Goal: Task Accomplishment & Management: Use online tool/utility

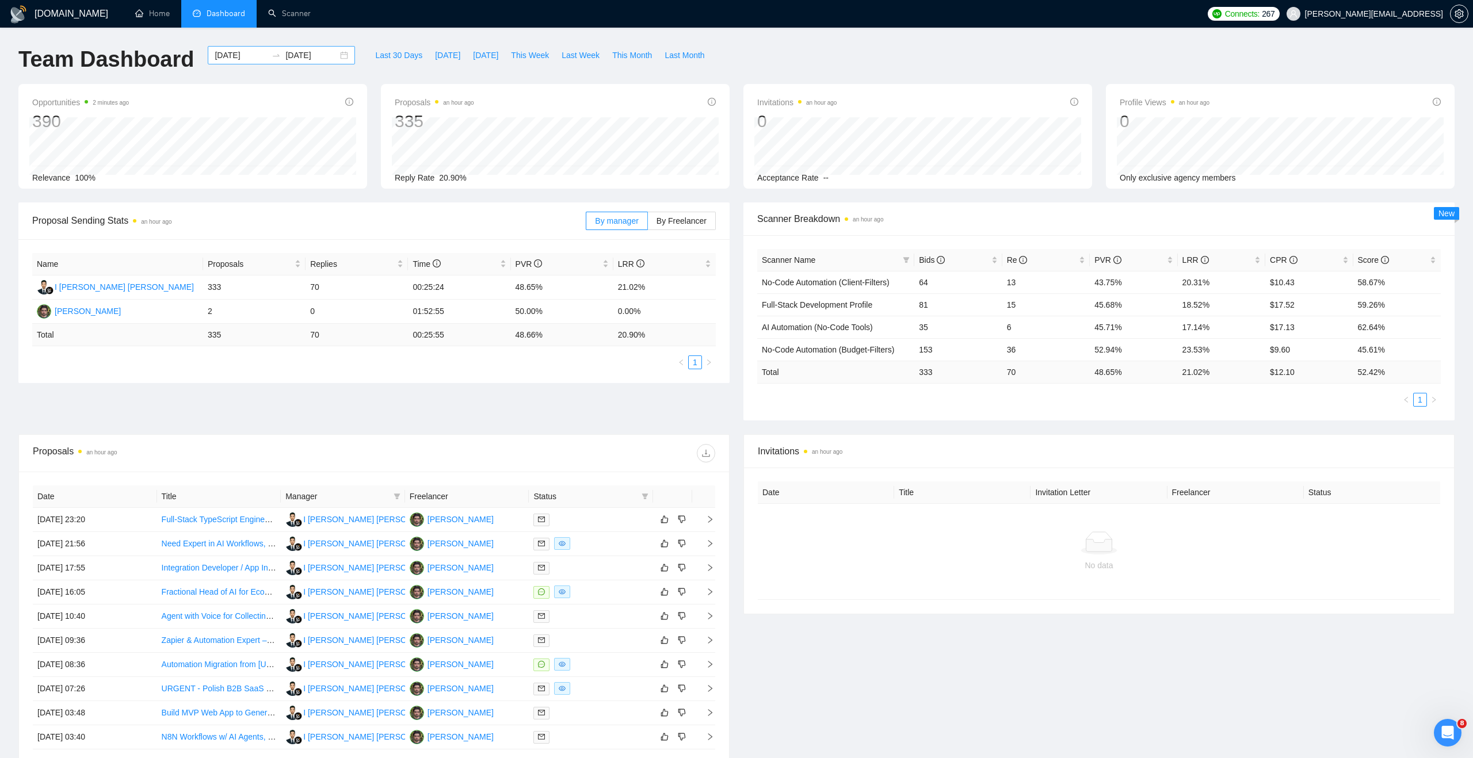
click at [337, 57] on div "[DATE] [DATE]" at bounding box center [281, 55] width 147 height 18
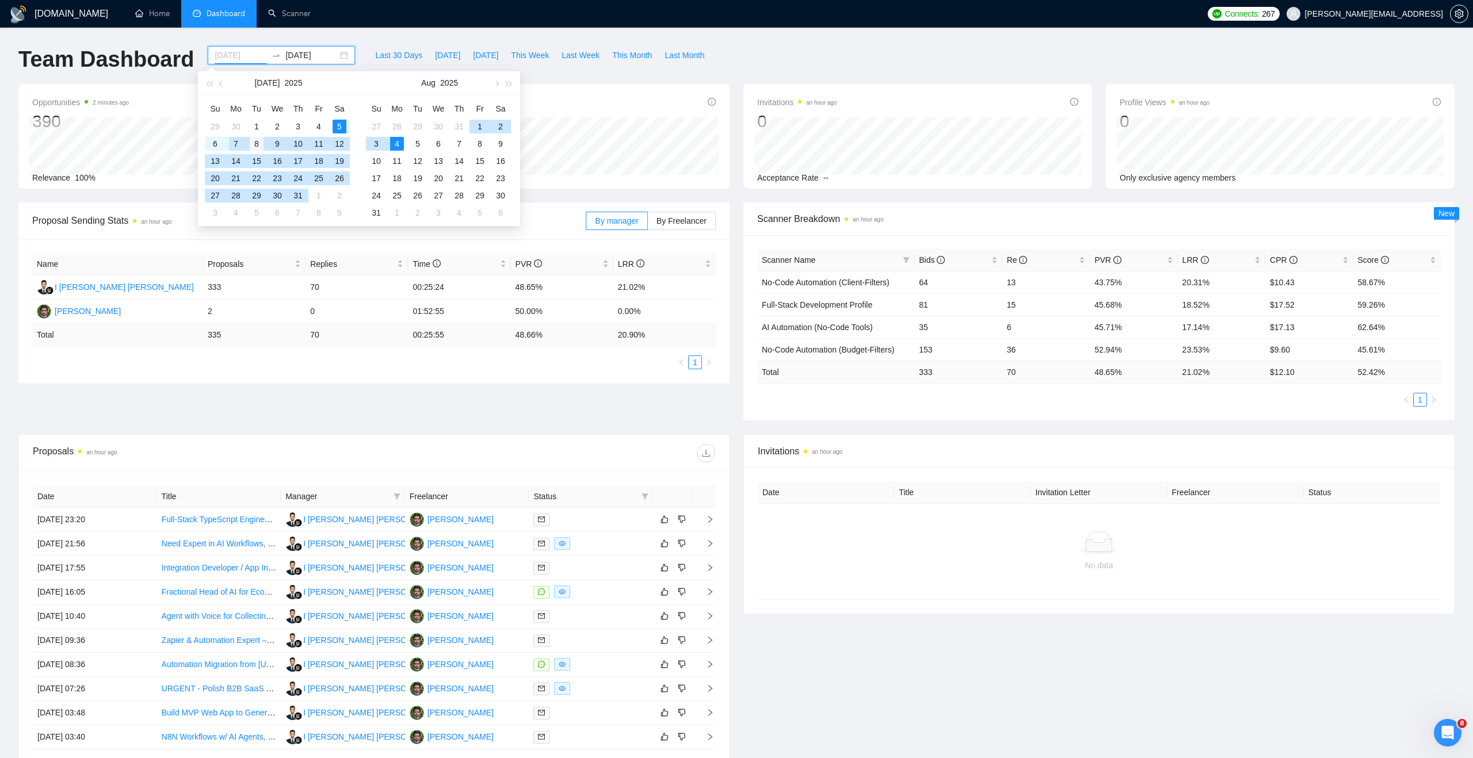
type input "[DATE]"
click at [254, 147] on div "8" at bounding box center [257, 144] width 14 height 14
type input "[DATE]"
click at [397, 142] on div "4" at bounding box center [397, 144] width 14 height 14
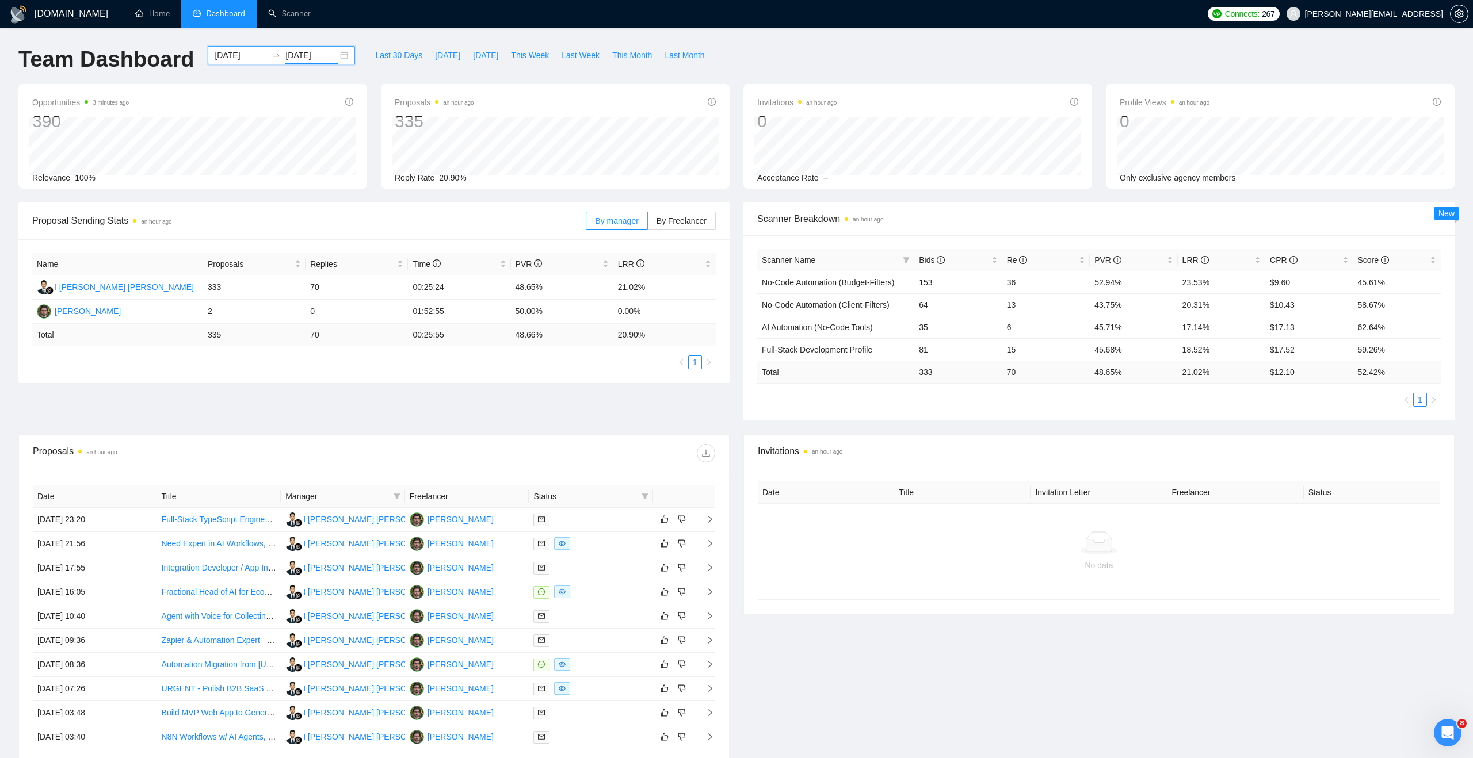
click at [331, 55] on div "[DATE] [DATE]" at bounding box center [281, 55] width 147 height 18
click at [577, 89] on div "Proposals an hour ago 335 Reply Rate 20.90%" at bounding box center [555, 136] width 349 height 105
click at [335, 51] on div "[DATE] [DATE]" at bounding box center [281, 55] width 147 height 18
click at [664, 113] on div "Proposals an hour ago 335" at bounding box center [555, 113] width 321 height 37
click at [445, 173] on span "20.90%" at bounding box center [452, 177] width 27 height 9
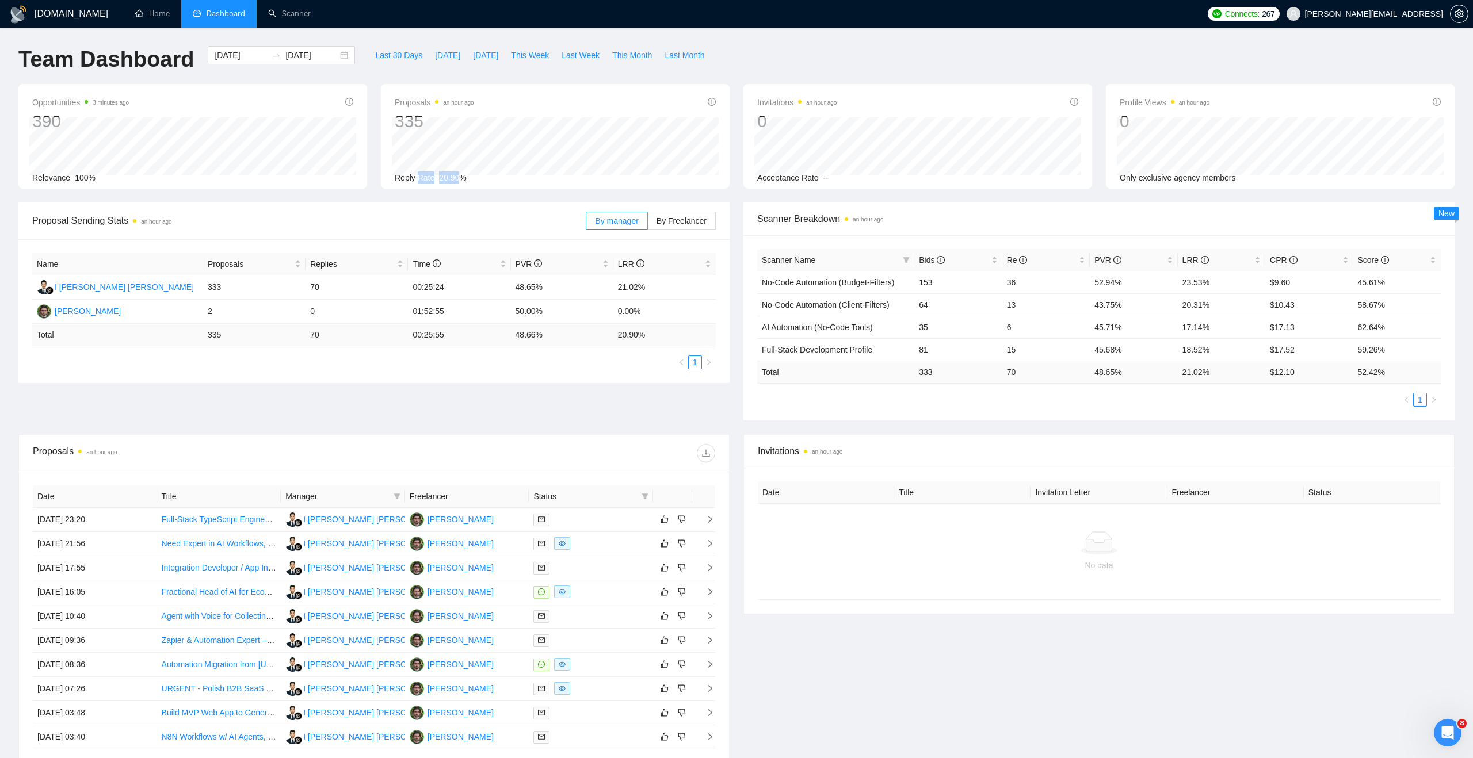
click at [445, 173] on span "20.90%" at bounding box center [452, 177] width 27 height 9
click at [827, 228] on div "Scanner Breakdown an hour ago" at bounding box center [1098, 219] width 683 height 33
click at [868, 282] on span "No-Code Automation (Budget-Filters)" at bounding box center [828, 282] width 132 height 9
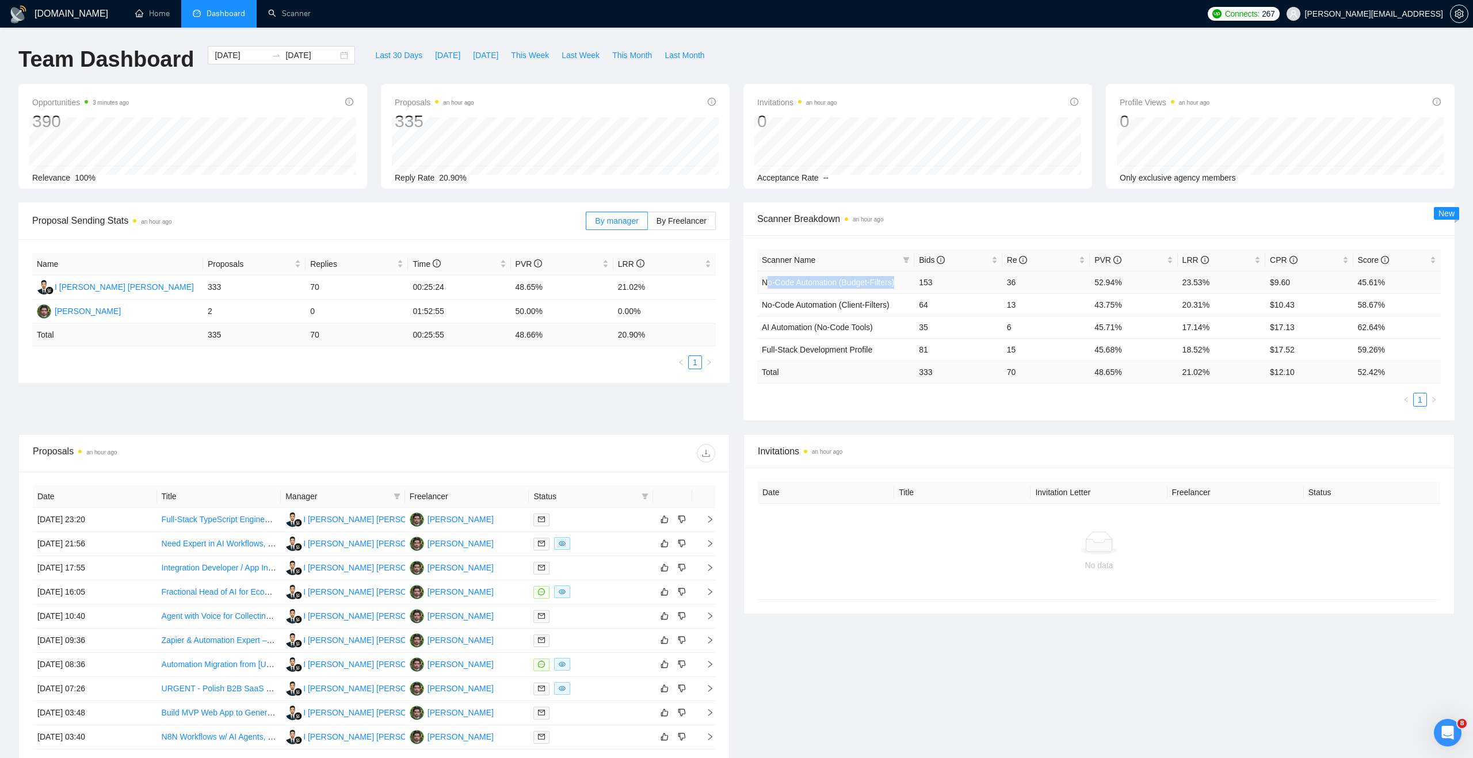
click at [868, 282] on span "No-Code Automation (Budget-Filters)" at bounding box center [828, 282] width 132 height 9
click at [934, 285] on td "153" at bounding box center [957, 282] width 87 height 22
click at [1197, 286] on td "23.53%" at bounding box center [1221, 282] width 87 height 22
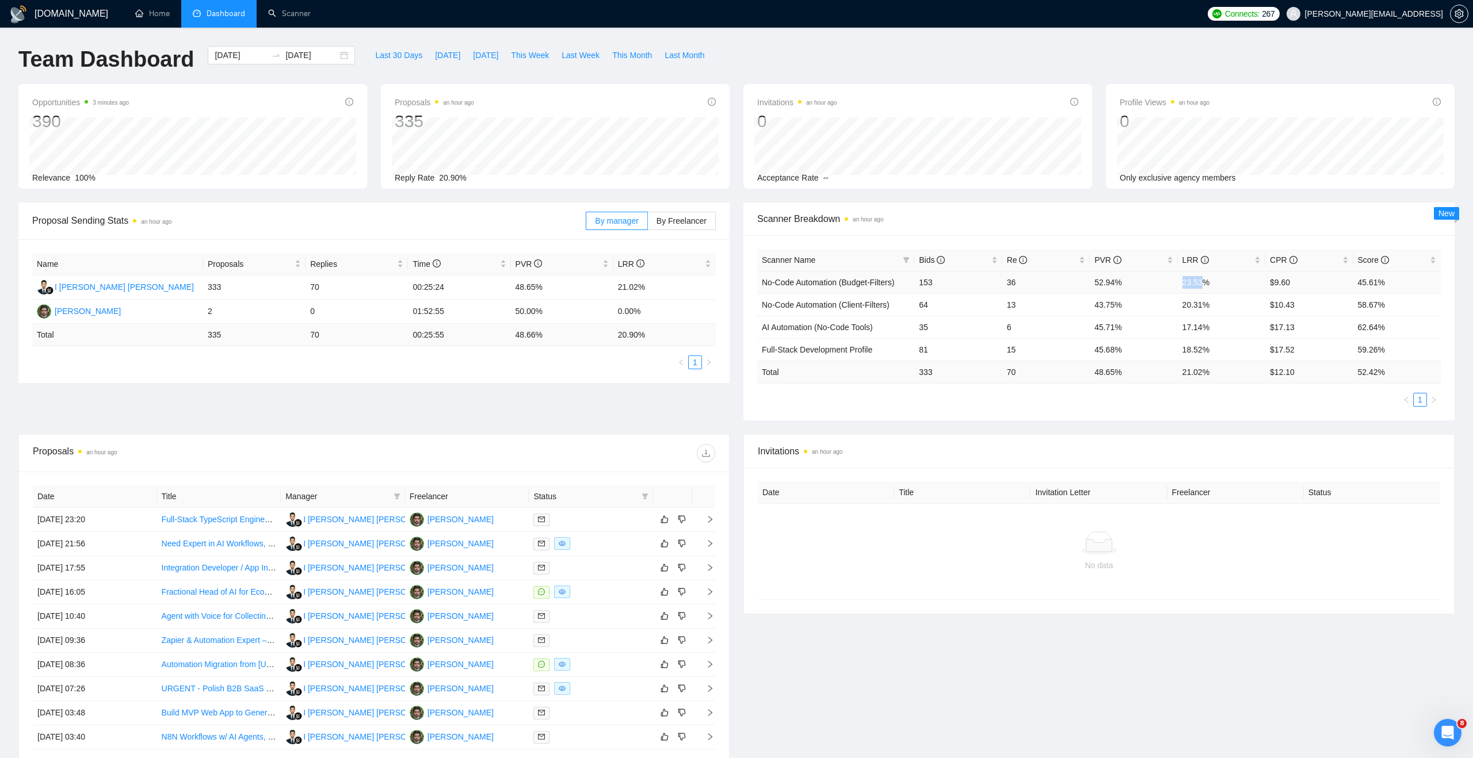
click at [1197, 286] on td "23.53%" at bounding box center [1221, 282] width 87 height 22
click at [816, 278] on span "No-Code Automation (Budget-Filters)" at bounding box center [828, 282] width 132 height 9
click at [857, 358] on td "Full-Stack Development Profile" at bounding box center [835, 349] width 157 height 22
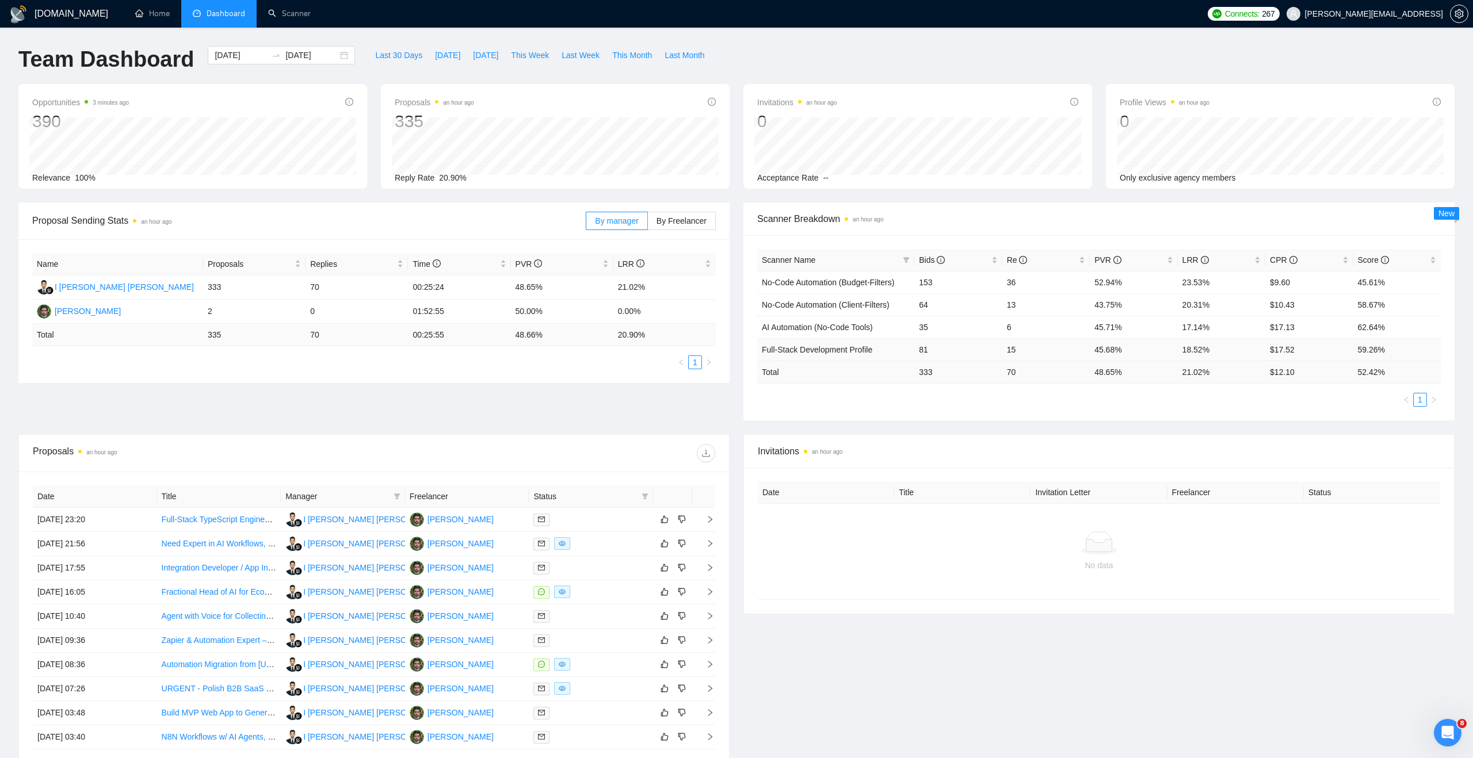
click at [857, 358] on td "Full-Stack Development Profile" at bounding box center [835, 349] width 157 height 22
click at [336, 56] on div "[DATE] [DATE]" at bounding box center [281, 55] width 147 height 18
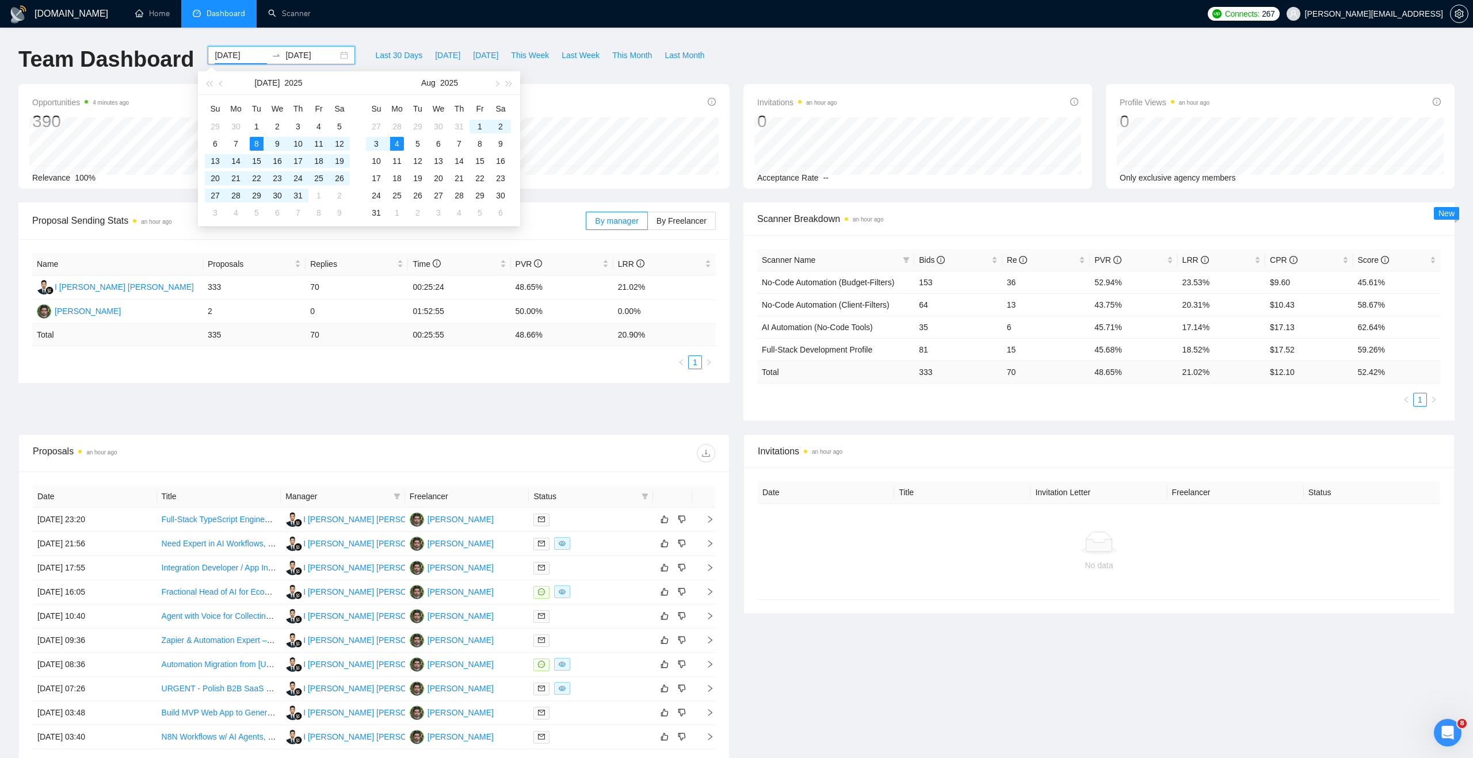
type input "[DATE]"
click at [397, 140] on div "4" at bounding box center [397, 144] width 14 height 14
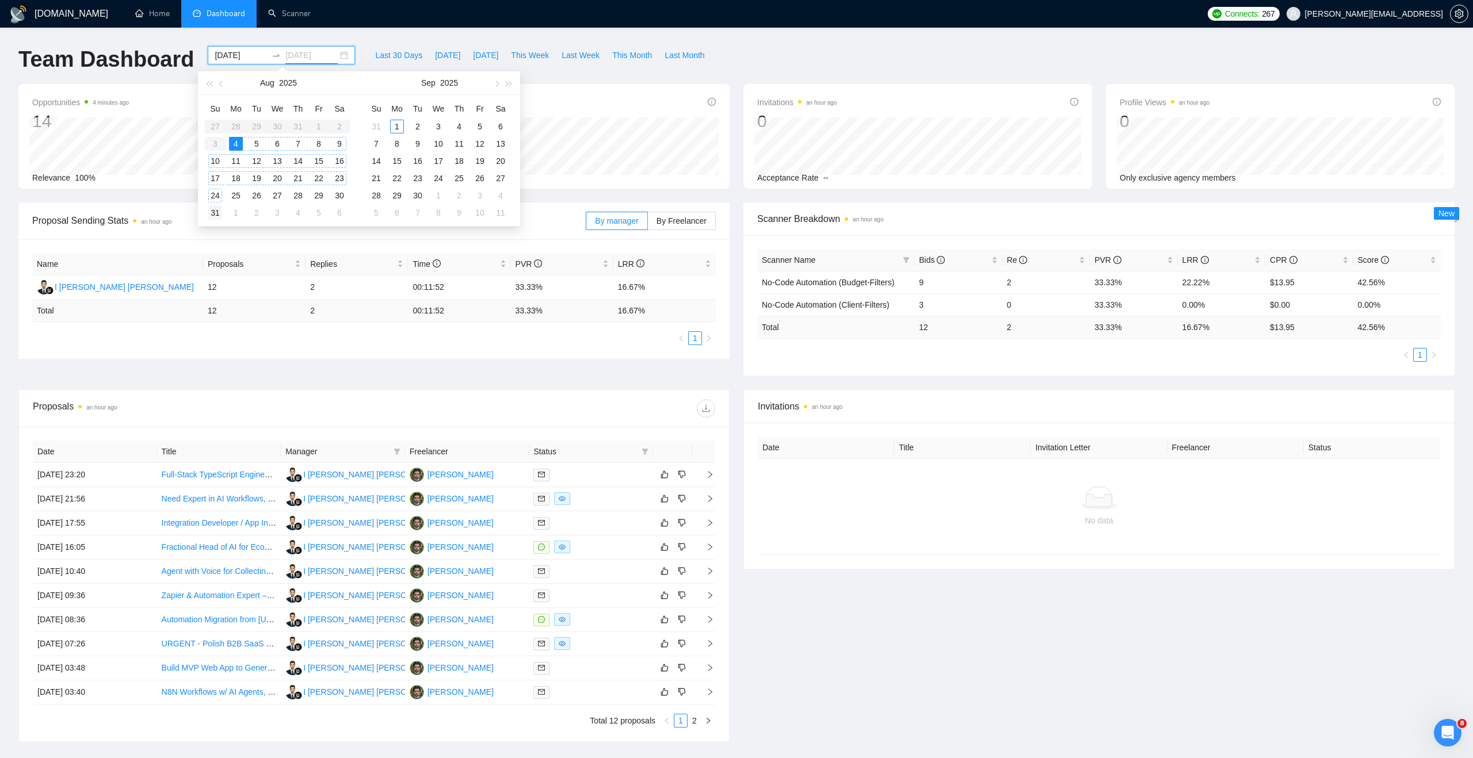
type input "[DATE]"
click at [214, 209] on div "31" at bounding box center [215, 213] width 14 height 14
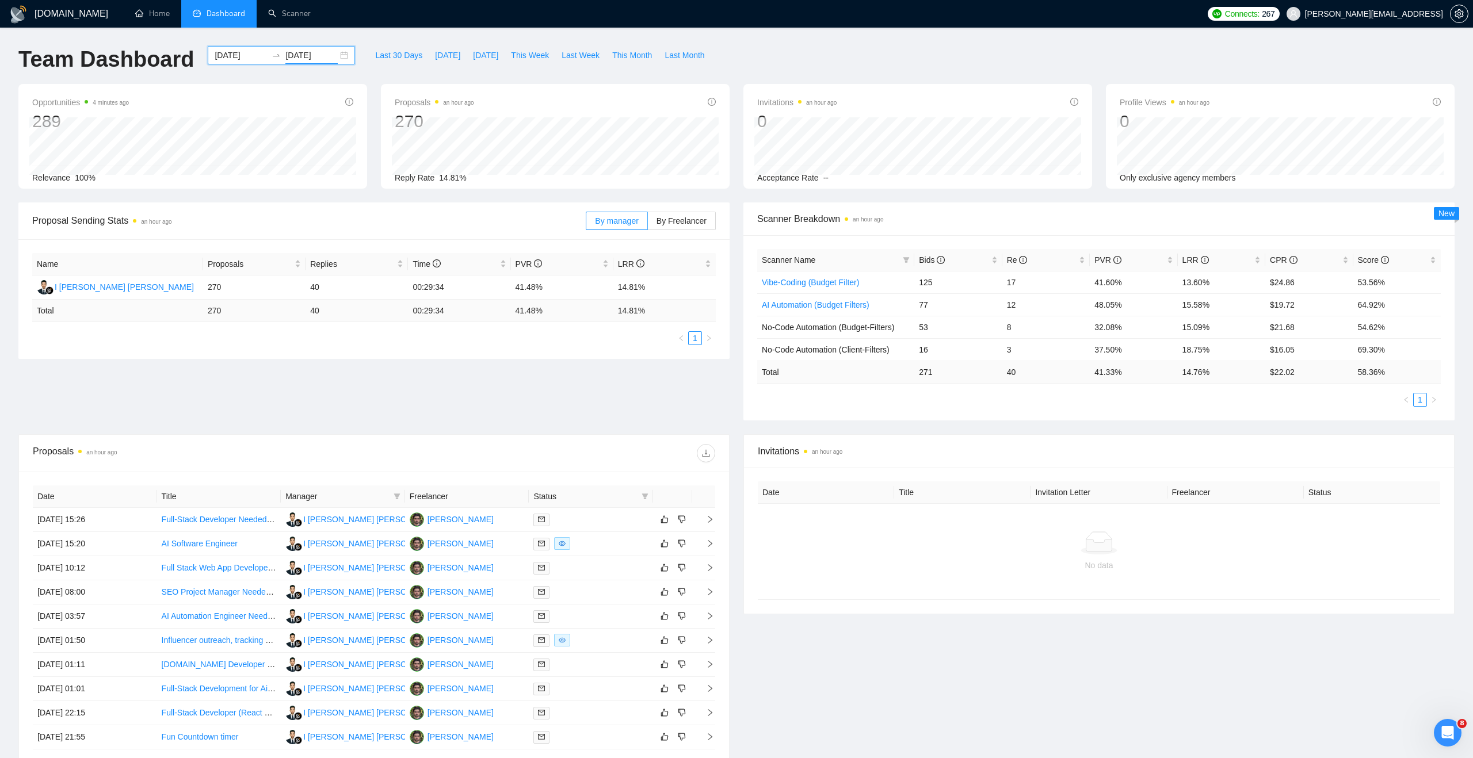
click at [337, 51] on div "[DATE] [DATE]" at bounding box center [281, 55] width 147 height 18
click at [683, 58] on span "Last Month" at bounding box center [684, 55] width 40 height 13
click at [335, 49] on div "[DATE] [DATE]" at bounding box center [281, 55] width 147 height 18
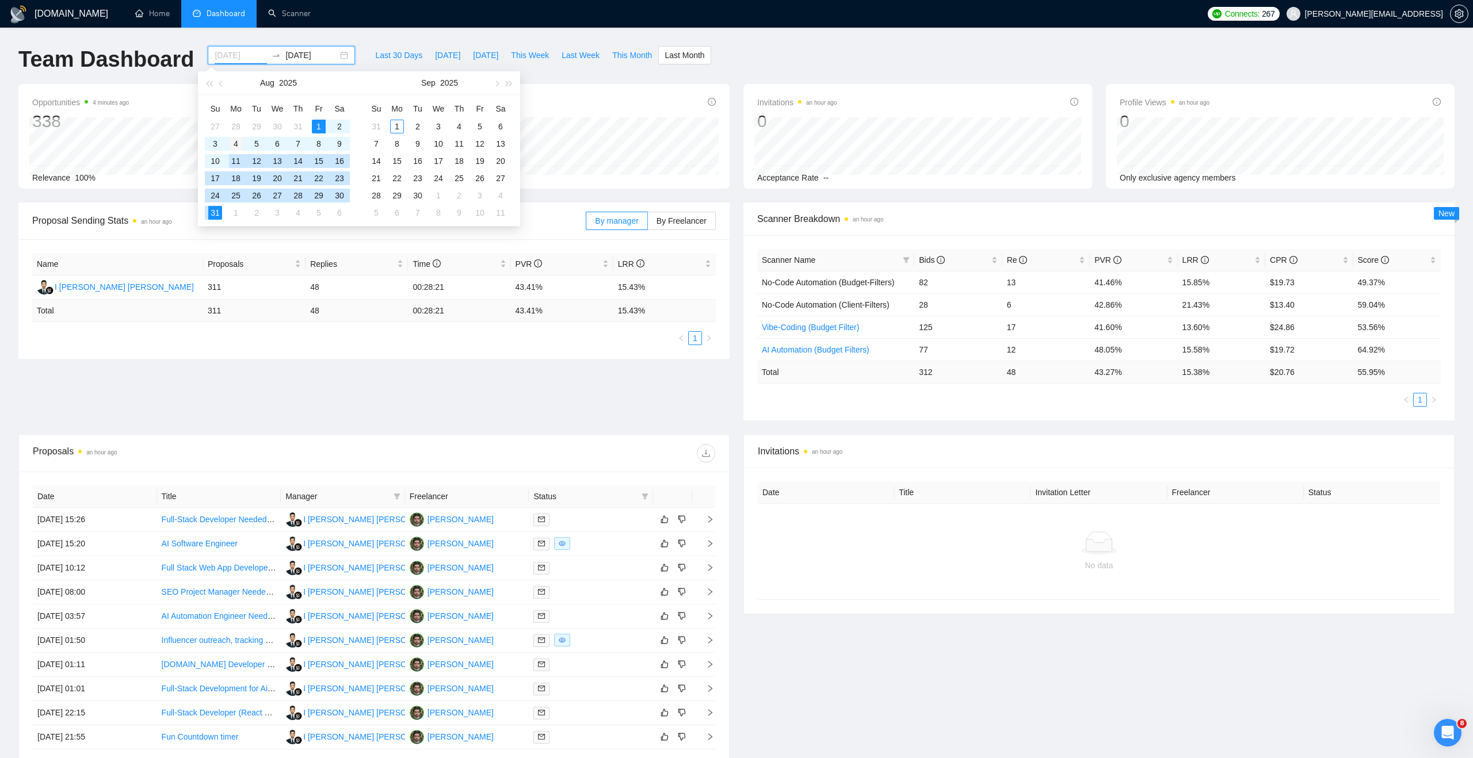
type input "[DATE]"
click at [234, 148] on div "4" at bounding box center [236, 144] width 14 height 14
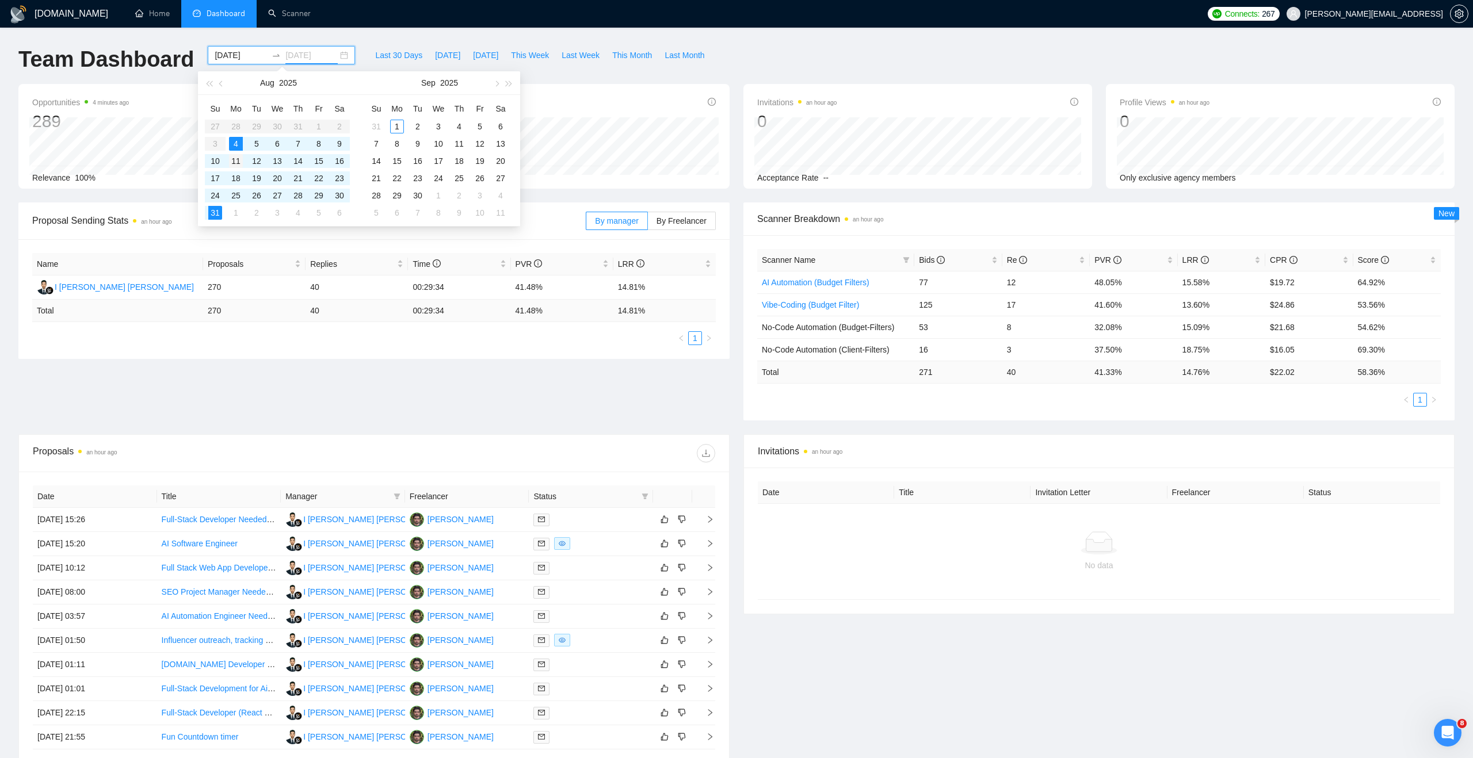
type input "[DATE]"
click at [232, 159] on div "11" at bounding box center [236, 161] width 14 height 14
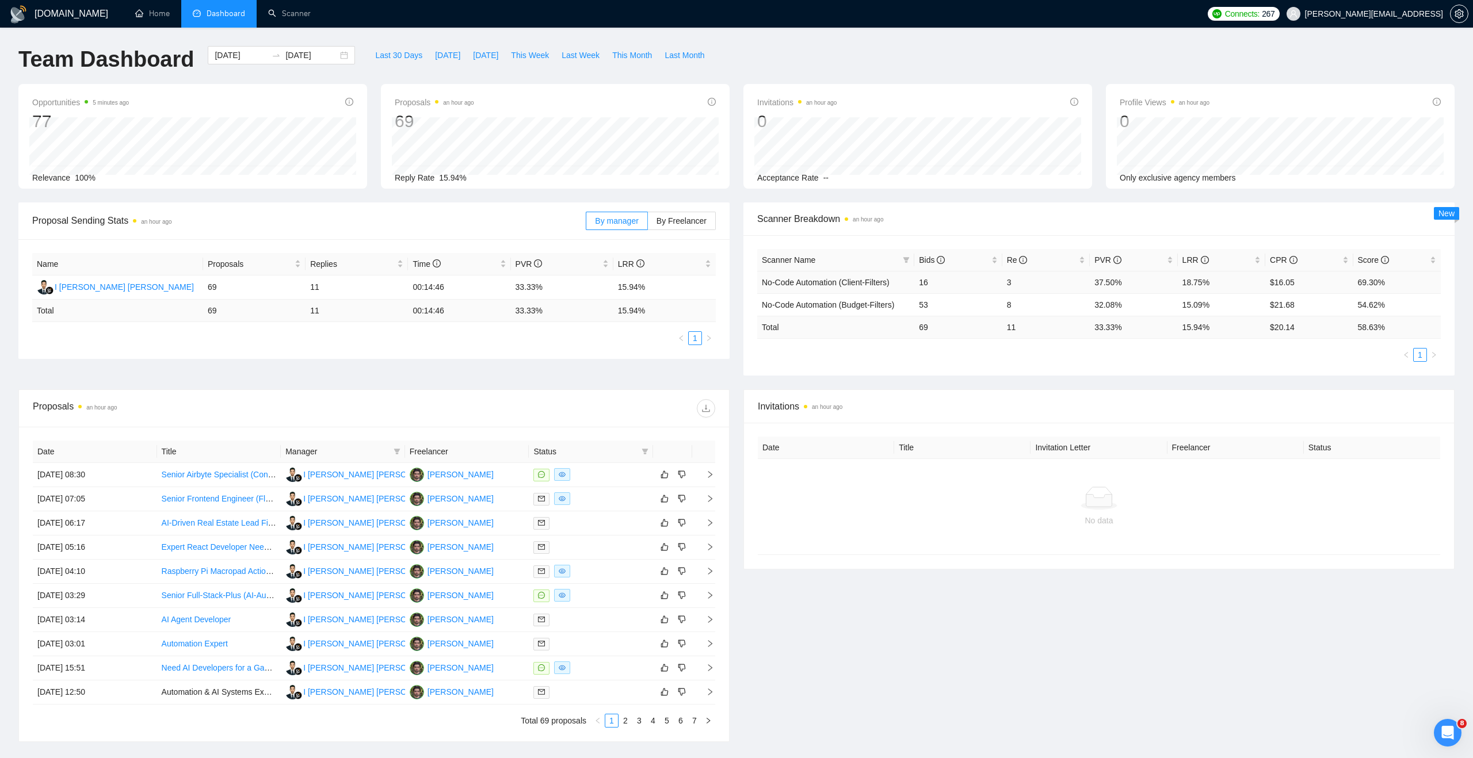
click at [809, 285] on span "No-Code Automation (Client-Filters)" at bounding box center [826, 282] width 128 height 9
click at [1197, 284] on td "18.75%" at bounding box center [1221, 282] width 87 height 22
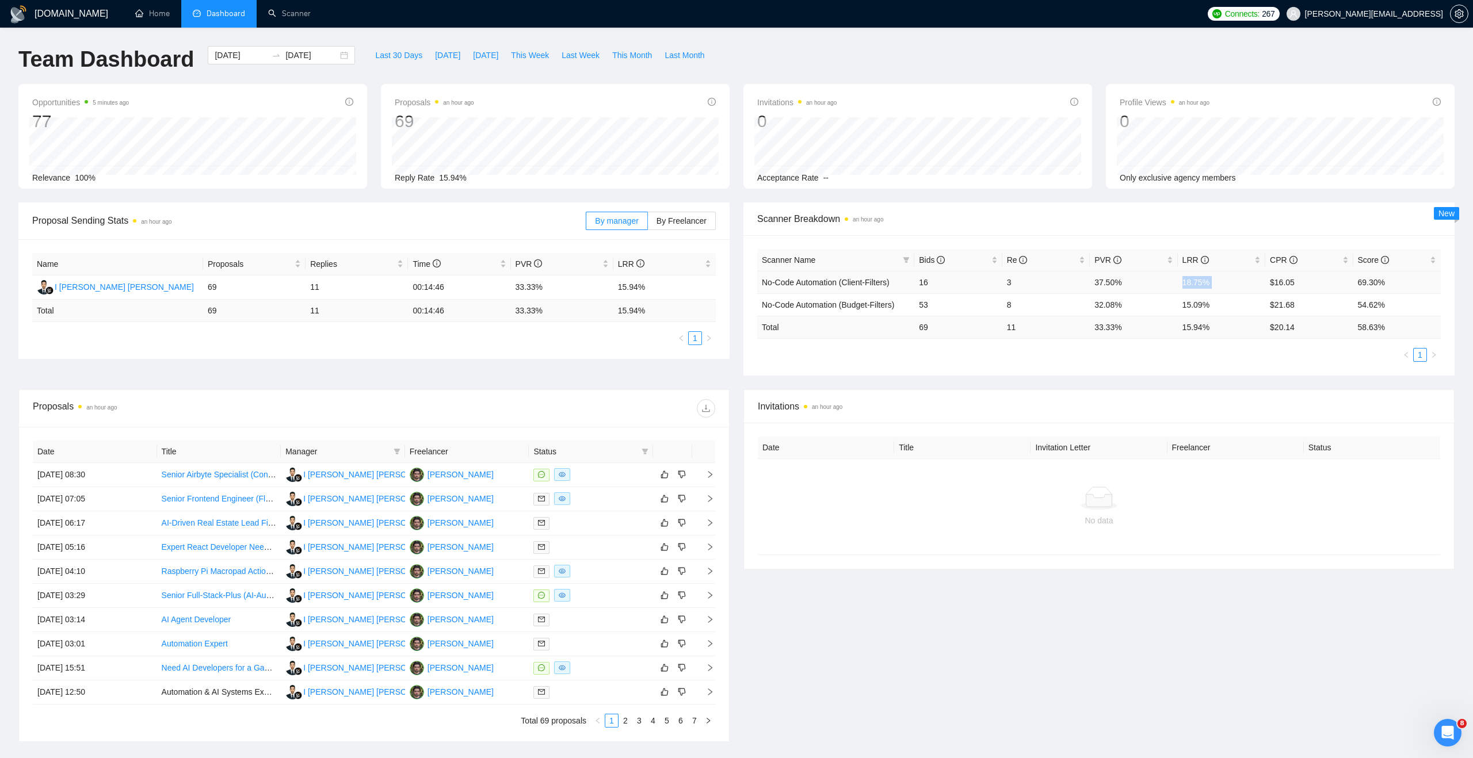
click at [1197, 284] on td "18.75%" at bounding box center [1221, 282] width 87 height 22
click at [334, 51] on div "[DATE] [DATE]" at bounding box center [281, 55] width 147 height 18
type input "[DATE]"
click at [232, 159] on div "11" at bounding box center [236, 161] width 14 height 14
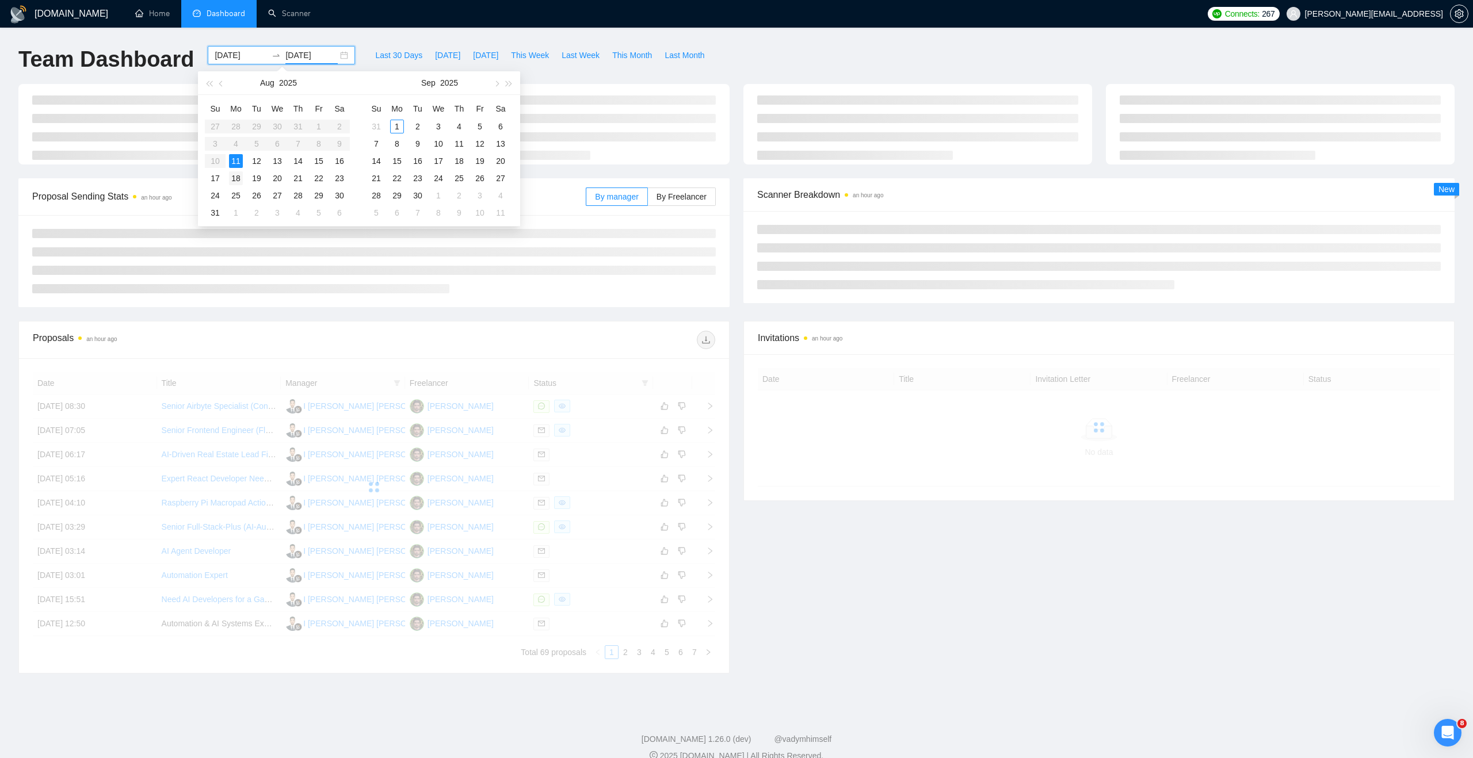
type input "[DATE]"
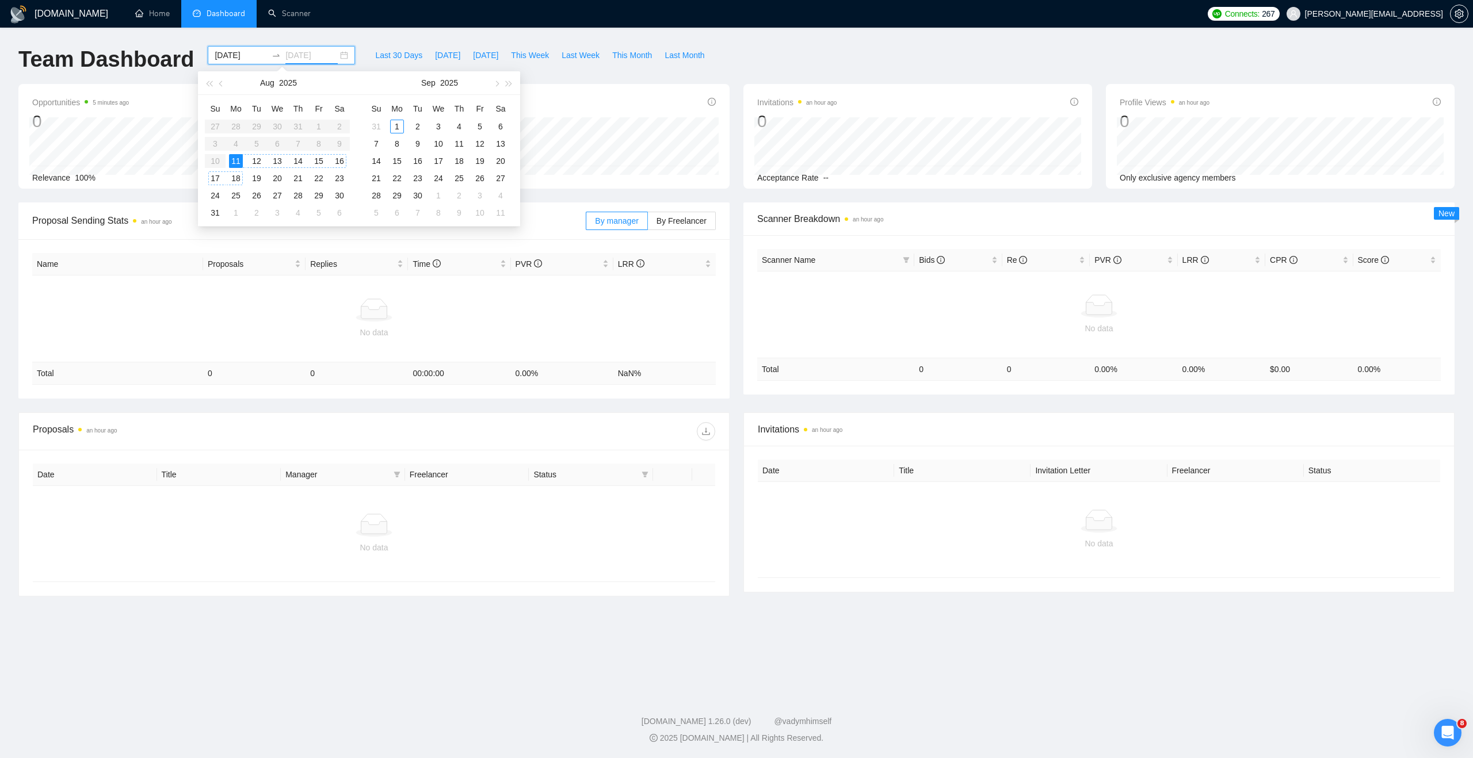
click at [233, 179] on div "18" at bounding box center [236, 178] width 14 height 14
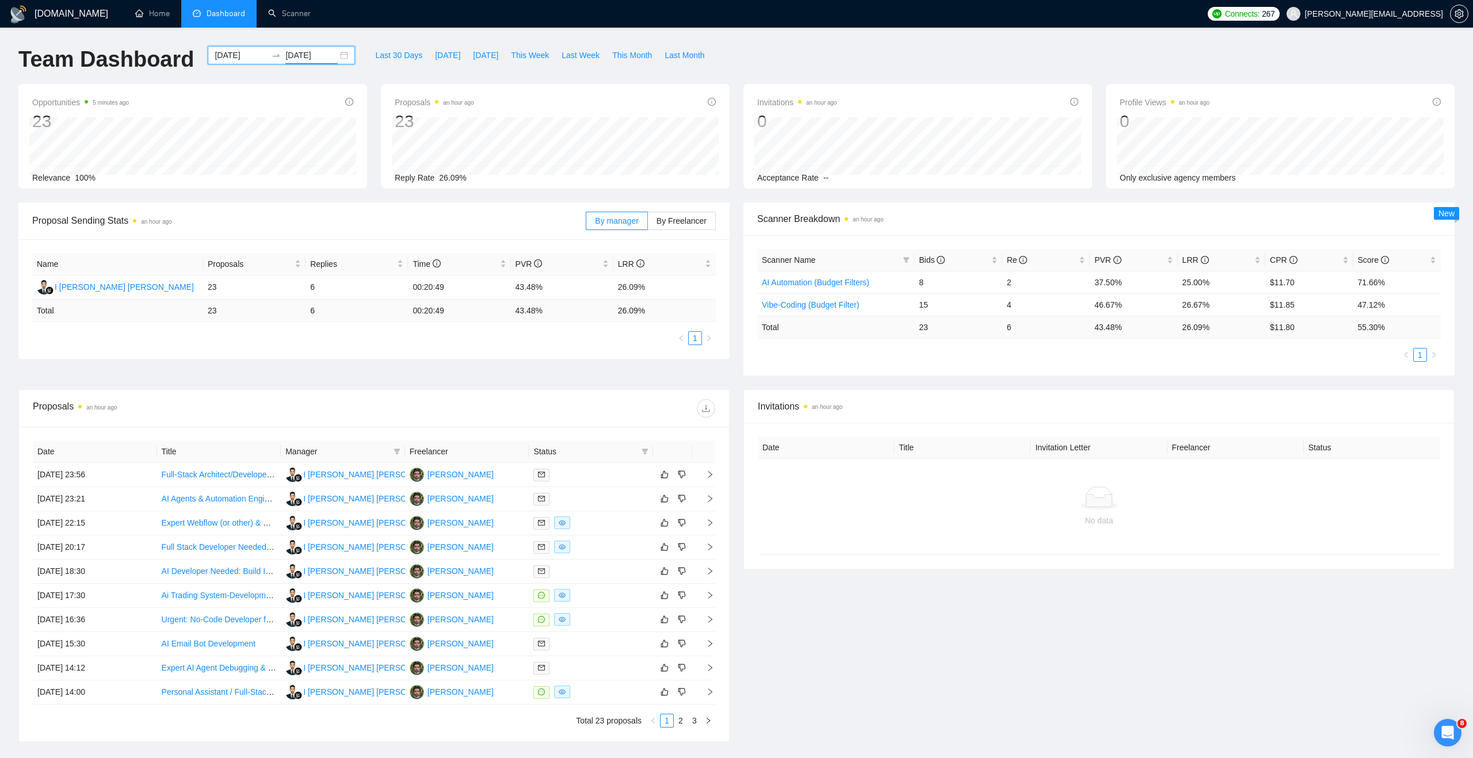
click at [339, 51] on div "[DATE] [DATE]" at bounding box center [281, 55] width 147 height 18
type input "[DATE]"
click at [295, 173] on div "21" at bounding box center [298, 178] width 14 height 14
click at [332, 54] on div "[DATE]" at bounding box center [281, 55] width 147 height 18
click at [243, 57] on input "[DATE]" at bounding box center [241, 55] width 52 height 13
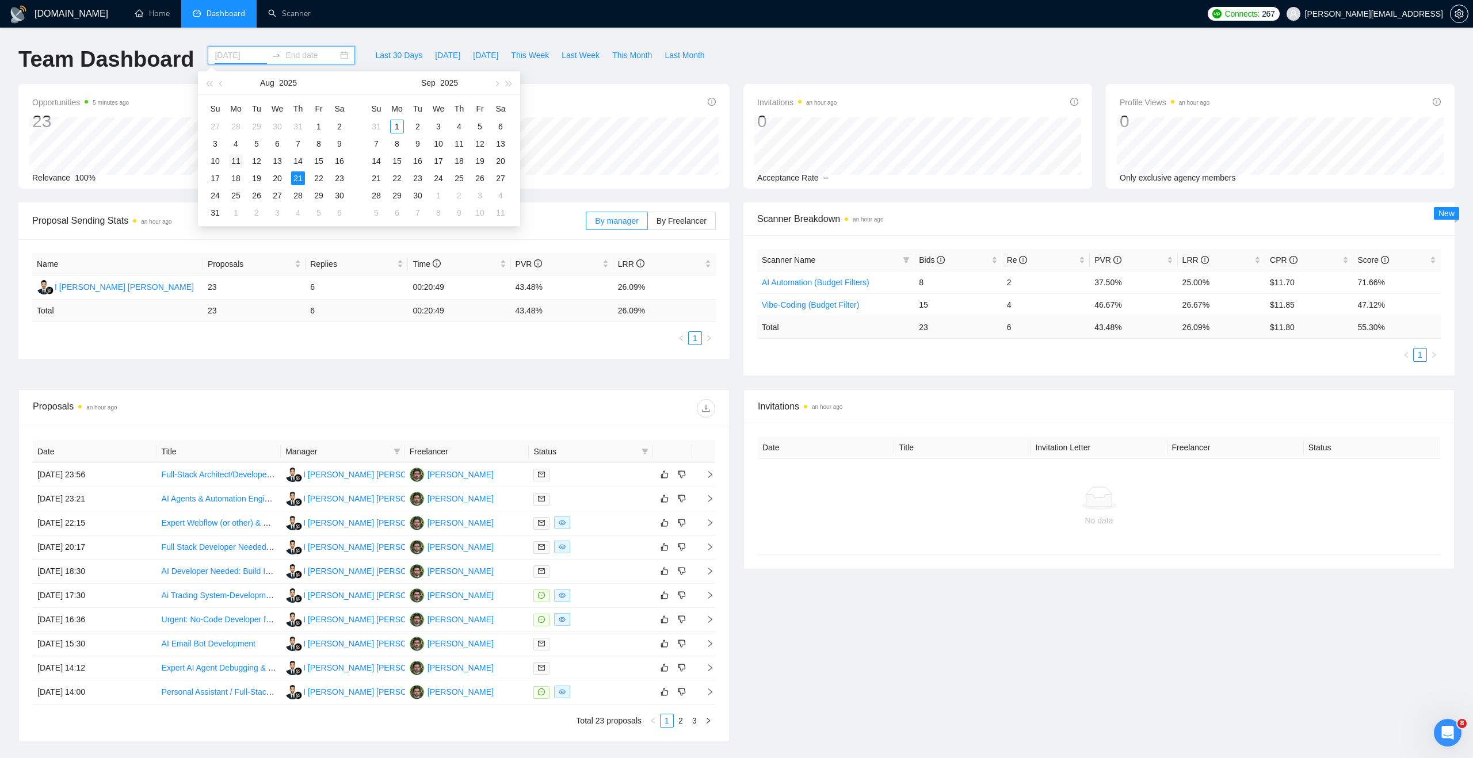
type input "[DATE]"
click at [237, 158] on div "11" at bounding box center [236, 161] width 14 height 14
type input "[DATE]"
click at [300, 175] on div "21" at bounding box center [298, 178] width 14 height 14
click at [339, 55] on div "[DATE] [DATE]" at bounding box center [281, 55] width 147 height 18
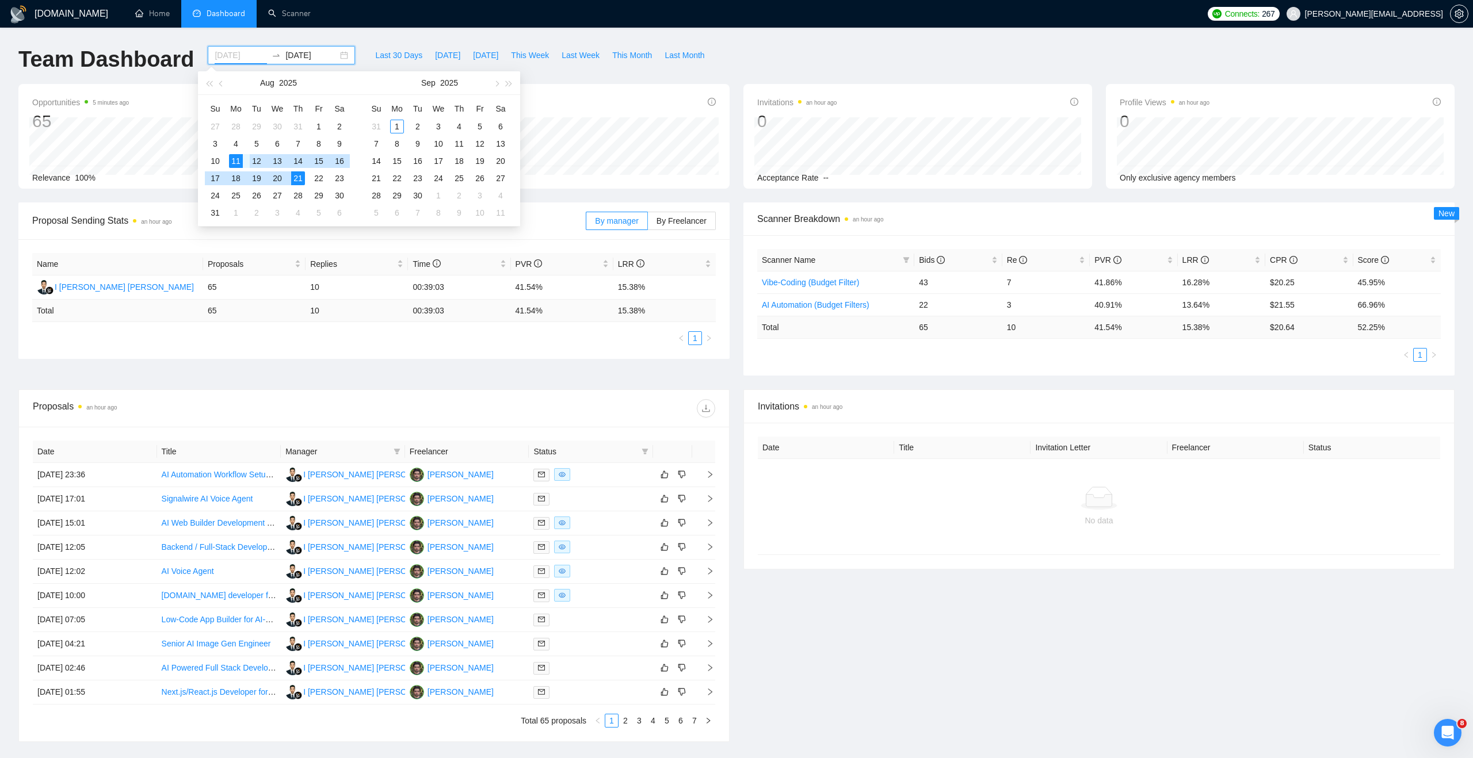
type input "[DATE]"
click at [239, 158] on div "11" at bounding box center [236, 161] width 14 height 14
type input "[DATE]"
click at [255, 180] on div "19" at bounding box center [257, 178] width 14 height 14
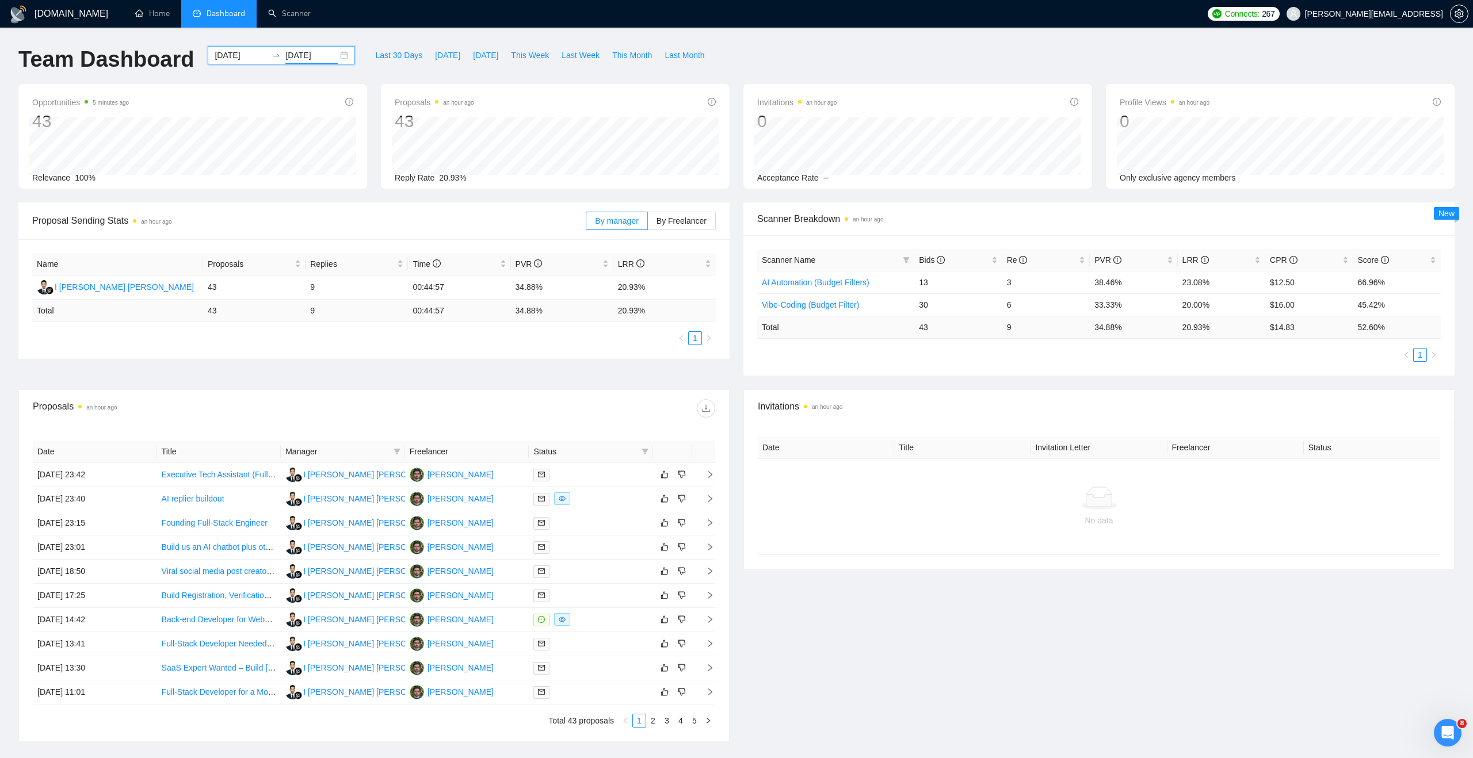
click at [339, 53] on div "[DATE] [DATE]" at bounding box center [281, 55] width 147 height 18
type input "[DATE]"
click at [333, 143] on div "9" at bounding box center [340, 144] width 14 height 14
type input "[DATE]"
click at [313, 160] on div "15" at bounding box center [319, 161] width 14 height 14
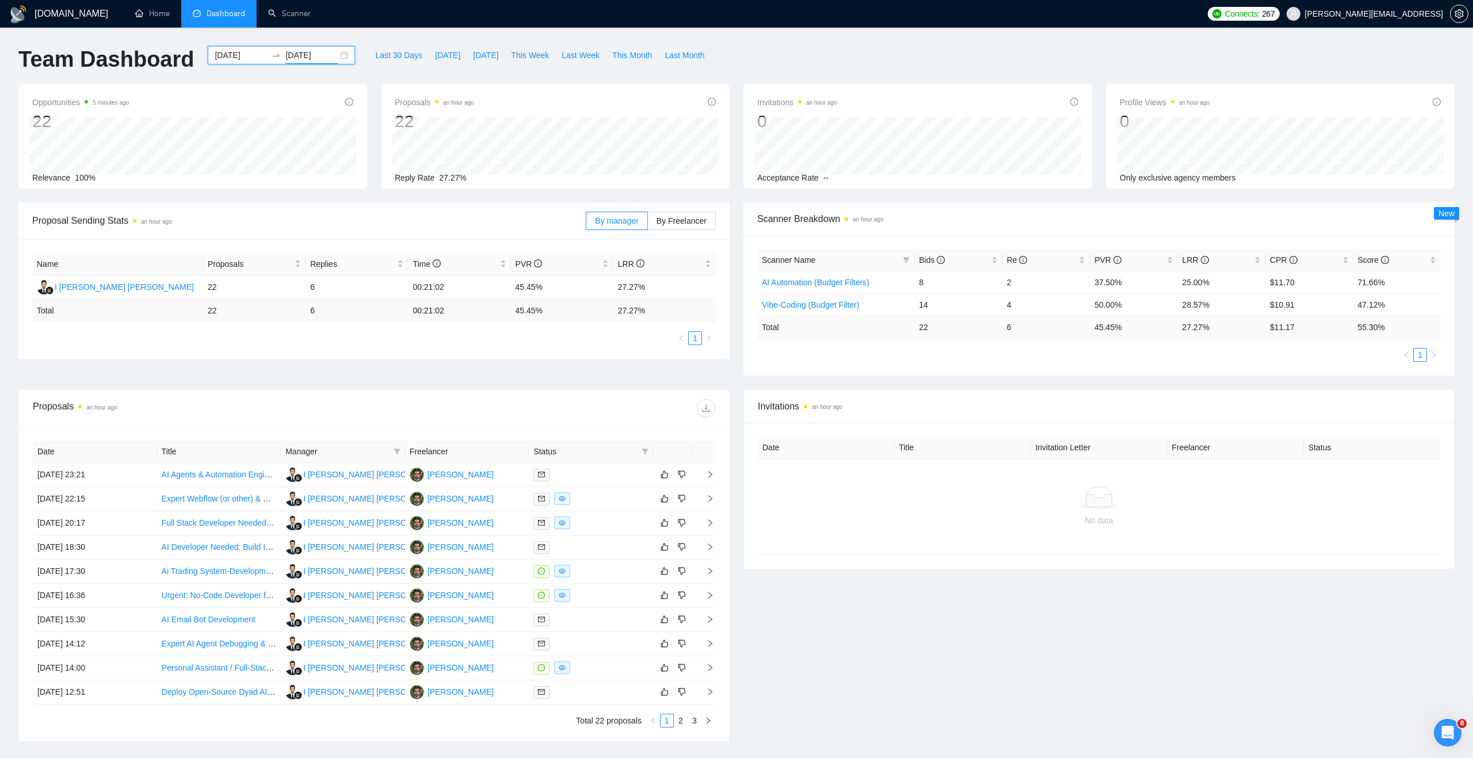
click at [337, 58] on div "[DATE] [DATE]" at bounding box center [281, 55] width 147 height 18
click at [723, 174] on div "Proposals an hour ago 22 [DATE] Replied 0 Reply Rate 27.27%" at bounding box center [555, 136] width 349 height 105
click at [334, 54] on div "[DATE] [DATE]" at bounding box center [281, 55] width 147 height 18
type input "[DATE]"
click at [280, 162] on div "13" at bounding box center [277, 161] width 14 height 14
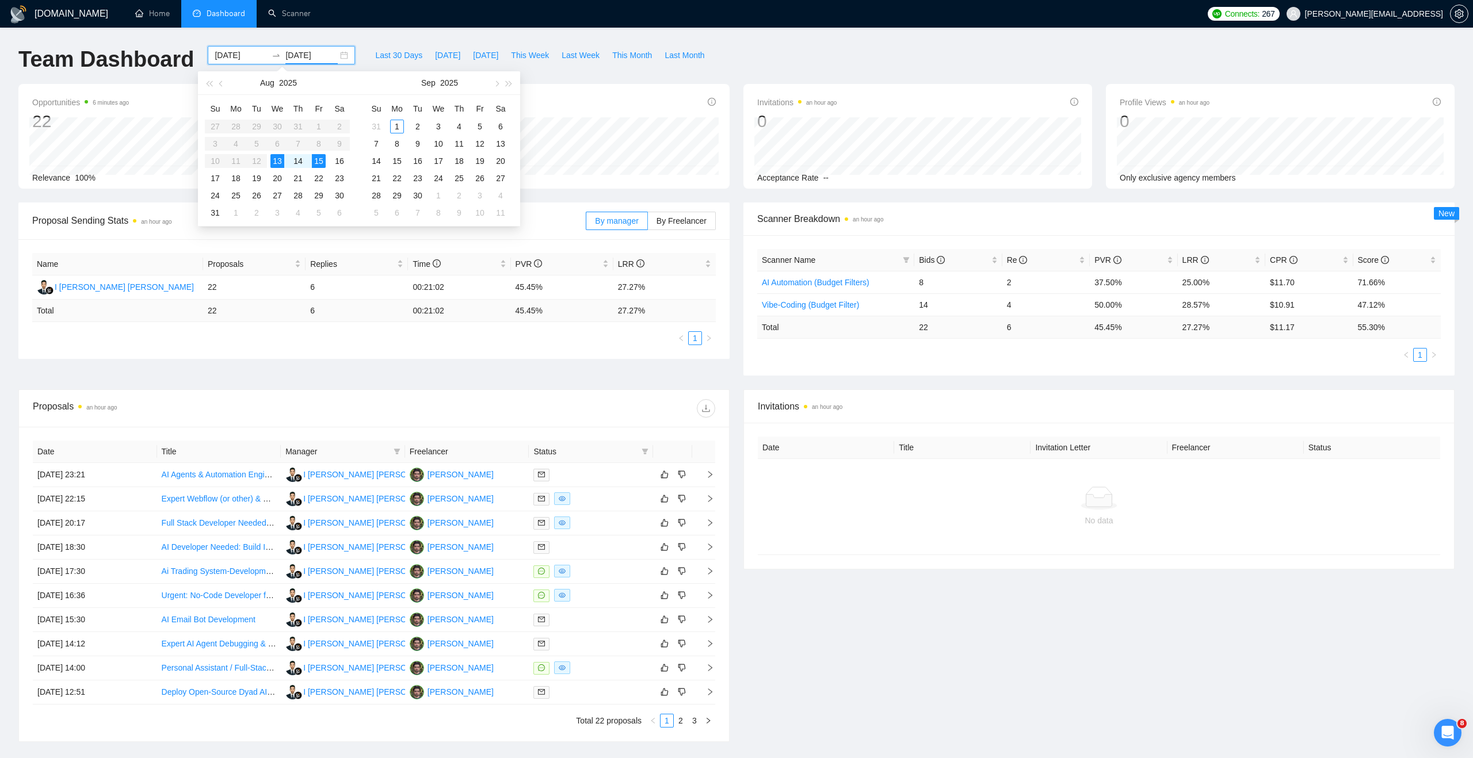
click at [256, 160] on table "Su Mo Tu We Th Fr Sa 27 28 29 30 31 1 2 3 4 5 6 7 8 9 10 11 12 13 14 15 16 17 1…" at bounding box center [277, 161] width 145 height 122
type input "[DATE]"
click at [217, 214] on div "31" at bounding box center [215, 213] width 14 height 14
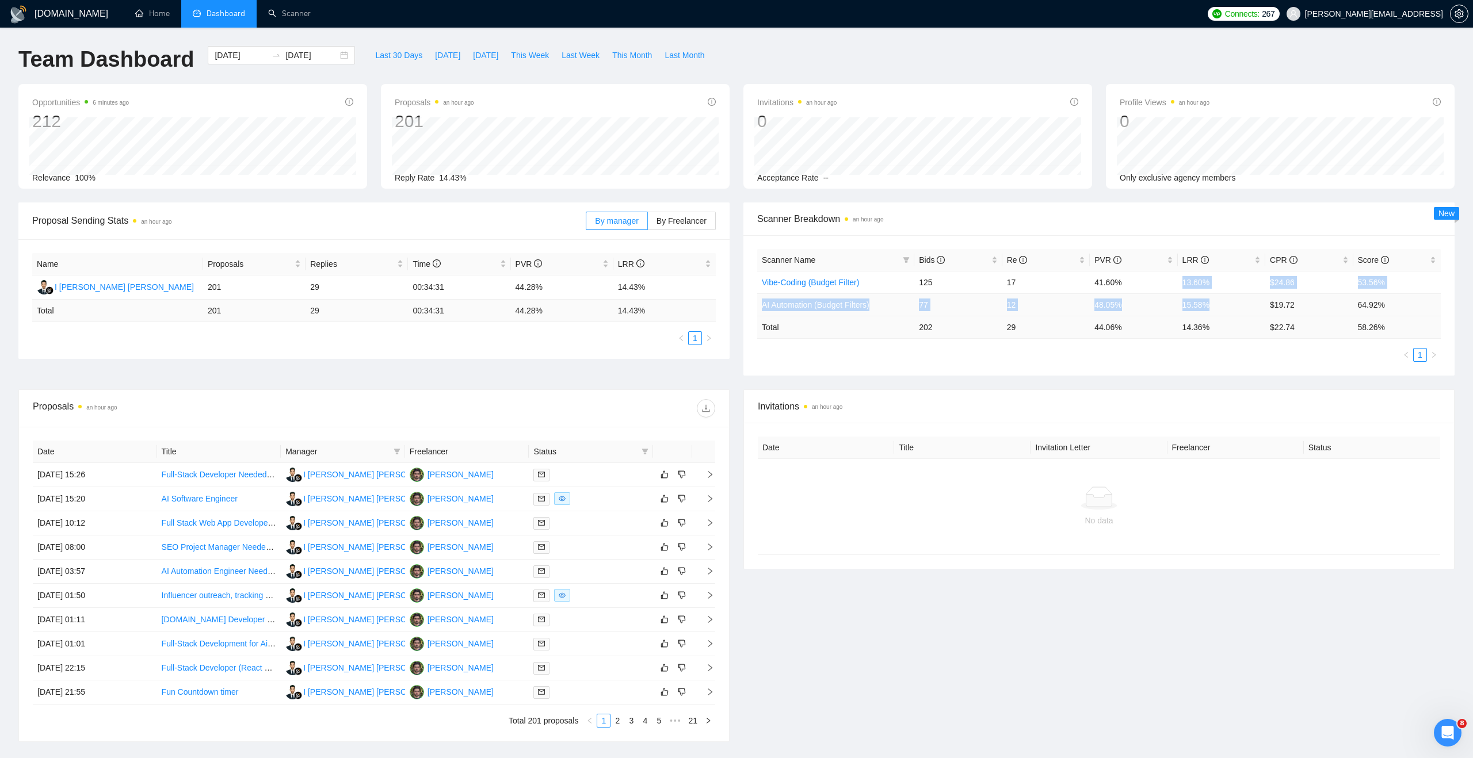
drag, startPoint x: 1179, startPoint y: 283, endPoint x: 1220, endPoint y: 307, distance: 47.2
click at [1220, 307] on tbody "Vibe-Coding (Budget Filter) 125 17 41.60% 13.60% $24.86 53.56% AI Automation (B…" at bounding box center [1098, 293] width 683 height 45
click at [1180, 321] on td "14.36 %" at bounding box center [1221, 327] width 87 height 22
click at [339, 54] on div "[DATE] [DATE]" at bounding box center [281, 55] width 147 height 18
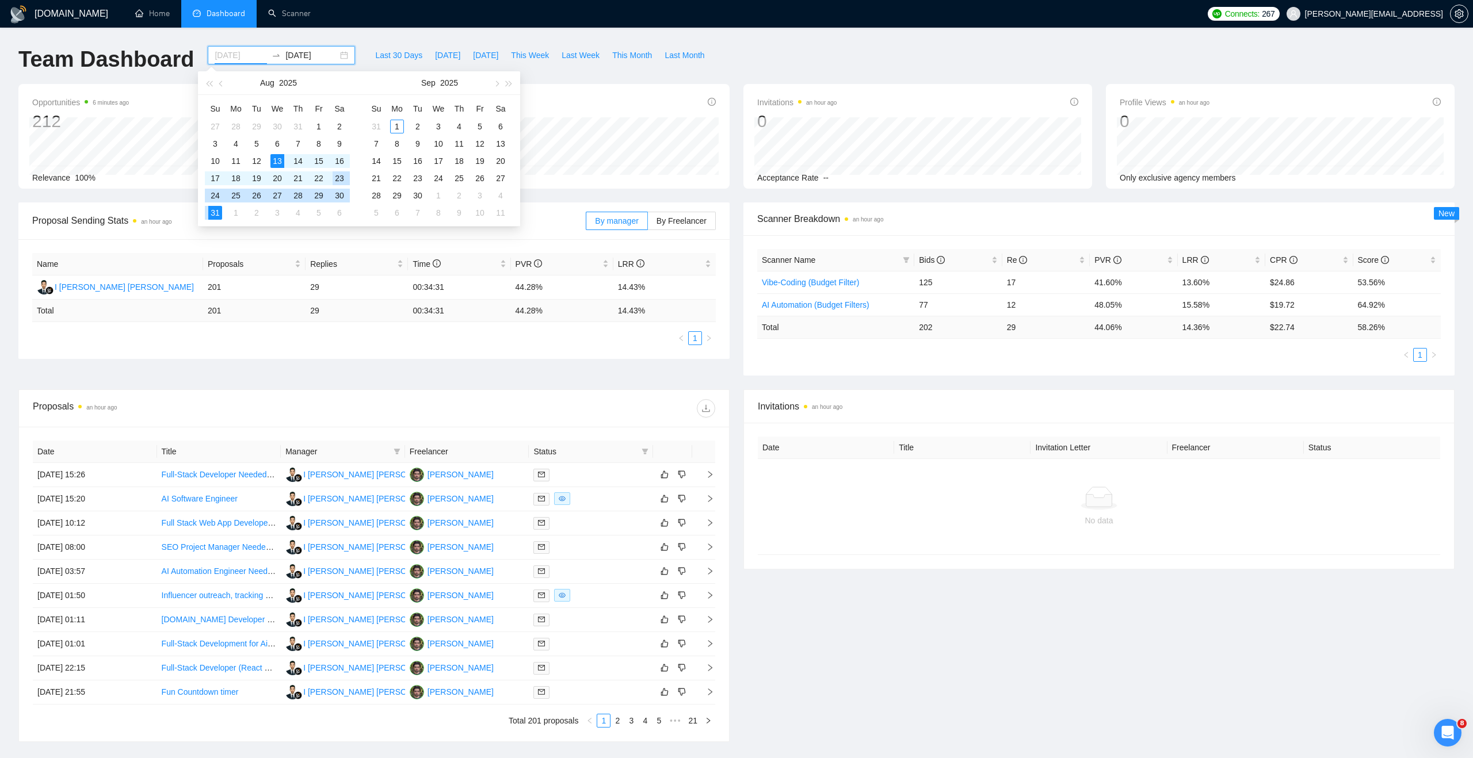
click at [334, 177] on div "23" at bounding box center [340, 178] width 14 height 14
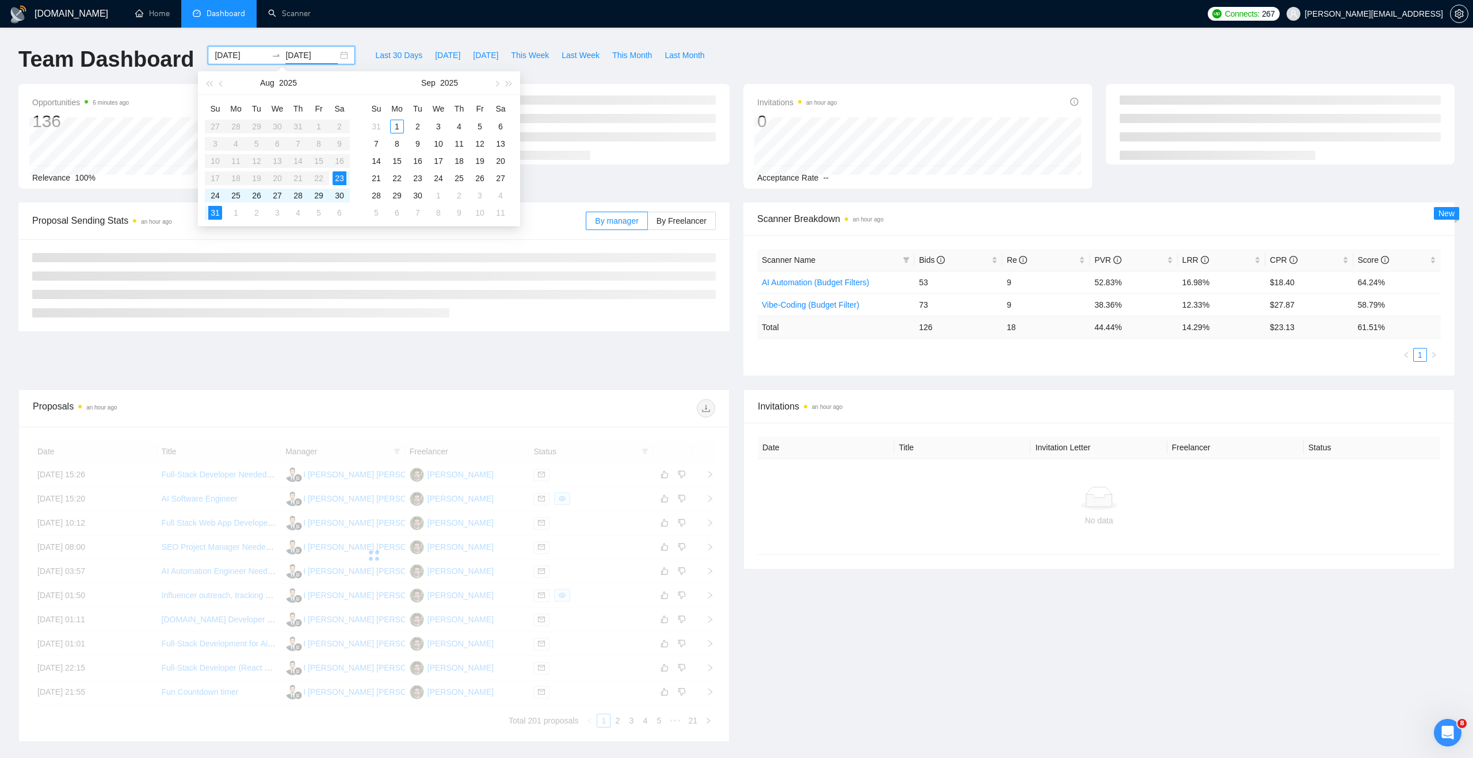
click at [266, 163] on table "Su Mo Tu We Th Fr Sa 27 28 29 30 31 1 2 3 4 5 6 7 8 9 10 11 12 13 14 15 16 17 1…" at bounding box center [277, 161] width 145 height 122
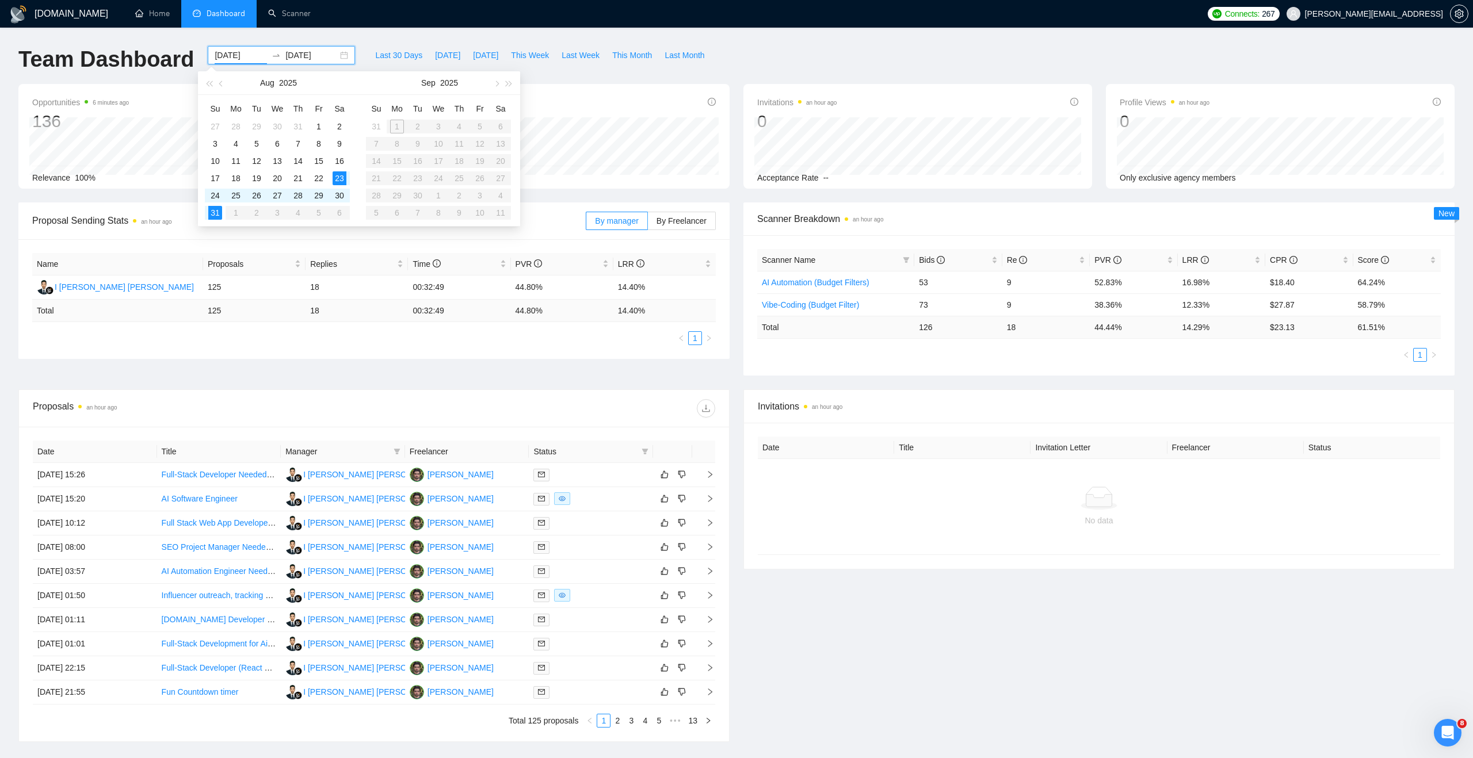
click at [245, 56] on input "[DATE]" at bounding box center [241, 55] width 52 height 13
type input "[DATE]"
click at [277, 166] on div "13" at bounding box center [277, 161] width 14 height 14
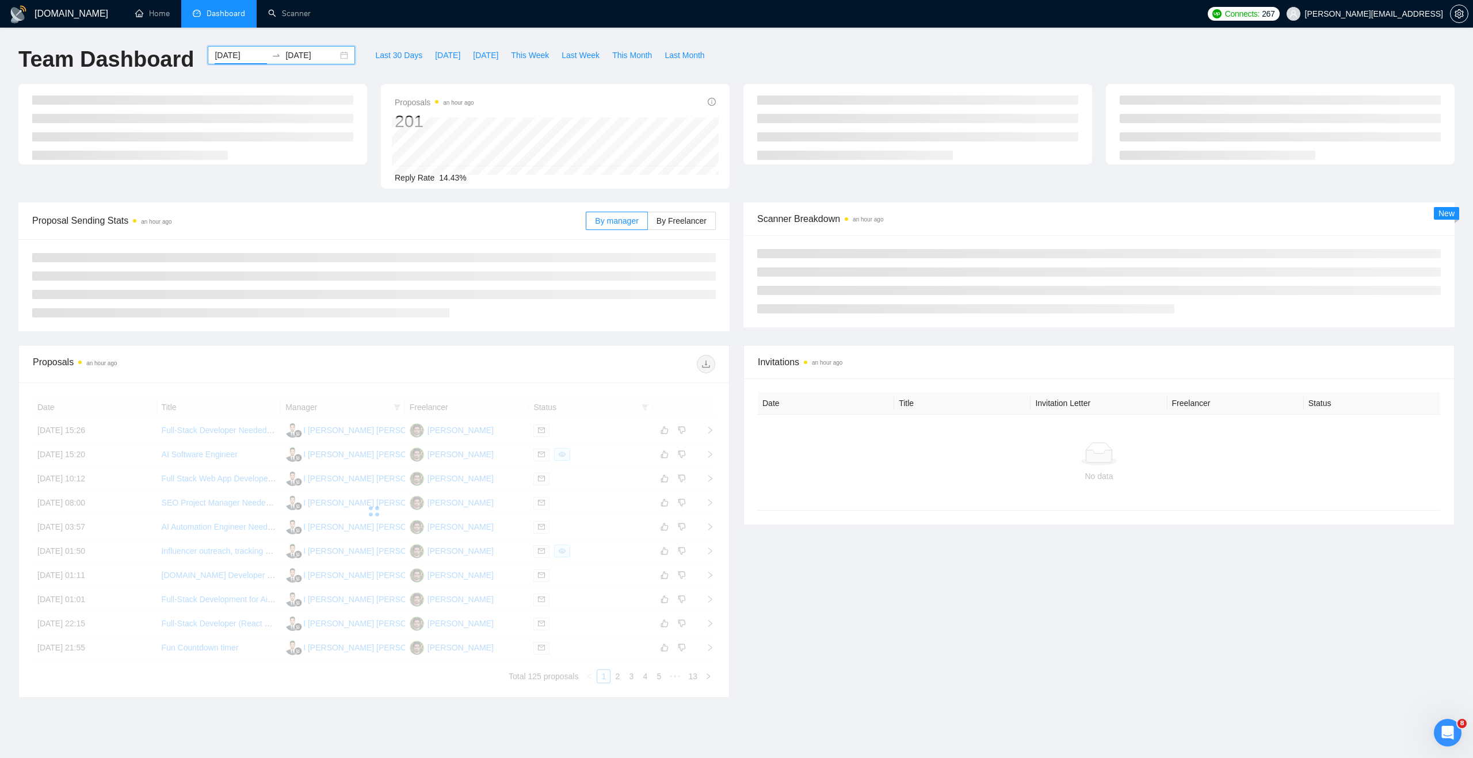
click at [294, 50] on input "[DATE]" at bounding box center [311, 55] width 52 height 13
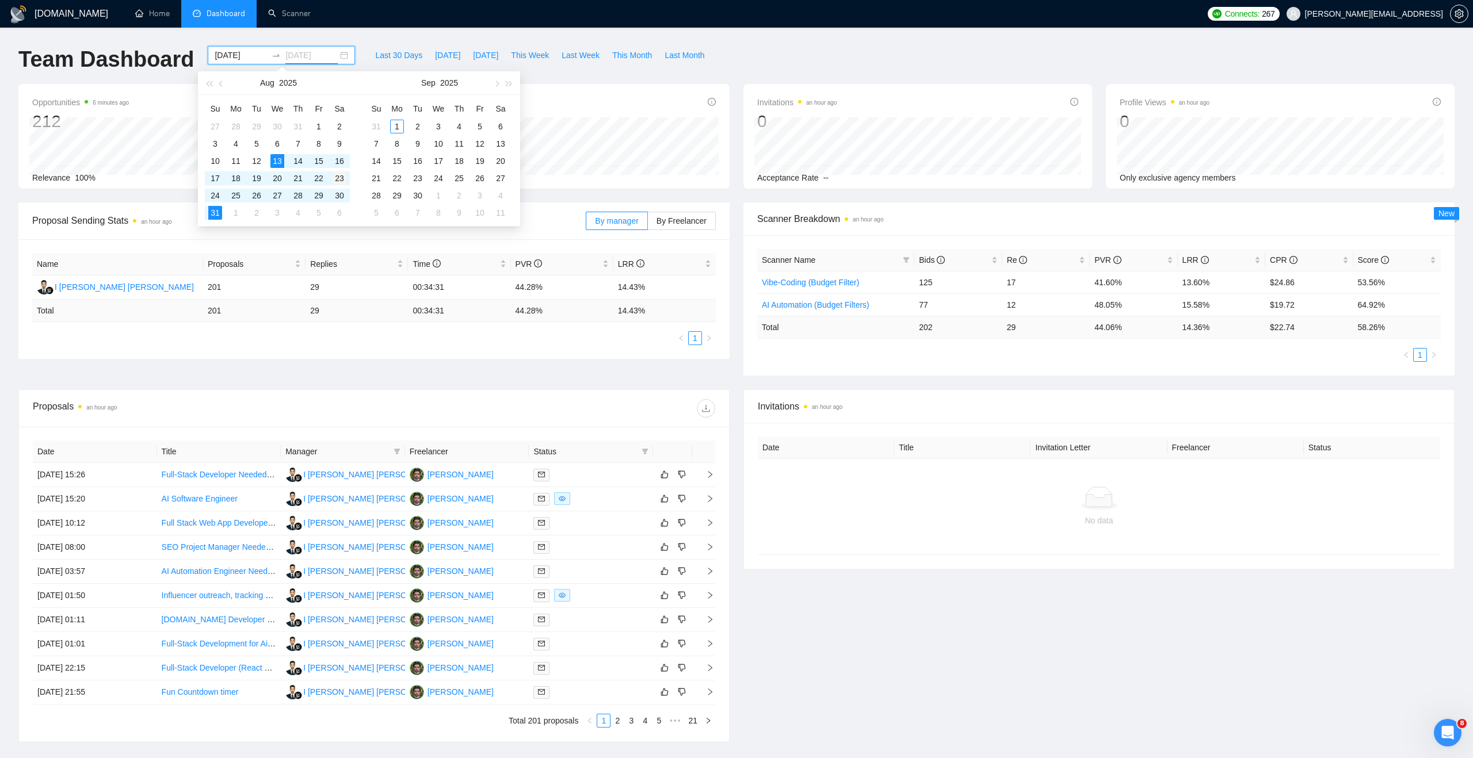
type input "[DATE]"
click at [339, 180] on div "23" at bounding box center [340, 178] width 14 height 14
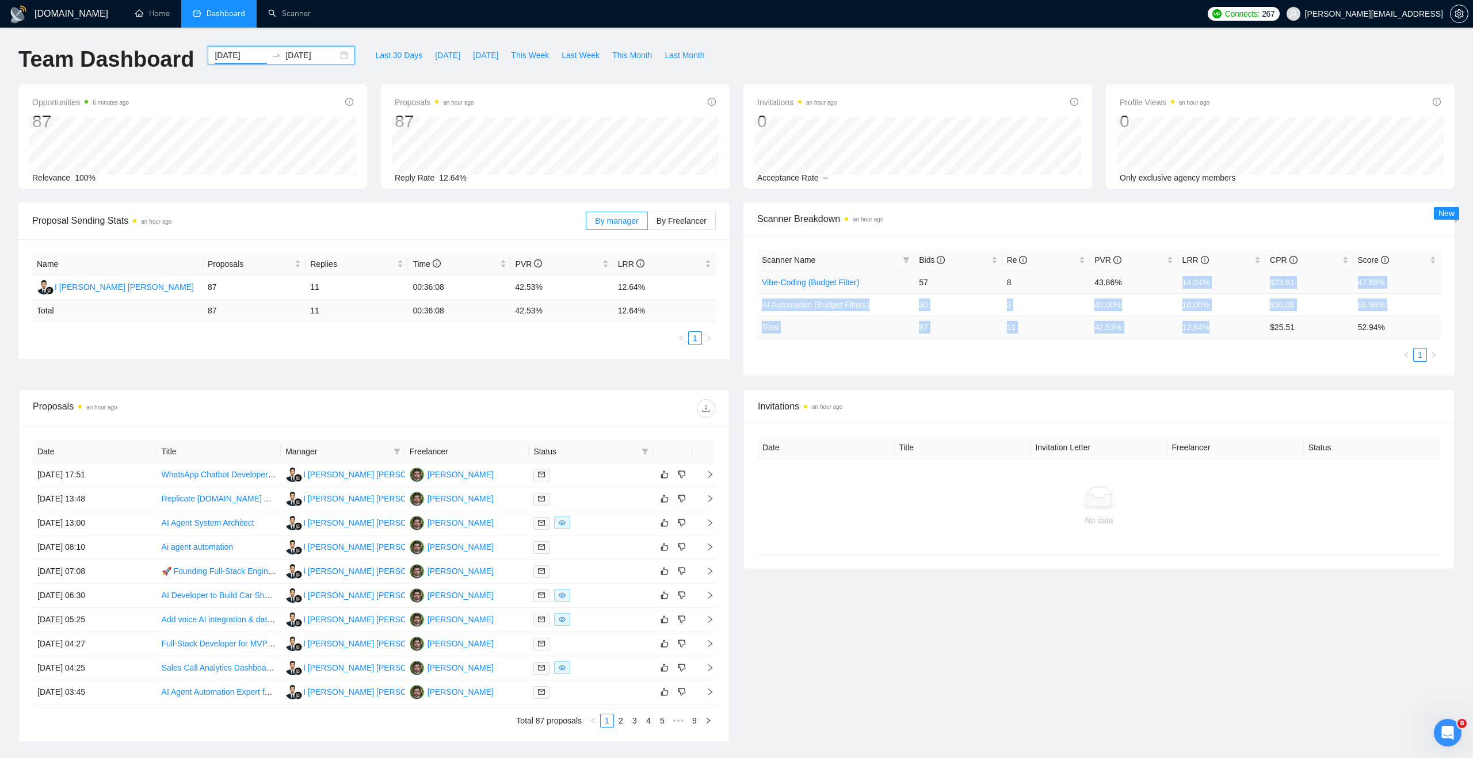
drag, startPoint x: 1224, startPoint y: 324, endPoint x: 1171, endPoint y: 277, distance: 71.3
click at [1171, 276] on table "Scanner Name Bids Re PVR LRR CPR Score Vibe-Coding (Budget Filter) 57 8 43.86% …" at bounding box center [1098, 294] width 683 height 90
click at [1151, 356] on ul "1" at bounding box center [1098, 355] width 683 height 14
click at [1143, 359] on ul "1" at bounding box center [1098, 355] width 683 height 14
click at [334, 51] on div "[DATE] [DATE]" at bounding box center [281, 55] width 147 height 18
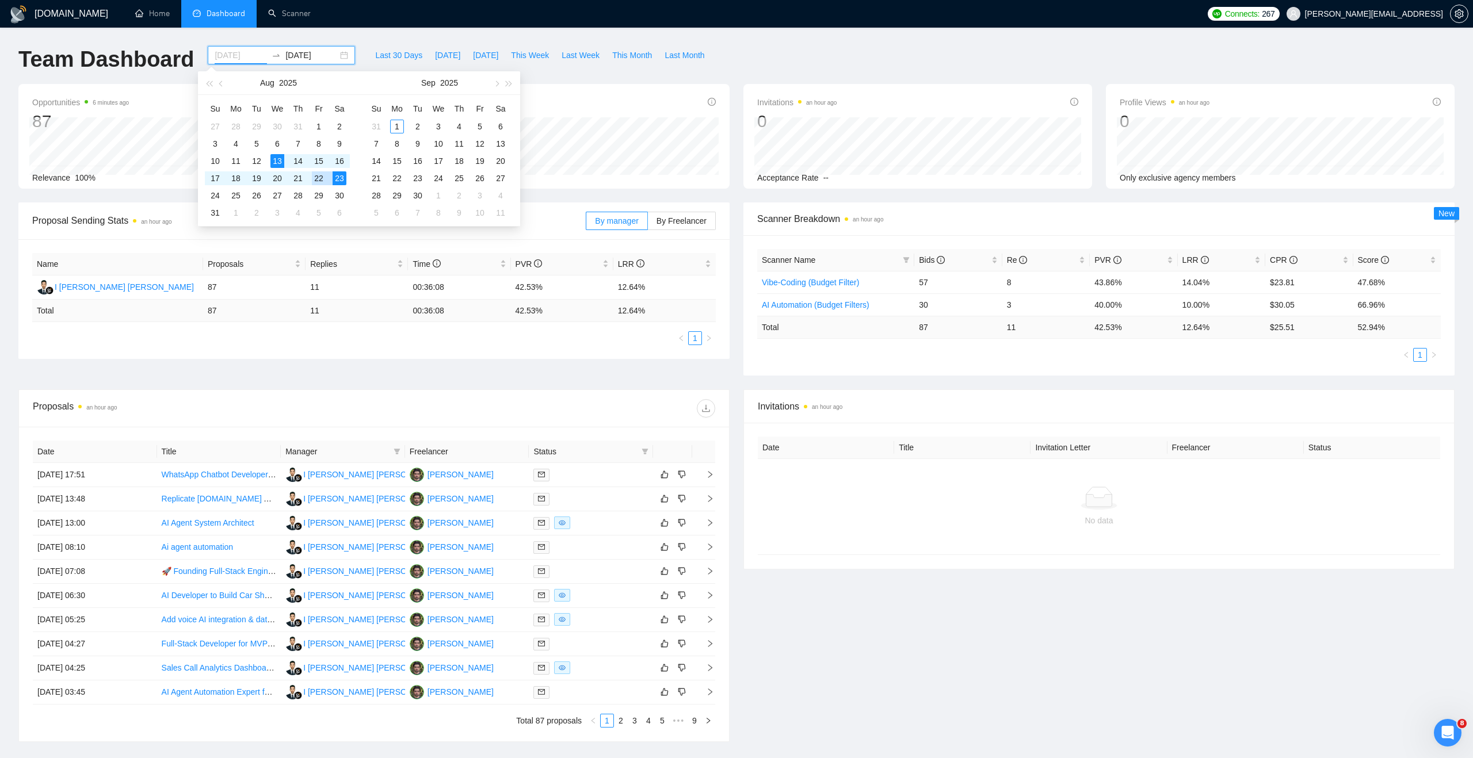
type input "[DATE]"
click at [336, 177] on div "23" at bounding box center [340, 178] width 14 height 14
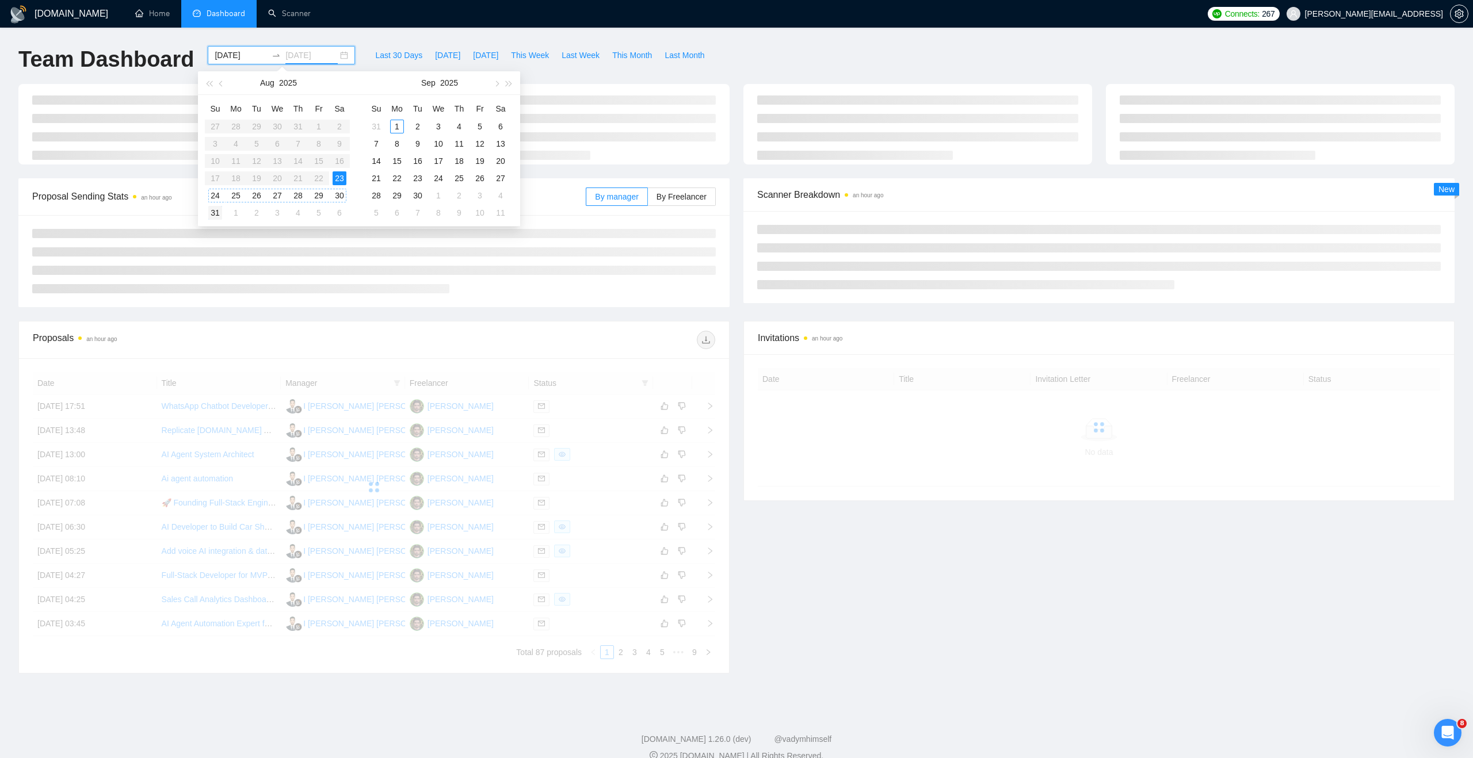
type input "[DATE]"
click at [216, 211] on div "31" at bounding box center [215, 213] width 14 height 14
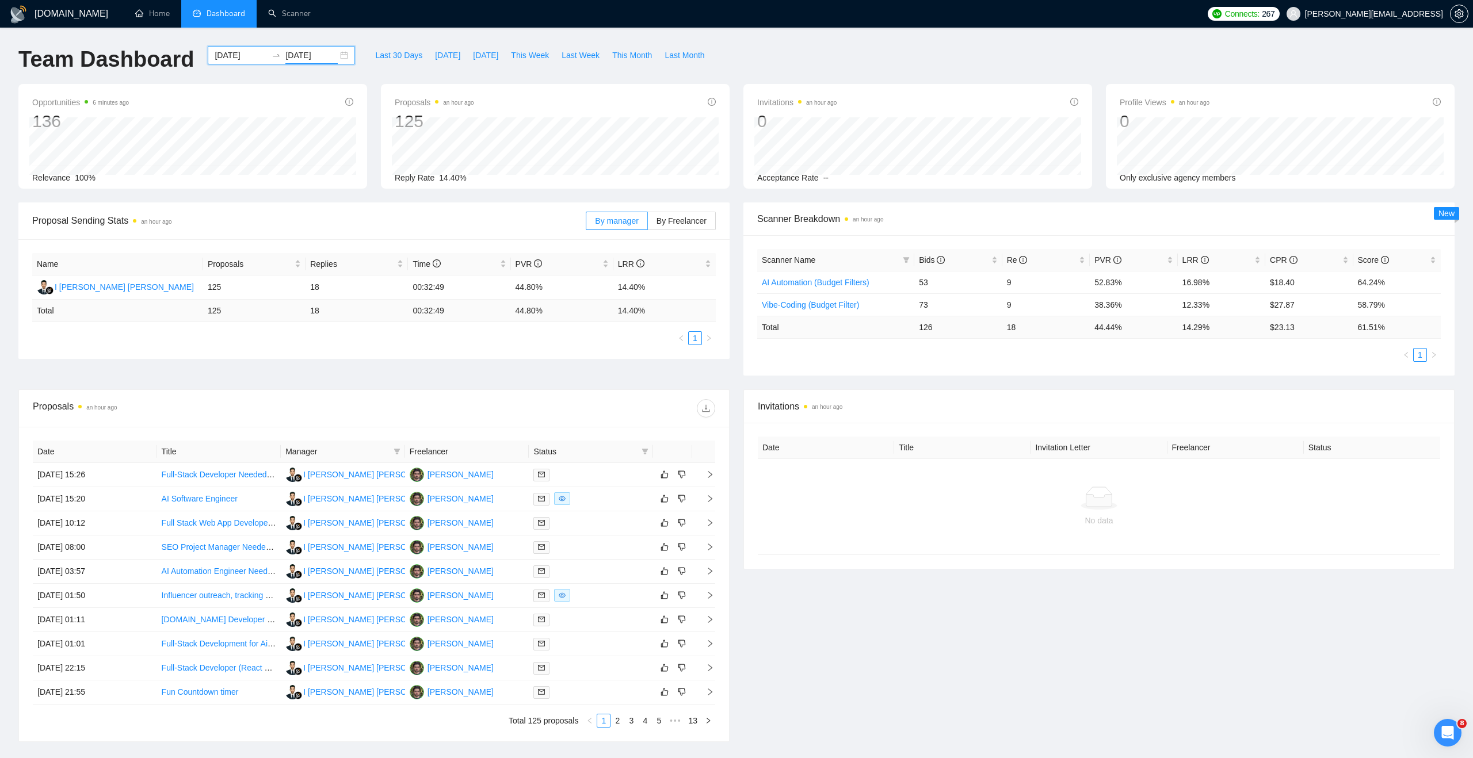
click at [1017, 362] on div "Scanner Name Bids Re PVR LRR CPR Score AI Automation (Budget Filters) 53 9 52.8…" at bounding box center [1098, 305] width 711 height 140
click at [1204, 284] on td "16.98%" at bounding box center [1221, 282] width 87 height 22
click at [335, 52] on div "[DATE] [DATE]" at bounding box center [281, 55] width 147 height 18
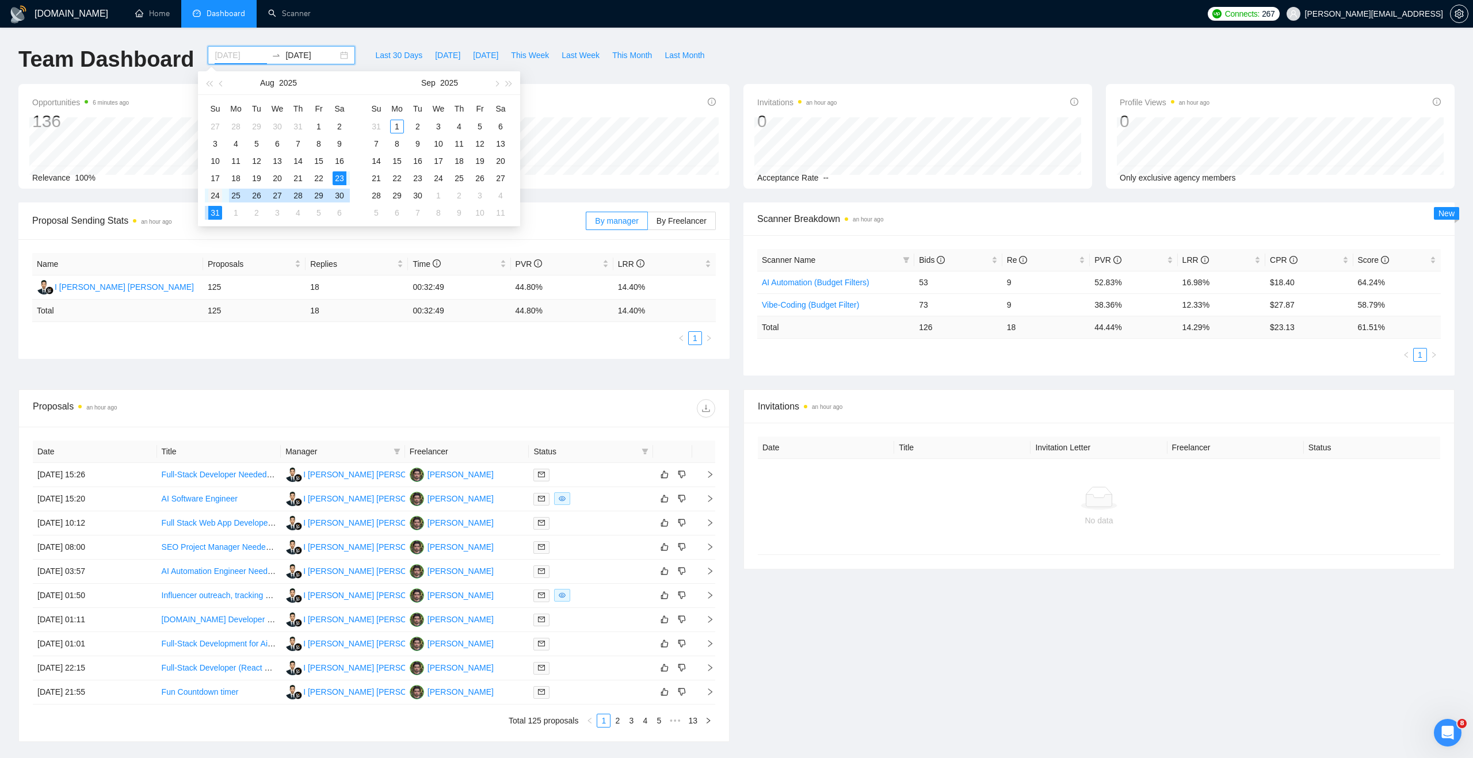
type input "[DATE]"
click at [216, 193] on div "24" at bounding box center [215, 196] width 14 height 14
type input "[DATE]"
click at [338, 194] on div "30" at bounding box center [340, 196] width 14 height 14
click at [1202, 282] on td "20.93%" at bounding box center [1221, 282] width 87 height 22
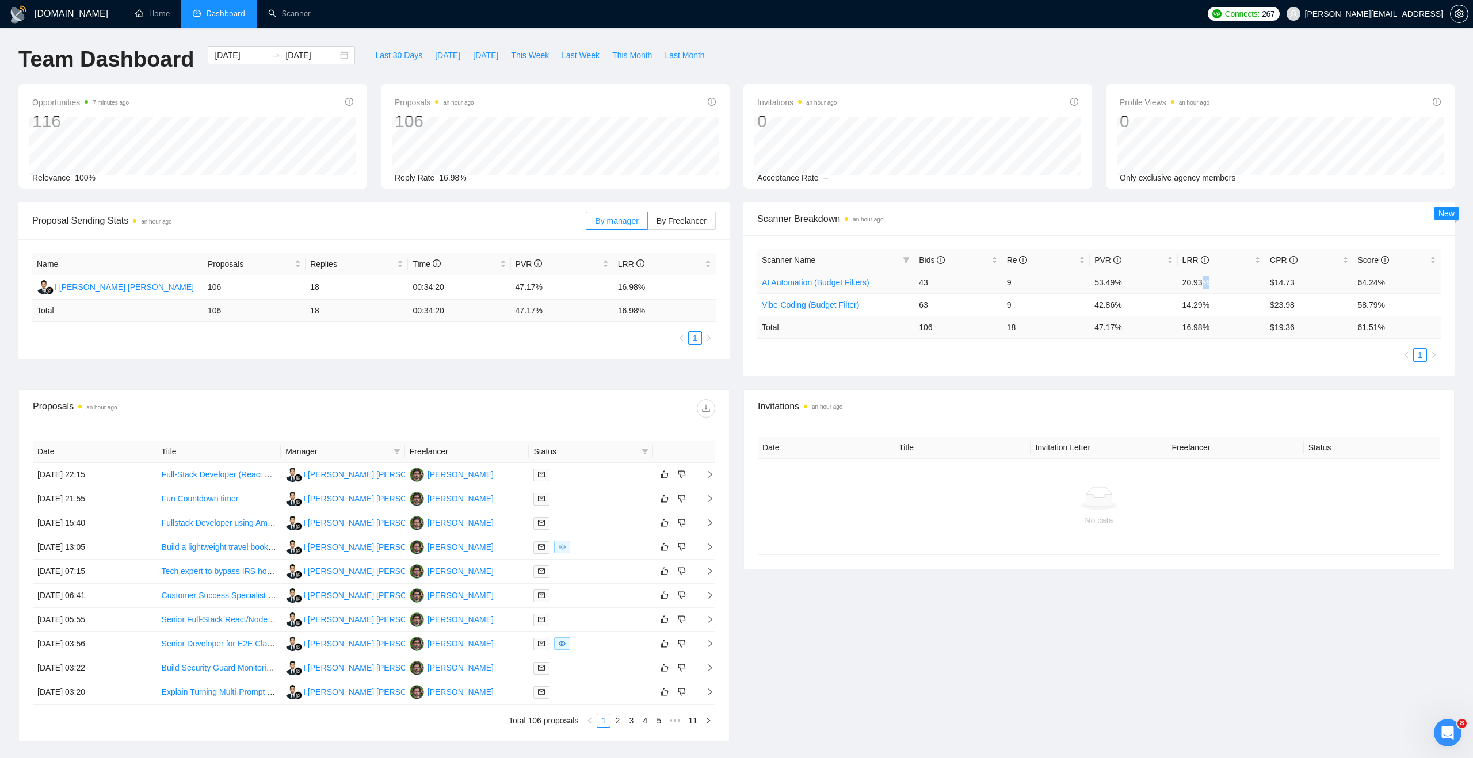
click at [1202, 282] on td "20.93%" at bounding box center [1221, 282] width 87 height 22
click at [1193, 305] on td "14.29%" at bounding box center [1221, 304] width 87 height 22
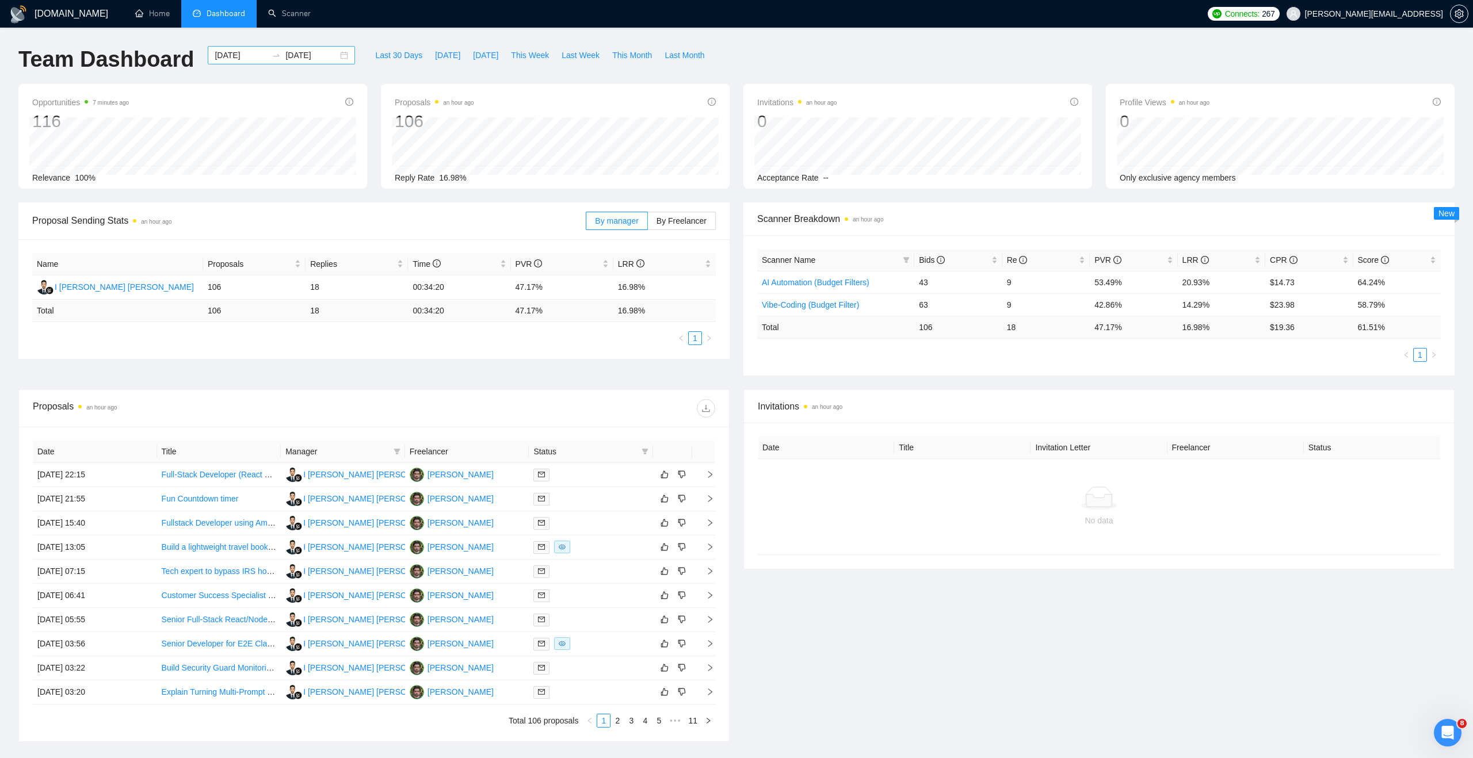
click at [334, 55] on div "[DATE] [DATE]" at bounding box center [281, 55] width 147 height 18
click at [218, 82] on button "button" at bounding box center [221, 82] width 13 height 23
type input "[DATE]"
click at [259, 128] on div "1" at bounding box center [257, 127] width 14 height 14
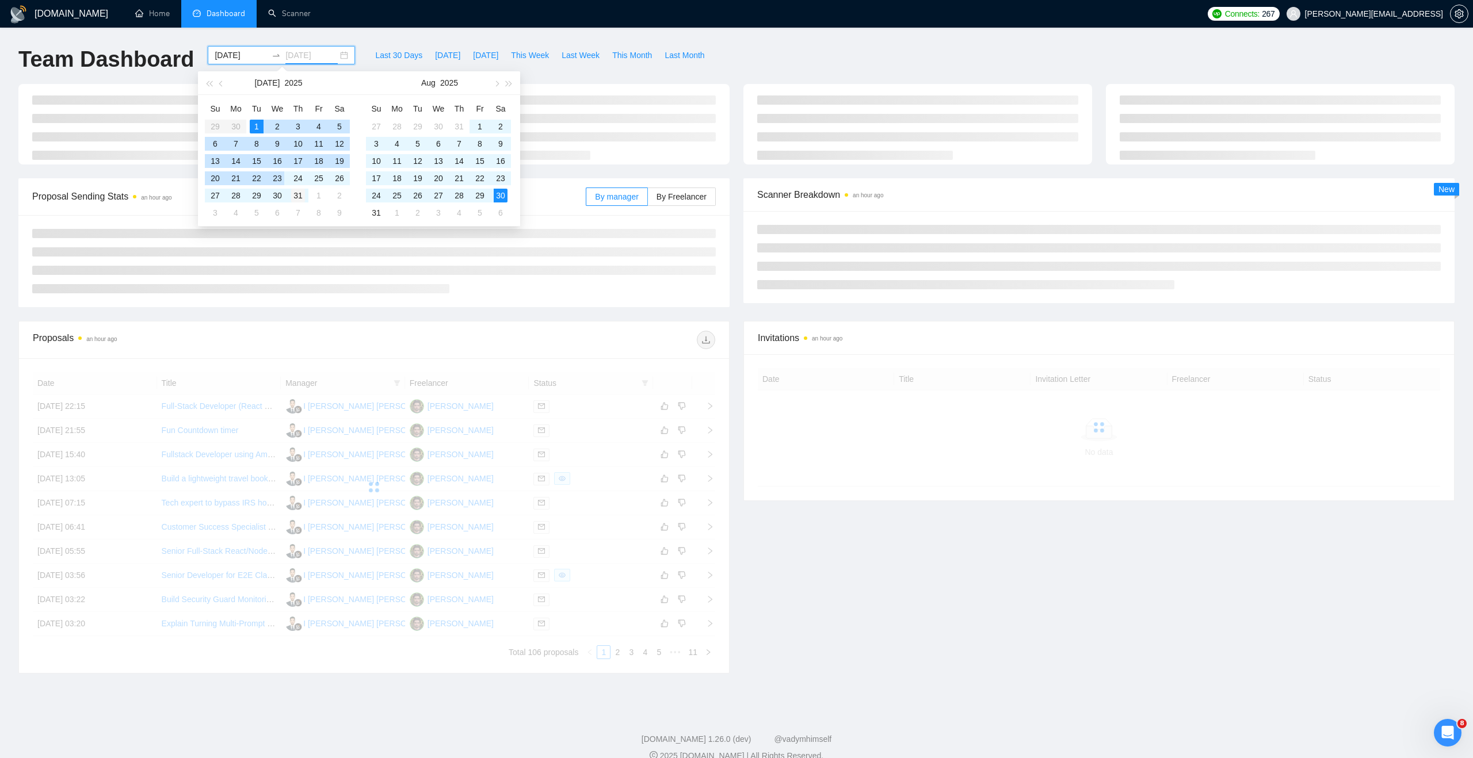
type input "[DATE]"
click at [296, 194] on div "31" at bounding box center [298, 196] width 14 height 14
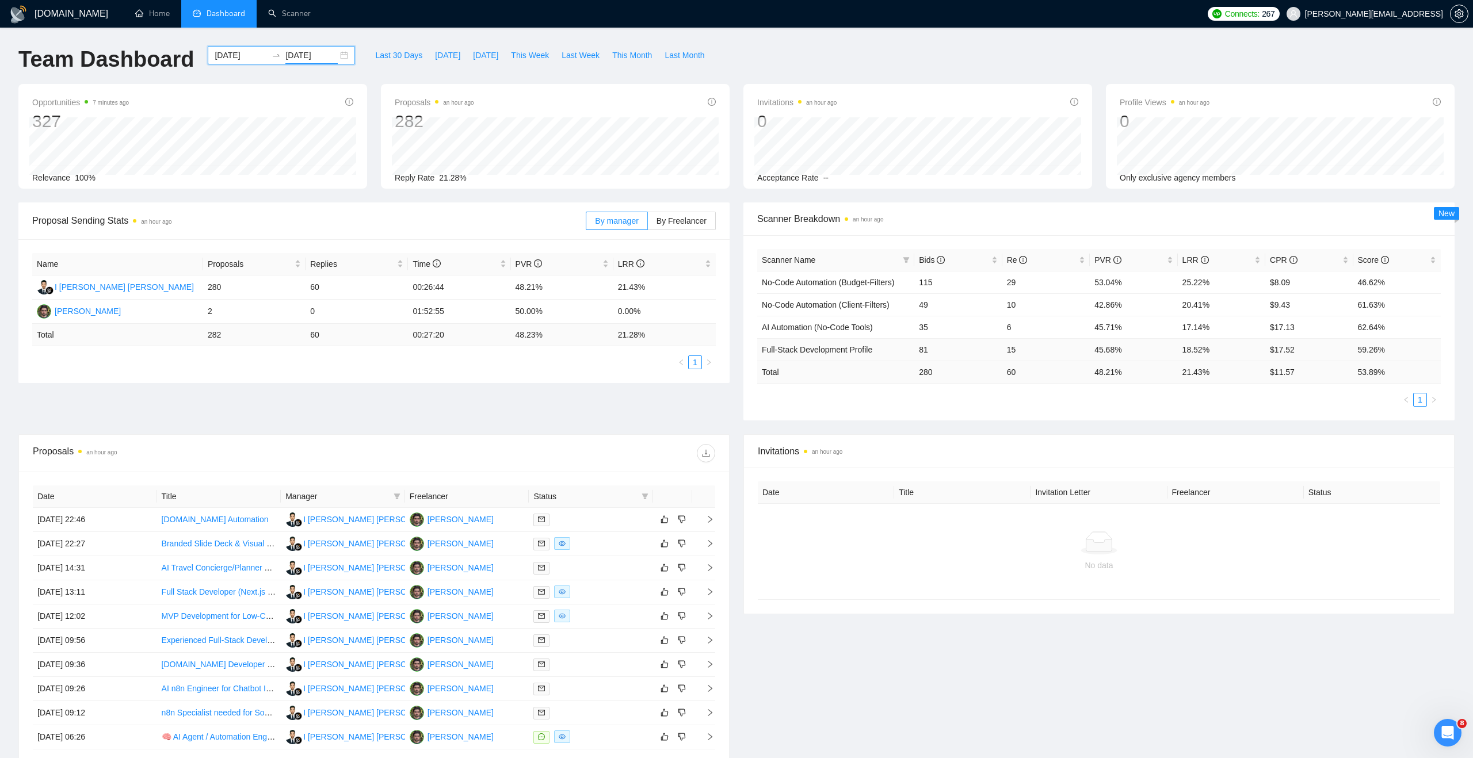
click at [1199, 346] on td "18.52%" at bounding box center [1221, 349] width 87 height 22
click at [305, 15] on link "Scanner" at bounding box center [289, 14] width 43 height 10
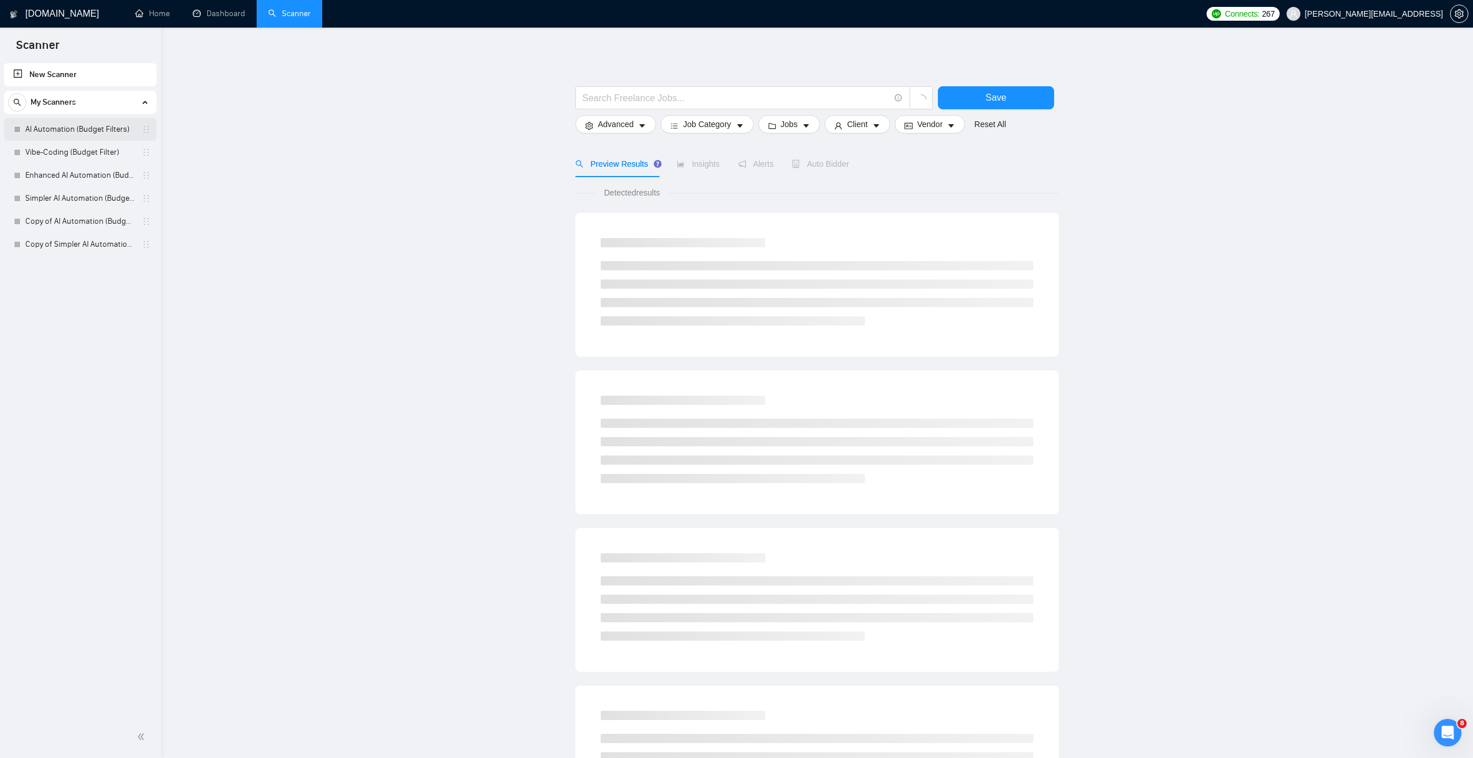
click at [60, 129] on link "AI Automation (Budget Filters)" at bounding box center [79, 129] width 109 height 23
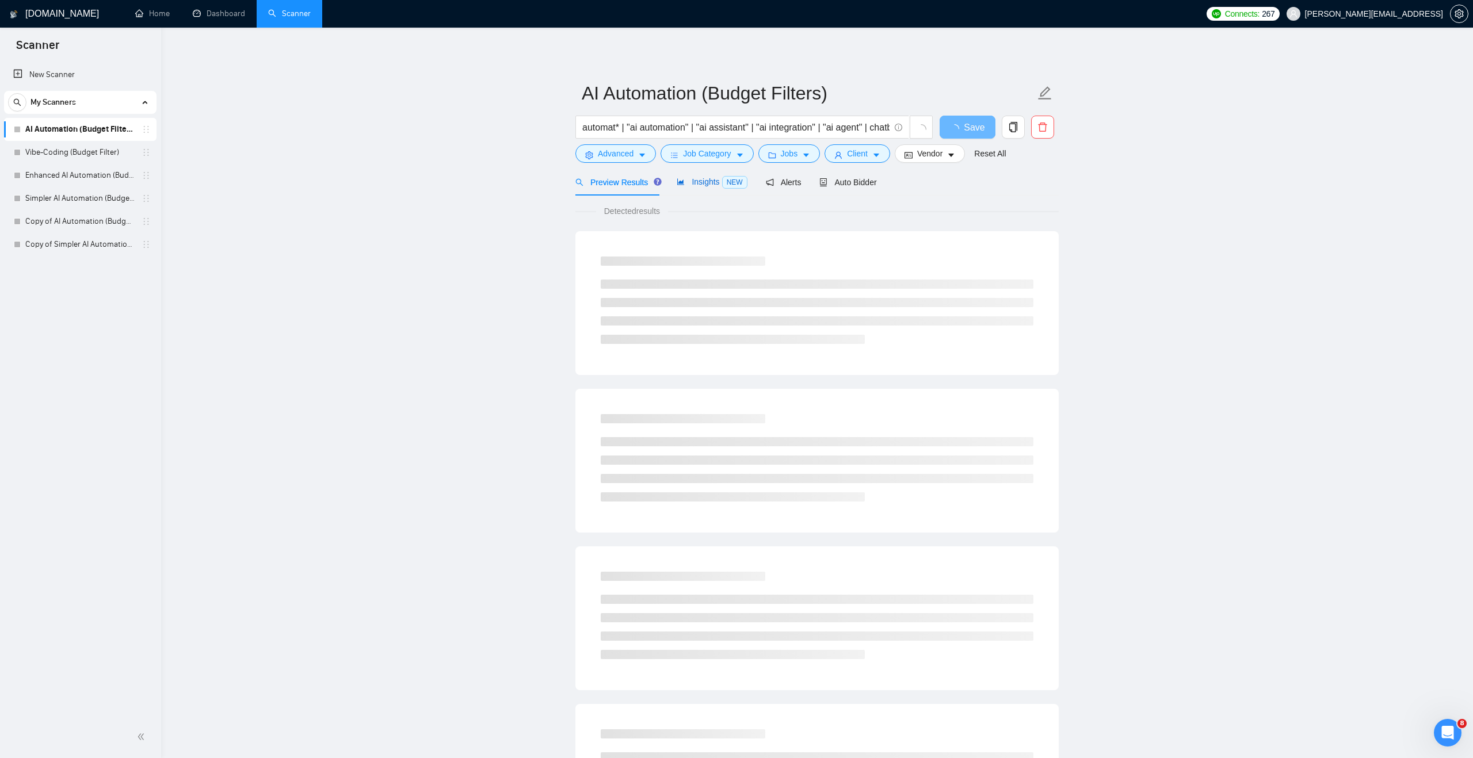
click at [712, 181] on span "Insights NEW" at bounding box center [712, 181] width 70 height 9
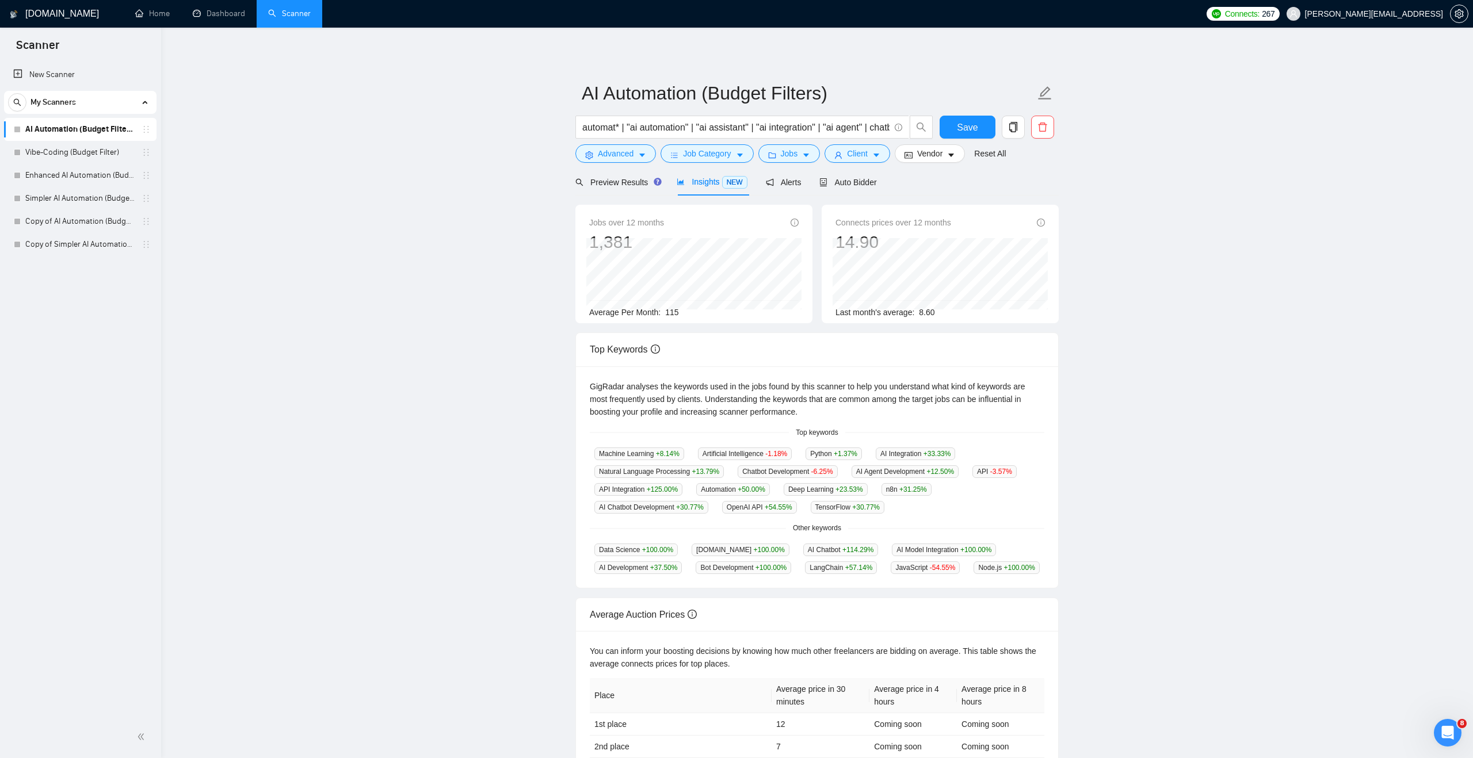
click at [670, 310] on span "115" at bounding box center [671, 312] width 13 height 9
click at [683, 311] on div "Average Per Month: 115" at bounding box center [693, 312] width 209 height 13
click at [669, 313] on span "115" at bounding box center [671, 312] width 13 height 9
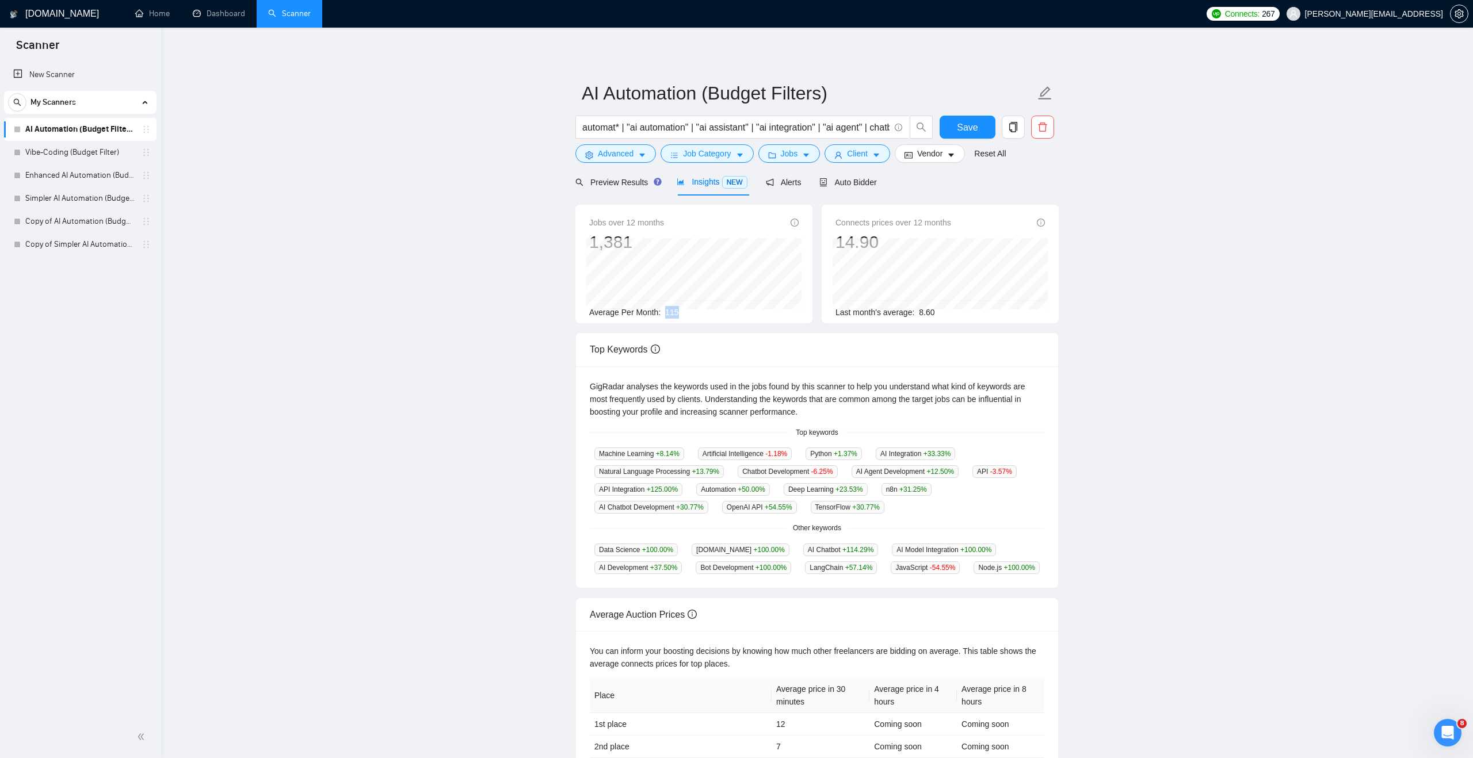
click at [669, 313] on span "115" at bounding box center [671, 312] width 13 height 9
click at [622, 178] on span "Preview Results" at bounding box center [616, 182] width 83 height 9
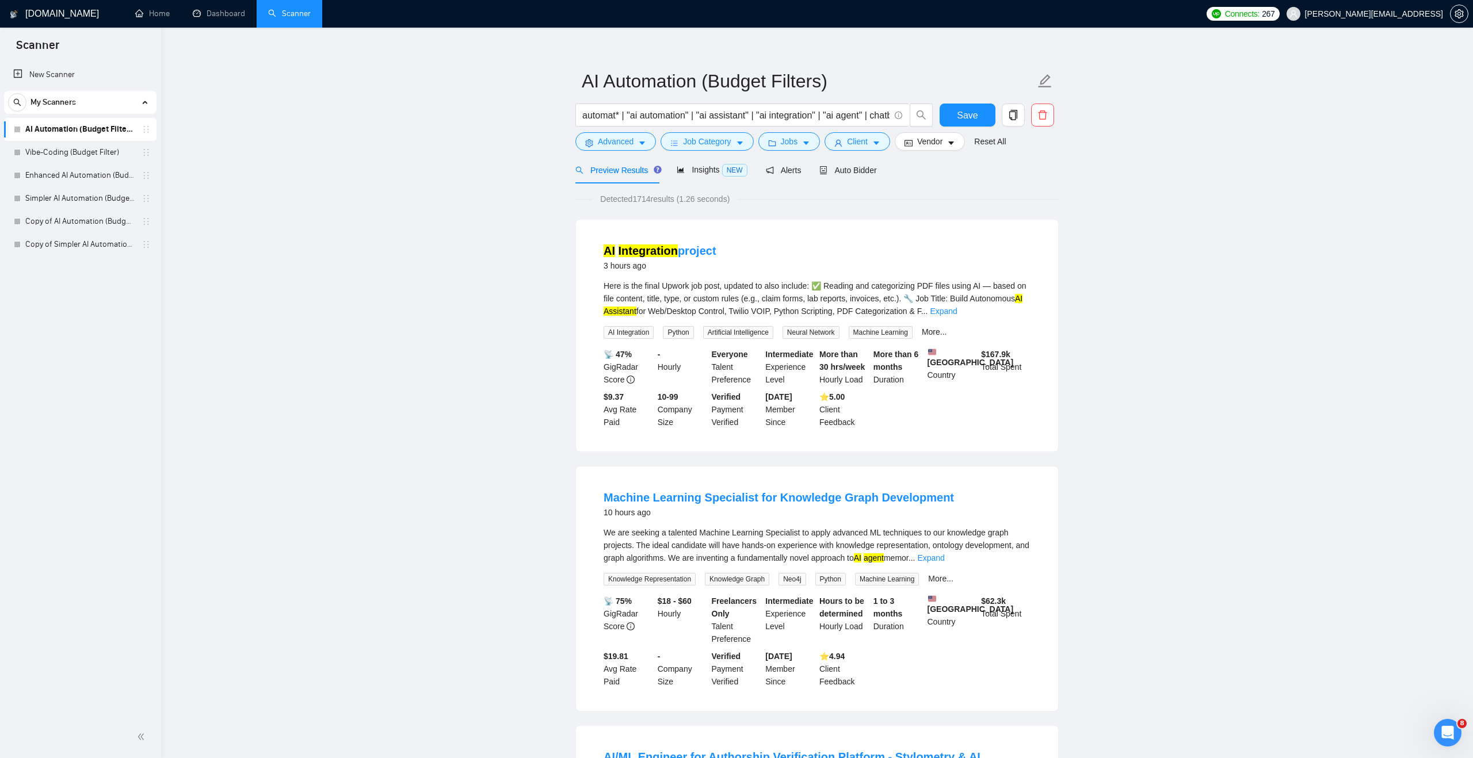
scroll to position [13, 0]
click at [125, 151] on link "Vibe-Coding (Budget Filter)" at bounding box center [79, 152] width 109 height 23
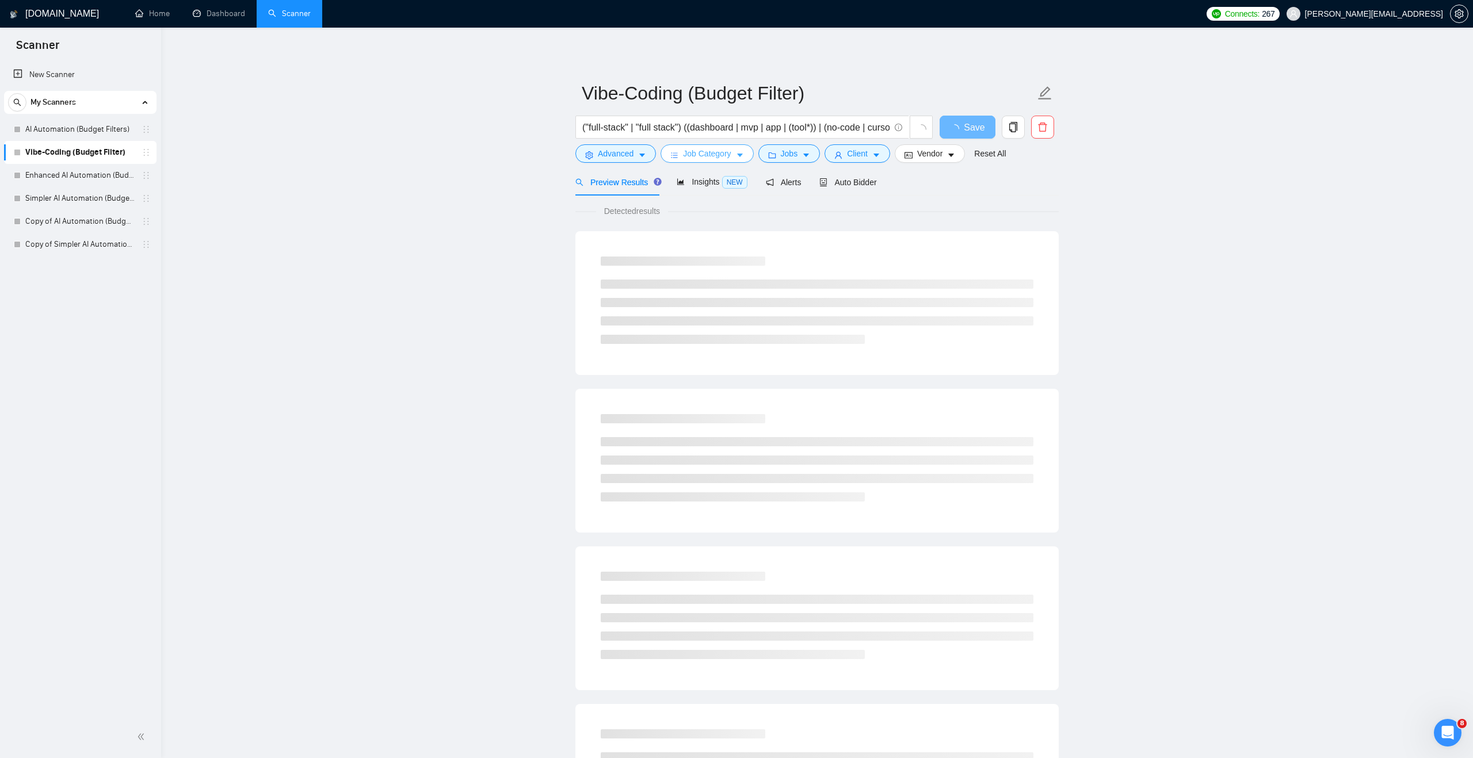
click at [711, 147] on span "Job Category" at bounding box center [707, 153] width 48 height 13
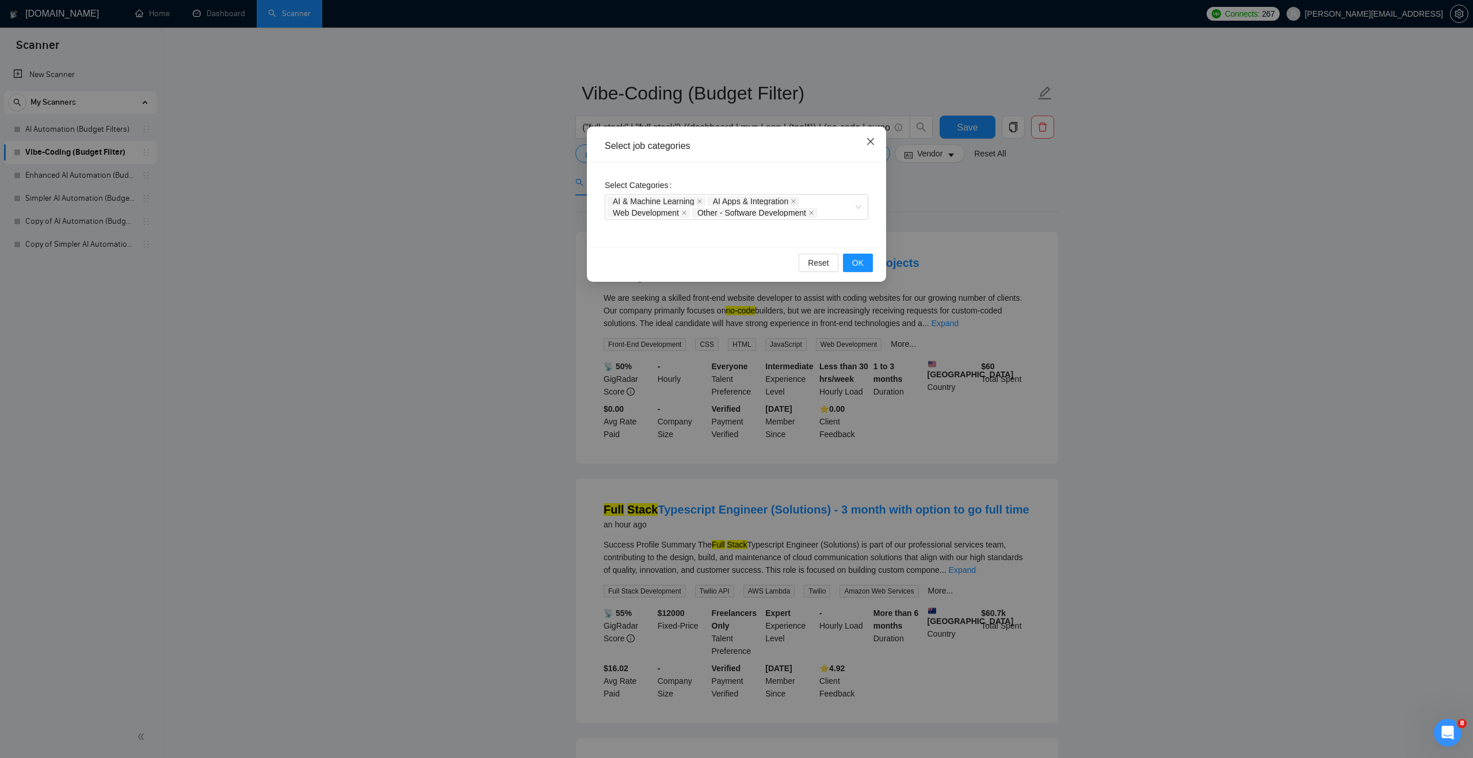
click at [869, 146] on icon "close" at bounding box center [870, 141] width 9 height 9
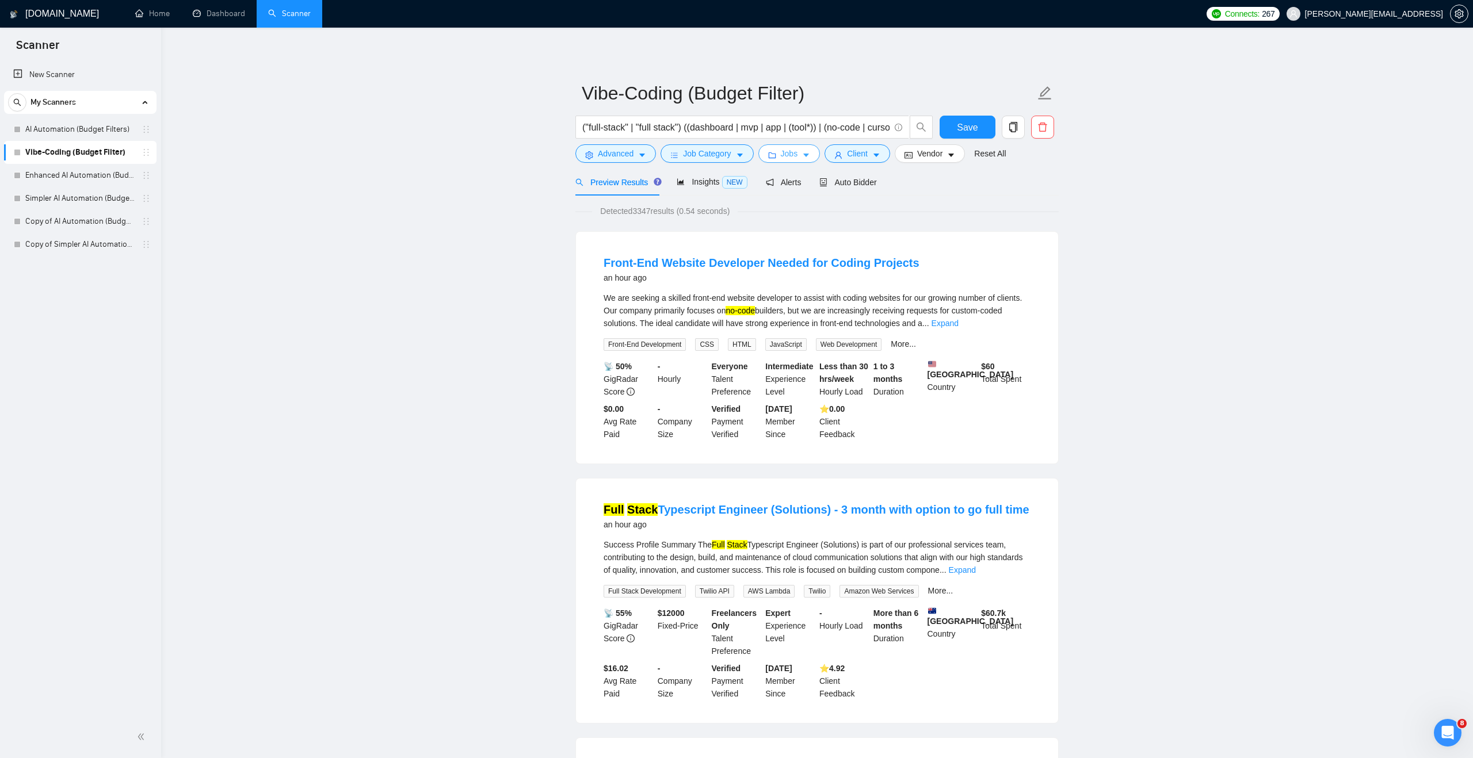
click at [809, 151] on span "caret-down" at bounding box center [806, 155] width 8 height 9
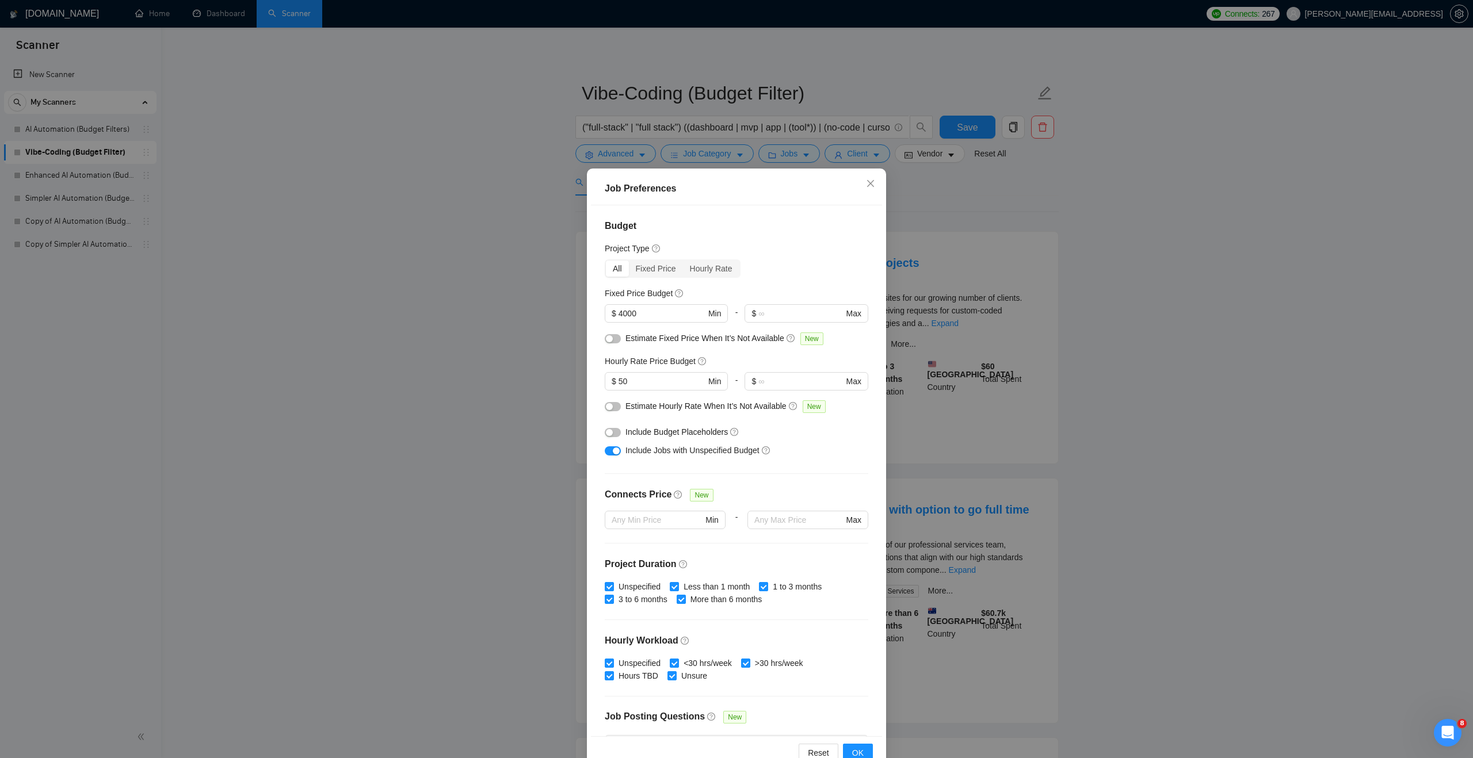
click at [536, 375] on div "Job Preferences Budget Project Type All Fixed Price Hourly Rate Fixed Price Bud…" at bounding box center [736, 379] width 1473 height 758
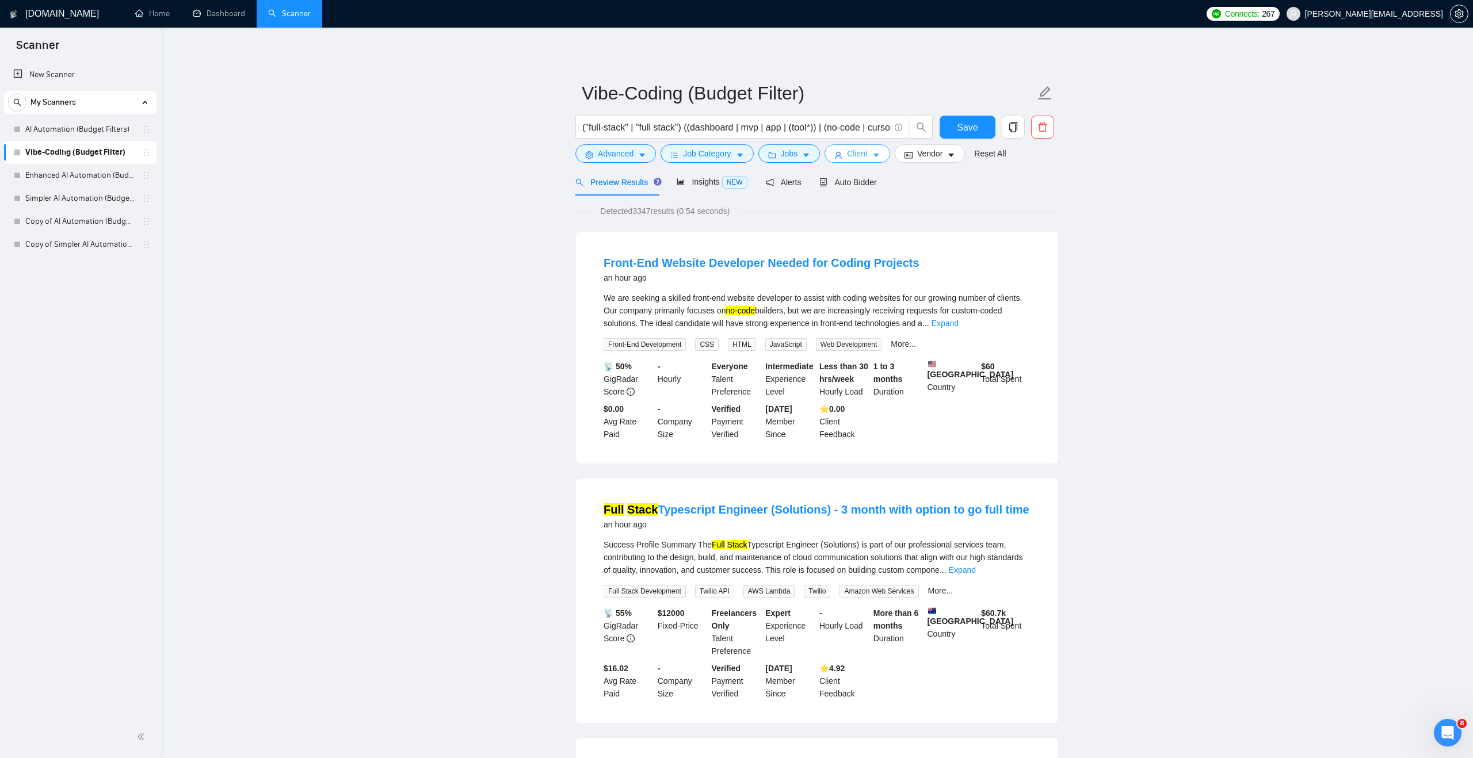
click at [882, 148] on button "Client" at bounding box center [857, 153] width 66 height 18
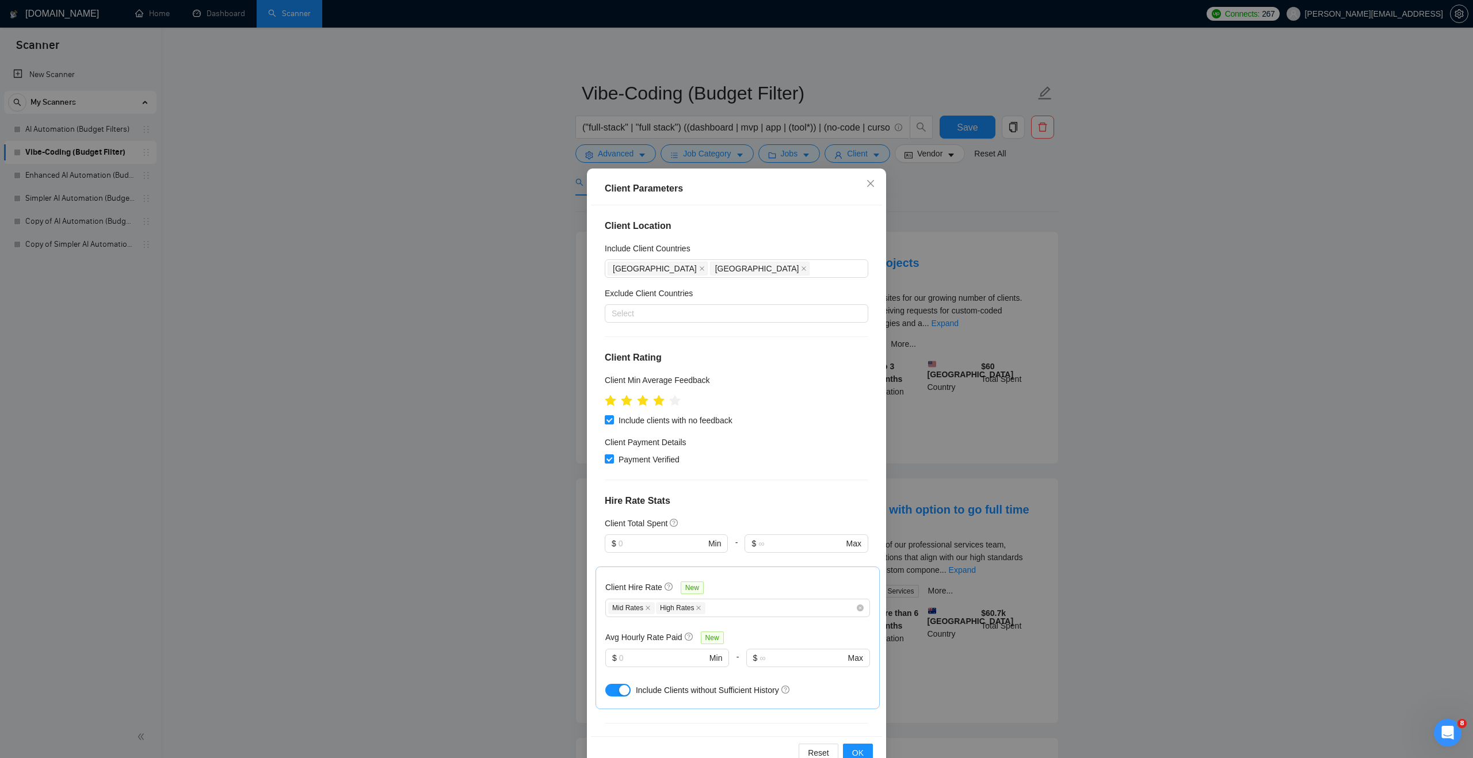
click at [548, 411] on div "Client Parameters Client Location Include Client Countries [GEOGRAPHIC_DATA] [G…" at bounding box center [736, 379] width 1473 height 758
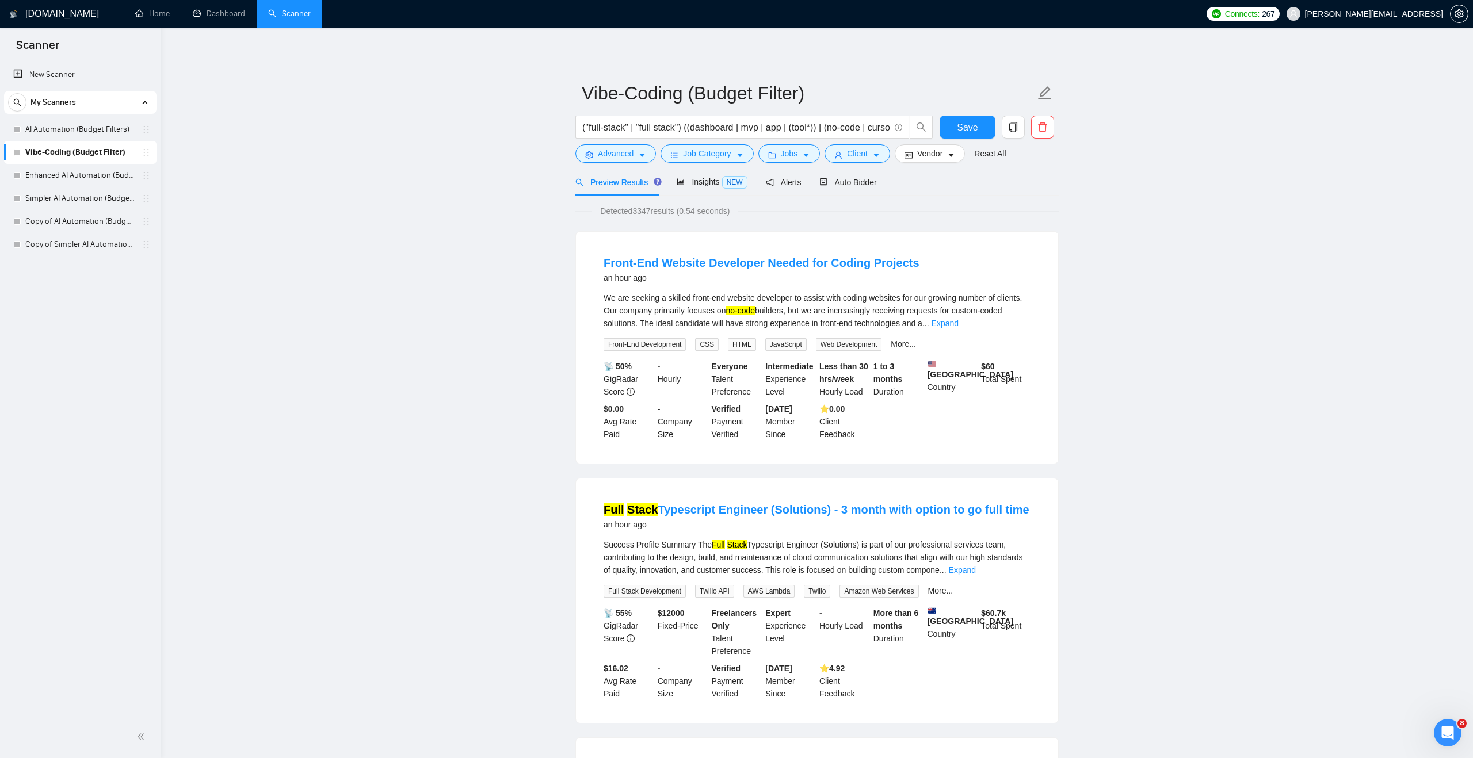
click at [878, 143] on div "("full-stack" | "full stack") ((dashboard | mvp | app | (tool*)) | (no-code | c…" at bounding box center [754, 130] width 362 height 29
click at [876, 155] on button "Client" at bounding box center [857, 153] width 66 height 18
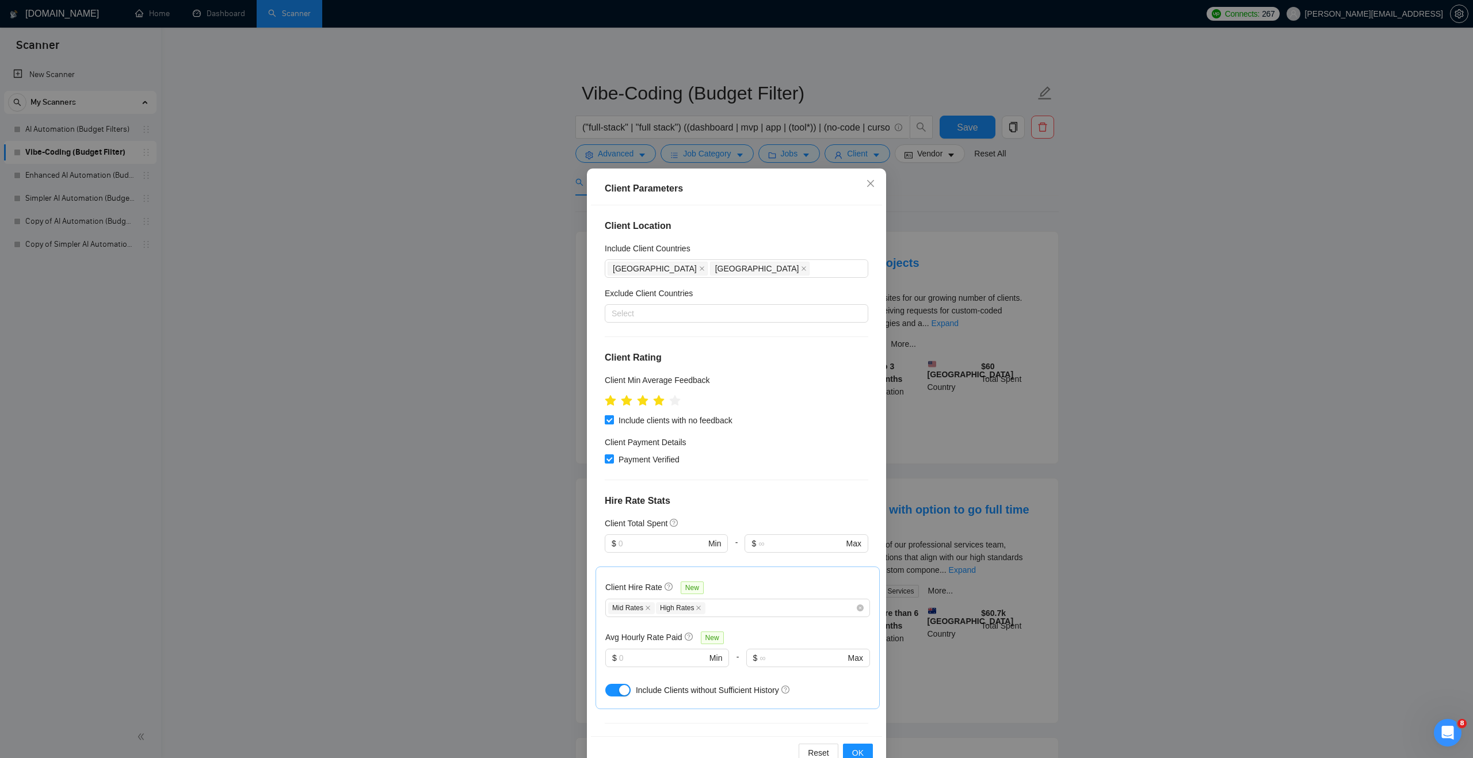
click at [610, 421] on input "Include clients with no feedback" at bounding box center [609, 419] width 8 height 8
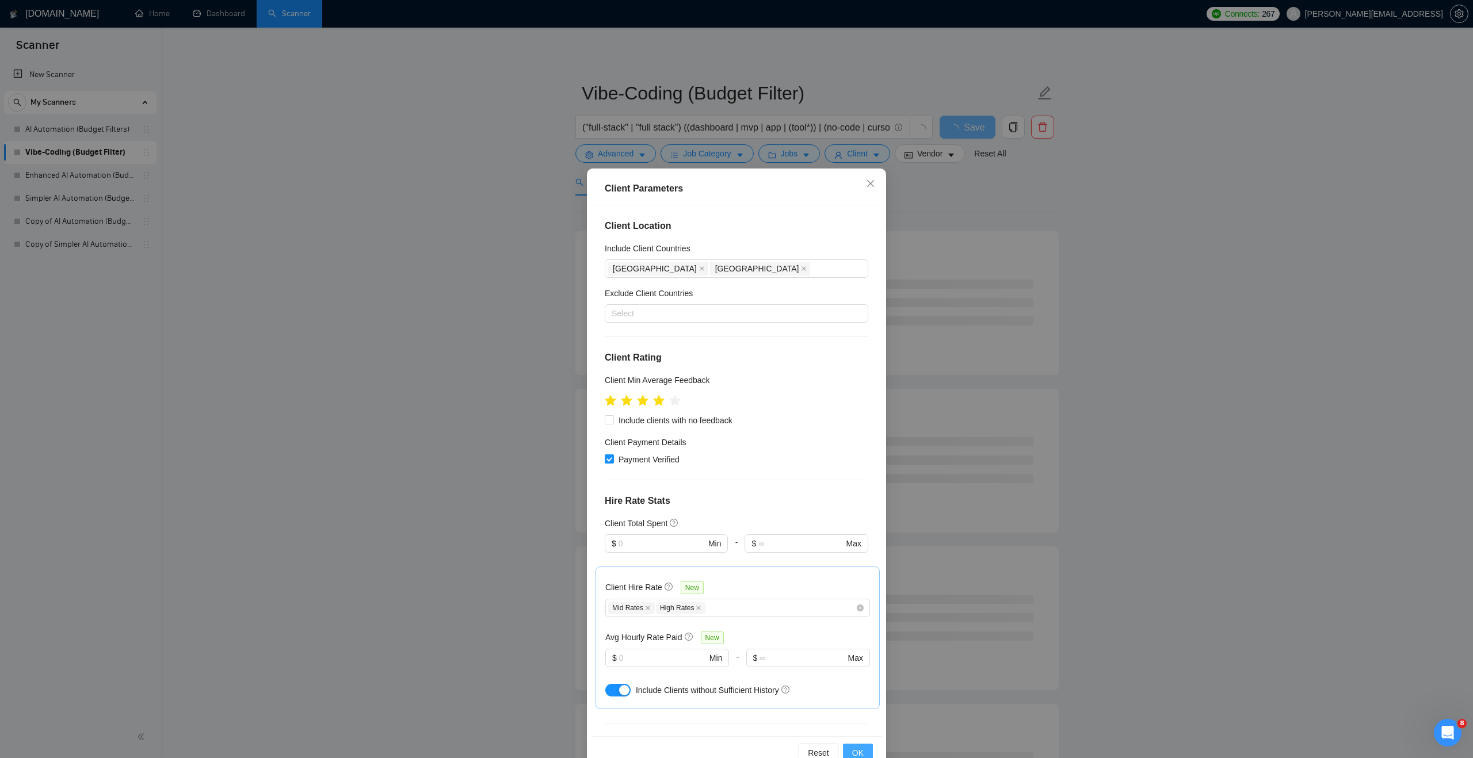
click at [863, 750] on span "OK" at bounding box center [858, 753] width 12 height 13
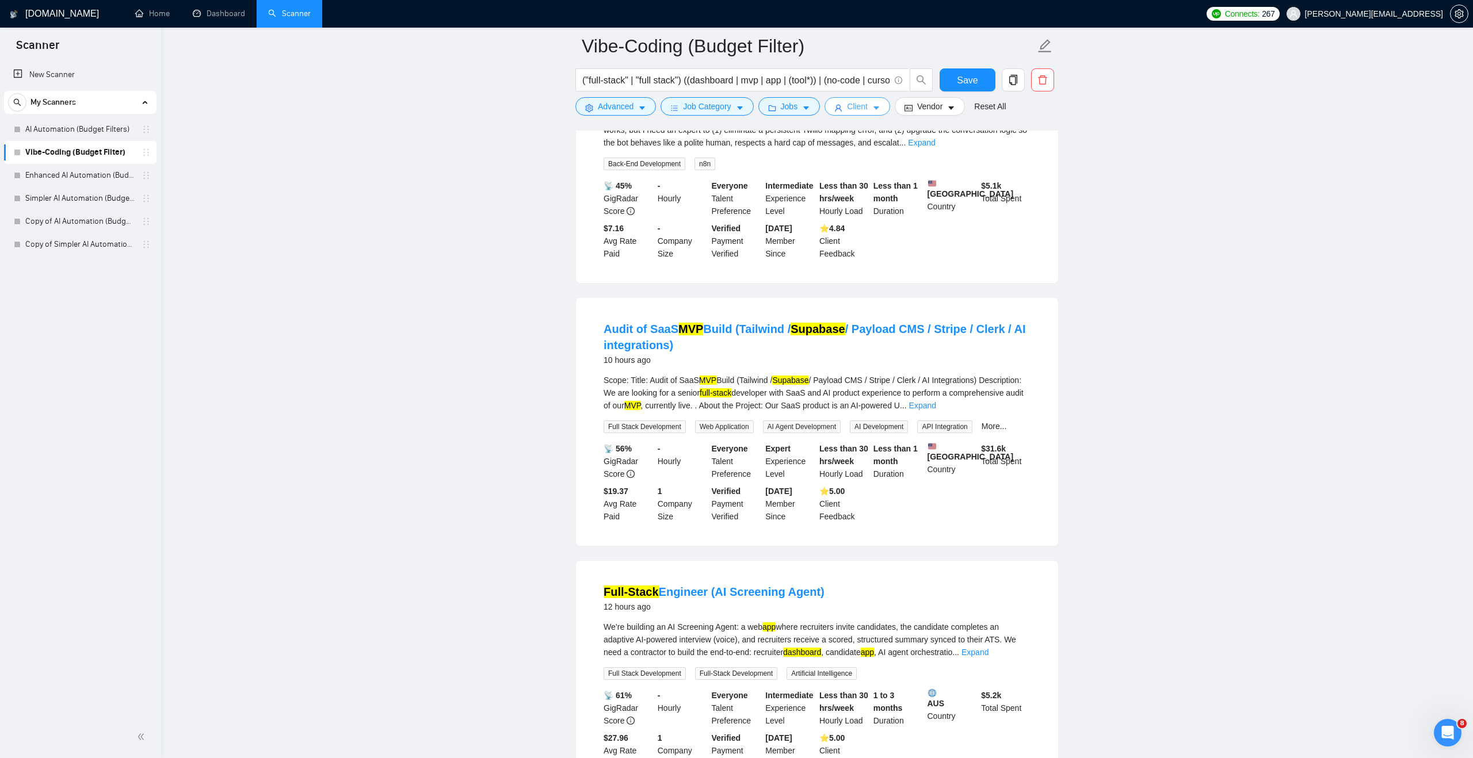
scroll to position [428, 0]
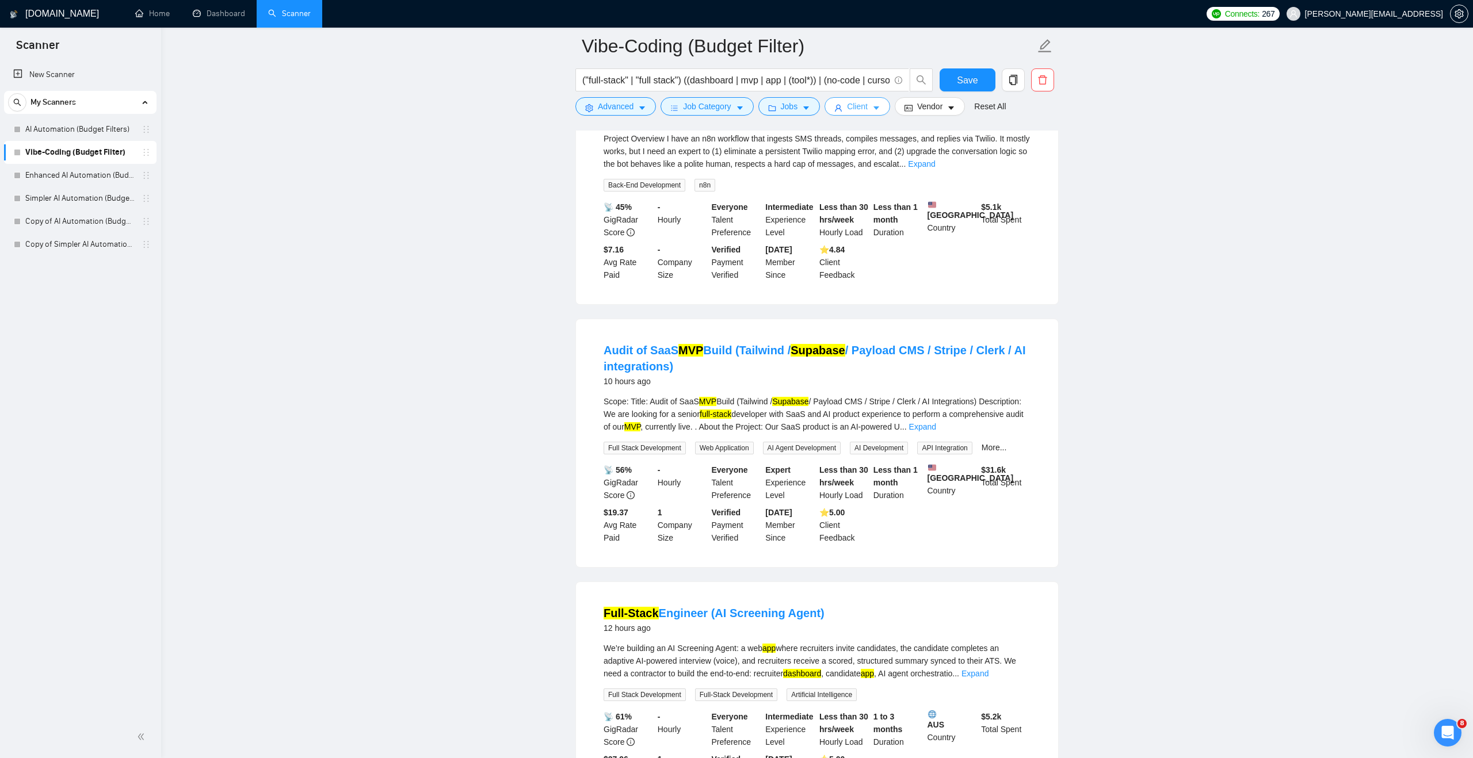
click at [872, 112] on button "Client" at bounding box center [857, 106] width 66 height 18
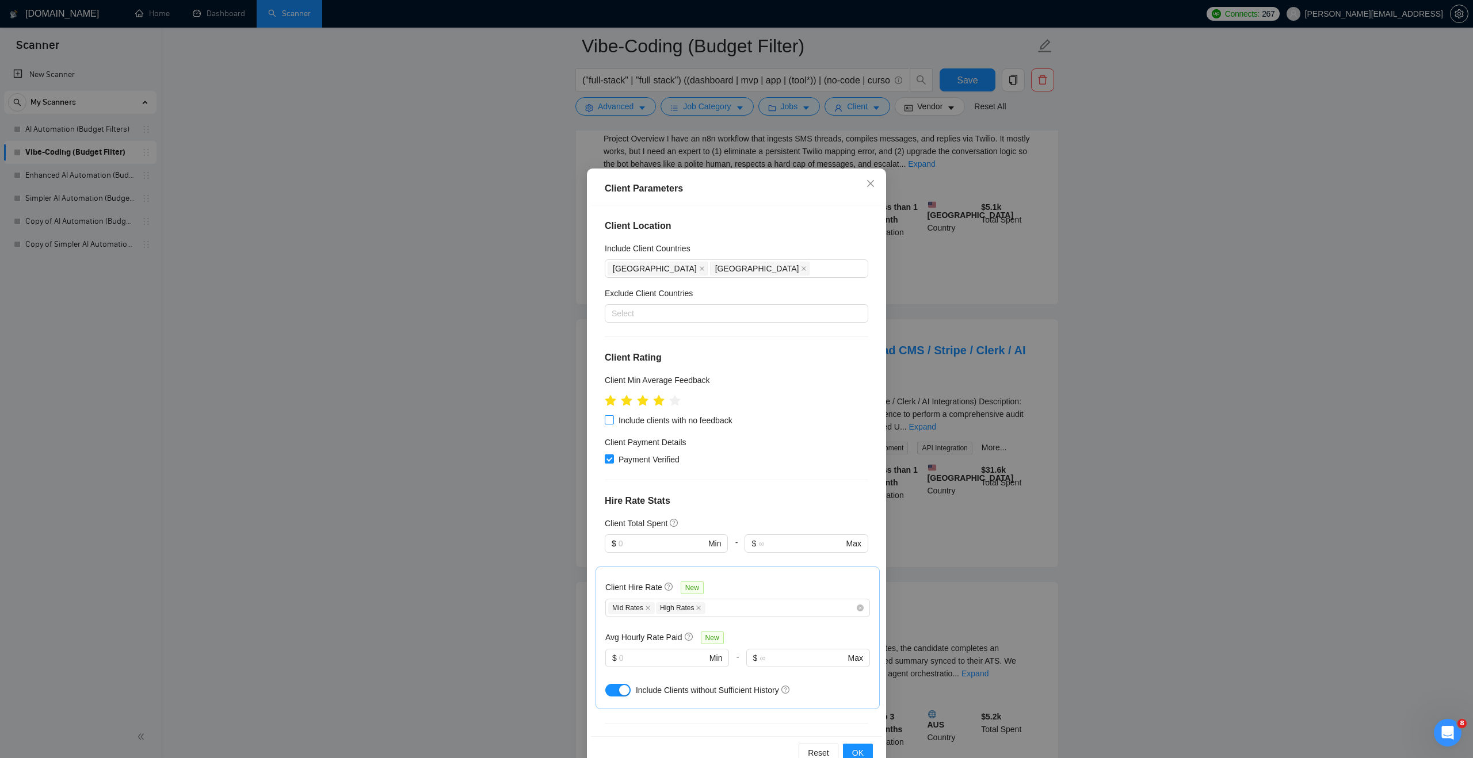
click at [606, 422] on input "Include clients with no feedback" at bounding box center [609, 419] width 8 height 8
checkbox input "true"
click at [860, 752] on span "OK" at bounding box center [858, 753] width 12 height 13
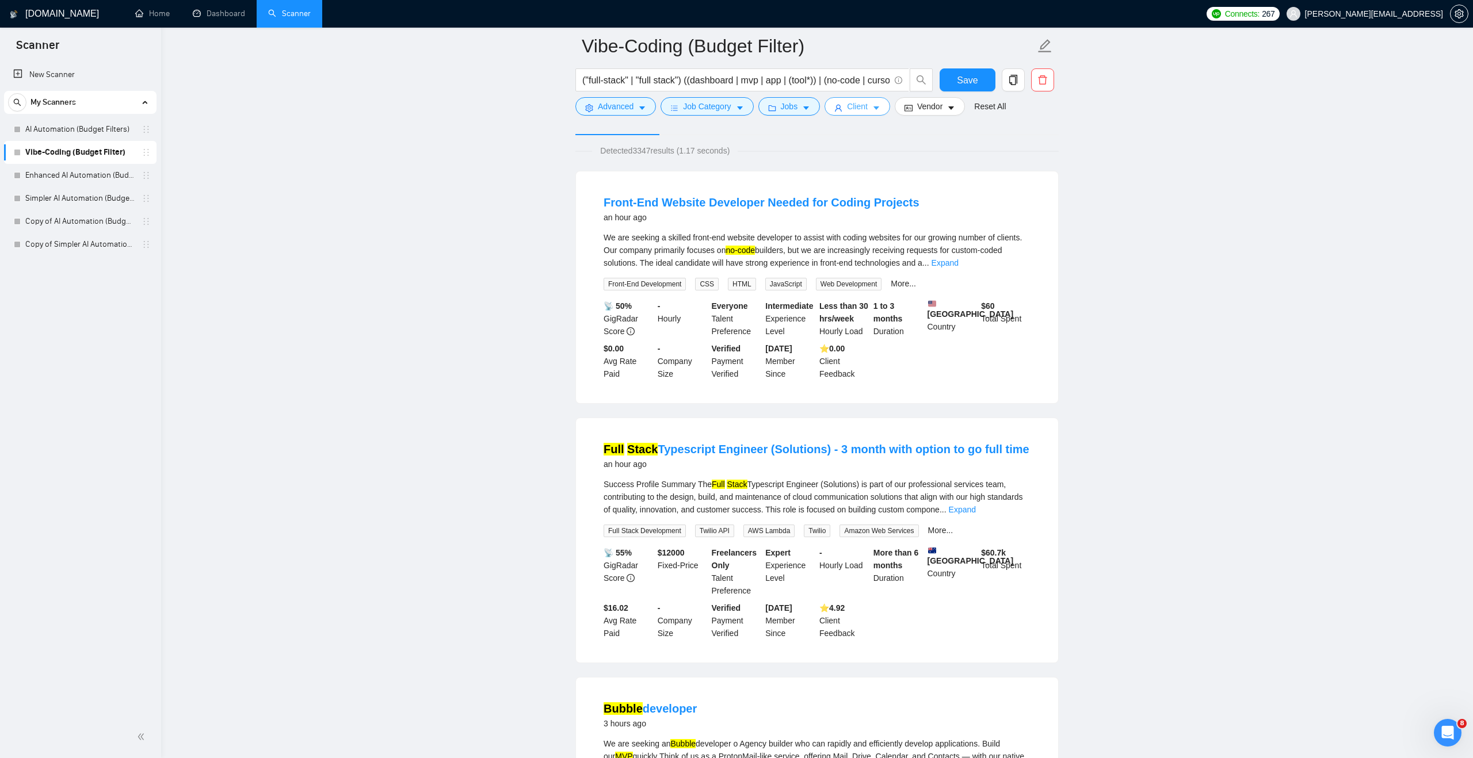
scroll to position [0, 0]
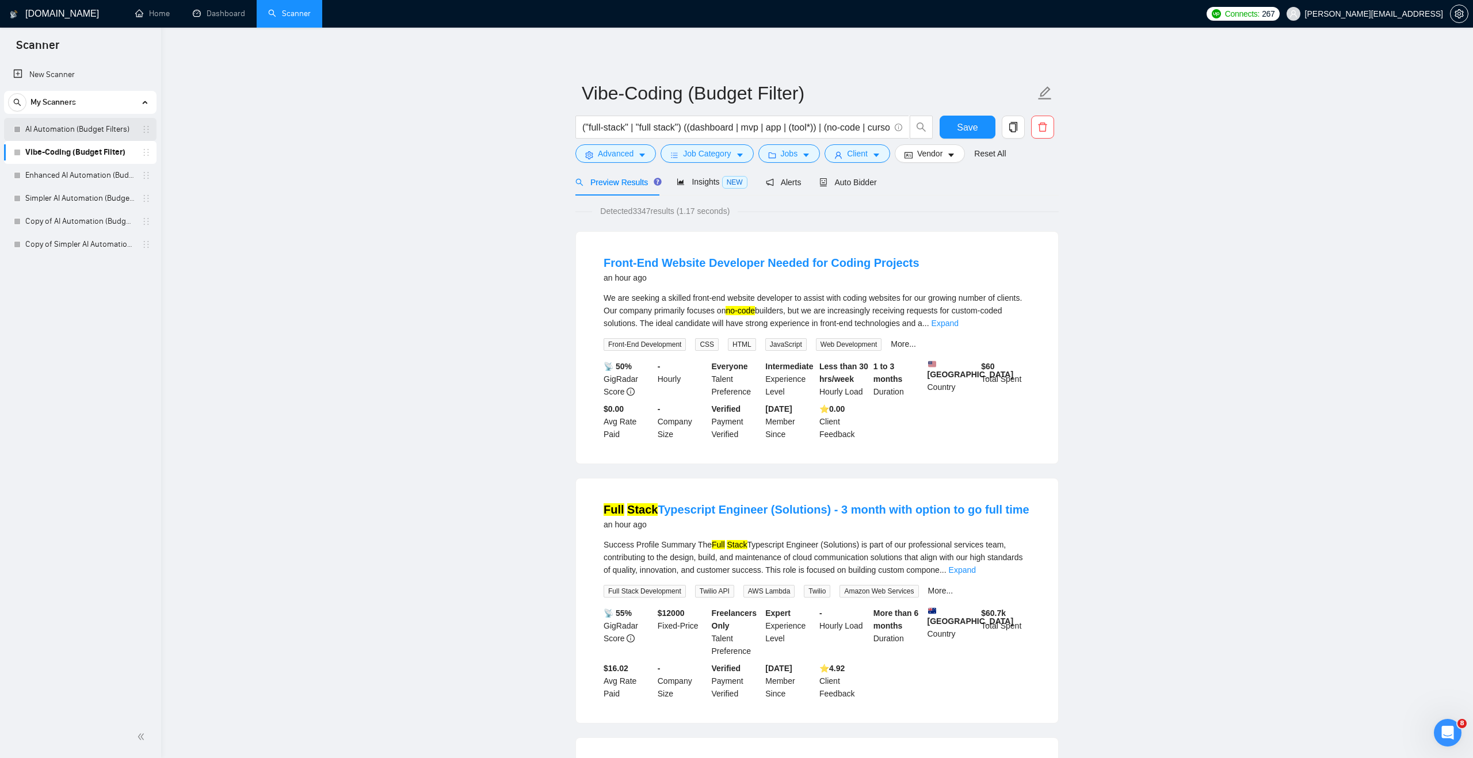
click at [116, 132] on link "AI Automation (Budget Filters)" at bounding box center [79, 129] width 109 height 23
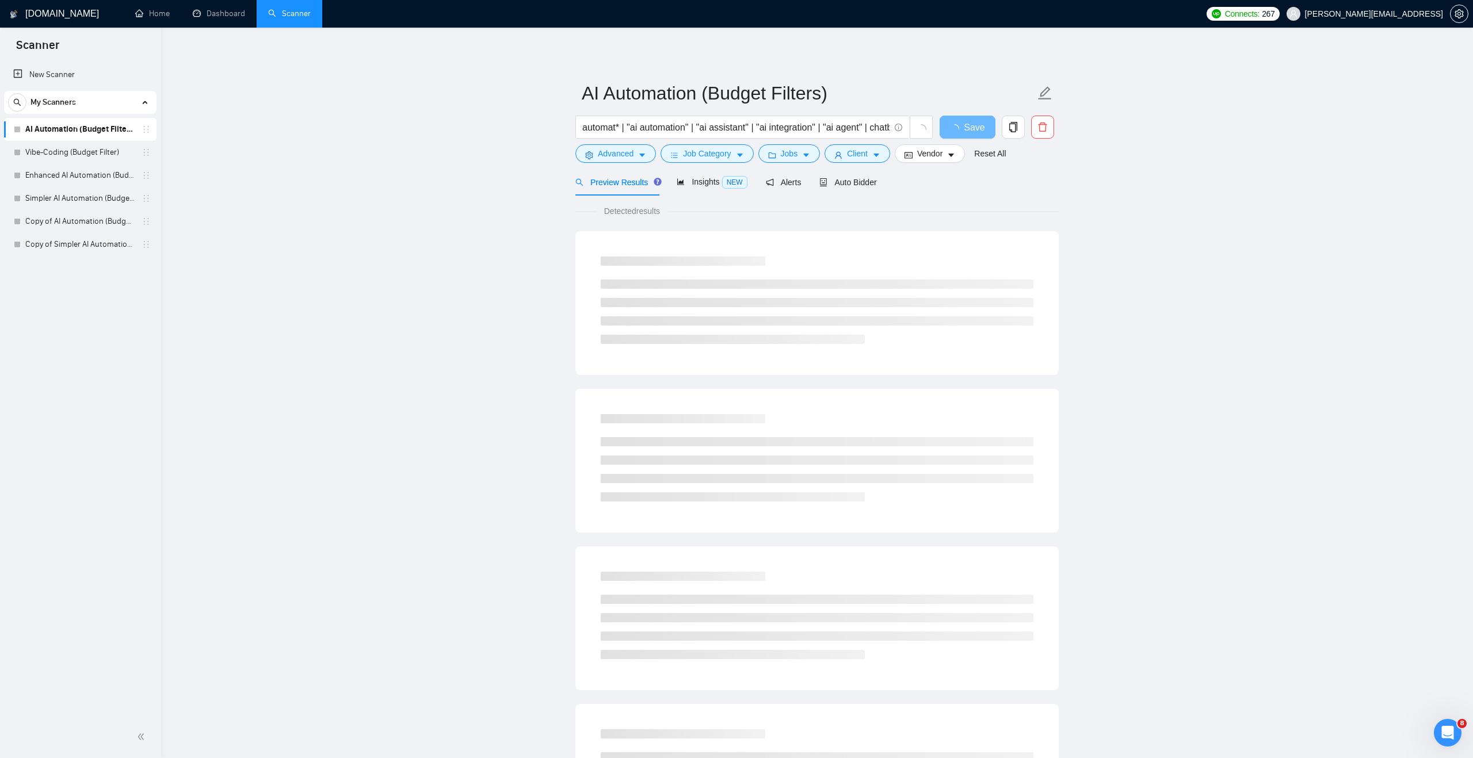
click at [569, 219] on main "AI Automation (Budget Filters) automat* | "ai automation" | "ai assistant" | "a…" at bounding box center [816, 526] width 1275 height 960
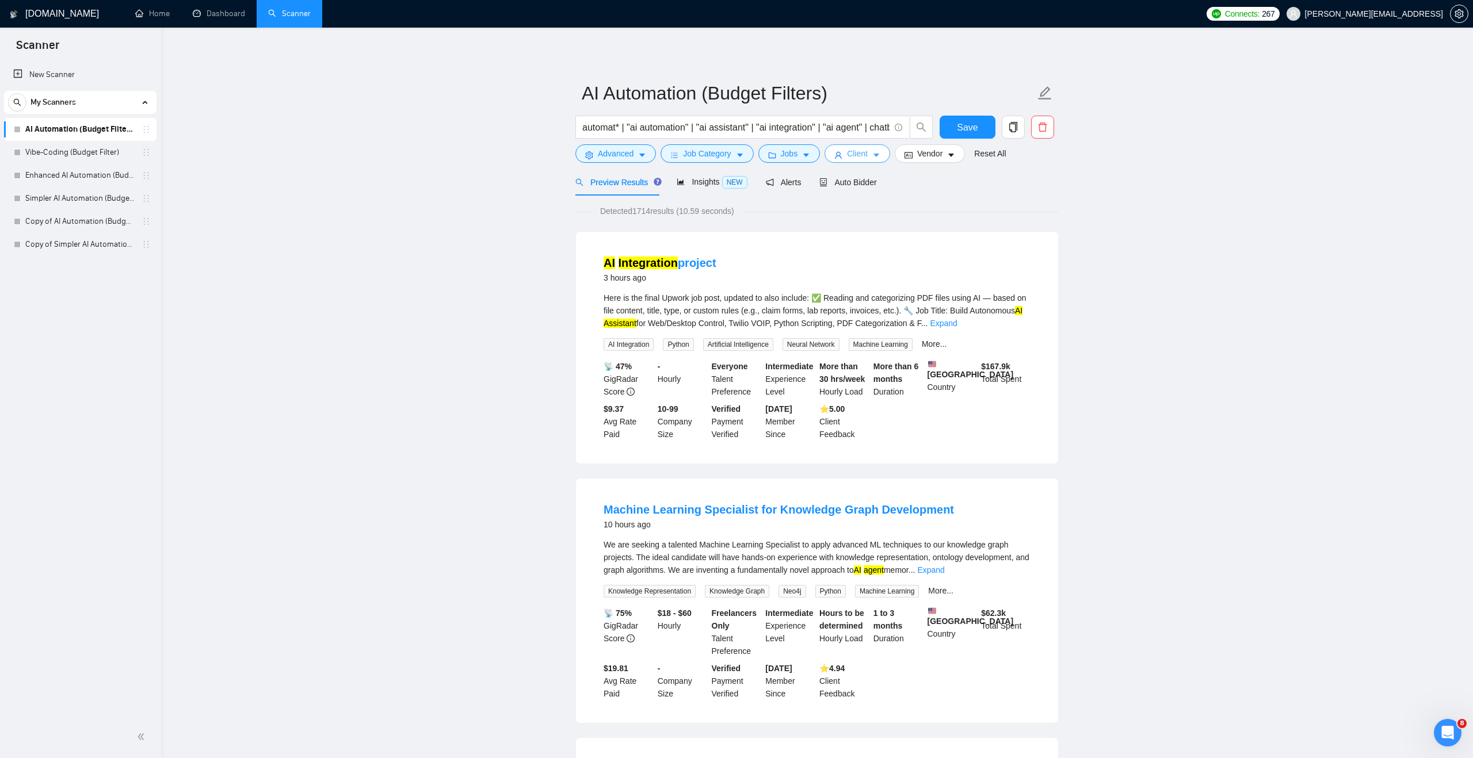
click at [863, 155] on span "Client" at bounding box center [857, 153] width 21 height 13
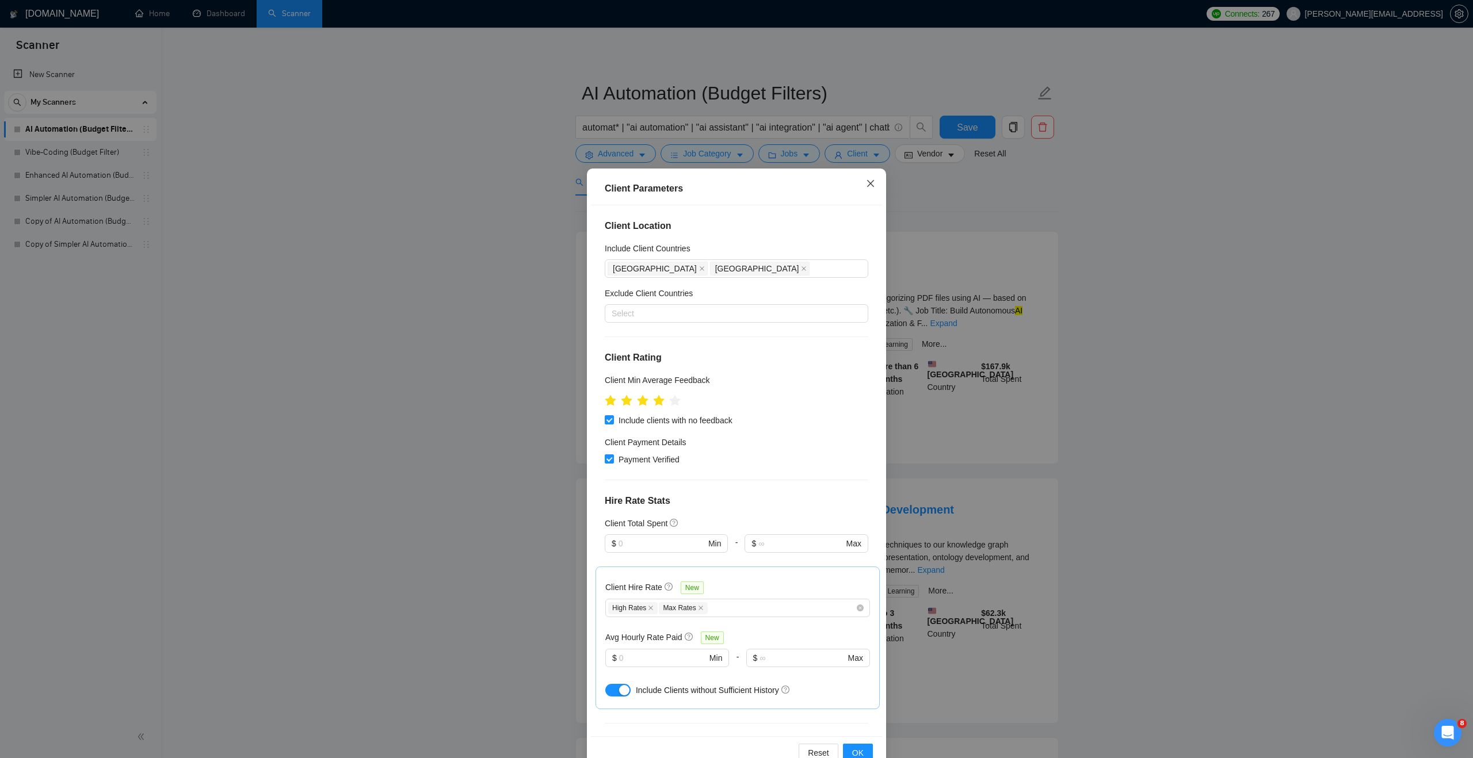
click at [866, 184] on icon "close" at bounding box center [870, 183] width 9 height 9
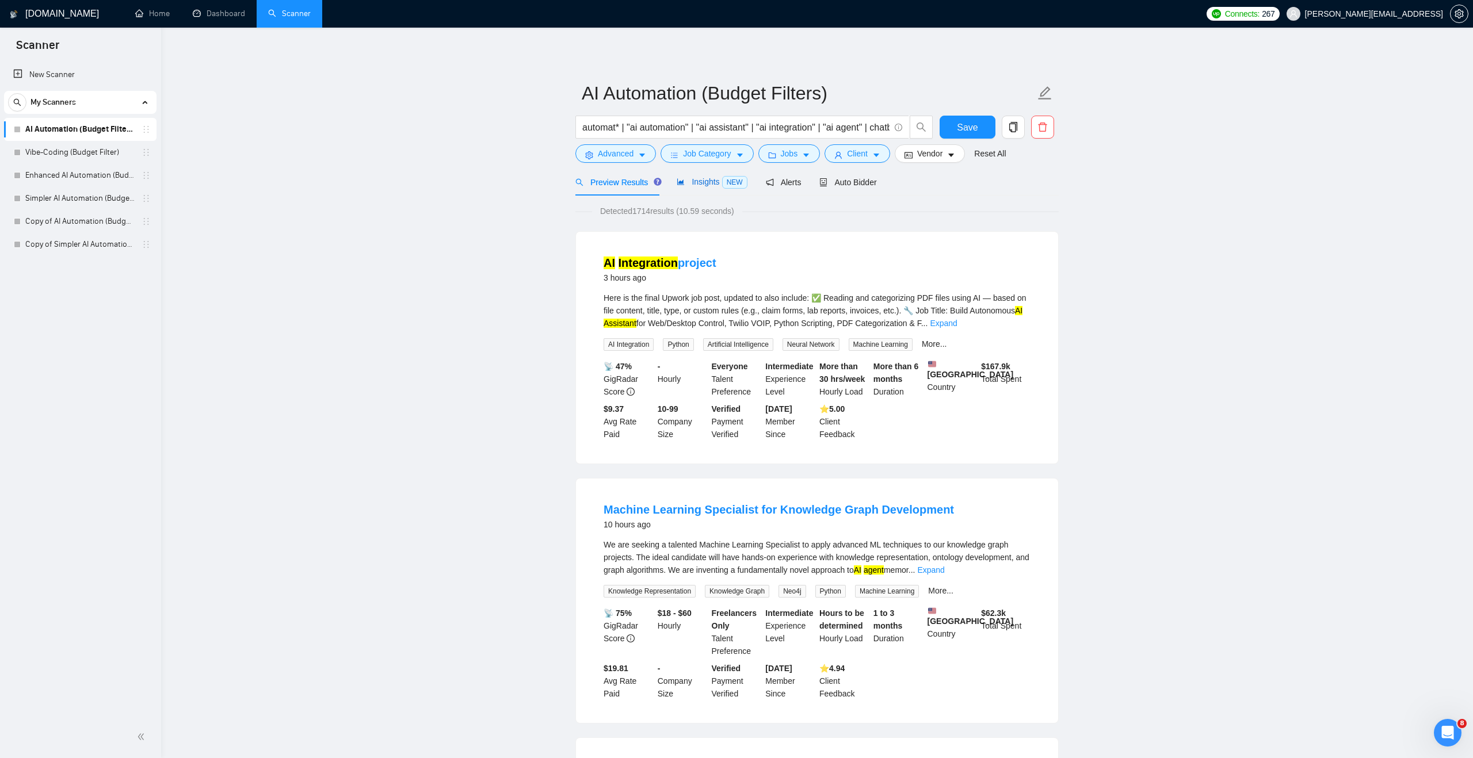
click at [710, 180] on span "Insights NEW" at bounding box center [712, 181] width 70 height 9
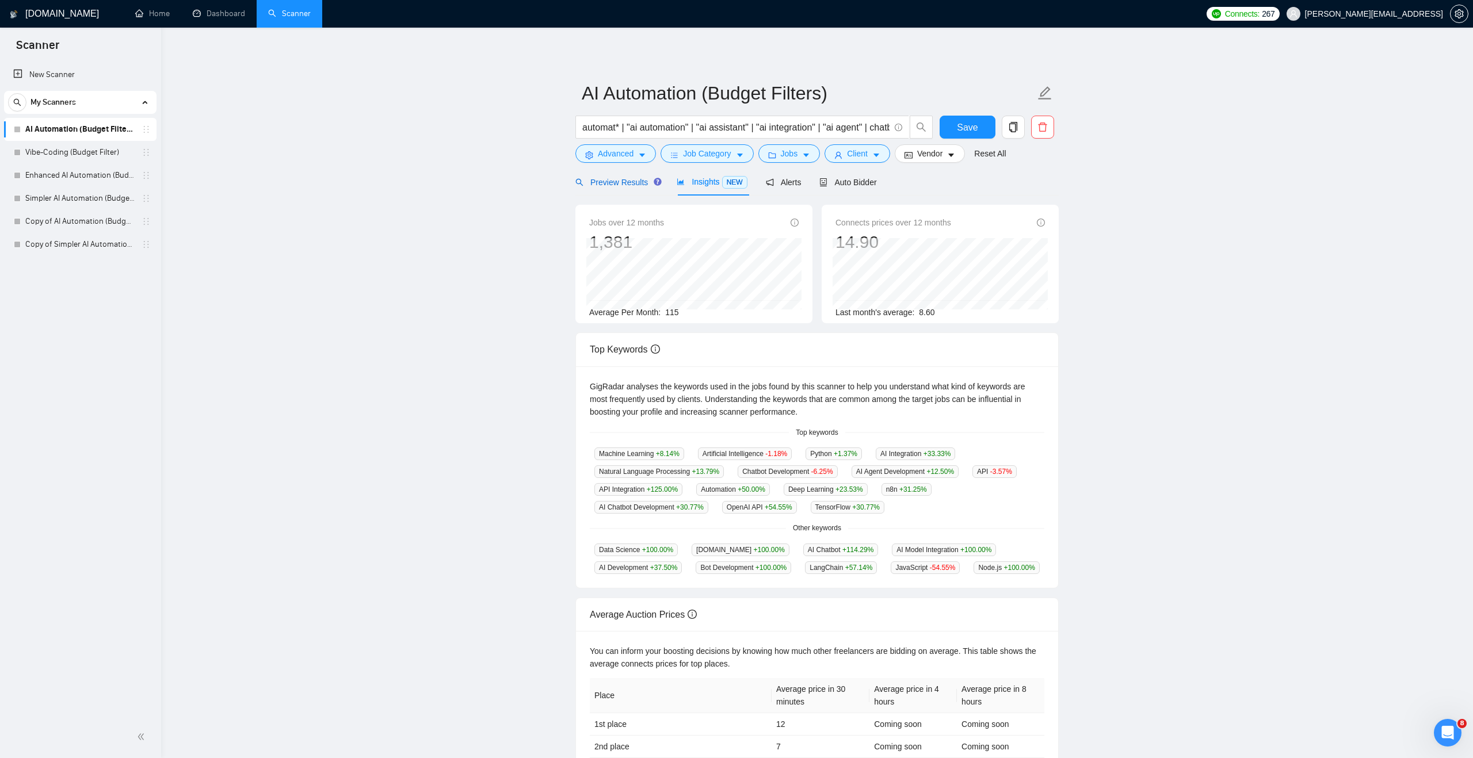
click at [624, 178] on span "Preview Results" at bounding box center [616, 182] width 83 height 9
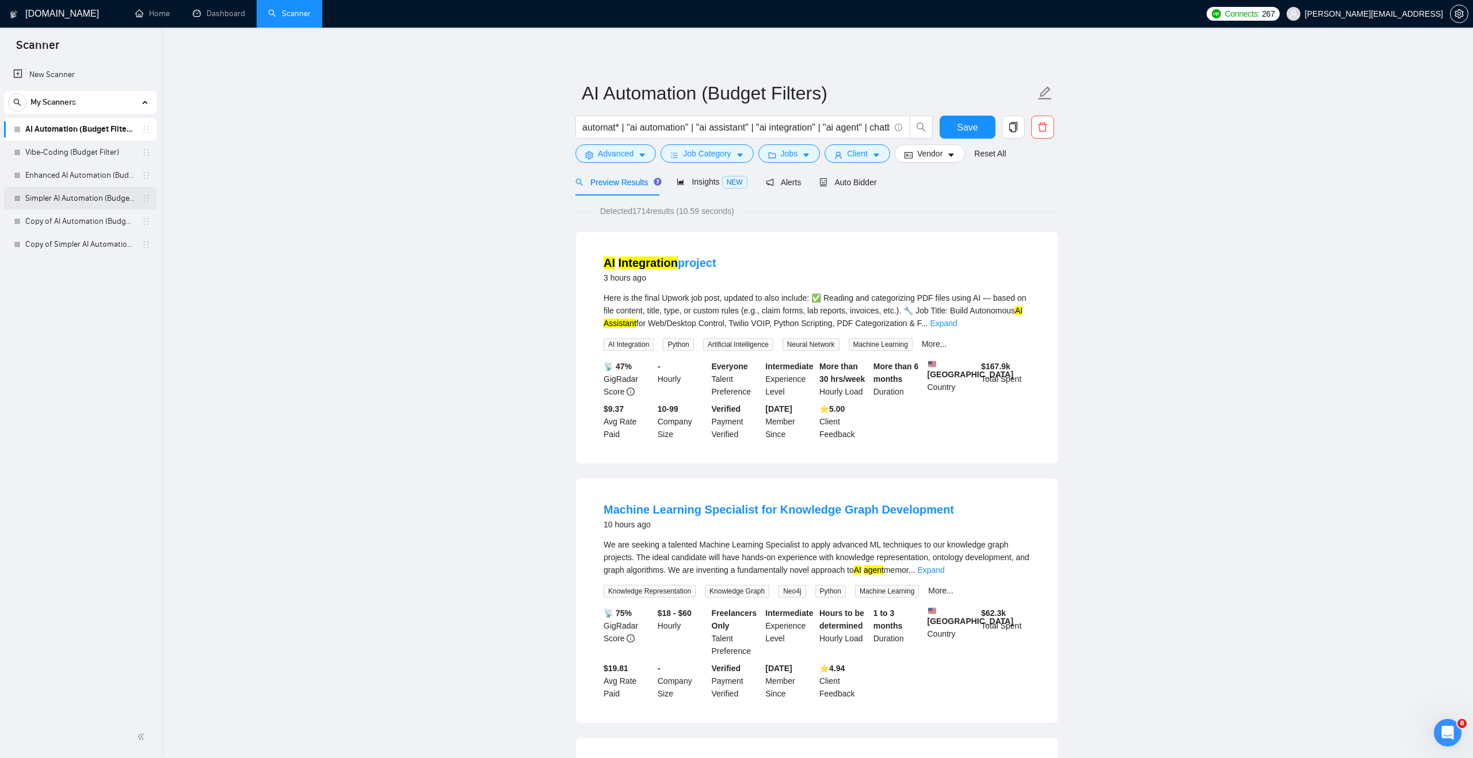
click at [79, 198] on link "Simpler AI Automation (Budget Filters)" at bounding box center [79, 198] width 109 height 23
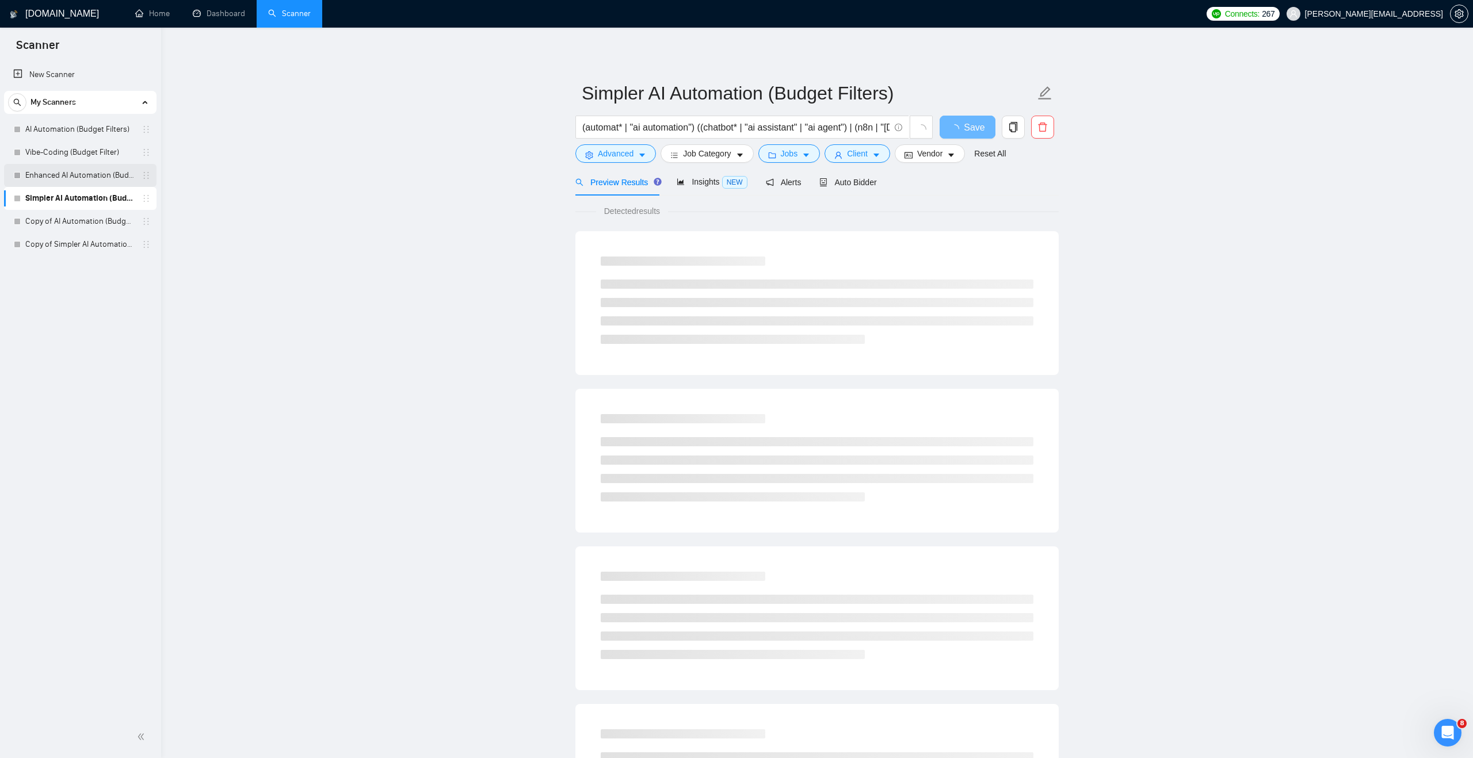
click at [87, 182] on link "Enhanced AI Automation (Budget Filters)" at bounding box center [79, 175] width 109 height 23
click at [713, 158] on span "Job Category" at bounding box center [707, 153] width 48 height 13
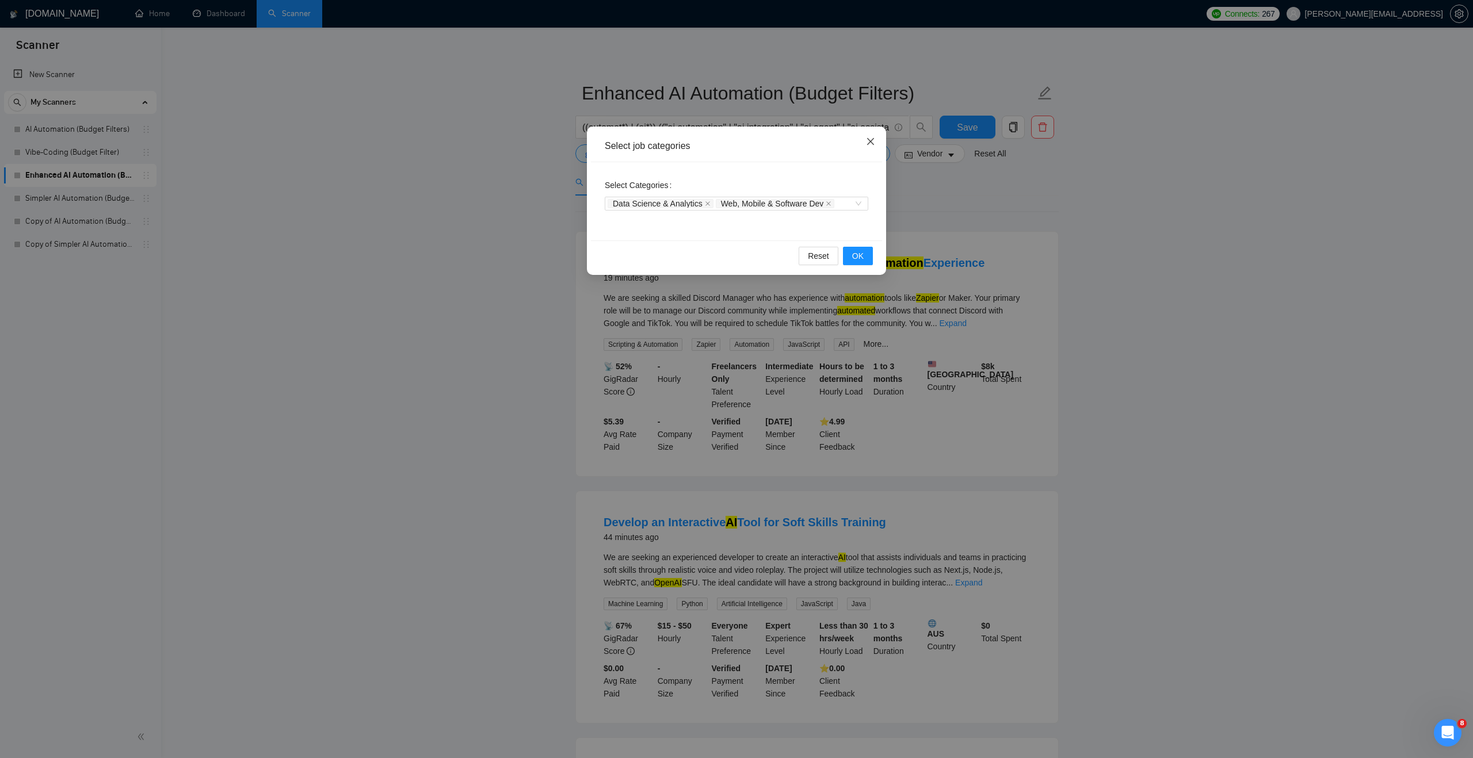
click at [869, 140] on icon "close" at bounding box center [870, 141] width 7 height 7
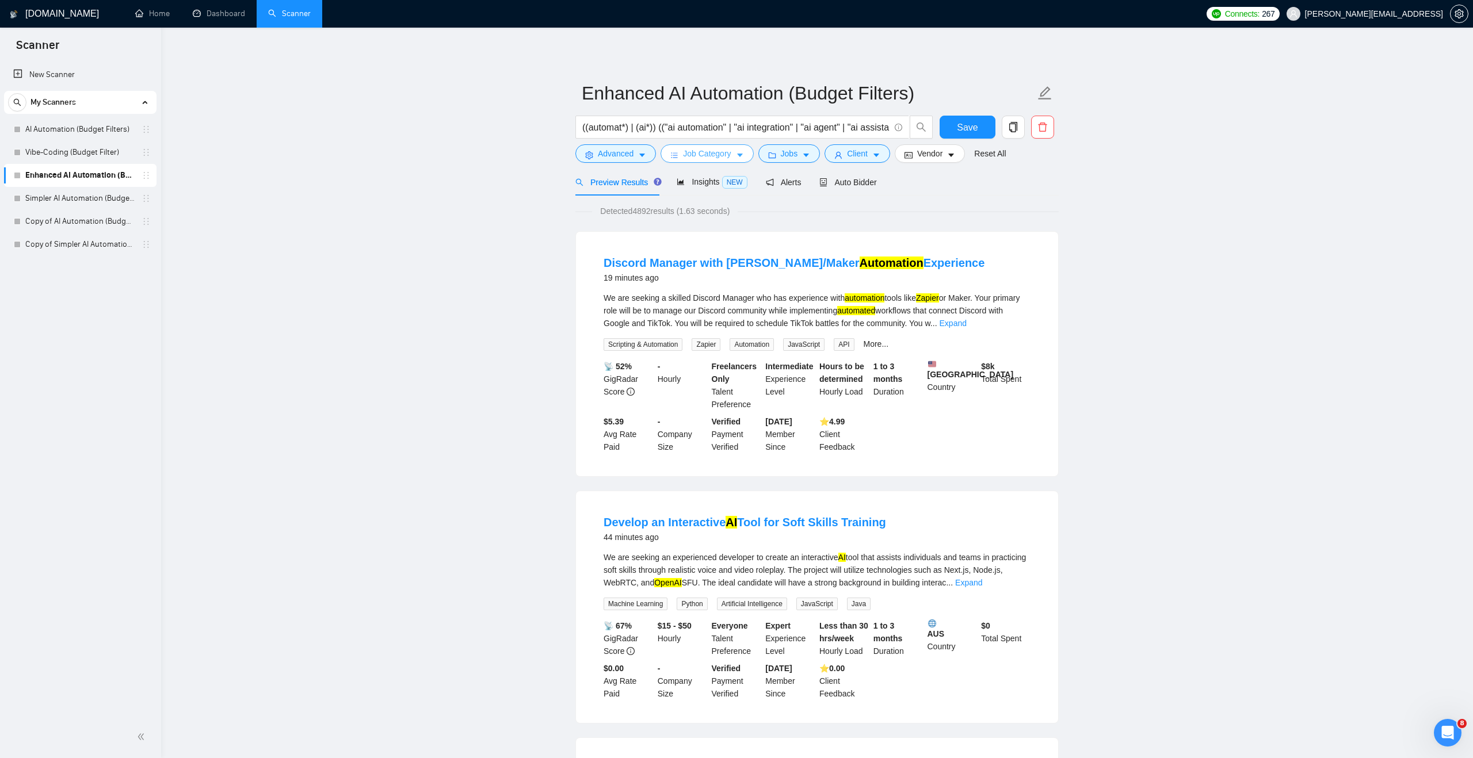
click at [702, 147] on span "Job Category" at bounding box center [707, 153] width 48 height 13
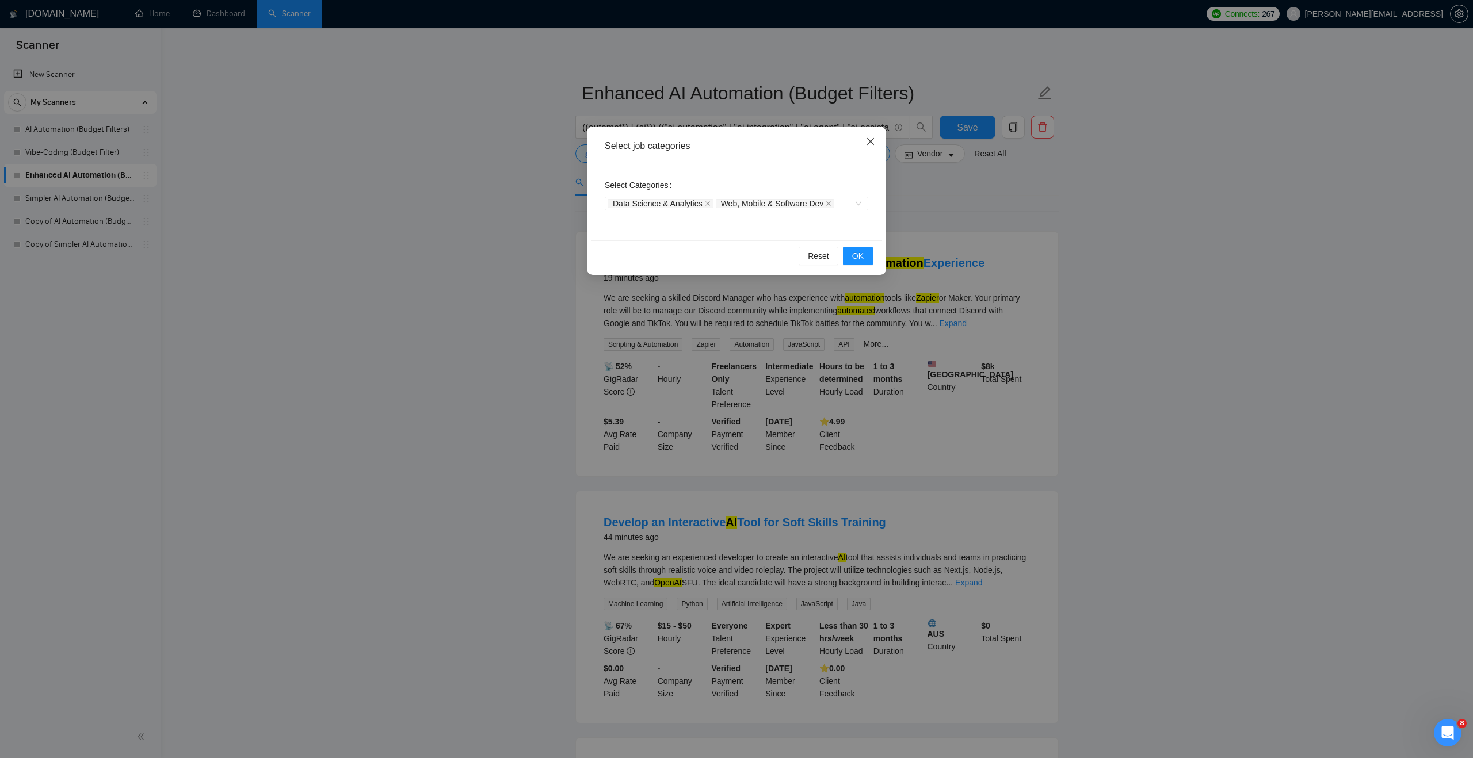
click at [870, 139] on icon "close" at bounding box center [870, 141] width 9 height 9
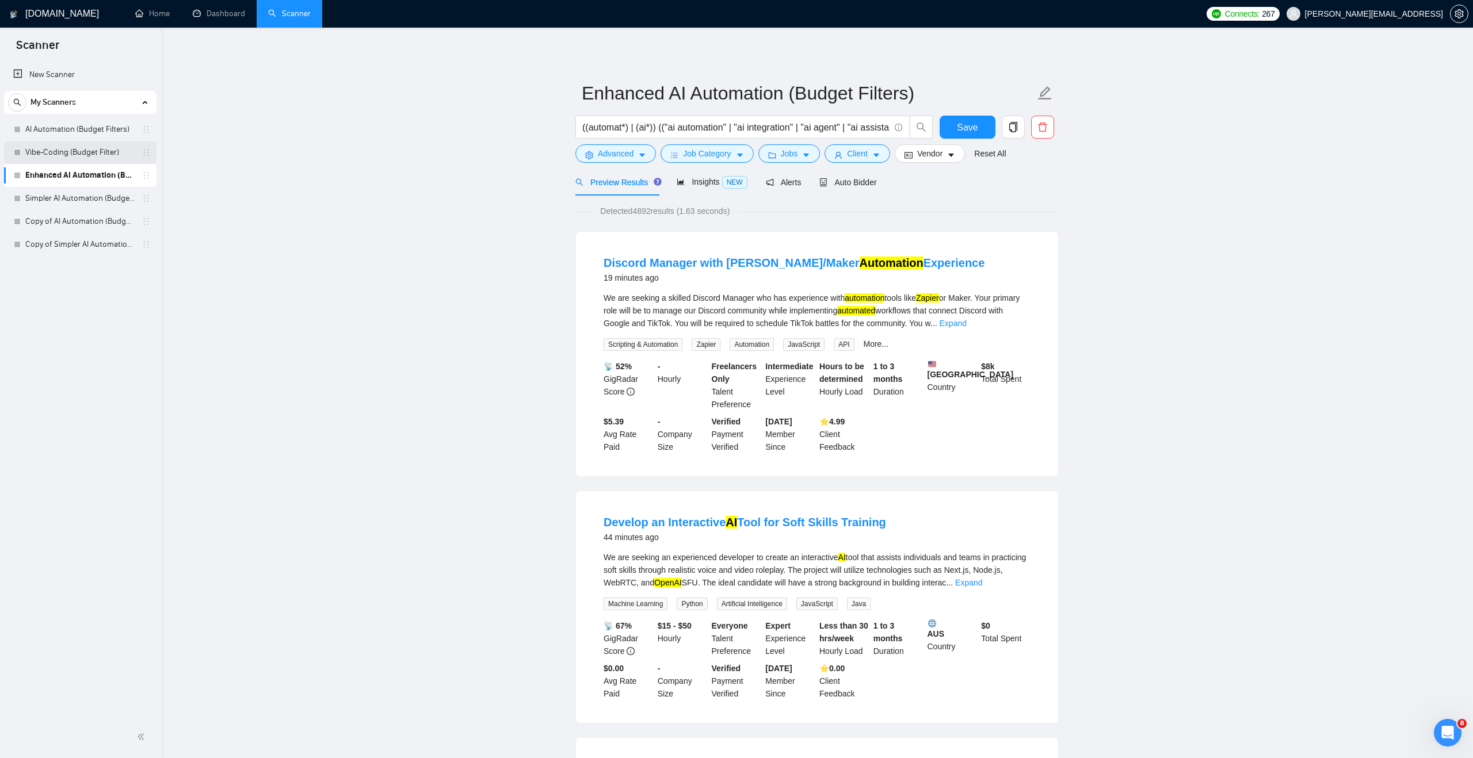
click at [102, 144] on link "Vibe-Coding (Budget Filter)" at bounding box center [79, 152] width 109 height 23
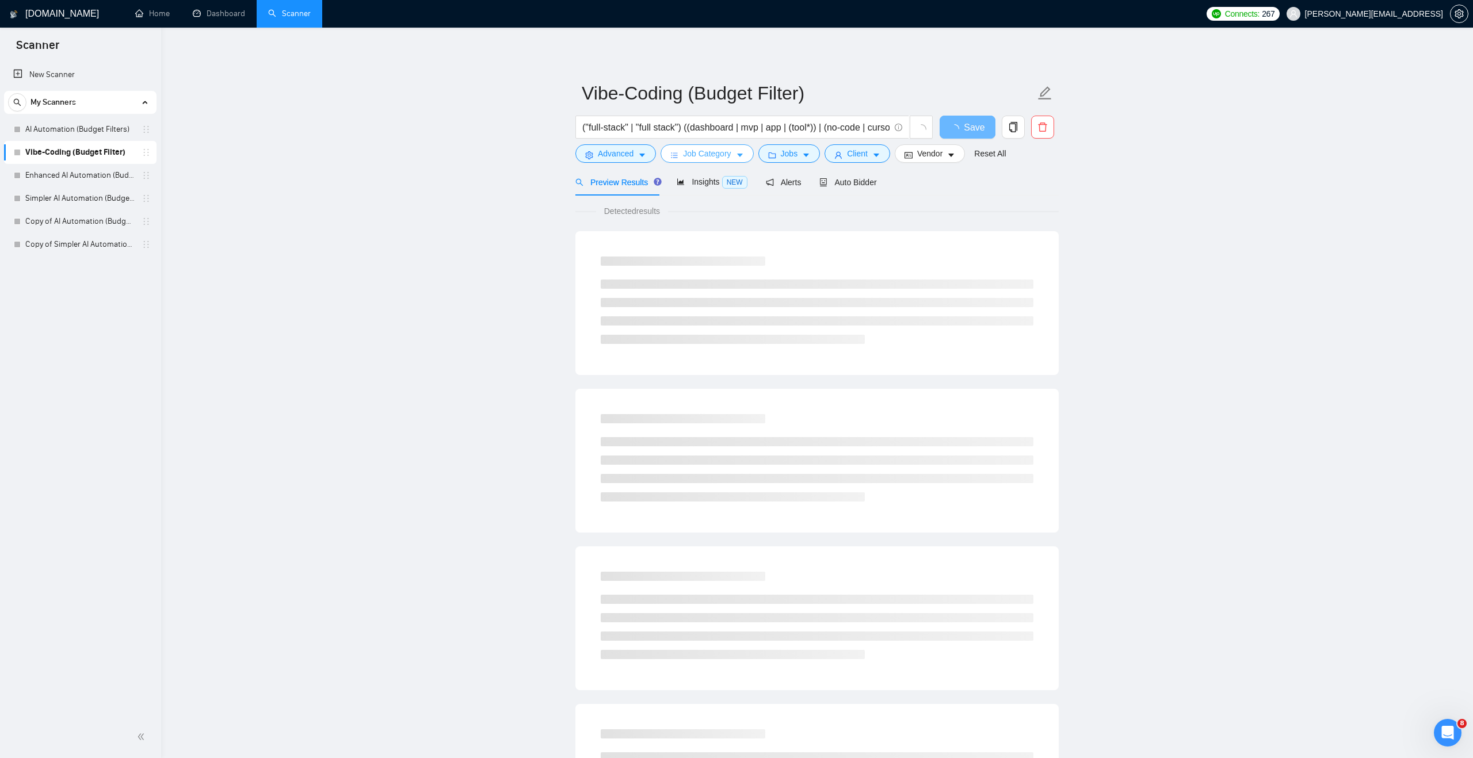
click at [668, 155] on button "Job Category" at bounding box center [706, 153] width 93 height 18
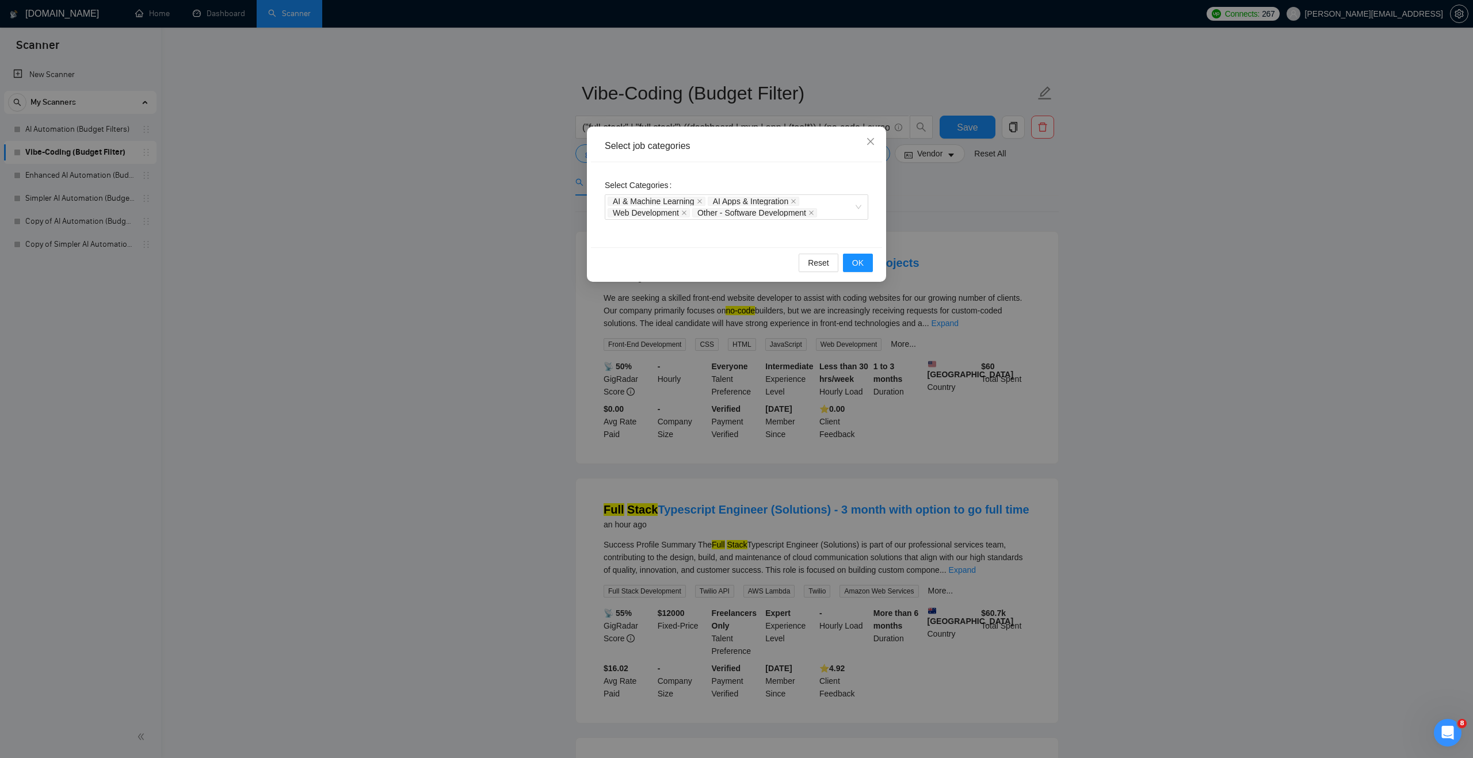
click at [484, 226] on div "Select job categories Select Categories AI & Machine Learning AI Apps & Integra…" at bounding box center [736, 379] width 1473 height 758
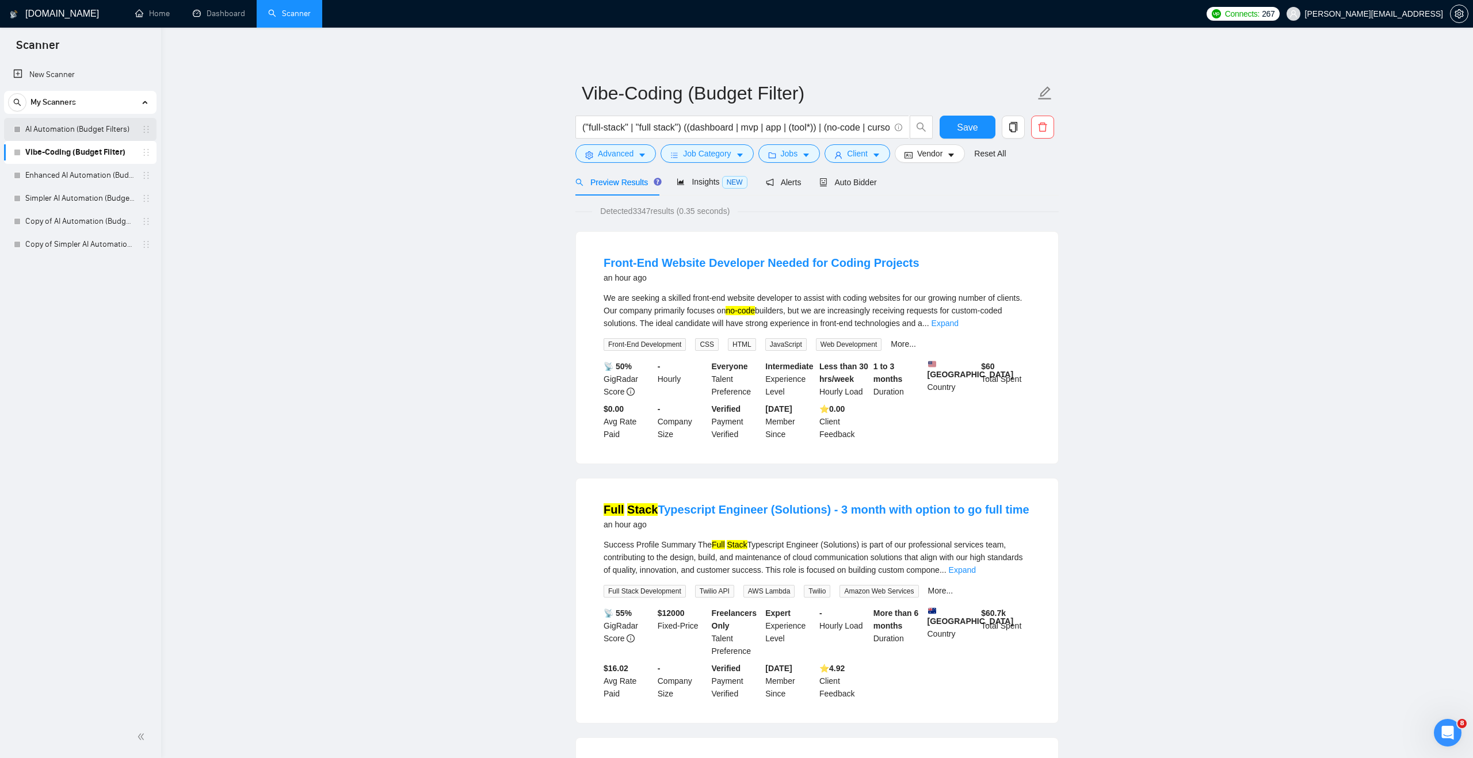
click at [124, 134] on link "AI Automation (Budget Filters)" at bounding box center [79, 129] width 109 height 23
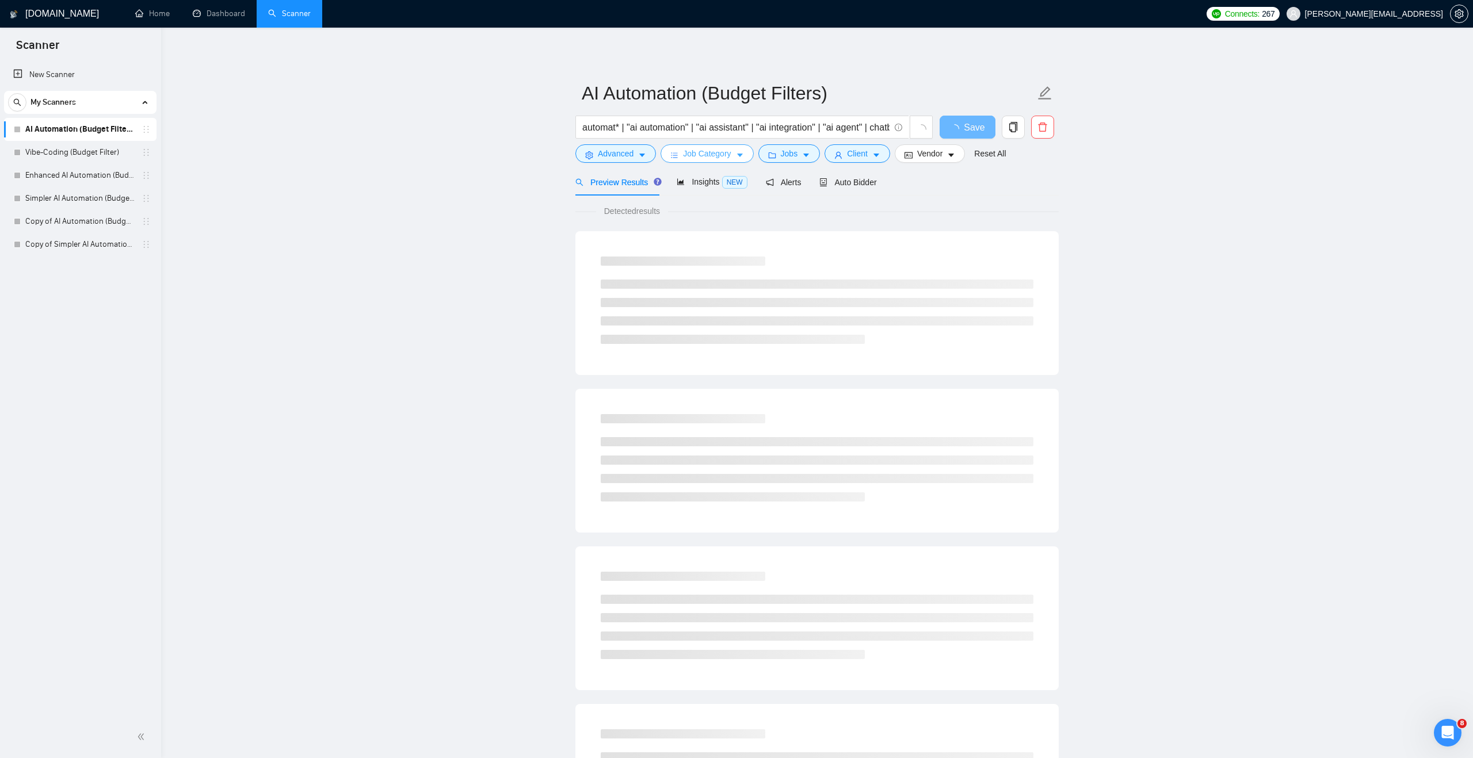
click at [725, 155] on span "Job Category" at bounding box center [707, 153] width 48 height 13
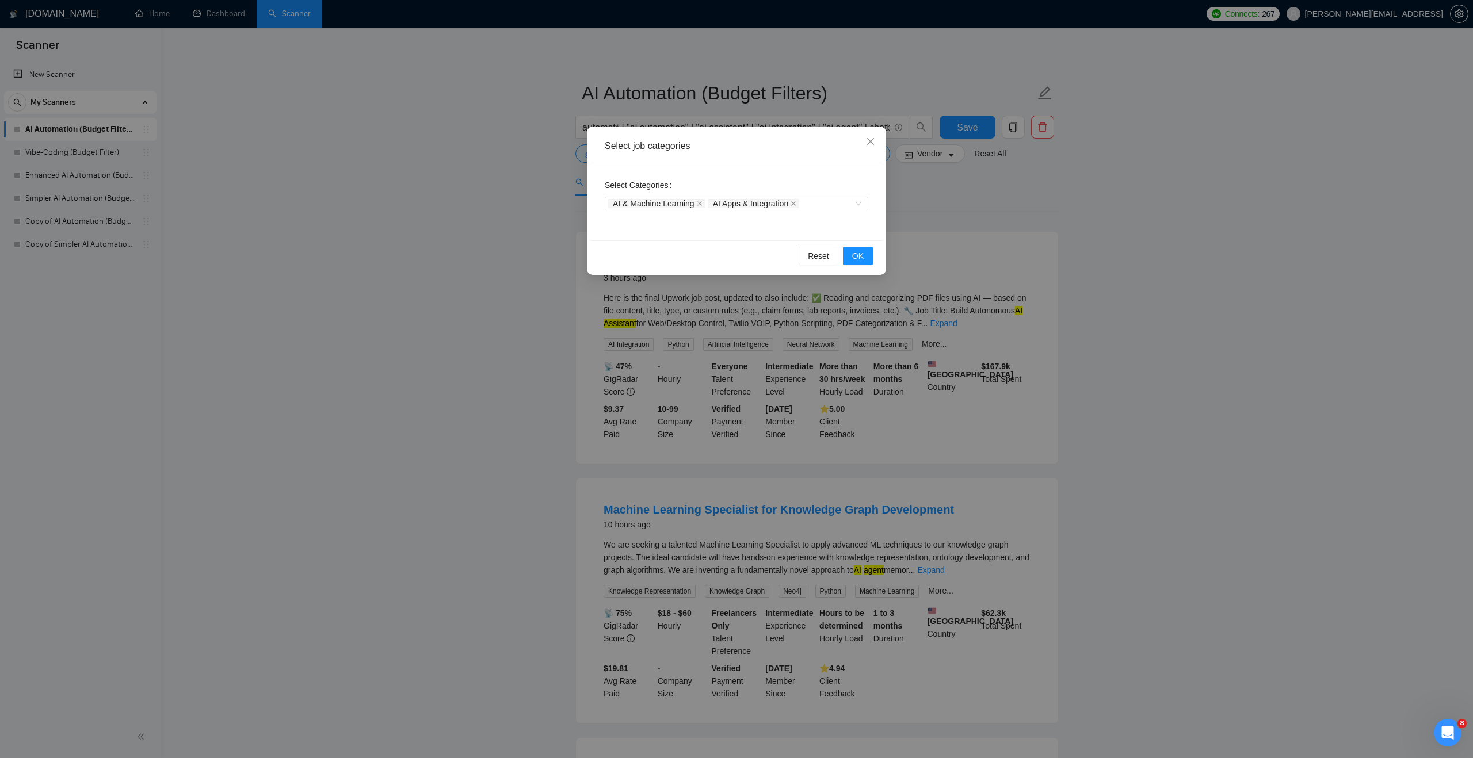
click at [546, 253] on div "Select job categories Select Categories AI & Machine Learning AI Apps & Integra…" at bounding box center [736, 379] width 1473 height 758
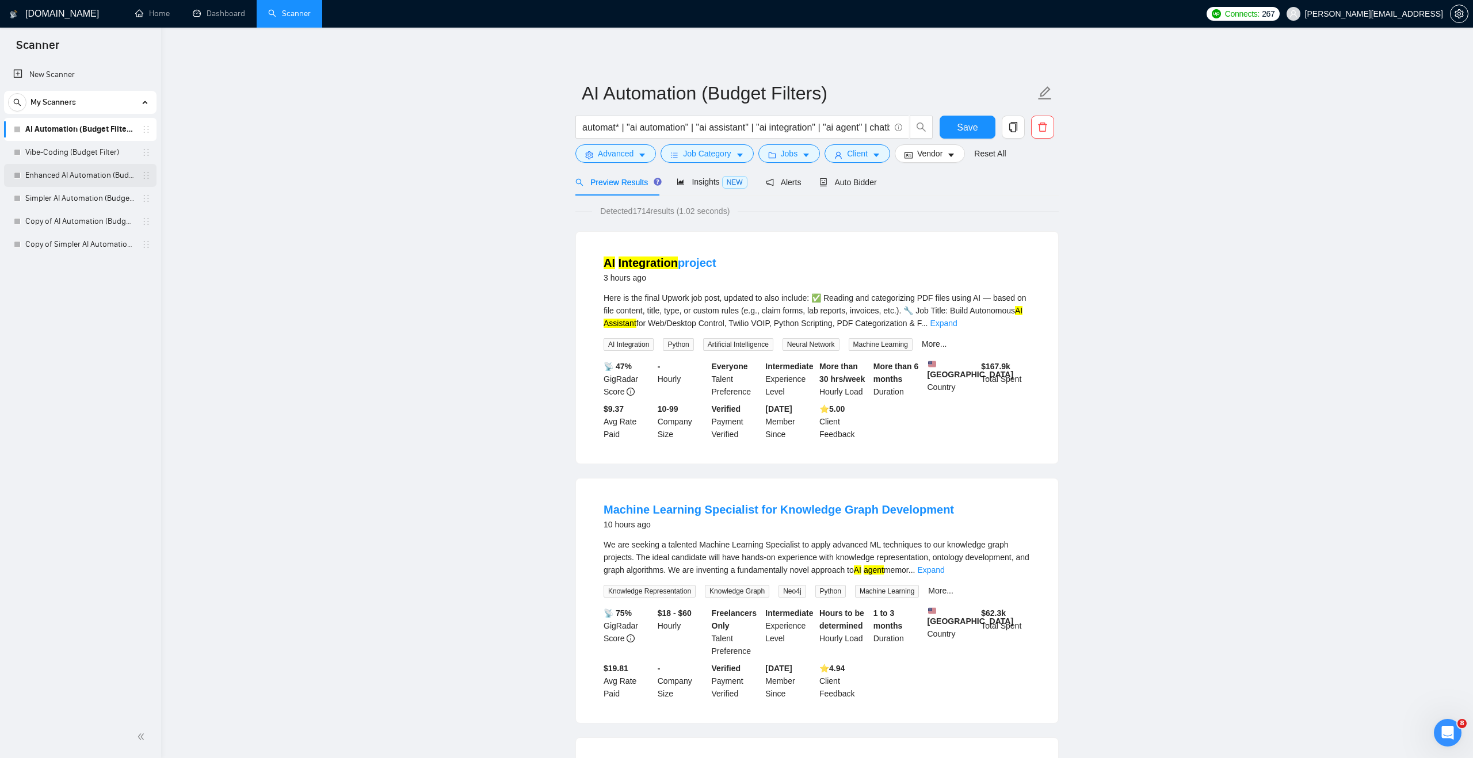
click at [82, 179] on link "Enhanced AI Automation (Budget Filters)" at bounding box center [79, 175] width 109 height 23
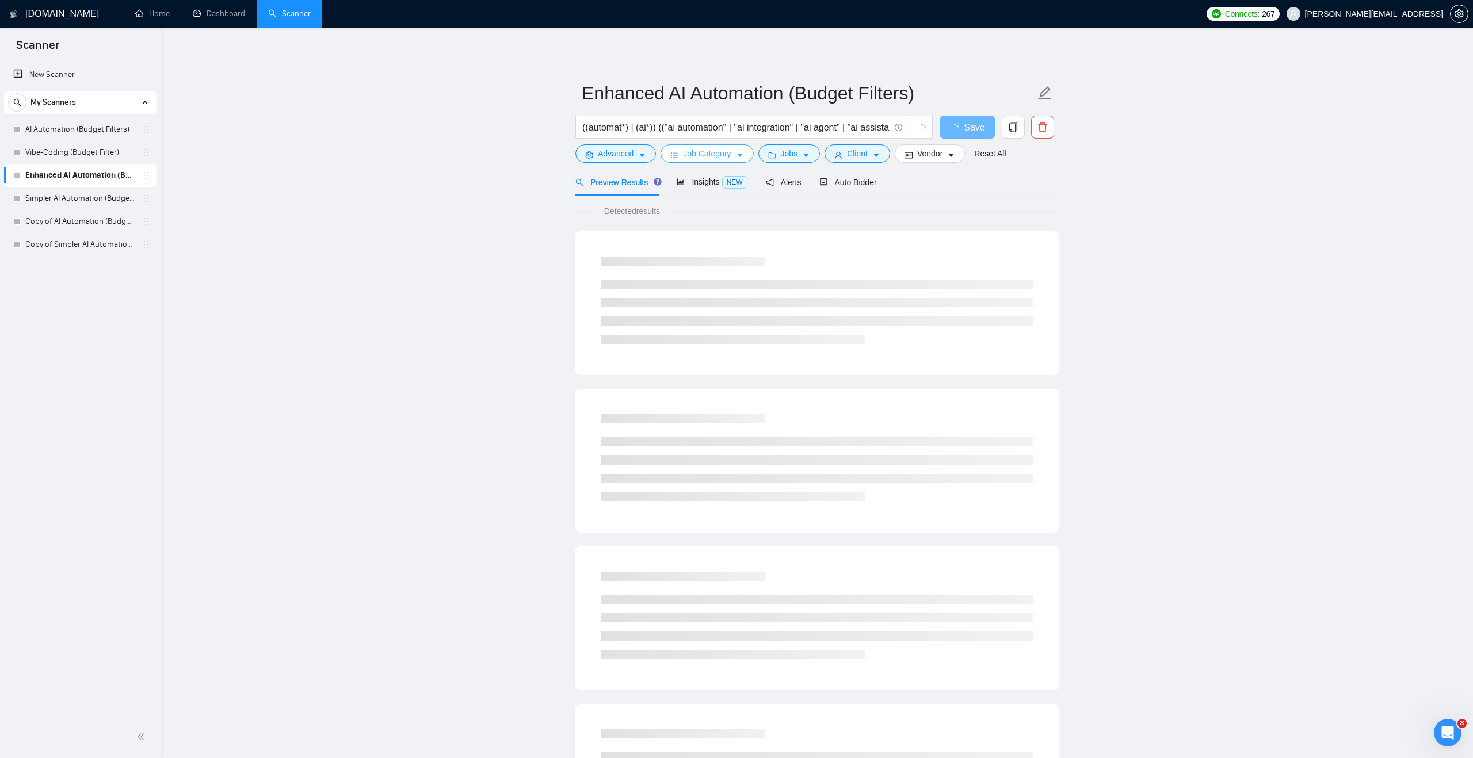
click at [676, 148] on button "Job Category" at bounding box center [706, 153] width 93 height 18
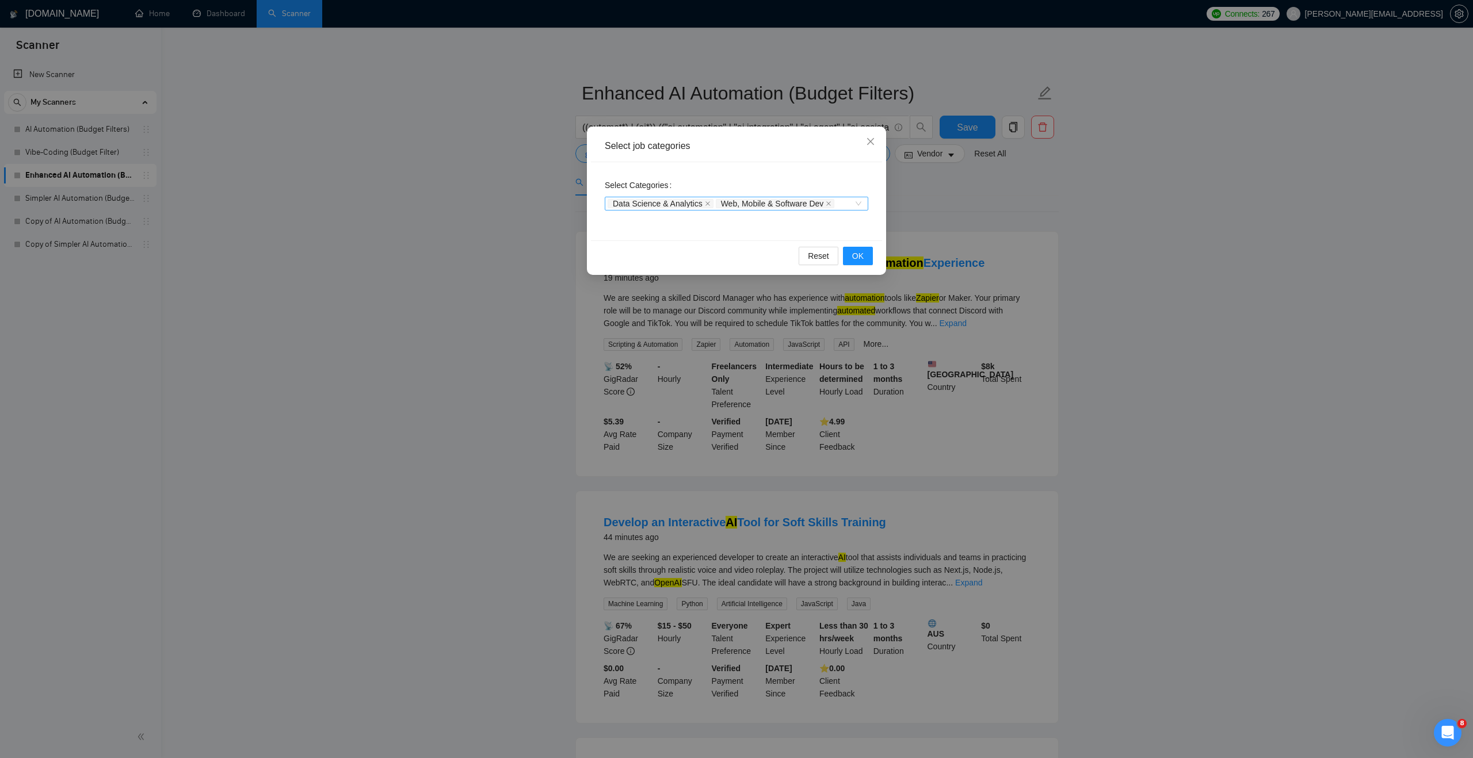
click at [859, 205] on div "Data Science & Analytics Web, Mobile & Software Dev" at bounding box center [736, 204] width 263 height 14
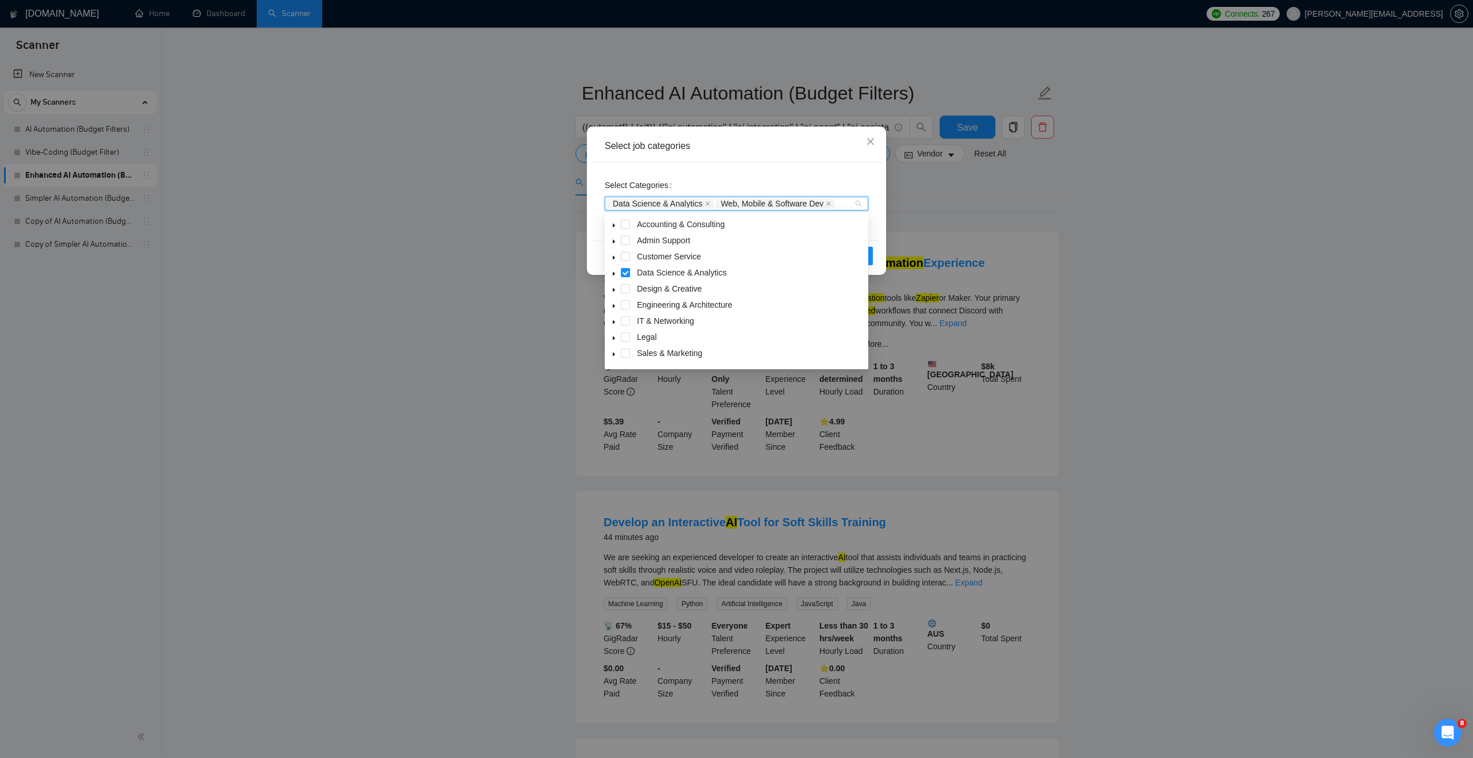
click at [616, 273] on icon "caret-down" at bounding box center [614, 274] width 6 height 6
click at [615, 339] on icon "caret-down" at bounding box center [614, 341] width 6 height 6
click at [616, 267] on icon "caret-down" at bounding box center [614, 268] width 6 height 6
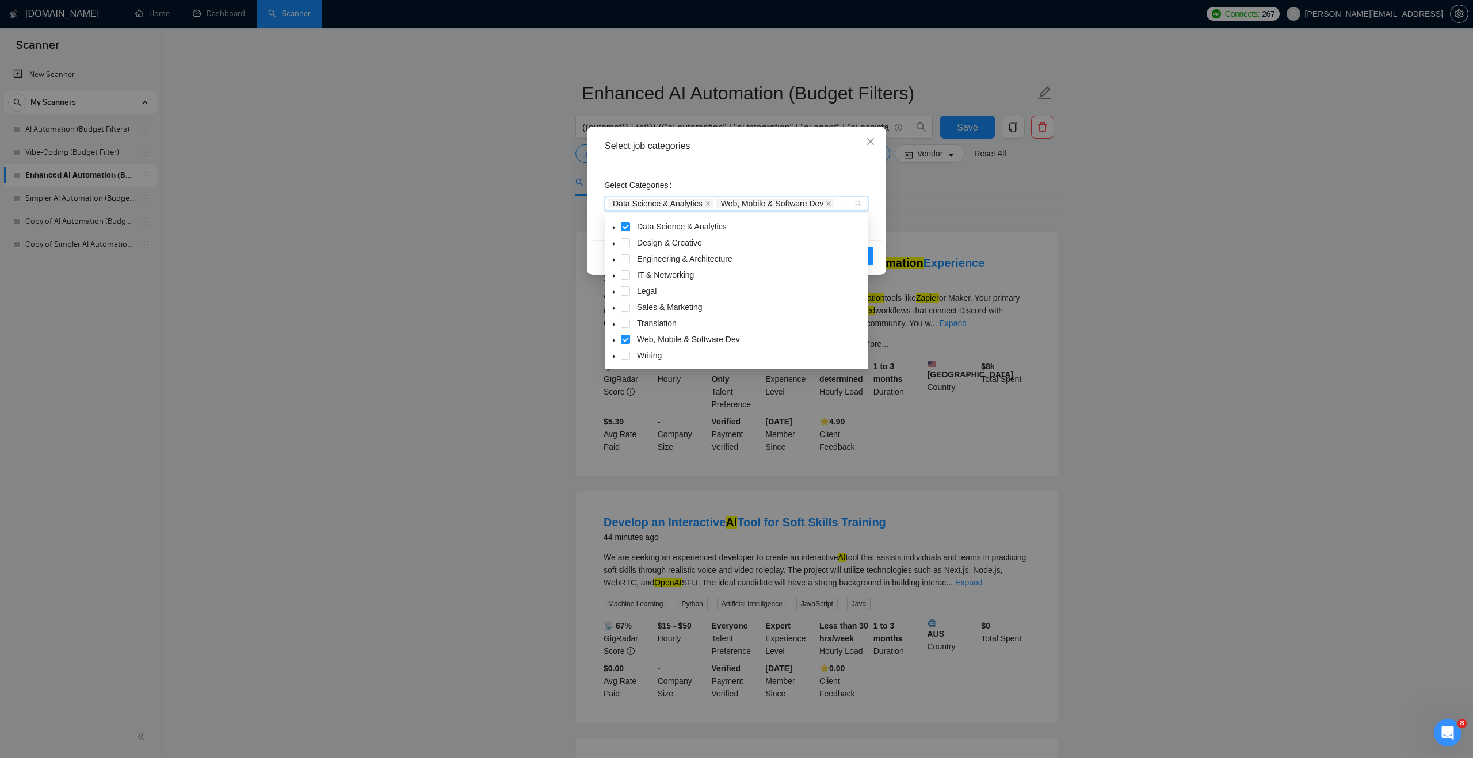
click at [808, 149] on div "Select job categories" at bounding box center [736, 146] width 263 height 13
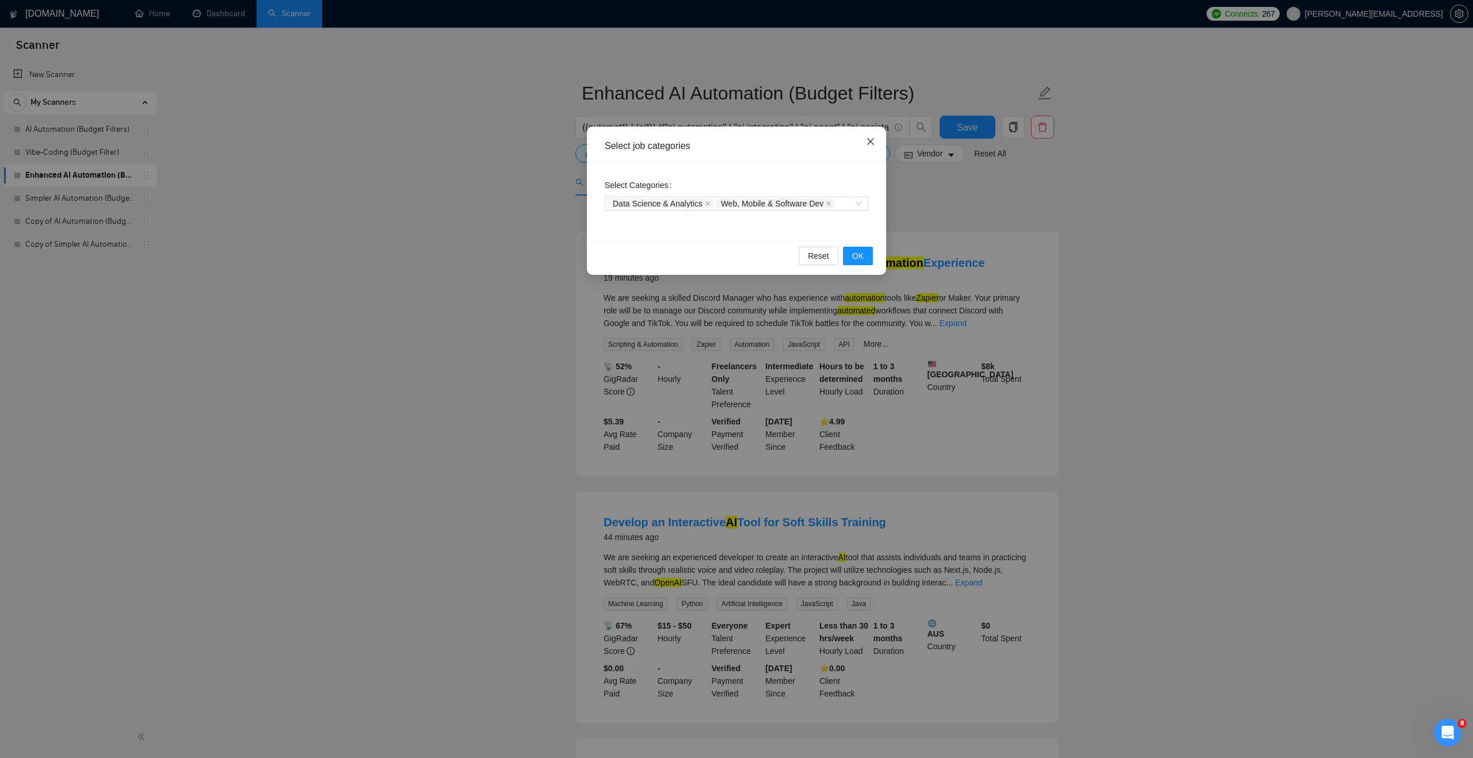
click at [867, 143] on icon "close" at bounding box center [870, 141] width 9 height 9
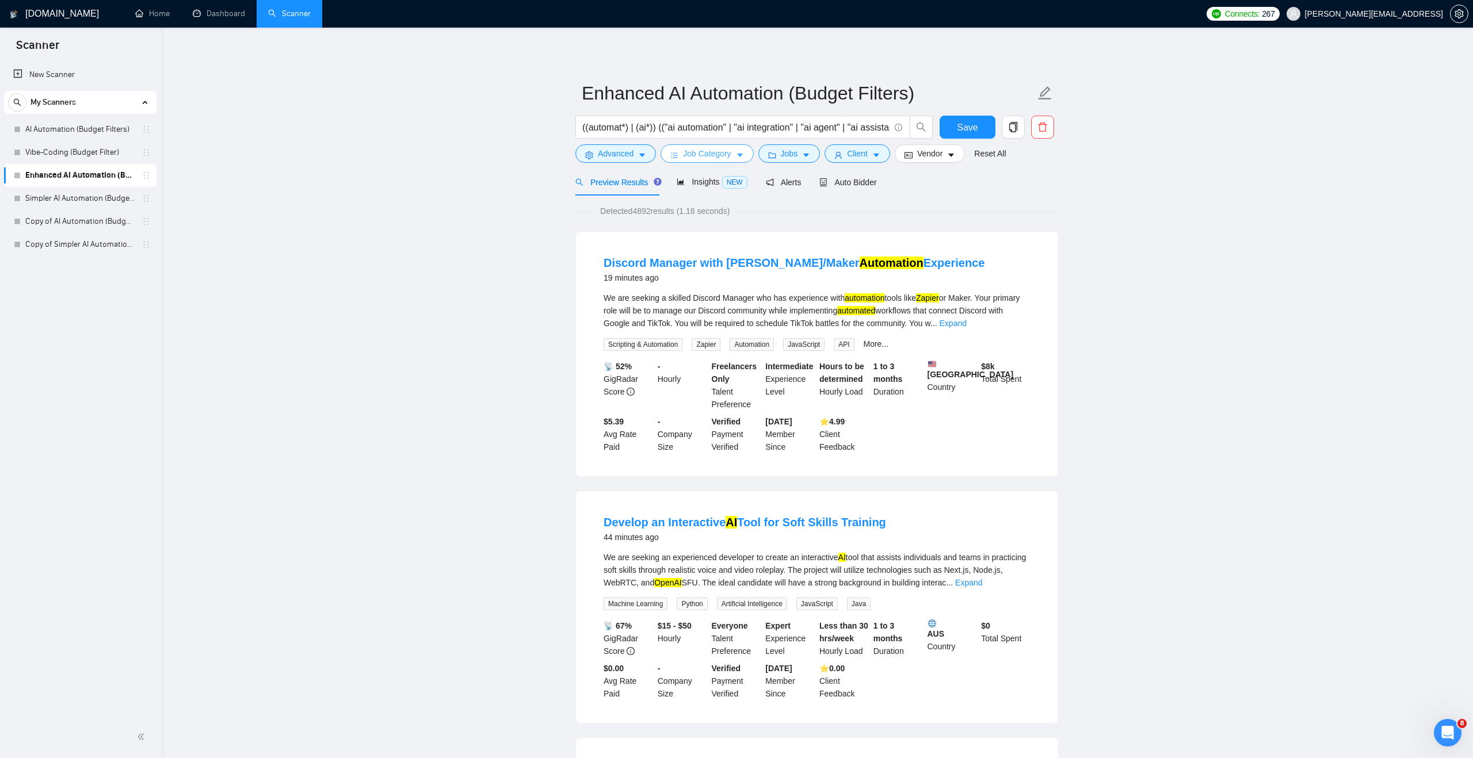
click at [694, 148] on span "Job Category" at bounding box center [707, 153] width 48 height 13
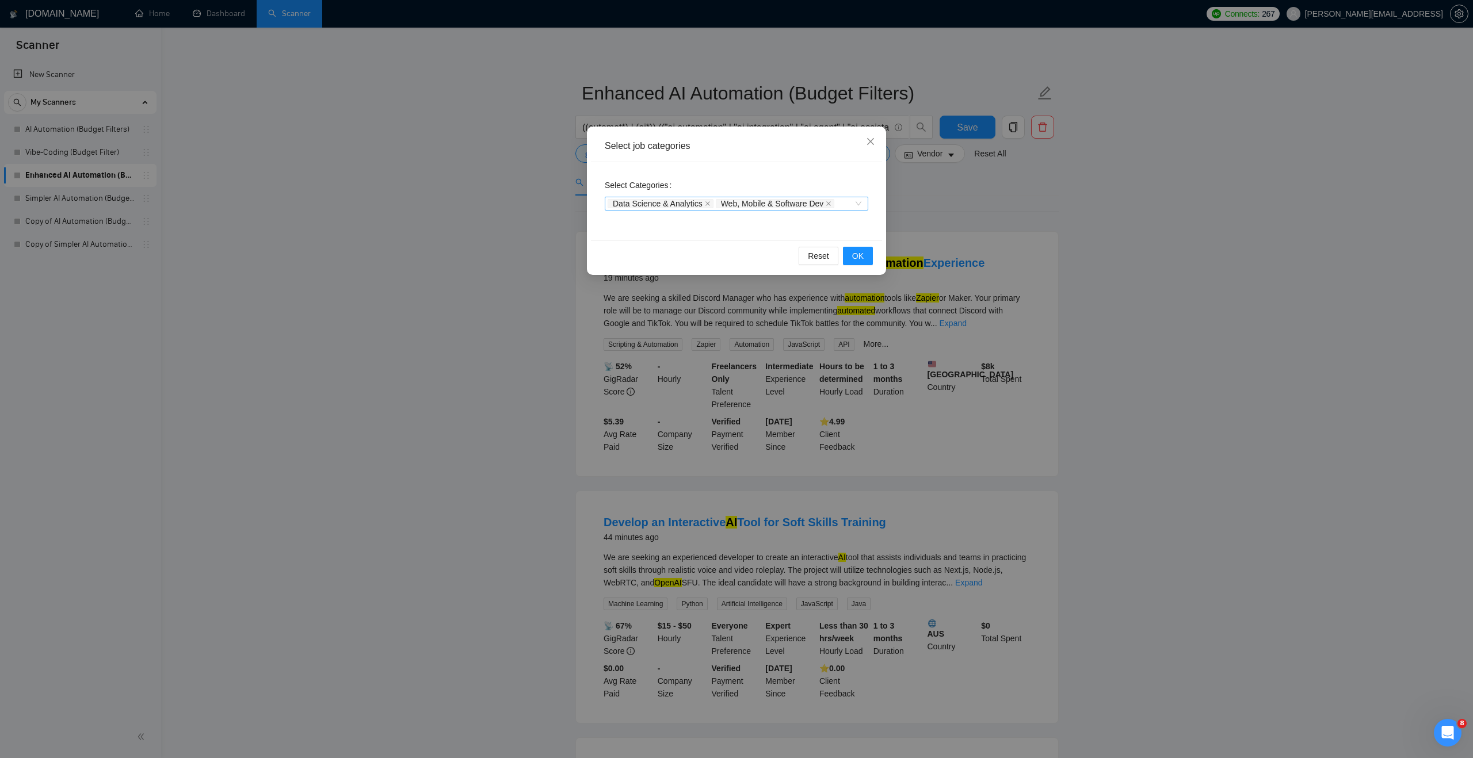
click at [864, 204] on div "Data Science & Analytics Web, Mobile & Software Dev" at bounding box center [736, 204] width 263 height 14
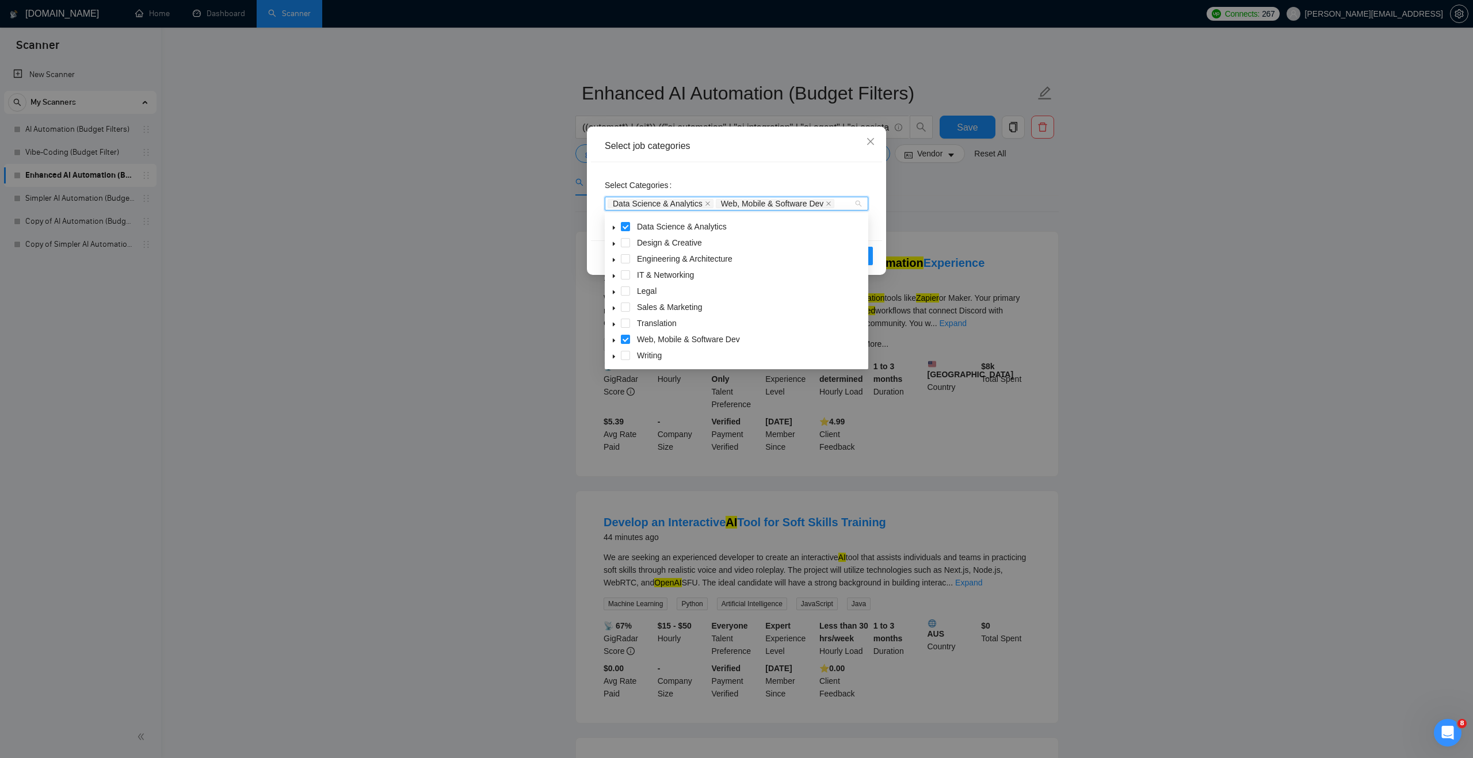
click at [613, 276] on icon "caret-down" at bounding box center [614, 276] width 2 height 4
click at [622, 299] on span at bounding box center [625, 300] width 9 height 9
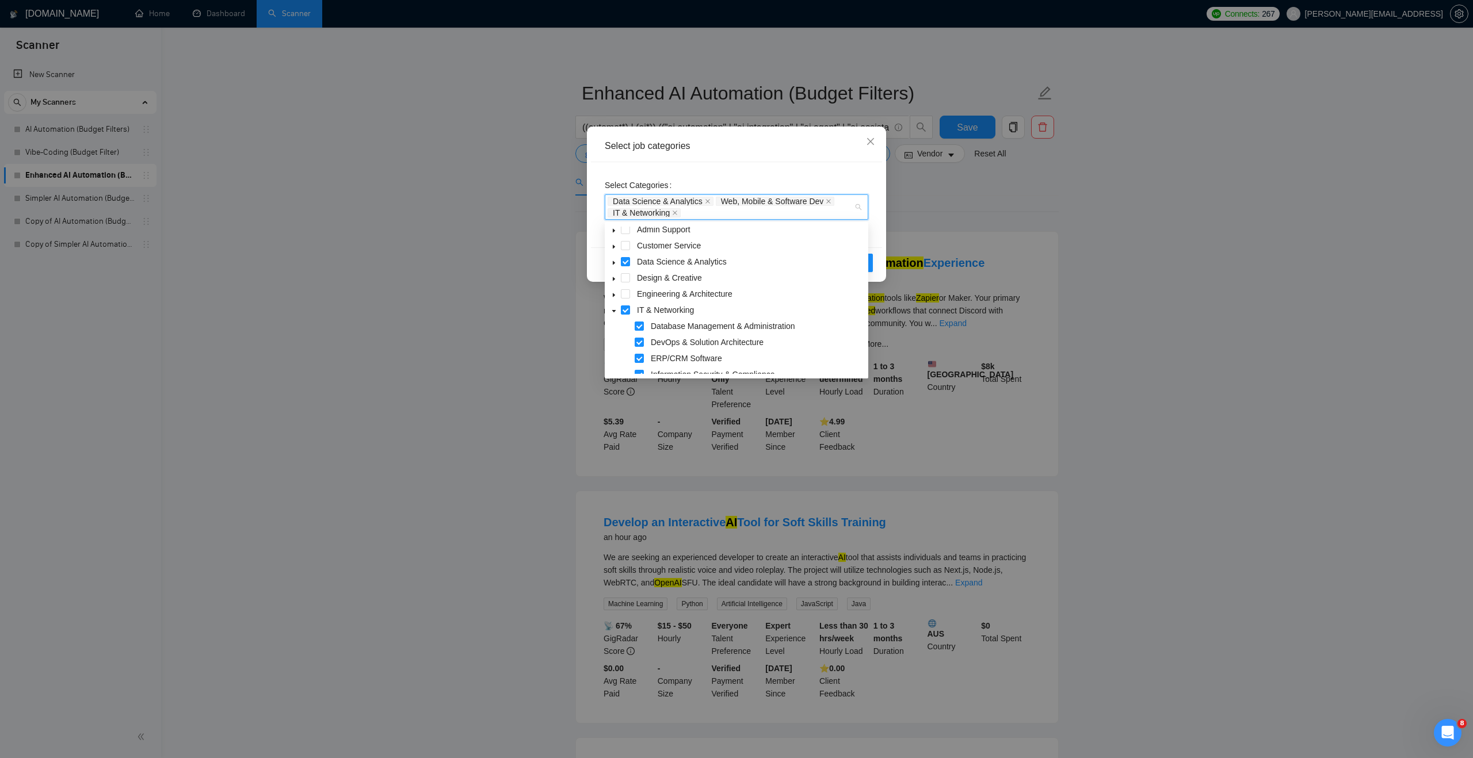
click at [880, 234] on div "Select Categories Data Science & Analytics Web, Mobile & Software Dev IT & Netw…" at bounding box center [736, 204] width 291 height 85
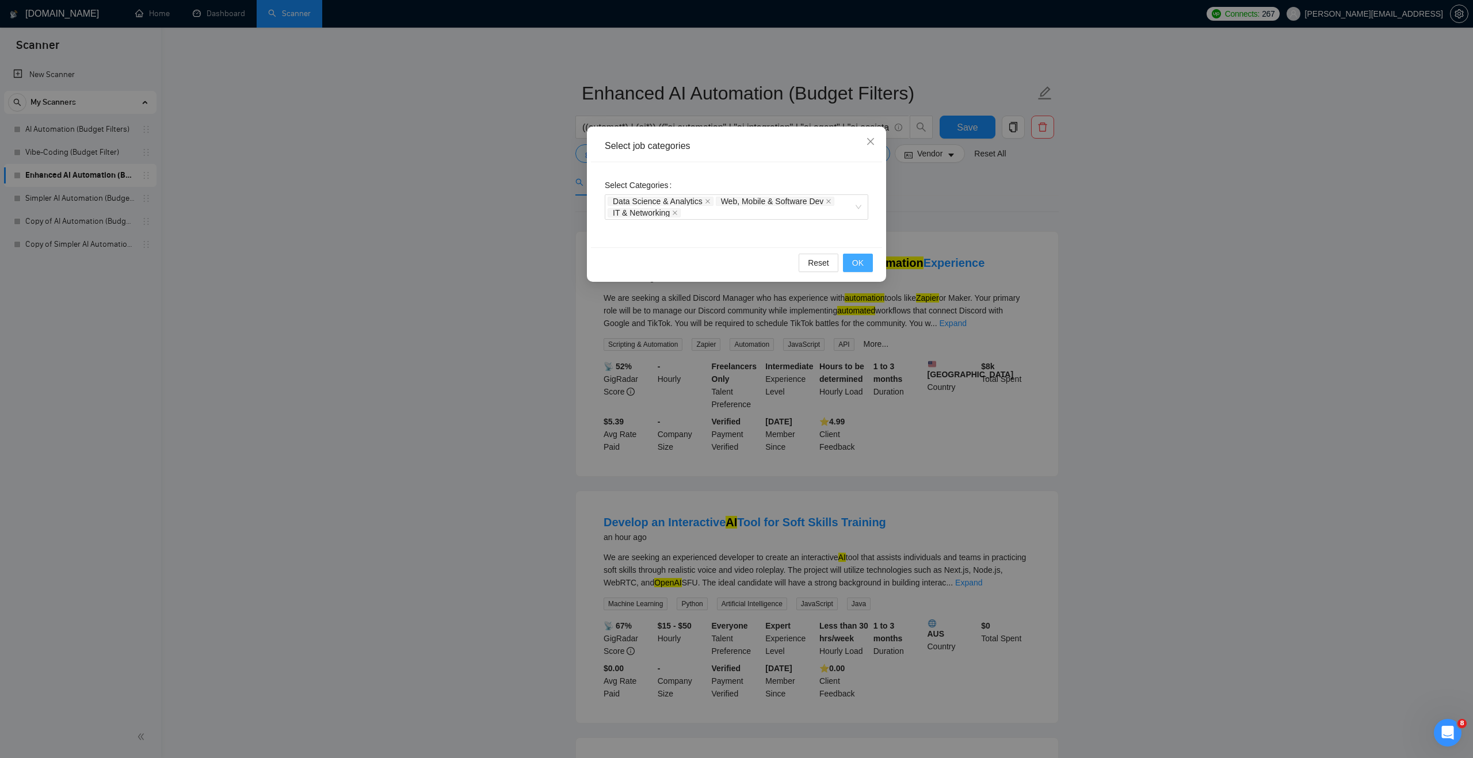
click at [856, 258] on span "OK" at bounding box center [858, 263] width 12 height 13
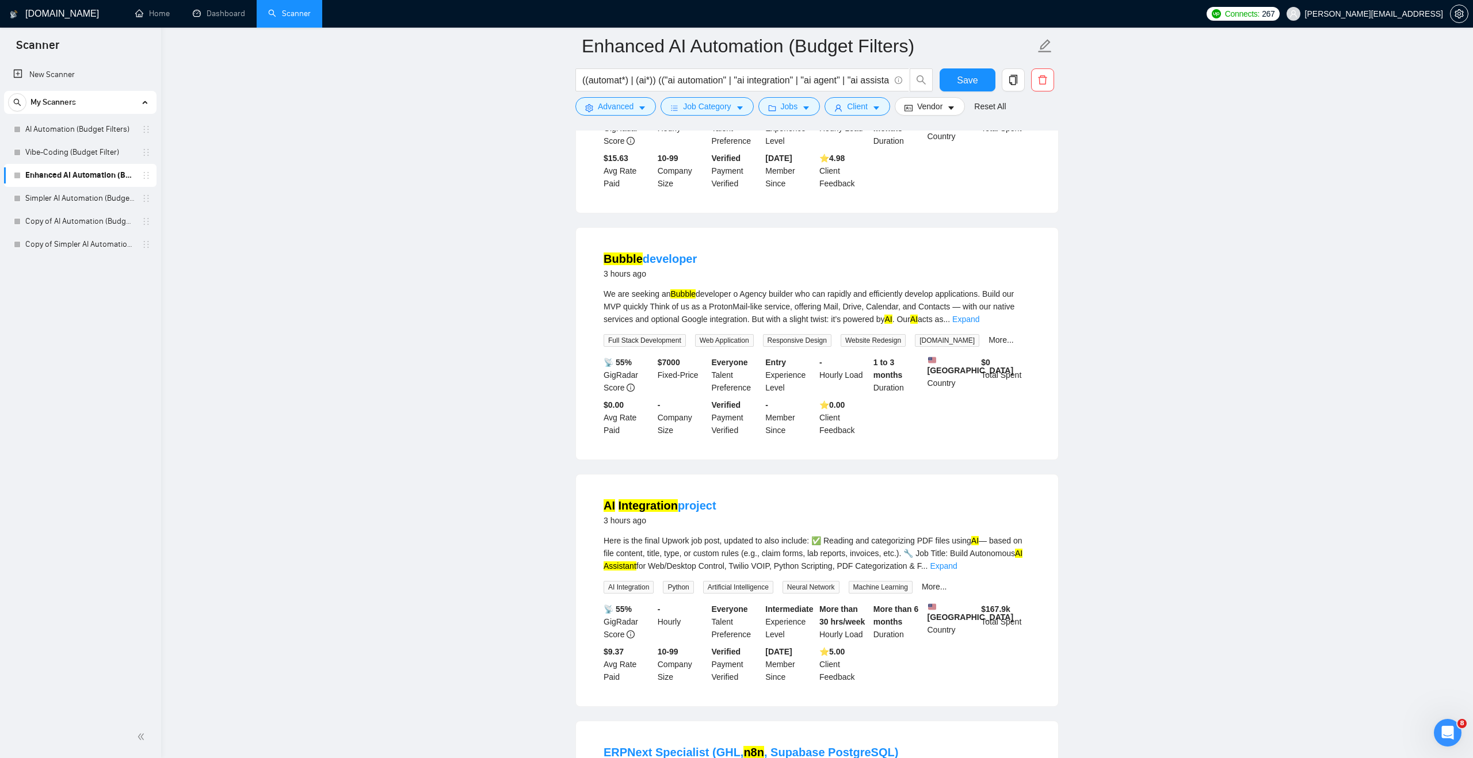
scroll to position [534, 0]
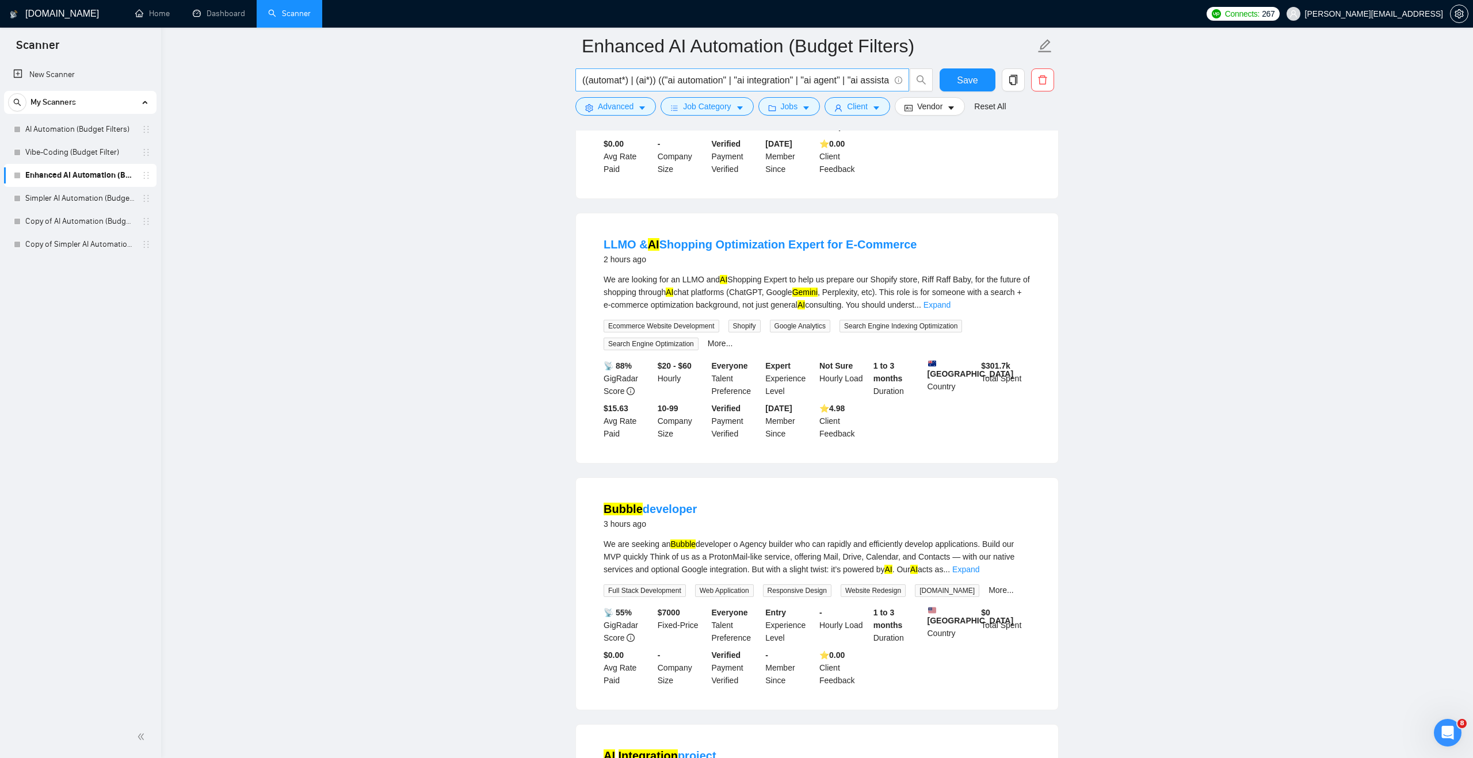
click at [731, 82] on input "((automat*) | (ai*)) (("ai automation" | "ai integration" | "ai agent" | "ai as…" at bounding box center [735, 80] width 307 height 14
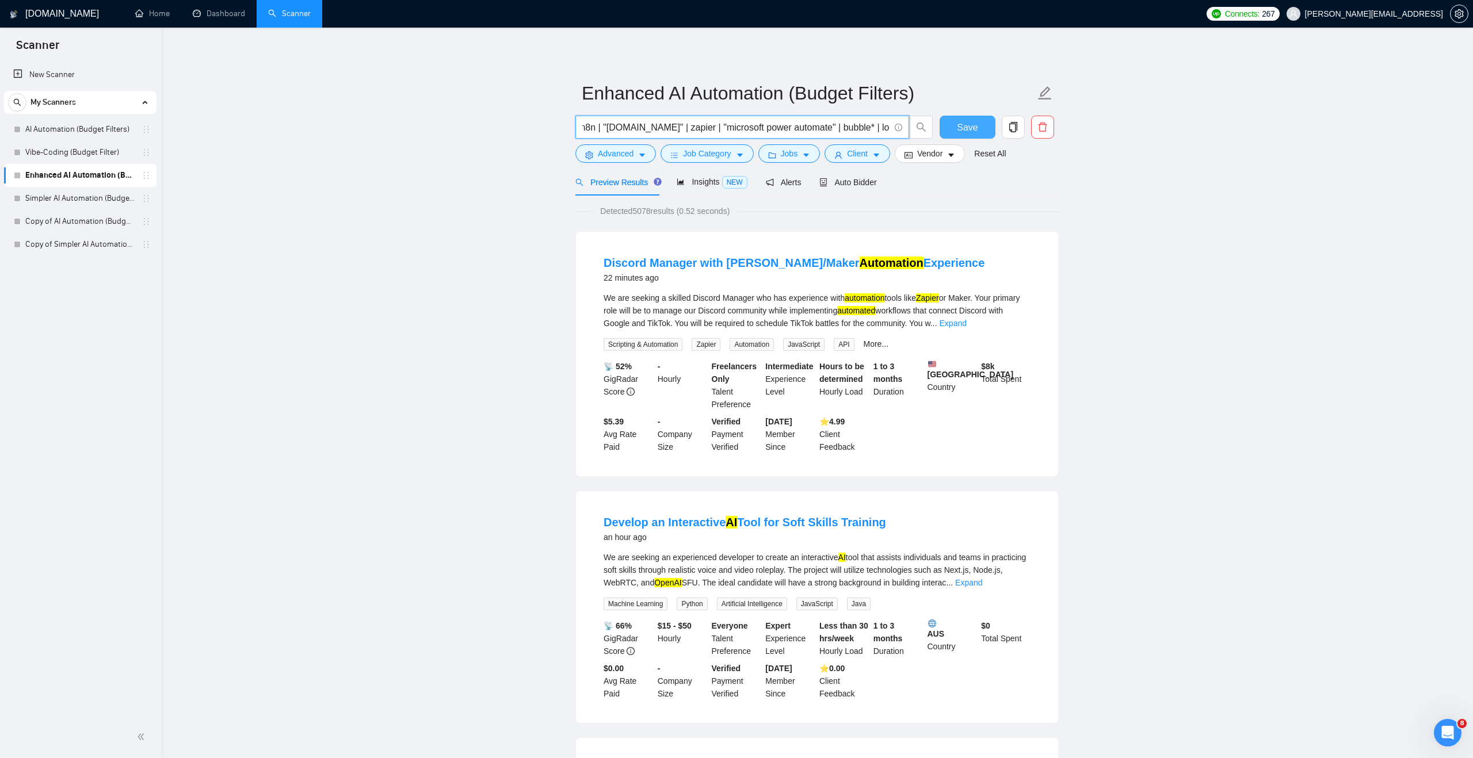
scroll to position [0, 652]
drag, startPoint x: 591, startPoint y: 127, endPoint x: 957, endPoint y: 122, distance: 365.9
click at [957, 122] on div "((automat*) | (ai*)) (("ai automation" | "ai integration" | "ai agent" | "ai as…" at bounding box center [814, 130] width 483 height 29
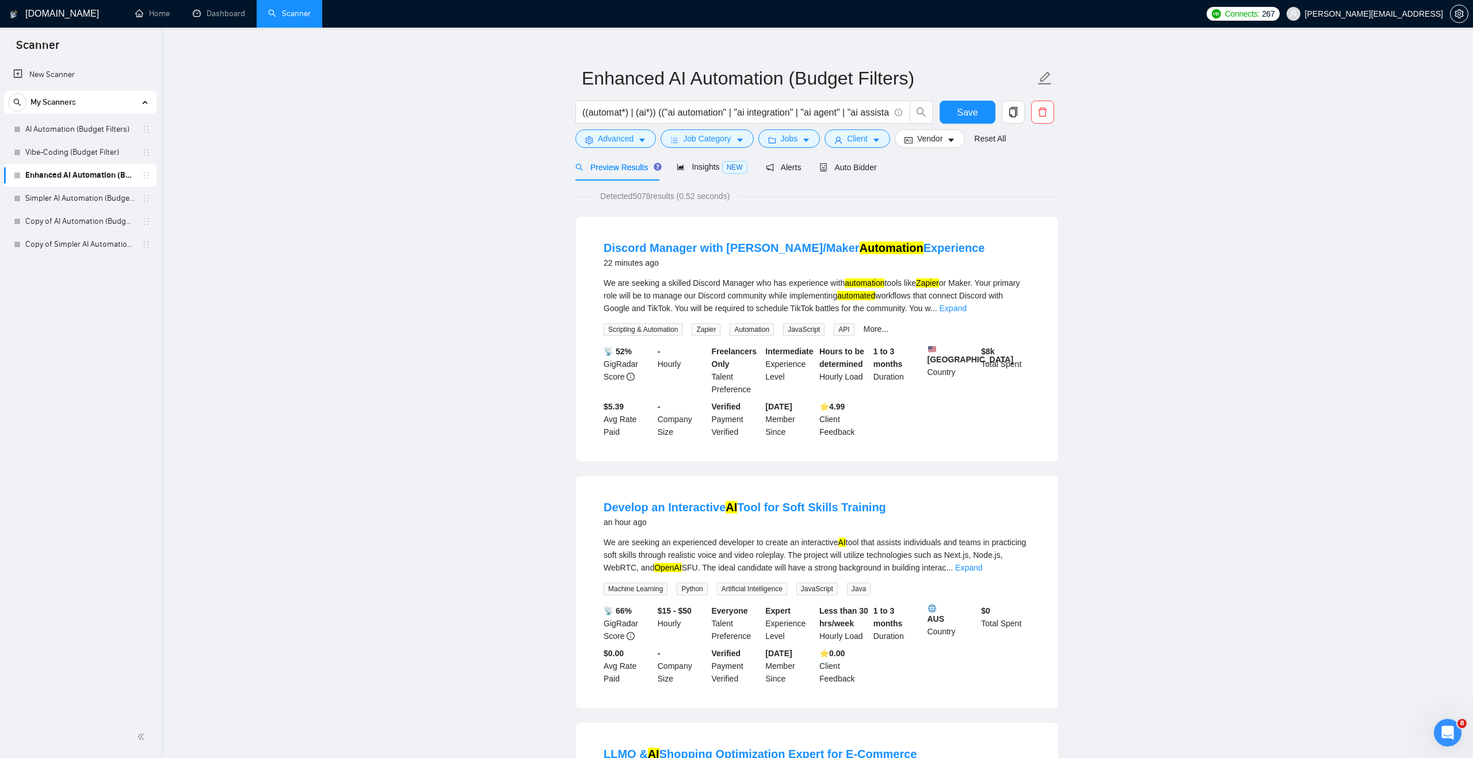
click at [108, 297] on div "New Scanner My Scanners AI Automation (Budget Filters) Vibe-Coding (Budget Filt…" at bounding box center [80, 388] width 161 height 655
click at [78, 192] on link "Simpler AI Automation (Budget Filters)" at bounding box center [79, 198] width 109 height 23
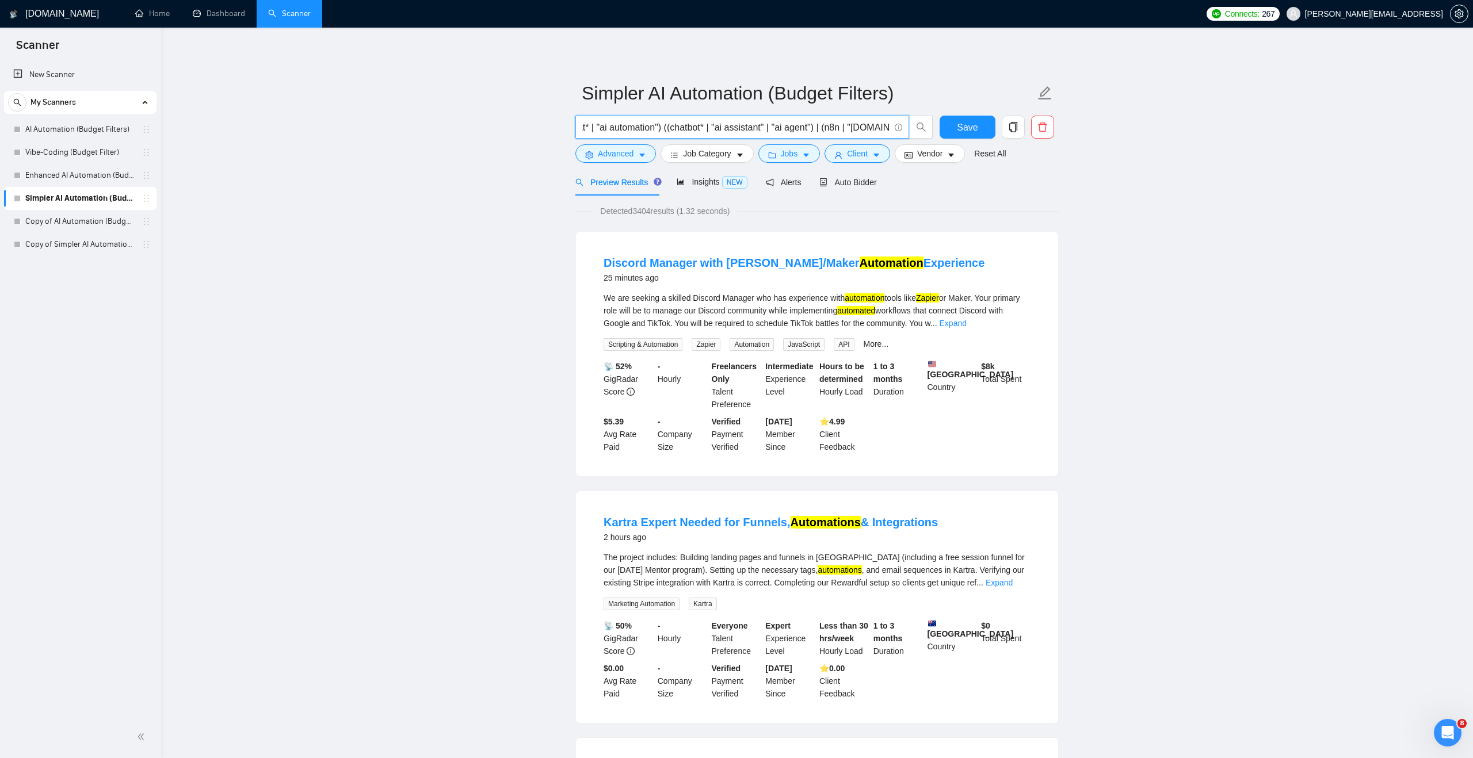
scroll to position [0, 118]
drag, startPoint x: 586, startPoint y: 127, endPoint x: 899, endPoint y: 128, distance: 312.4
click at [899, 128] on span "(automat* | "ai automation") ((chatbot* | "ai assistant" | "ai agent") | (n8n |…" at bounding box center [742, 127] width 334 height 23
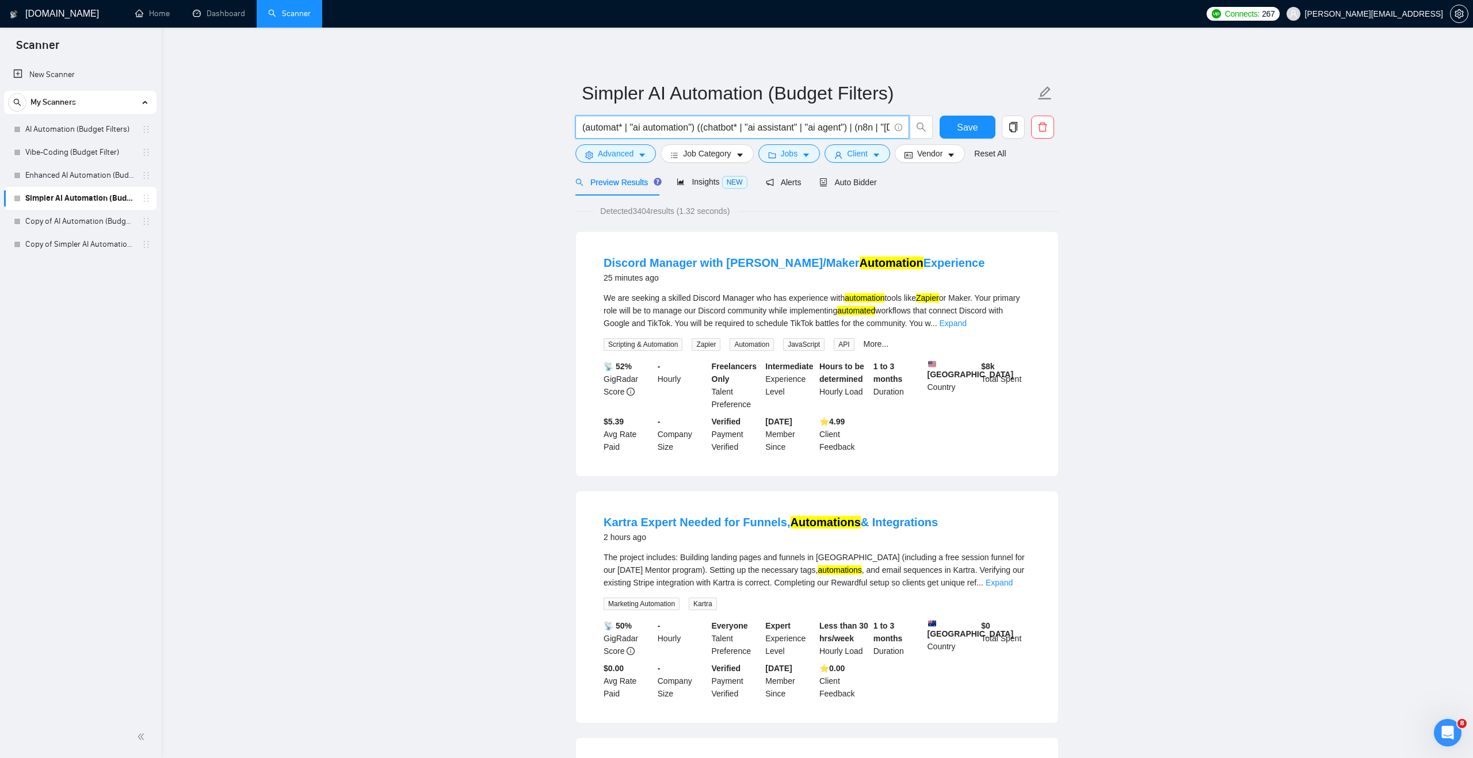
click at [654, 127] on input "(automat* | "ai automation") ((chatbot* | "ai assistant" | "ai agent") | (n8n |…" at bounding box center [735, 127] width 307 height 14
click at [812, 128] on input "(automat* | "ai automation") ((chatbot* | "ai assistant" | "ai agent") | (n8n |…" at bounding box center [735, 127] width 307 height 14
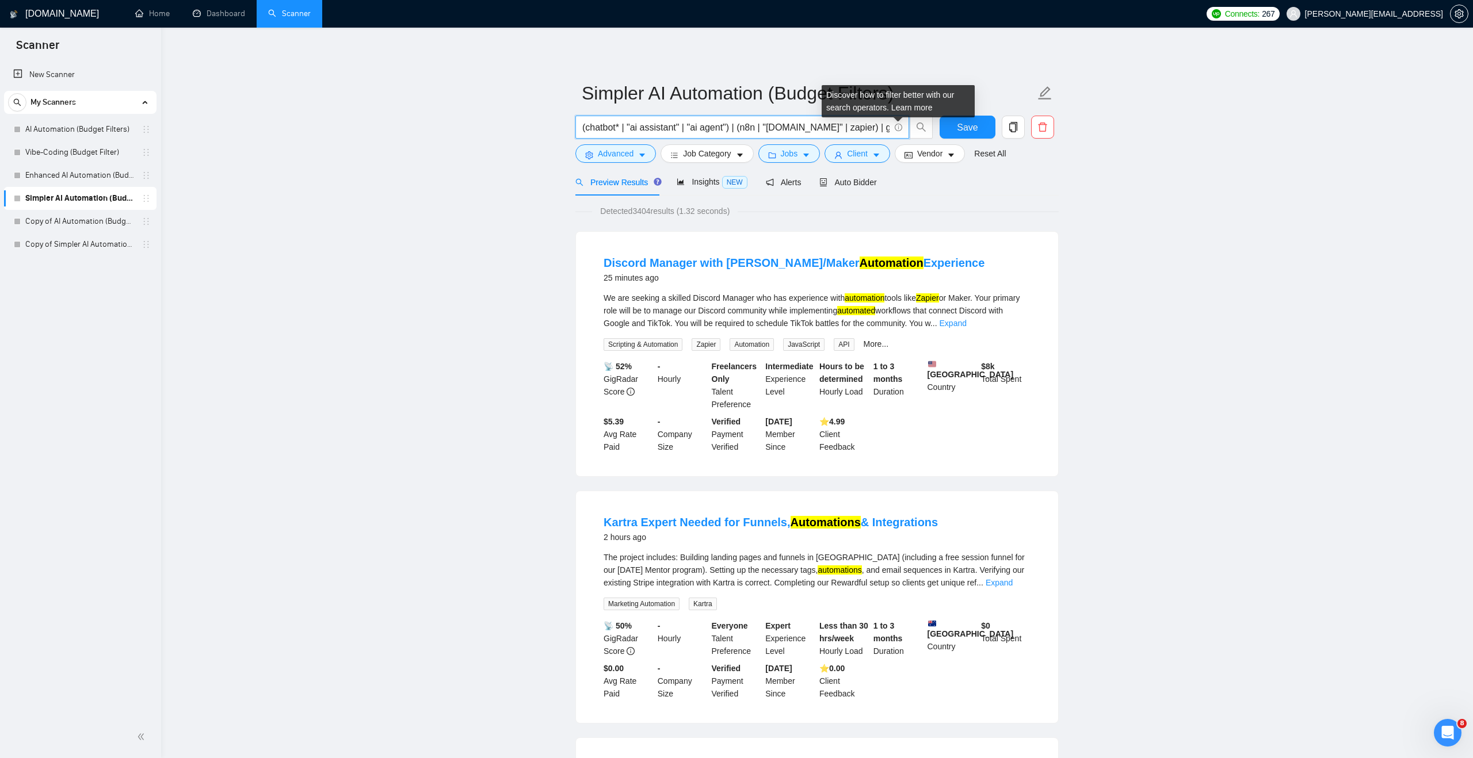
drag, startPoint x: 801, startPoint y: 129, endPoint x: 895, endPoint y: 130, distance: 94.4
click at [895, 129] on span "(automat* | "ai automation") ((chatbot* | "ai assistant" | "ai agent") | (n8n |…" at bounding box center [742, 127] width 334 height 23
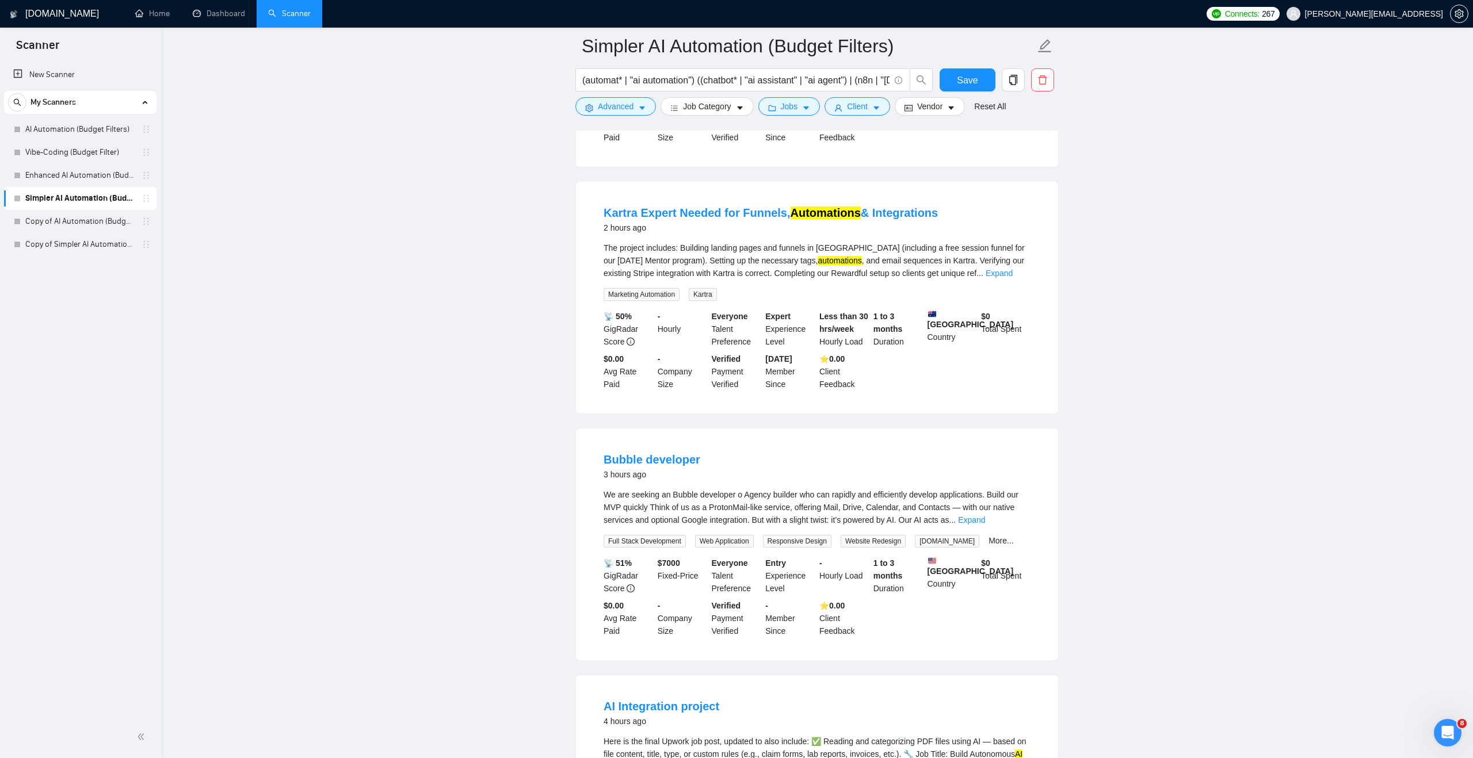
scroll to position [173, 0]
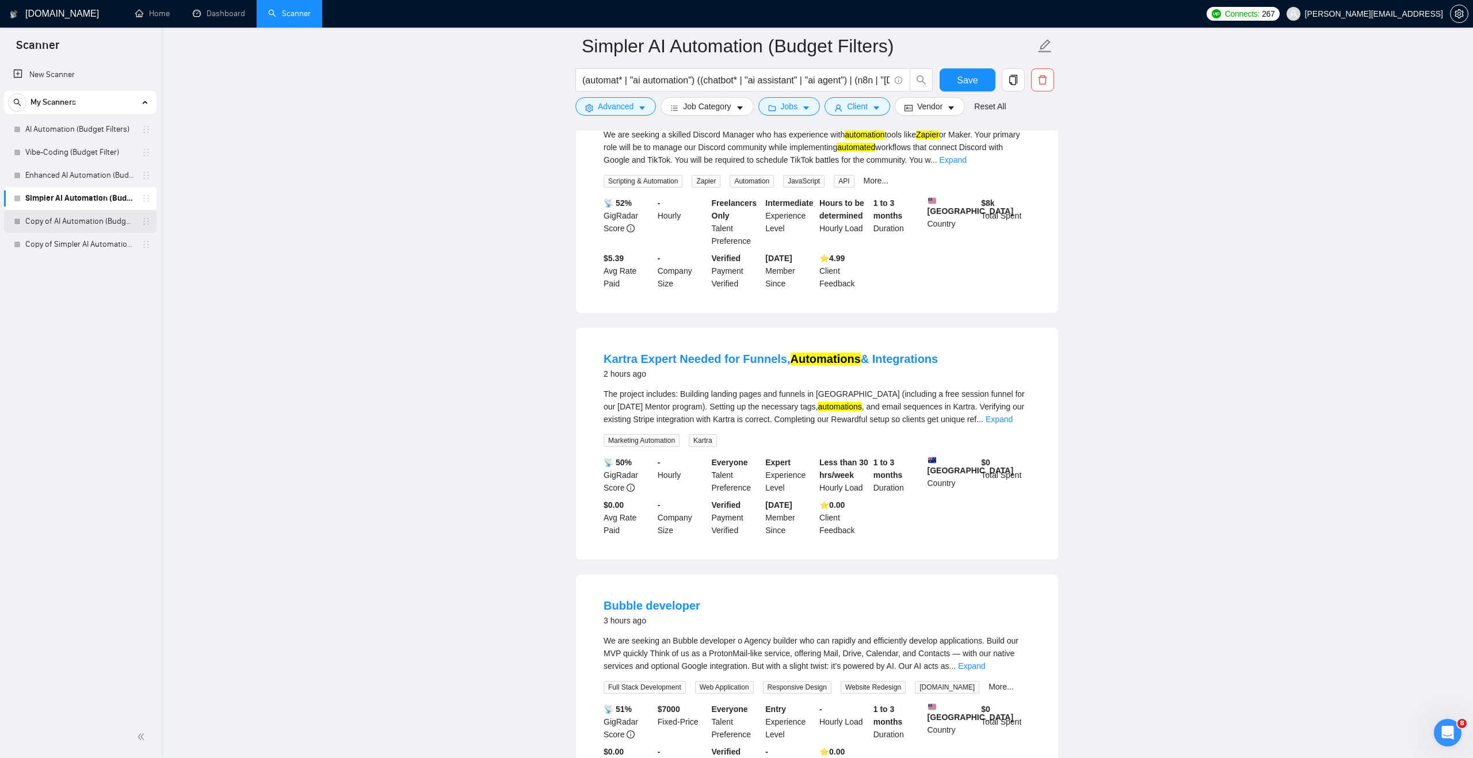
click at [95, 221] on link "Copy of AI Automation (Budget Filters)" at bounding box center [79, 221] width 109 height 23
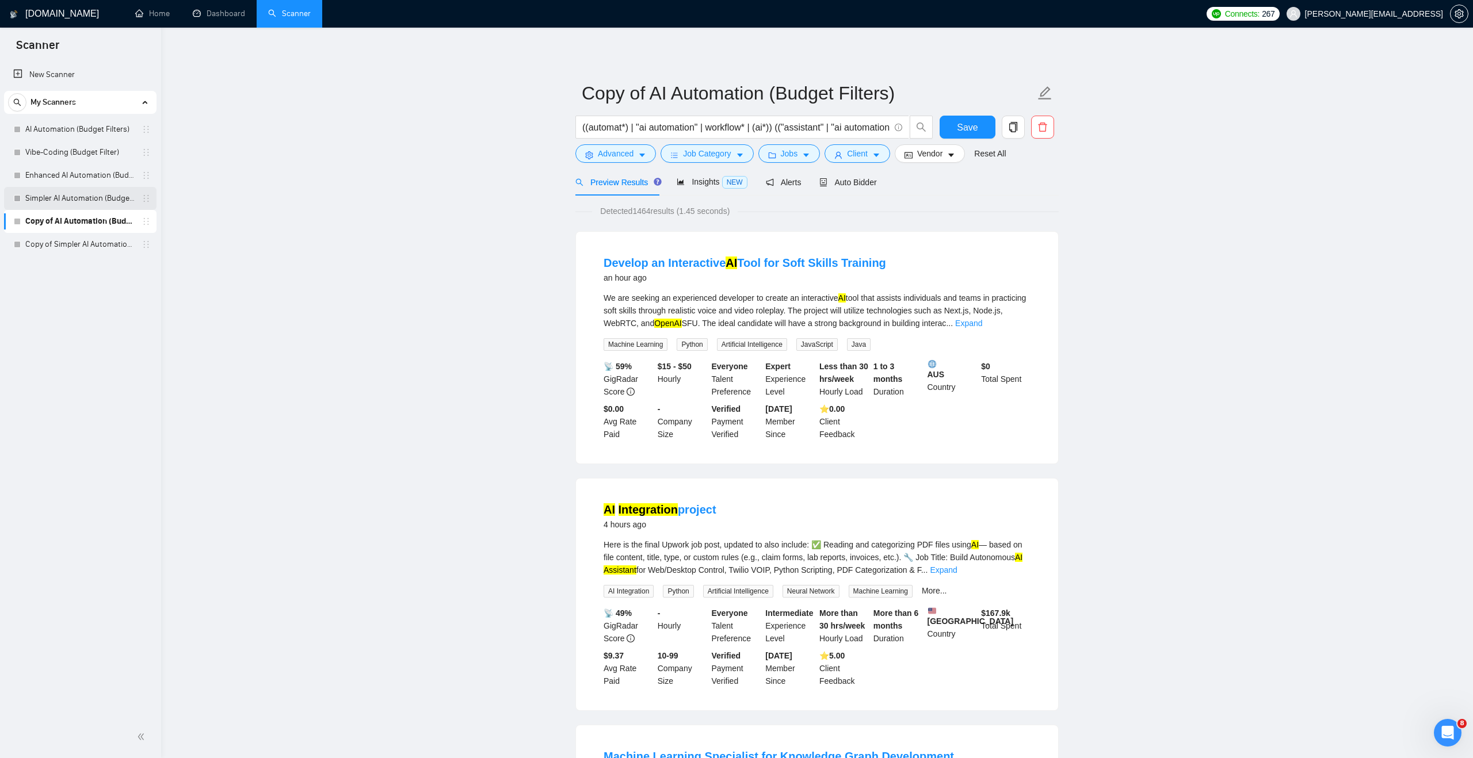
click at [78, 194] on link "Simpler AI Automation (Budget Filters)" at bounding box center [79, 198] width 109 height 23
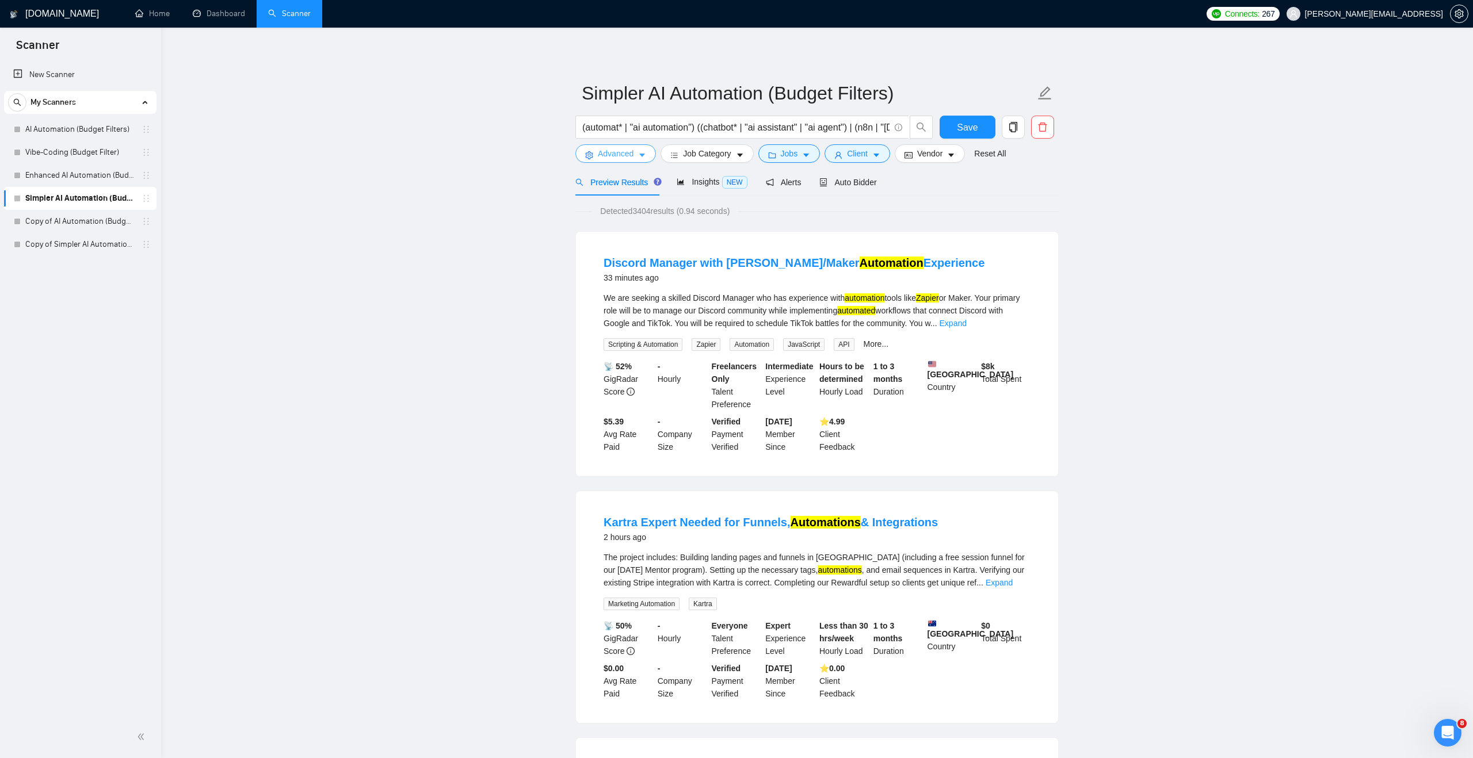
click at [641, 155] on icon "caret-down" at bounding box center [642, 155] width 8 height 8
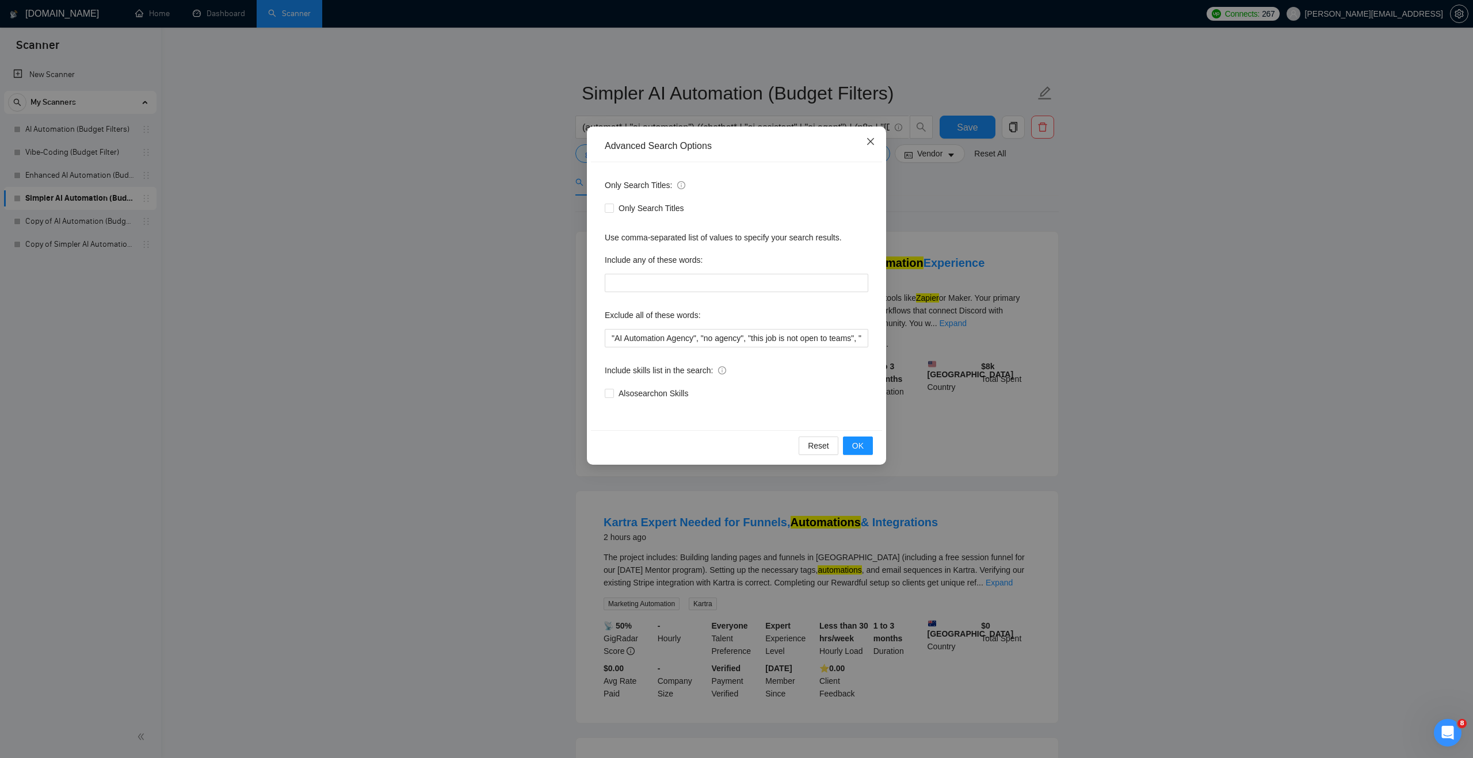
click at [872, 144] on icon "close" at bounding box center [870, 141] width 9 height 9
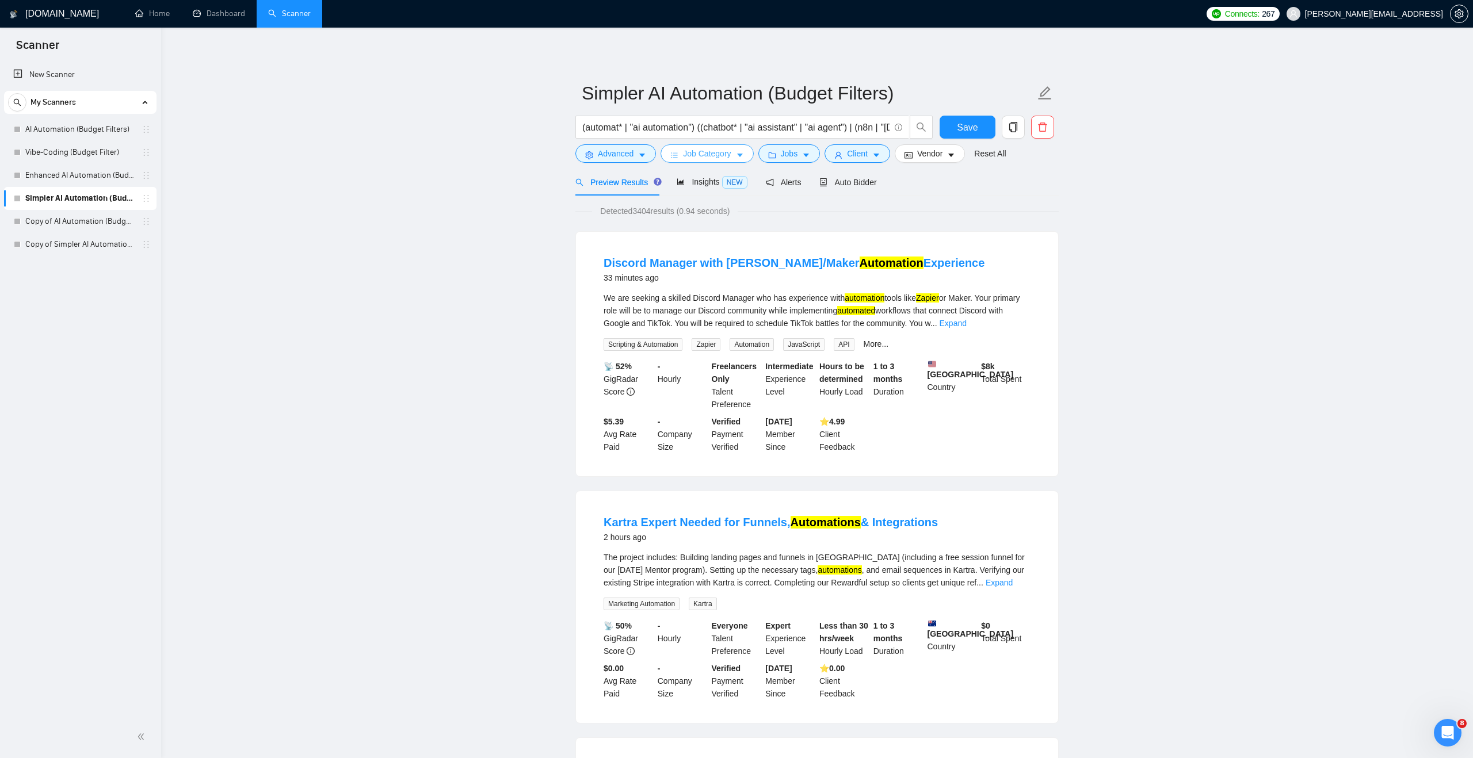
click at [692, 159] on span "Job Category" at bounding box center [707, 153] width 48 height 13
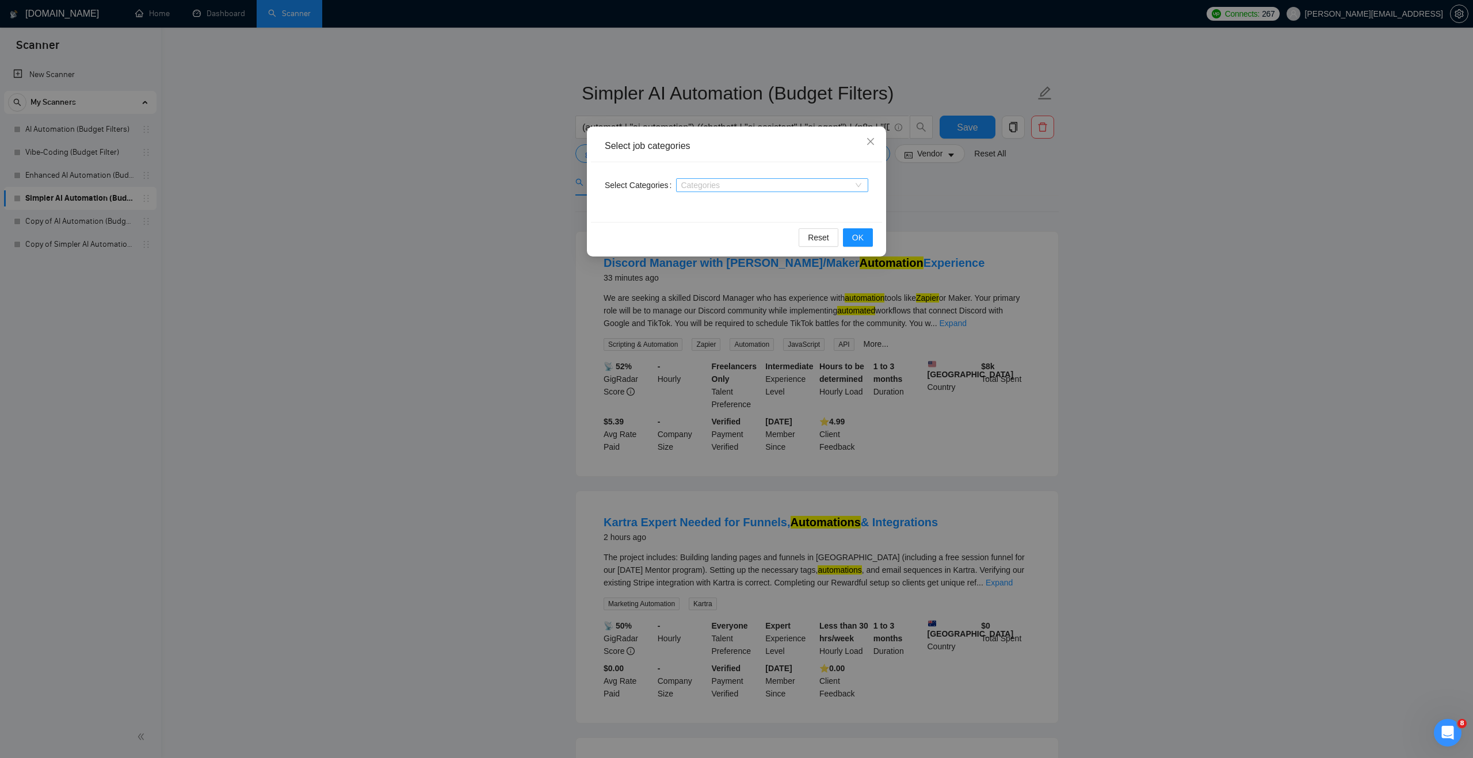
click at [703, 184] on div at bounding box center [766, 185] width 175 height 9
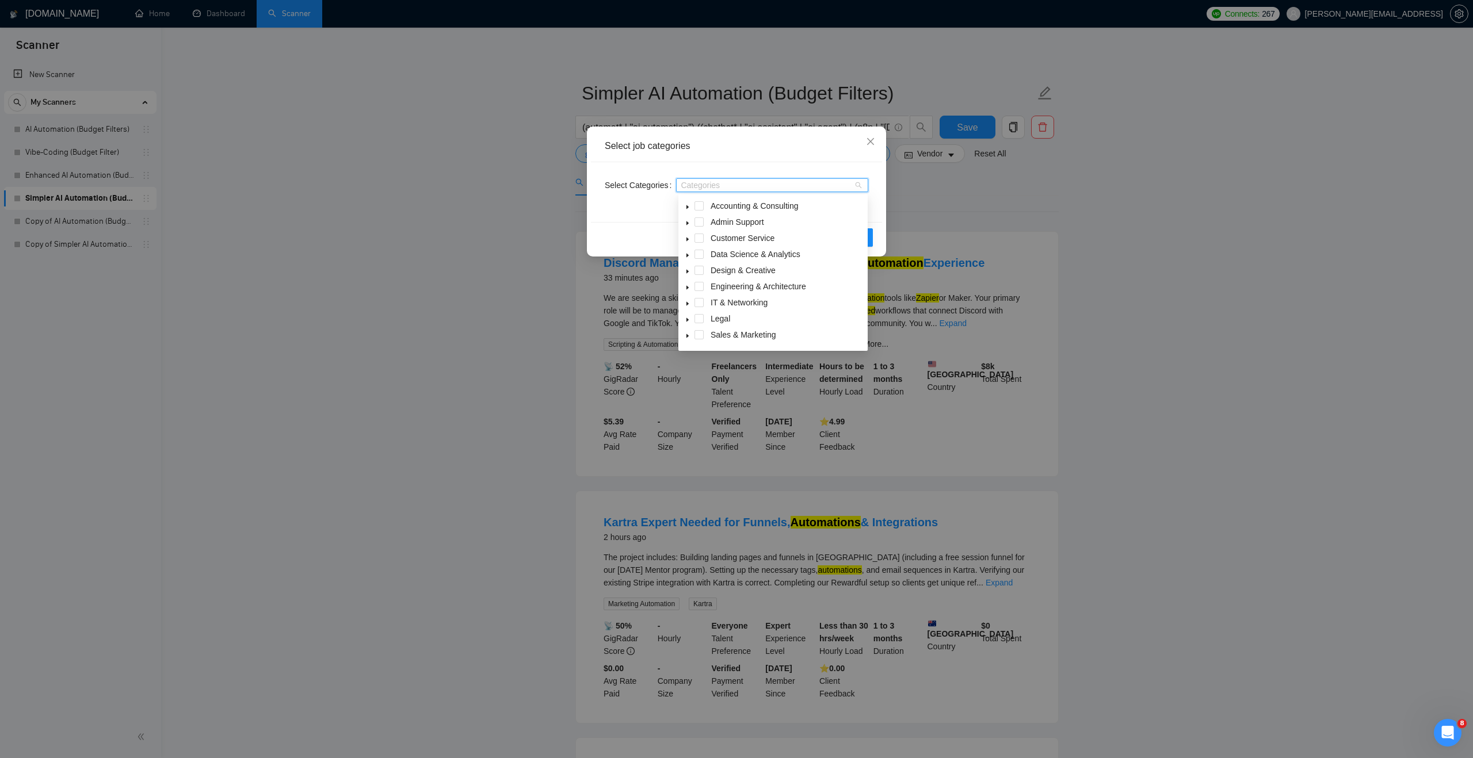
click at [742, 159] on div "Select job categories" at bounding box center [736, 147] width 291 height 32
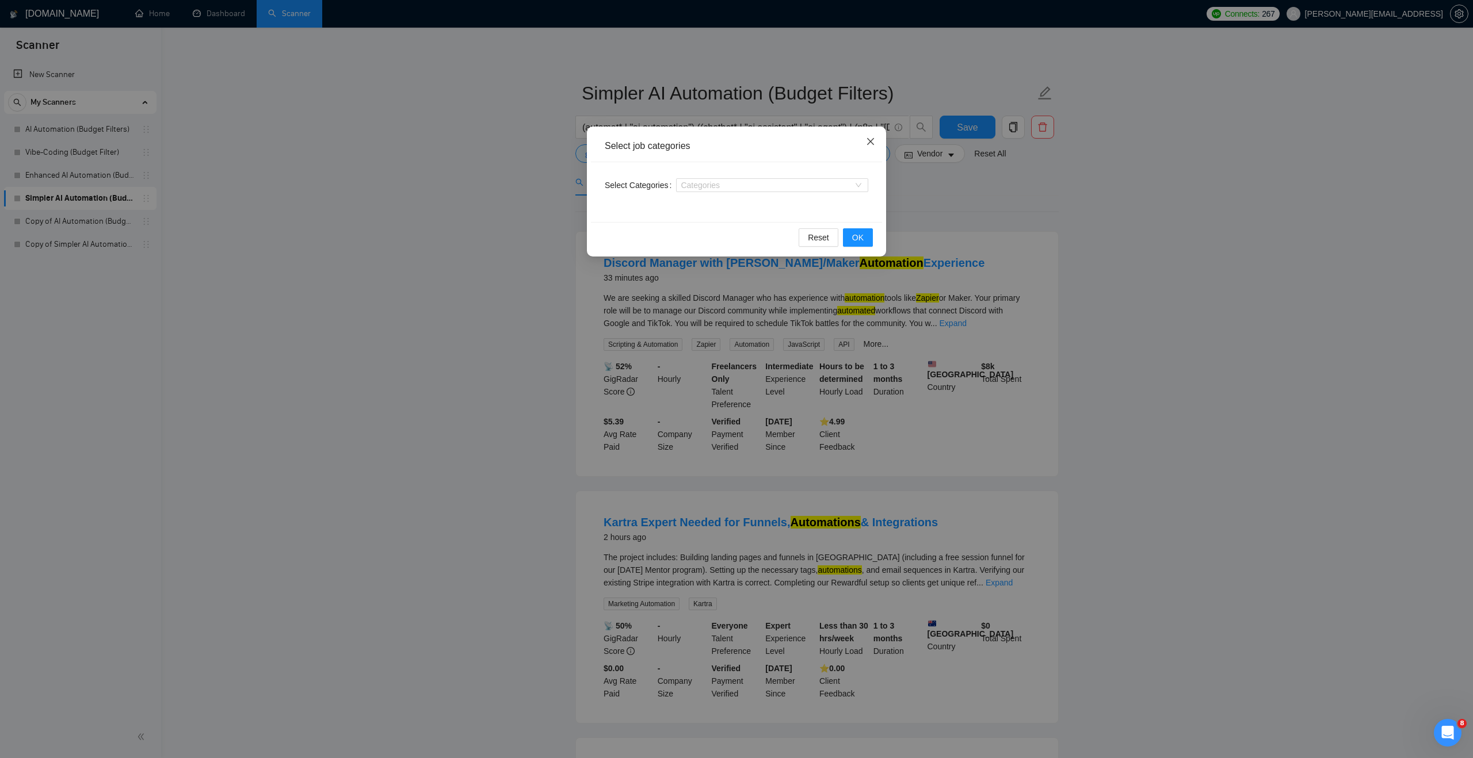
click at [870, 139] on icon "close" at bounding box center [870, 141] width 9 height 9
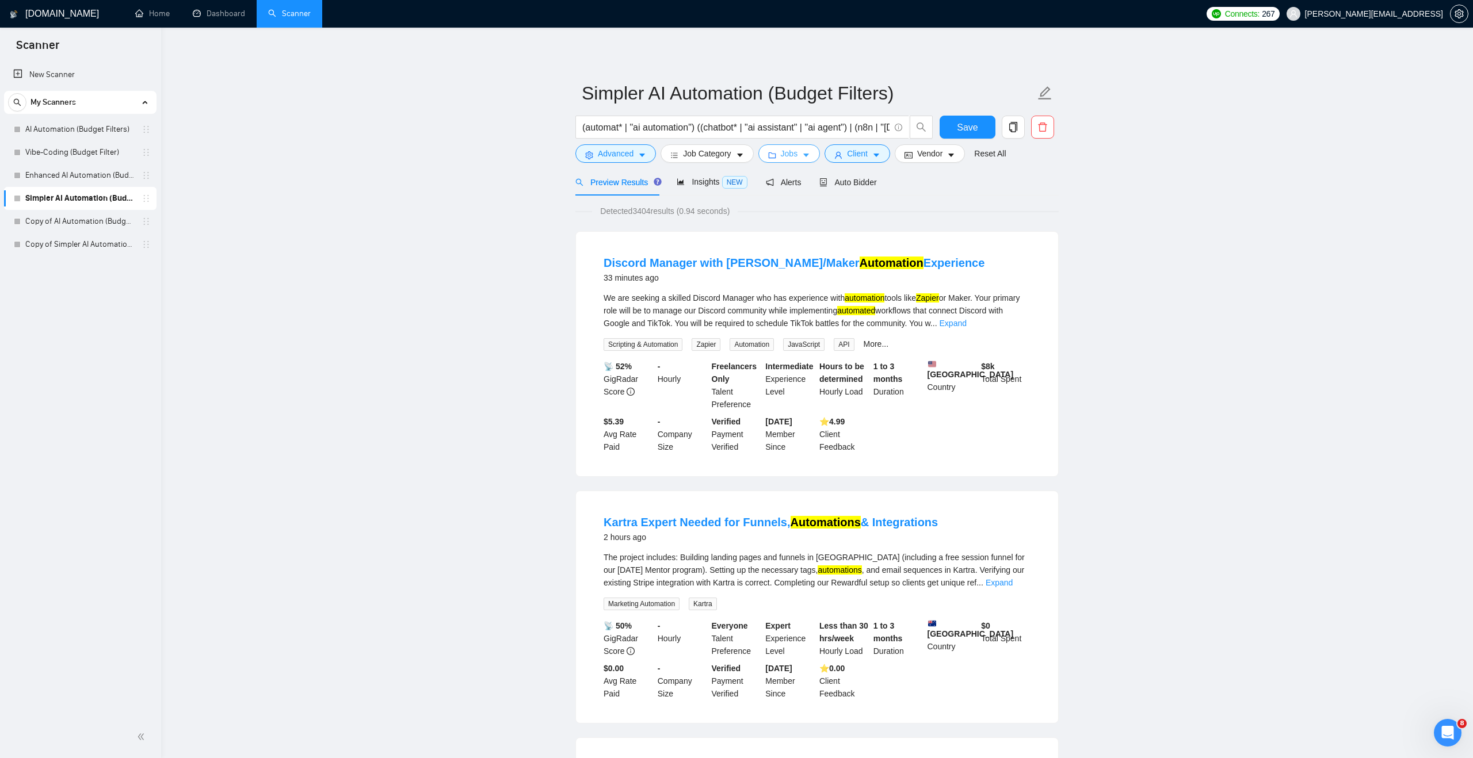
click at [786, 161] on button "Jobs" at bounding box center [789, 153] width 62 height 18
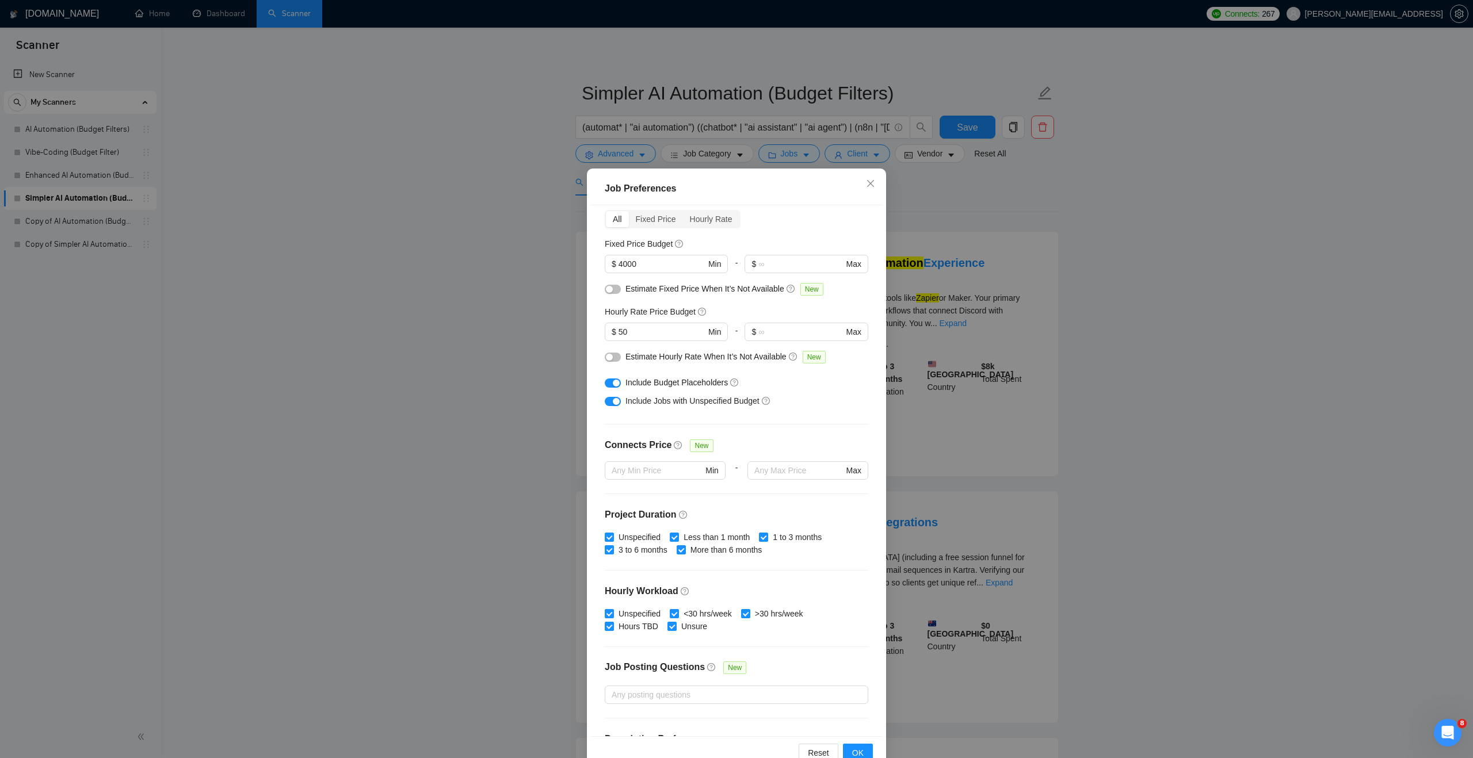
scroll to position [50, 0]
click at [652, 335] on input "50" at bounding box center [661, 331] width 87 height 13
click at [544, 104] on div "Job Preferences Budget Project Type All Fixed Price Hourly Rate Fixed Price Bud…" at bounding box center [736, 379] width 1473 height 758
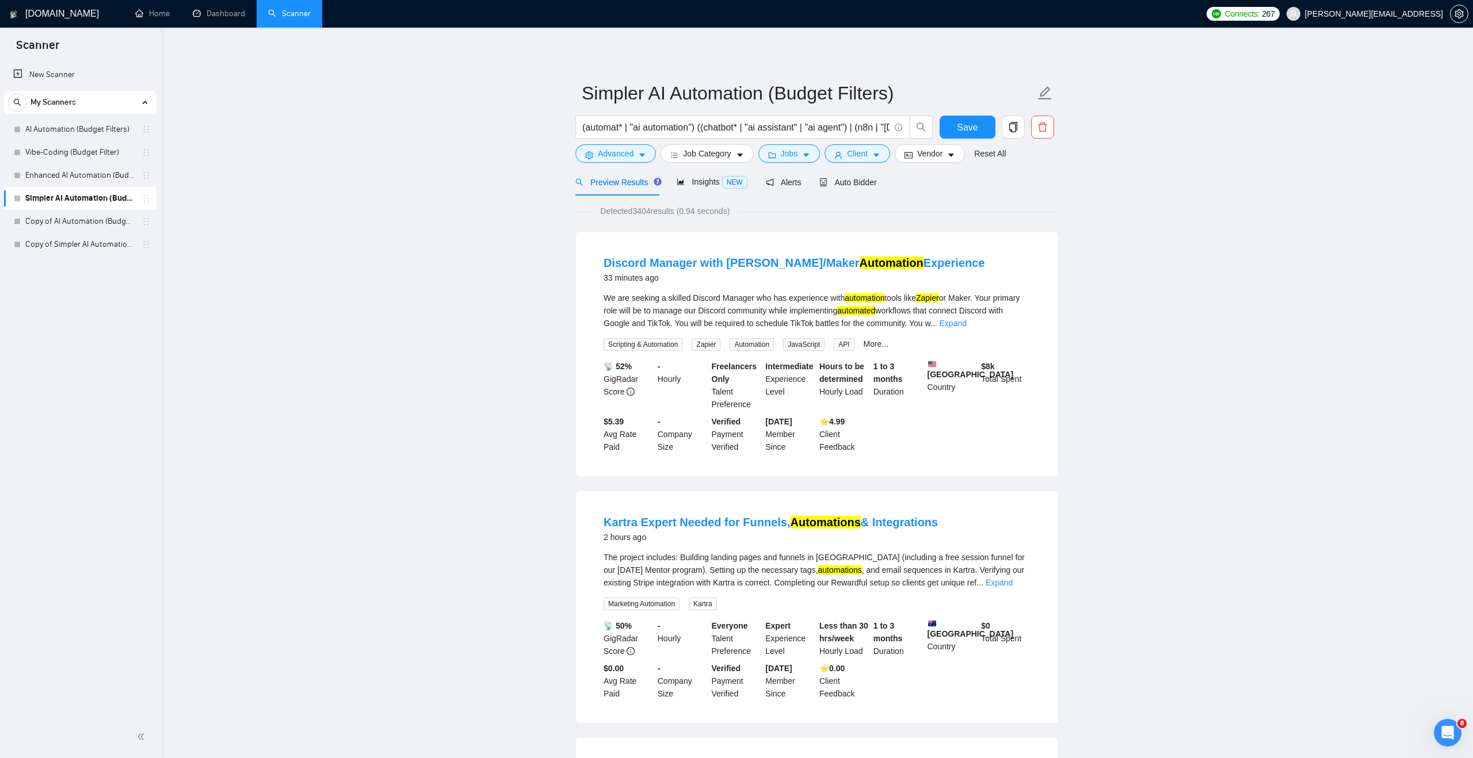
click at [63, 79] on link "New Scanner" at bounding box center [80, 74] width 134 height 23
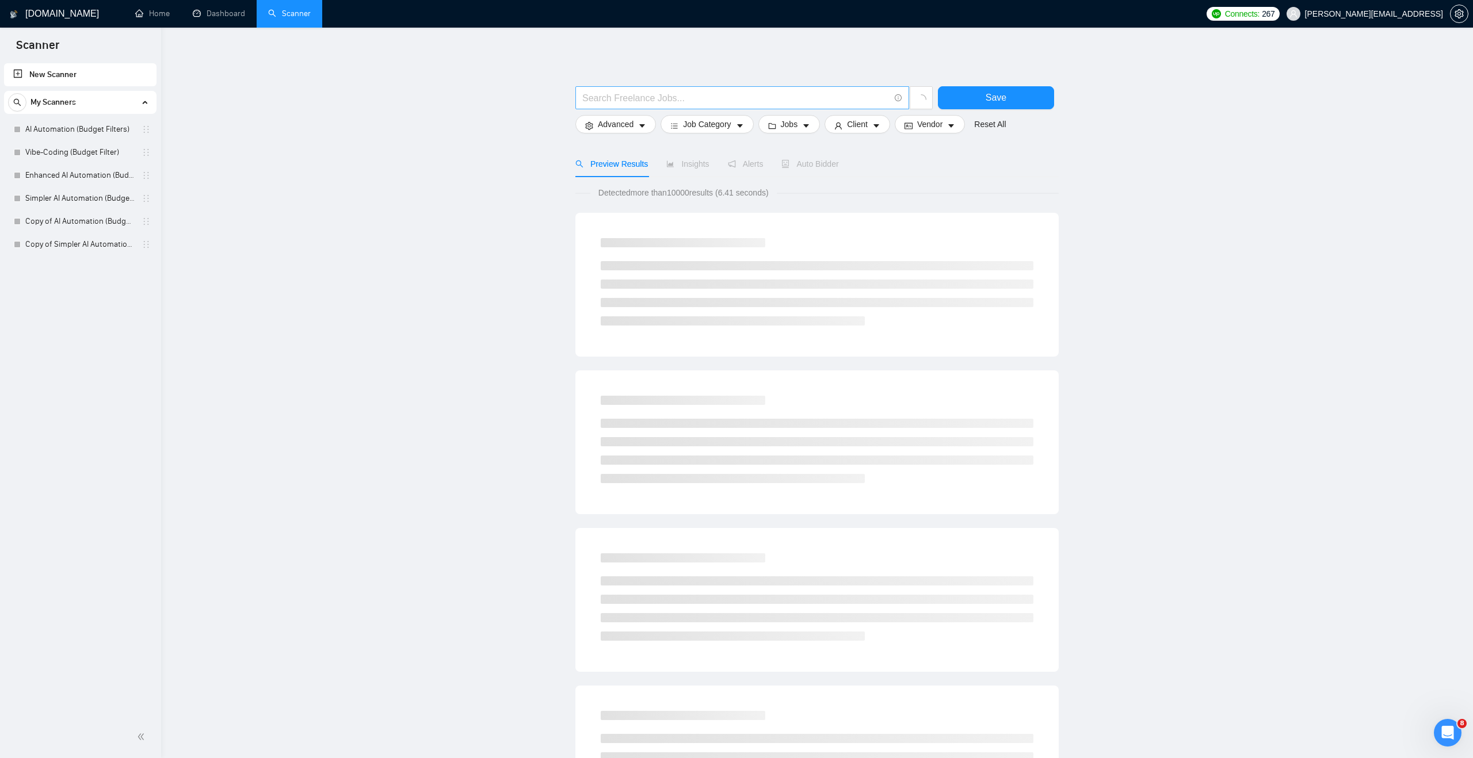
click at [672, 94] on input "text" at bounding box center [735, 98] width 307 height 14
paste input "(AI* | “artifical inteligent”) agent*"
click at [610, 94] on input "(AI* | “artifical inteligent”) agent*" at bounding box center [735, 98] width 307 height 14
click at [685, 93] on input "(AI* | "artifical inteligent”) agent*" at bounding box center [735, 98] width 307 height 14
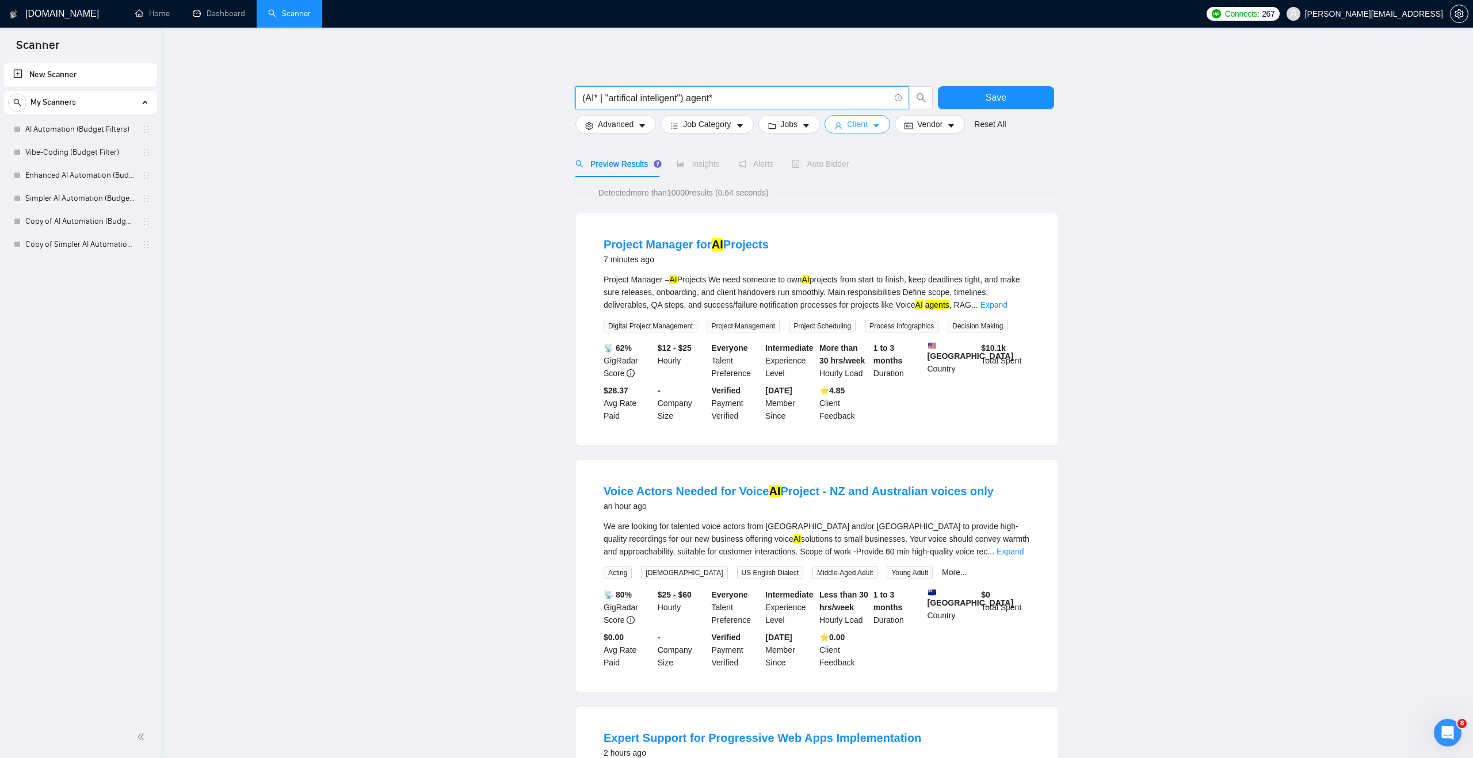
type input "(AI* | "artifical inteligent") agent*"
click at [858, 122] on span "Client" at bounding box center [857, 124] width 21 height 13
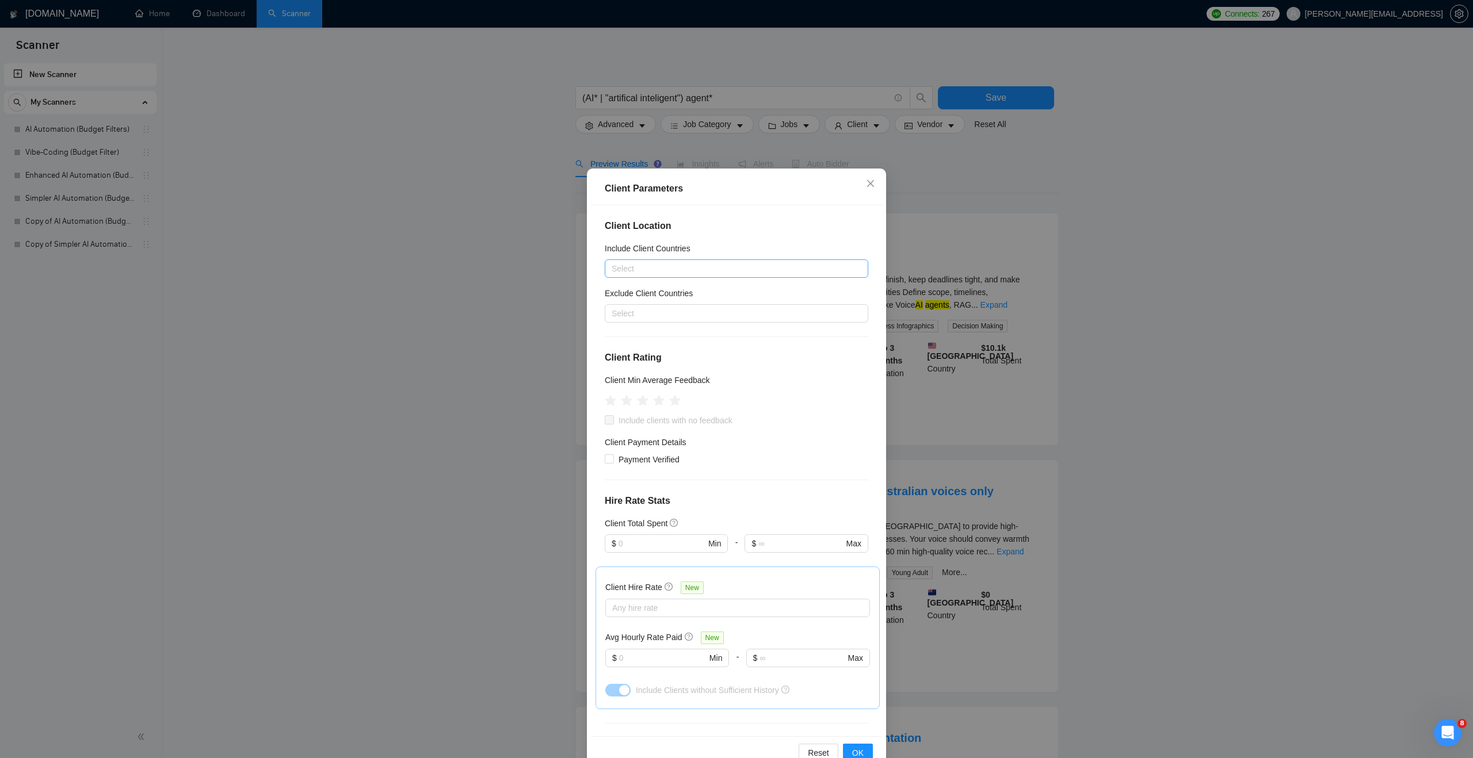
click at [714, 265] on div at bounding box center [731, 269] width 246 height 14
type input "[GEOGRAPHIC_DATA]"
click at [719, 313] on div "[GEOGRAPHIC_DATA]" at bounding box center [739, 310] width 243 height 13
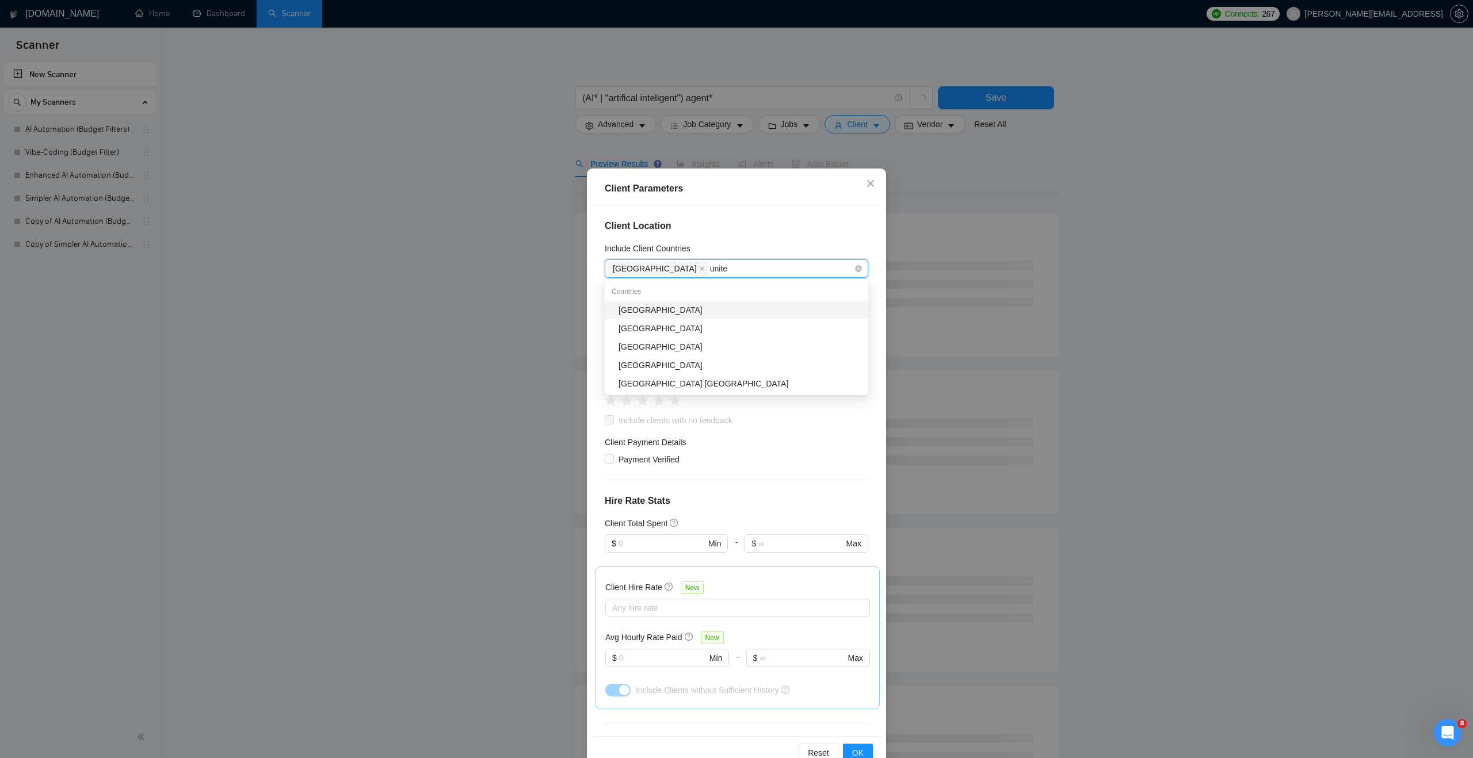
type input "united"
click at [710, 267] on input "united" at bounding box center [722, 269] width 25 height 14
click at [852, 752] on span "OK" at bounding box center [858, 753] width 12 height 13
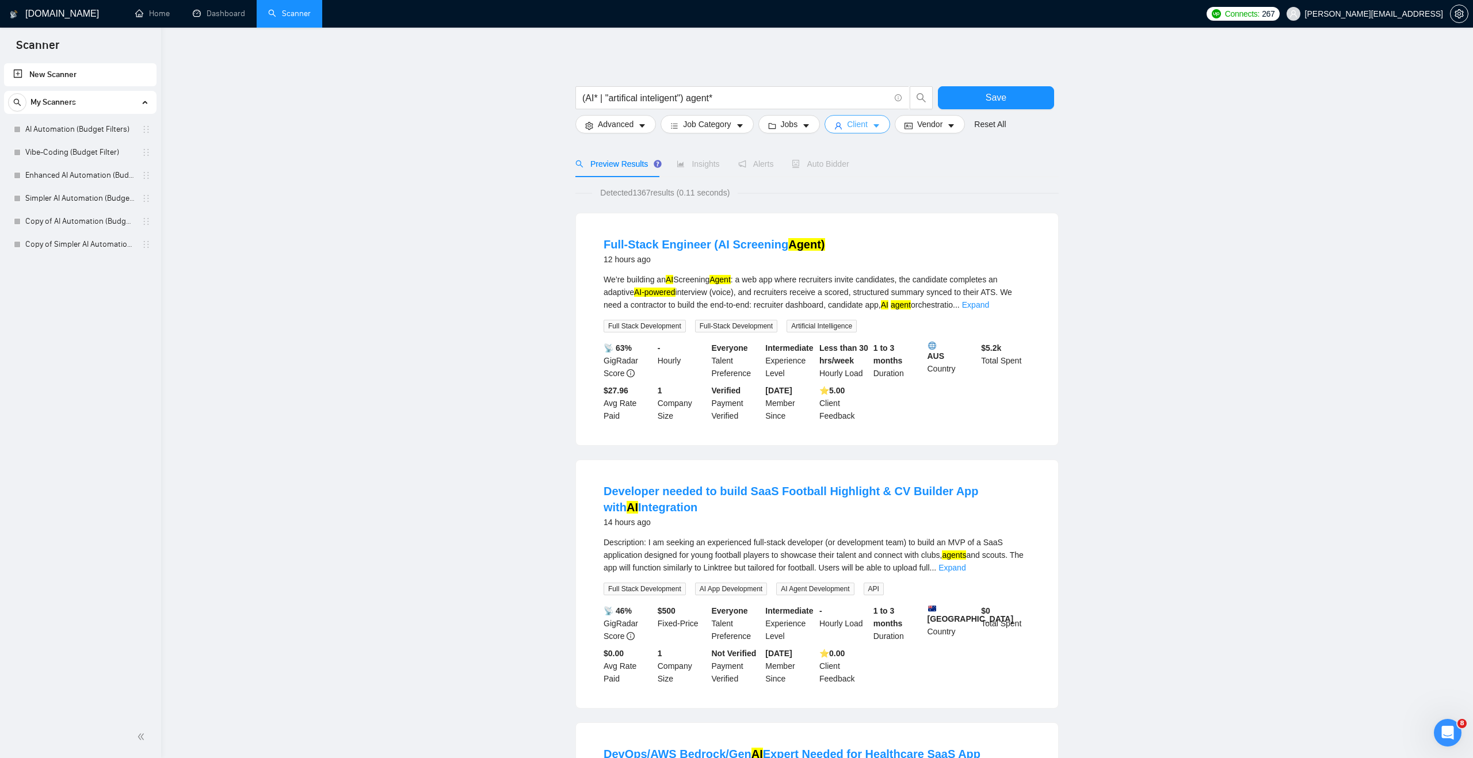
click at [842, 118] on button "Client" at bounding box center [857, 124] width 66 height 18
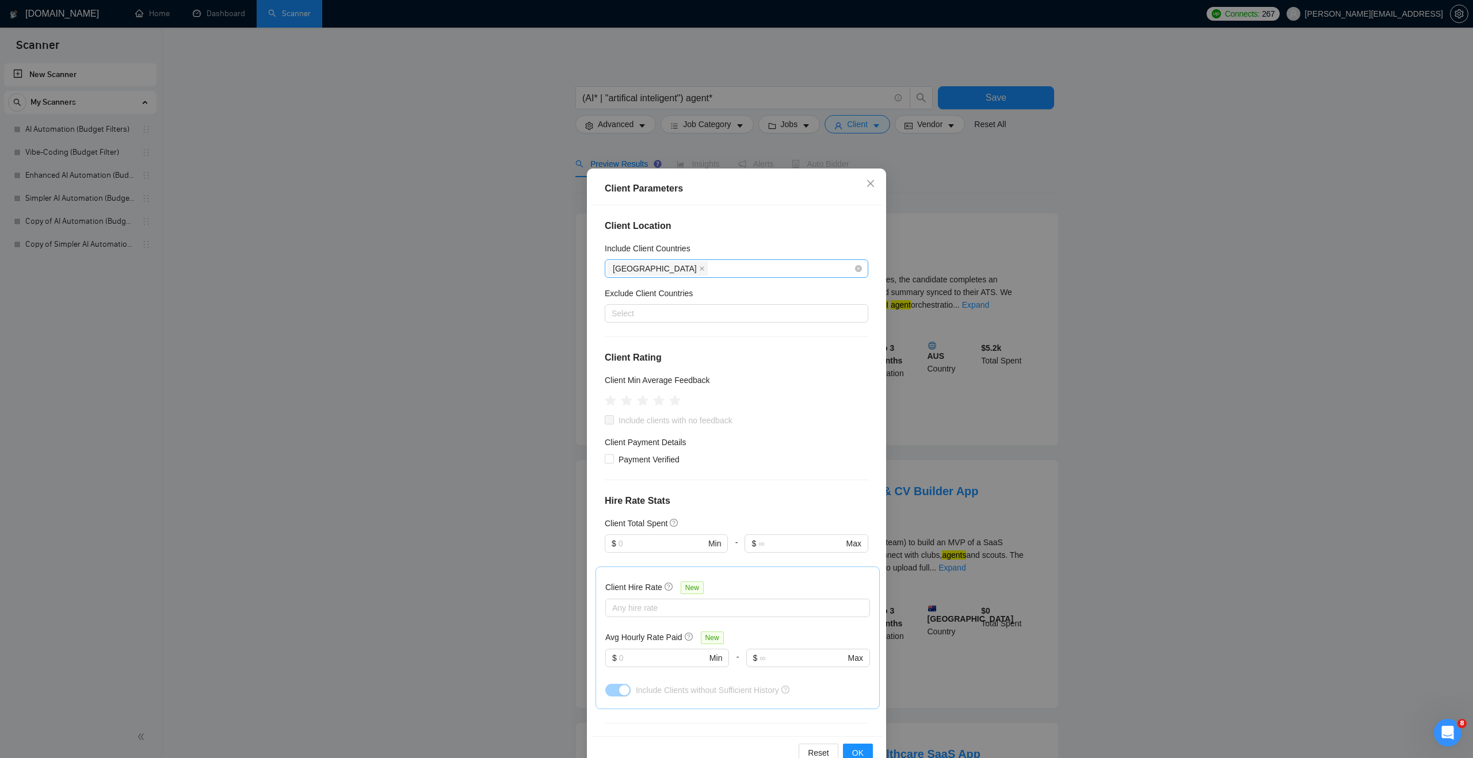
click at [682, 269] on div "[GEOGRAPHIC_DATA]" at bounding box center [731, 269] width 246 height 16
type input "united"
click at [656, 312] on div "[GEOGRAPHIC_DATA]" at bounding box center [739, 310] width 243 height 13
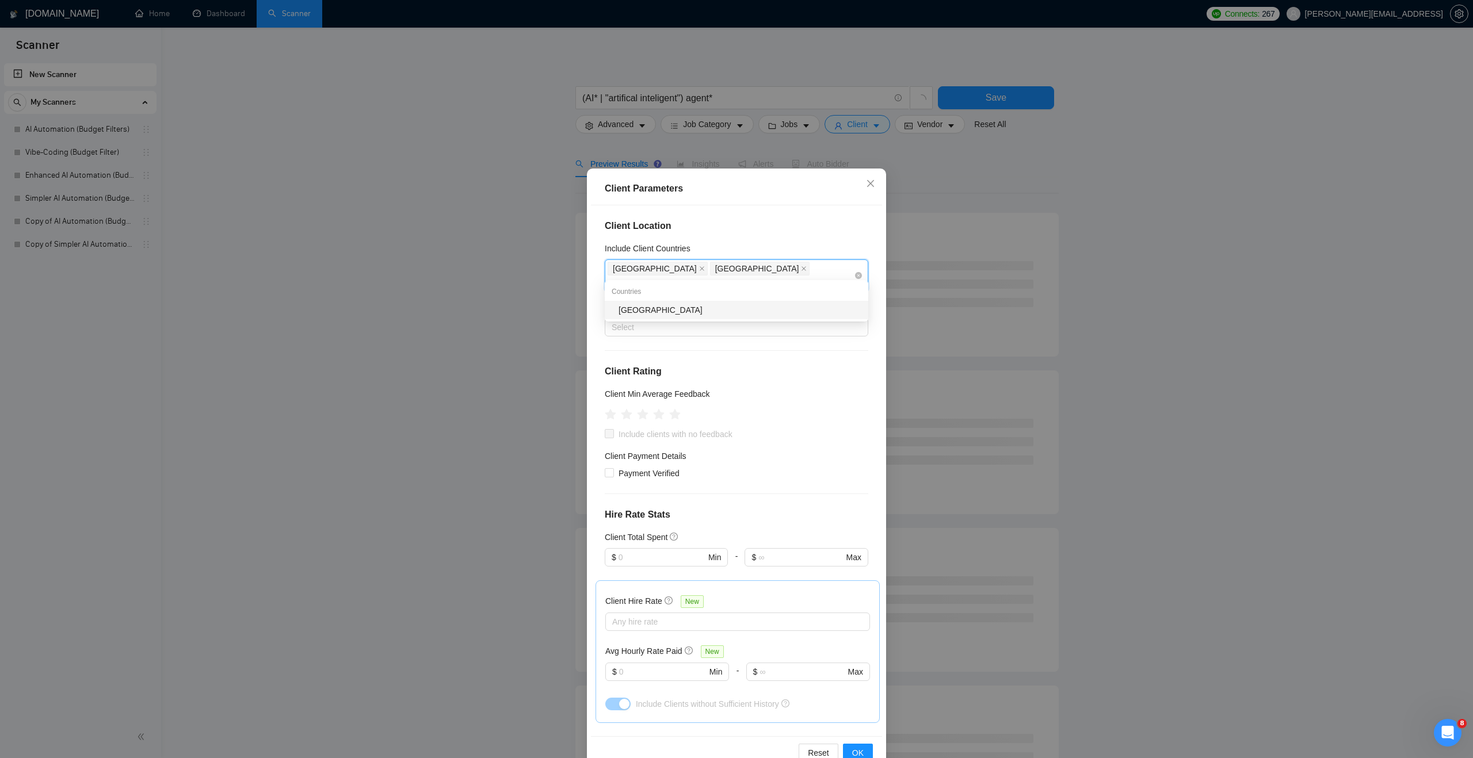
type input "[GEOGRAPHIC_DATA]"
click at [708, 305] on div "[GEOGRAPHIC_DATA]" at bounding box center [739, 310] width 243 height 13
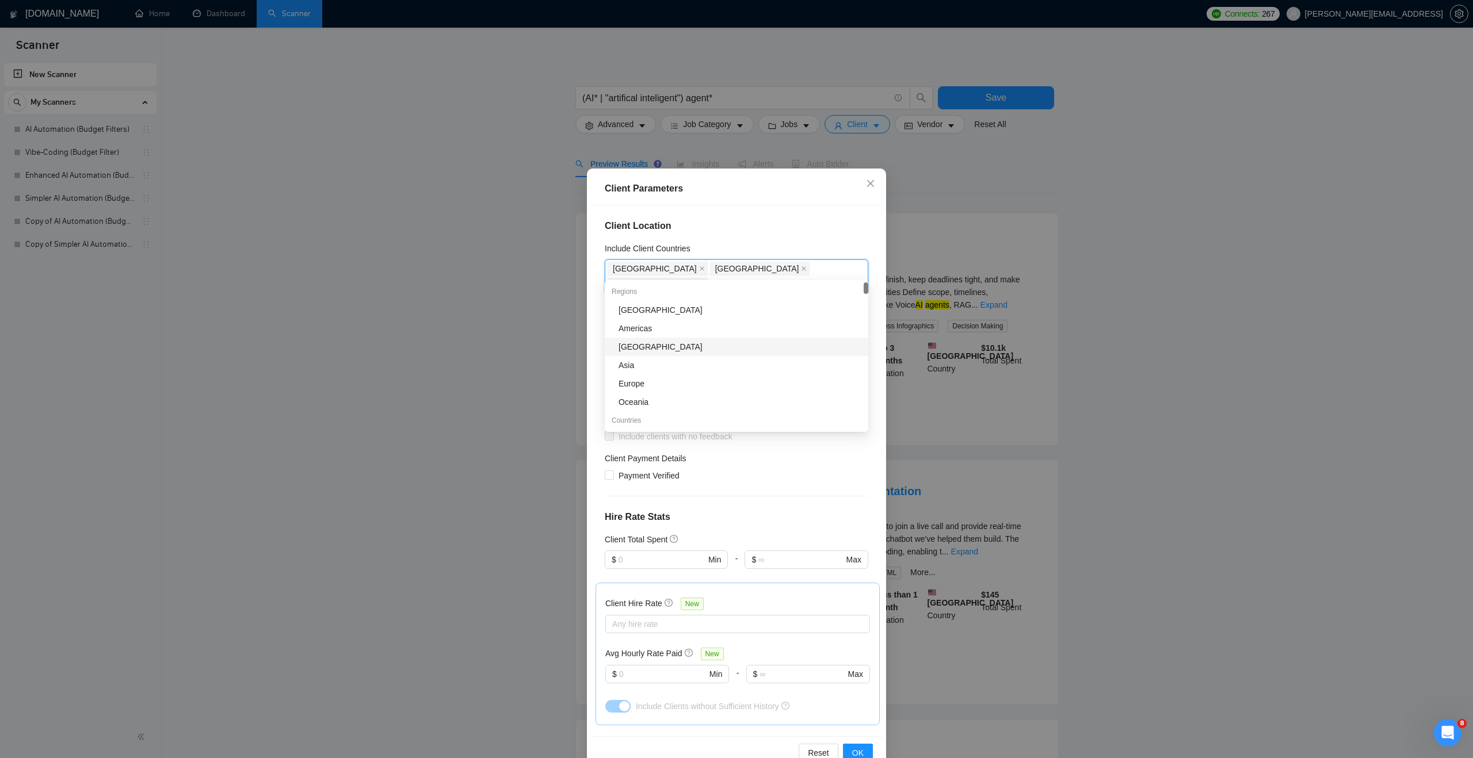
click at [594, 350] on div "Client Location Include Client Countries [GEOGRAPHIC_DATA] [GEOGRAPHIC_DATA] [G…" at bounding box center [736, 470] width 291 height 531
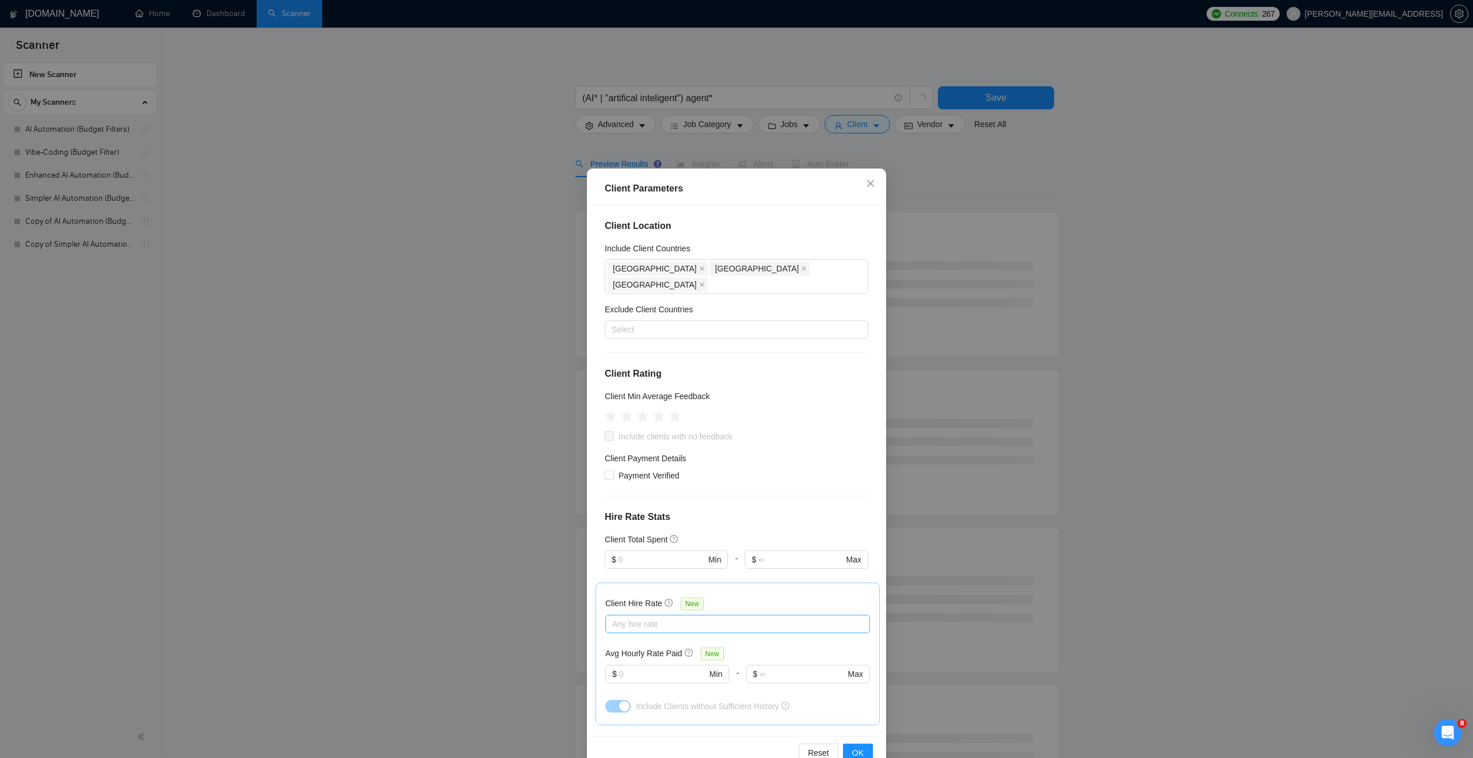
click at [708, 617] on div at bounding box center [731, 624] width 247 height 14
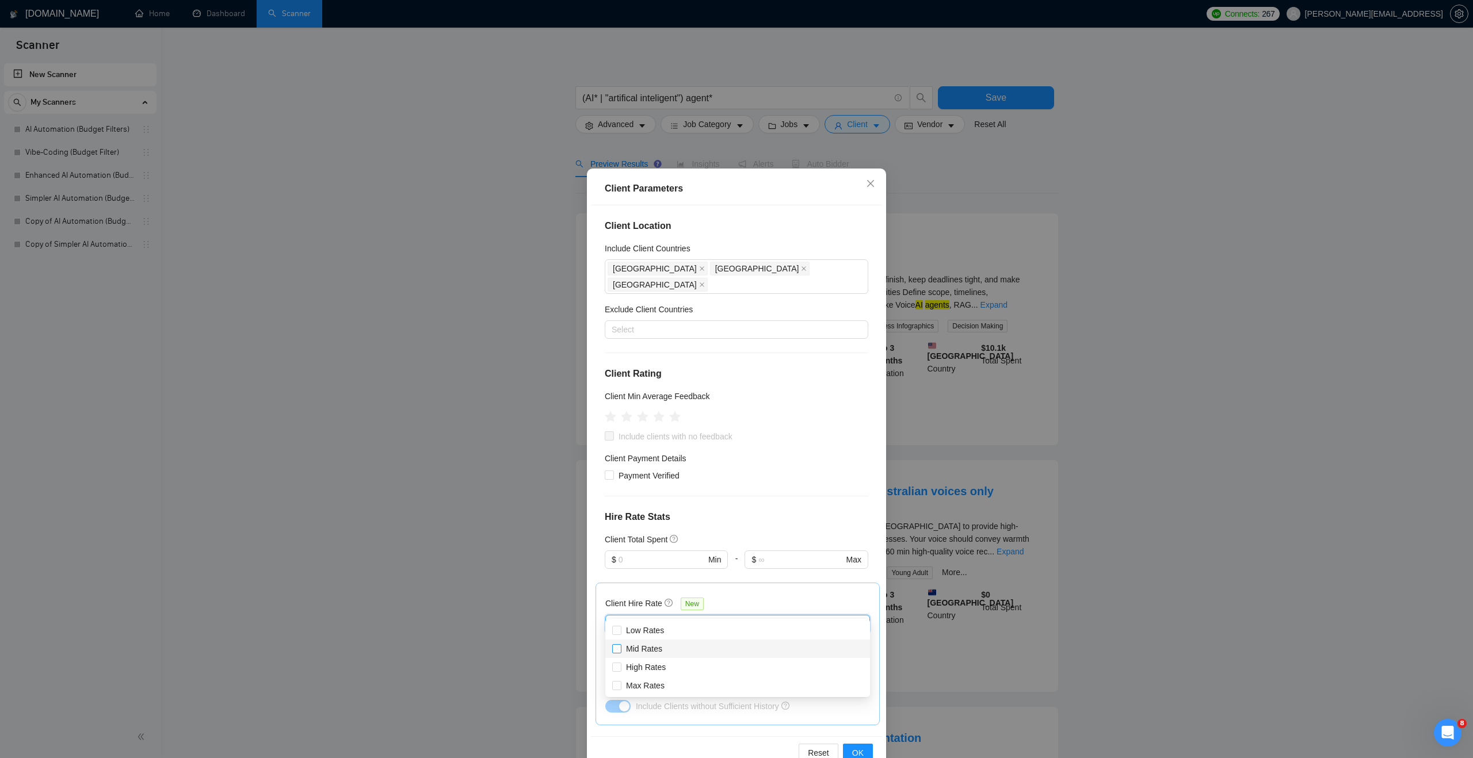
click at [663, 652] on span "Mid Rates" at bounding box center [643, 649] width 45 height 13
click at [620, 652] on input "Mid Rates" at bounding box center [616, 648] width 8 height 8
checkbox input "false"
click at [661, 664] on span "High Rates" at bounding box center [646, 667] width 40 height 9
click at [620, 664] on input "High Rates" at bounding box center [616, 667] width 8 height 8
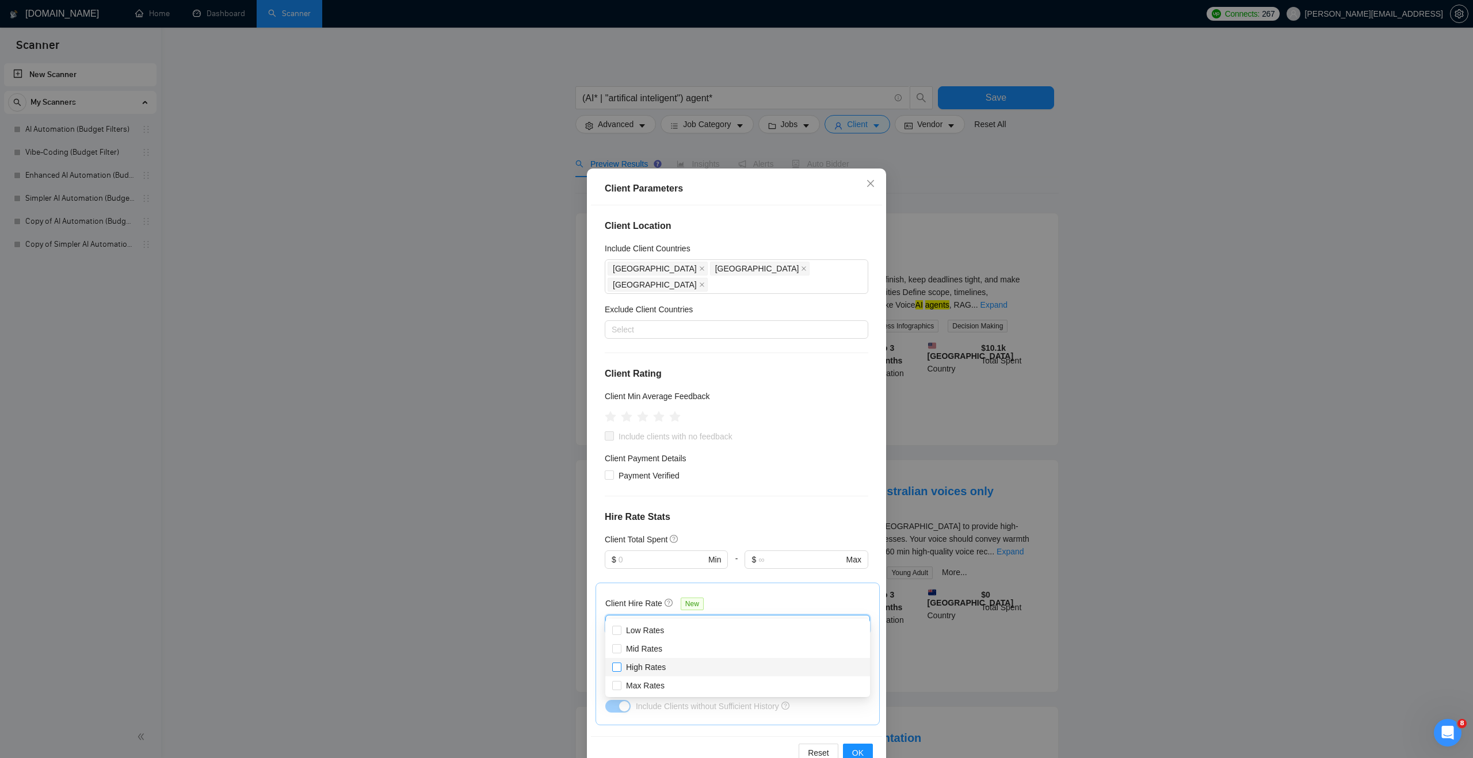
checkbox input "true"
click at [628, 690] on span "Max Rates" at bounding box center [645, 685] width 39 height 9
click at [620, 689] on input "Max Rates" at bounding box center [616, 685] width 8 height 8
checkbox input "true"
click at [862, 750] on span "OK" at bounding box center [858, 753] width 12 height 13
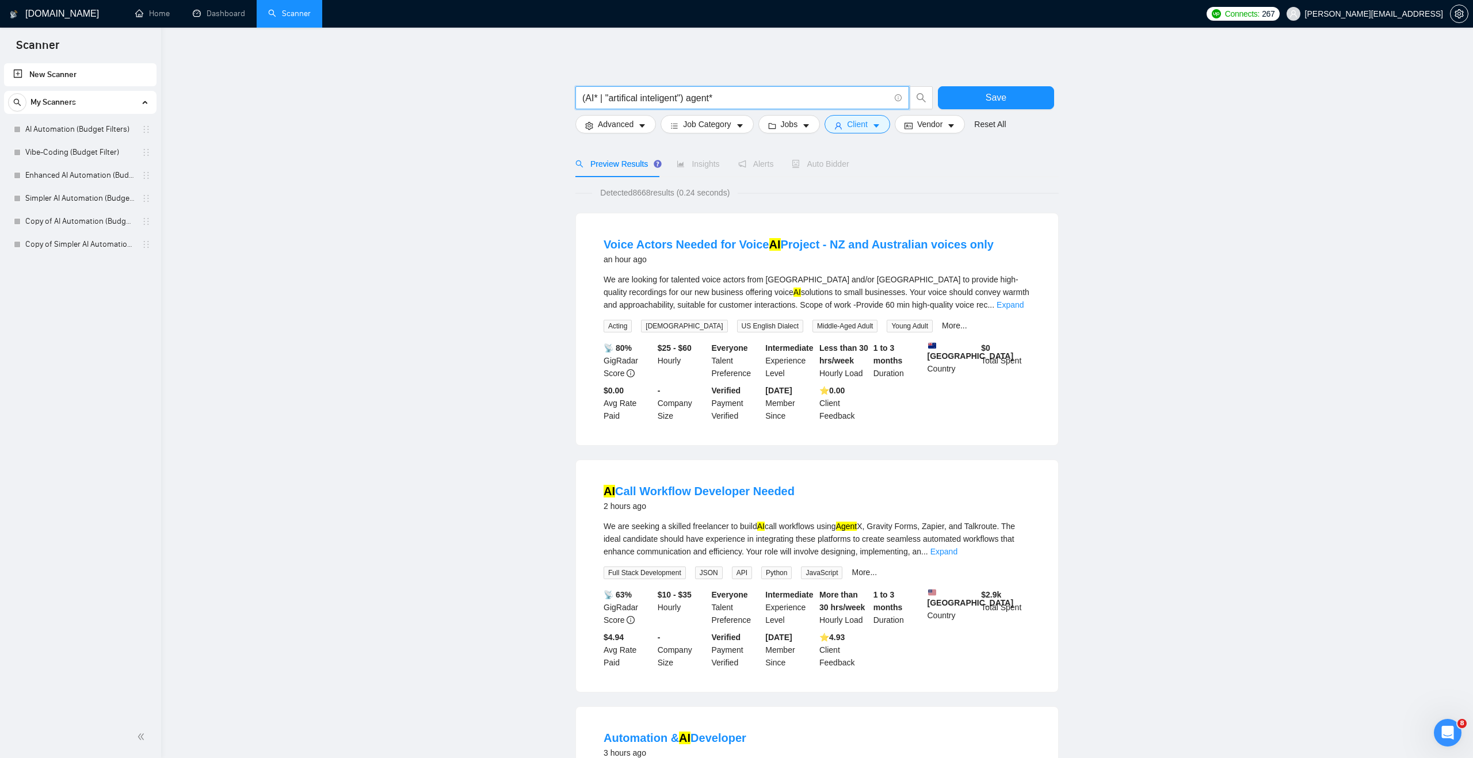
click at [681, 97] on input "(AI* | "artifical inteligent") agent*" at bounding box center [735, 98] width 307 height 14
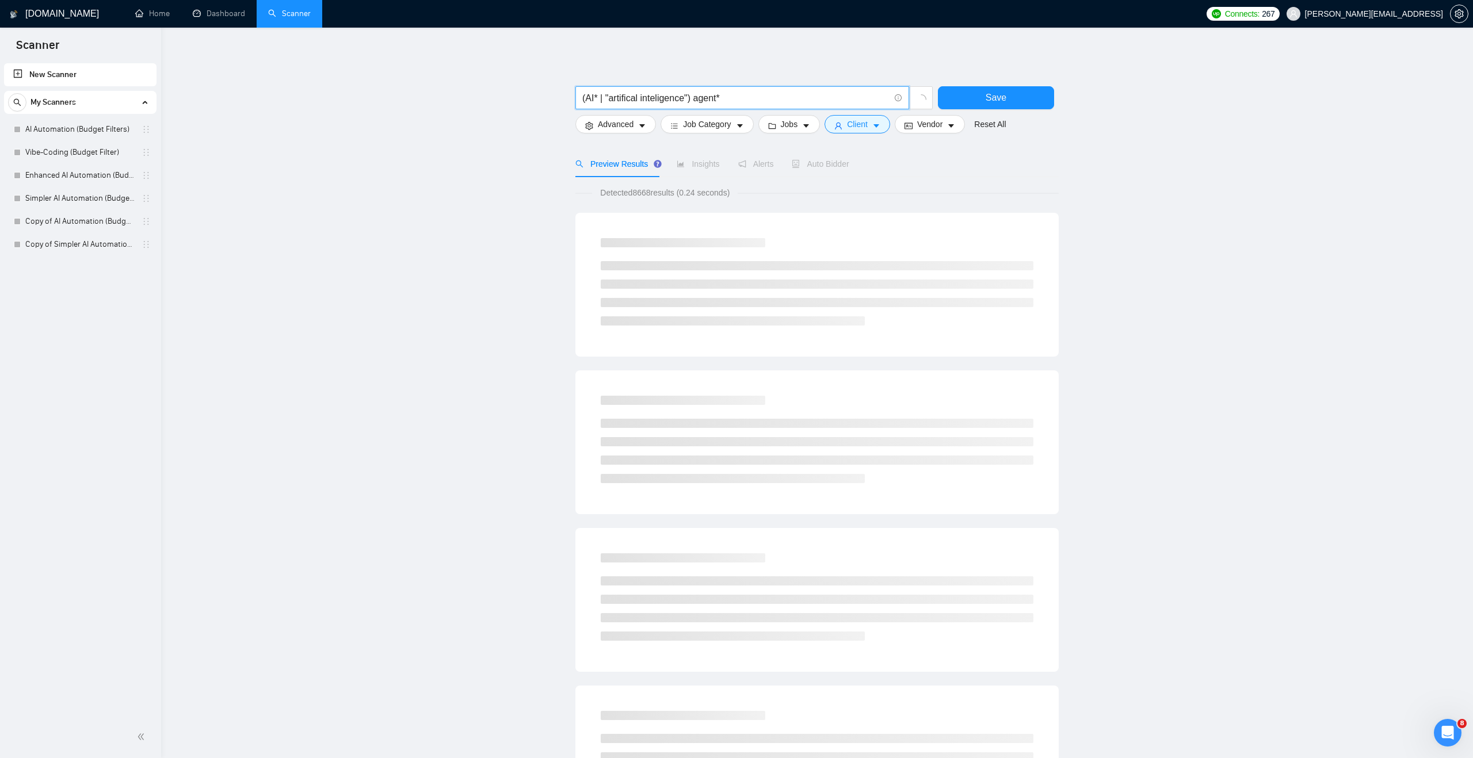
click at [659, 96] on input "(AI* | "artifical inteligence") agent*" at bounding box center [735, 98] width 307 height 14
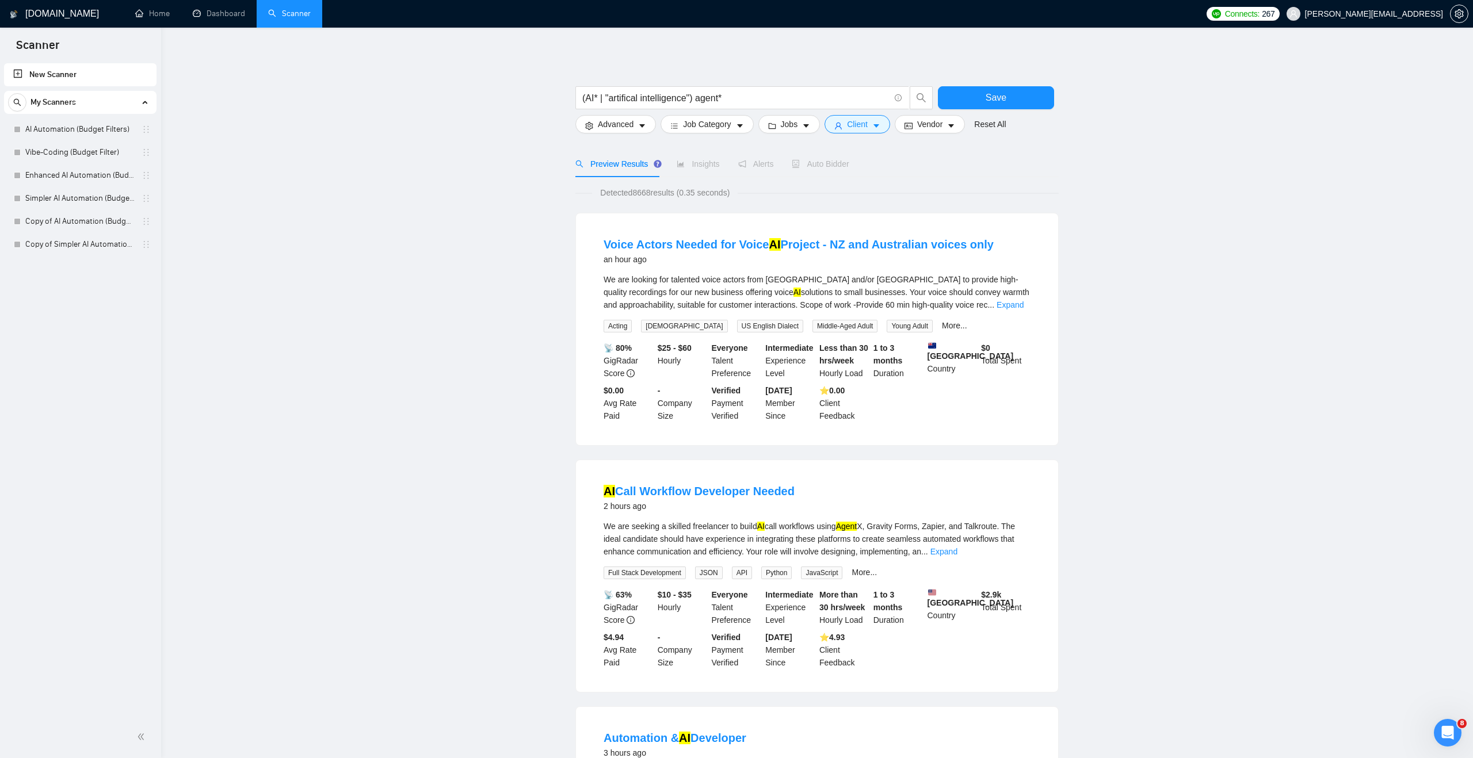
click at [547, 151] on main "(AI* | "artifical intelligence") agent* Save Advanced Job Category Jobs Client …" at bounding box center [816, 759] width 1275 height 1427
click at [701, 98] on input "(AI* | "artifical intelligence") agent*" at bounding box center [735, 98] width 307 height 14
click at [747, 94] on input "(AI* | "artifical intelligence") (agent*" at bounding box center [735, 98] width 307 height 14
click at [783, 97] on input "(AI* | "artifical intelligence") (agent* | automation | workflow" at bounding box center [735, 98] width 307 height 14
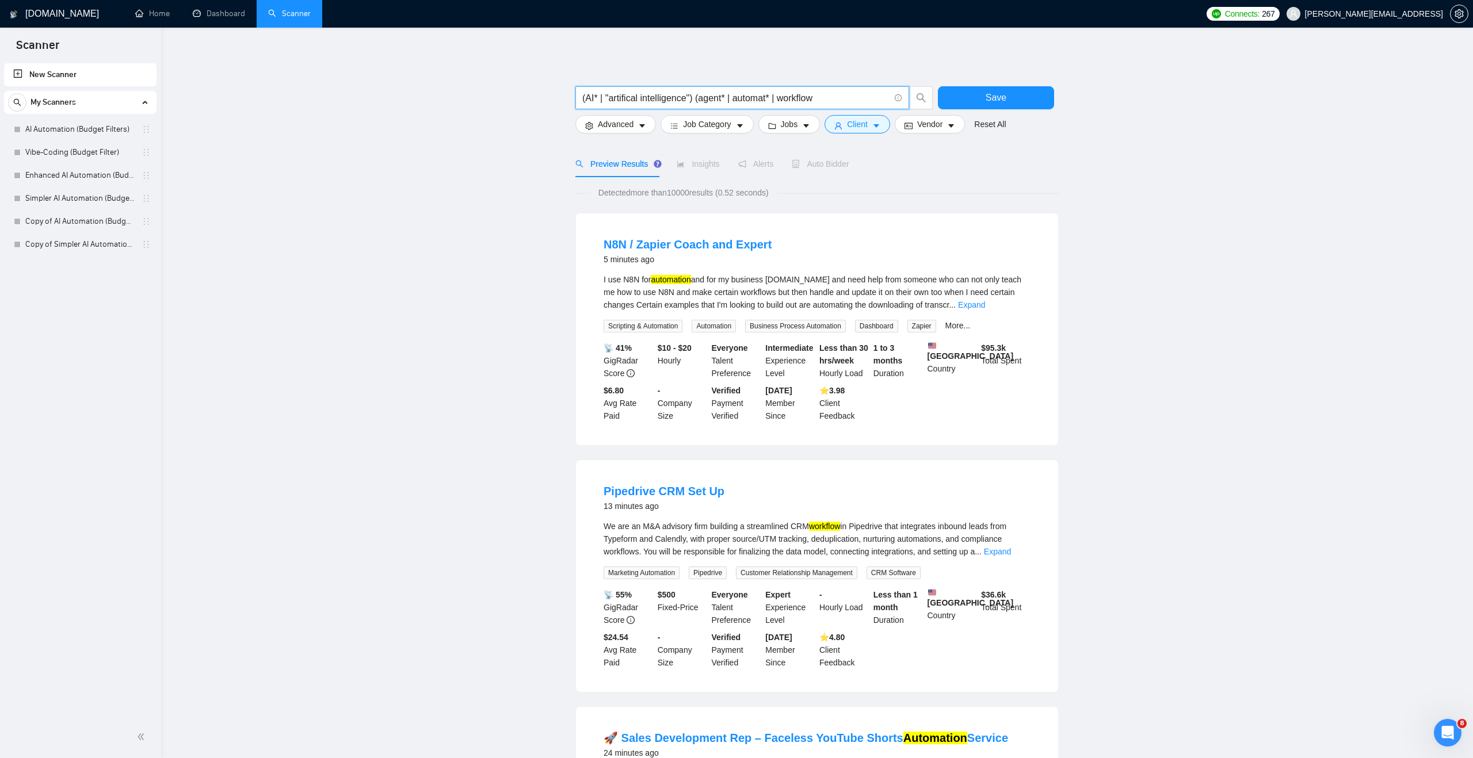
click at [829, 98] on input "(AI* | "artifical intelligence") (agent* | automat* | workflow" at bounding box center [735, 98] width 307 height 14
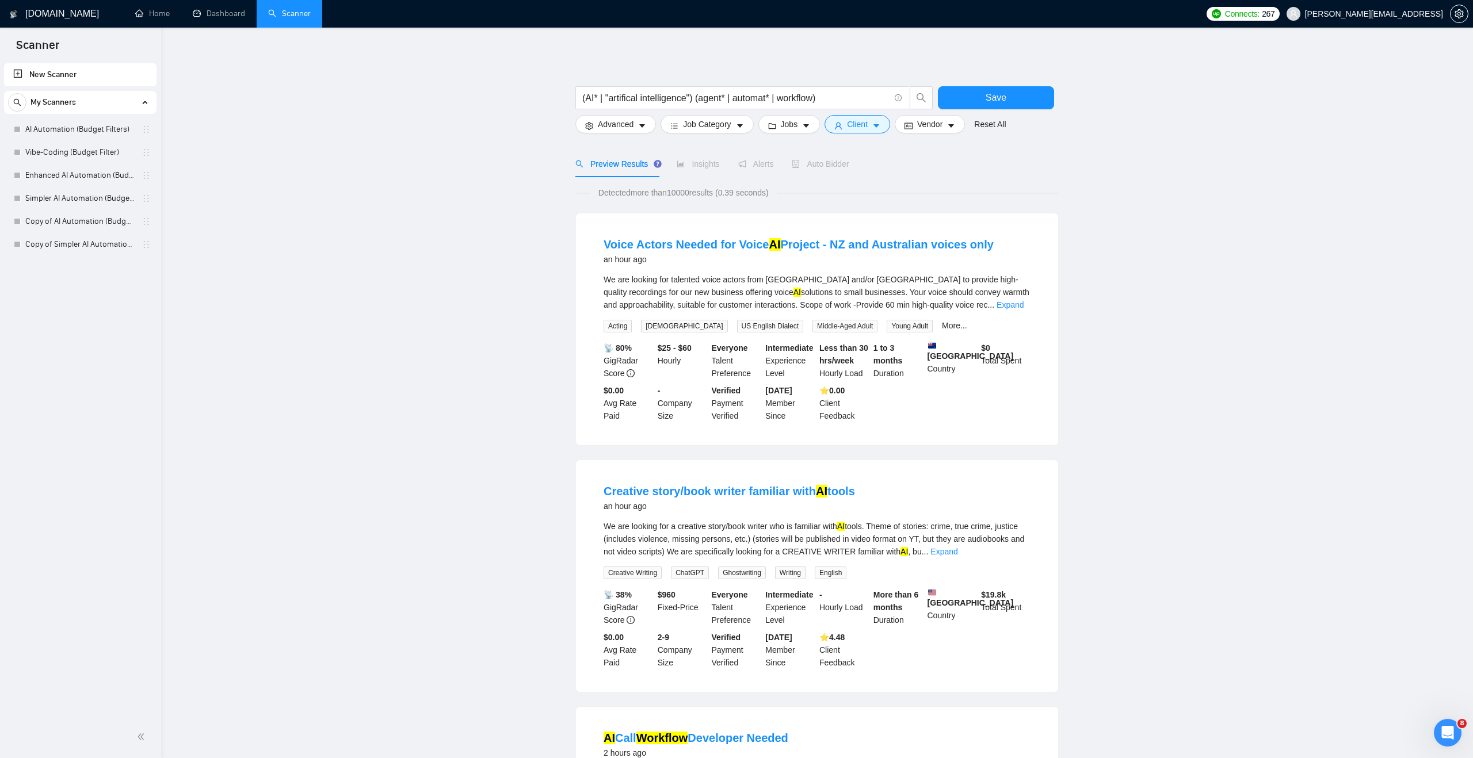
click at [524, 205] on main "(AI* | "artifical intelligence") (agent* | automat* | workflow) Save Advanced J…" at bounding box center [816, 767] width 1275 height 1443
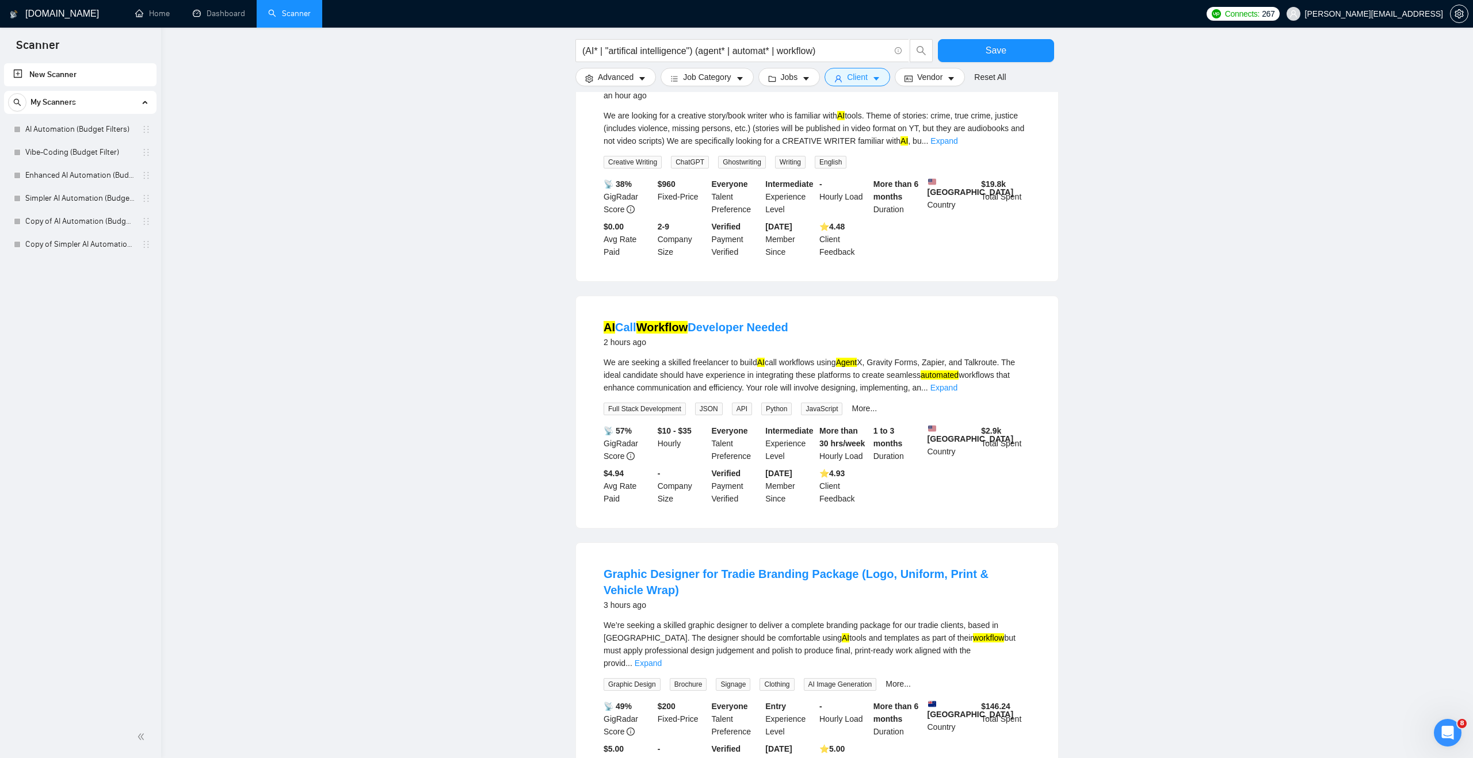
scroll to position [414, 0]
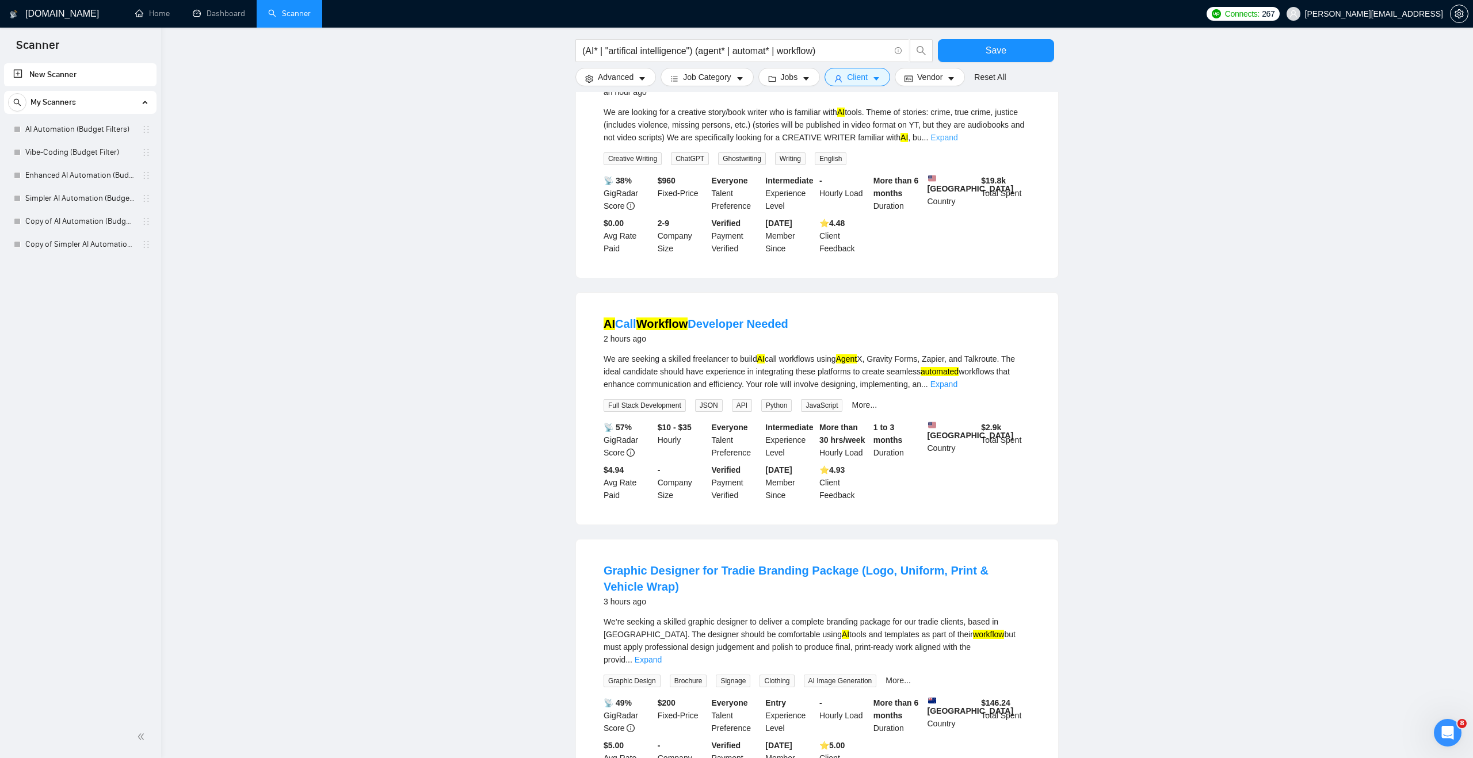
click at [957, 142] on link "Expand" at bounding box center [943, 137] width 27 height 9
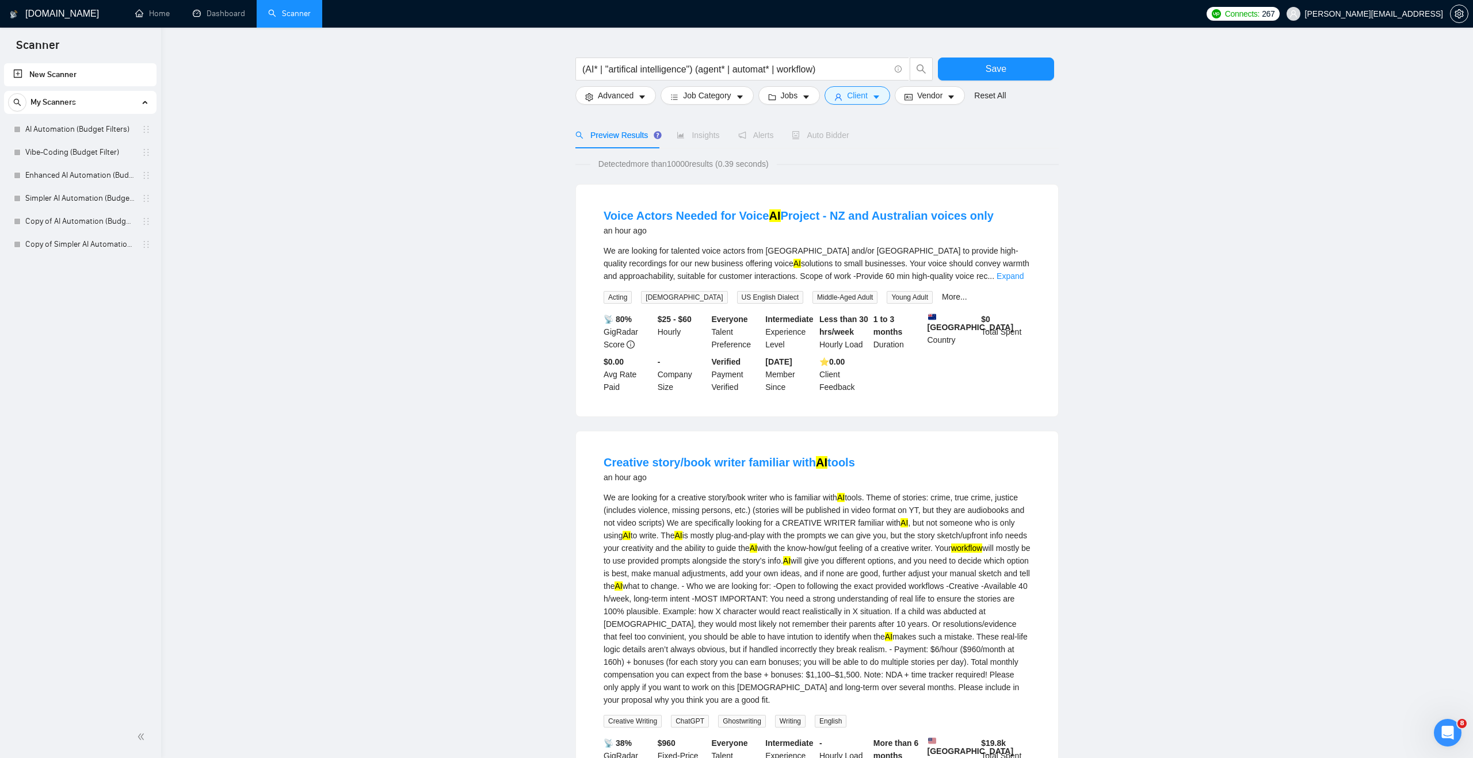
scroll to position [28, 0]
click at [1021, 274] on link "Expand" at bounding box center [1009, 276] width 27 height 9
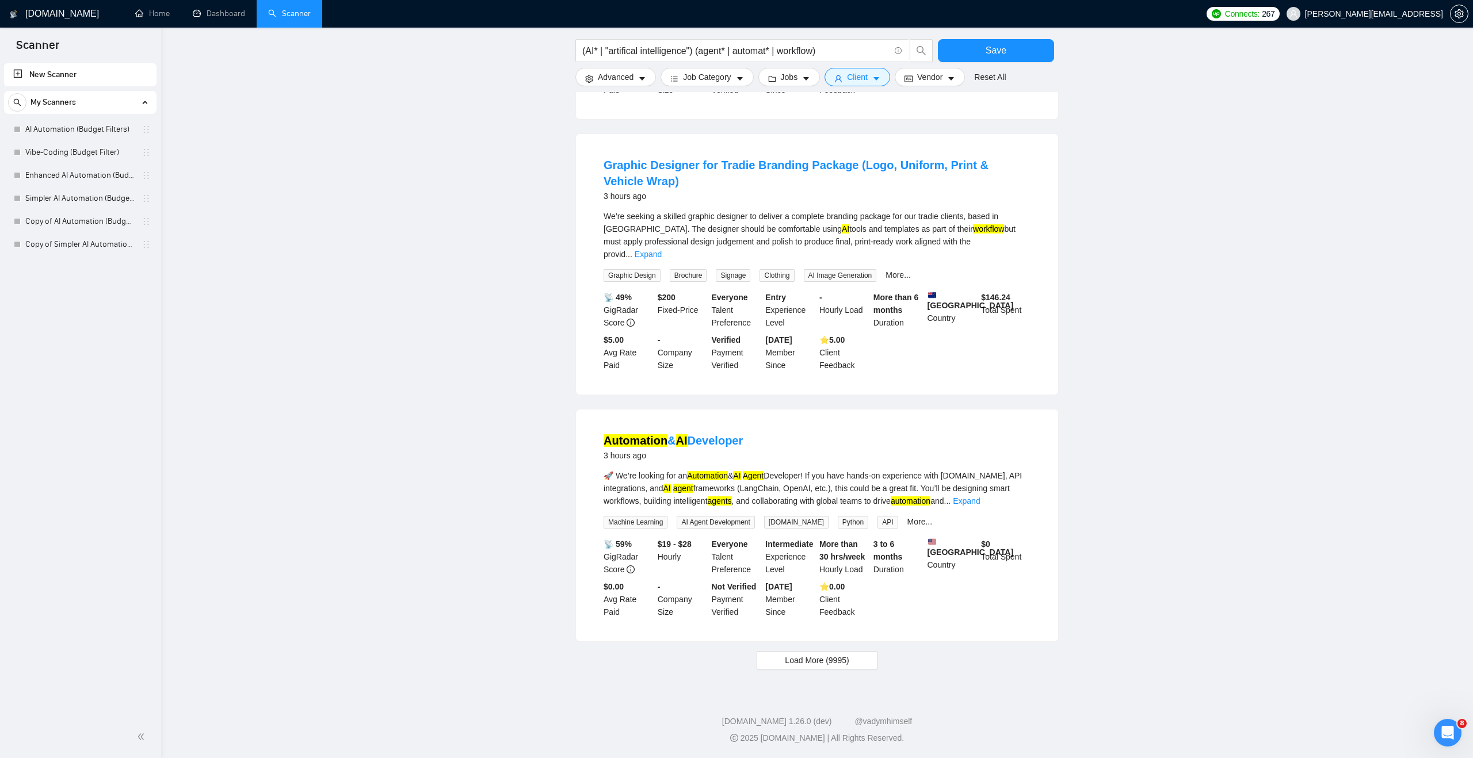
scroll to position [1037, 0]
click at [816, 668] on button "Load More (9995)" at bounding box center [817, 660] width 120 height 18
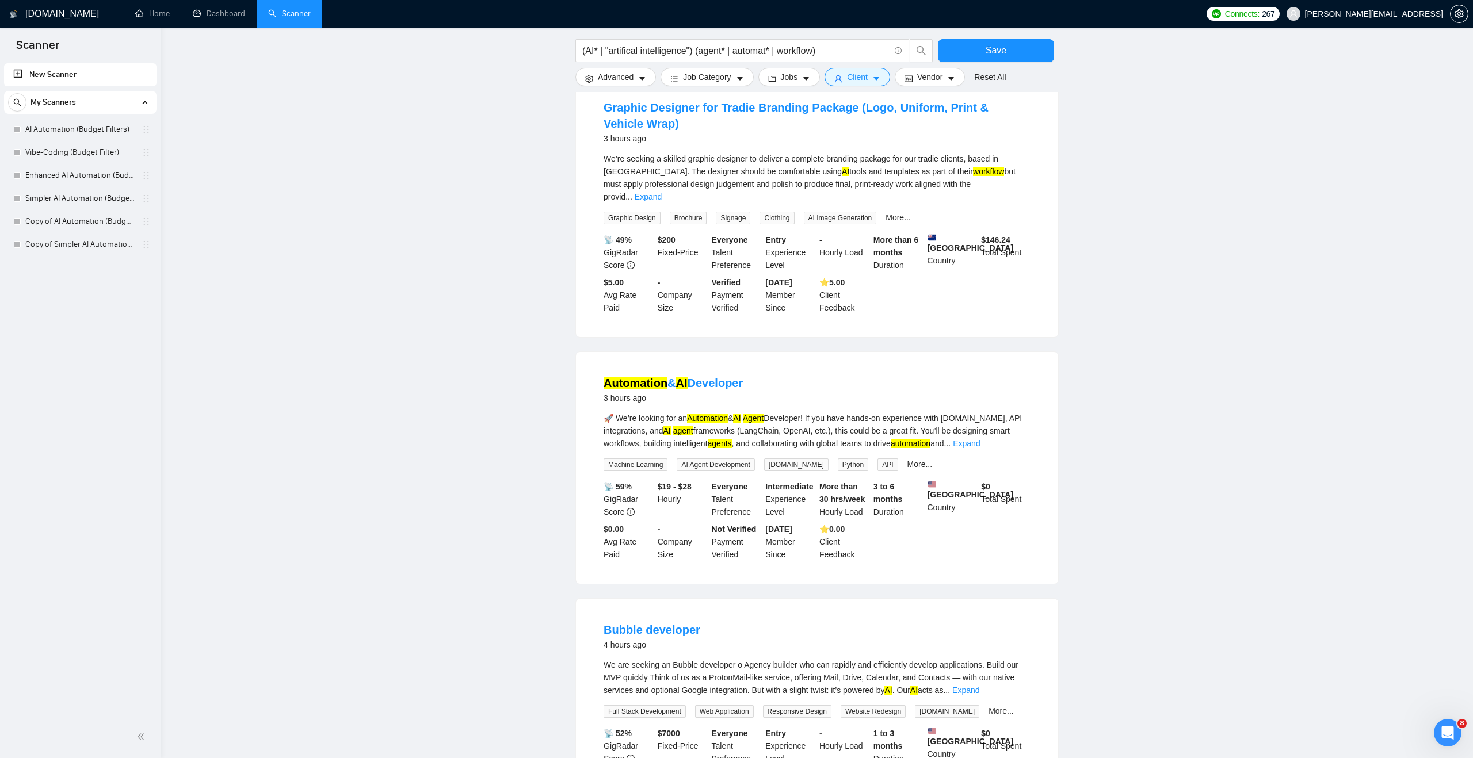
scroll to position [1069, 0]
click at [980, 446] on link "Expand" at bounding box center [966, 441] width 27 height 9
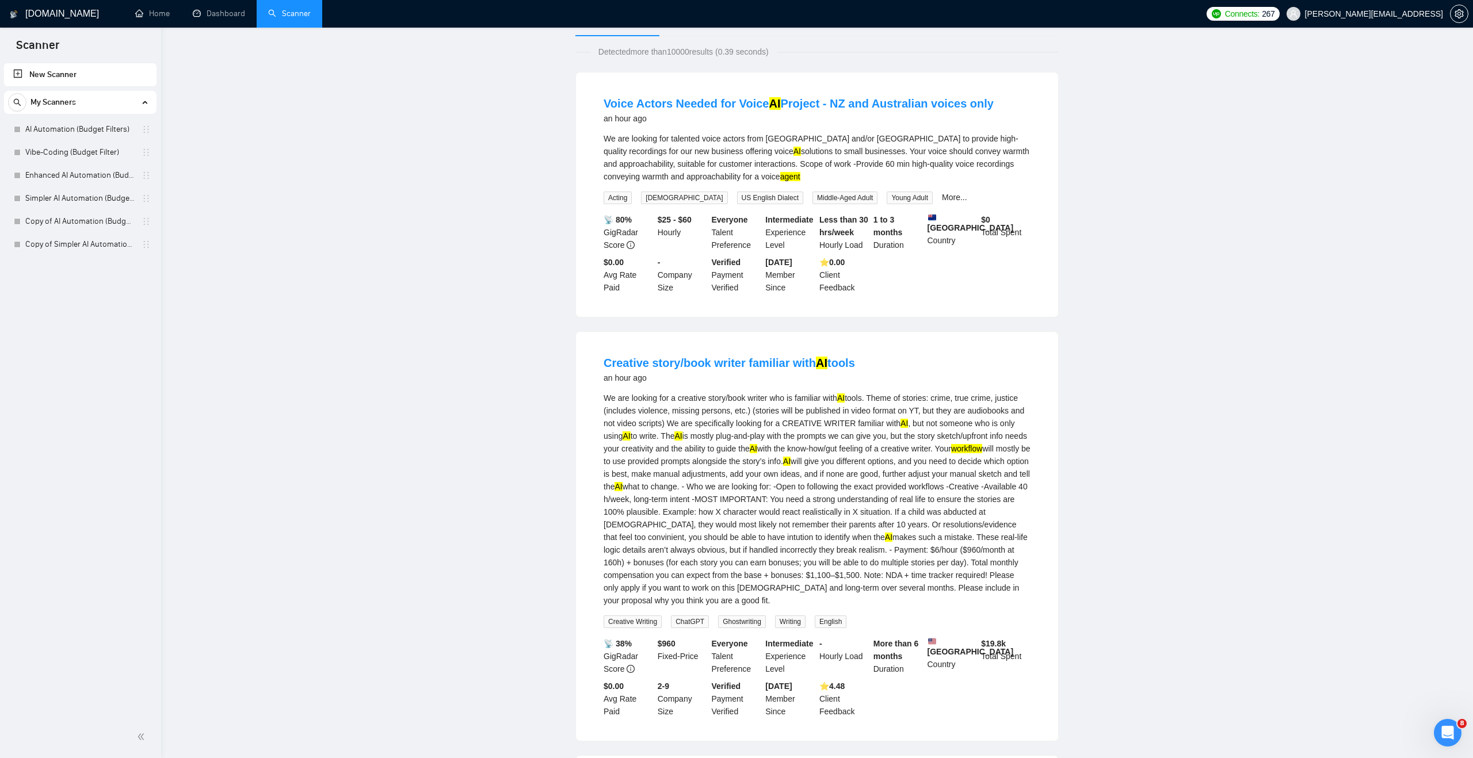
scroll to position [0, 0]
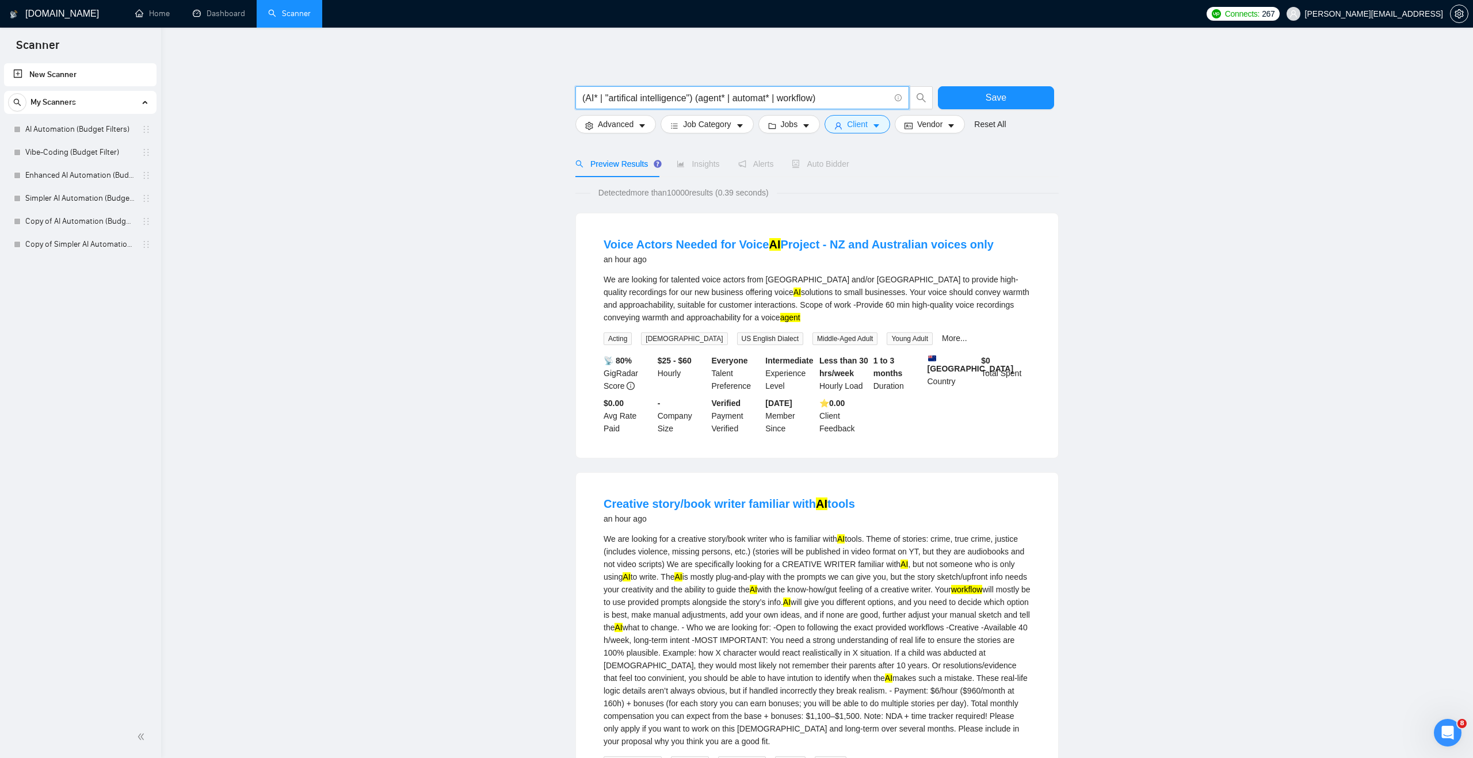
click at [811, 97] on input "(AI* | "artifical intelligence") (agent* | automat* | workflow)" at bounding box center [735, 98] width 307 height 14
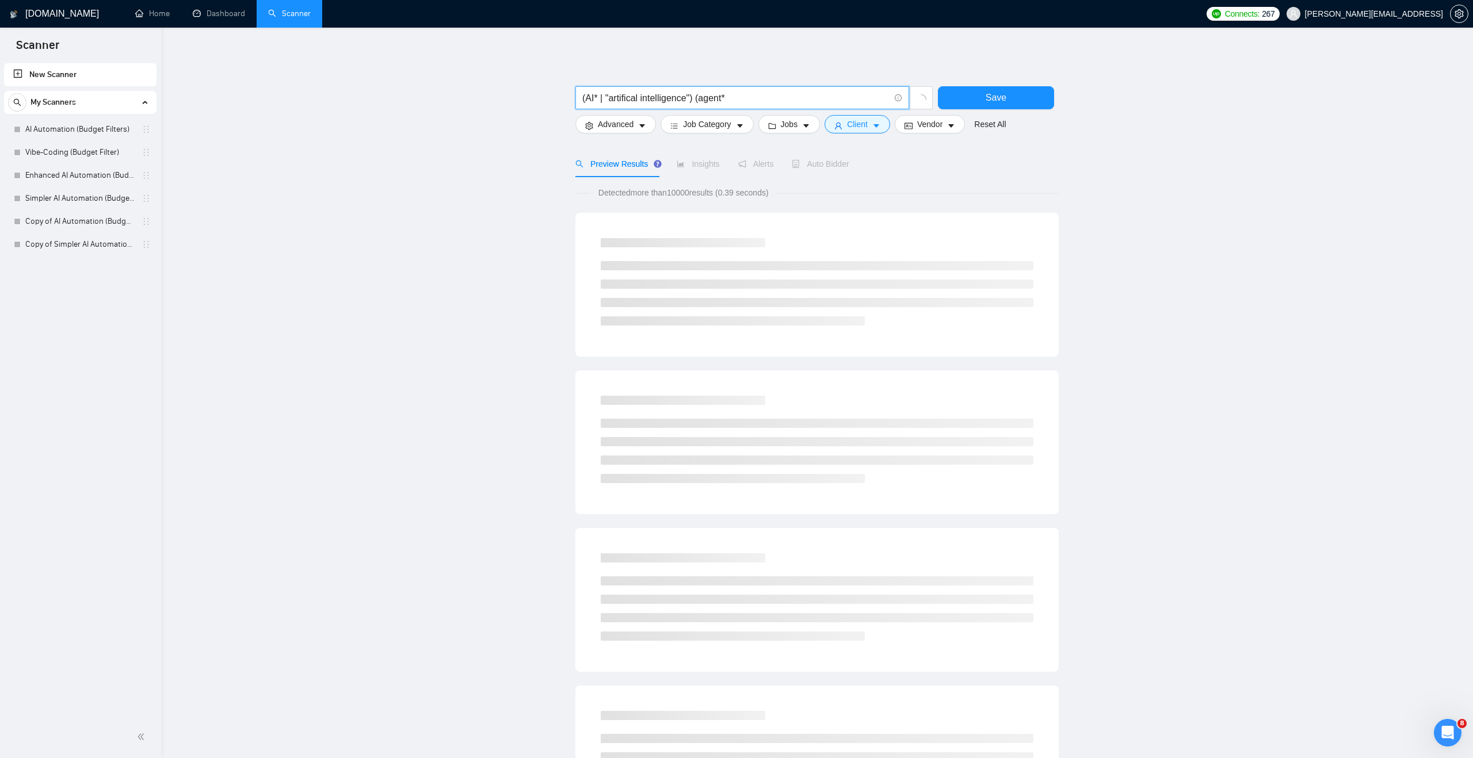
drag, startPoint x: 693, startPoint y: 95, endPoint x: 601, endPoint y: 103, distance: 92.9
click at [601, 103] on input "(AI* | "artifical intelligence") (agent*" at bounding box center [735, 98] width 307 height 14
click at [597, 102] on input "(AI* agent*" at bounding box center [735, 98] width 307 height 14
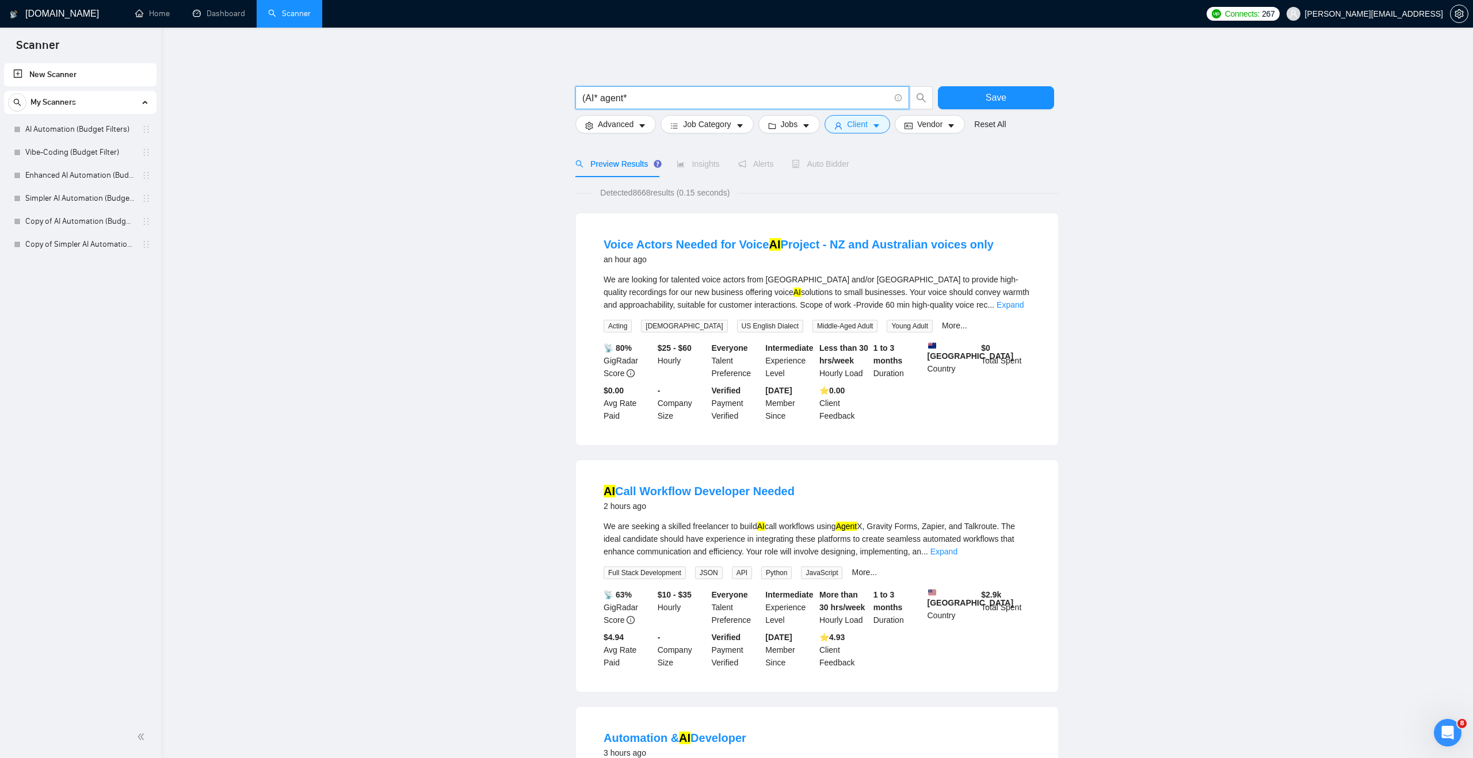
click at [597, 102] on input "(AI* agent*" at bounding box center [735, 98] width 307 height 14
type input ""ai agent""
click at [473, 134] on main ""ai agent" Save Advanced Job Category Jobs Client Vendor Reset All Preview Resu…" at bounding box center [816, 759] width 1275 height 1427
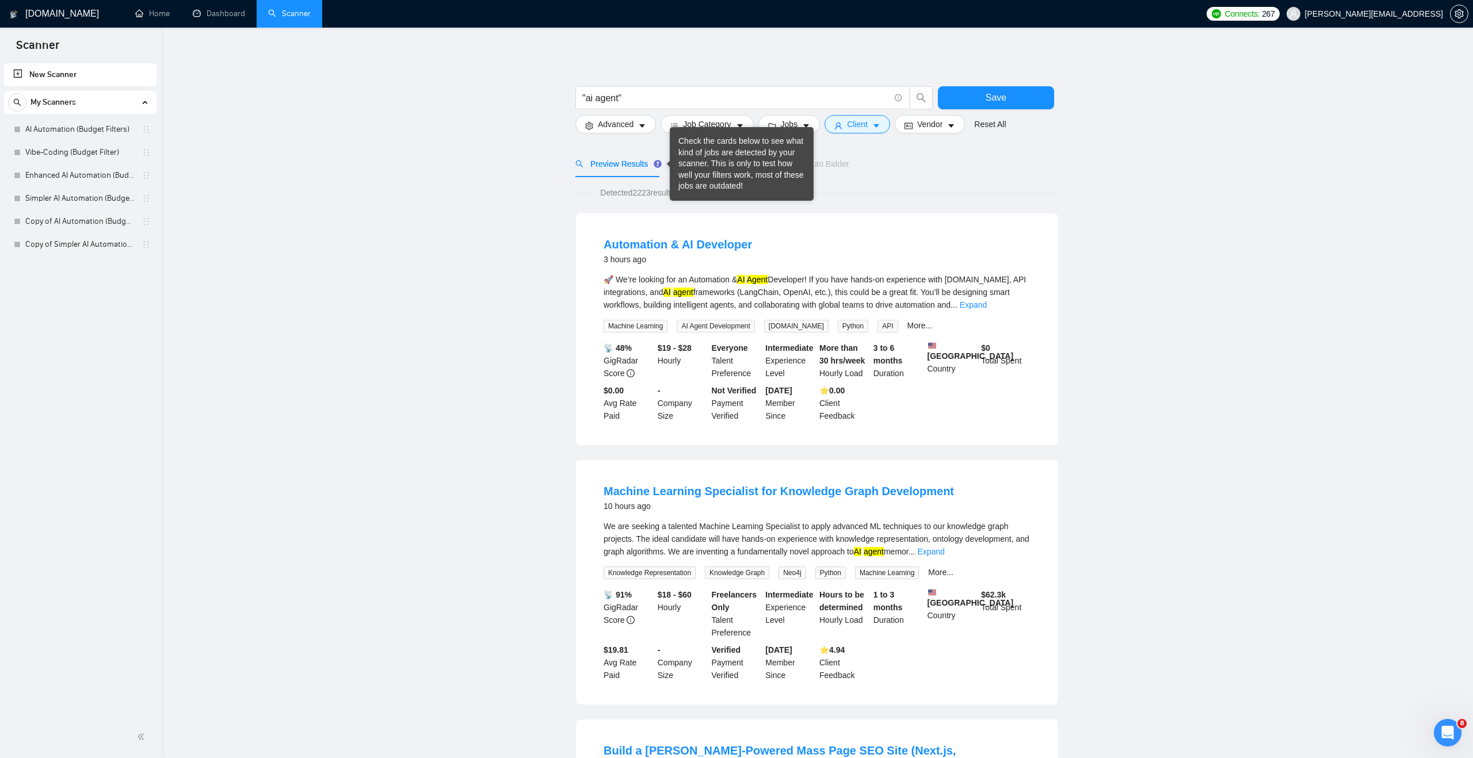
click at [628, 155] on div "Preview Results" at bounding box center [616, 164] width 83 height 26
click at [76, 71] on link "New Scanner" at bounding box center [80, 74] width 134 height 23
click at [603, 97] on input ""ai agent"" at bounding box center [735, 98] width 307 height 14
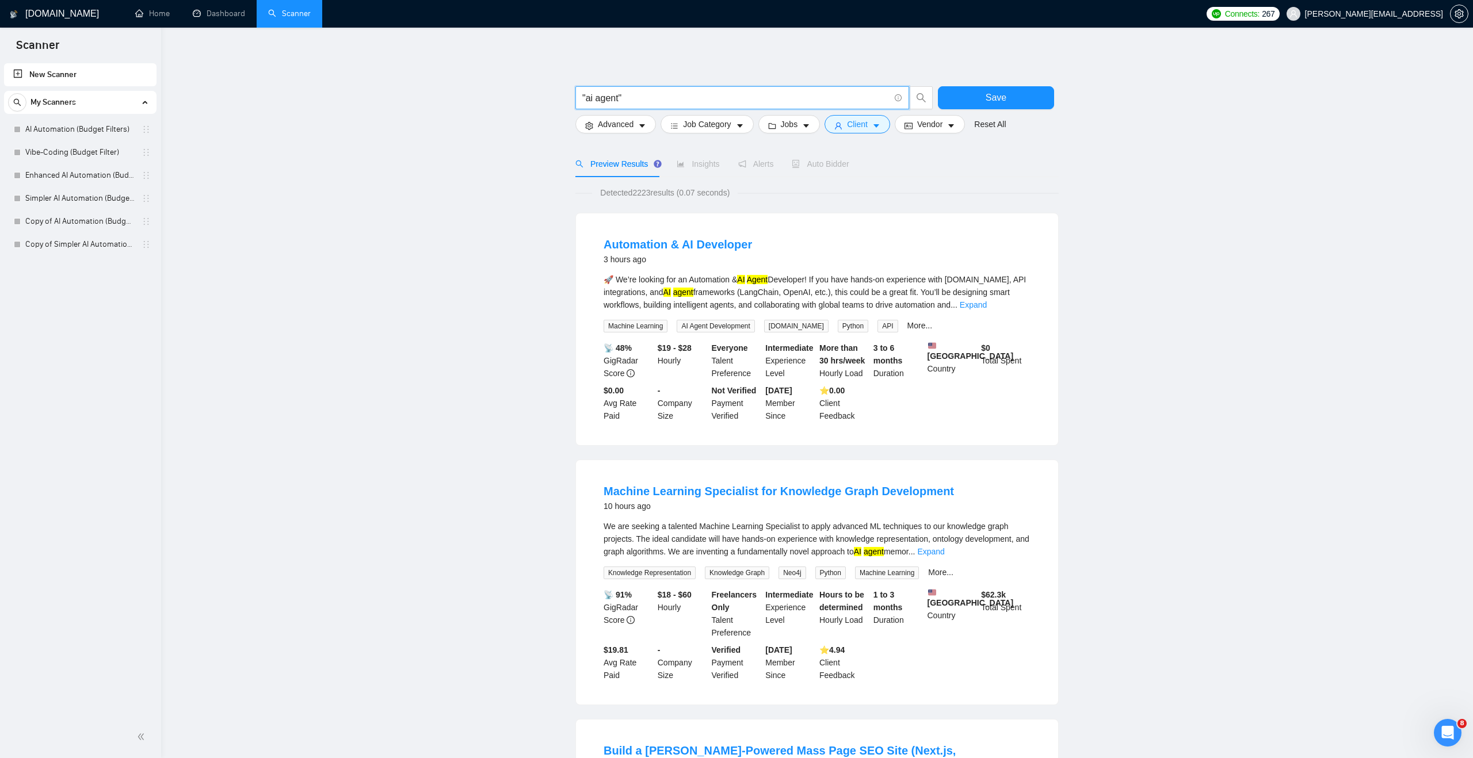
click at [603, 97] on input ""ai agent"" at bounding box center [735, 98] width 307 height 14
click at [585, 75] on div at bounding box center [816, 81] width 483 height 12
click at [1022, 91] on button "Save" at bounding box center [996, 97] width 116 height 23
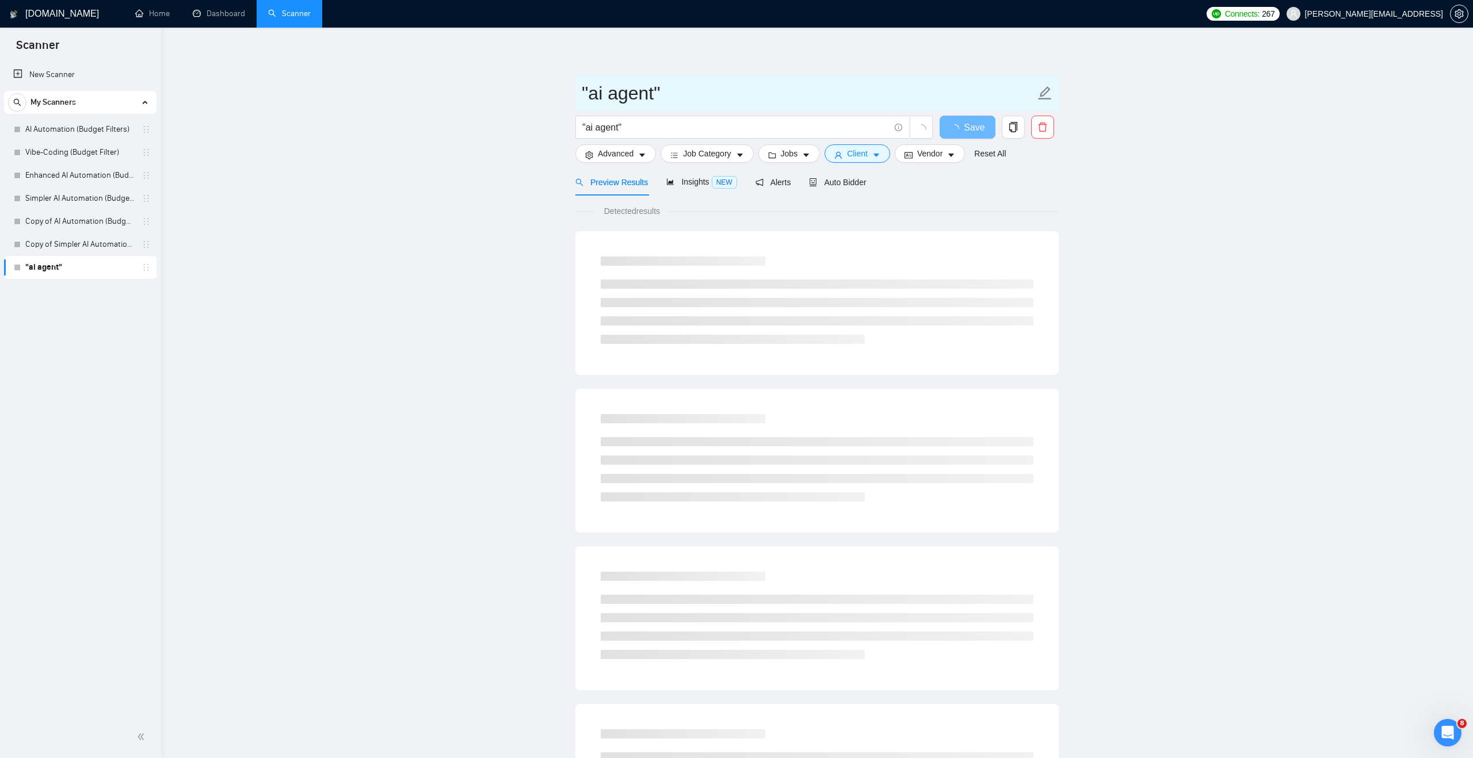
click at [616, 89] on input ""ai agent"" at bounding box center [808, 93] width 453 height 29
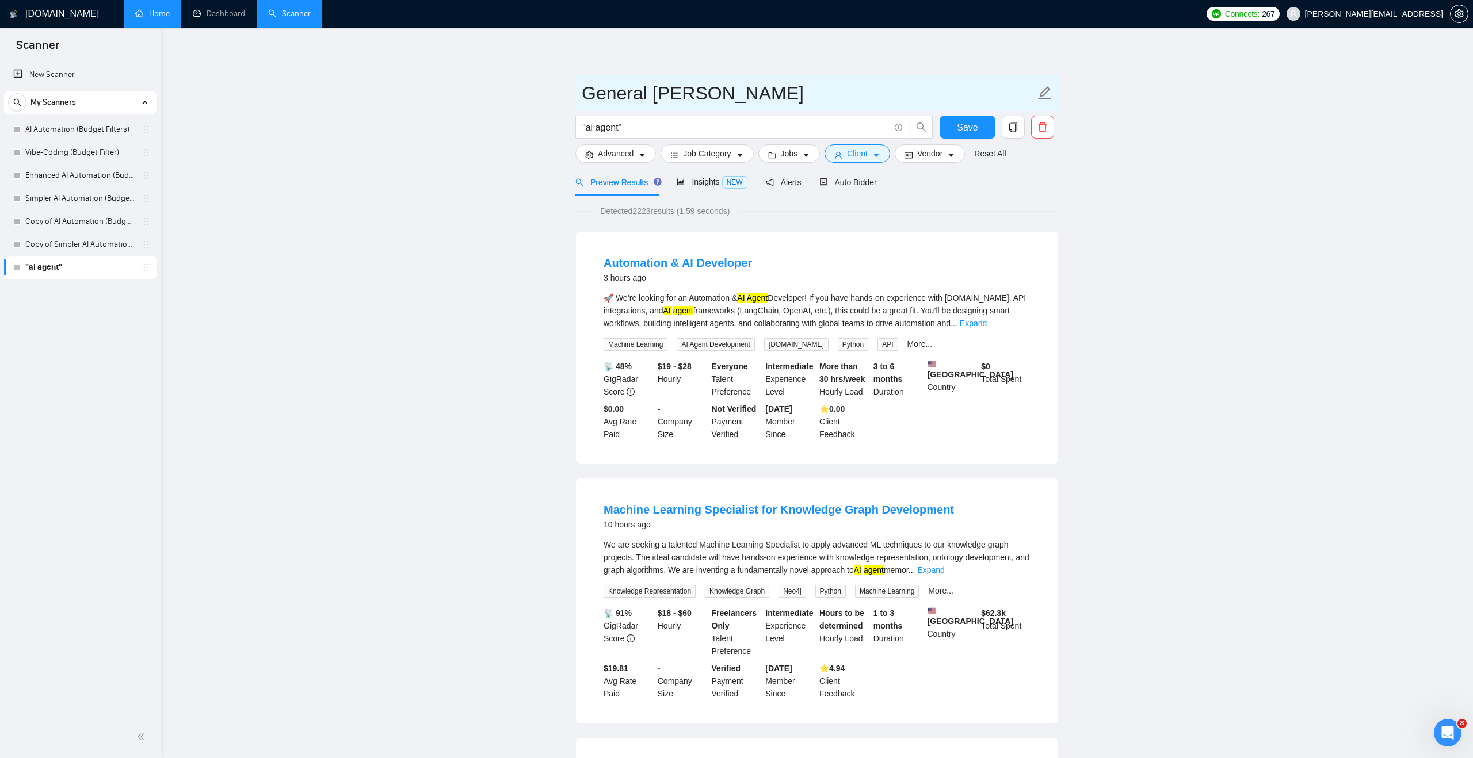
type input "General [PERSON_NAME]"
click at [151, 9] on link "Home" at bounding box center [152, 14] width 35 height 10
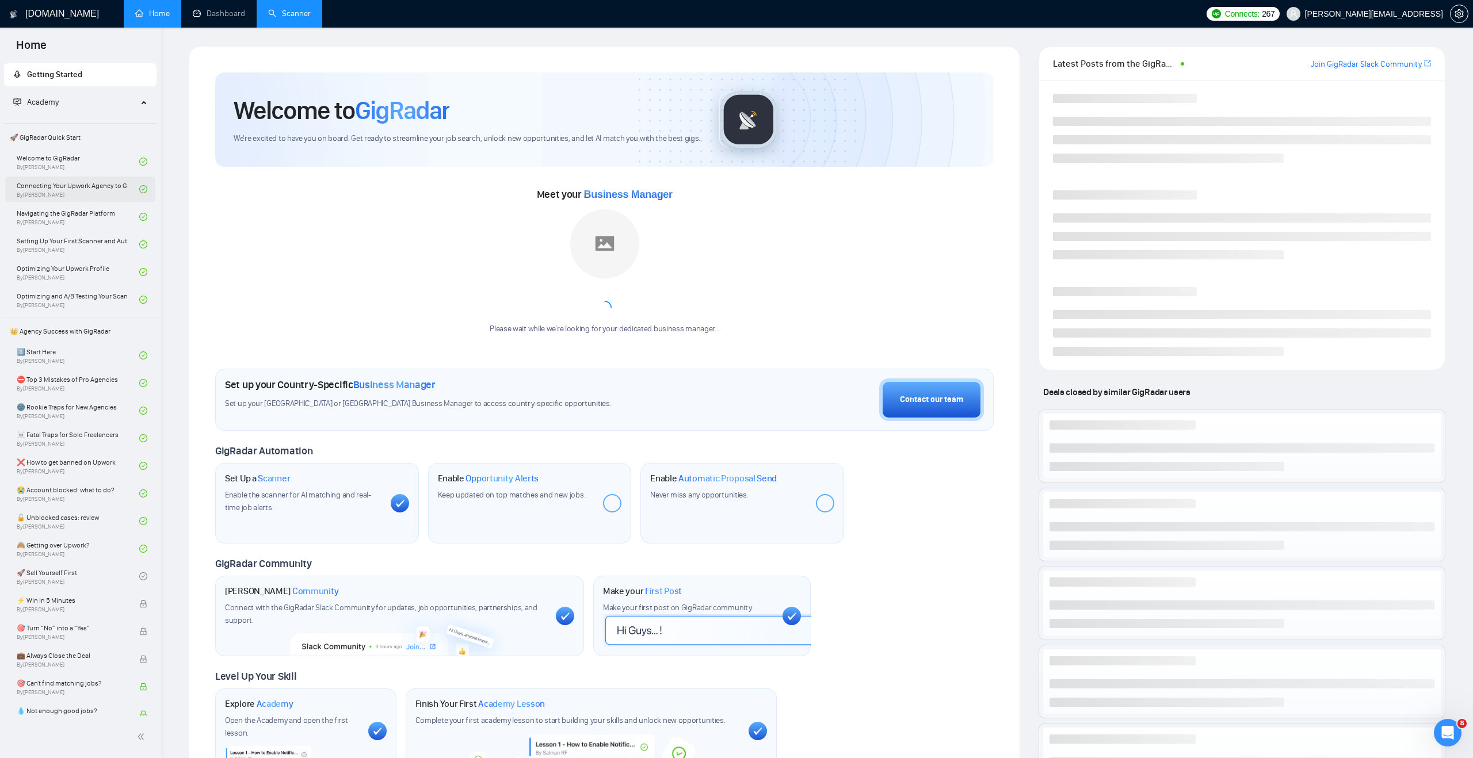
click at [88, 189] on link "Connecting Your Upwork Agency to GigRadar By [PERSON_NAME]" at bounding box center [78, 189] width 123 height 25
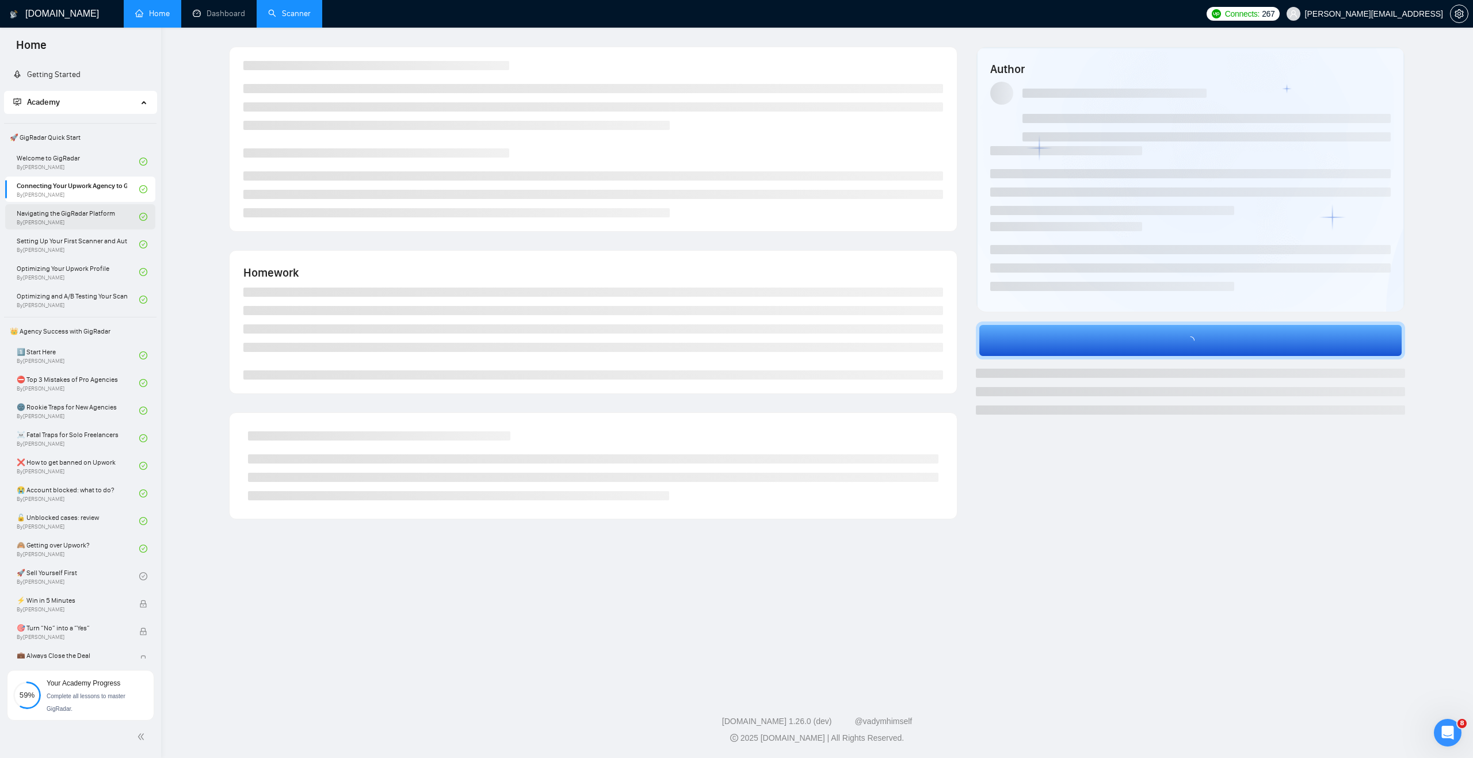
click at [82, 207] on link "Navigating the GigRadar Platform By [PERSON_NAME]" at bounding box center [78, 216] width 123 height 25
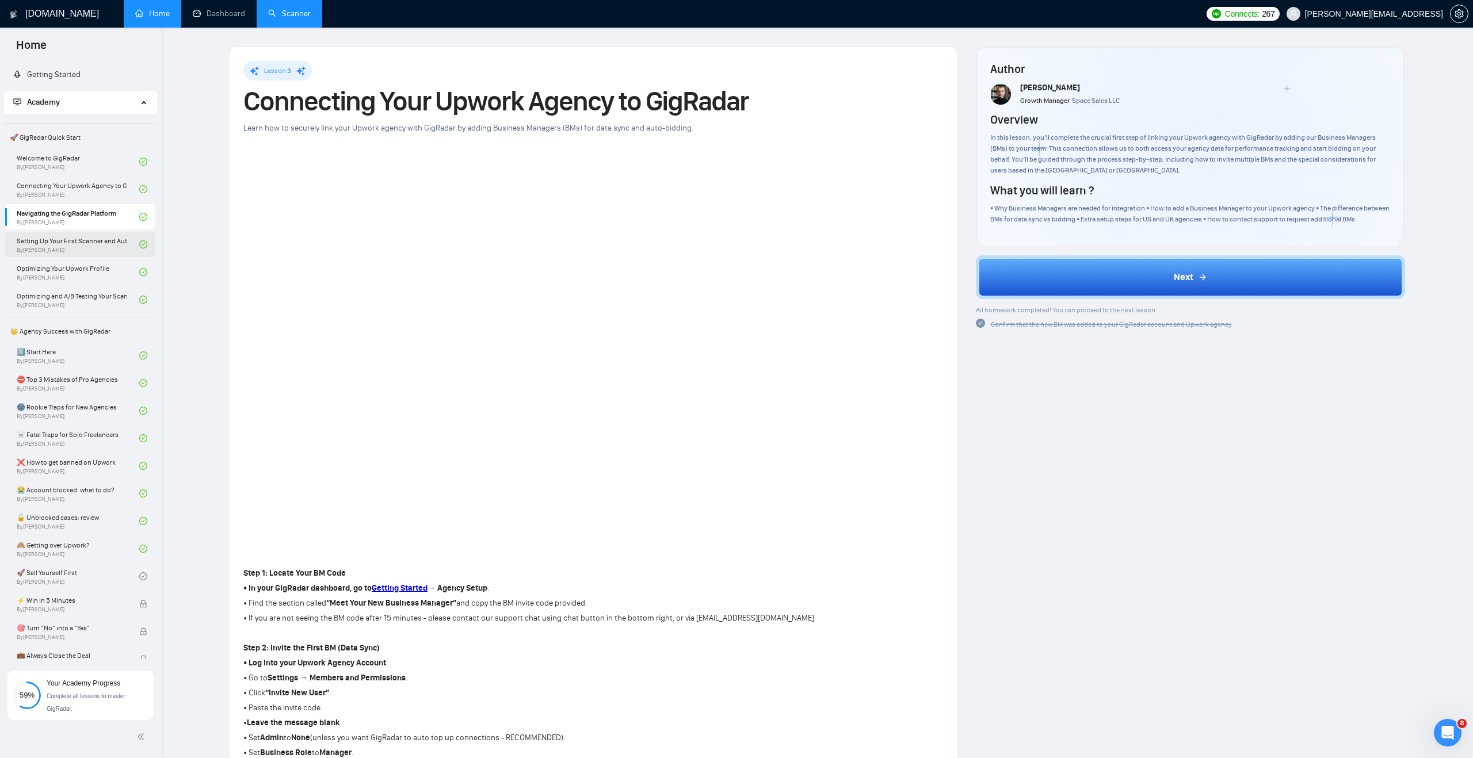
click at [91, 242] on link "Setting Up Your First Scanner and Auto-Bidder By [PERSON_NAME]" at bounding box center [78, 244] width 123 height 25
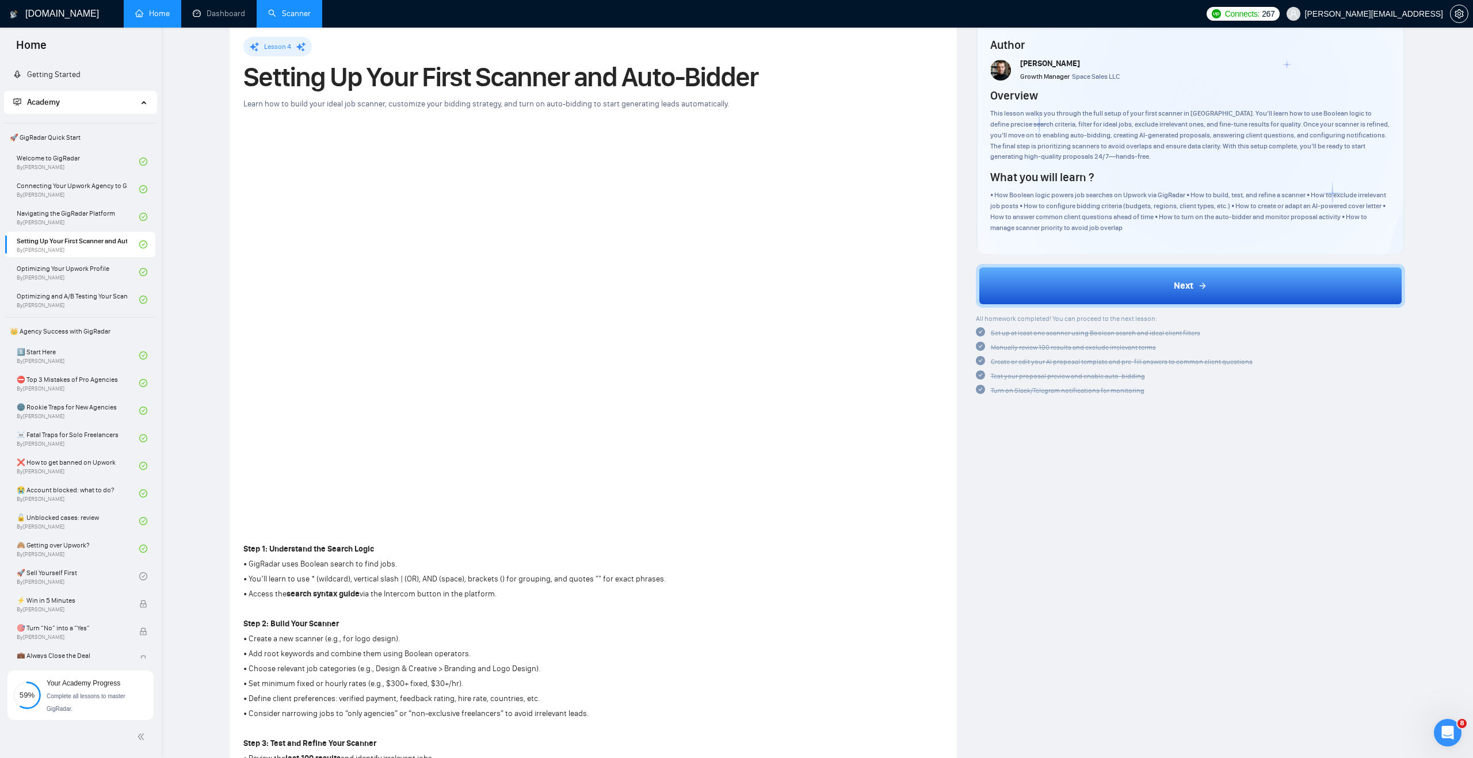
scroll to position [21, 0]
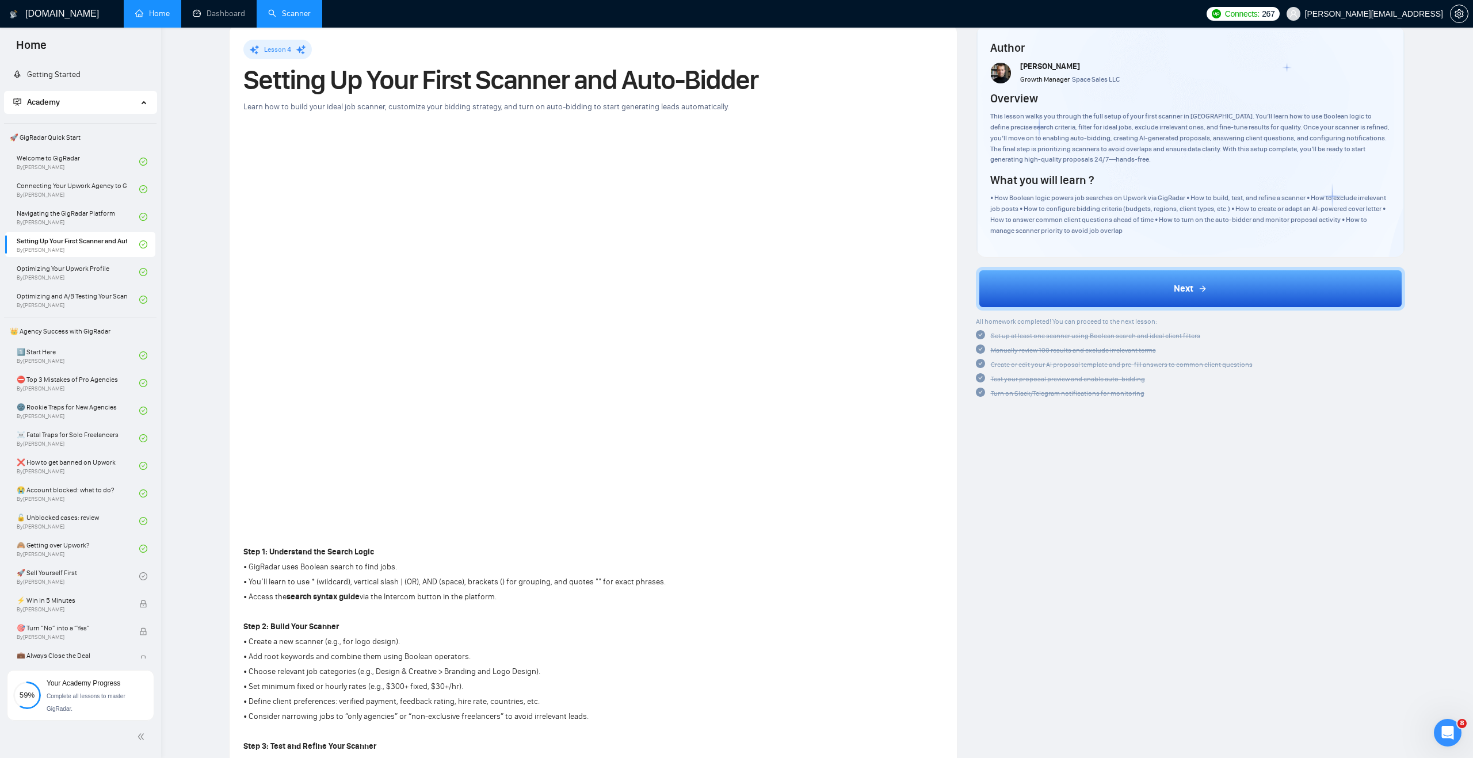
click at [818, 573] on div "Lesson 4 Setting Up Your First Scanner and Auto-Bidder Learn how to build your …" at bounding box center [593, 592] width 700 height 1105
click at [94, 278] on link "Optimizing Your Upwork Profile By [PERSON_NAME]" at bounding box center [78, 271] width 123 height 25
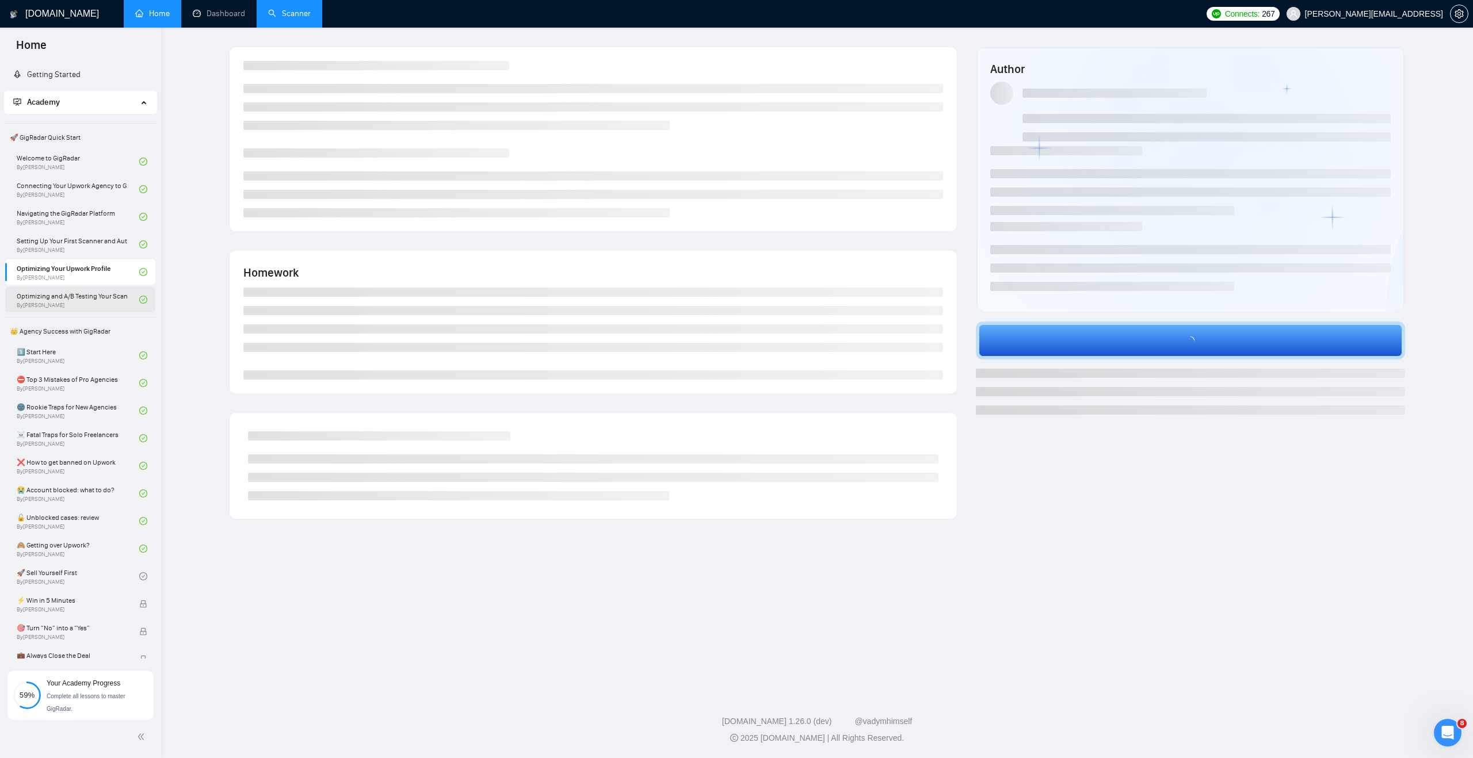
click at [89, 289] on link "Optimizing and A/B Testing Your Scanner for Better Results By [PERSON_NAME]" at bounding box center [78, 299] width 123 height 25
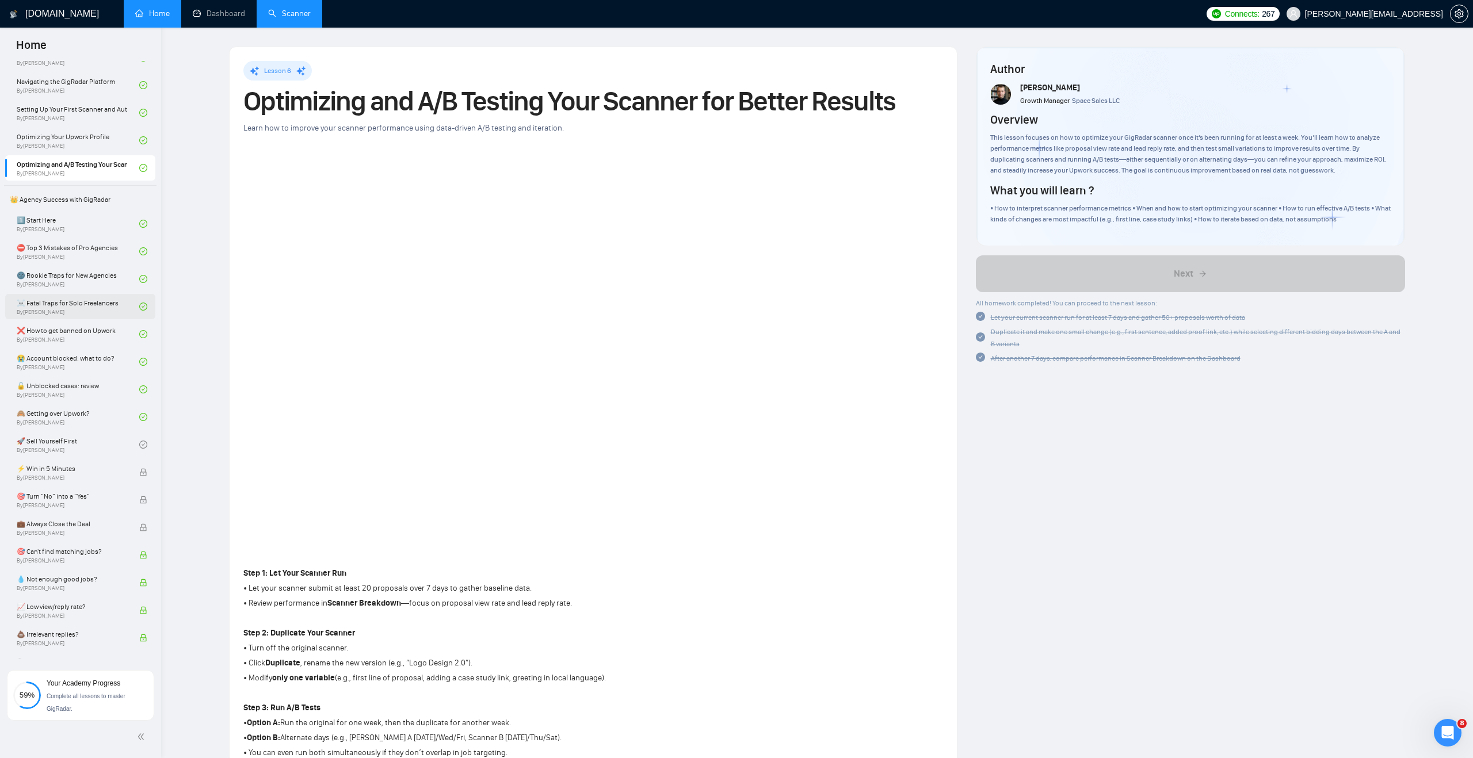
scroll to position [133, 0]
click at [83, 436] on link "🚀 Sell Yourself First By [PERSON_NAME]" at bounding box center [78, 442] width 123 height 25
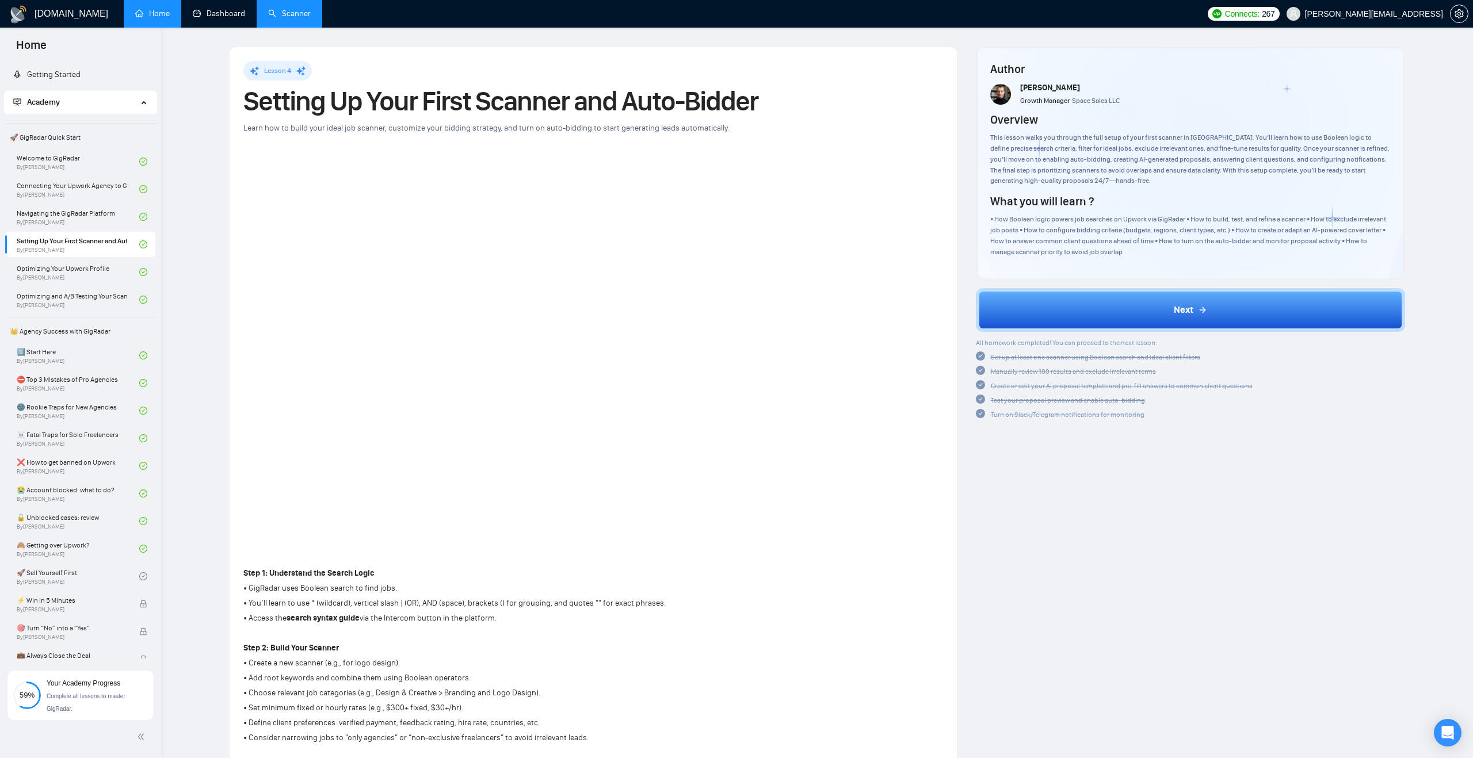
click at [277, 10] on link "Scanner" at bounding box center [289, 14] width 43 height 10
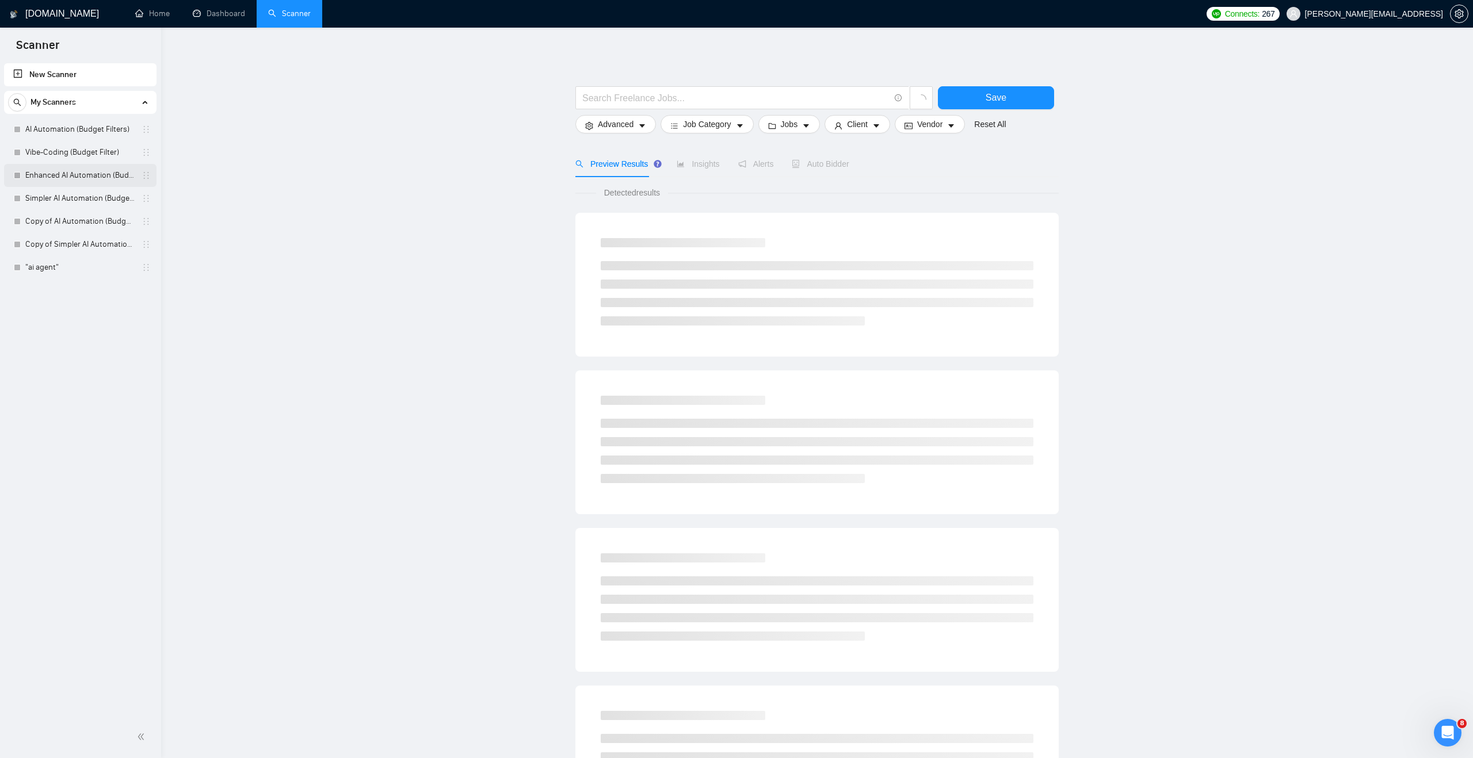
click at [100, 170] on link "Enhanced AI Automation (Budget Filters)" at bounding box center [79, 175] width 109 height 23
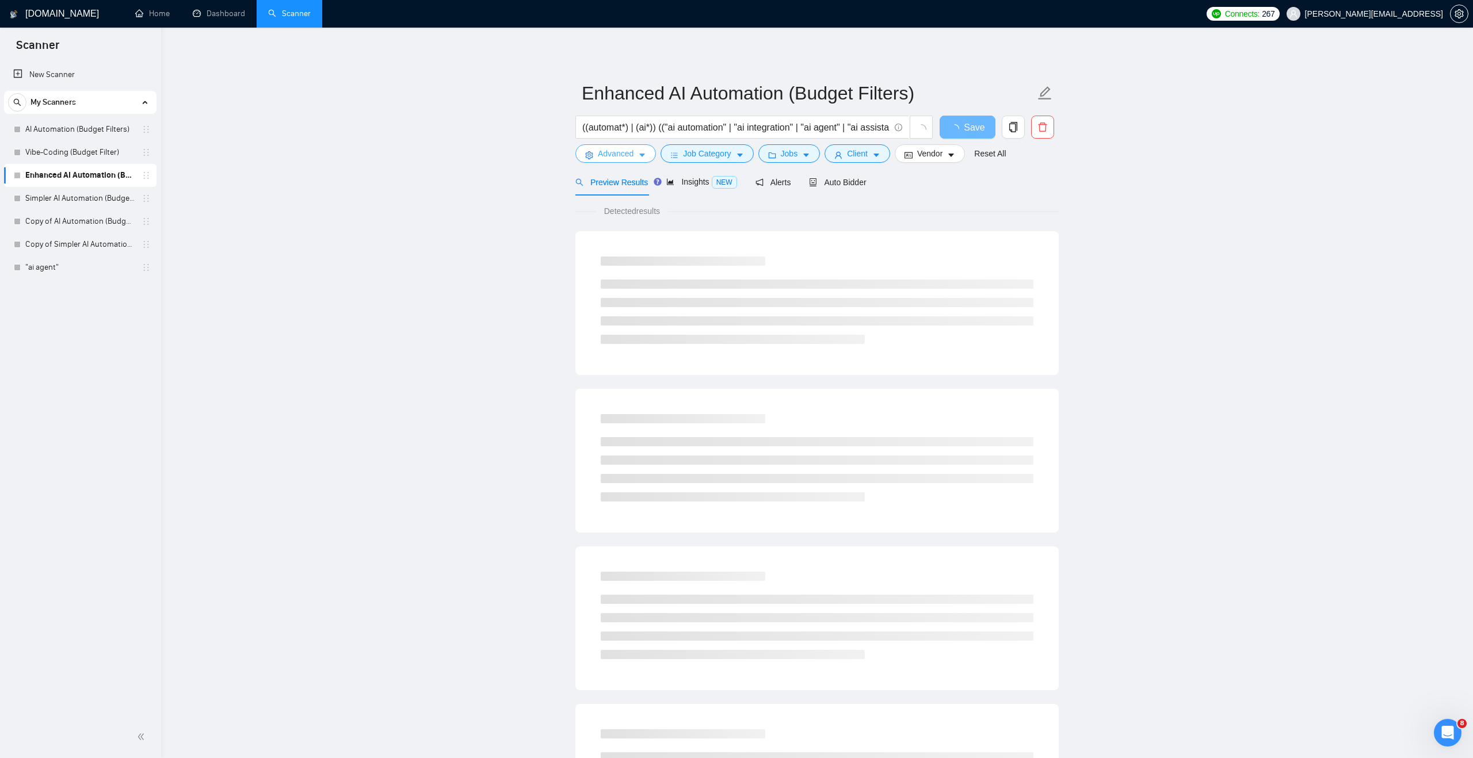
click at [636, 156] on button "Advanced" at bounding box center [615, 153] width 81 height 18
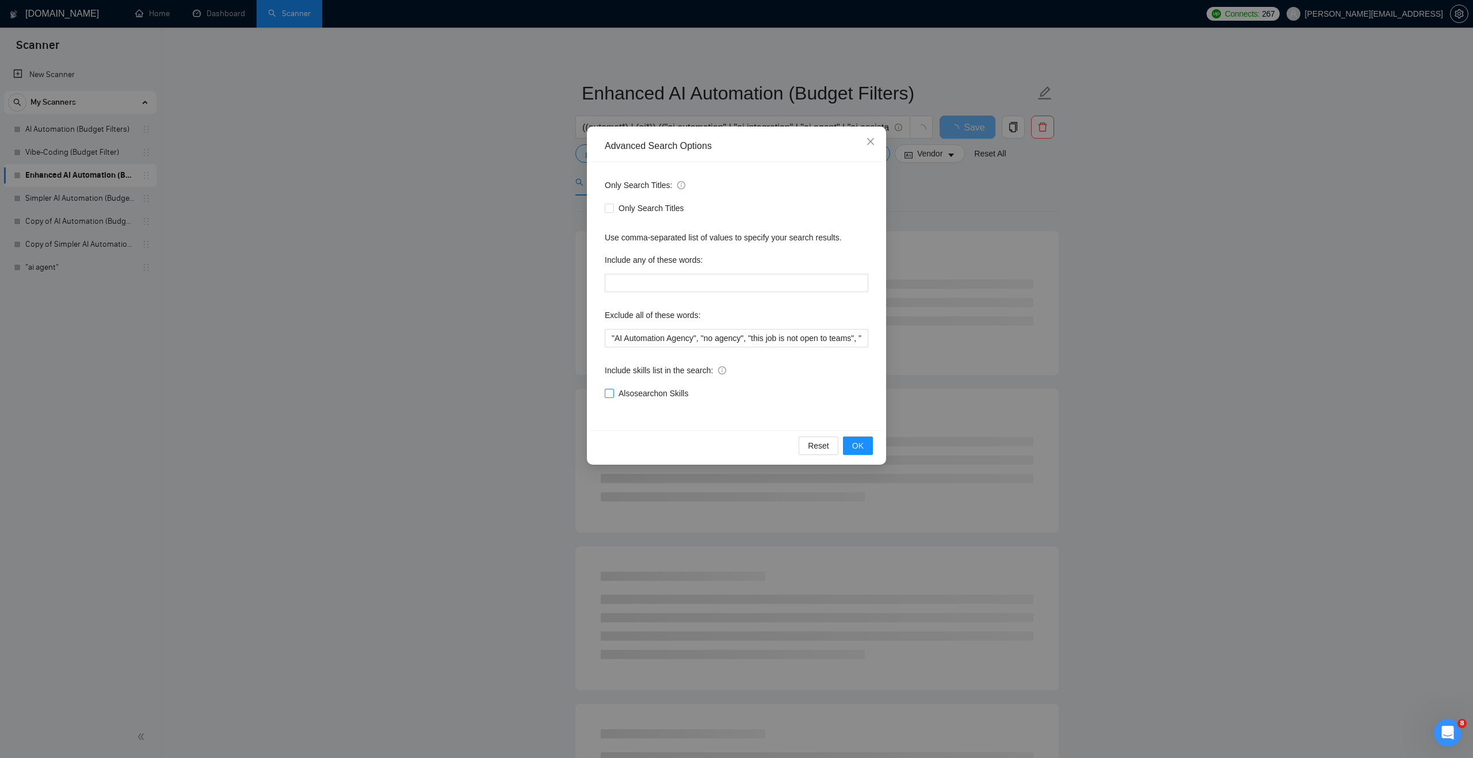
click at [633, 391] on span "Also search on Skills" at bounding box center [653, 393] width 79 height 13
click at [613, 391] on input "Also search on Skills" at bounding box center [609, 393] width 8 height 8
checkbox input "true"
click at [645, 210] on span "Only Search Titles" at bounding box center [651, 208] width 75 height 13
click at [613, 210] on input "Only Search Titles" at bounding box center [609, 208] width 8 height 8
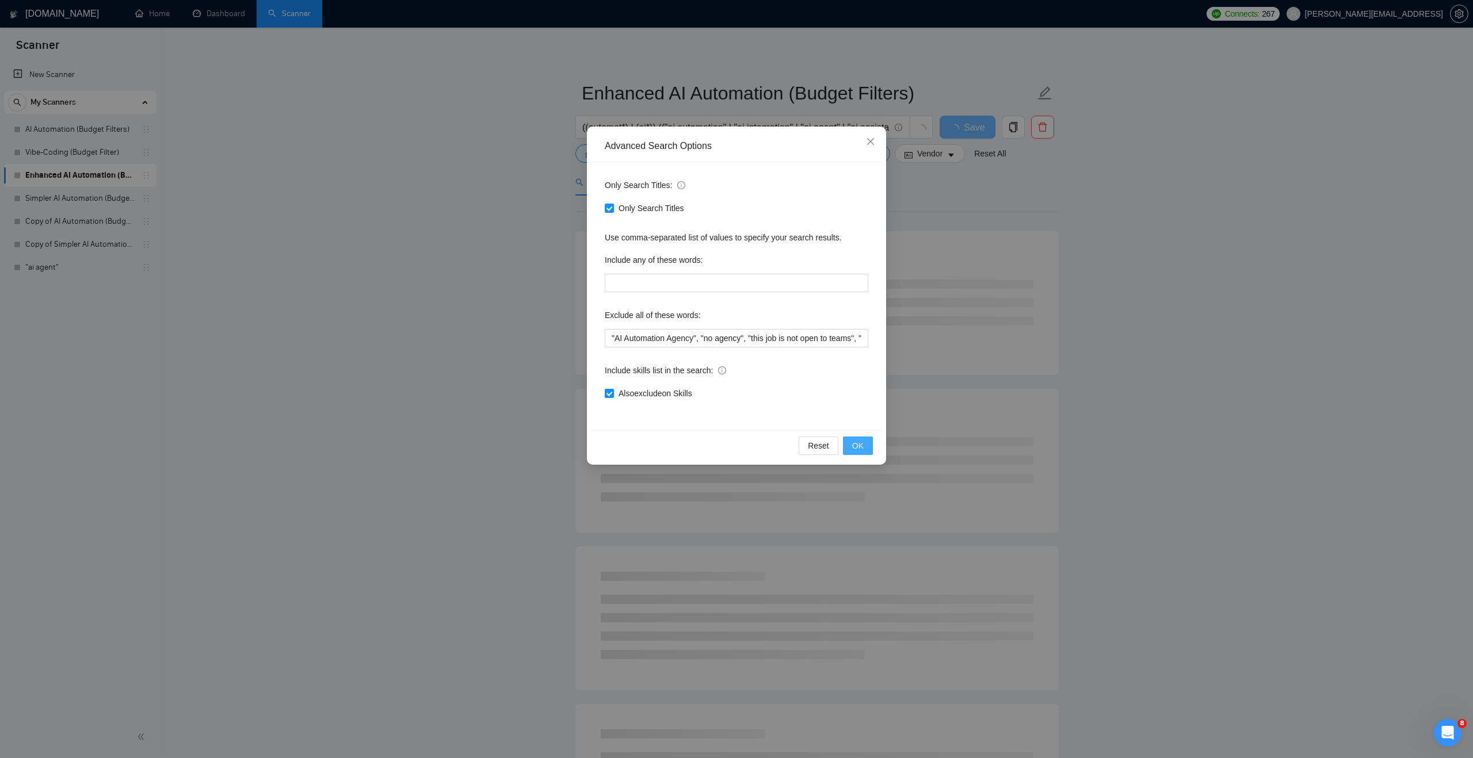
click at [862, 445] on span "OK" at bounding box center [858, 446] width 12 height 13
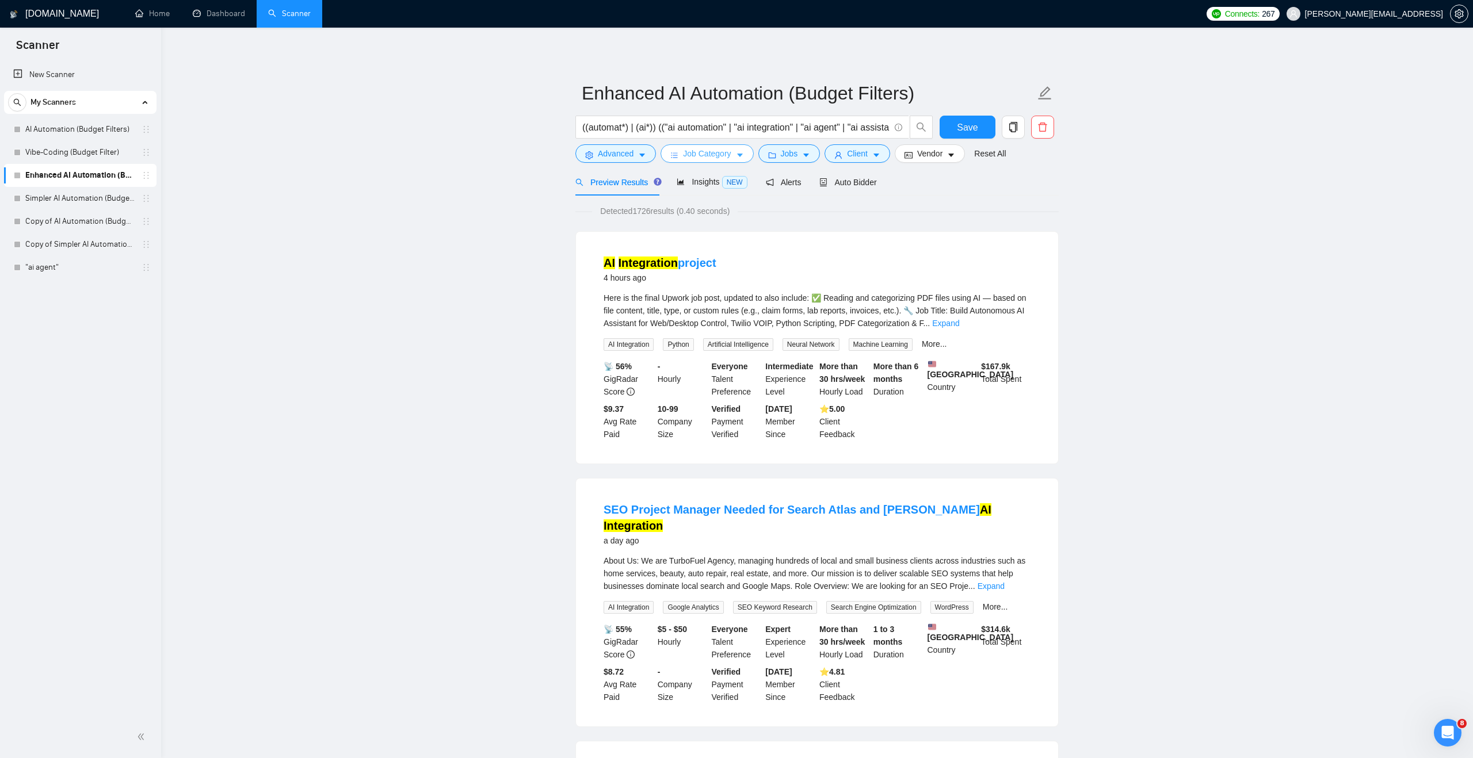
click at [689, 154] on span "Job Category" at bounding box center [707, 153] width 48 height 13
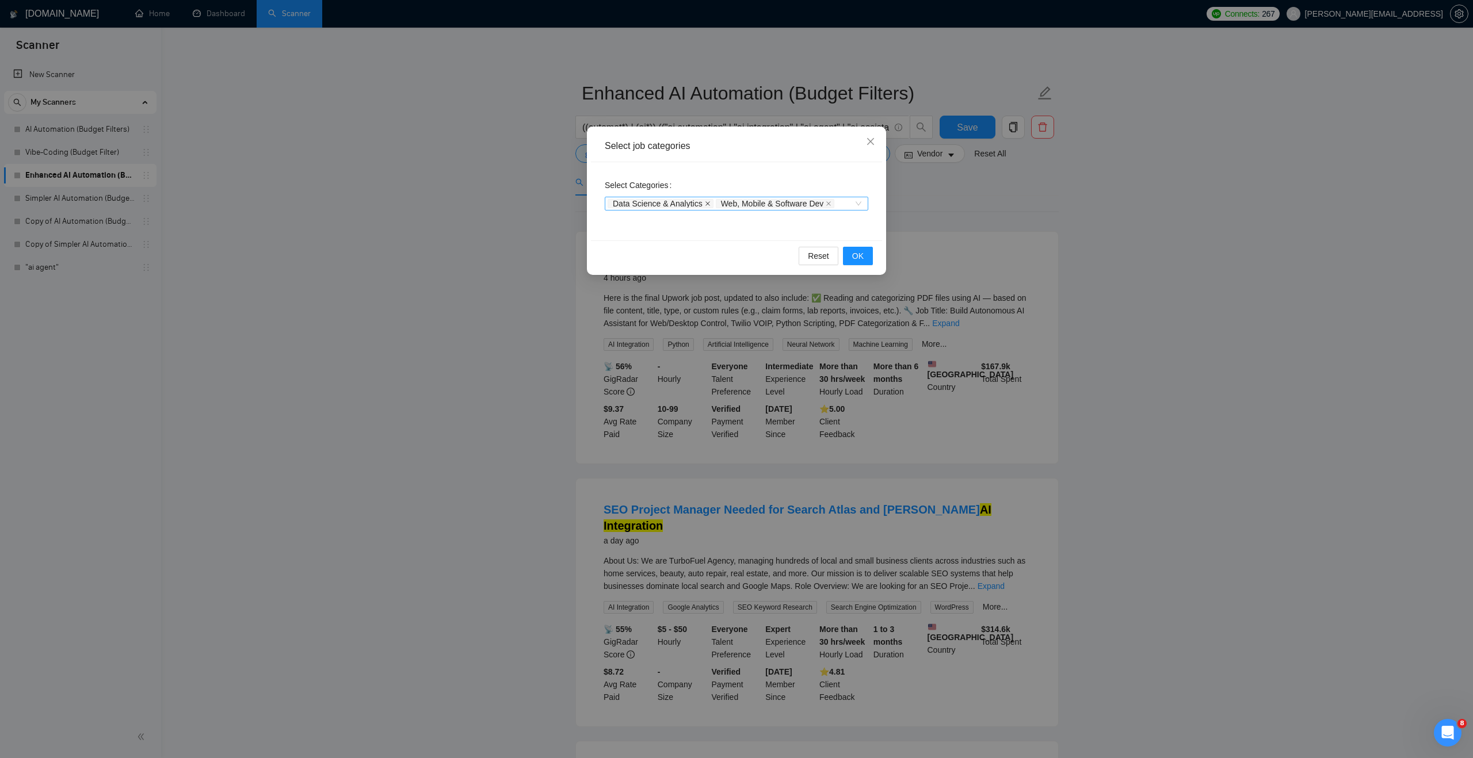
click at [709, 204] on icon "close" at bounding box center [708, 204] width 6 height 6
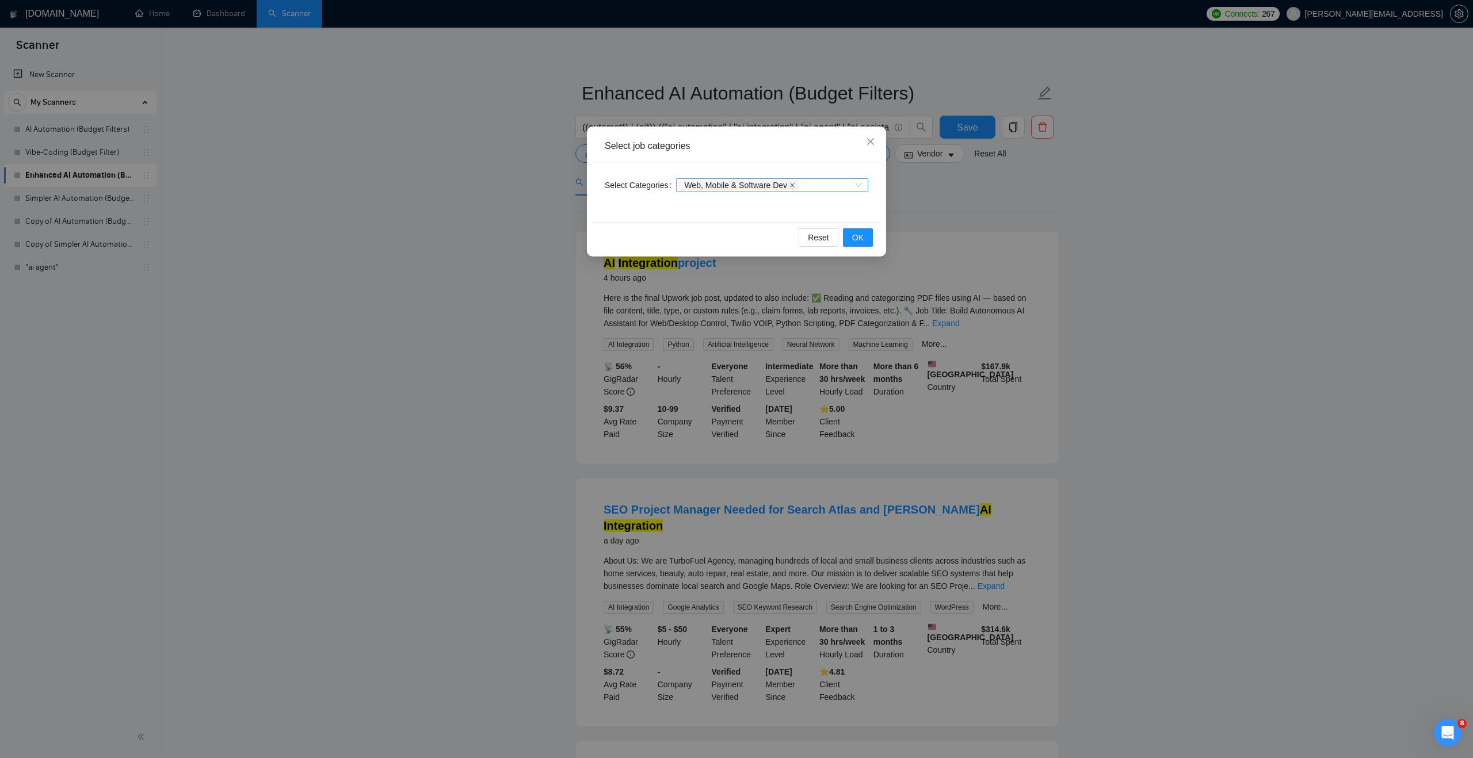
click at [795, 182] on icon "close" at bounding box center [792, 185] width 6 height 6
click at [867, 142] on icon "close" at bounding box center [870, 141] width 9 height 9
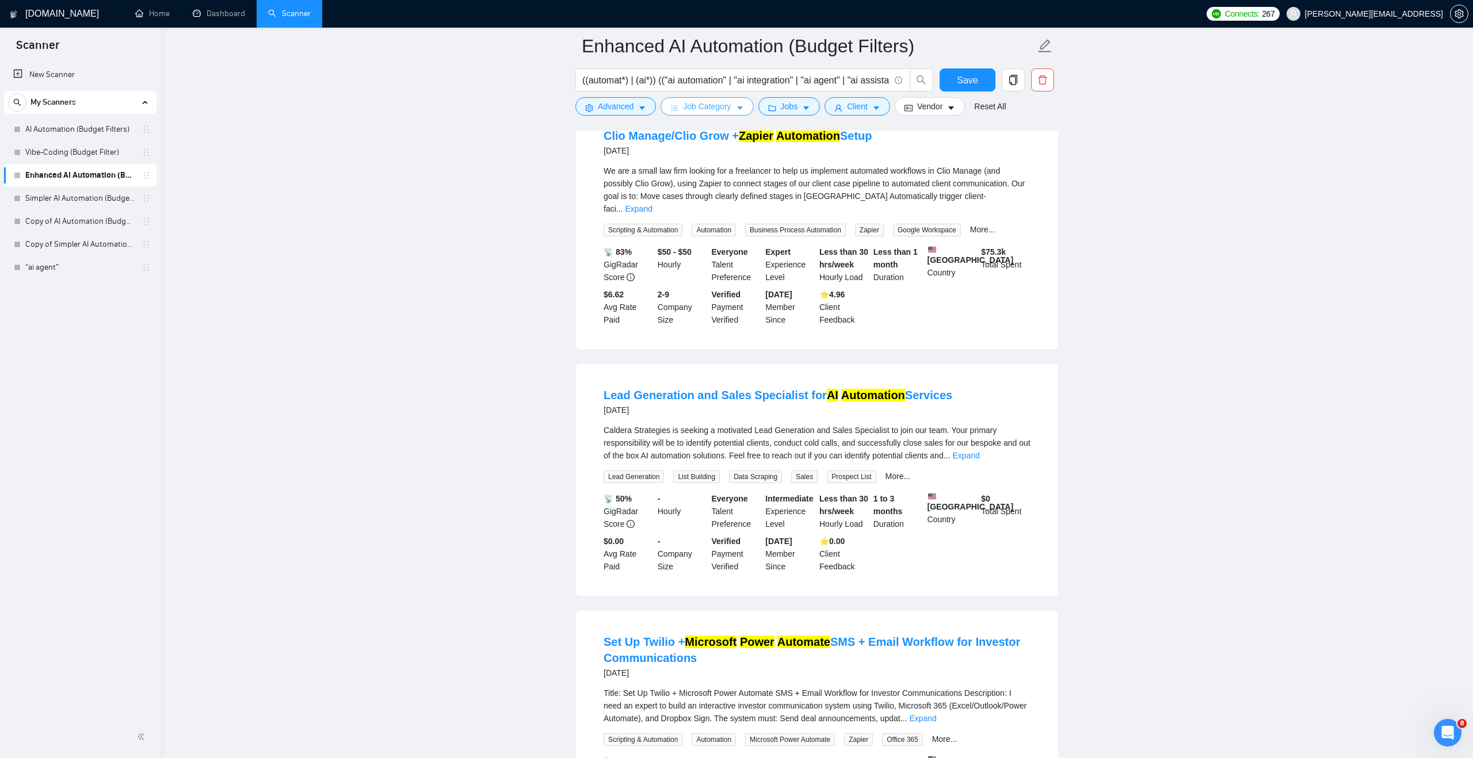
scroll to position [1116, 0]
click at [594, 107] on button "Advanced" at bounding box center [615, 106] width 81 height 18
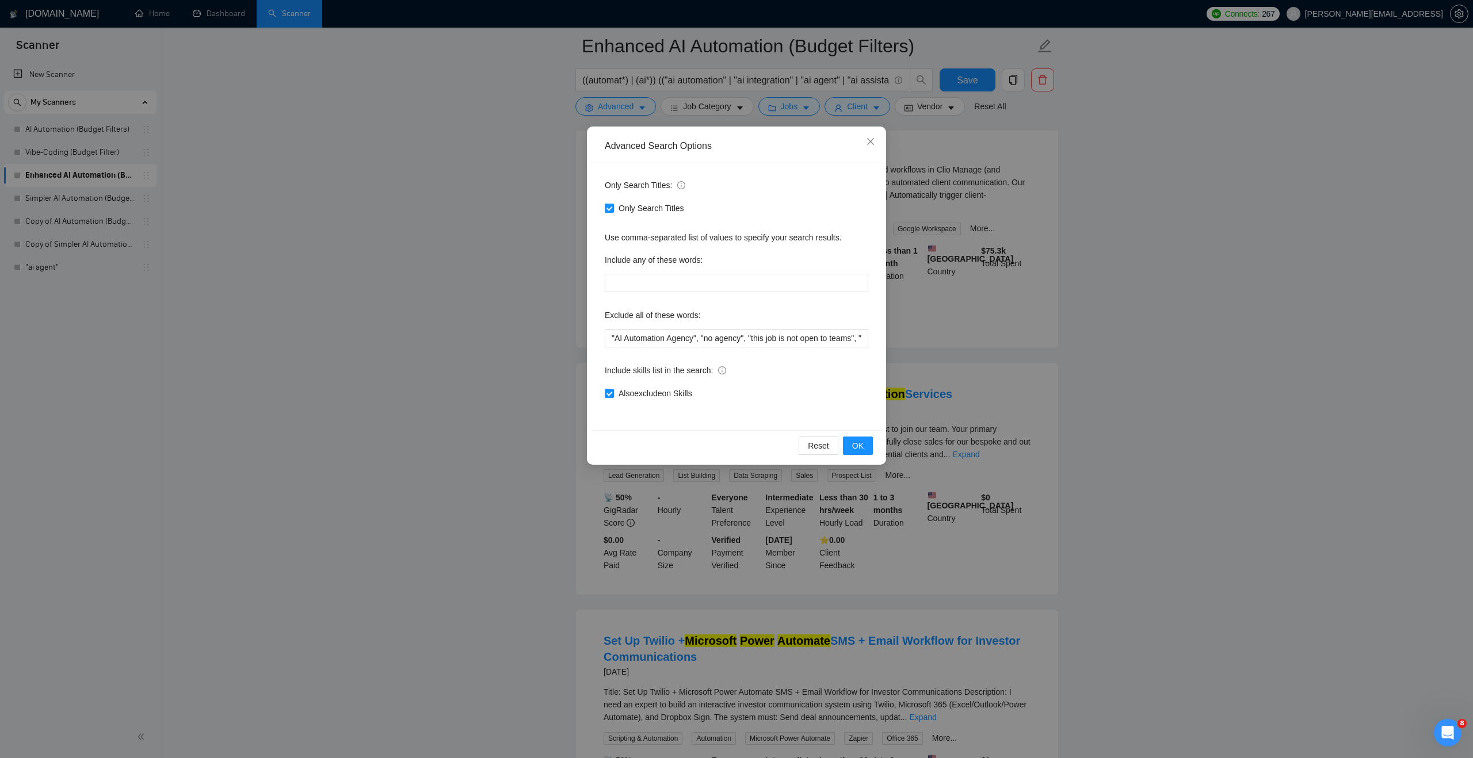
click at [611, 208] on input "Only Search Titles" at bounding box center [609, 208] width 8 height 8
checkbox input "false"
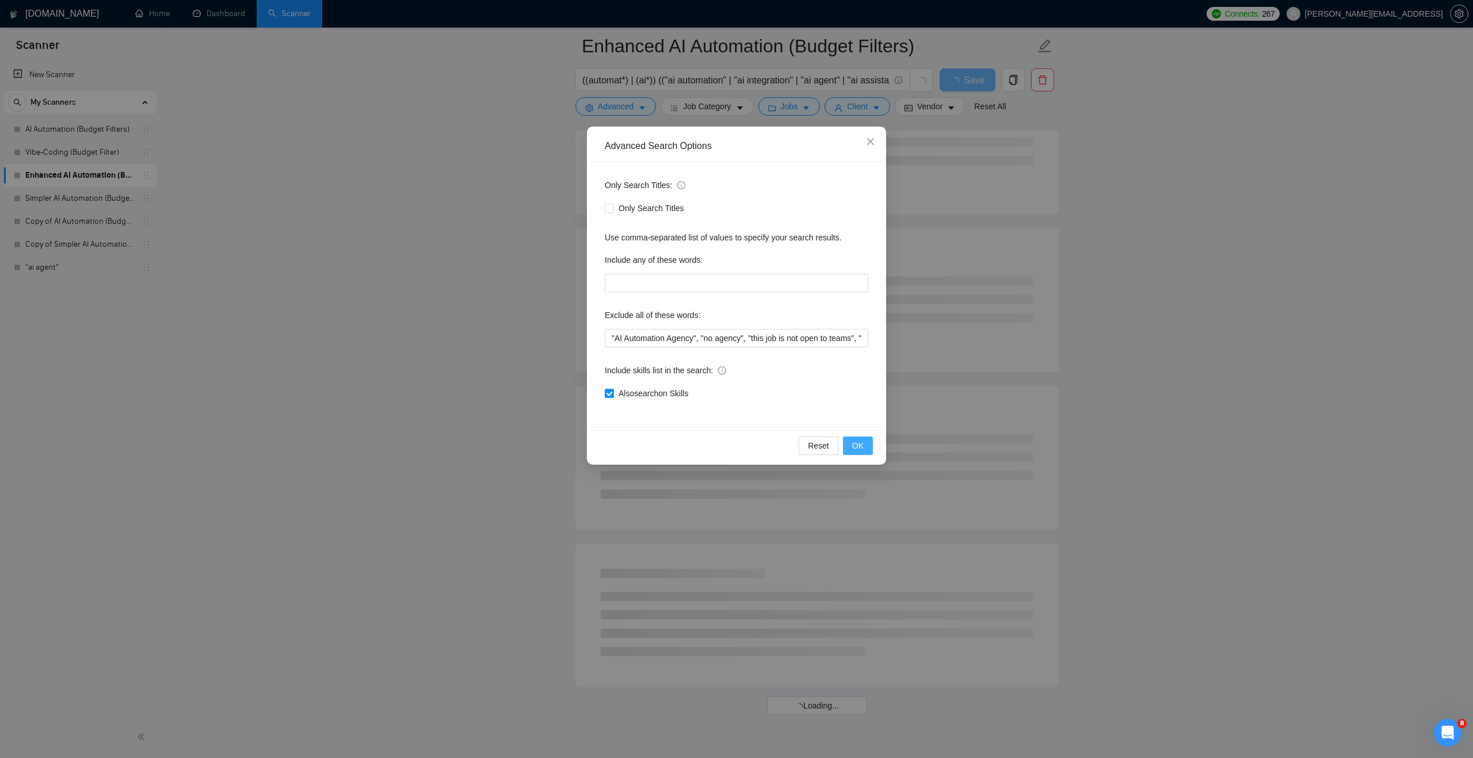
click at [849, 444] on button "OK" at bounding box center [858, 446] width 30 height 18
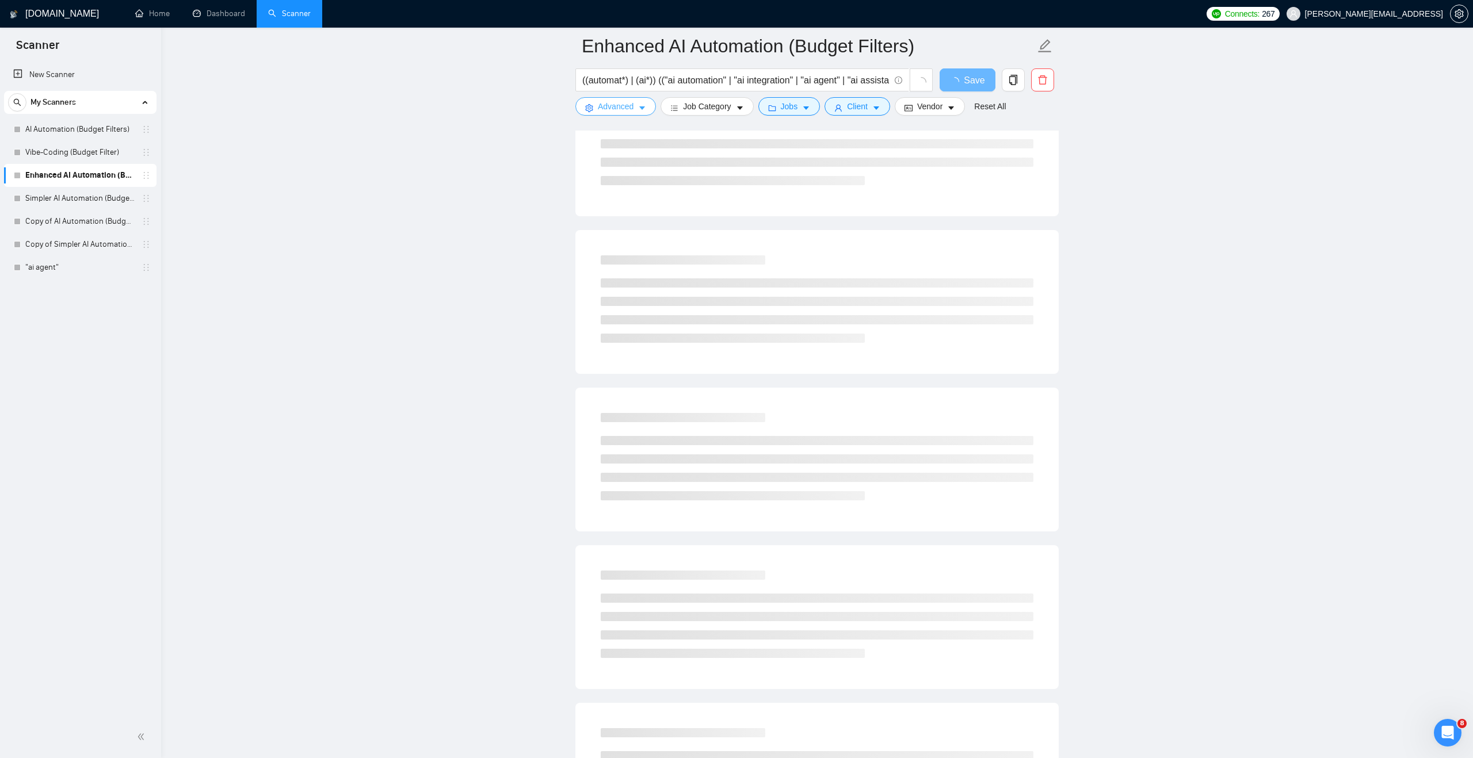
scroll to position [0, 0]
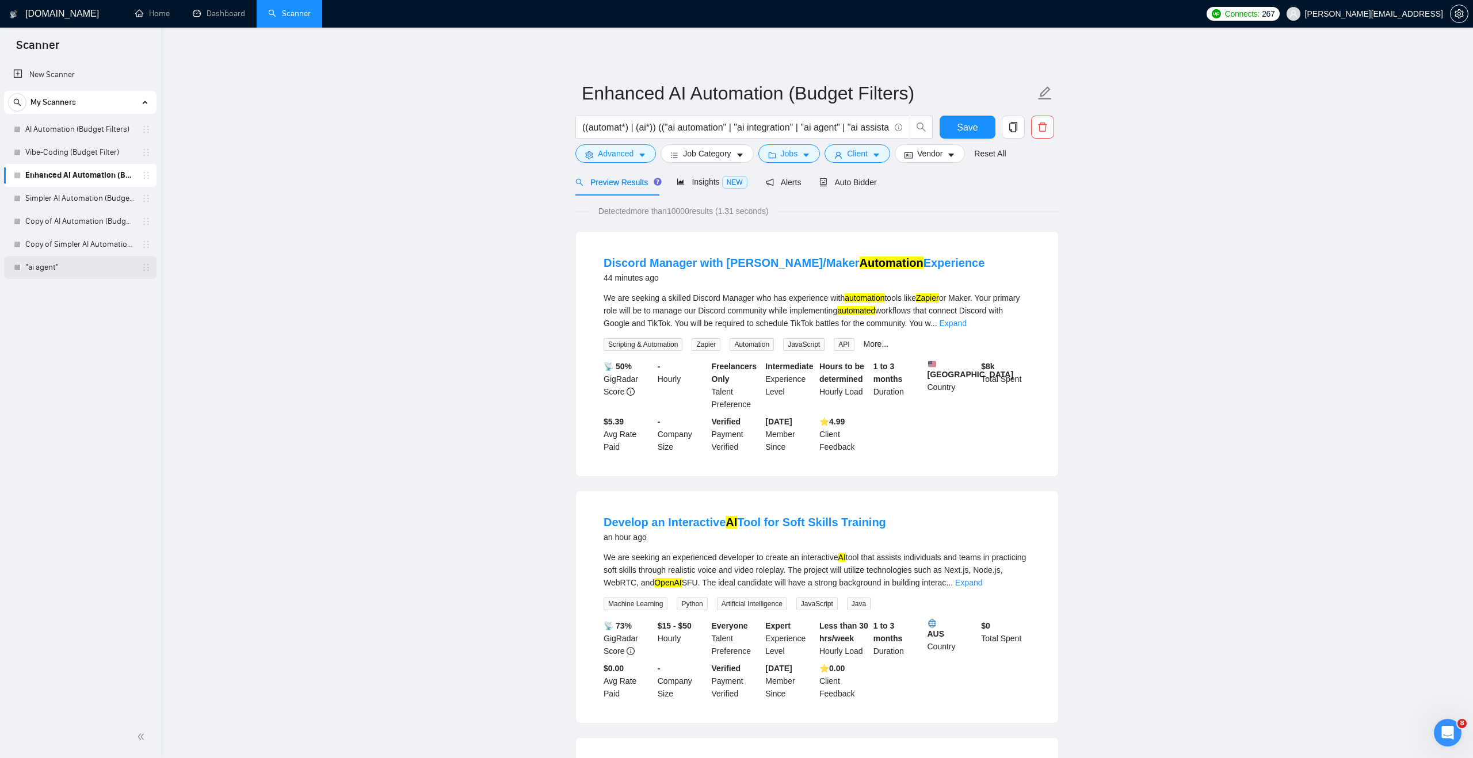
click at [85, 267] on link ""ai agent"" at bounding box center [79, 267] width 109 height 23
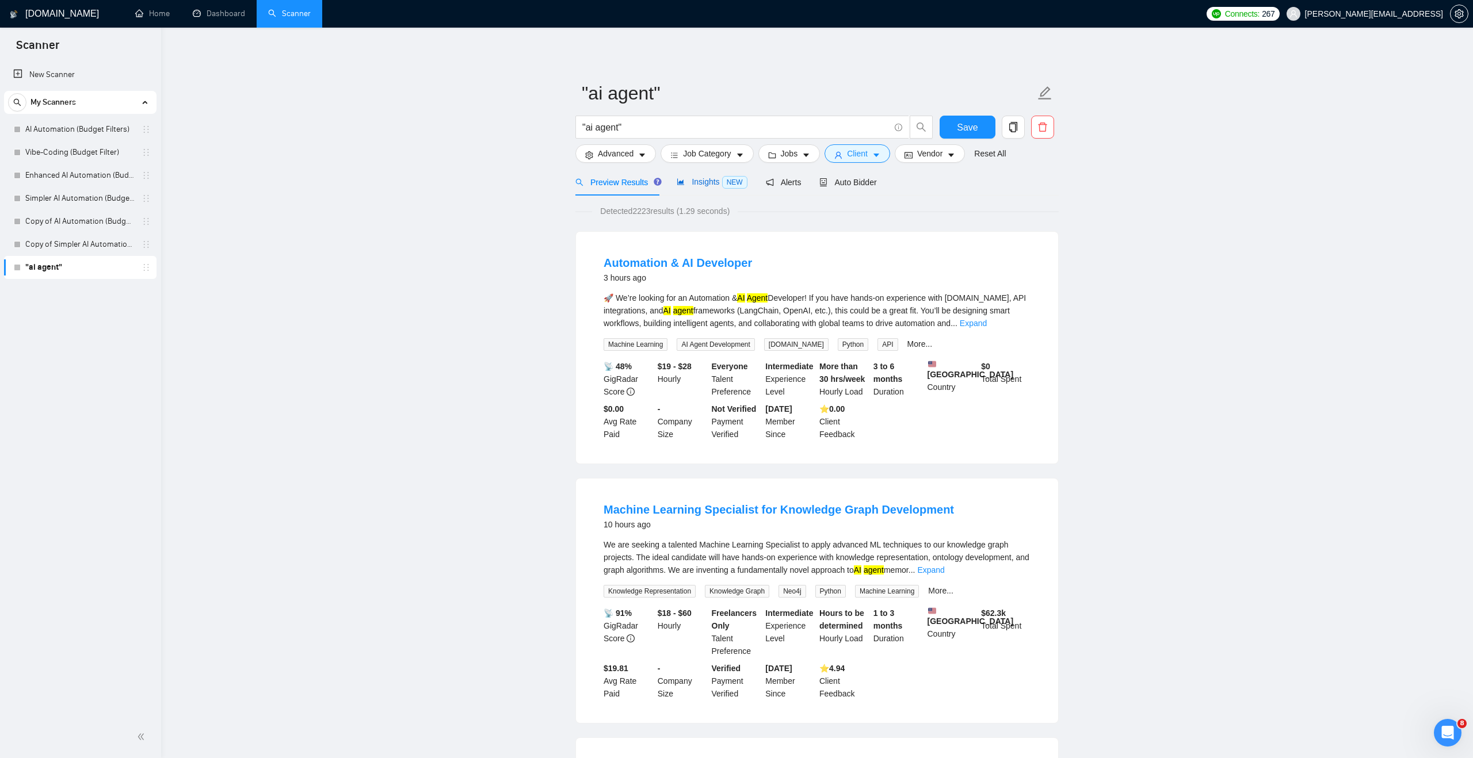
click at [699, 188] on div "Insights NEW" at bounding box center [712, 181] width 70 height 13
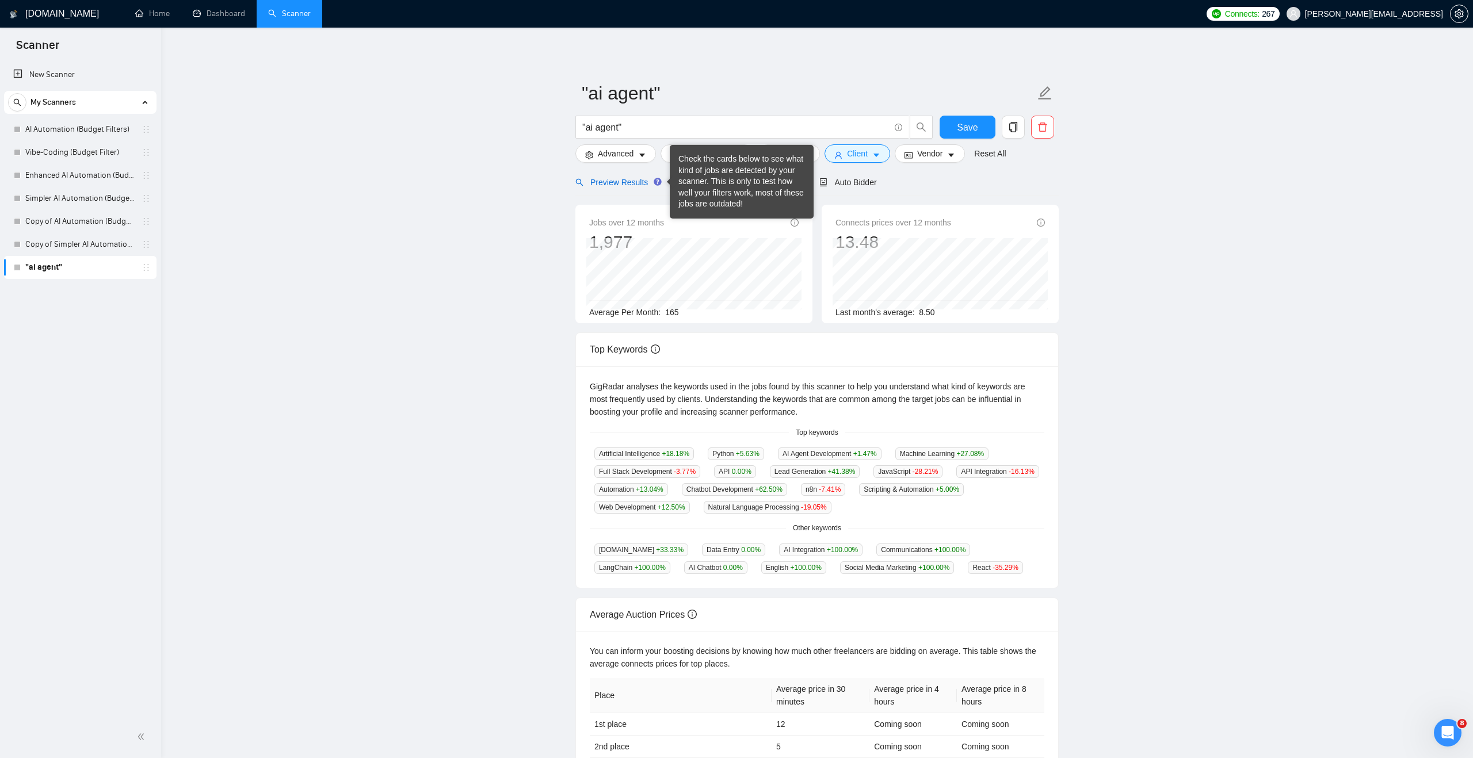
click at [626, 178] on span "Preview Results" at bounding box center [616, 182] width 83 height 9
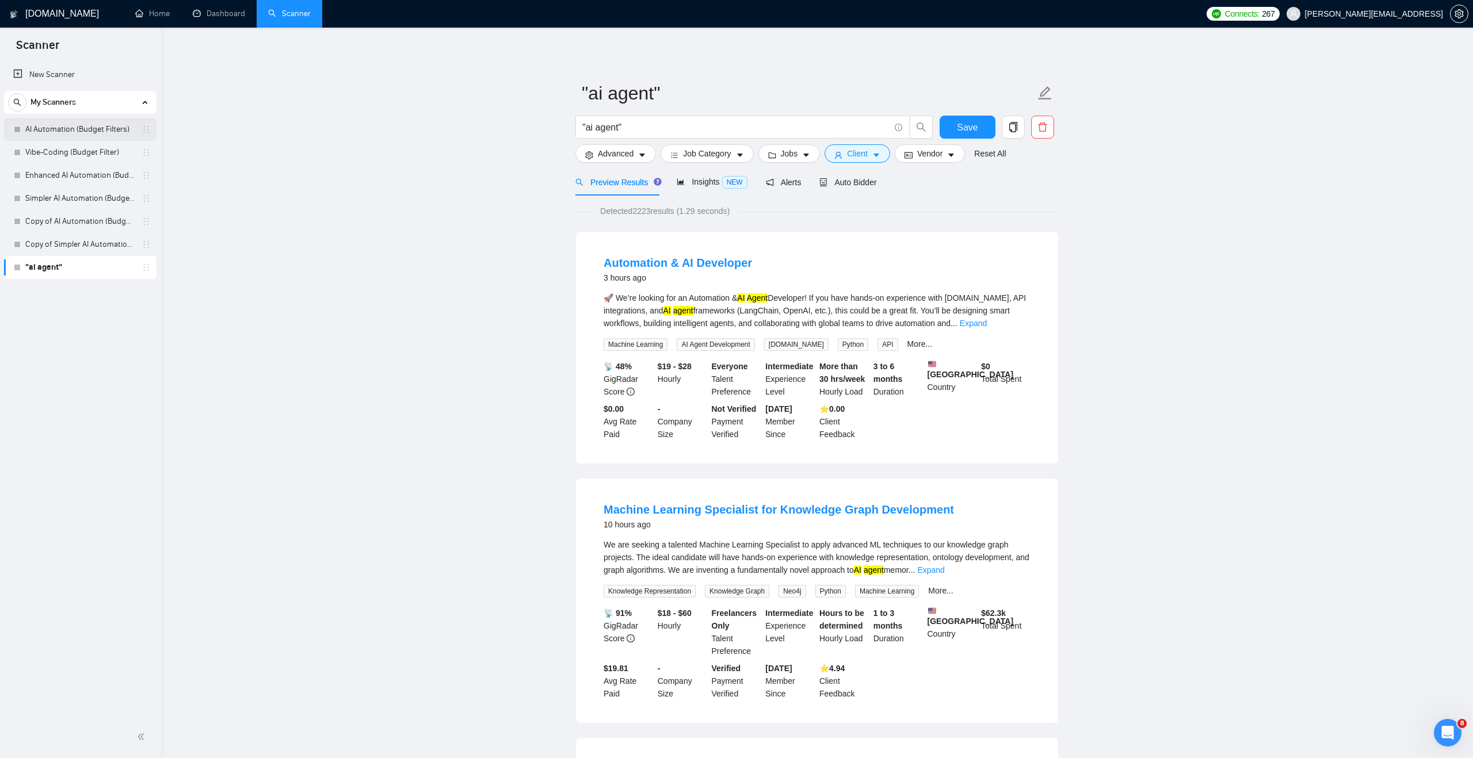
click at [58, 136] on link "AI Automation (Budget Filters)" at bounding box center [79, 129] width 109 height 23
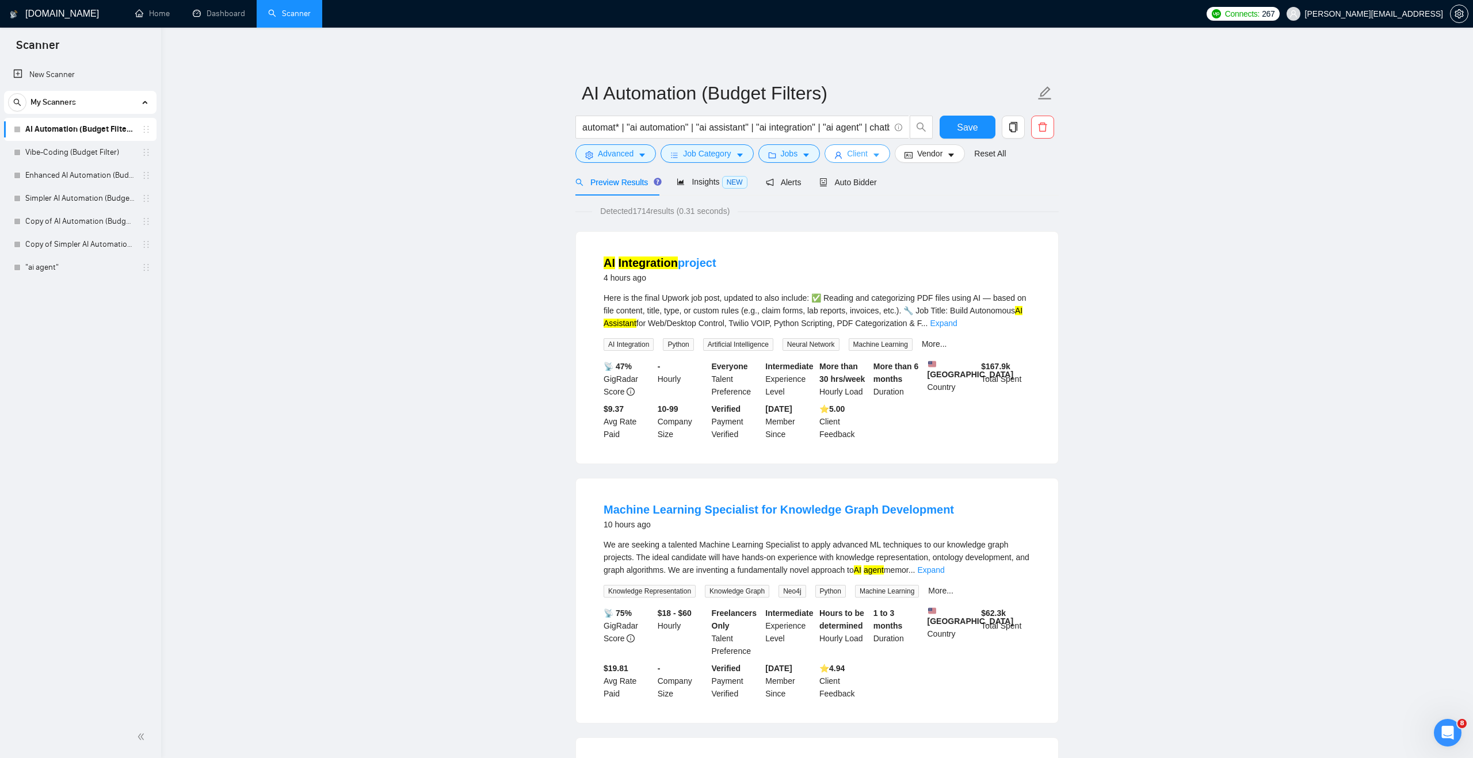
click at [858, 158] on span "Client" at bounding box center [857, 153] width 21 height 13
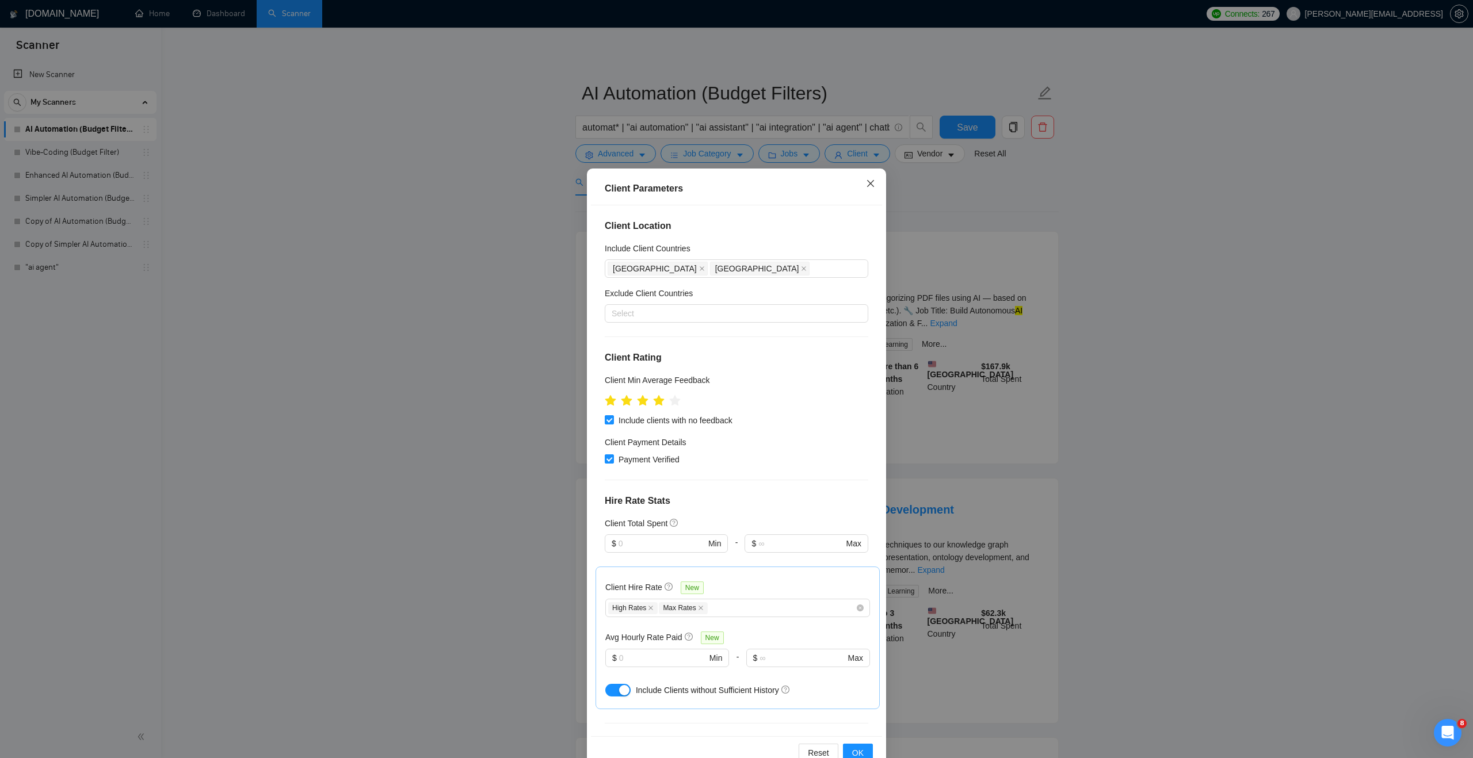
click at [869, 190] on span "Close" at bounding box center [870, 184] width 31 height 31
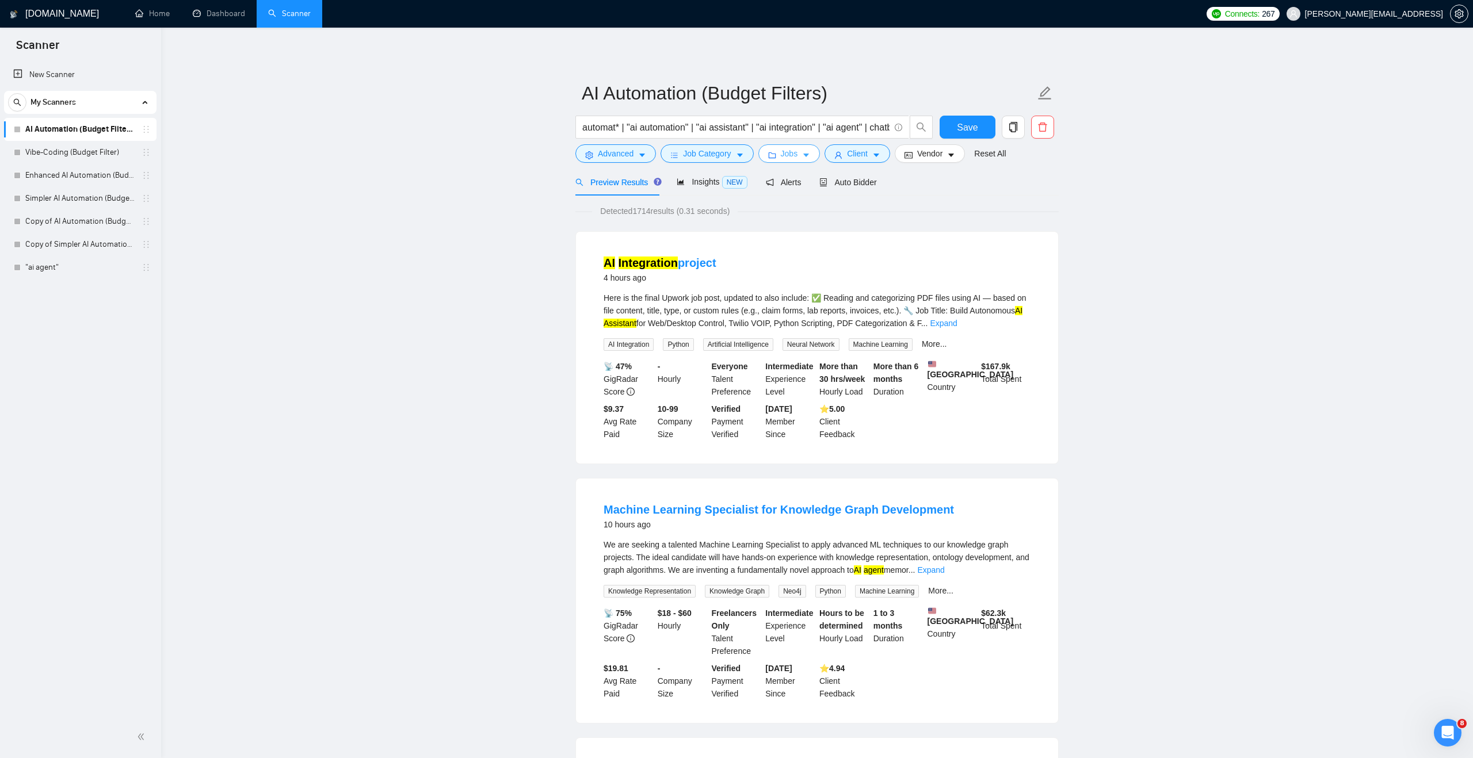
click at [807, 152] on icon "caret-down" at bounding box center [806, 155] width 8 height 8
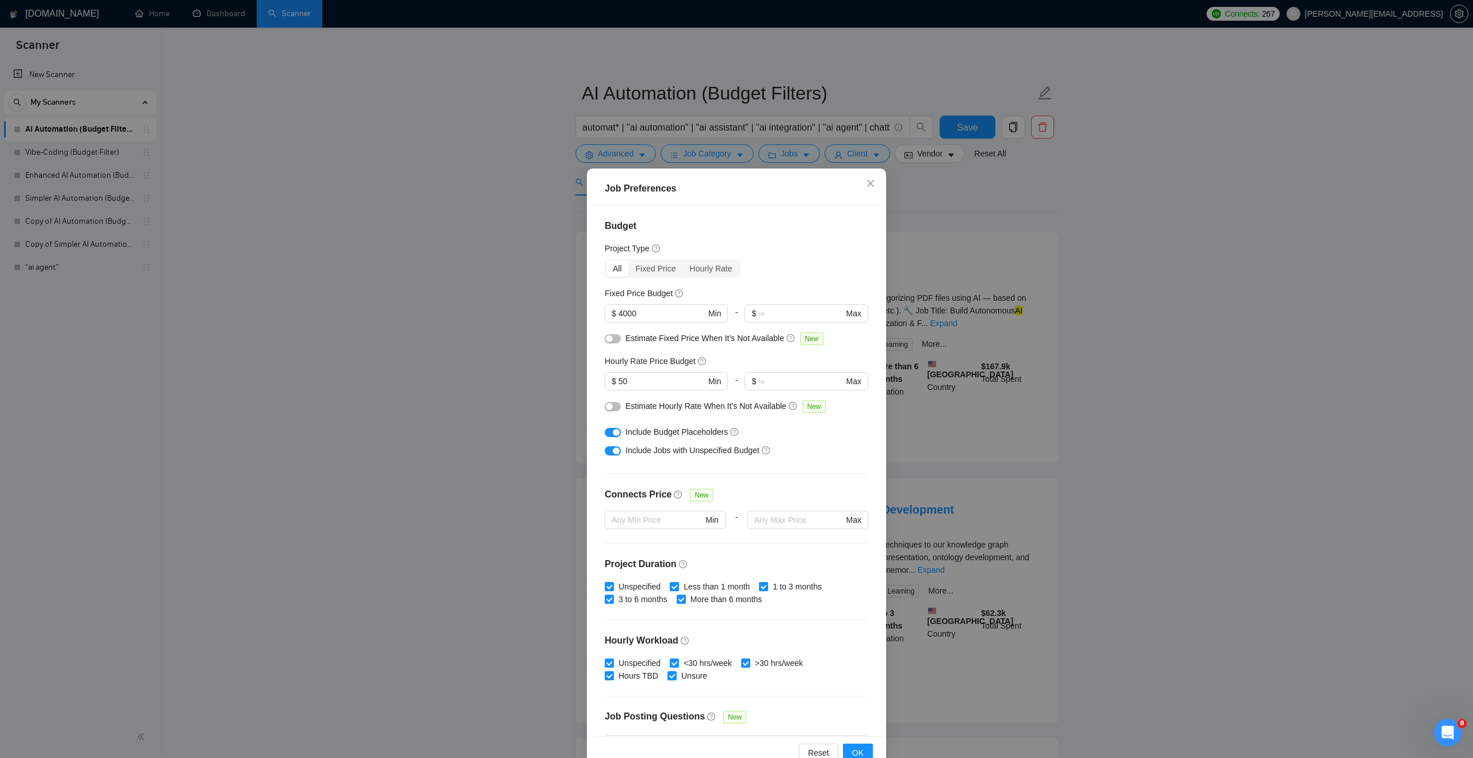
click at [452, 227] on div "Job Preferences Budget Project Type All Fixed Price Hourly Rate Fixed Price Bud…" at bounding box center [736, 379] width 1473 height 758
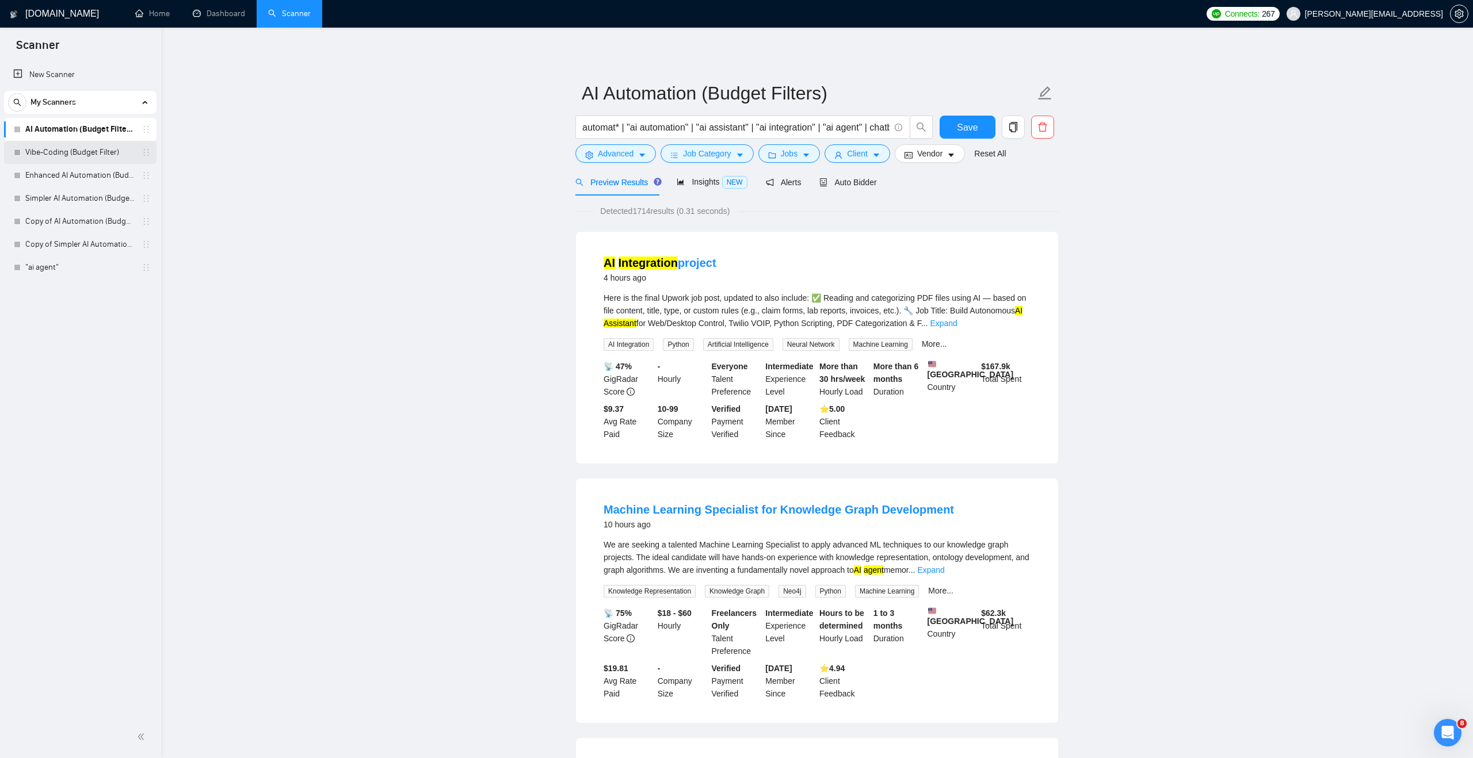
click at [92, 156] on link "Vibe-Coding (Budget Filter)" at bounding box center [79, 152] width 109 height 23
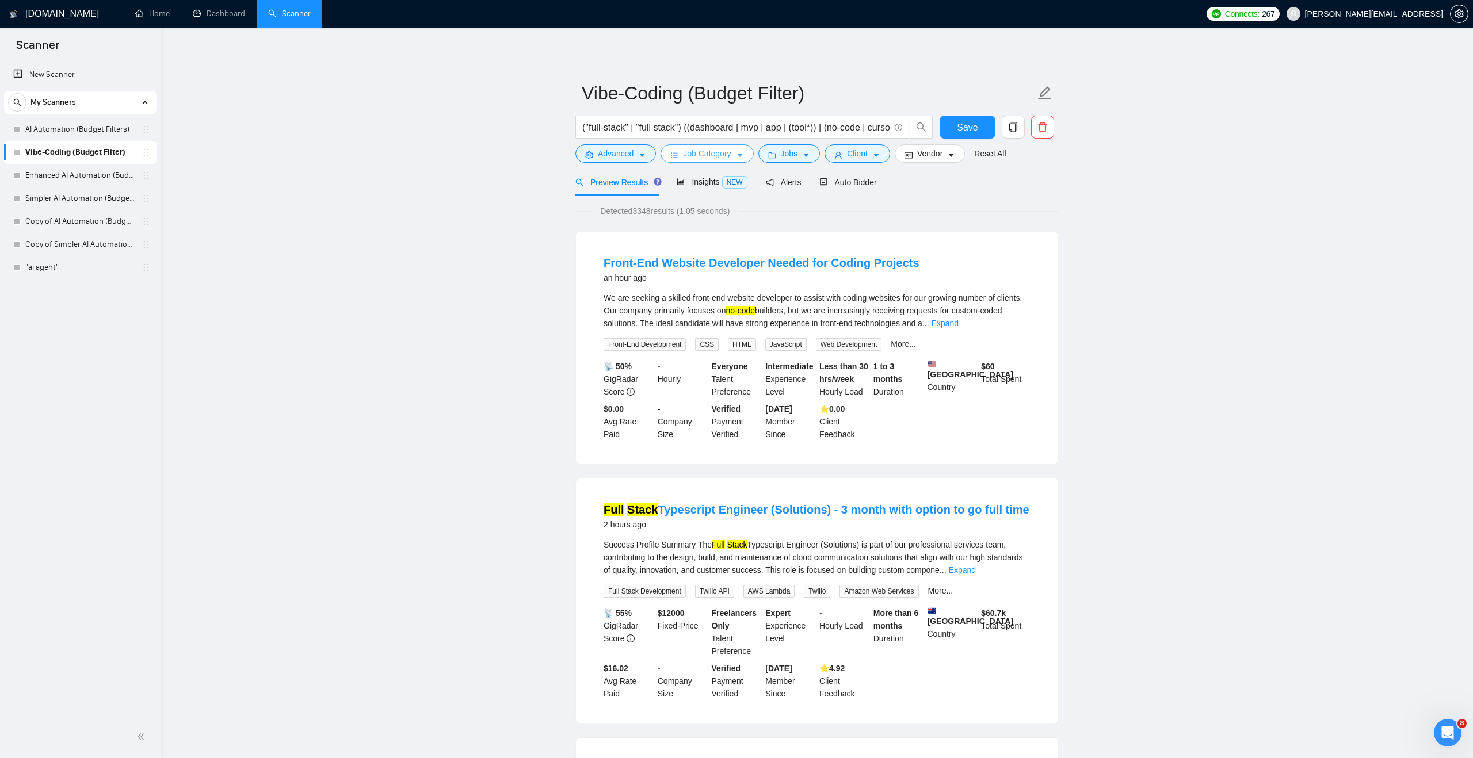
click at [689, 150] on span "Job Category" at bounding box center [707, 153] width 48 height 13
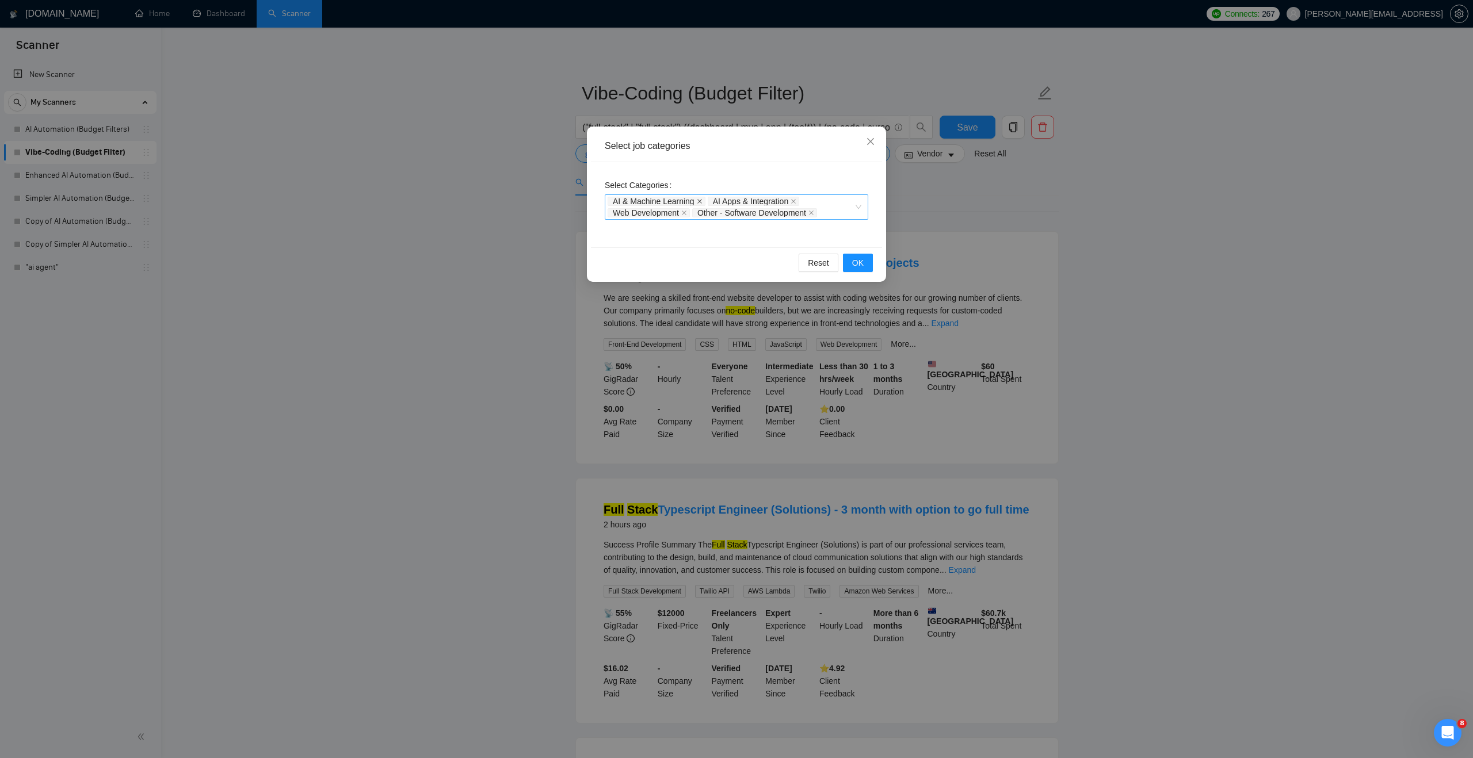
click at [699, 200] on icon "close" at bounding box center [700, 201] width 6 height 6
click at [697, 200] on icon "close" at bounding box center [694, 201] width 6 height 6
click at [686, 203] on icon "close" at bounding box center [684, 203] width 5 height 5
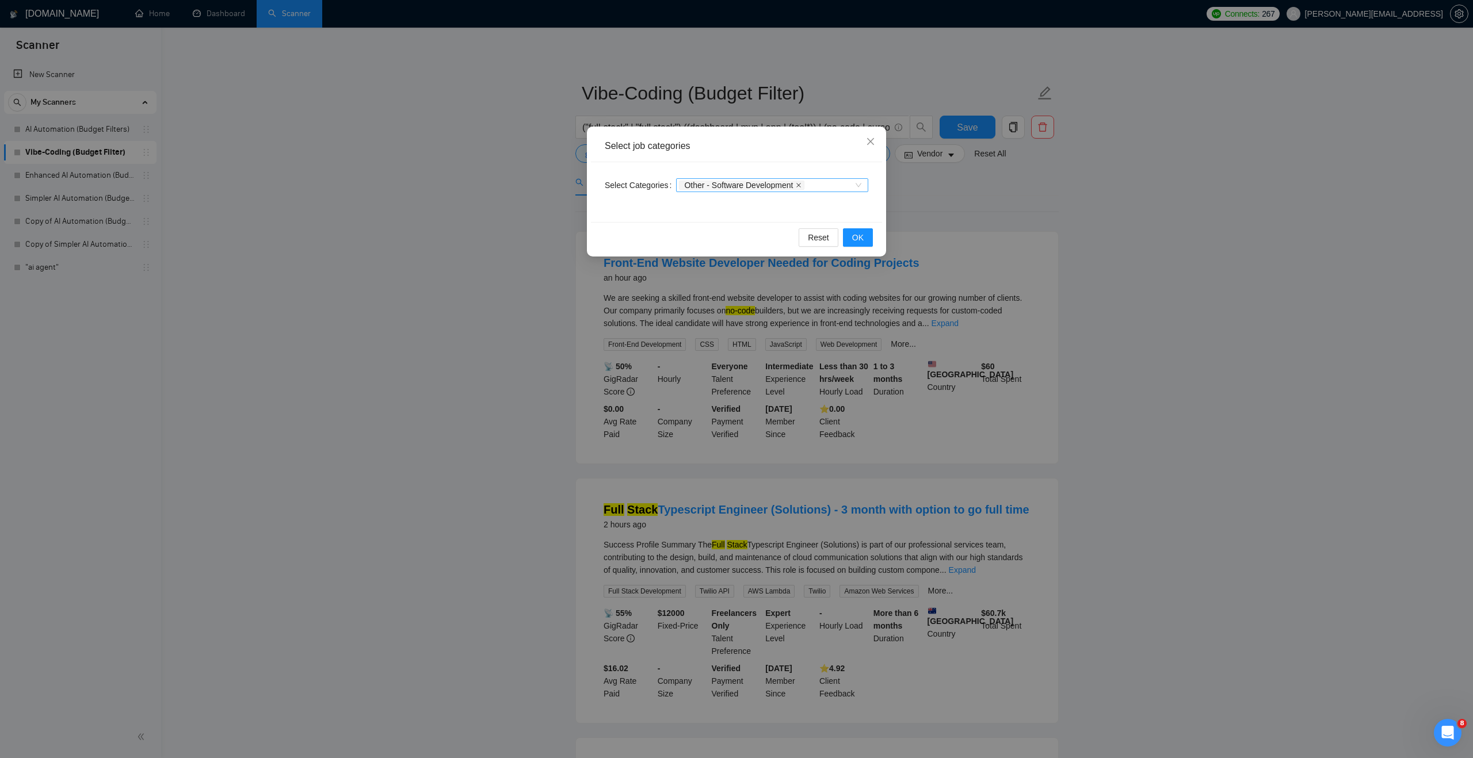
click at [801, 187] on icon "close" at bounding box center [799, 185] width 6 height 6
click at [866, 242] on button "OK" at bounding box center [858, 237] width 30 height 18
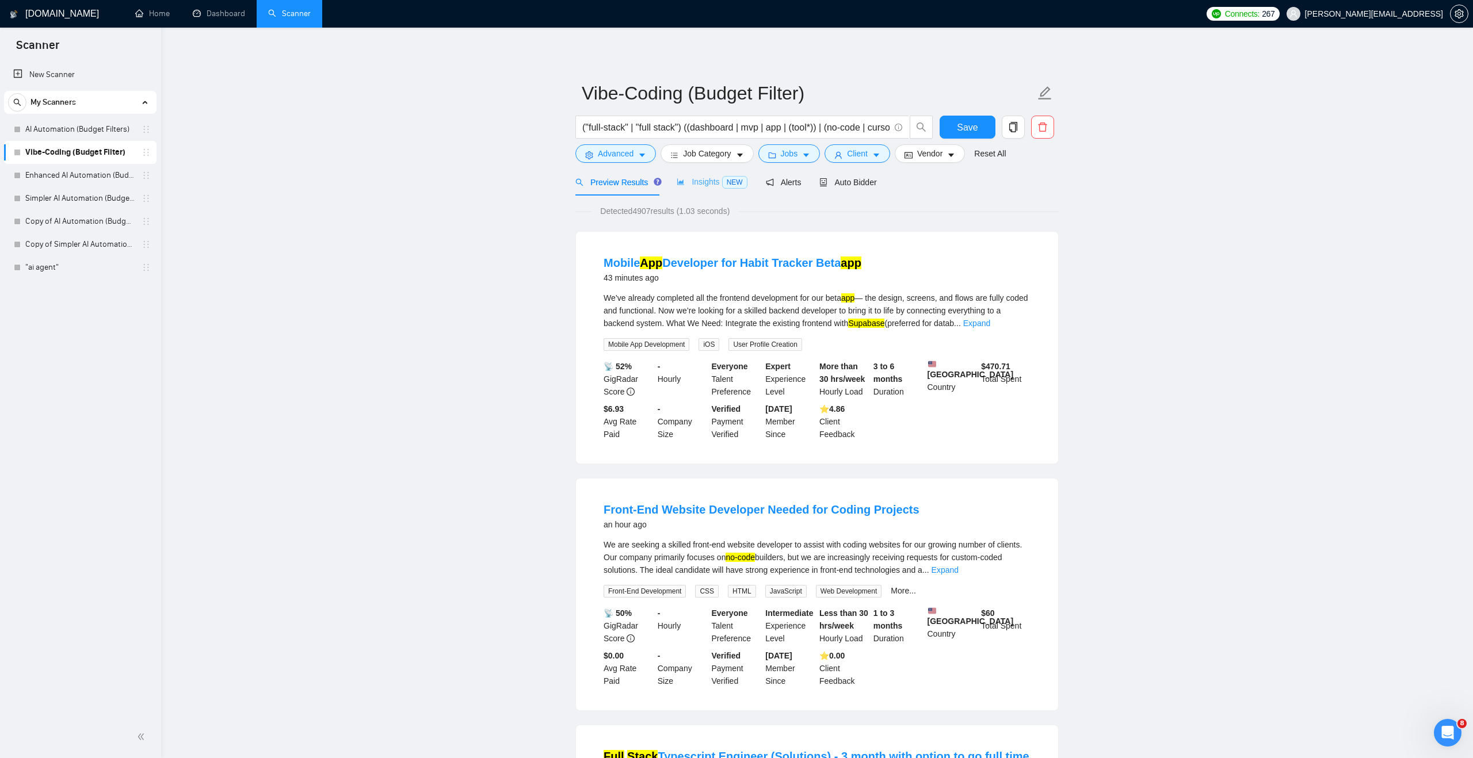
click at [706, 191] on div "Insights NEW" at bounding box center [712, 182] width 70 height 27
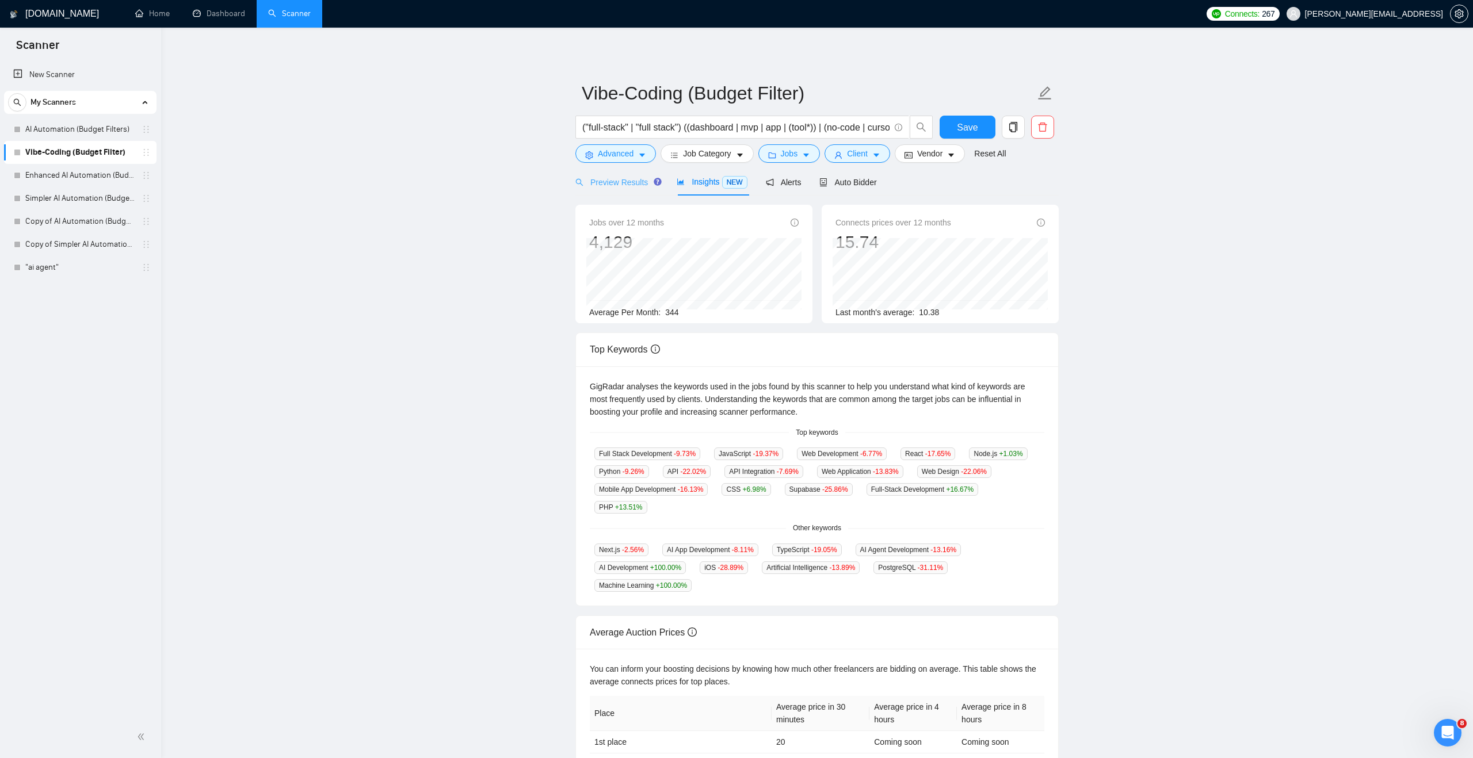
click at [617, 190] on div "Preview Results" at bounding box center [616, 182] width 83 height 27
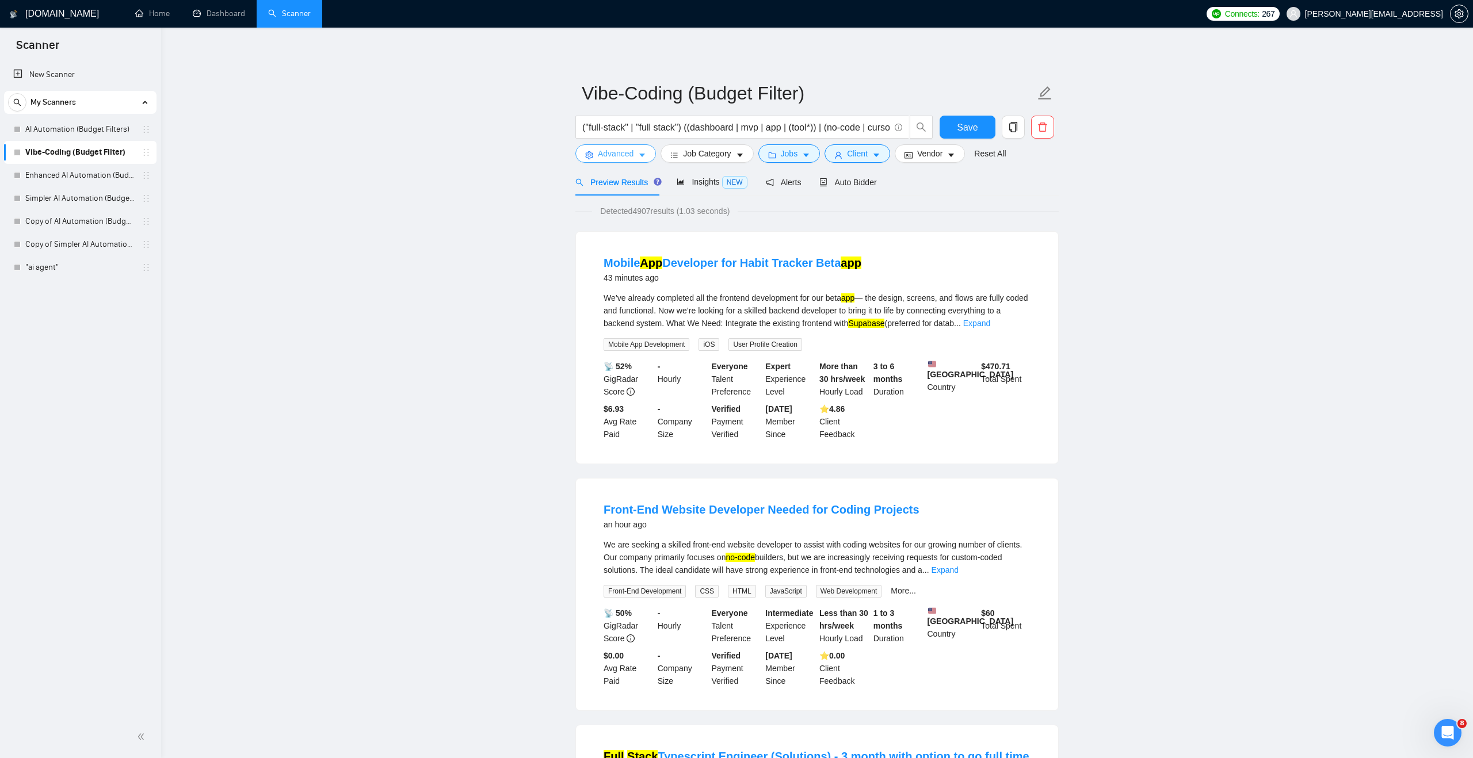
click at [624, 161] on button "Advanced" at bounding box center [615, 153] width 81 height 18
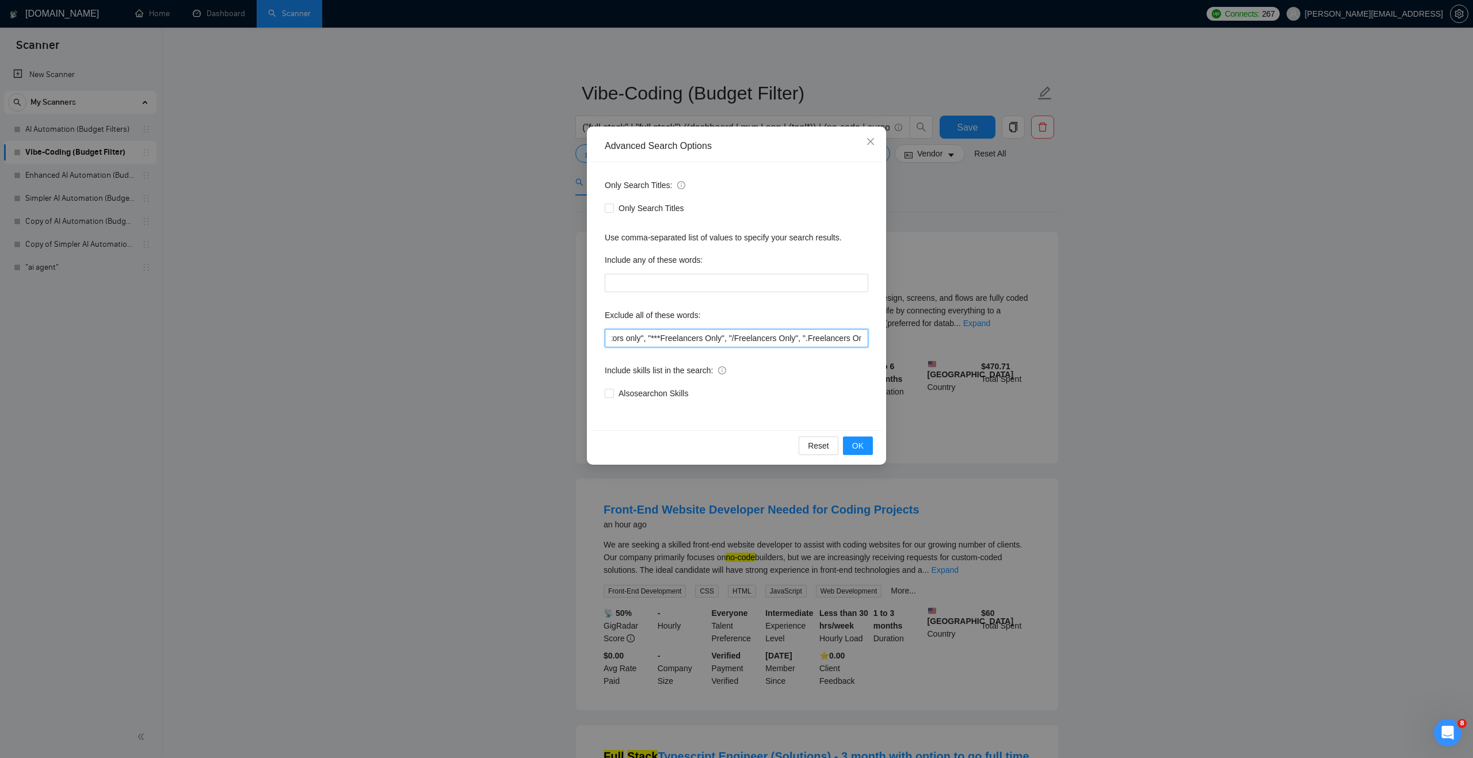
scroll to position [0, 1424]
drag, startPoint x: 710, startPoint y: 339, endPoint x: 904, endPoint y: 339, distance: 194.5
click at [904, 339] on div "Advanced Search Options Only Search Titles: Only Search Titles Use comma-separa…" at bounding box center [736, 379] width 1473 height 758
click at [858, 341] on input ""AI Automation Agency", "no agency", "this job is not open to teams", "this job…" at bounding box center [736, 338] width 263 height 18
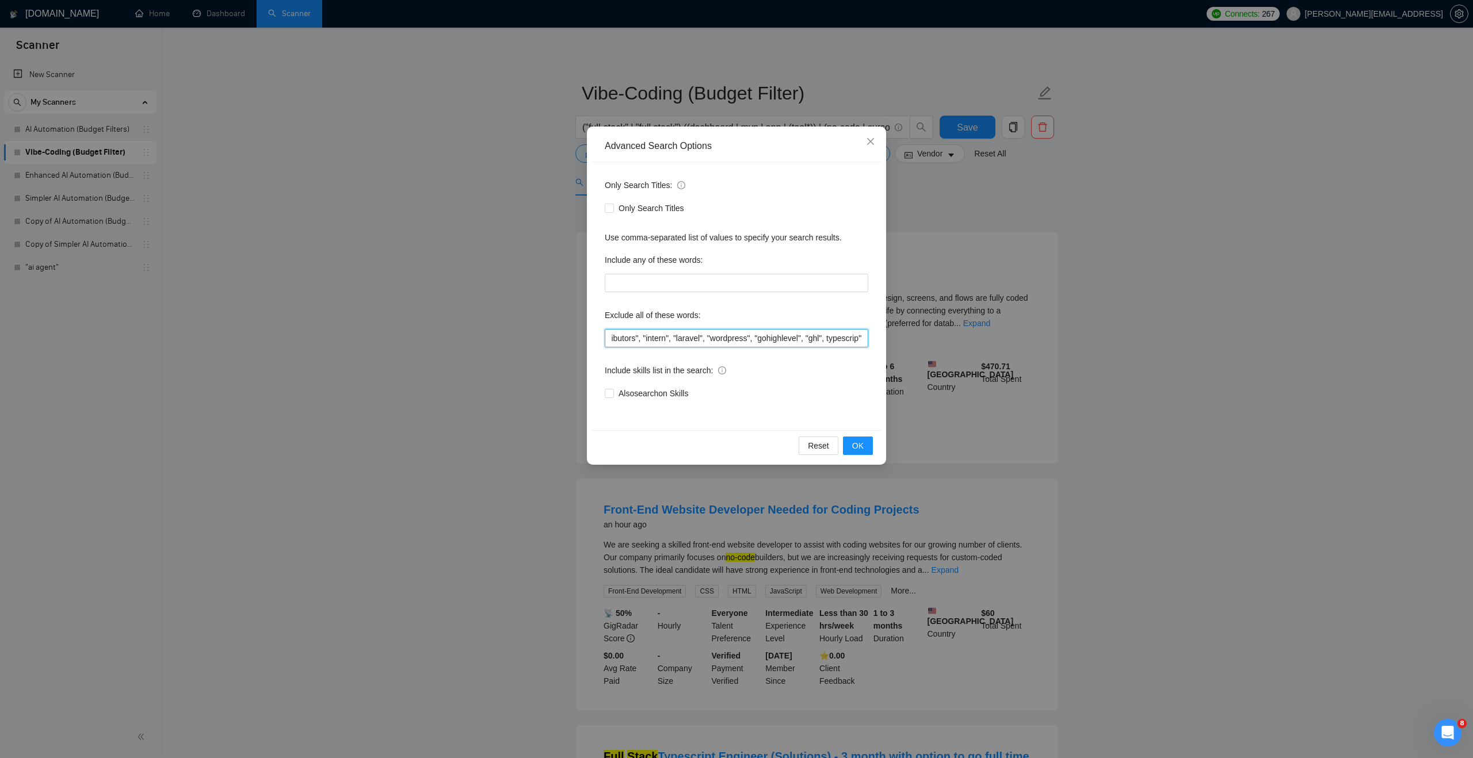
click at [856, 339] on input ""AI Automation Agency", "no agency", "this job is not open to teams", "this job…" at bounding box center [736, 338] width 263 height 18
click at [822, 340] on input ""AI Automation Agency", "no agency", "this job is not open to teams", "this job…" at bounding box center [736, 338] width 263 height 18
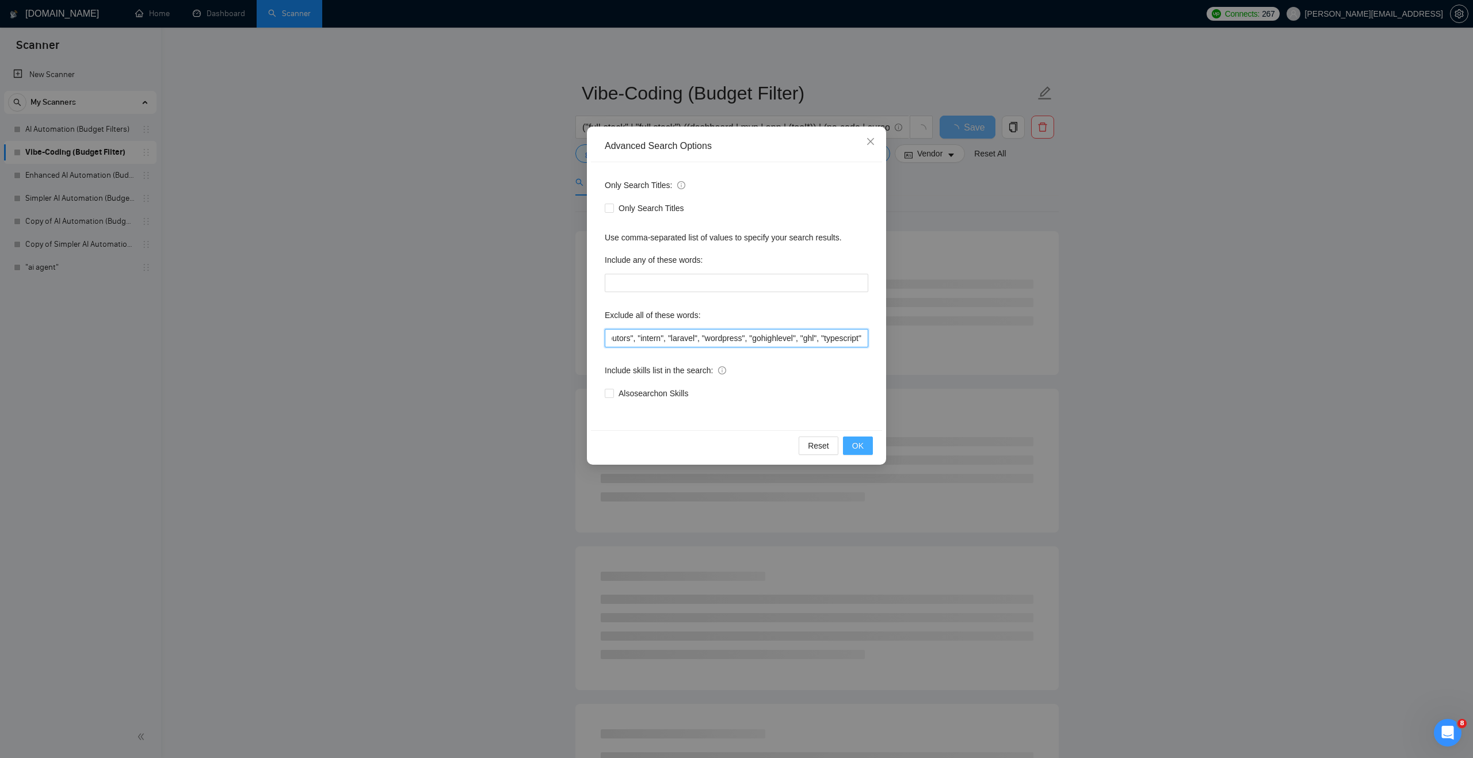
type input ""AI Automation Agency", "no agency", "this job is not open to teams", "this job…"
click at [861, 445] on span "OK" at bounding box center [858, 446] width 12 height 13
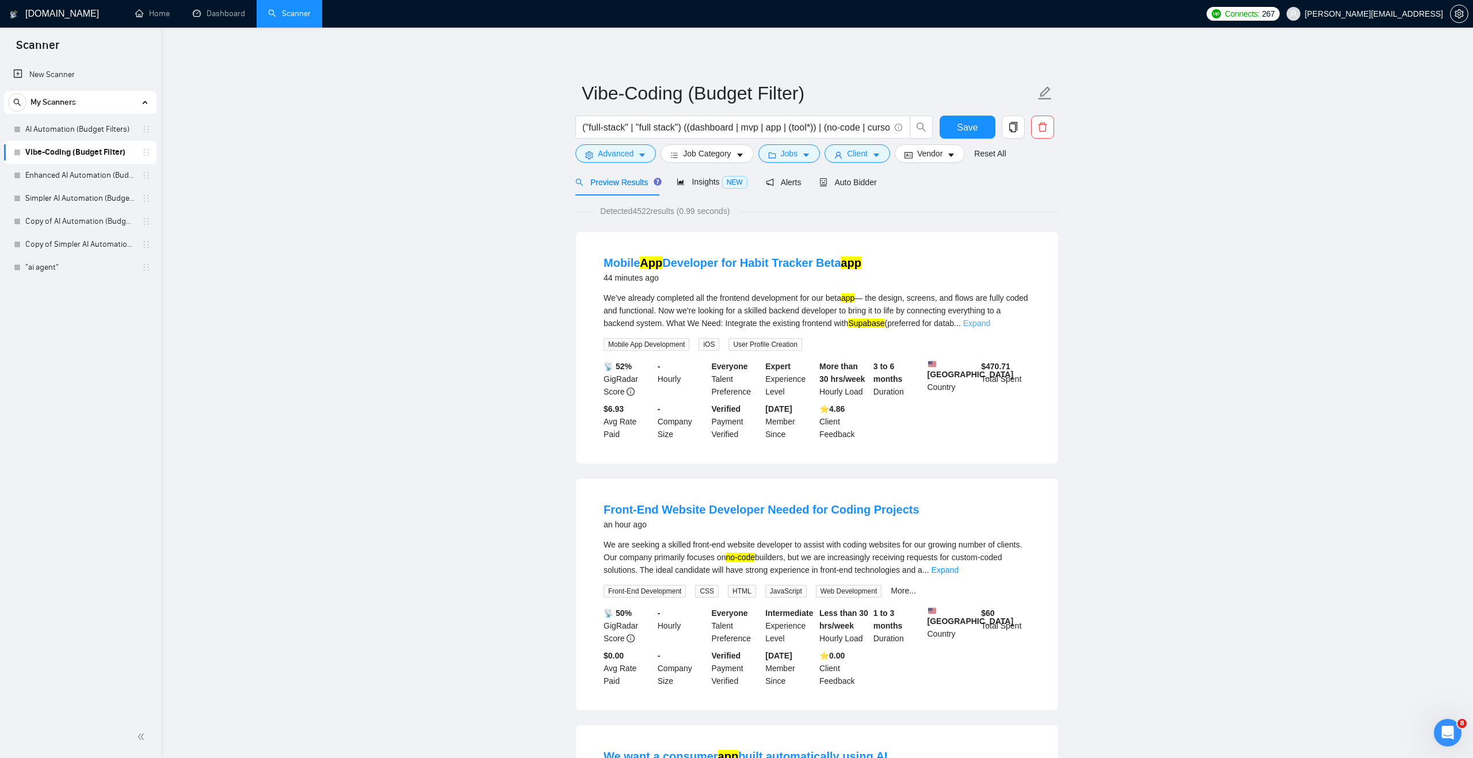
click at [990, 324] on link "Expand" at bounding box center [976, 323] width 27 height 9
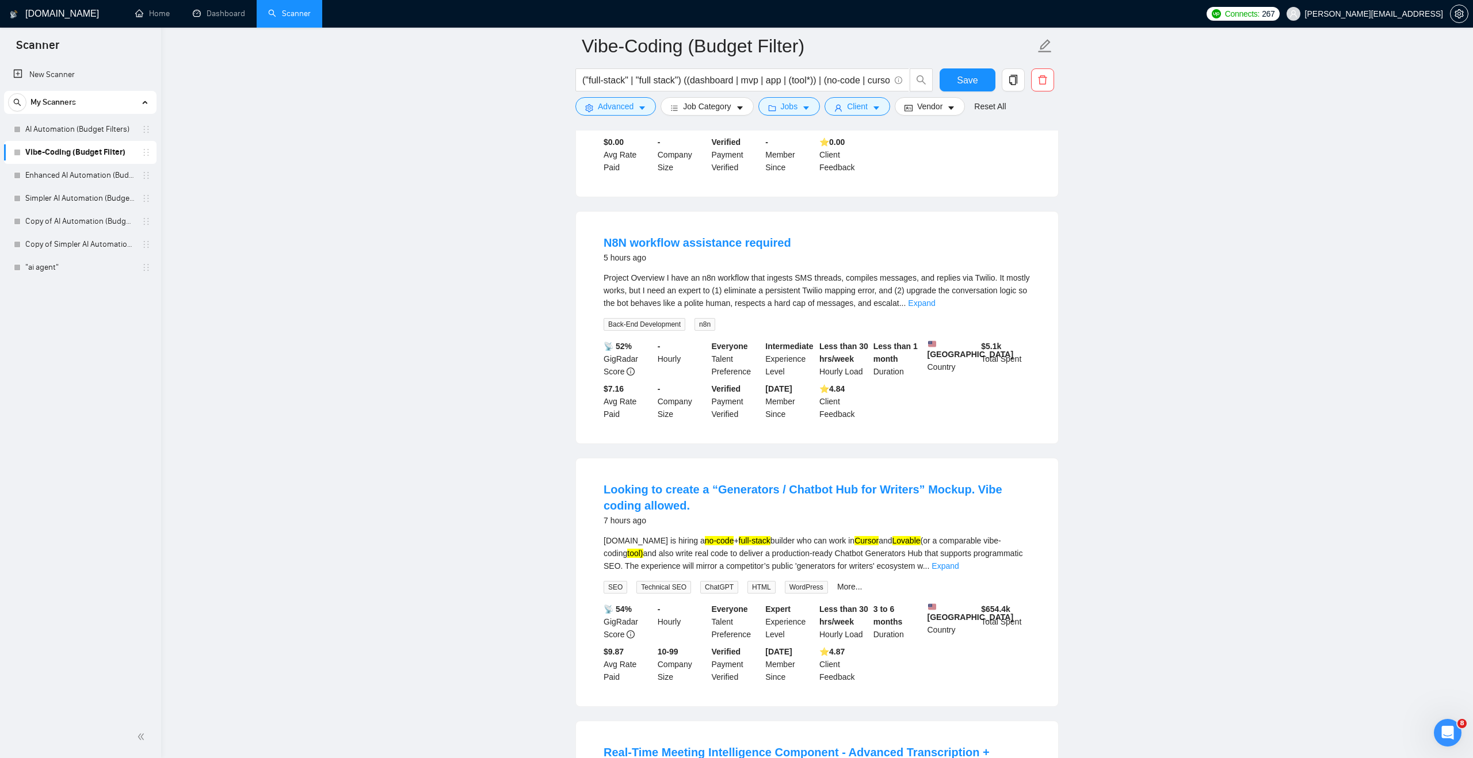
scroll to position [1161, 0]
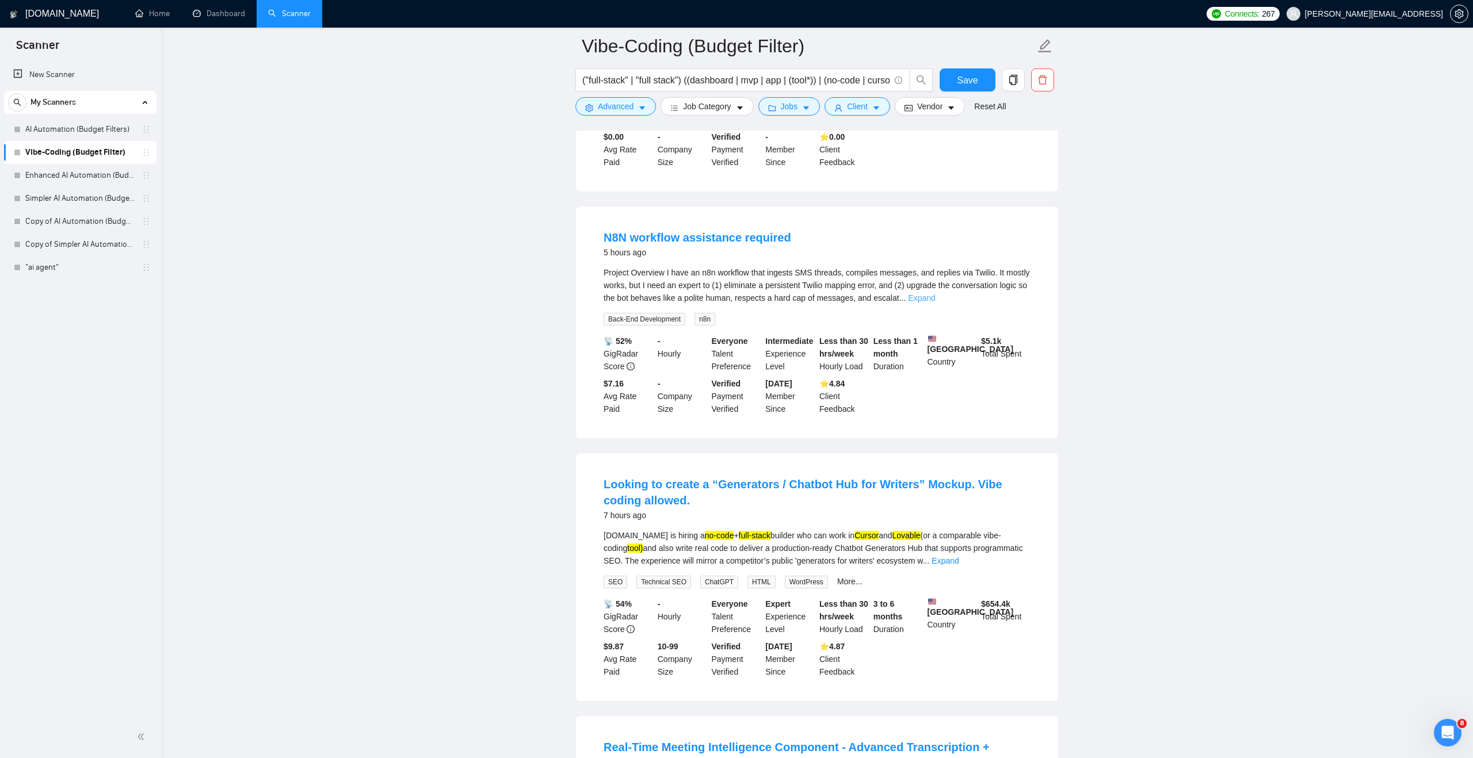
click at [935, 303] on link "Expand" at bounding box center [921, 297] width 27 height 9
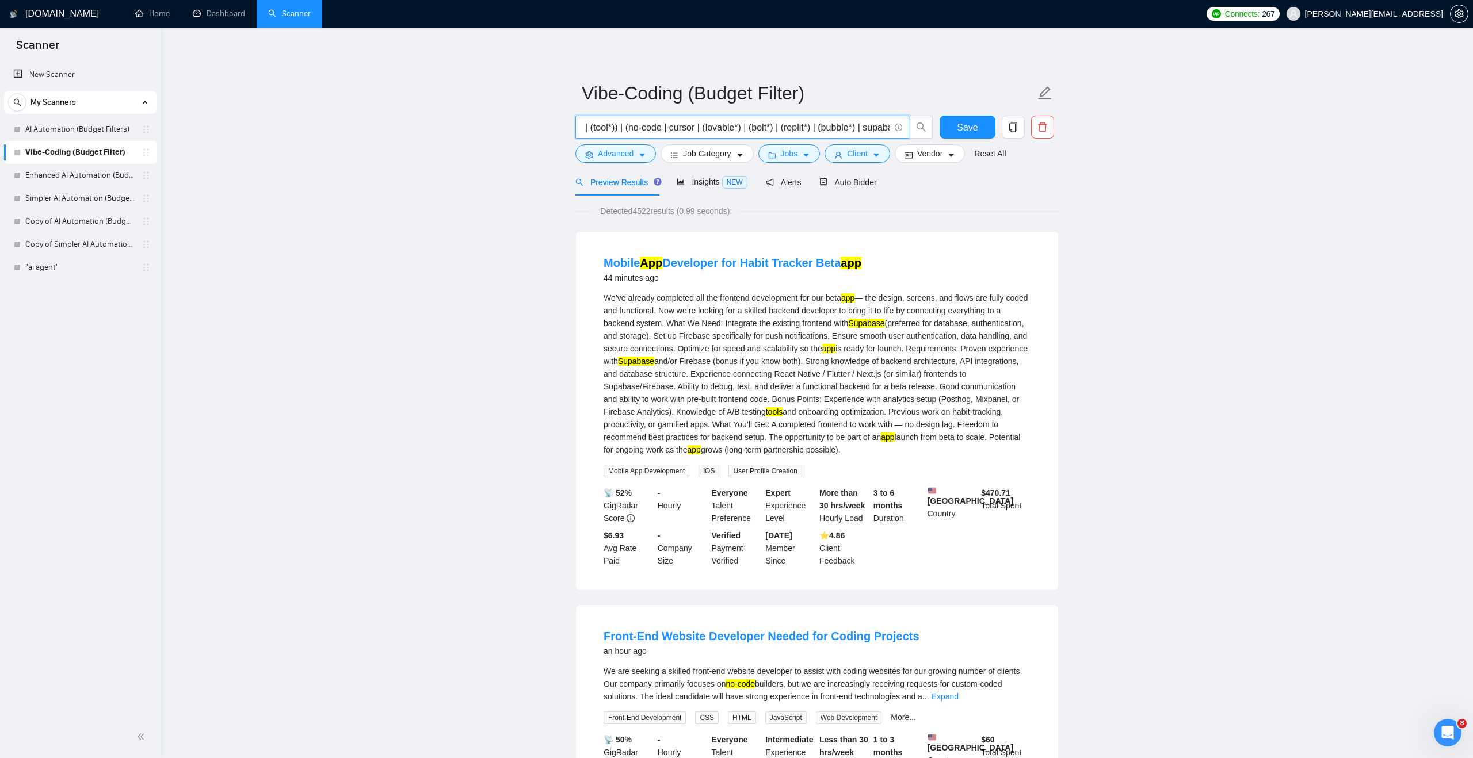
scroll to position [0, 235]
drag, startPoint x: 648, startPoint y: 125, endPoint x: 891, endPoint y: 127, distance: 242.2
click at [891, 127] on span "("full-stack" | "full stack") ((dashboard | mvp | app | (tool*)) | (no-code | c…" at bounding box center [742, 127] width 334 height 23
click at [862, 129] on input "("full-stack" | "full stack") ((dashboard | mvp | app | (tool*)) | (no-code | c…" at bounding box center [735, 127] width 307 height 14
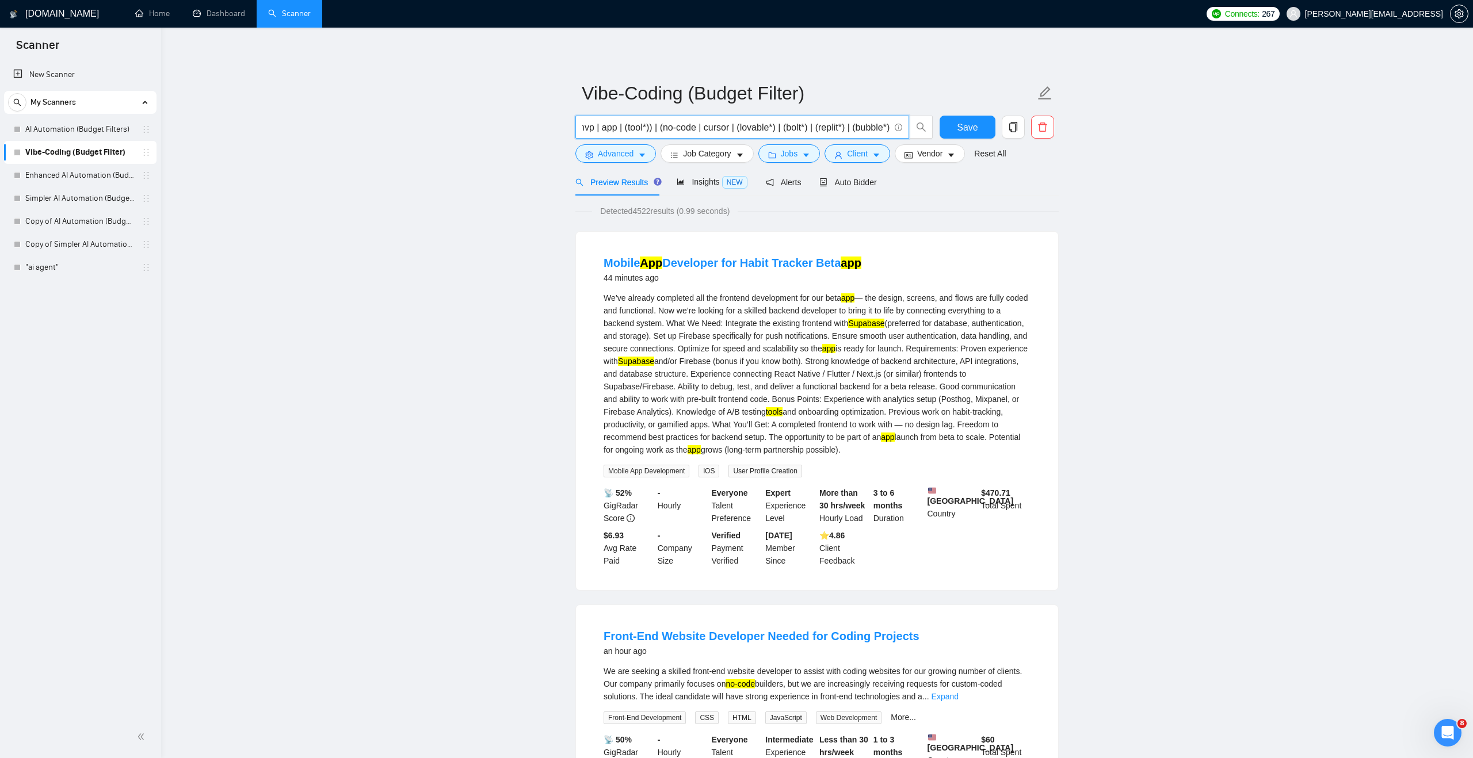
scroll to position [0, 185]
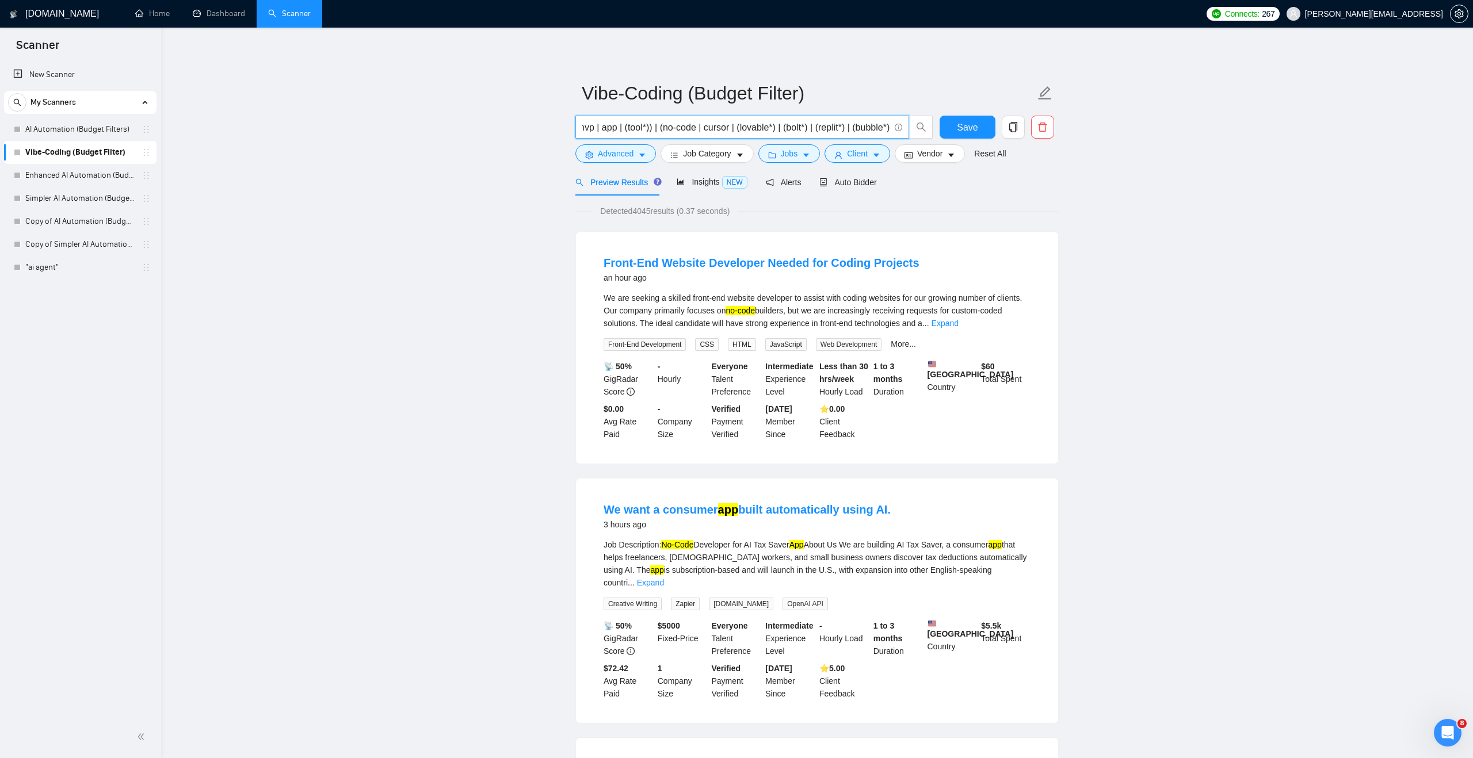
click at [853, 128] on input "("full-stack" | "full stack") ((dashboard | mvp | app | (tool*)) | (no-code | c…" at bounding box center [735, 127] width 307 height 14
click at [845, 126] on input "("full-stack" | "full stack") ((dashboard | mvp | app | (tool*)) | (no-code | c…" at bounding box center [735, 127] width 307 height 14
click at [820, 124] on input "("full-stack" | "full stack") ((dashboard | mvp | app | (tool*)) | (no-code | c…" at bounding box center [735, 127] width 307 height 14
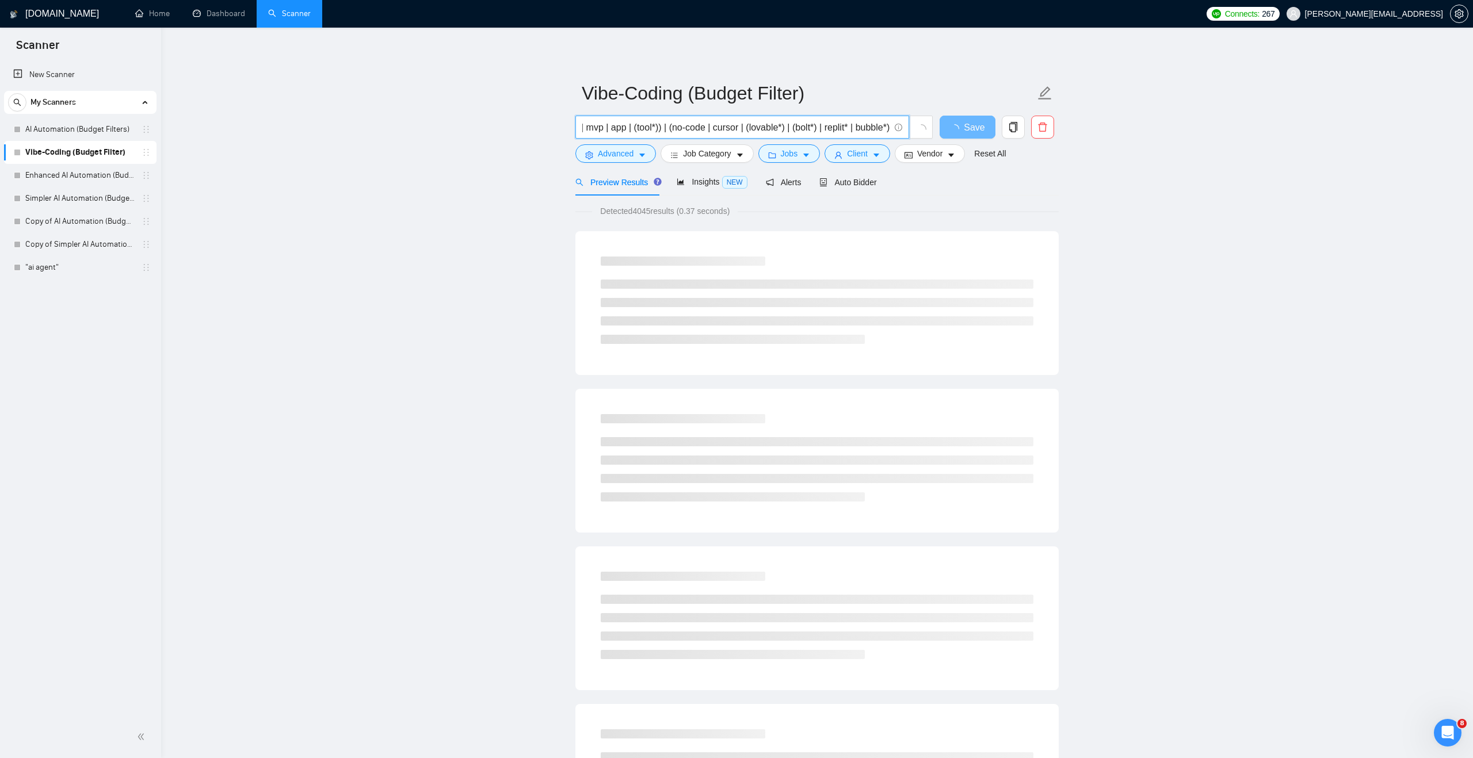
scroll to position [0, 174]
click at [813, 125] on input "("full-stack" | "full stack") ((dashboard | mvp | app | (tool*)) | (no-code | c…" at bounding box center [735, 127] width 307 height 14
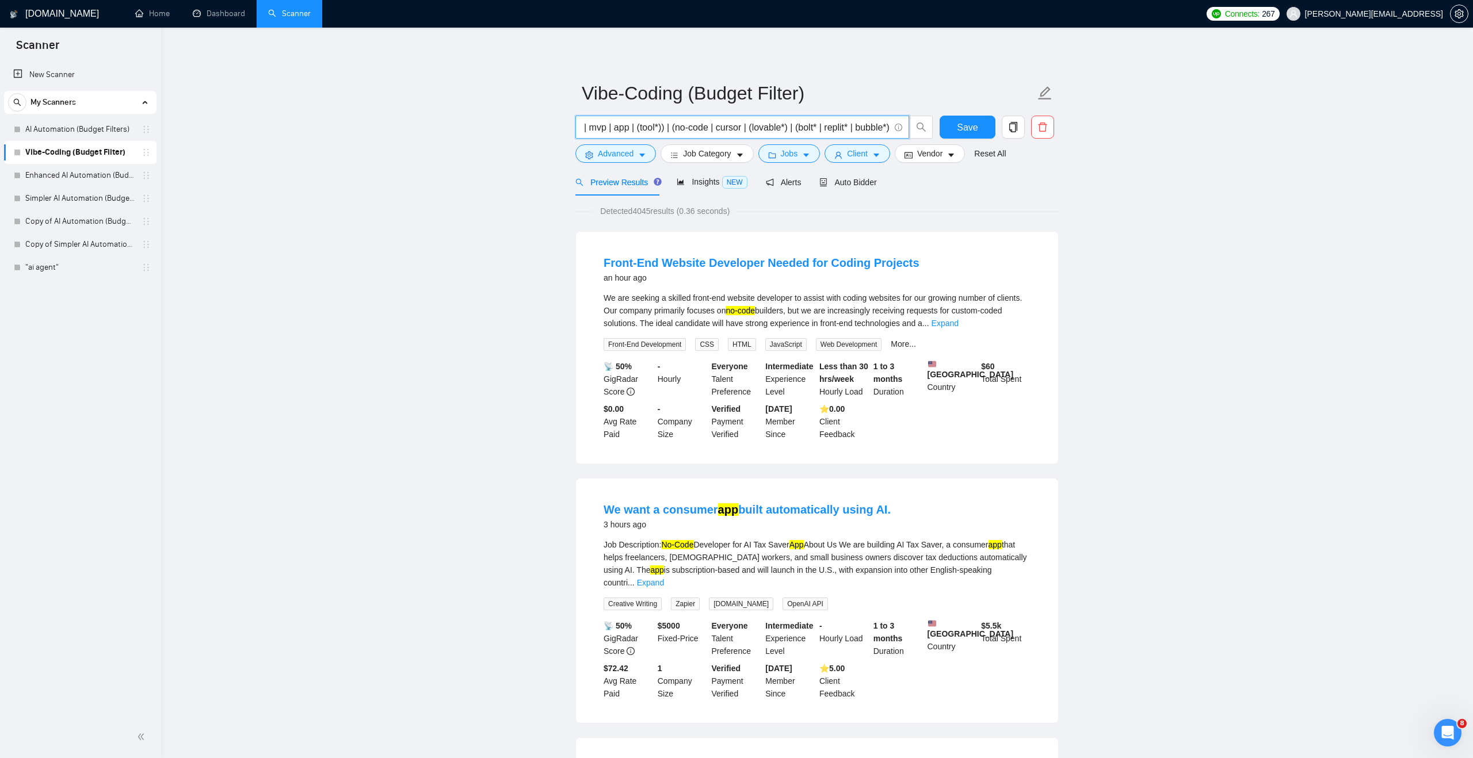
click at [799, 126] on input "("full-stack" | "full stack") ((dashboard | mvp | app | (tool*)) | (no-code | c…" at bounding box center [735, 127] width 307 height 14
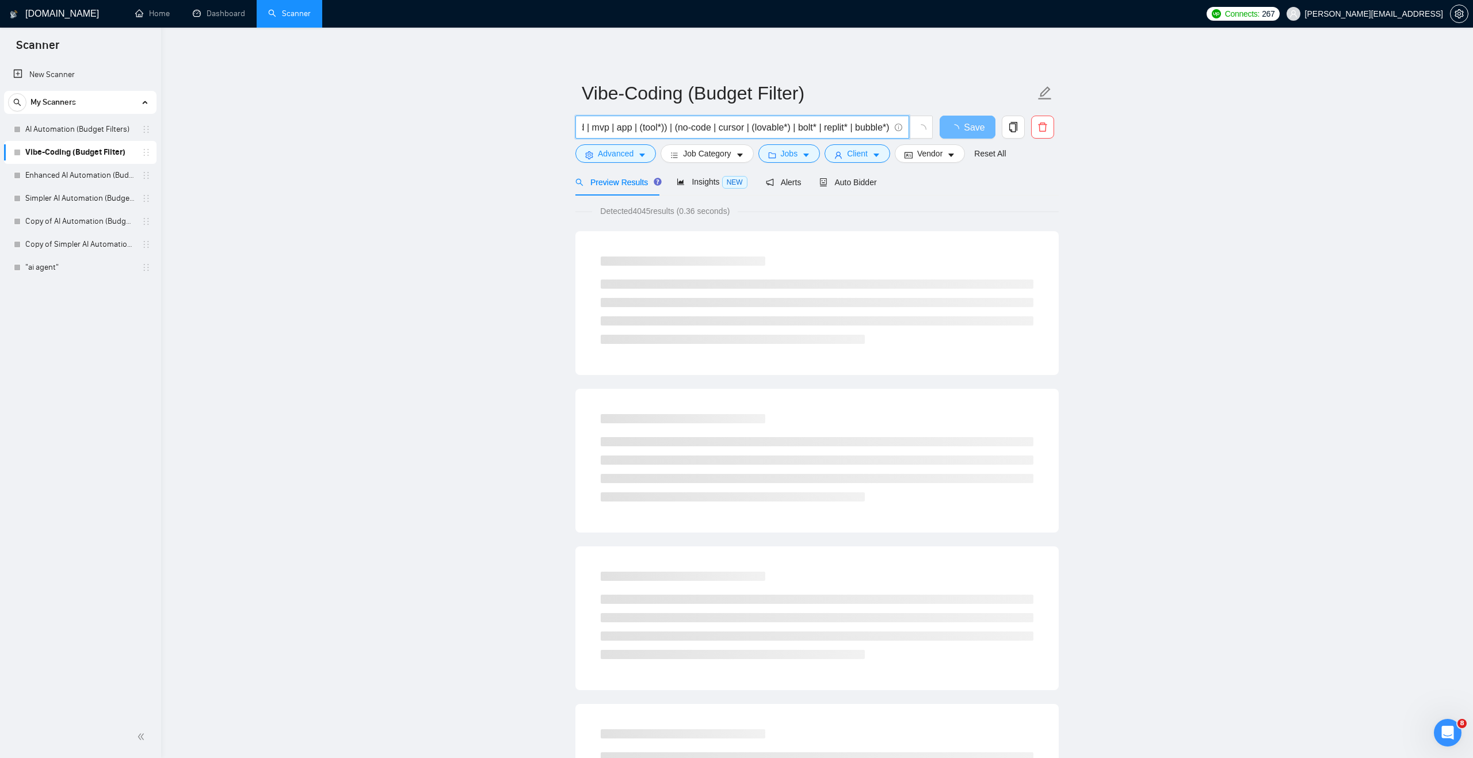
click at [787, 127] on input "("full-stack" | "full stack") ((dashboard | mvp | app | (tool*)) | (no-code | c…" at bounding box center [735, 127] width 307 height 14
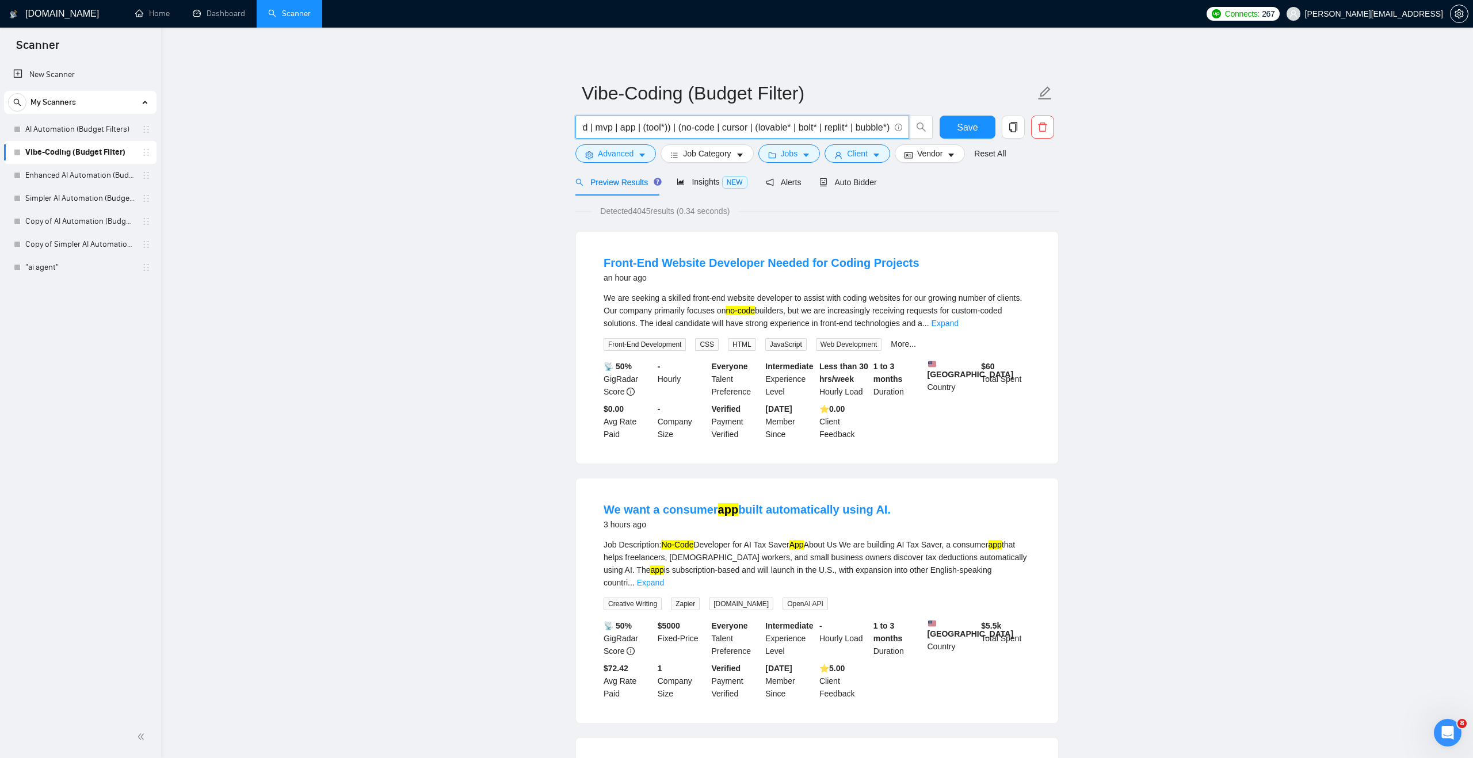
scroll to position [0, 165]
click at [753, 128] on input "("full-stack" | "full stack") ((dashboard | mvp | app | (tool*)) | (no-code | c…" at bounding box center [735, 127] width 307 height 14
click at [663, 128] on input "("full-stack" | "full stack") ((dashboard | mvp | app | (tool*)) | (no-code | c…" at bounding box center [735, 127] width 307 height 14
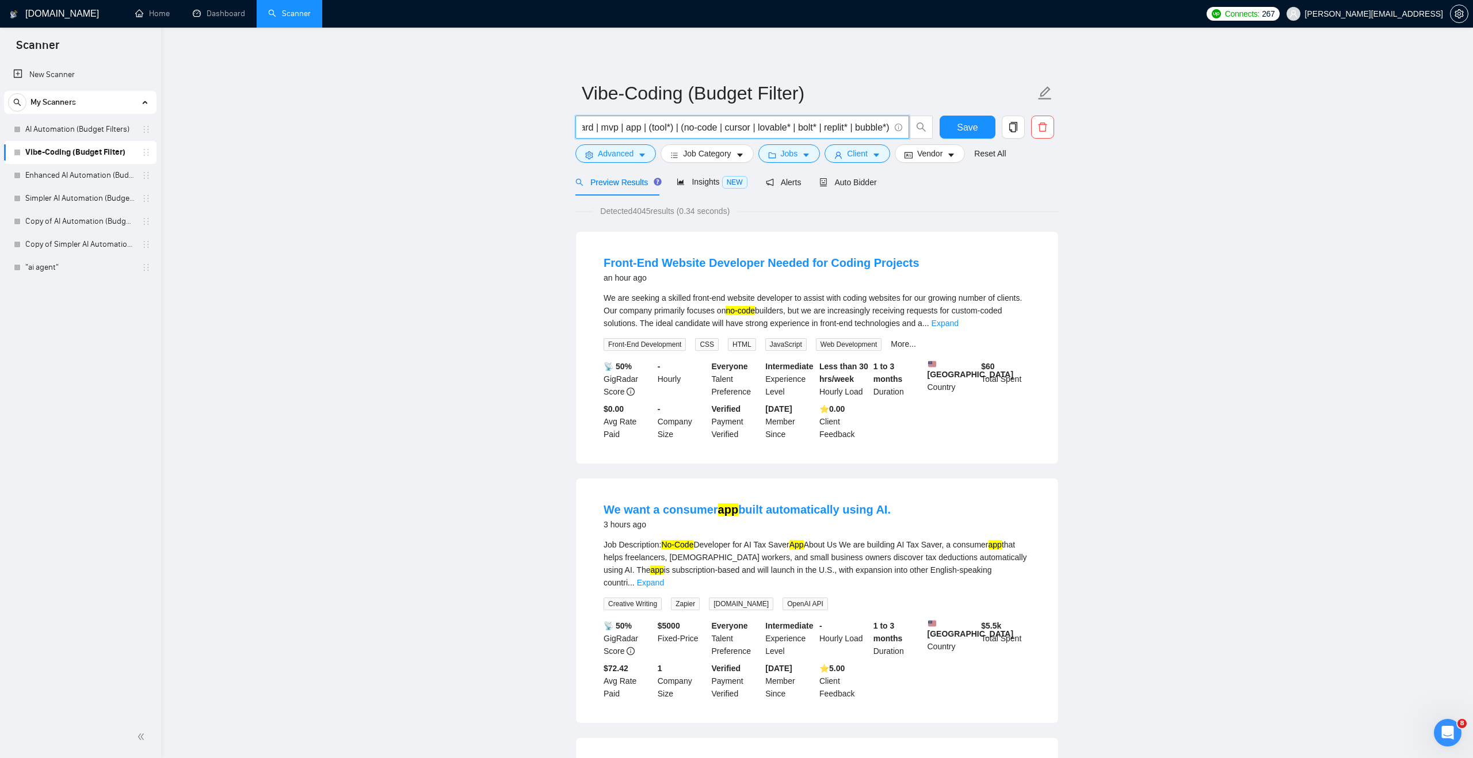
click at [644, 128] on input "("full-stack" | "full stack") ((dashboard | mvp | app | (tool*) | (no-code | cu…" at bounding box center [735, 127] width 307 height 14
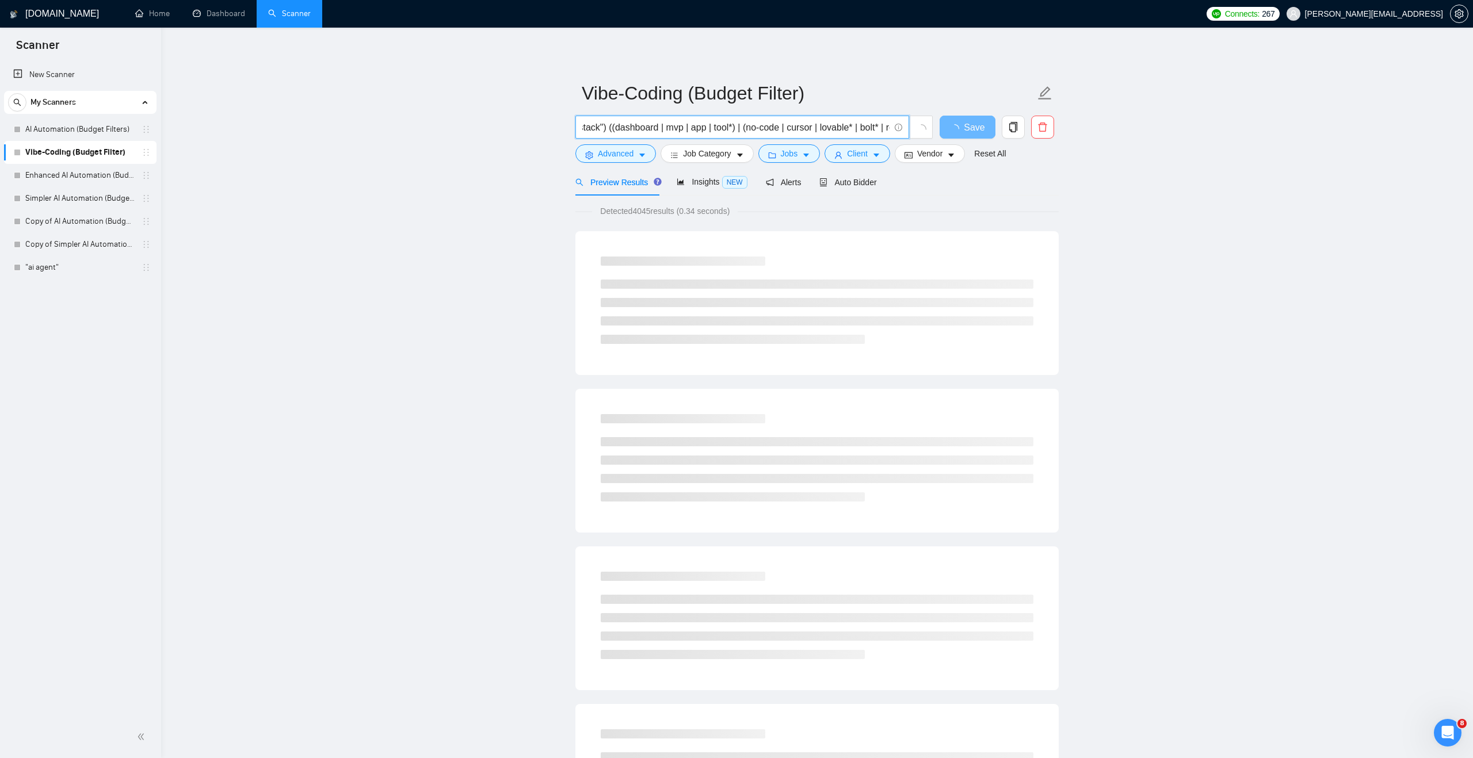
scroll to position [0, 0]
drag, startPoint x: 662, startPoint y: 127, endPoint x: 568, endPoint y: 126, distance: 93.2
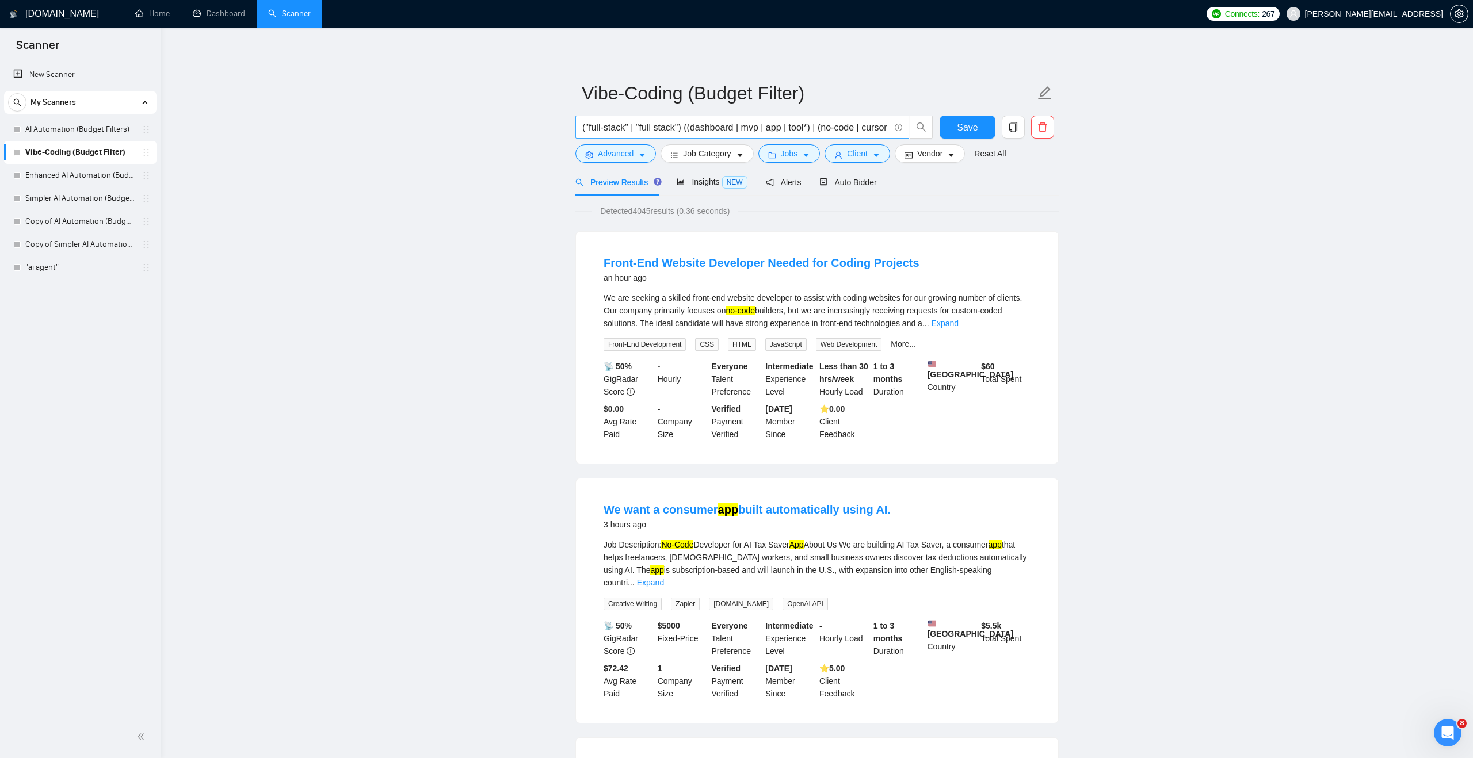
click at [686, 125] on input "("full-stack" | "full stack") ((dashboard | mvp | app | tool*) | (no-code | cur…" at bounding box center [735, 127] width 307 height 14
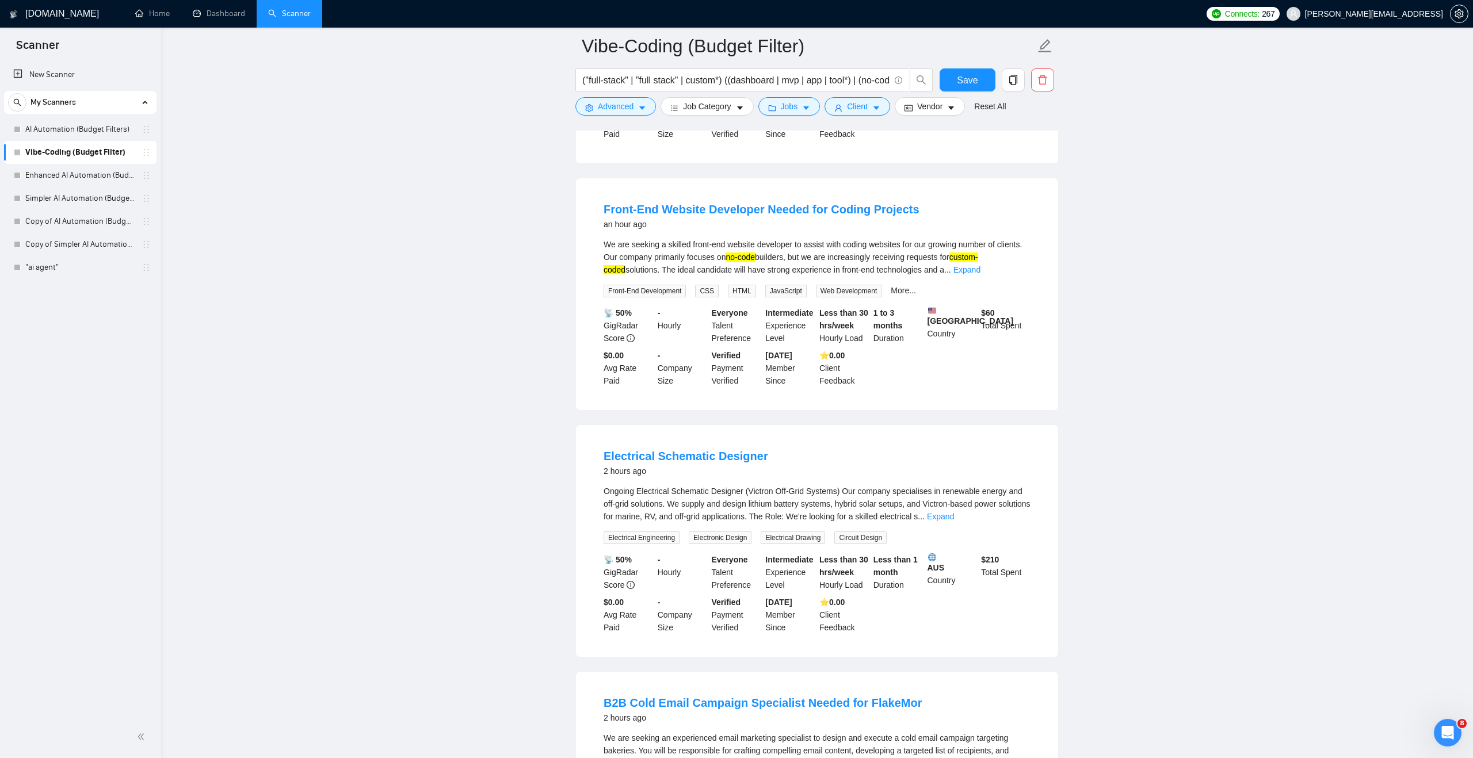
scroll to position [311, 0]
click at [954, 519] on link "Expand" at bounding box center [940, 514] width 27 height 9
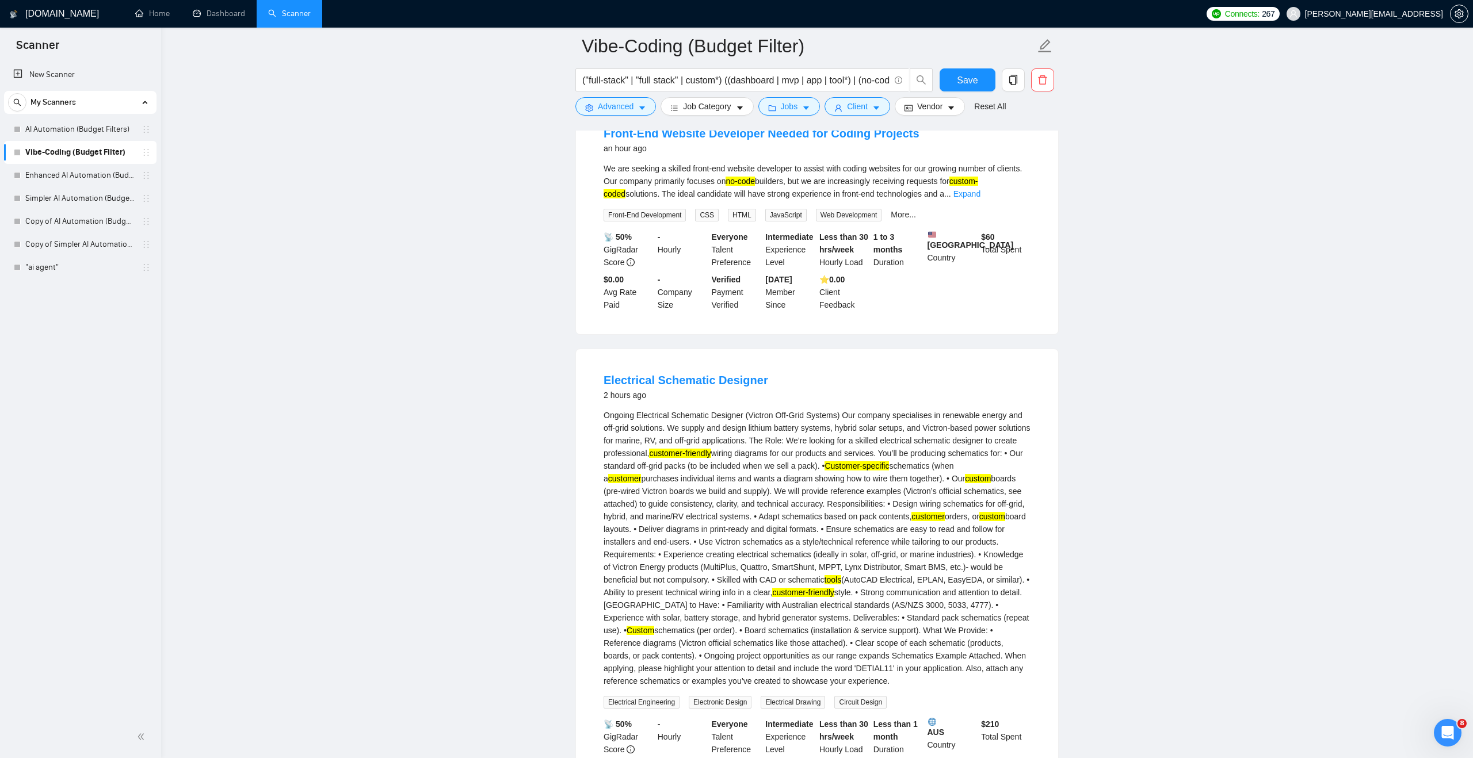
scroll to position [222, 0]
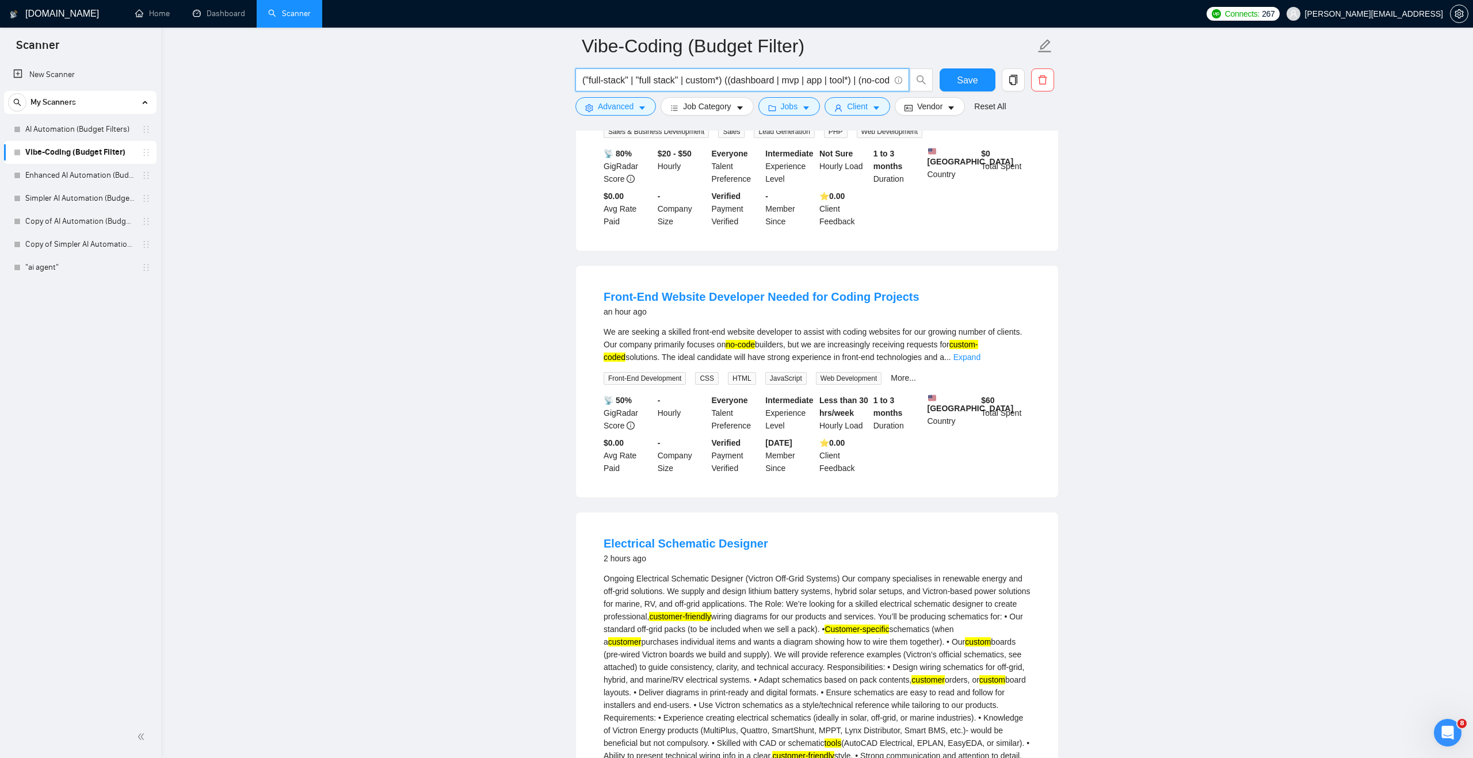
click at [728, 79] on input "("full-stack" | "full stack" | custom*) ((dashboard | mvp | app | tool*) | (no-…" at bounding box center [735, 80] width 307 height 14
type input "("full-stack" | "full stack" | custom) ((dashboard | mvp | app | tool*) | (no-c…"
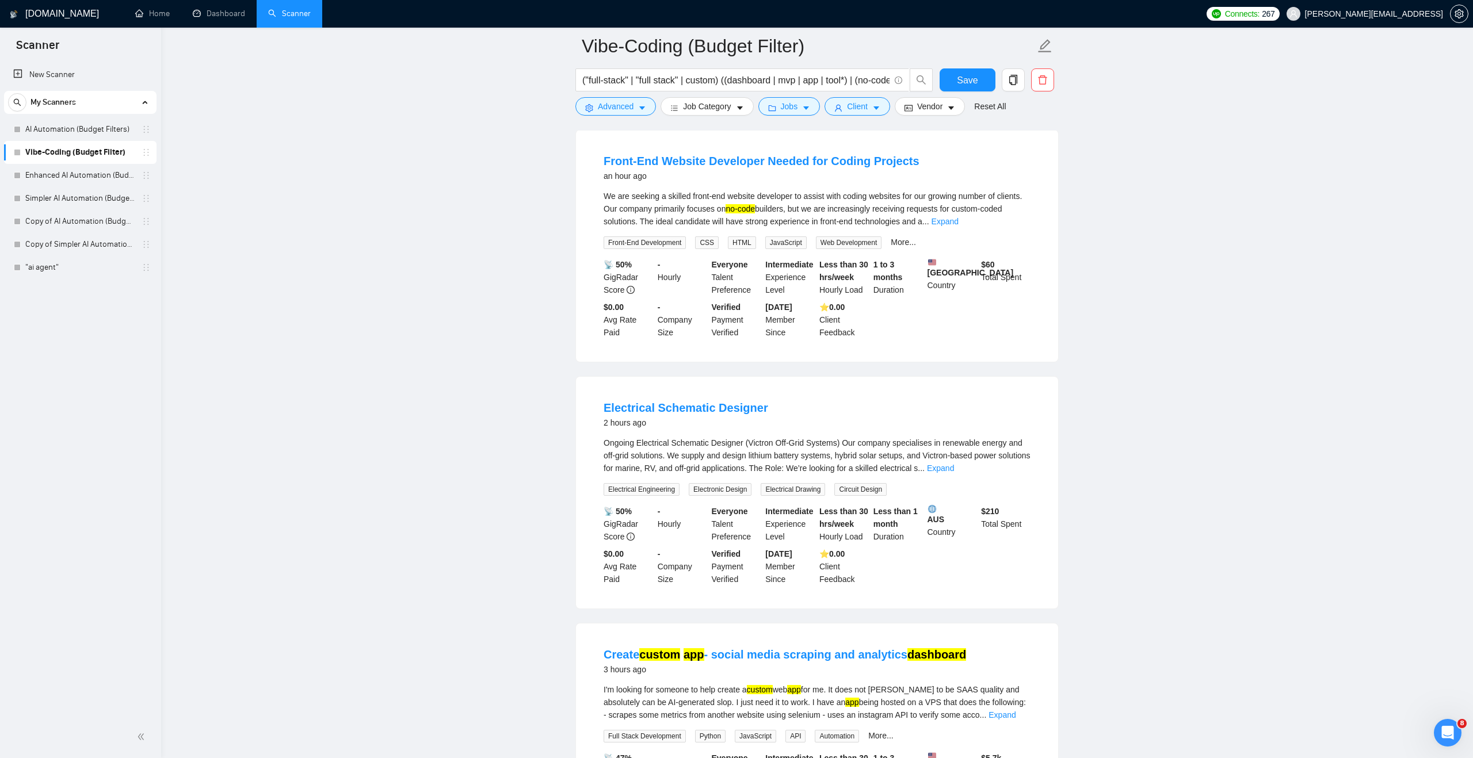
scroll to position [102, 0]
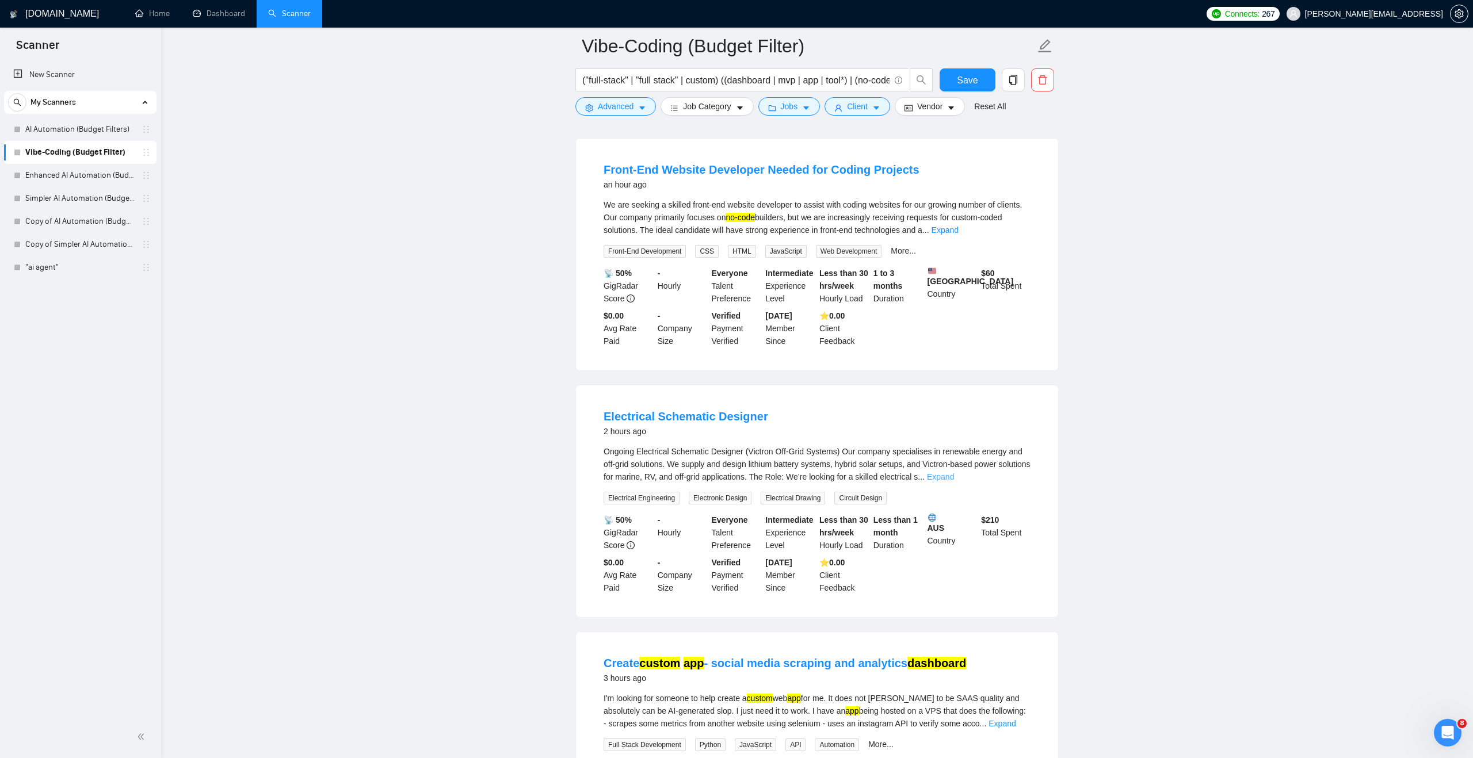
click at [954, 482] on link "Expand" at bounding box center [940, 476] width 27 height 9
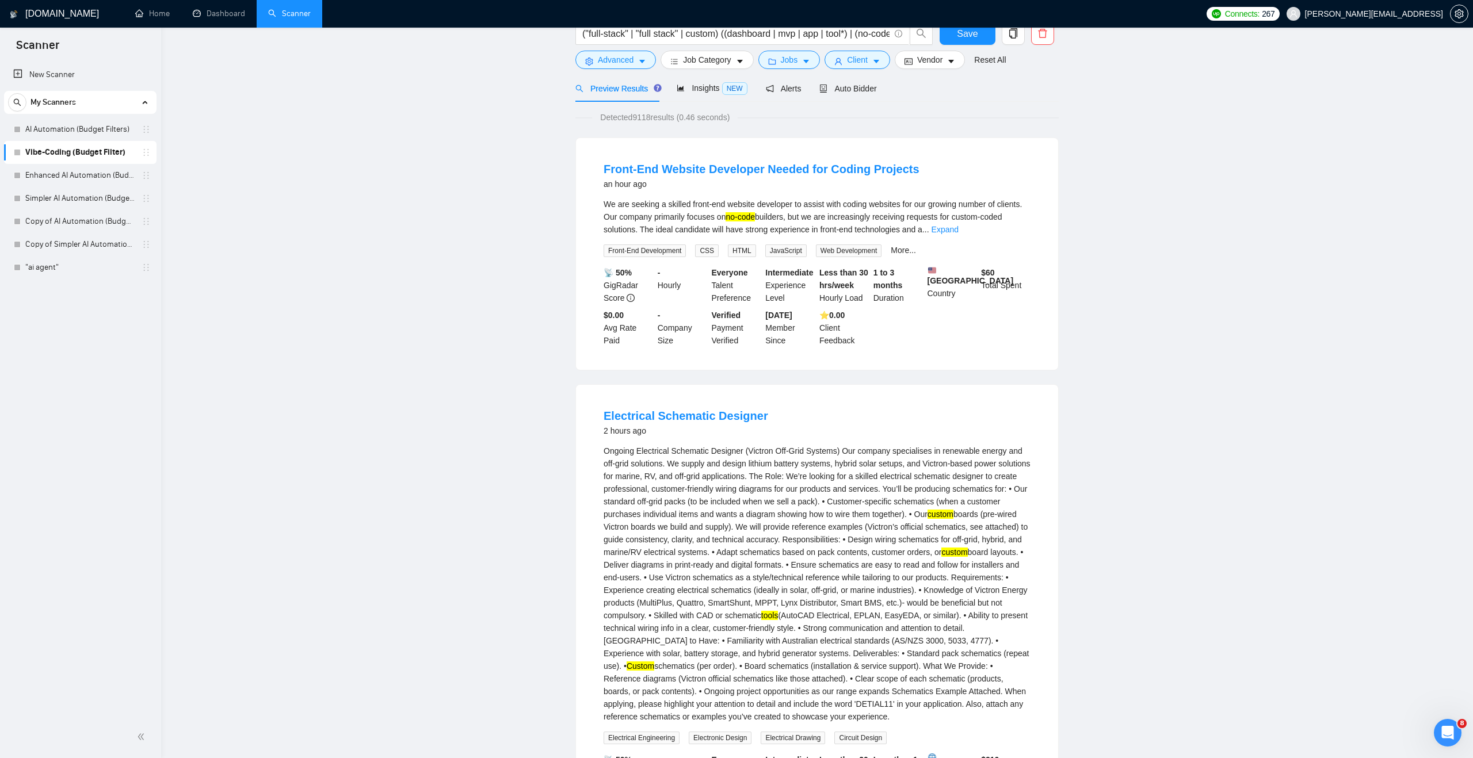
scroll to position [0, 0]
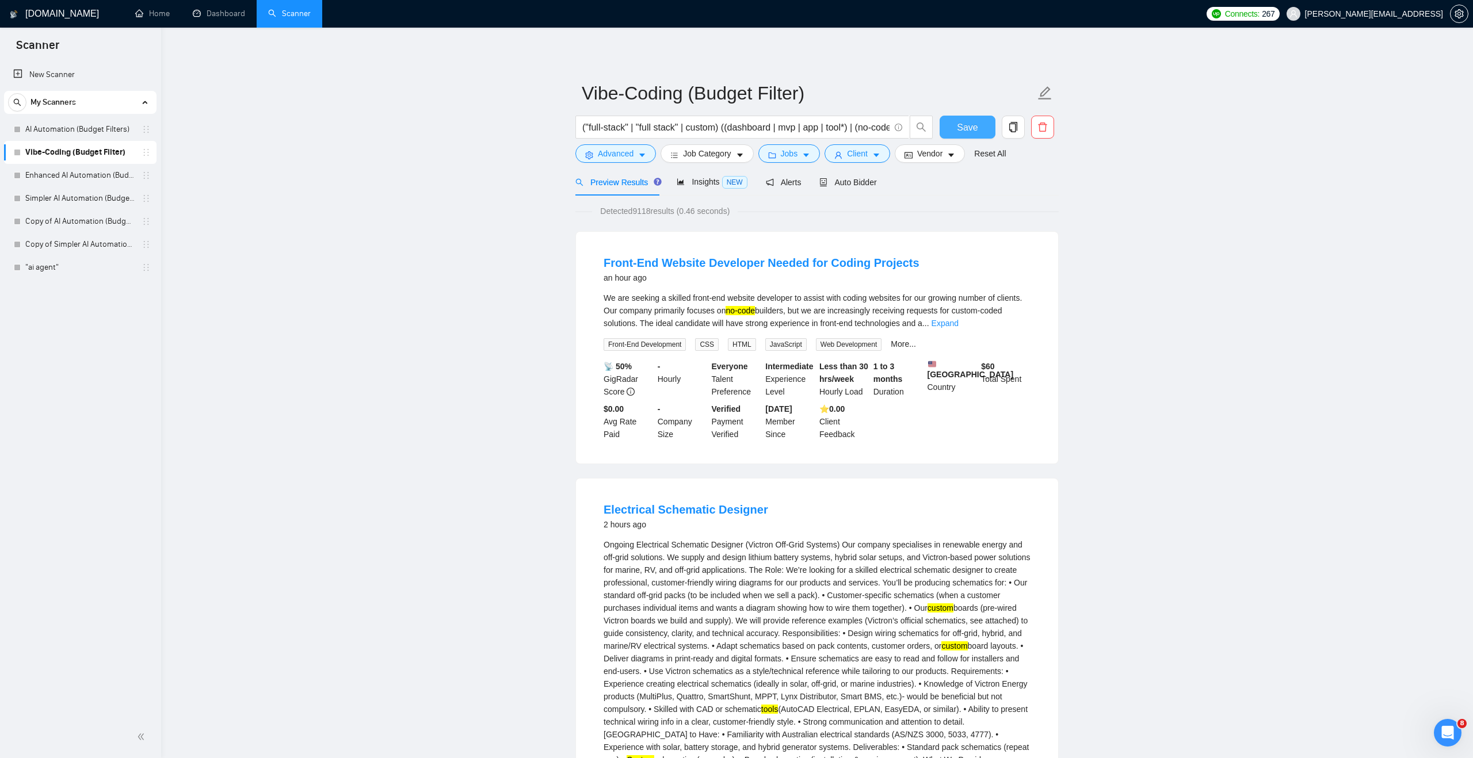
click at [945, 125] on button "Save" at bounding box center [967, 127] width 56 height 23
click at [104, 128] on link "AI Automation (Budget Filters)" at bounding box center [79, 129] width 109 height 23
click at [57, 127] on link "AI Automation (Budget Filters)" at bounding box center [79, 129] width 109 height 23
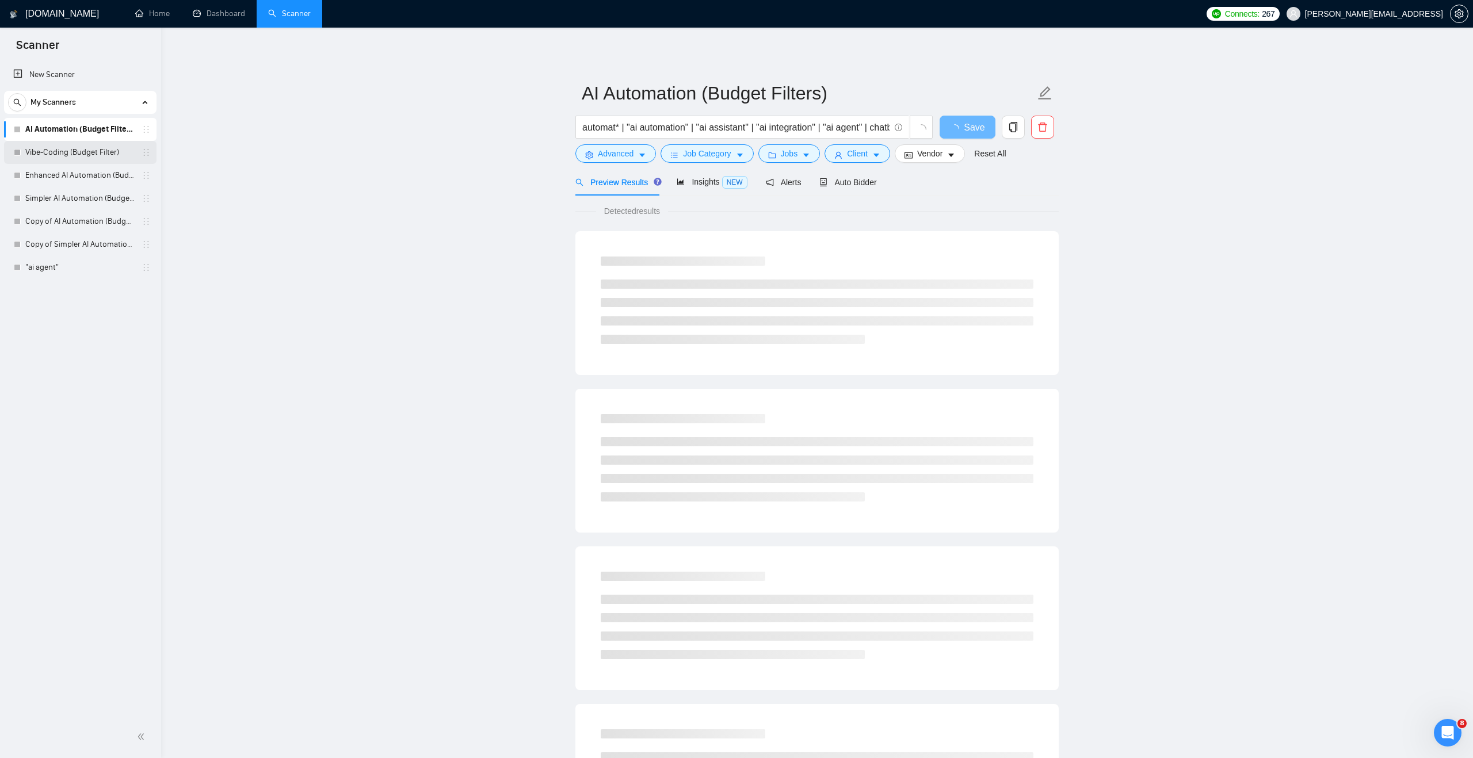
click at [89, 155] on link "Vibe-Coding (Budget Filter)" at bounding box center [79, 152] width 109 height 23
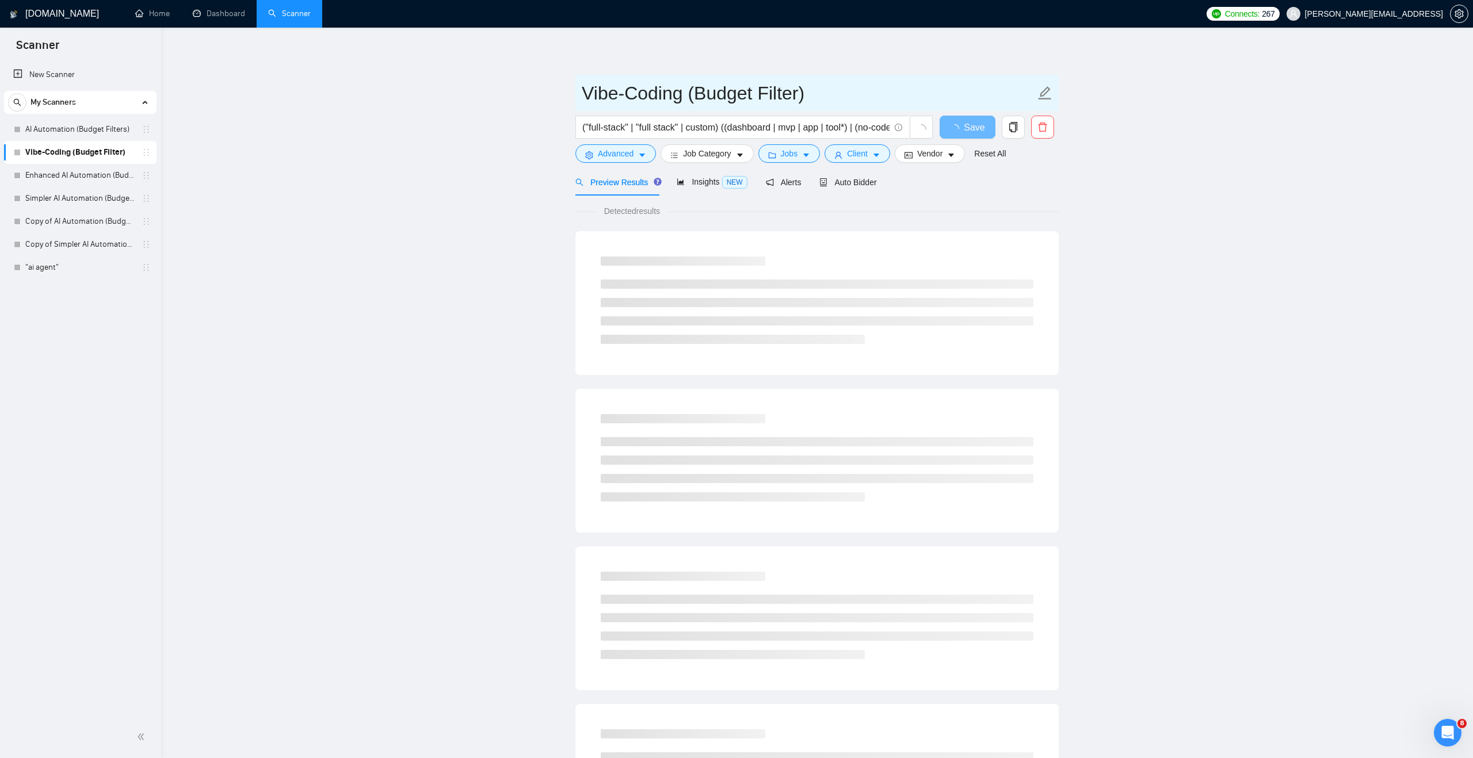
drag, startPoint x: 685, startPoint y: 93, endPoint x: 561, endPoint y: 95, distance: 124.3
click at [561, 95] on main "Vibe-Coding (Budget Filter) ("full-stack" | "full stack" | custom) ((dashboard …" at bounding box center [816, 526] width 1275 height 960
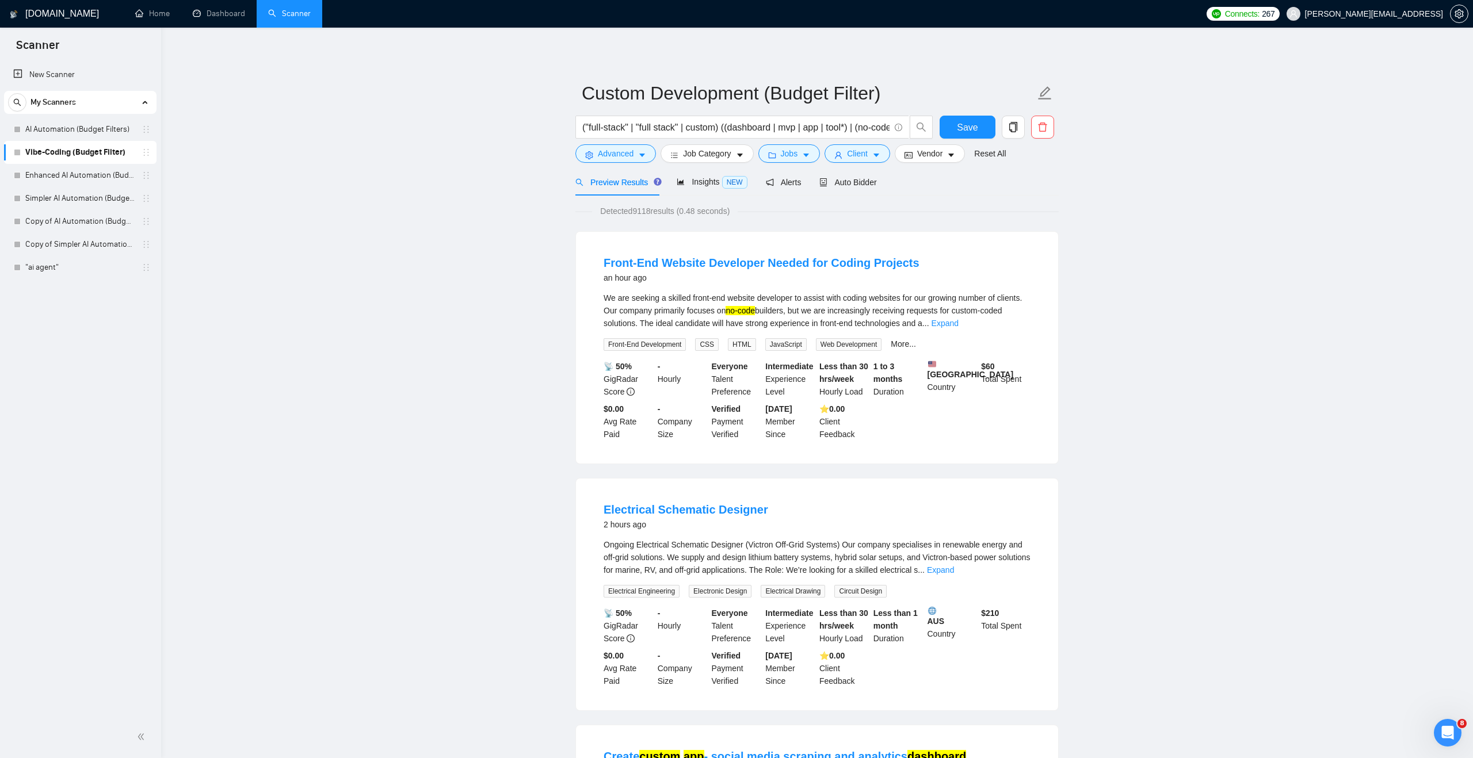
click at [973, 127] on span "Save" at bounding box center [967, 127] width 21 height 14
click at [654, 89] on input "Custom Development (Budget Filter)" at bounding box center [808, 93] width 453 height 29
type input "Custom AI Development (Budget Filter)"
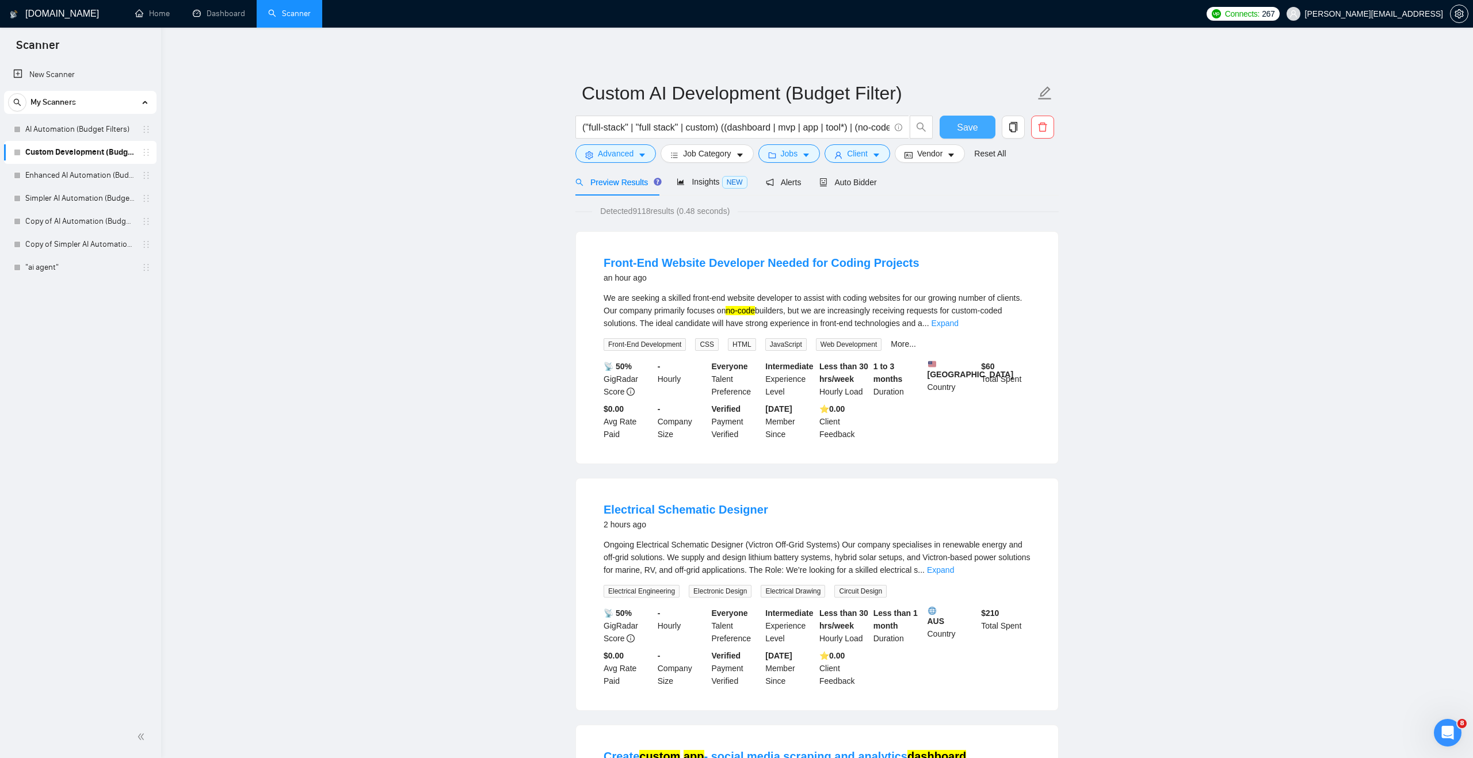
click at [965, 124] on span "Save" at bounding box center [967, 127] width 21 height 14
click at [72, 133] on link "AI Automation (Budget Filters)" at bounding box center [79, 129] width 109 height 23
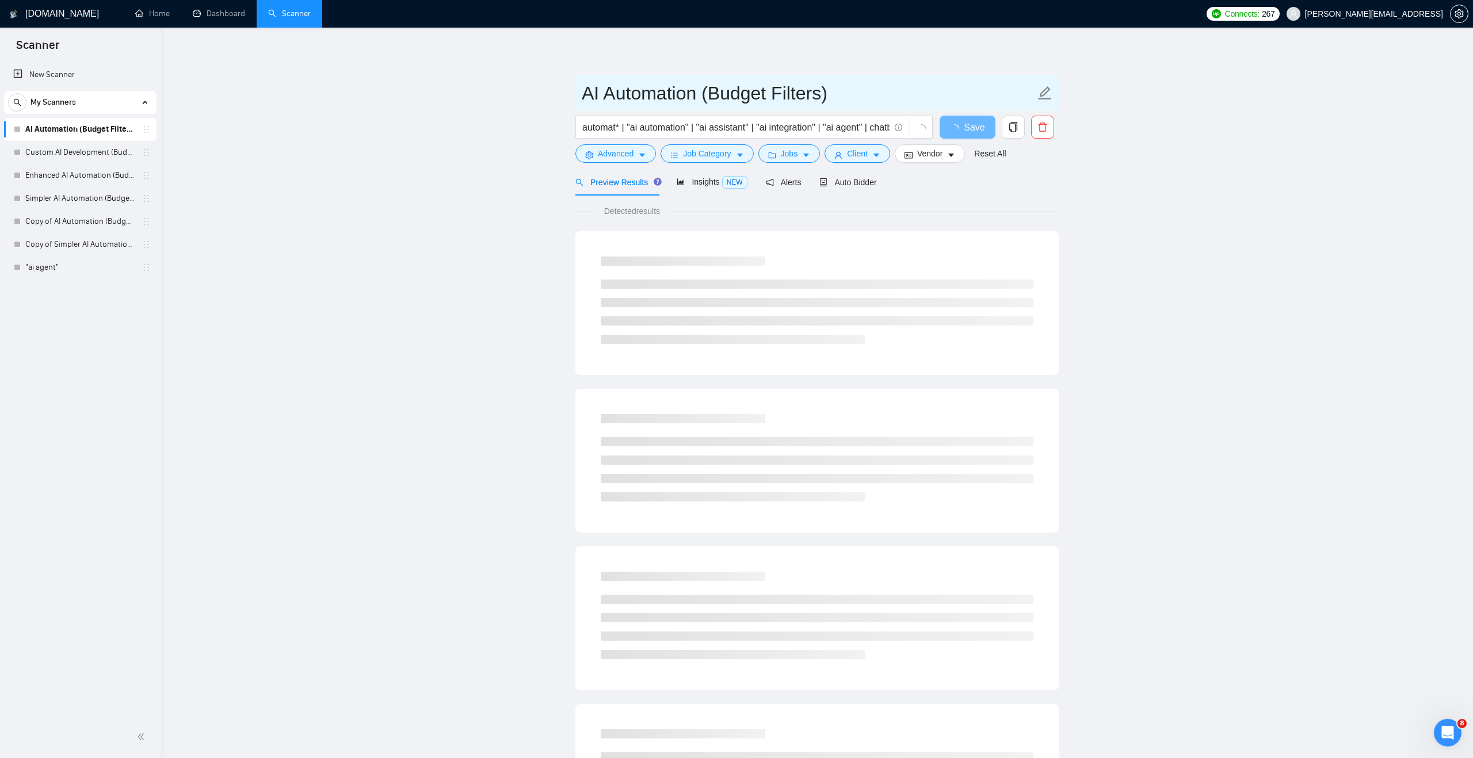
click at [583, 96] on input "AI Automation (Budget Filters)" at bounding box center [808, 93] width 453 height 29
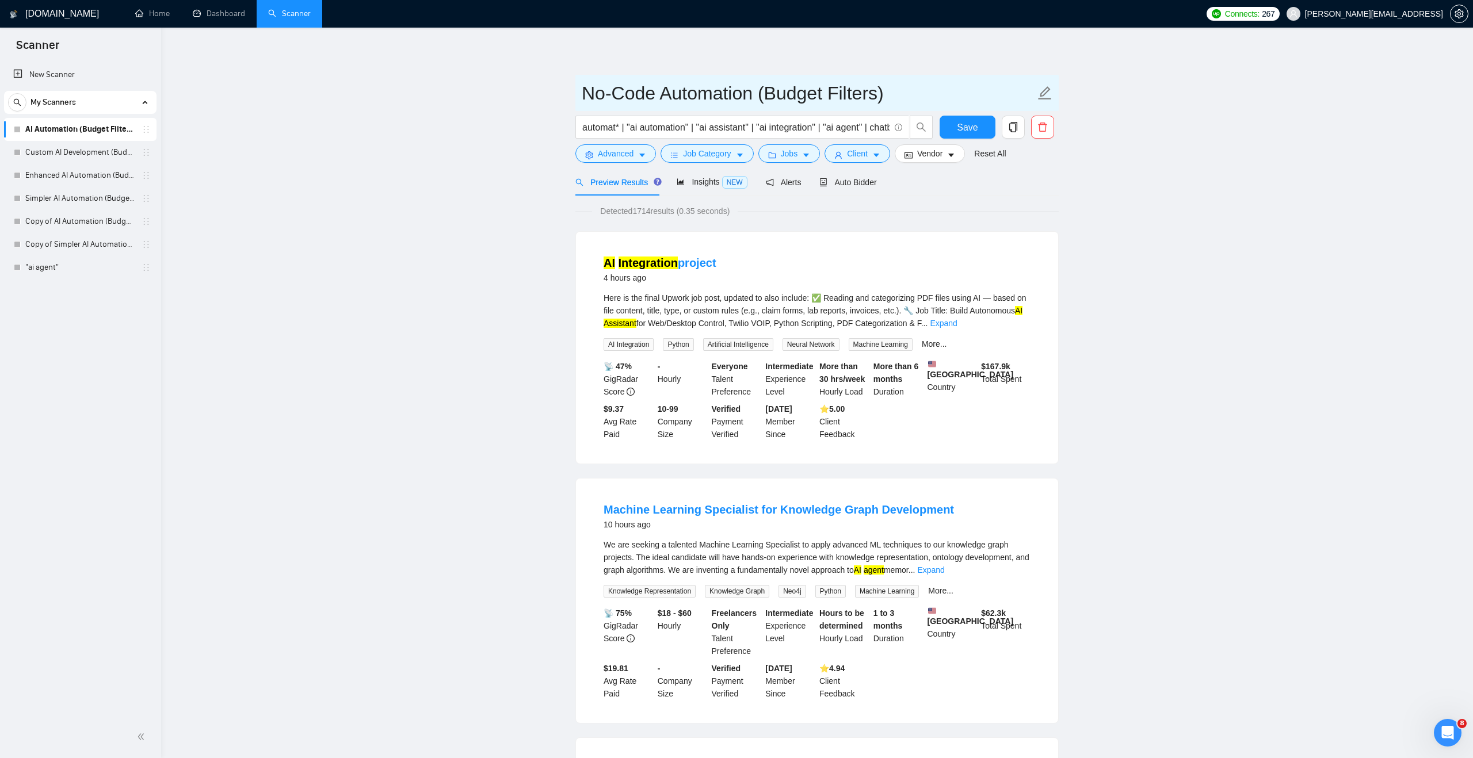
type input "No-Code Automation (Budget Filters)"
click at [943, 126] on button "Save" at bounding box center [967, 127] width 56 height 23
click at [62, 178] on link "Enhanced AI Automation (Budget Filters)" at bounding box center [79, 175] width 109 height 23
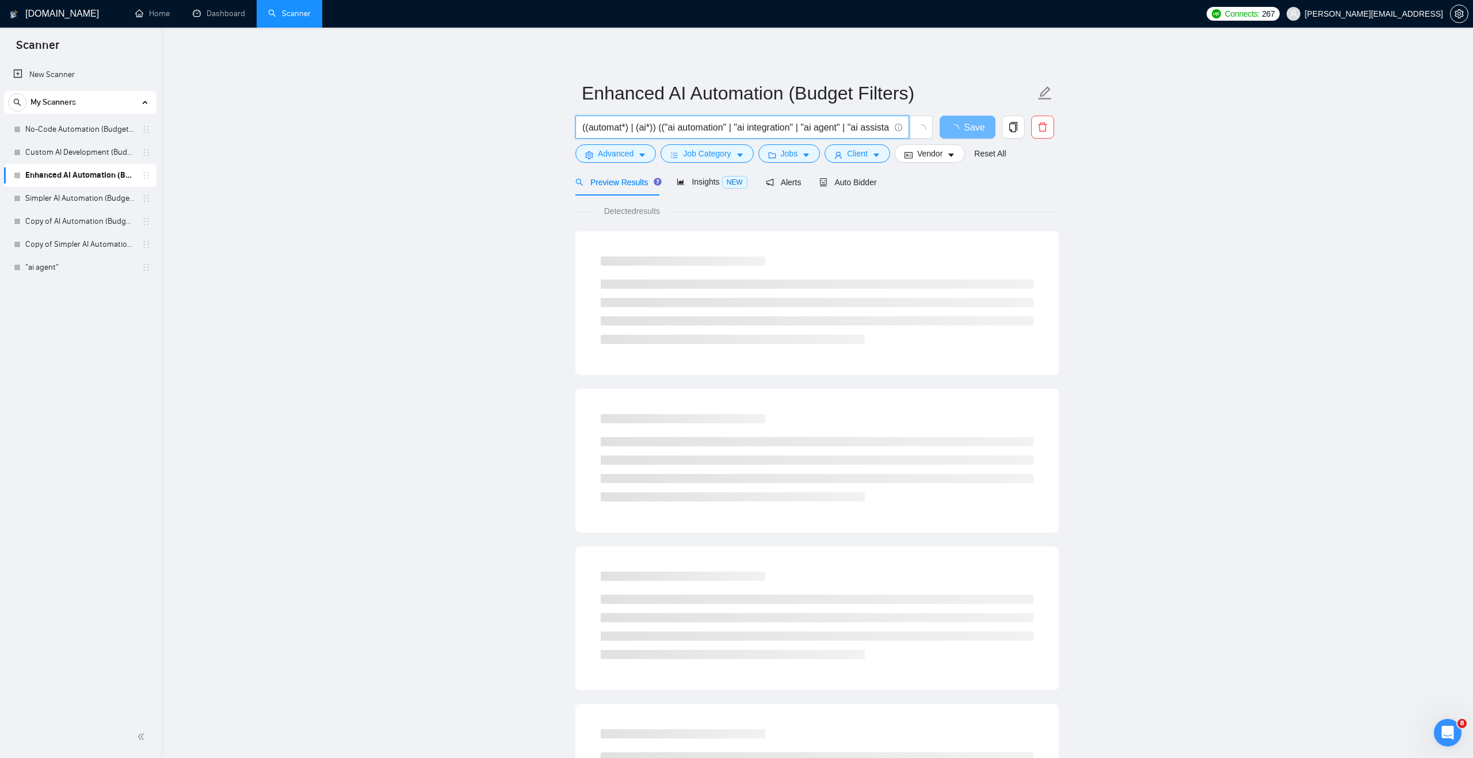
click at [721, 132] on input "((automat*) | (ai*)) (("ai automation" | "ai integration" | "ai agent" | "ai as…" at bounding box center [735, 127] width 307 height 14
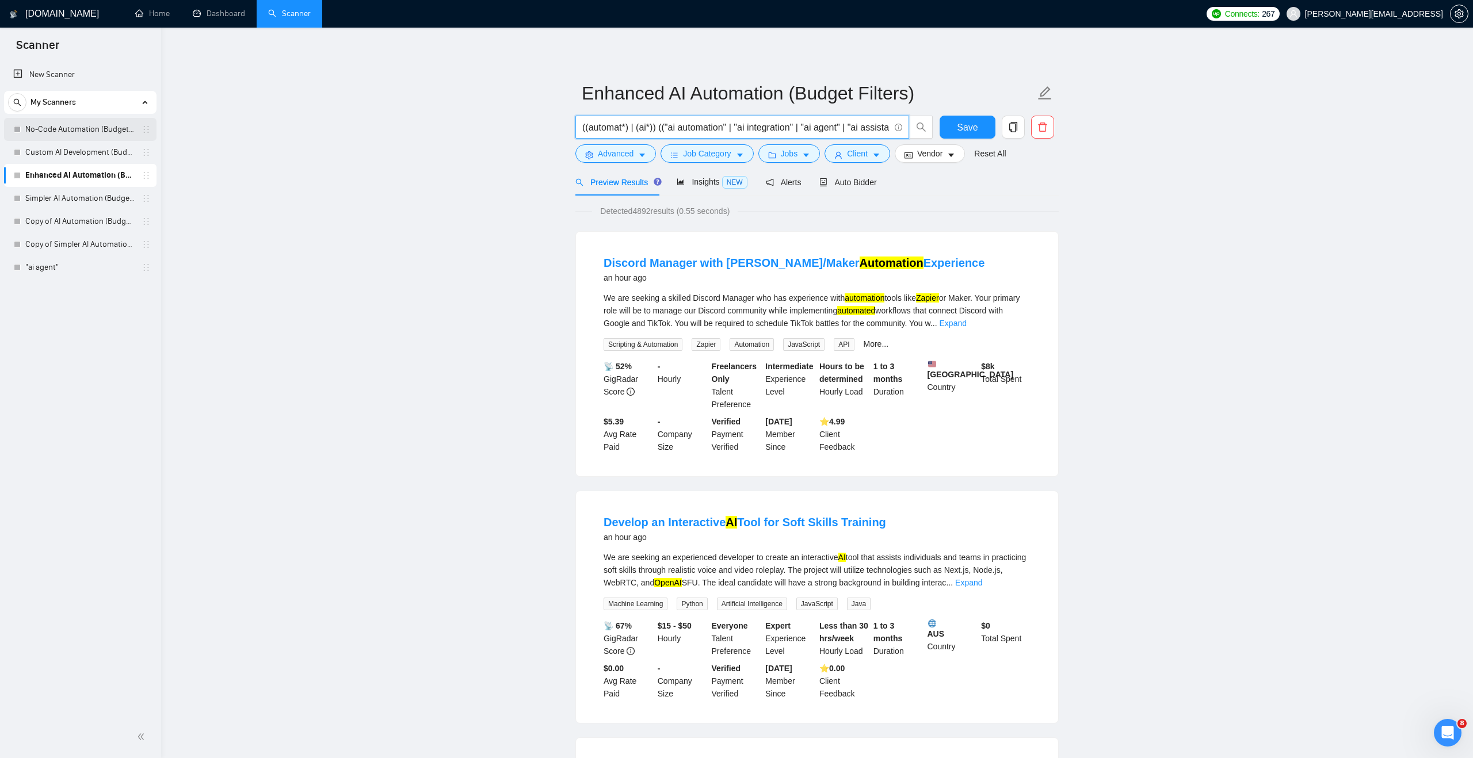
click at [106, 132] on link "No-Code Automation (Budget Filters)" at bounding box center [79, 129] width 109 height 23
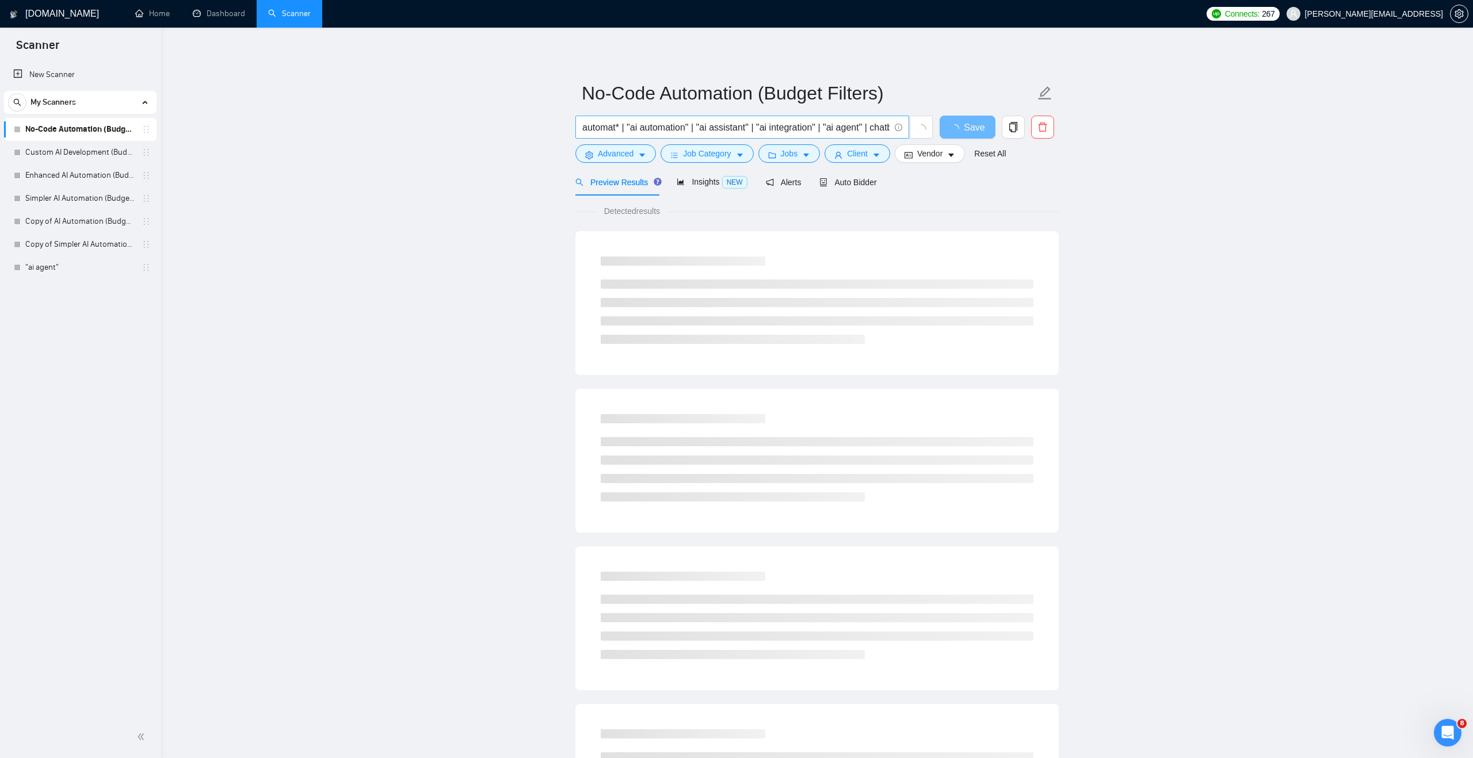
click at [674, 123] on input "automat* | "ai automation" | "ai assistant" | "ai integration" | "ai agent" | c…" at bounding box center [735, 127] width 307 height 14
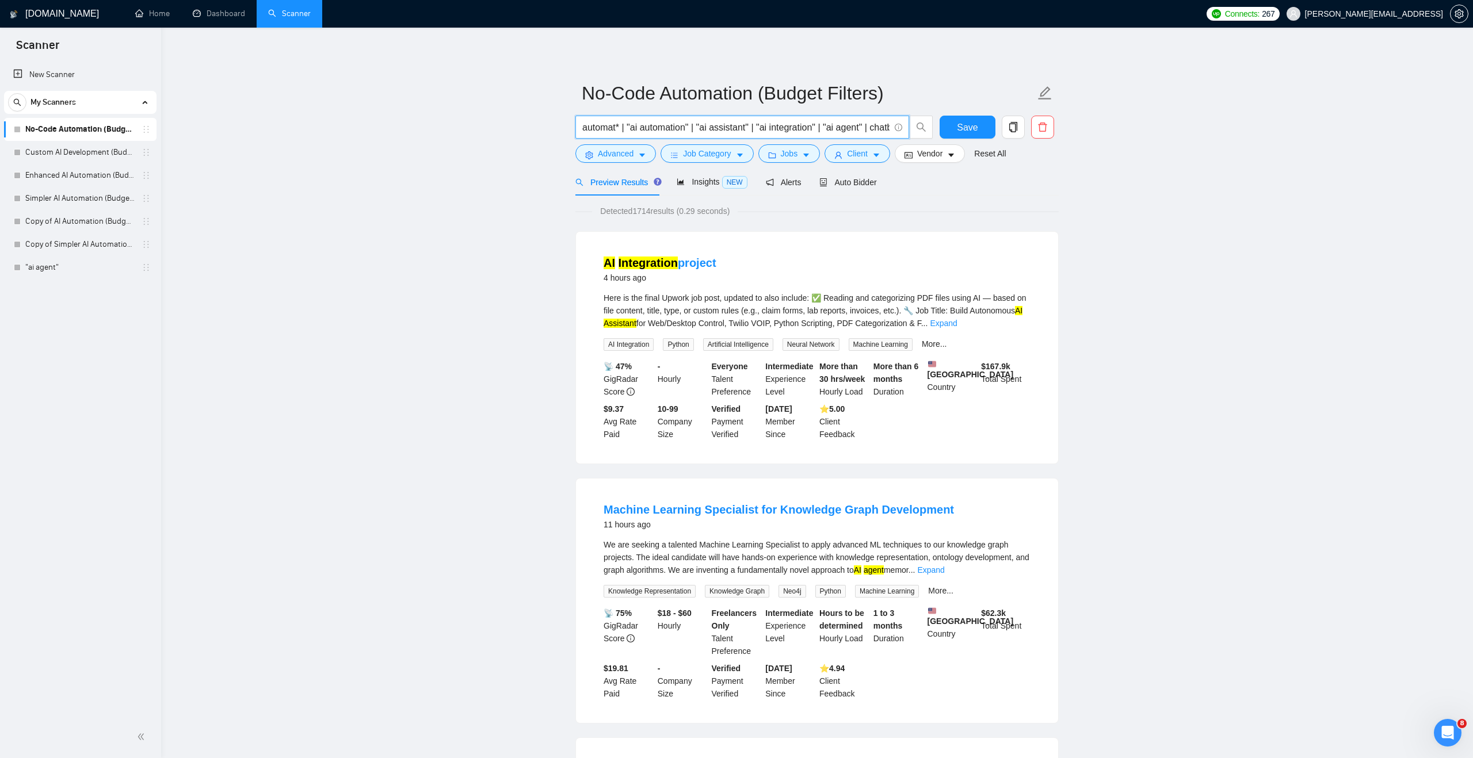
paste input "((automat*) | (ai*)) (("ai automation" | "ai integration" | "ai agent" | "ai as…"
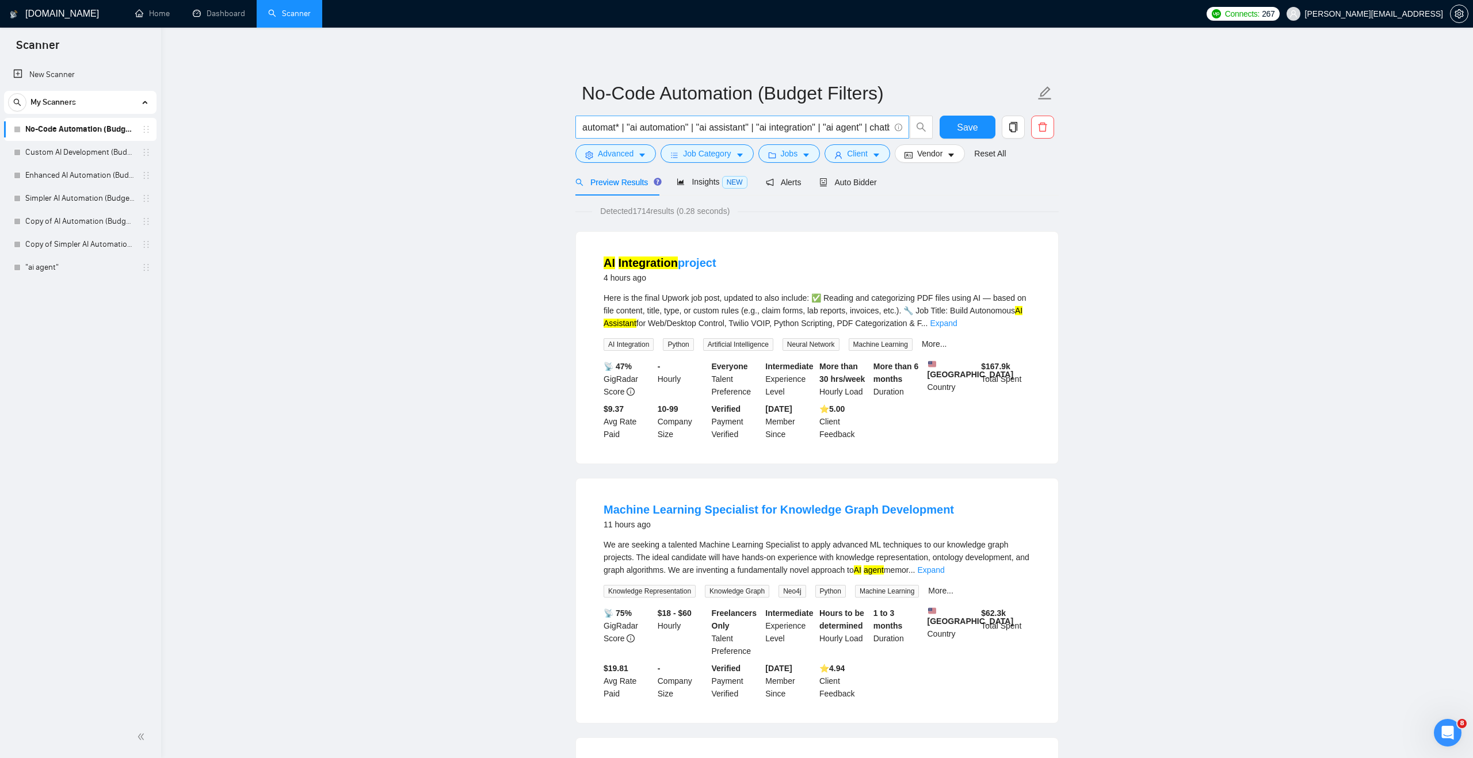
click at [627, 126] on input "automat* | "ai automation" | "ai assistant" | "ai integration" | "ai agent" | c…" at bounding box center [735, 127] width 307 height 14
paste input "((automat*) | (ai*)) (("ai automation" | "ai integration" | "ai agent" | "ai as…"
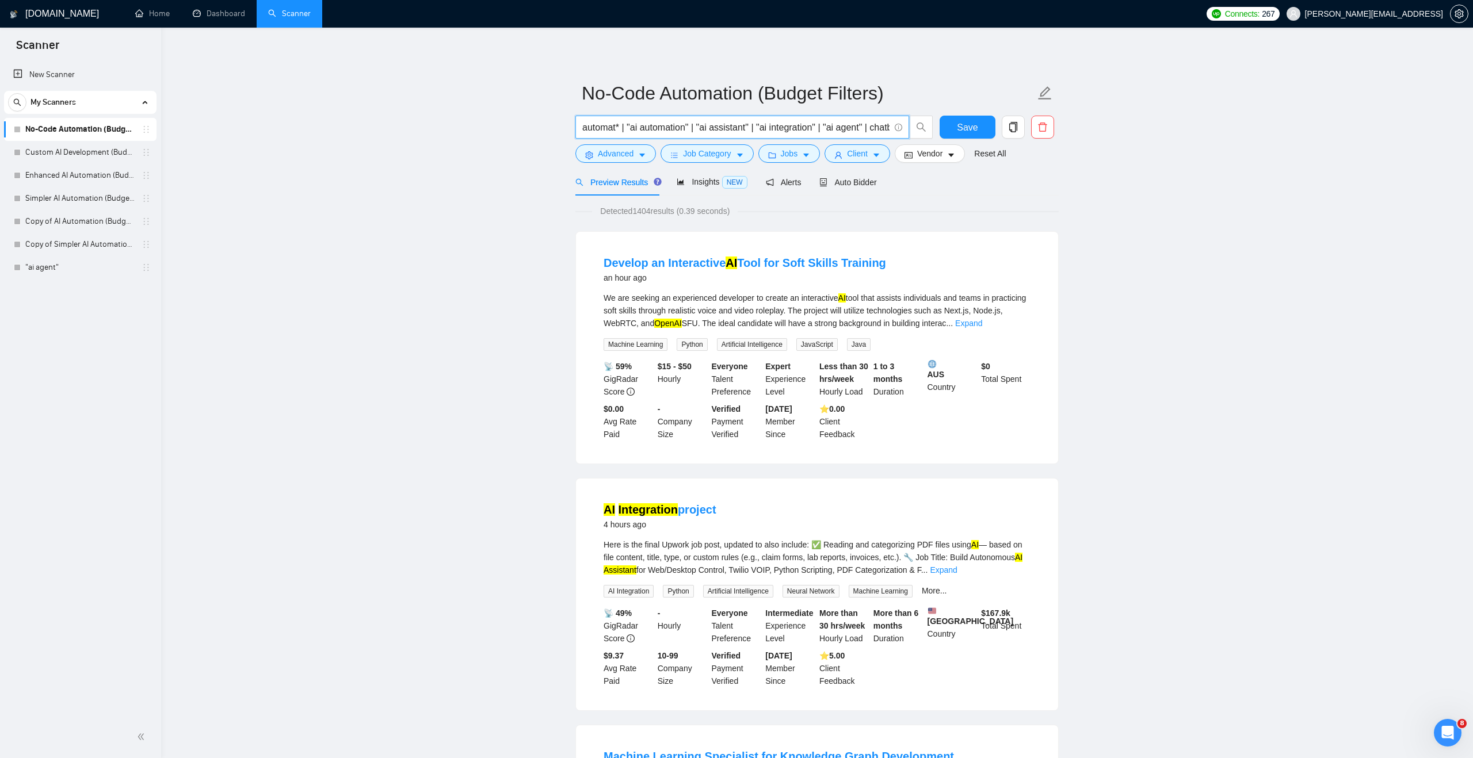
type input "automat* | "ai automation" | "ai assistant" | "ai integration" | "ai agent" | c…"
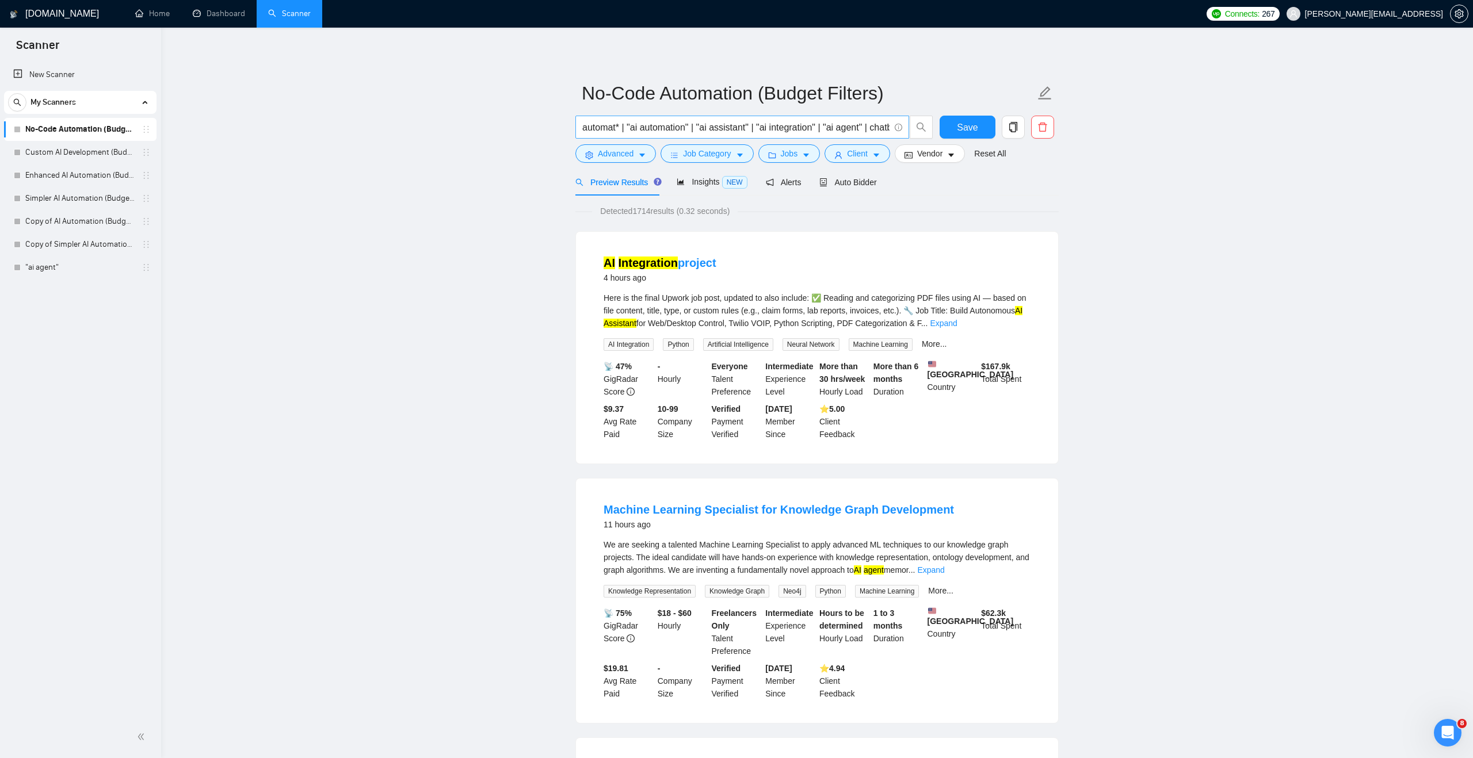
click at [677, 128] on input "automat* | "ai automation" | "ai assistant" | "ai integration" | "ai agent" | c…" at bounding box center [735, 127] width 307 height 14
click at [668, 156] on button "Job Category" at bounding box center [706, 153] width 93 height 18
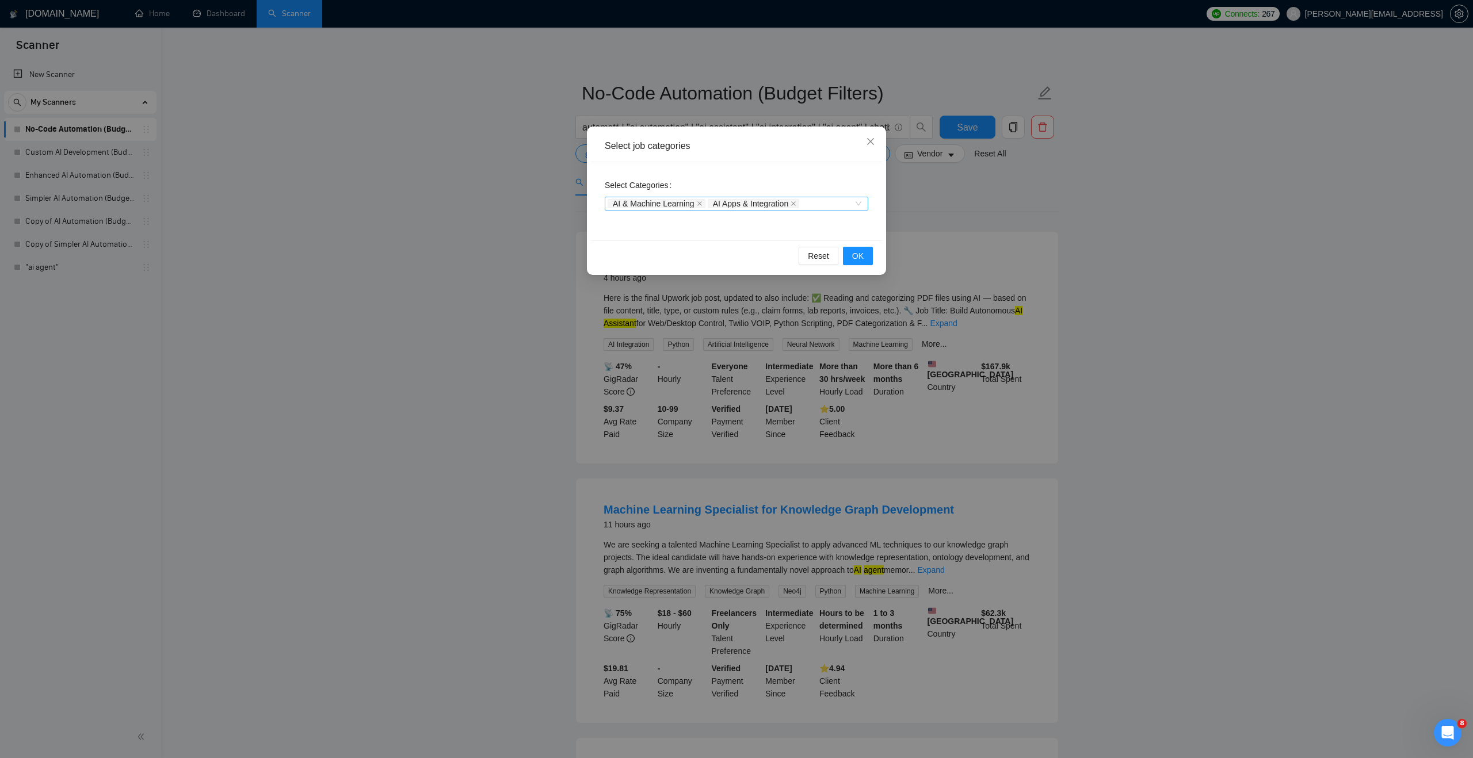
click at [697, 203] on span "AI & Machine Learning" at bounding box center [657, 203] width 98 height 9
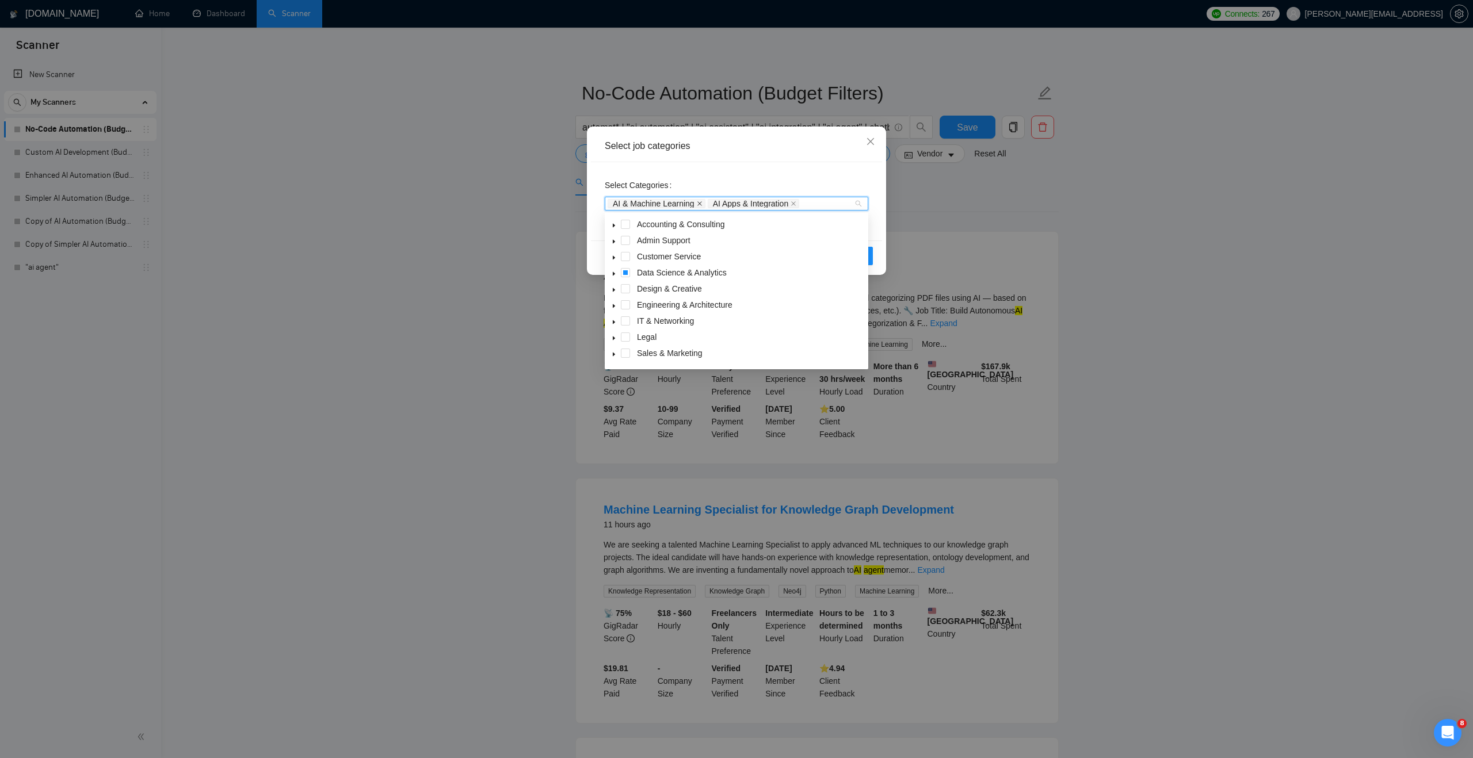
click at [701, 203] on icon "close" at bounding box center [699, 203] width 5 height 5
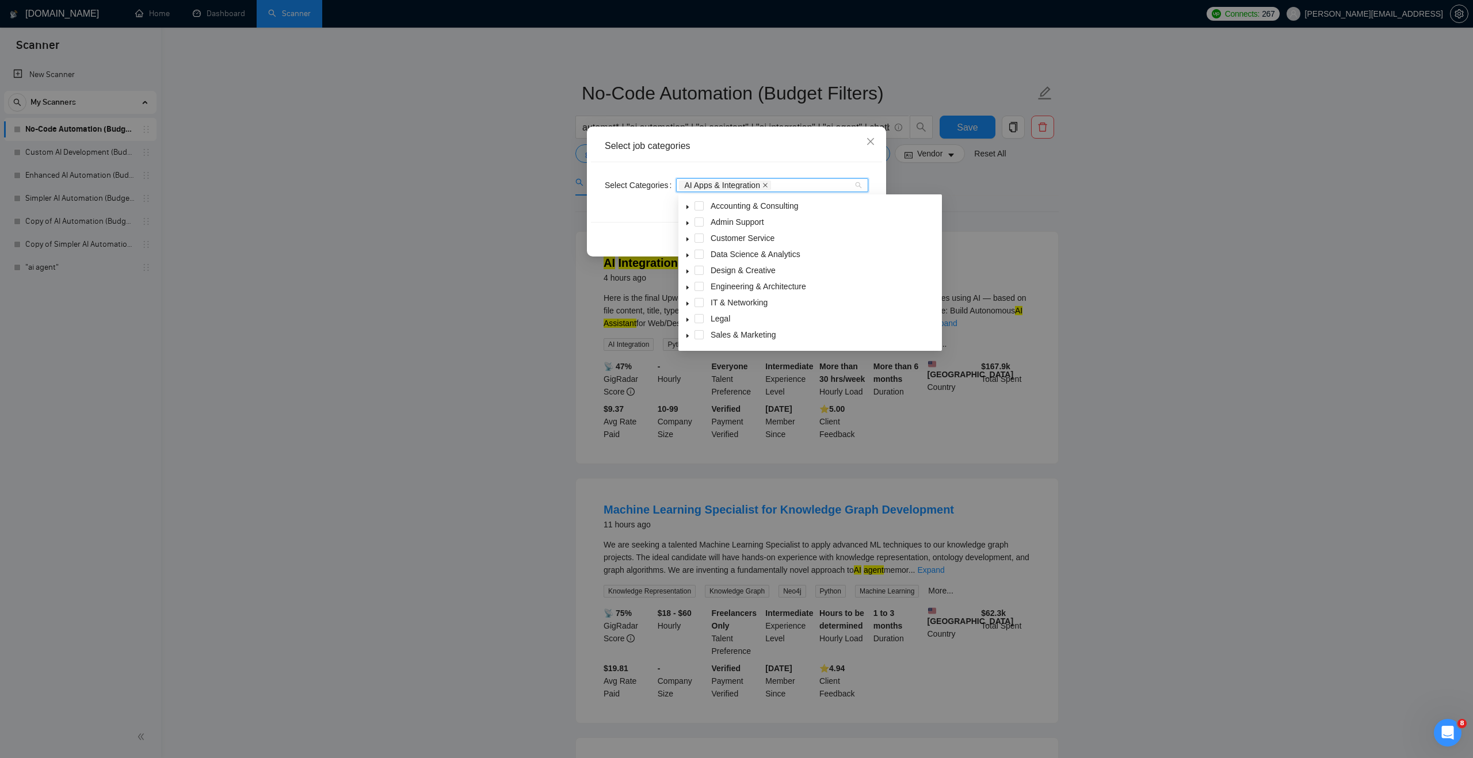
click at [768, 186] on icon "close" at bounding box center [765, 185] width 6 height 6
click at [876, 137] on span "Close" at bounding box center [870, 142] width 31 height 31
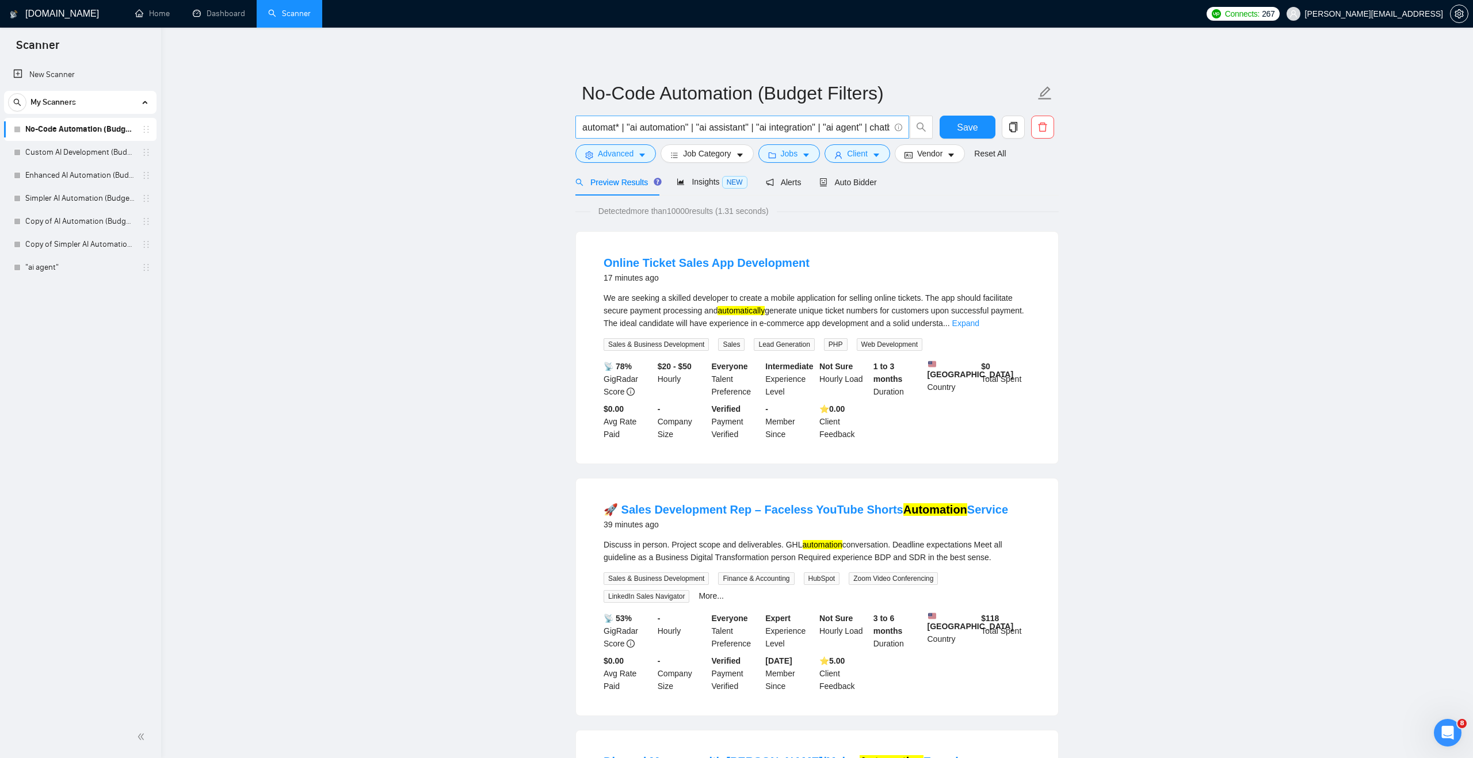
click at [711, 127] on input "automat* | "ai automation" | "ai assistant" | "ai integration" | "ai agent" | c…" at bounding box center [735, 127] width 307 height 14
click at [712, 181] on span "Insights NEW" at bounding box center [712, 181] width 70 height 9
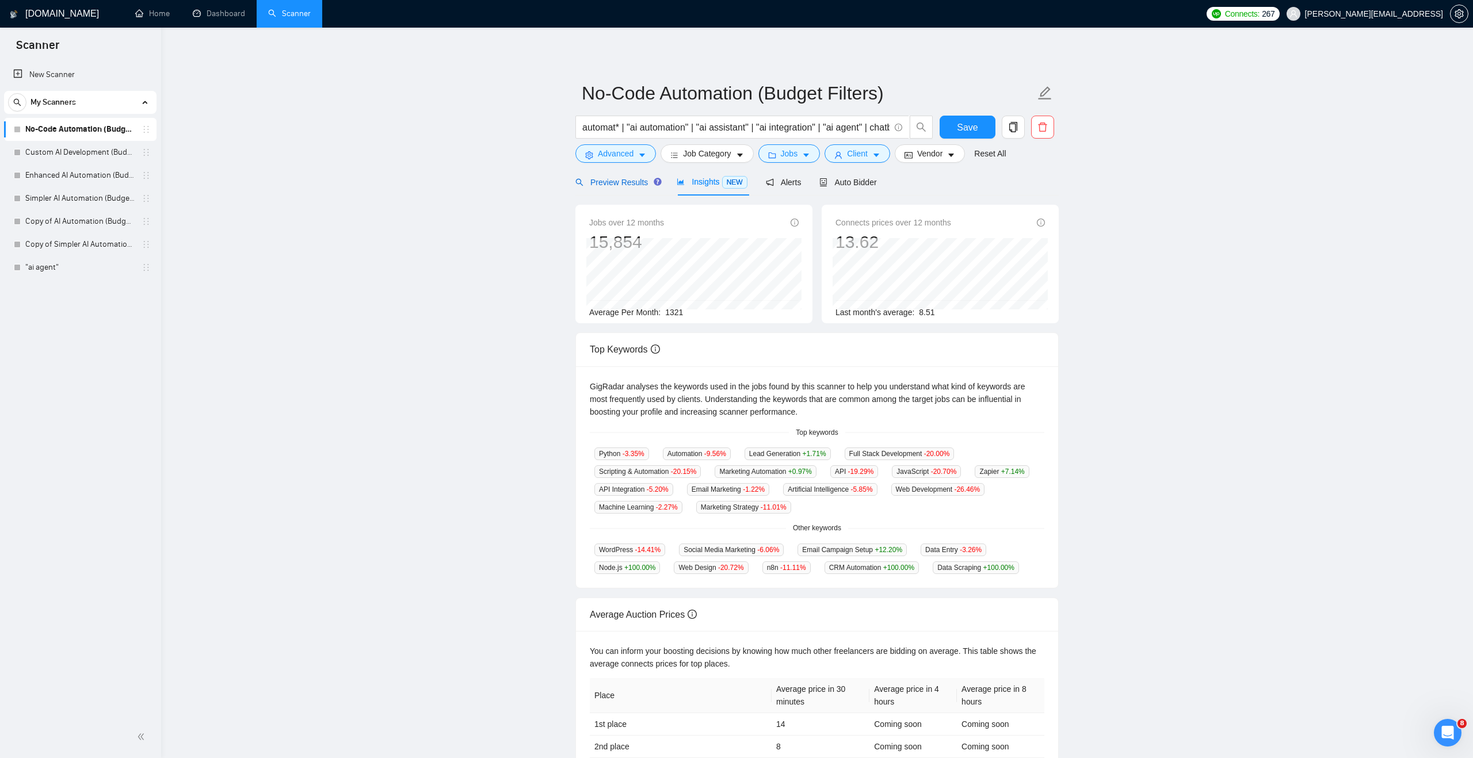
click at [631, 186] on span "Preview Results" at bounding box center [616, 182] width 83 height 9
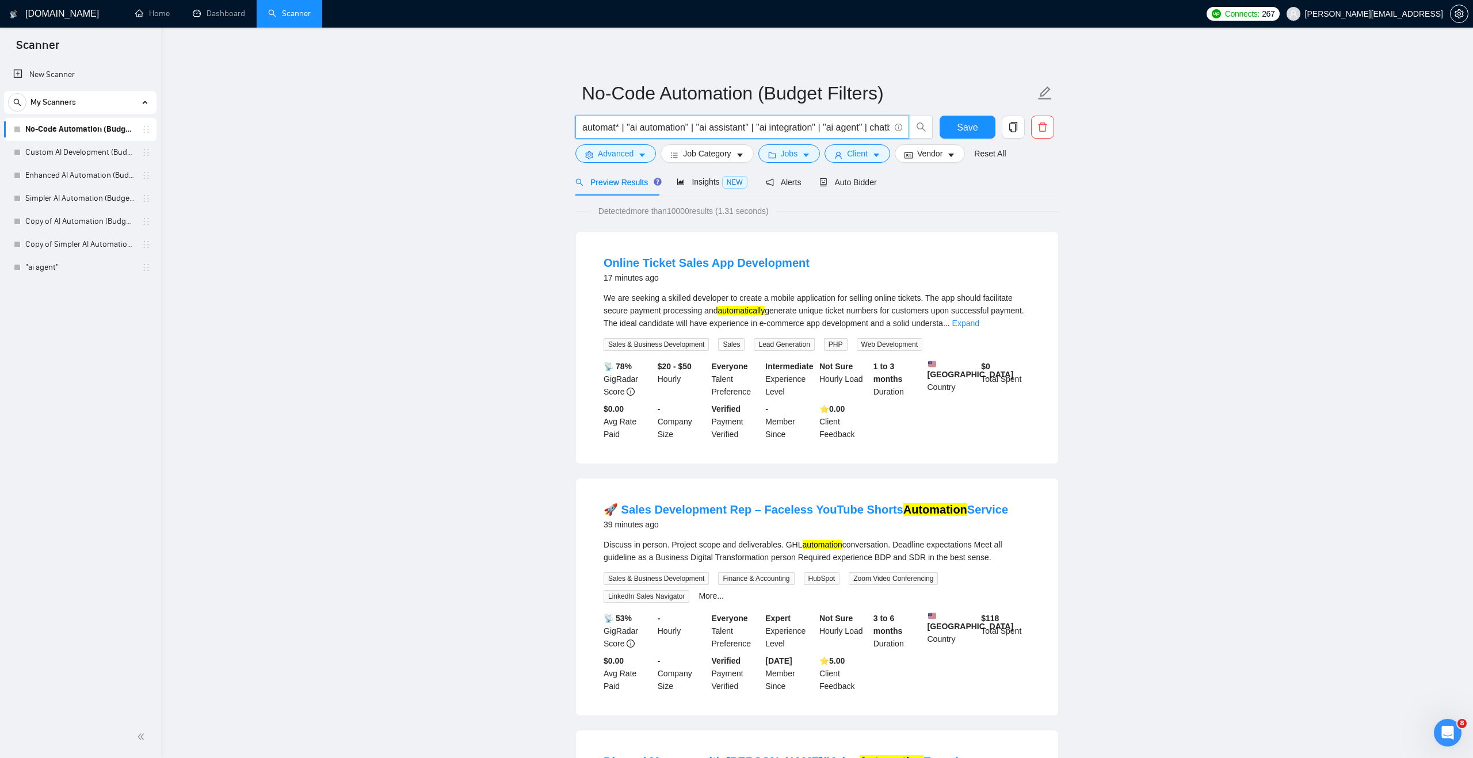
click at [637, 128] on input "automat* | "ai automation" | "ai assistant" | "ai integration" | "ai agent" | c…" at bounding box center [735, 127] width 307 height 14
paste input "((automat*) | (ai*)) (("ai automation" | "ai integration" | "ai agent" | "ai as…"
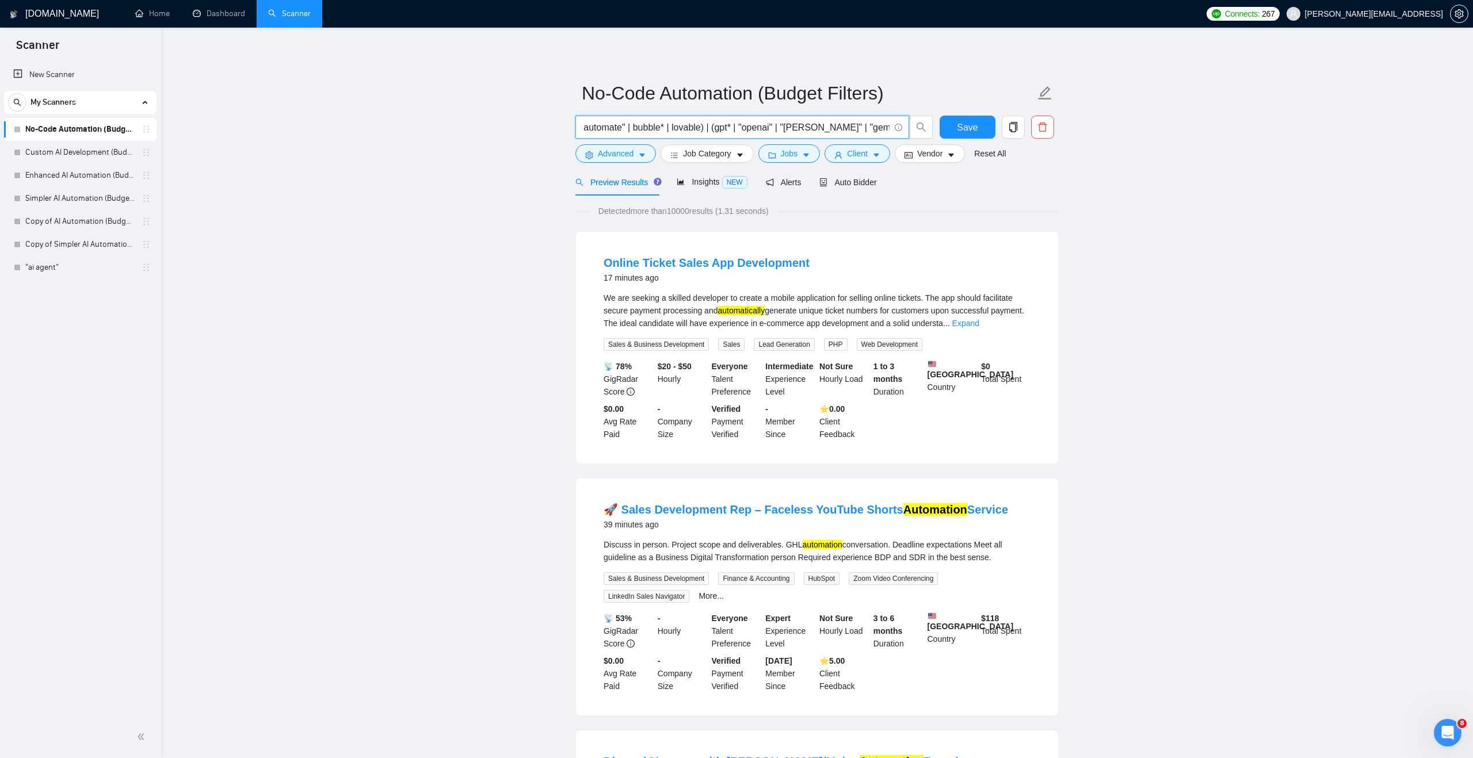
type input "((automat*) | (ai*)) (("ai automation" | "ai integration" | "ai agent" | "ai as…"
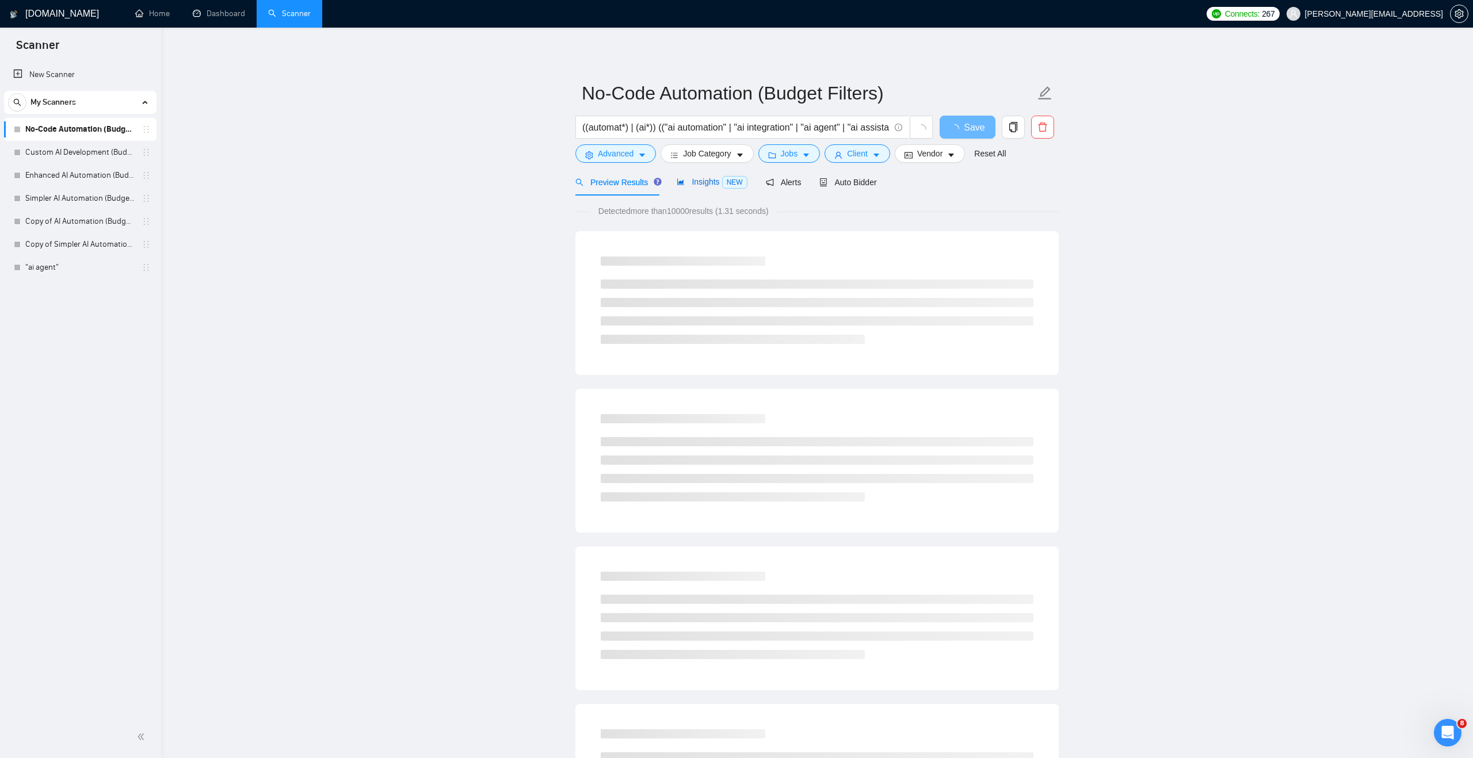
click at [697, 177] on span "Insights NEW" at bounding box center [712, 181] width 70 height 9
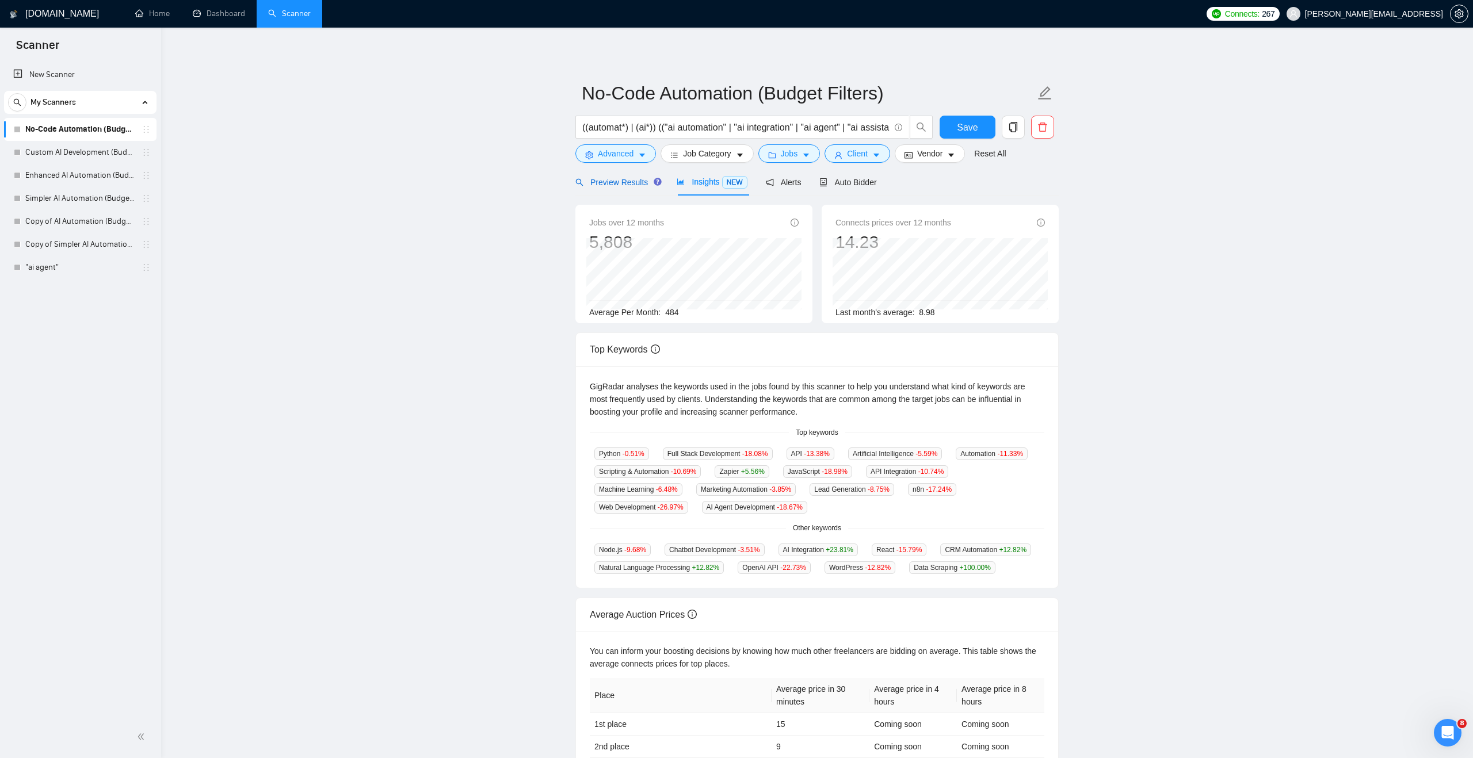
click at [624, 184] on span "Preview Results" at bounding box center [616, 182] width 83 height 9
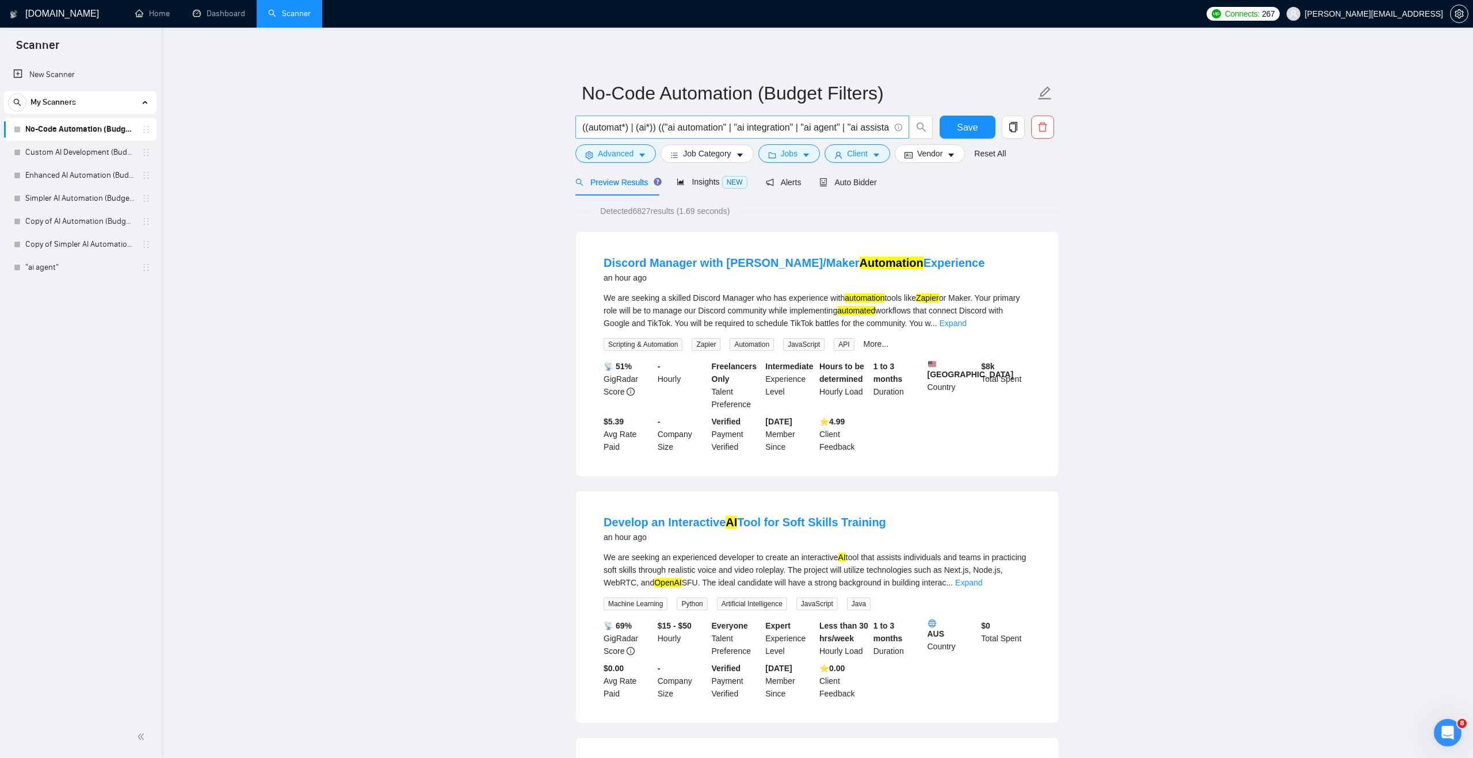
click at [670, 119] on span "((automat*) | (ai*)) (("ai automation" | "ai integration" | "ai agent" | "ai as…" at bounding box center [742, 127] width 334 height 23
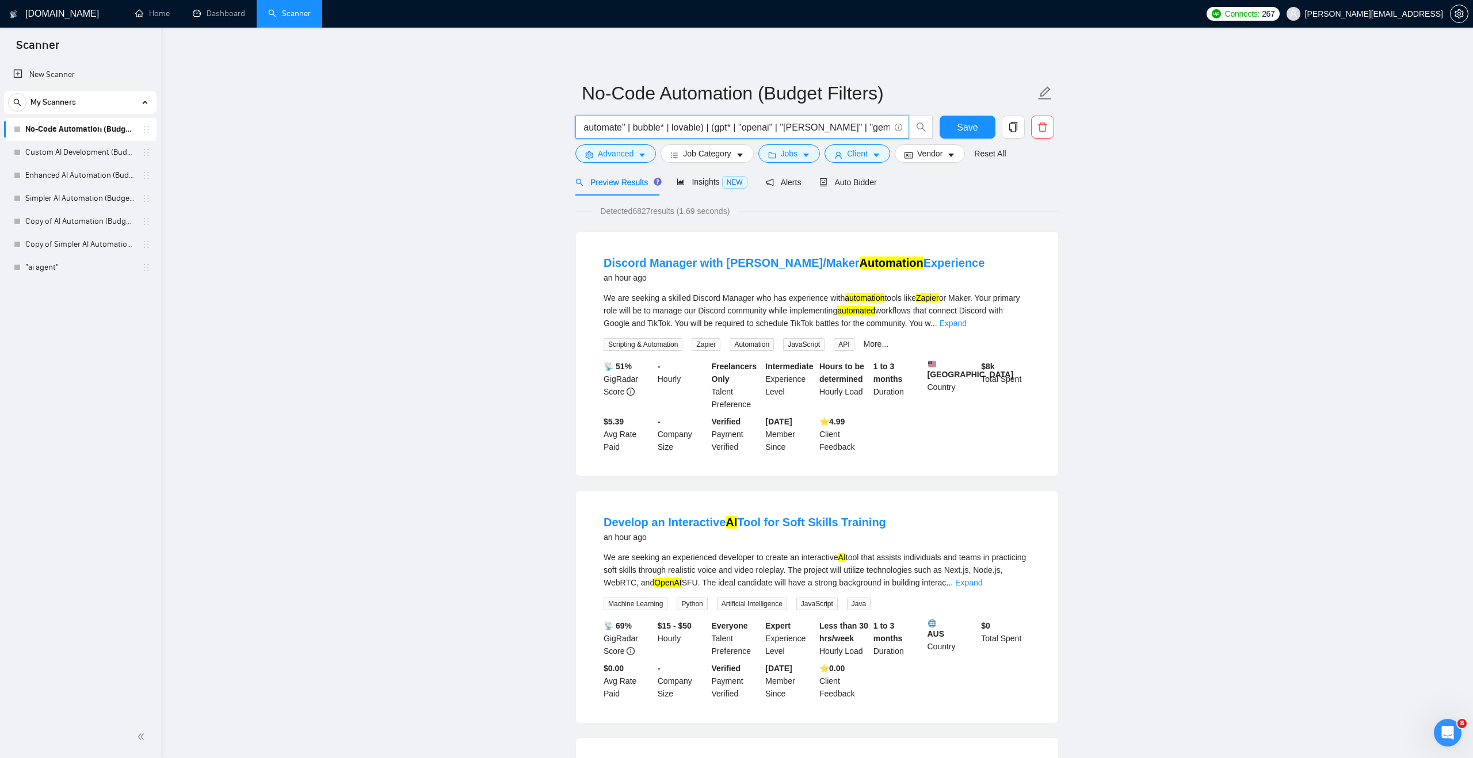
click at [671, 125] on input "((automat*) | (ai*)) (("ai automation" | "ai integration" | "ai agent" | "ai as…" at bounding box center [735, 127] width 307 height 14
paste input "((automat*) | (ai*)) (("ai automation" | "ai integration" | "ai agent" | "ai as…"
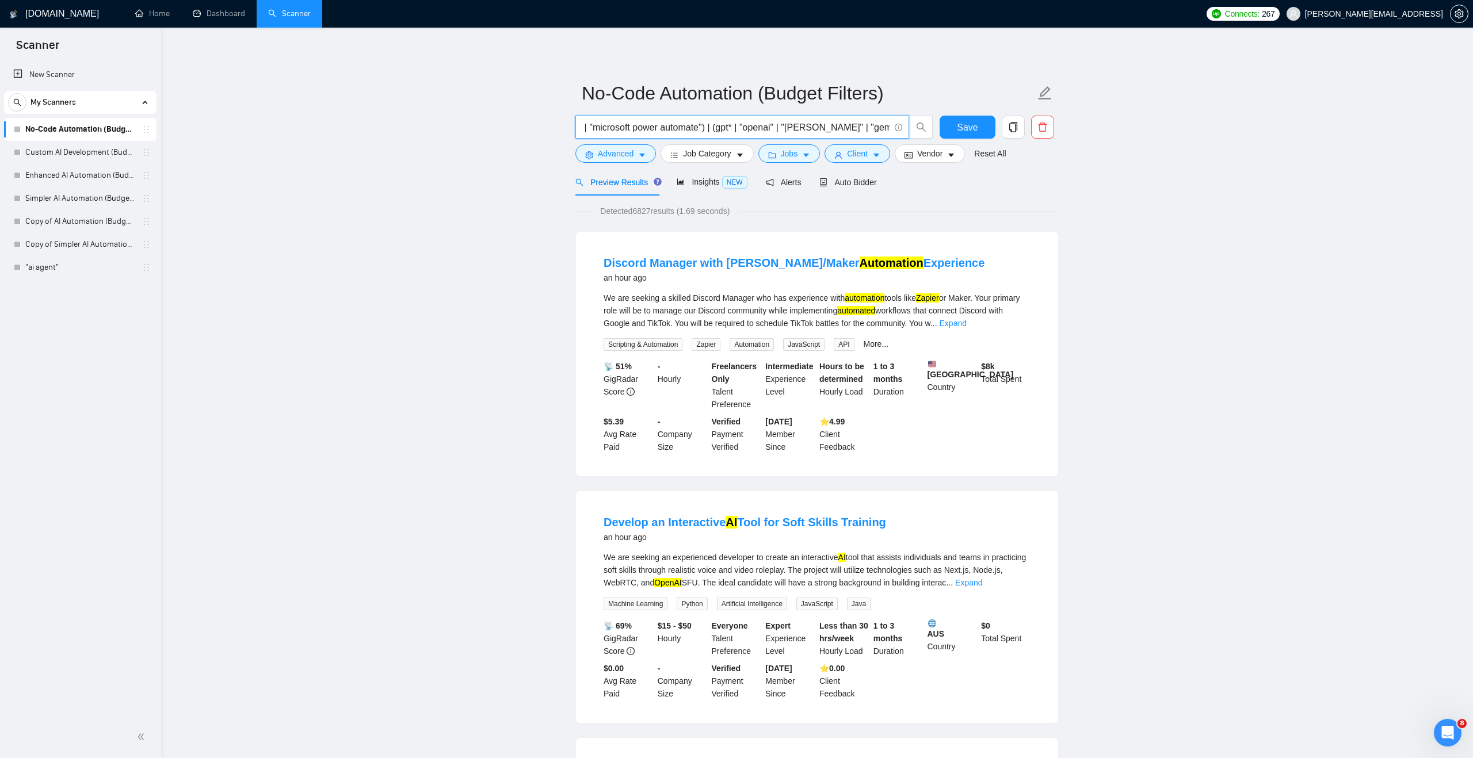
type input "((automat*) | (ai*)) (("ai automation" | "ai integration" | "ai agent" | "ai as…"
click at [693, 180] on span "Insights NEW" at bounding box center [712, 181] width 70 height 9
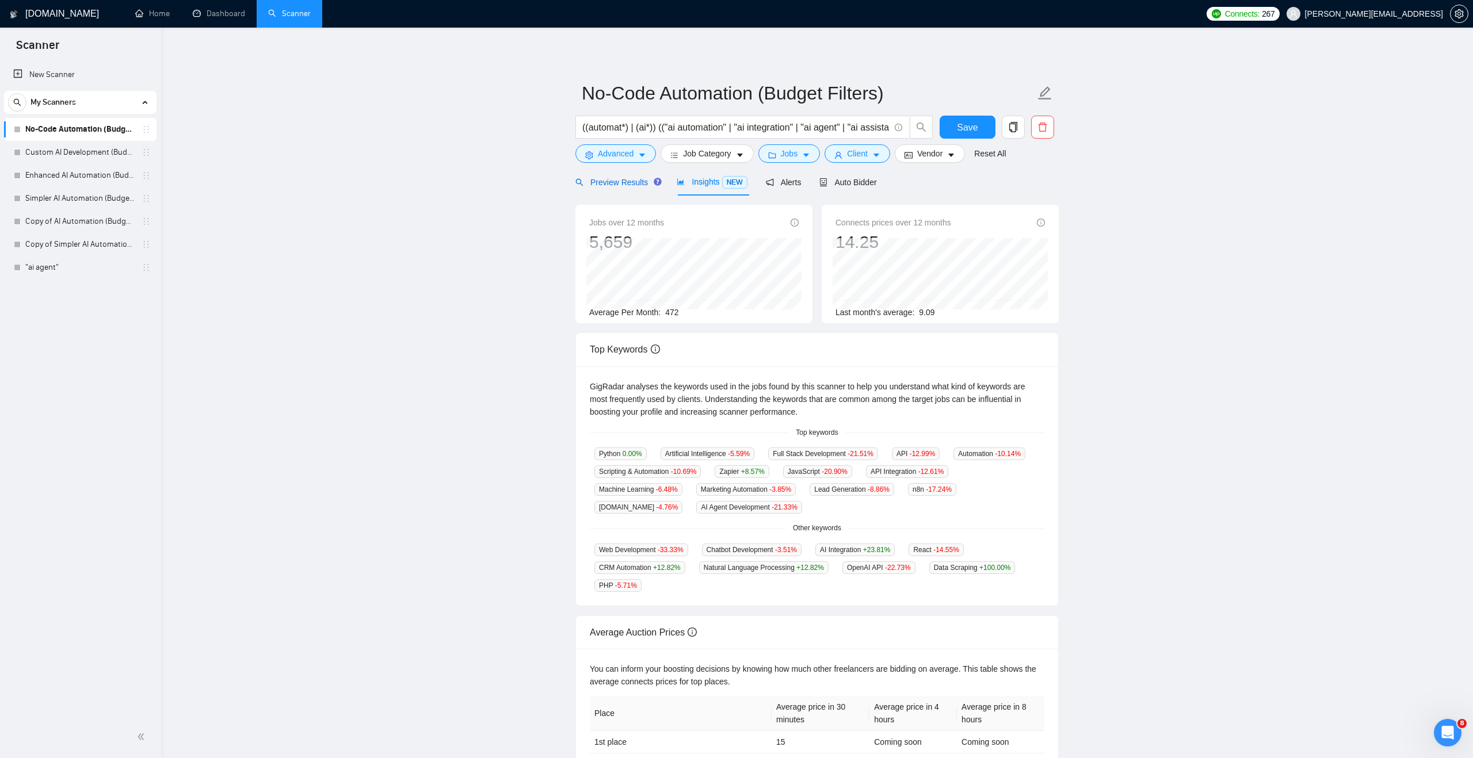
click at [631, 178] on span "Preview Results" at bounding box center [616, 182] width 83 height 9
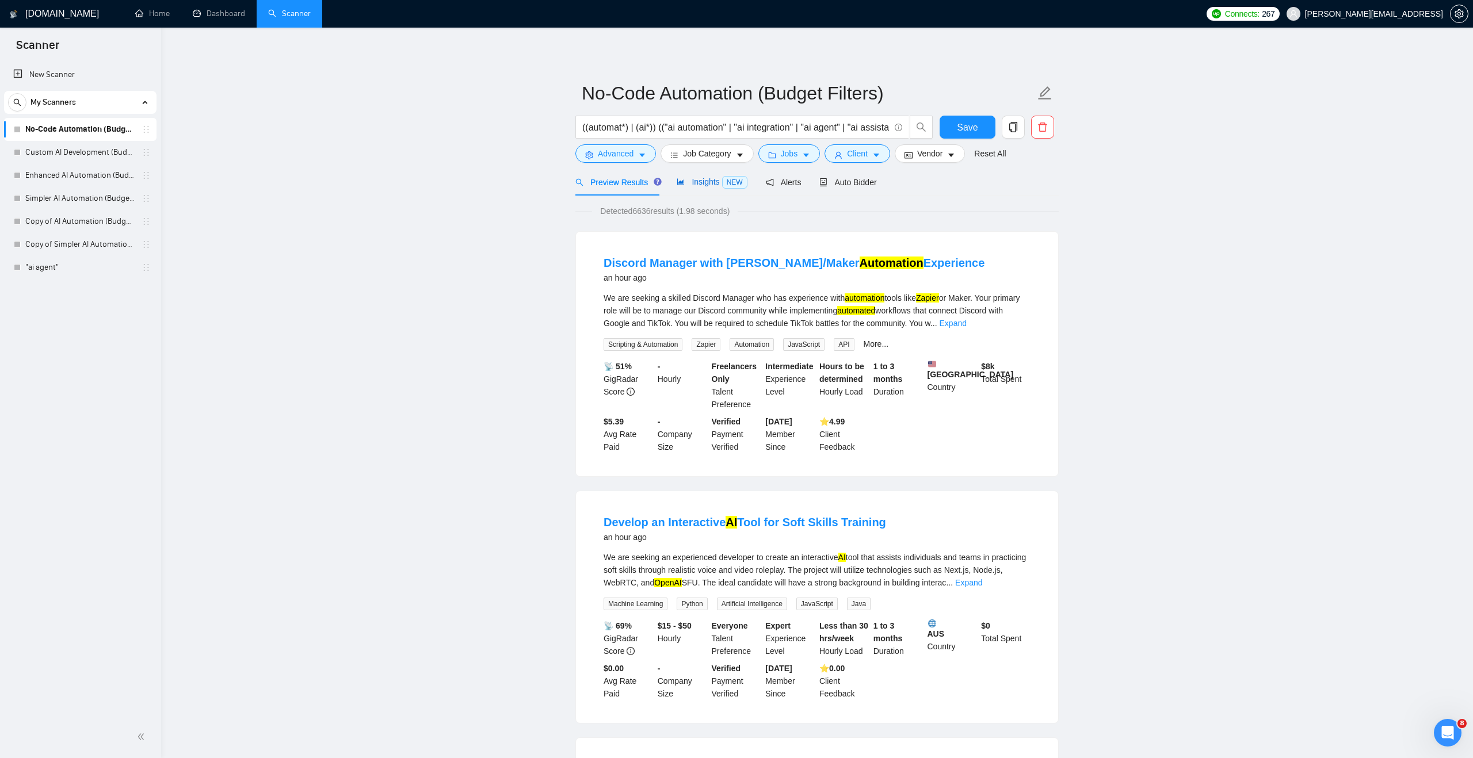
click at [685, 186] on span "Insights NEW" at bounding box center [712, 181] width 70 height 9
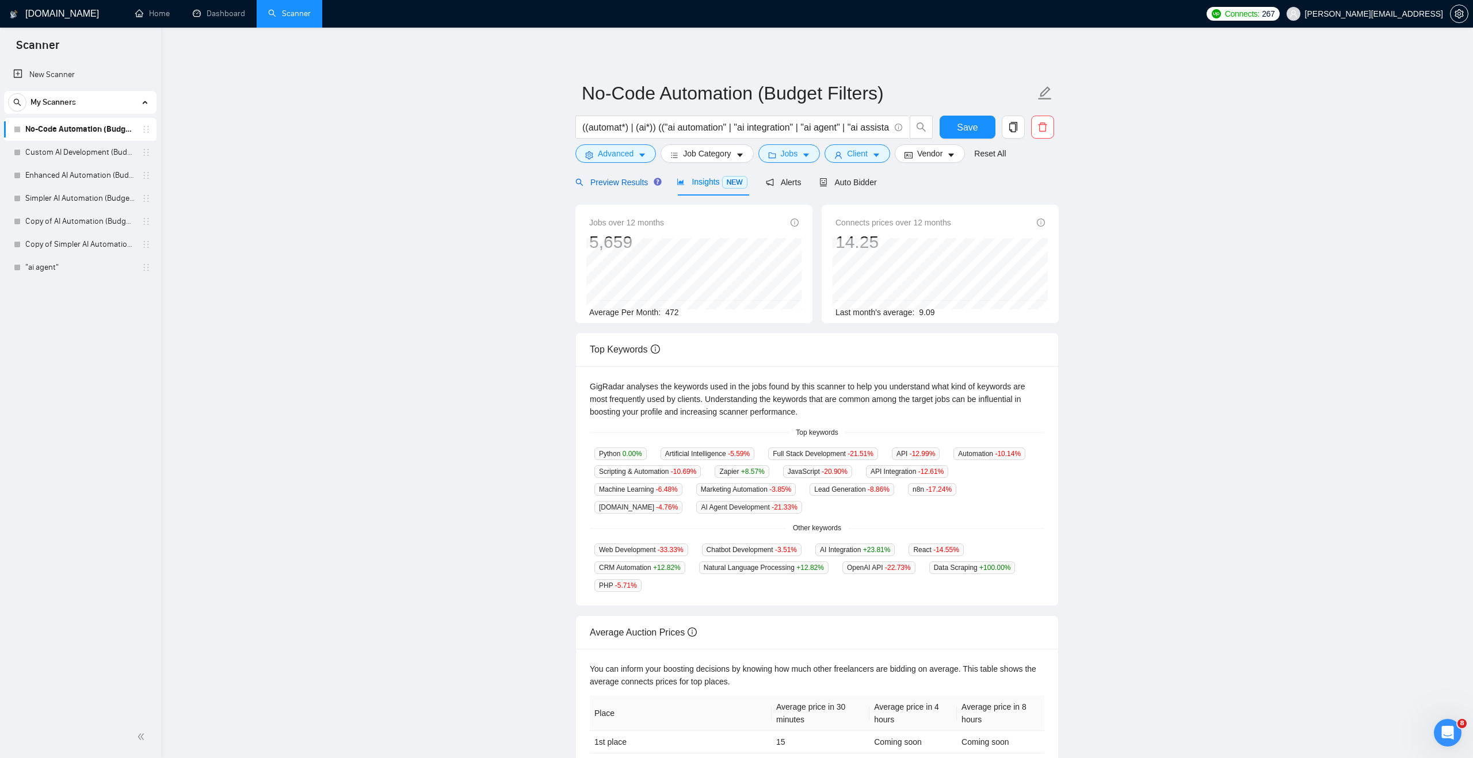
click at [634, 188] on div "Preview Results" at bounding box center [616, 182] width 83 height 13
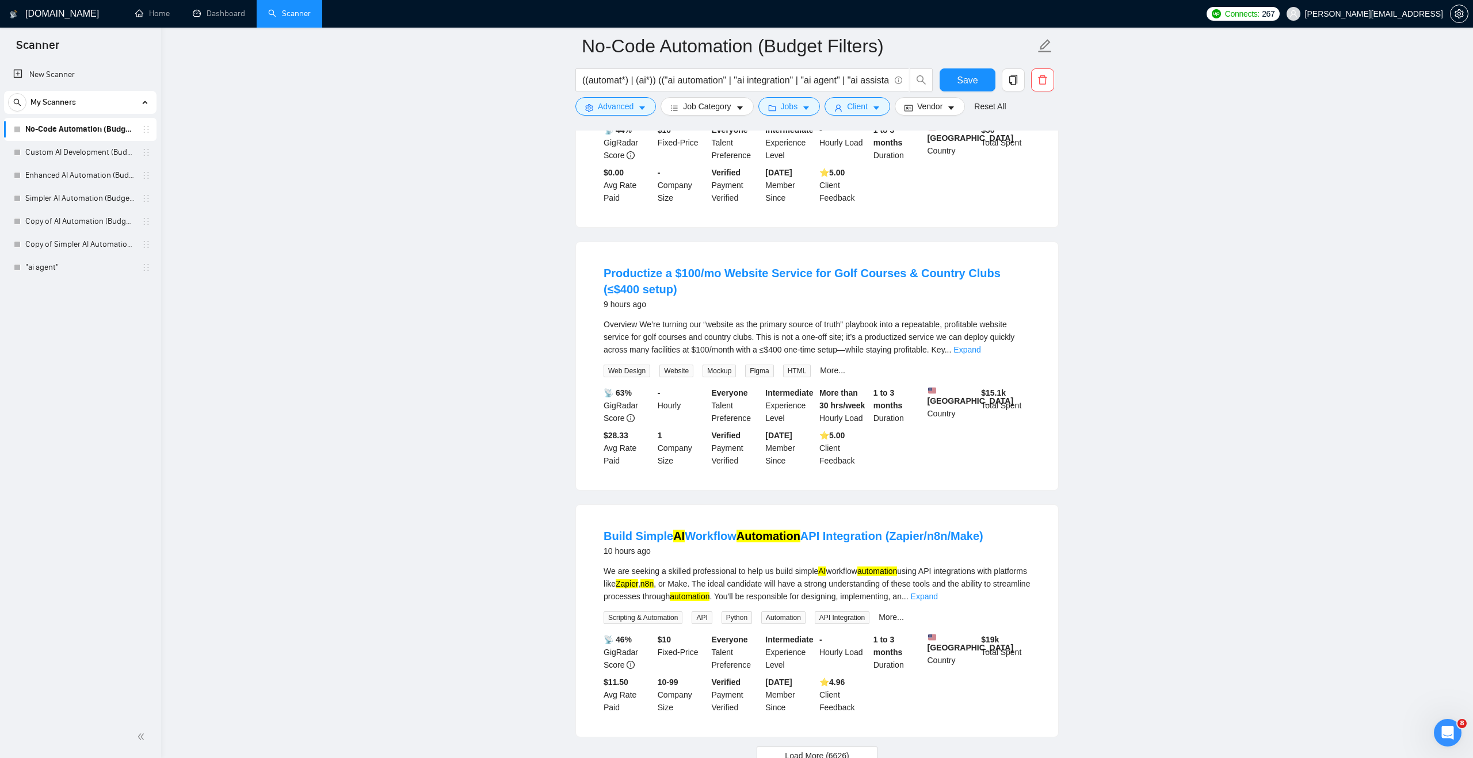
scroll to position [2010, 0]
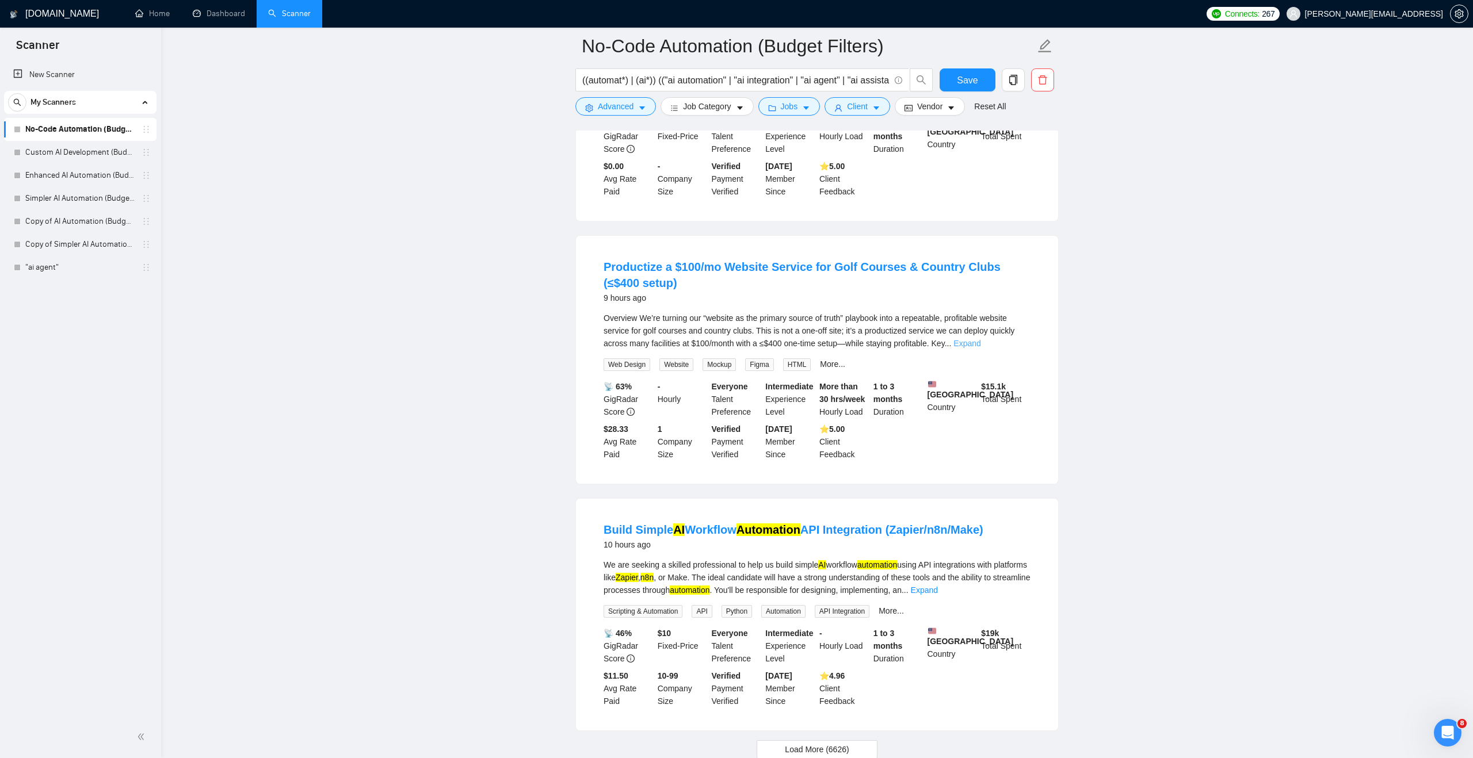
click at [980, 348] on link "Expand" at bounding box center [966, 343] width 27 height 9
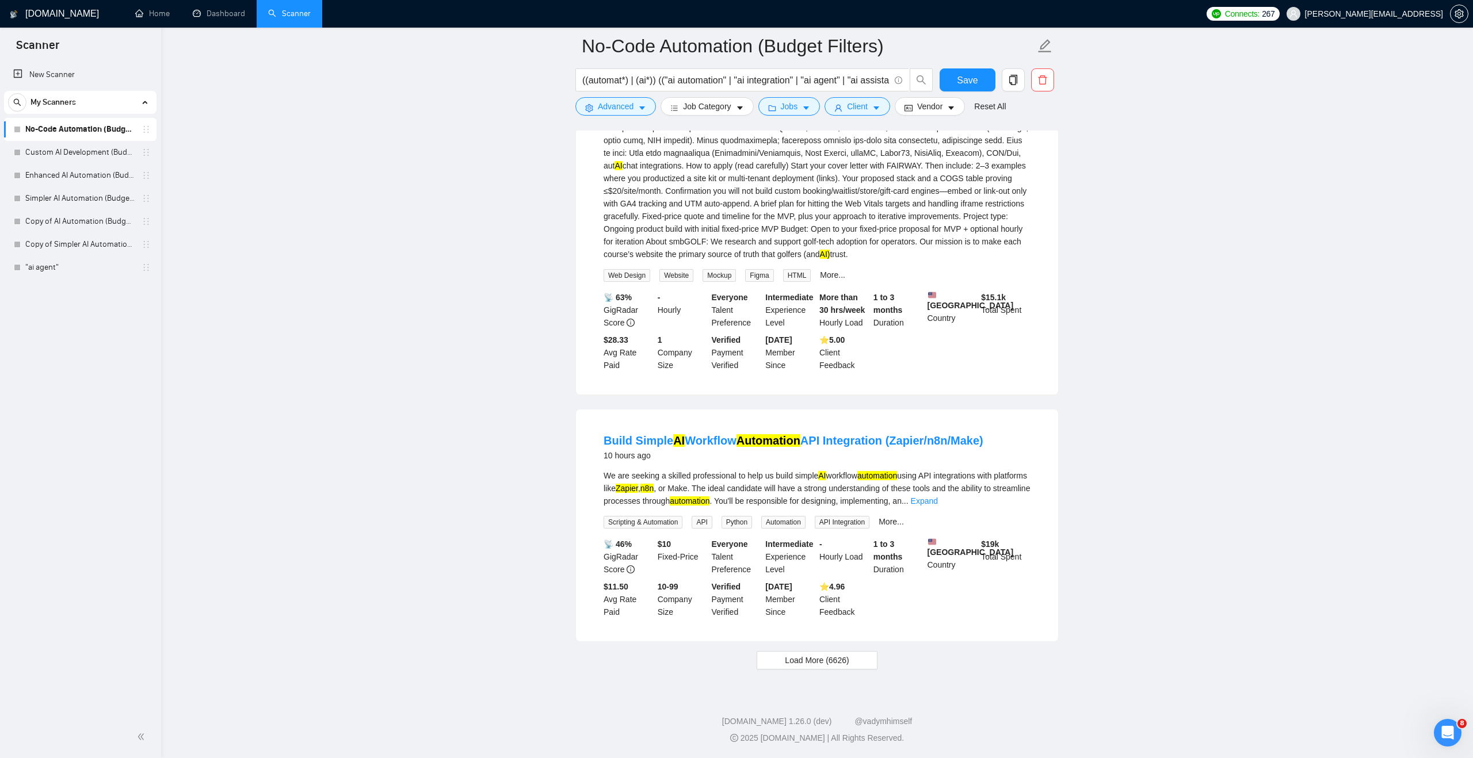
scroll to position [2867, 0]
click at [824, 662] on span "Load More (6626)" at bounding box center [817, 660] width 64 height 13
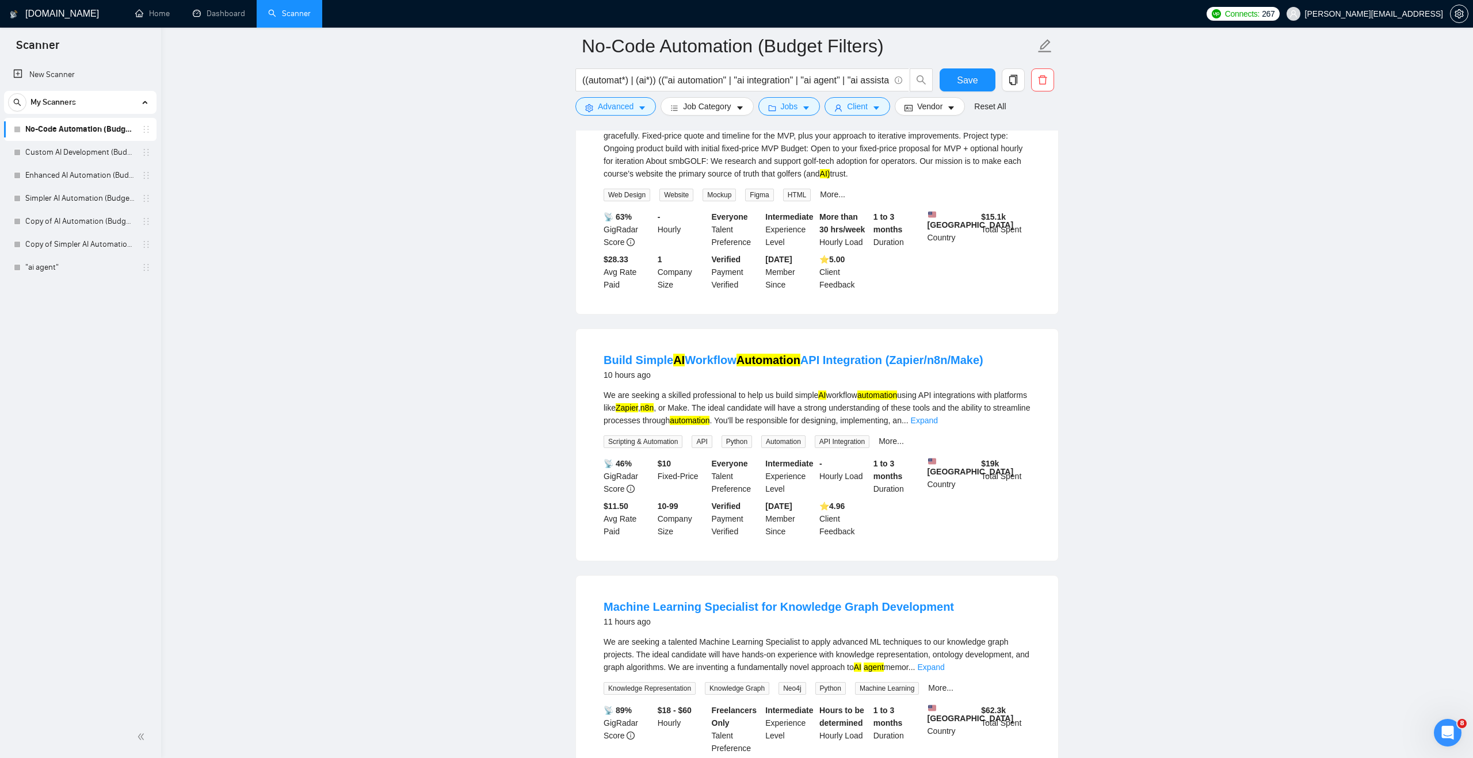
scroll to position [2906, 0]
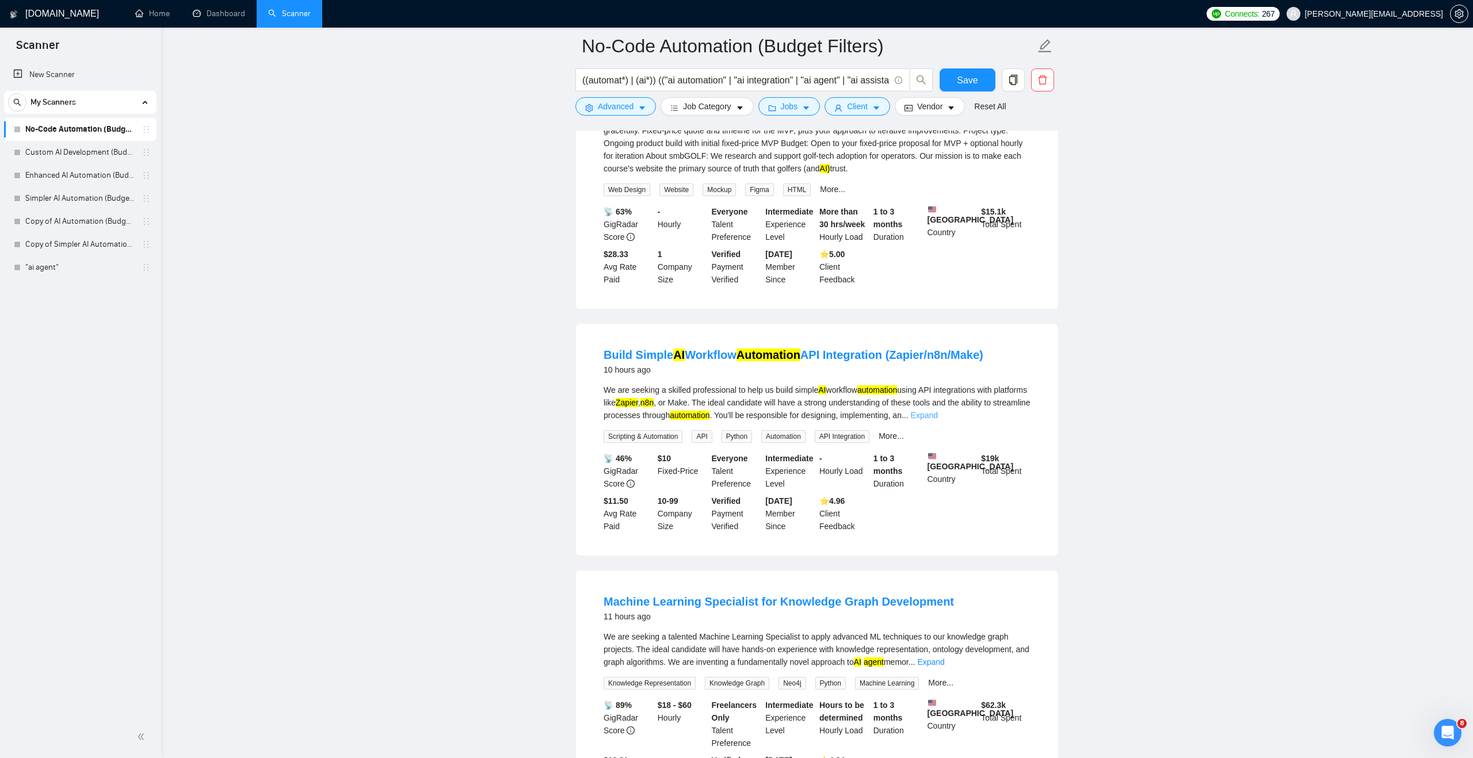
click at [938, 420] on link "Expand" at bounding box center [924, 415] width 27 height 9
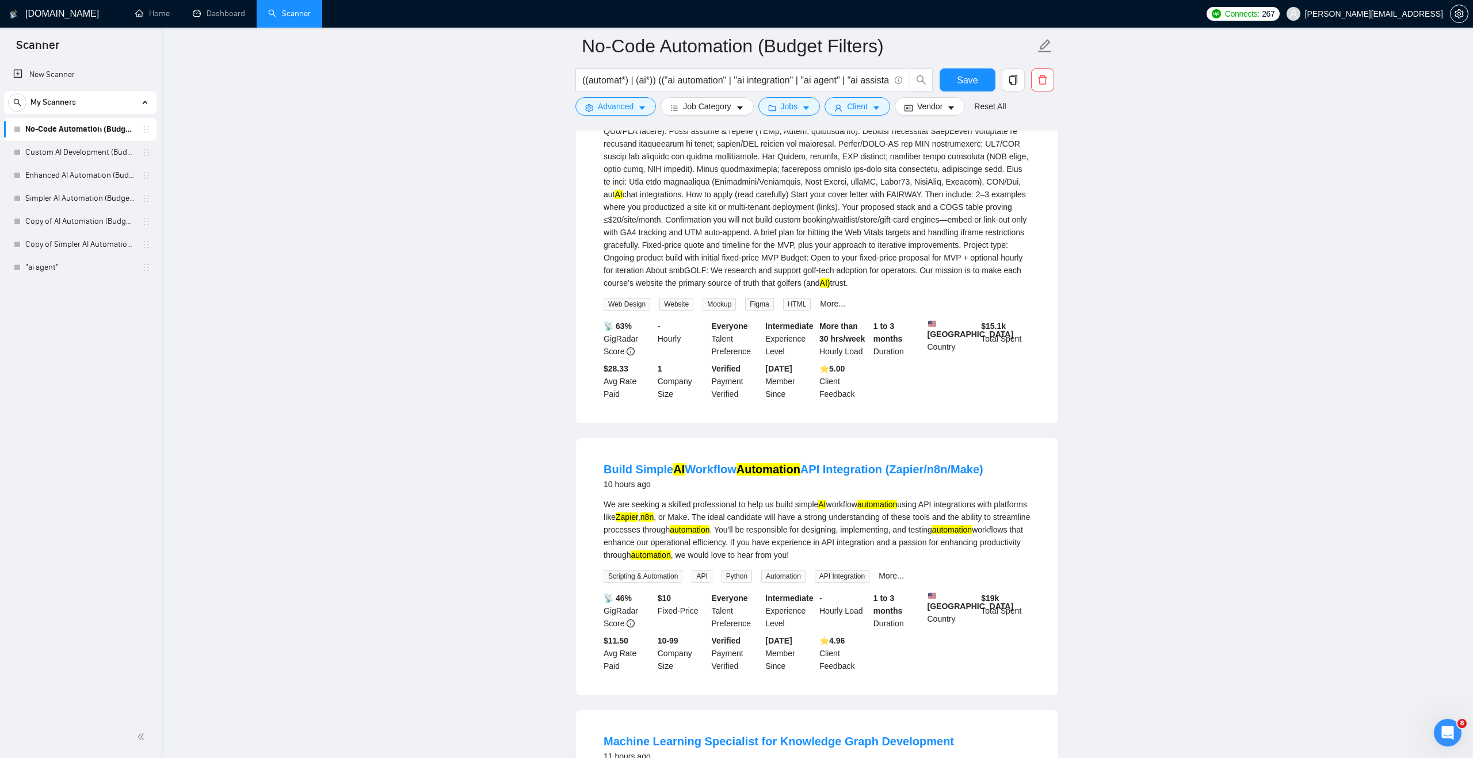
scroll to position [2784, 0]
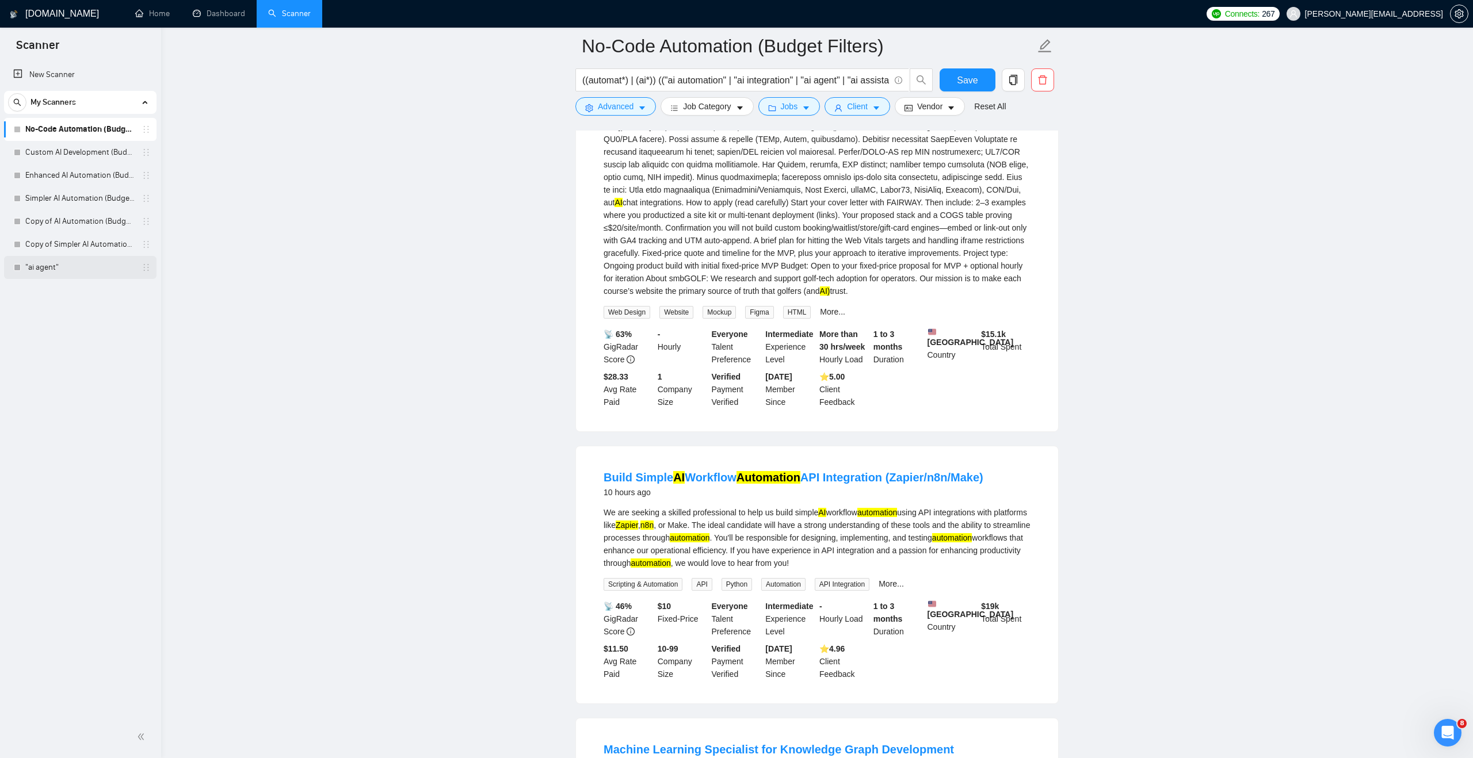
click at [112, 271] on link ""ai agent"" at bounding box center [79, 267] width 109 height 23
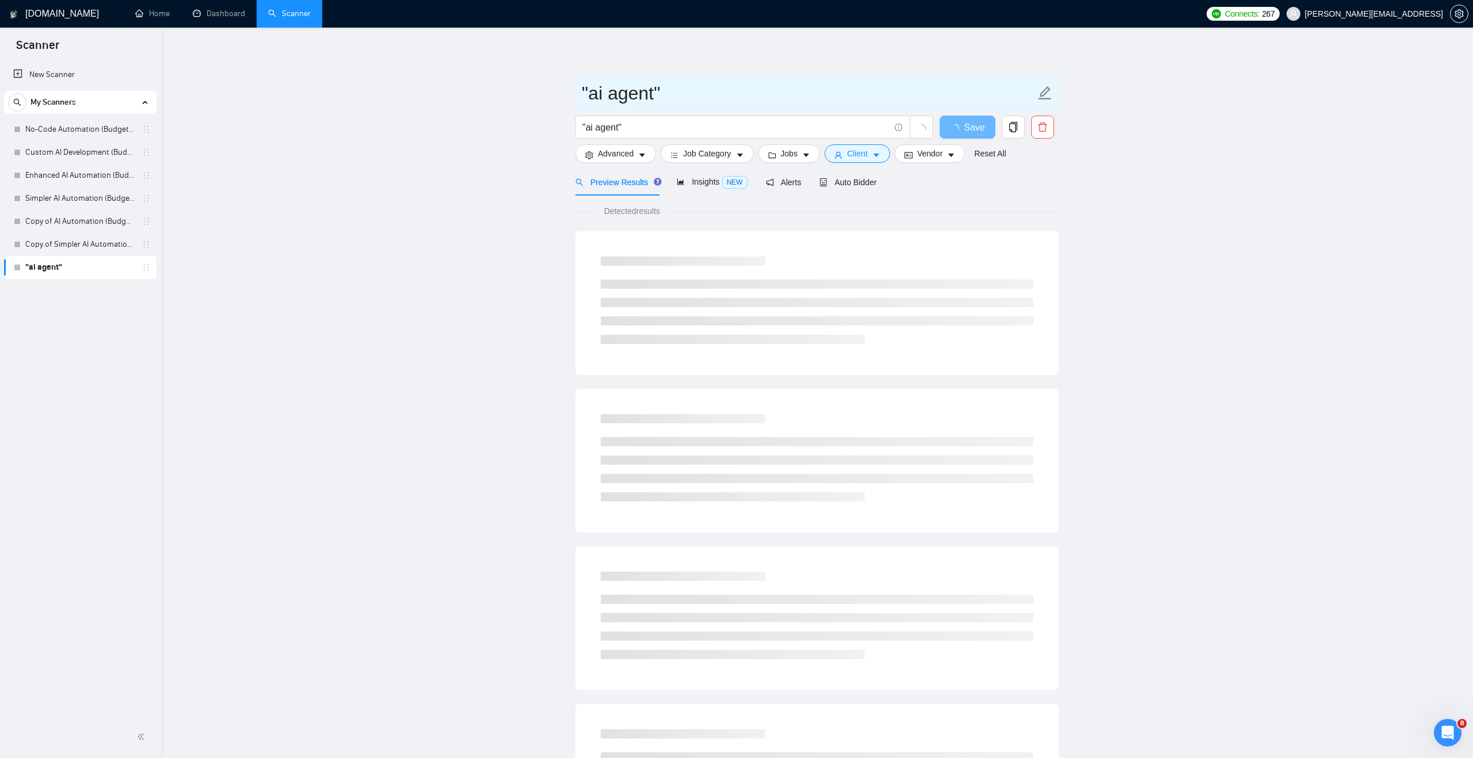
click at [645, 98] on input ""ai agent"" at bounding box center [808, 93] width 453 height 29
click at [654, 119] on span ""ai agent"" at bounding box center [742, 127] width 334 height 23
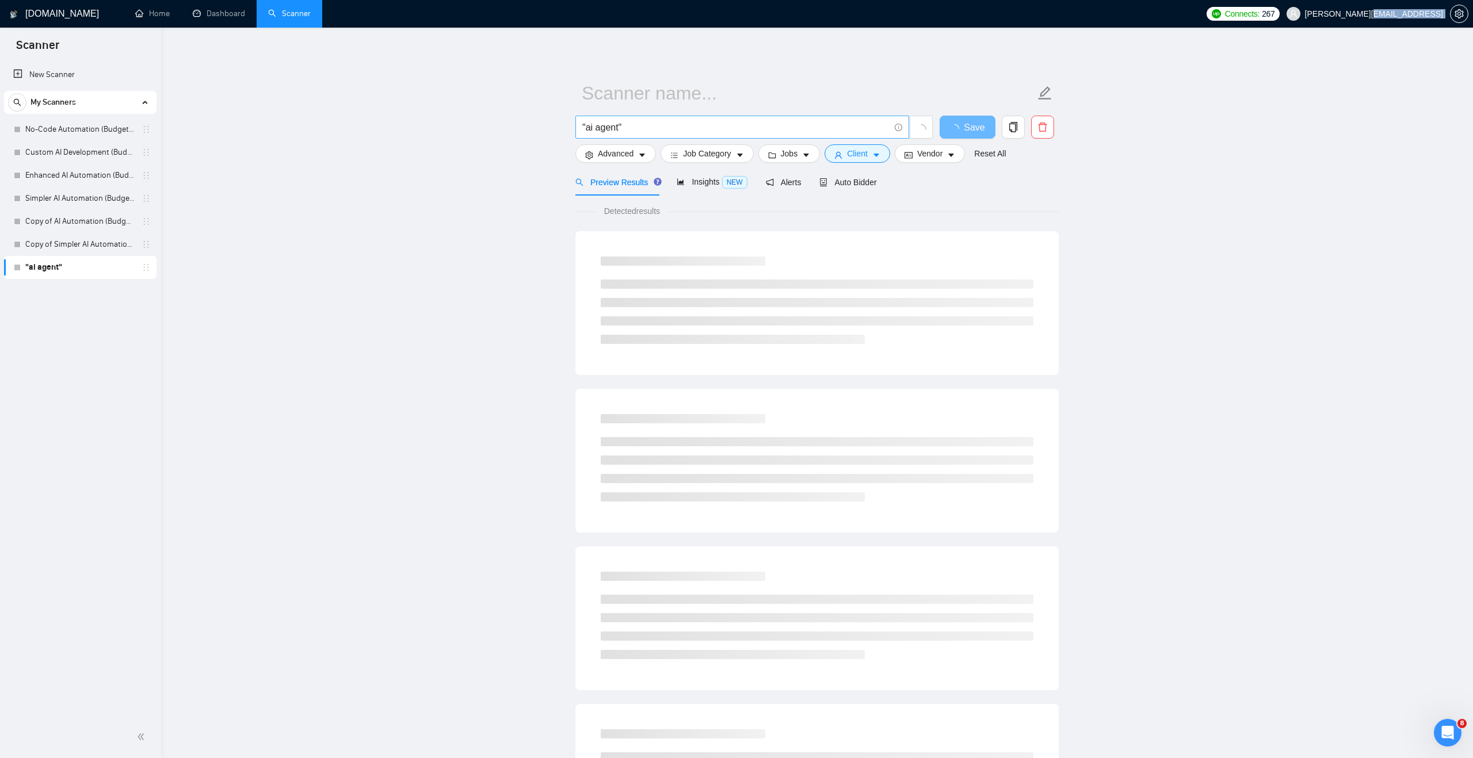
click at [654, 119] on span ""ai agent"" at bounding box center [742, 127] width 334 height 23
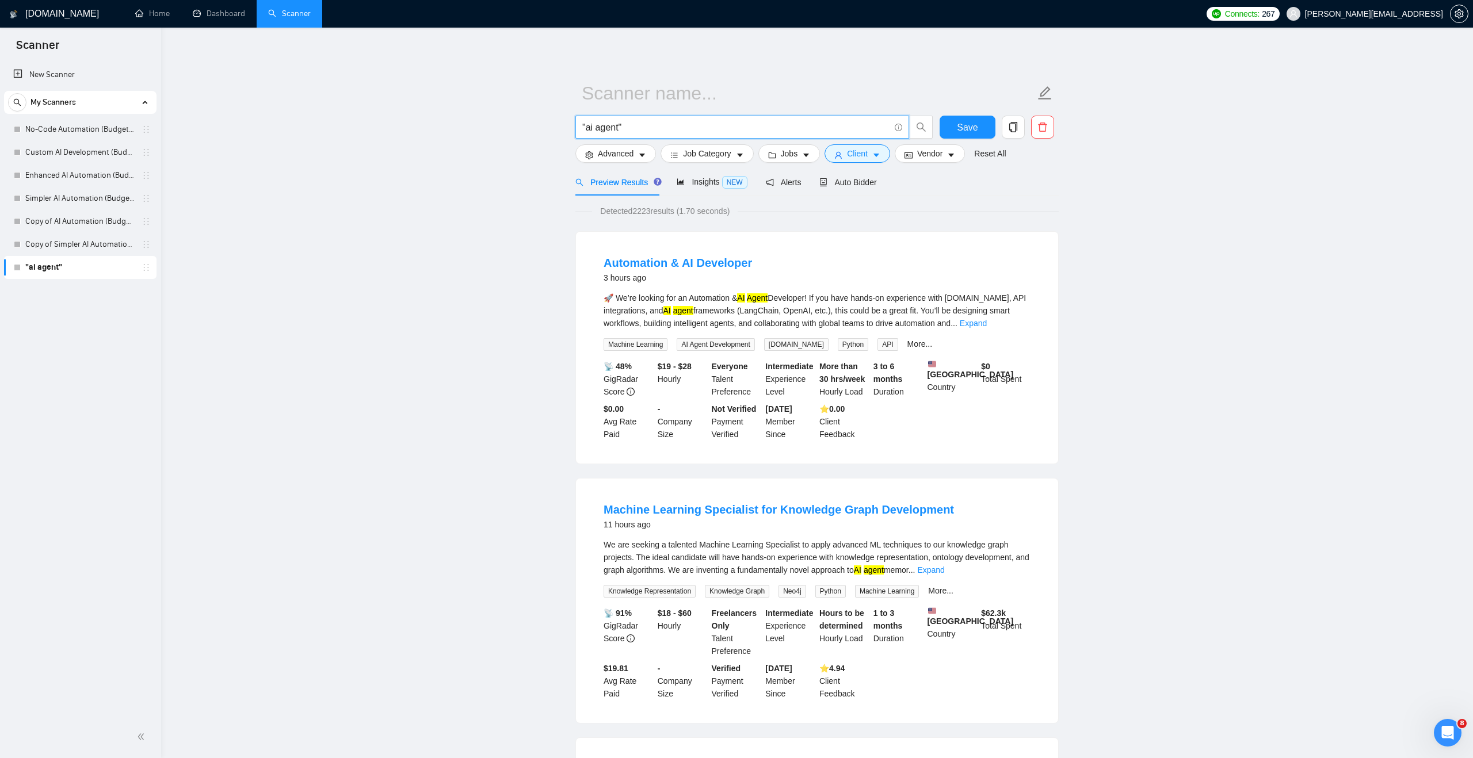
click at [648, 128] on input ""ai agent"" at bounding box center [735, 127] width 307 height 14
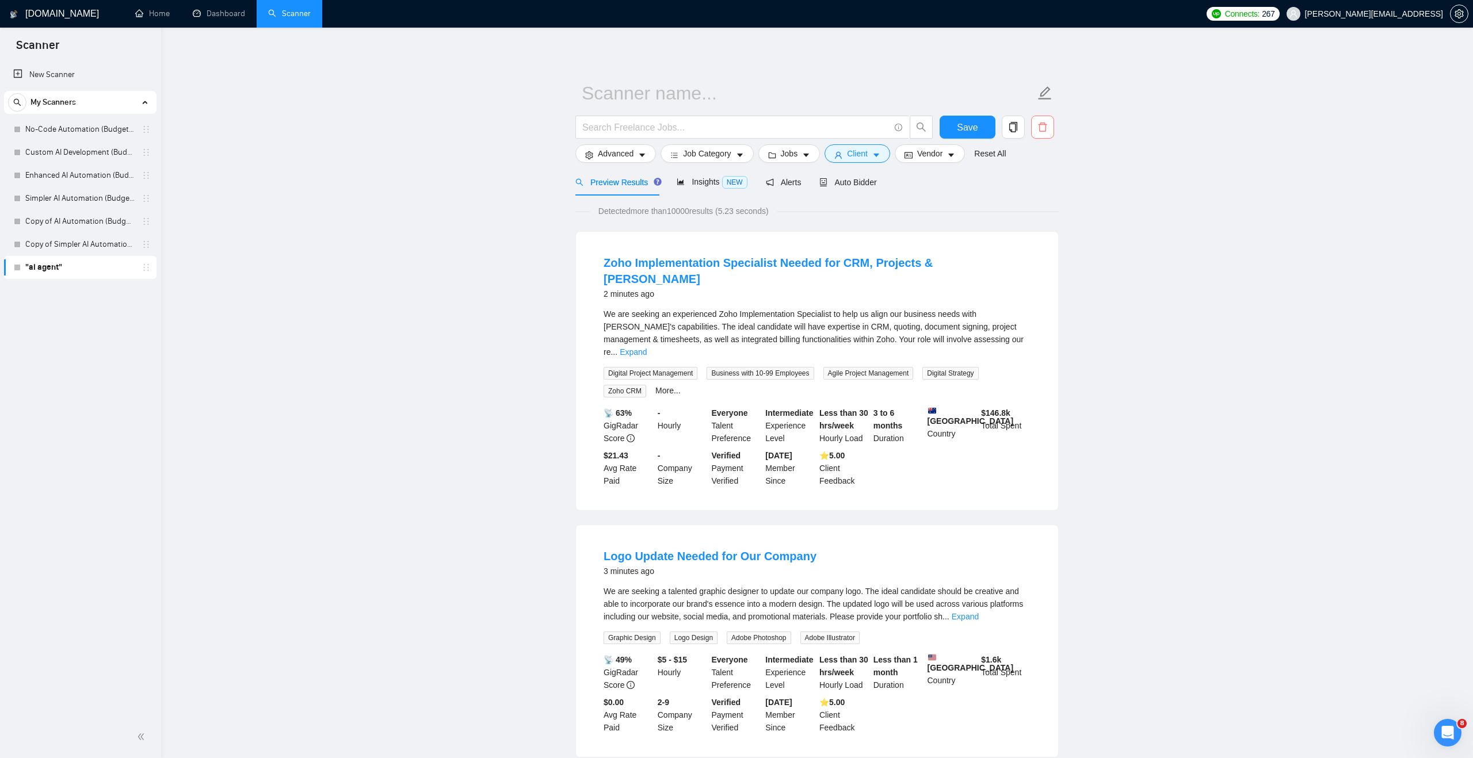
click at [1048, 132] on span "delete" at bounding box center [1043, 127] width 22 height 10
click at [1031, 182] on span "Yes" at bounding box center [1028, 185] width 13 height 13
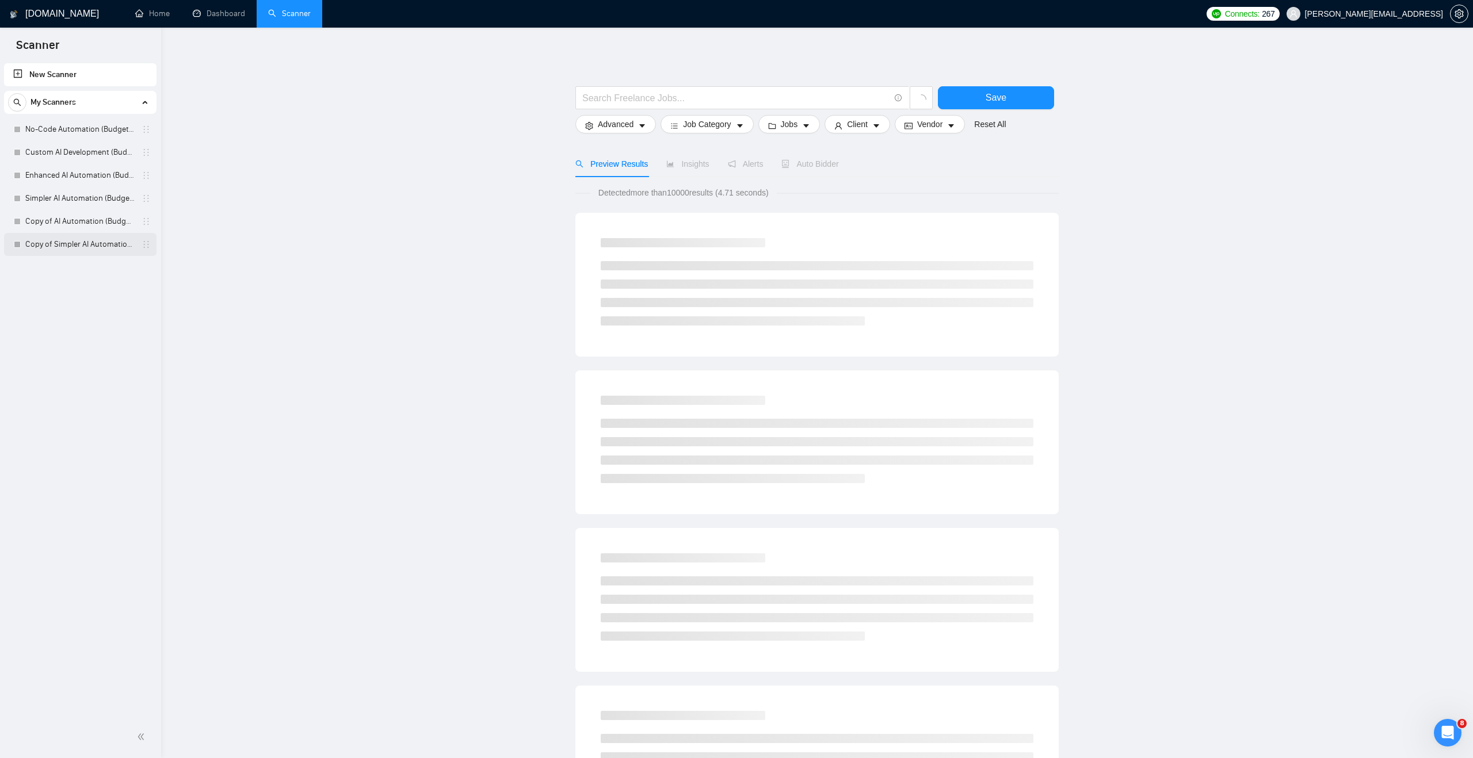
click at [93, 242] on link "Copy of Simpler AI Automation (Budget Filters)" at bounding box center [79, 244] width 109 height 23
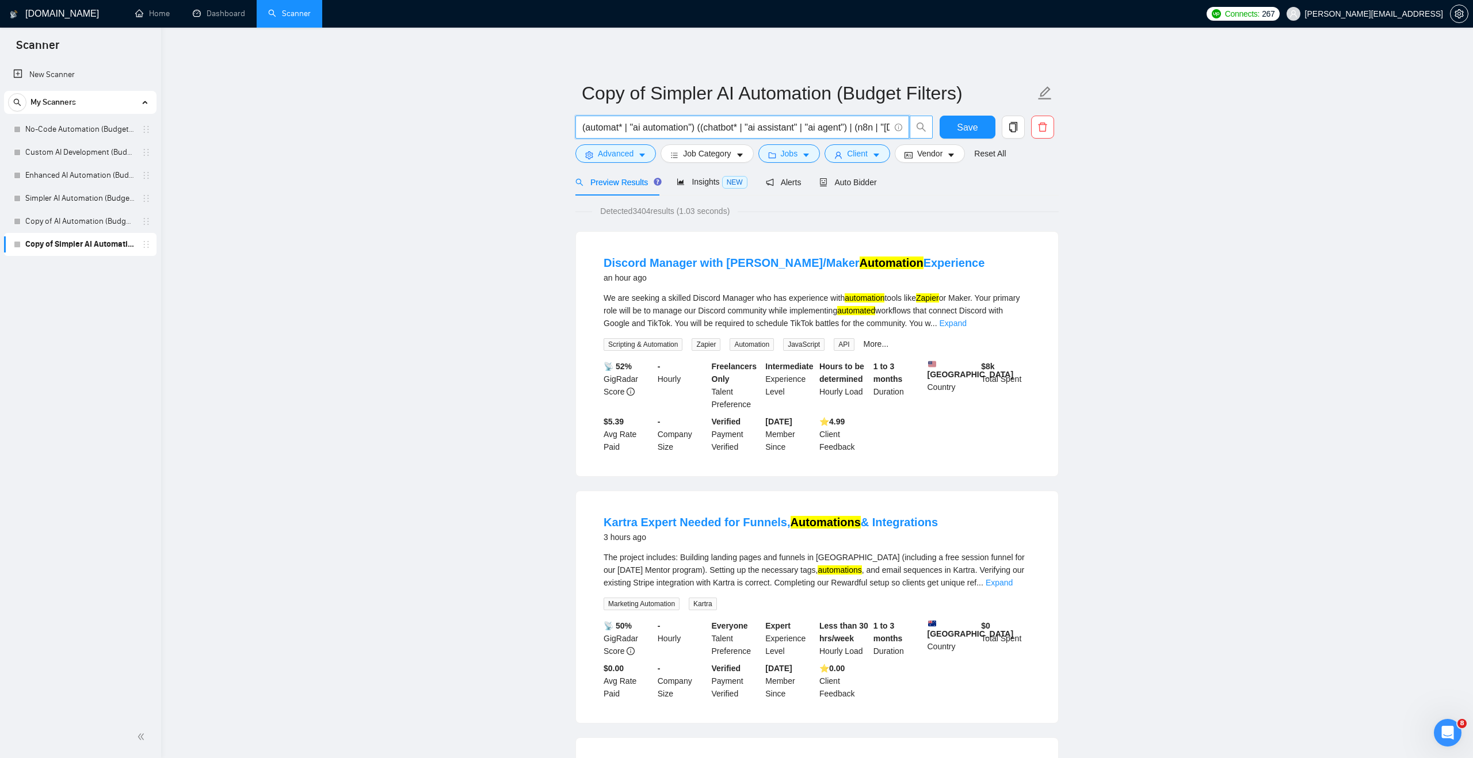
scroll to position [0, 118]
drag, startPoint x: 692, startPoint y: 132, endPoint x: 913, endPoint y: 129, distance: 220.9
click at [913, 129] on span "(automat* | "ai automation") ((chatbot* | "ai assistant" | "ai agent") | (n8n |…" at bounding box center [754, 127] width 358 height 23
click at [930, 192] on div "Preview Results Insights NEW Alerts Auto Bidder" at bounding box center [816, 182] width 483 height 27
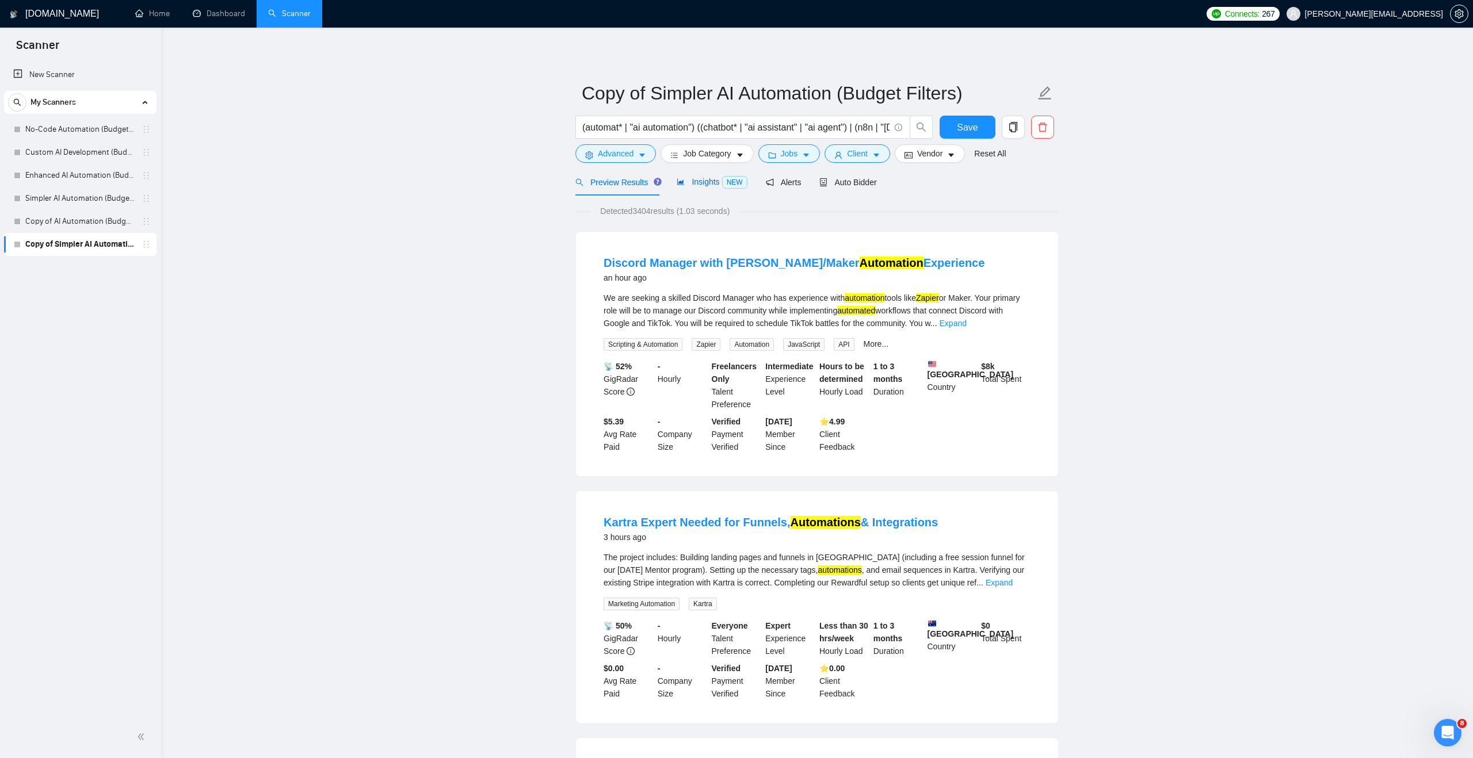
click at [716, 177] on span "Insights NEW" at bounding box center [712, 181] width 70 height 9
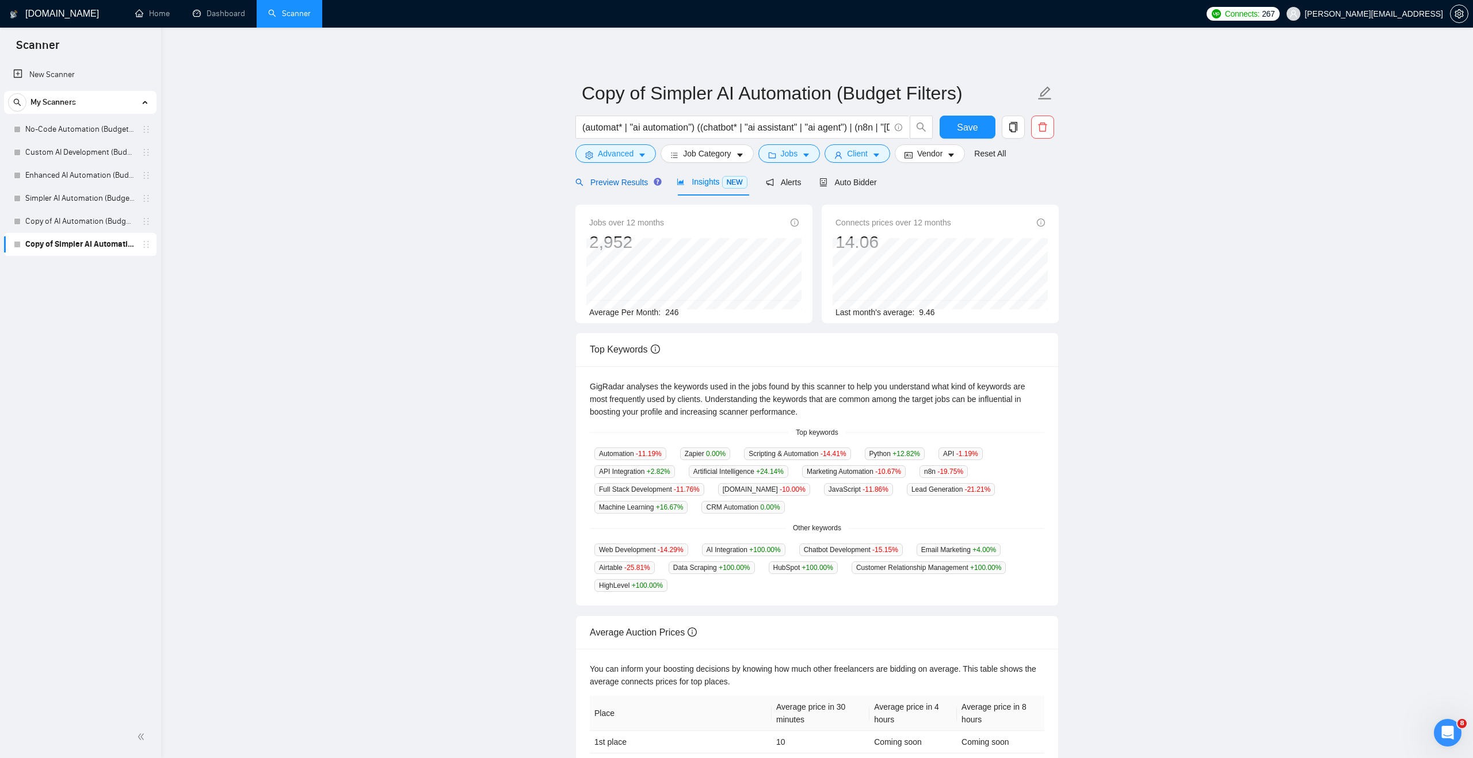
click at [636, 183] on span "Preview Results" at bounding box center [616, 182] width 83 height 9
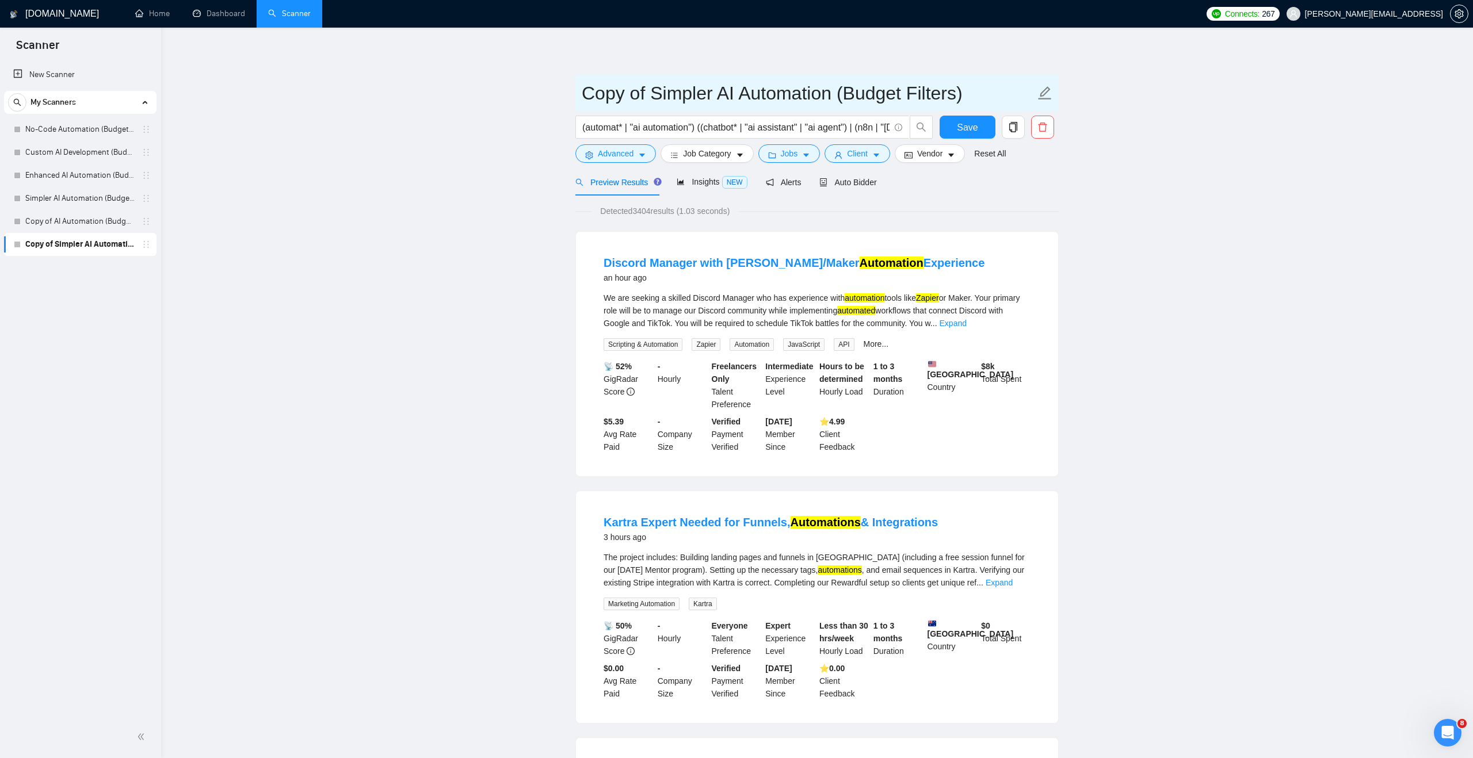
drag, startPoint x: 653, startPoint y: 90, endPoint x: 537, endPoint y: 92, distance: 116.2
type input "Simpler AI Automation (Budget Filters)"
click at [955, 128] on button "Save" at bounding box center [967, 127] width 56 height 23
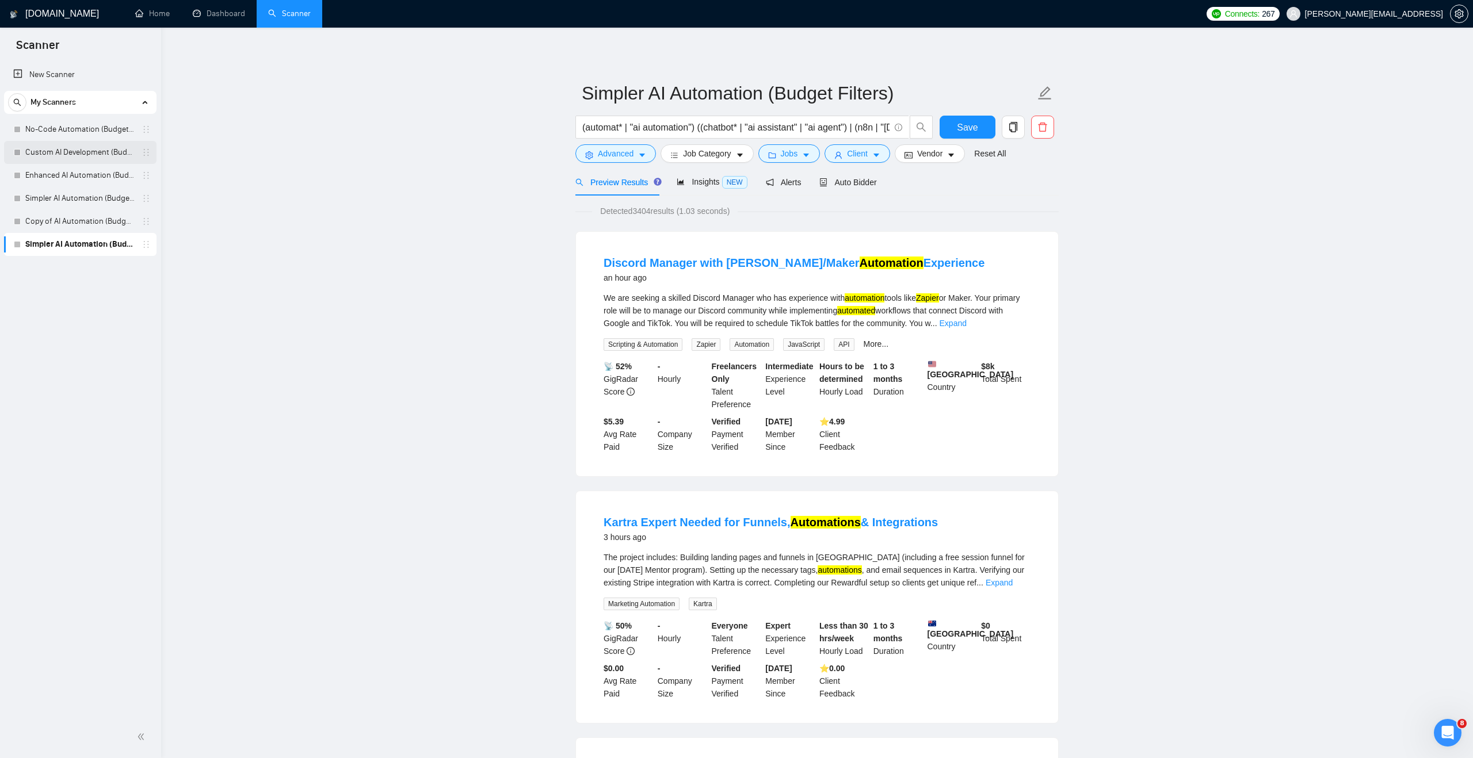
click at [105, 154] on link "Custom AI Development (Budget Filter)" at bounding box center [79, 152] width 109 height 23
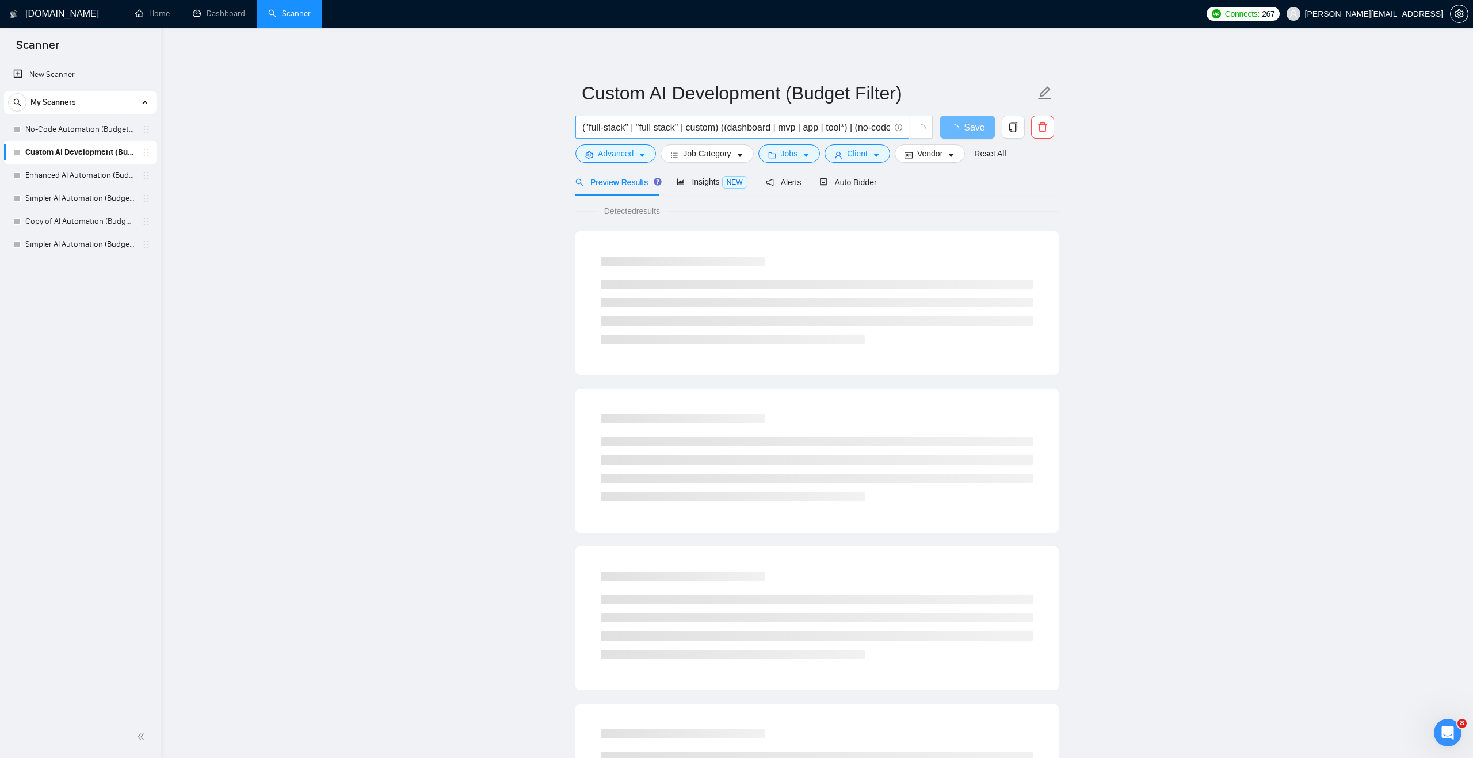
click at [654, 129] on input "("full-stack" | "full stack" | custom) ((dashboard | mvp | app | tool*) | (no-c…" at bounding box center [735, 127] width 307 height 14
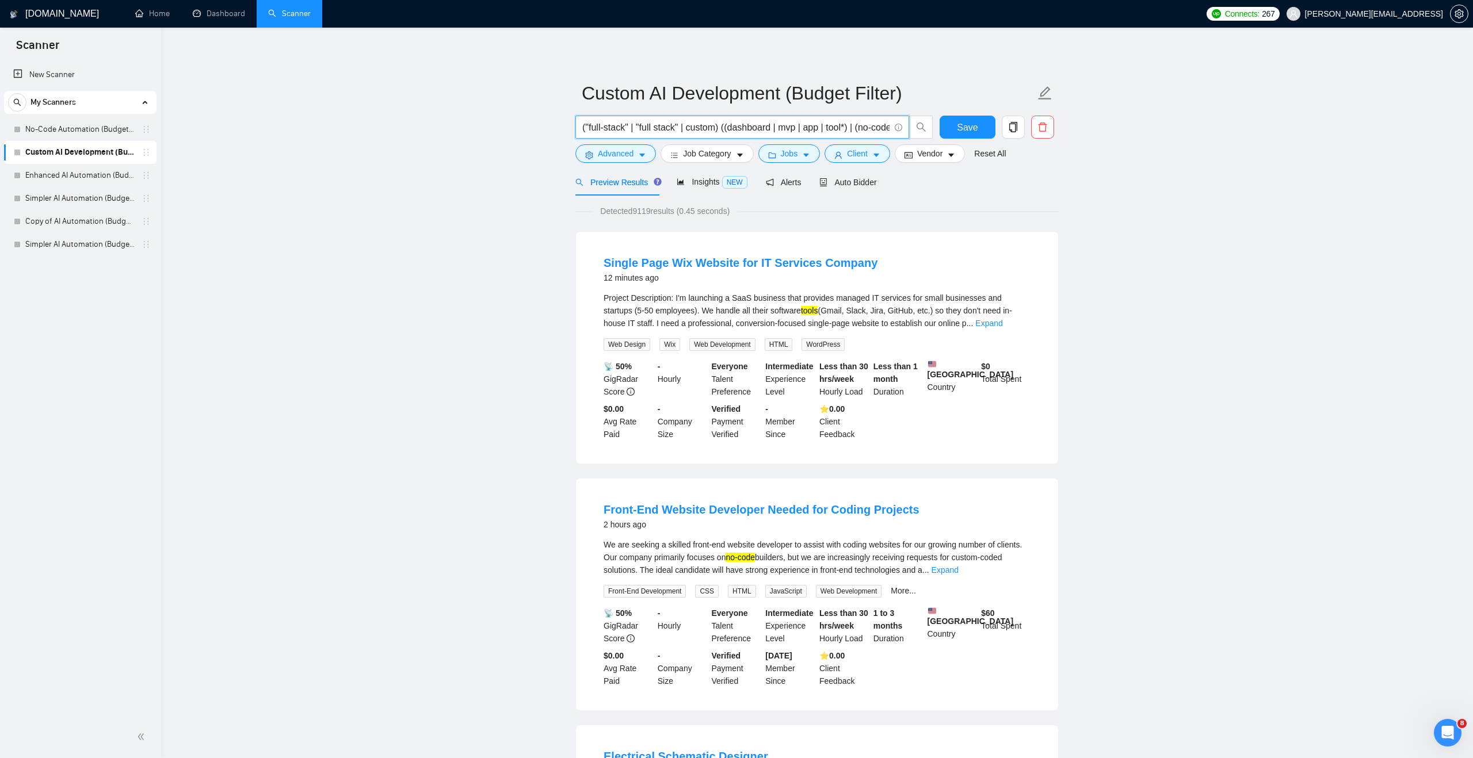
click at [1002, 323] on link "Expand" at bounding box center [988, 323] width 27 height 9
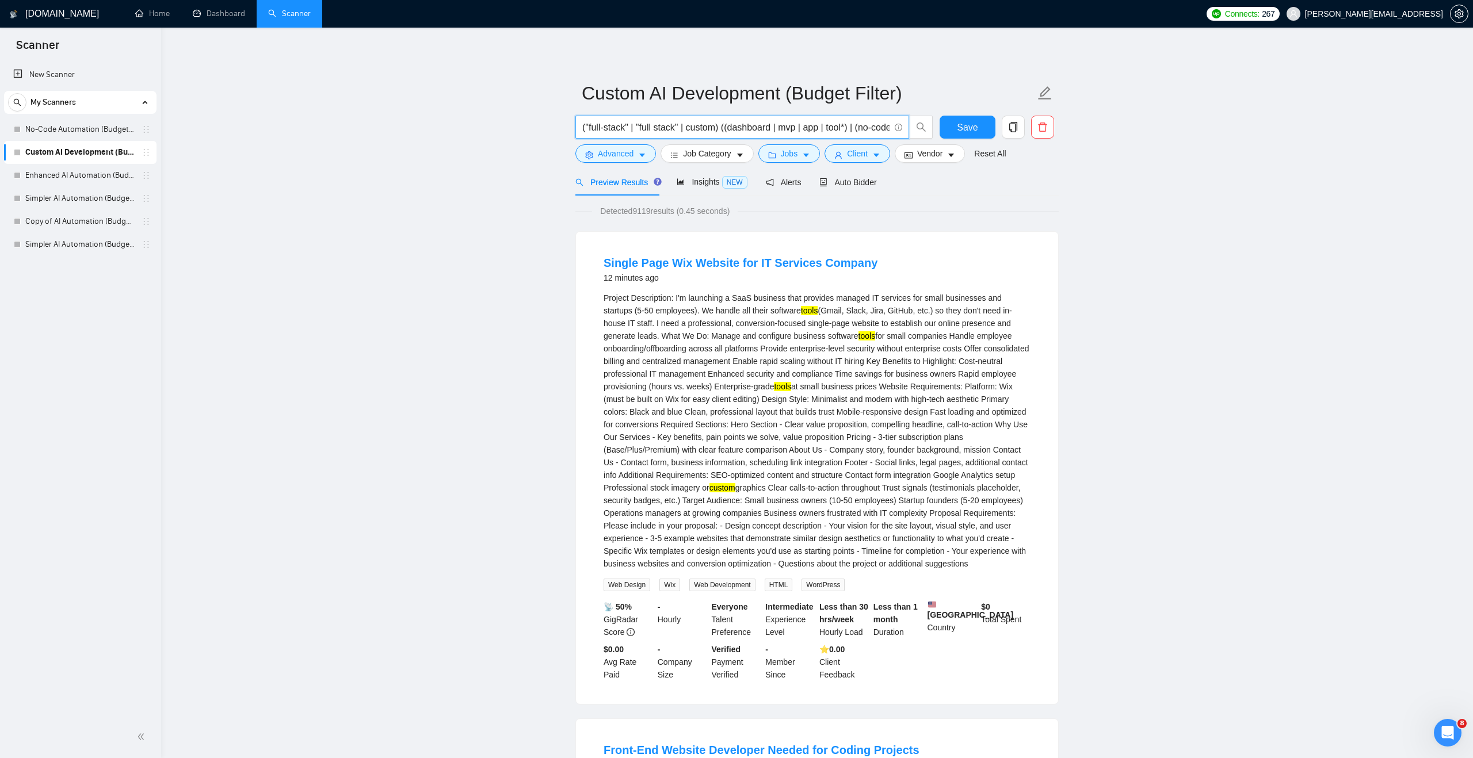
drag, startPoint x: 735, startPoint y: 127, endPoint x: 857, endPoint y: 129, distance: 122.6
click at [857, 129] on input "("full-stack" | "full stack" | custom) ((dashboard | mvp | app | tool*) | (no-c…" at bounding box center [735, 127] width 307 height 14
click at [865, 125] on input "("full-stack" | "full stack" | custom) ((dashboard | mvp | app | tool*) | (no-c…" at bounding box center [735, 127] width 307 height 14
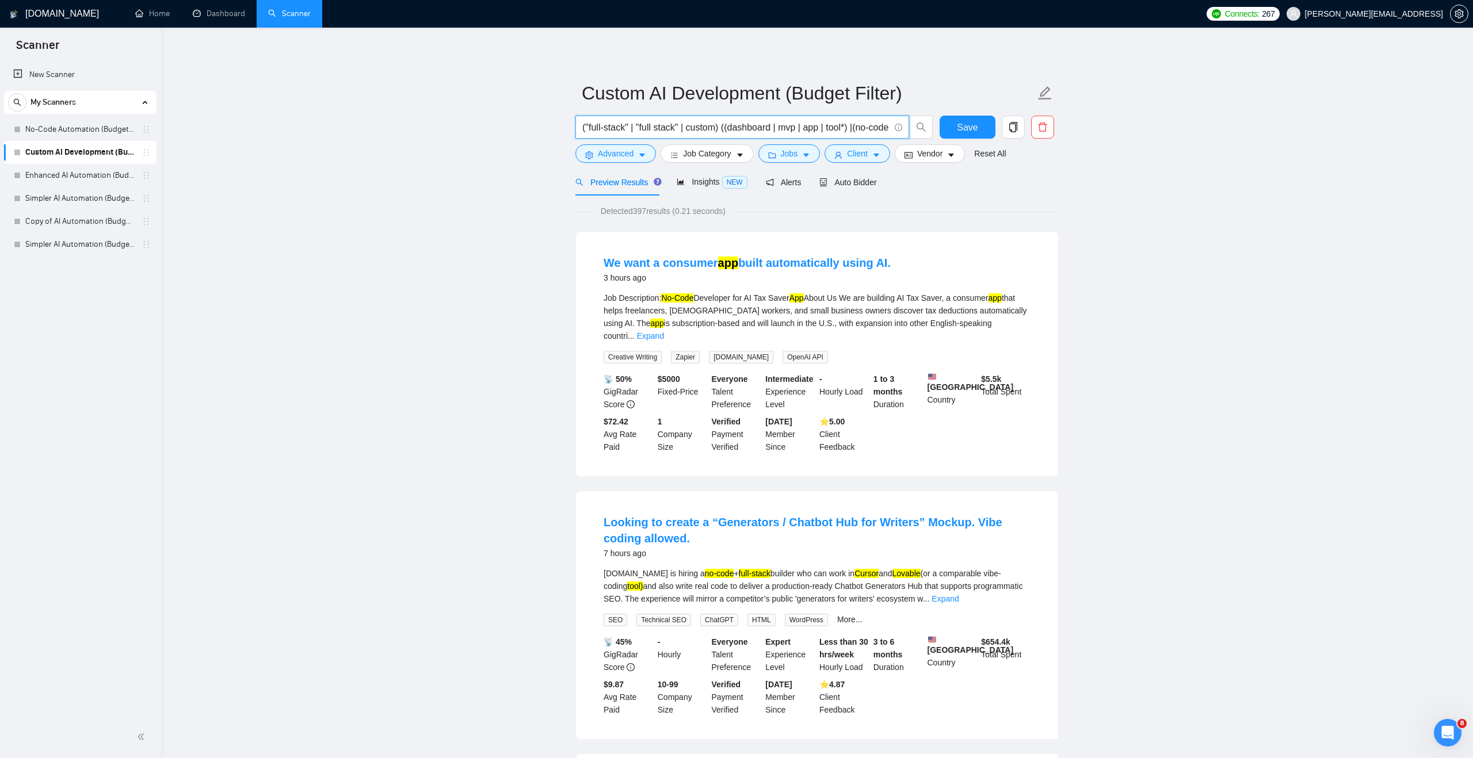
type input "("full-stack" | "full stack" | custom) ((dashboard | mvp | app | tool*) |(no-co…"
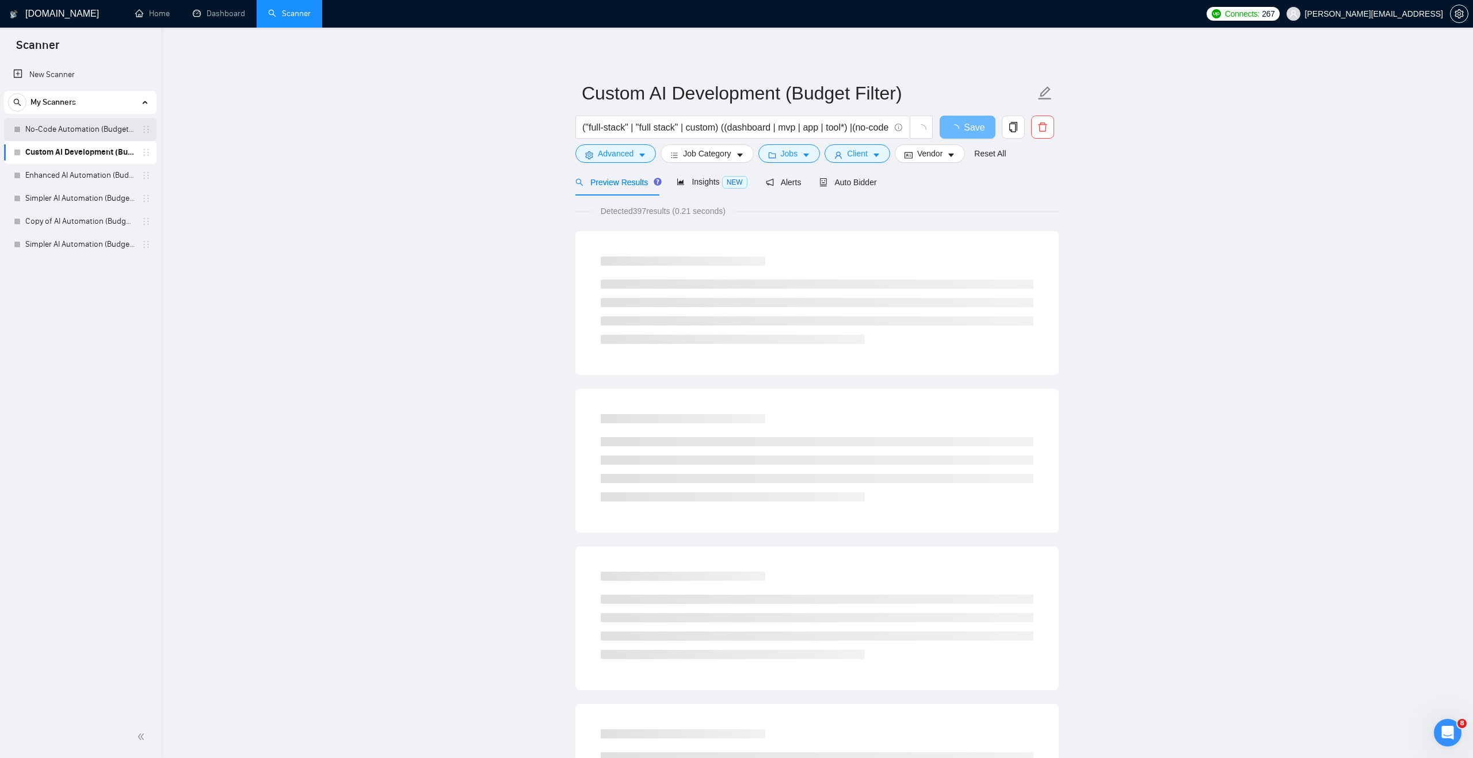
click at [115, 135] on link "No-Code Automation (Budget Filters)" at bounding box center [79, 129] width 109 height 23
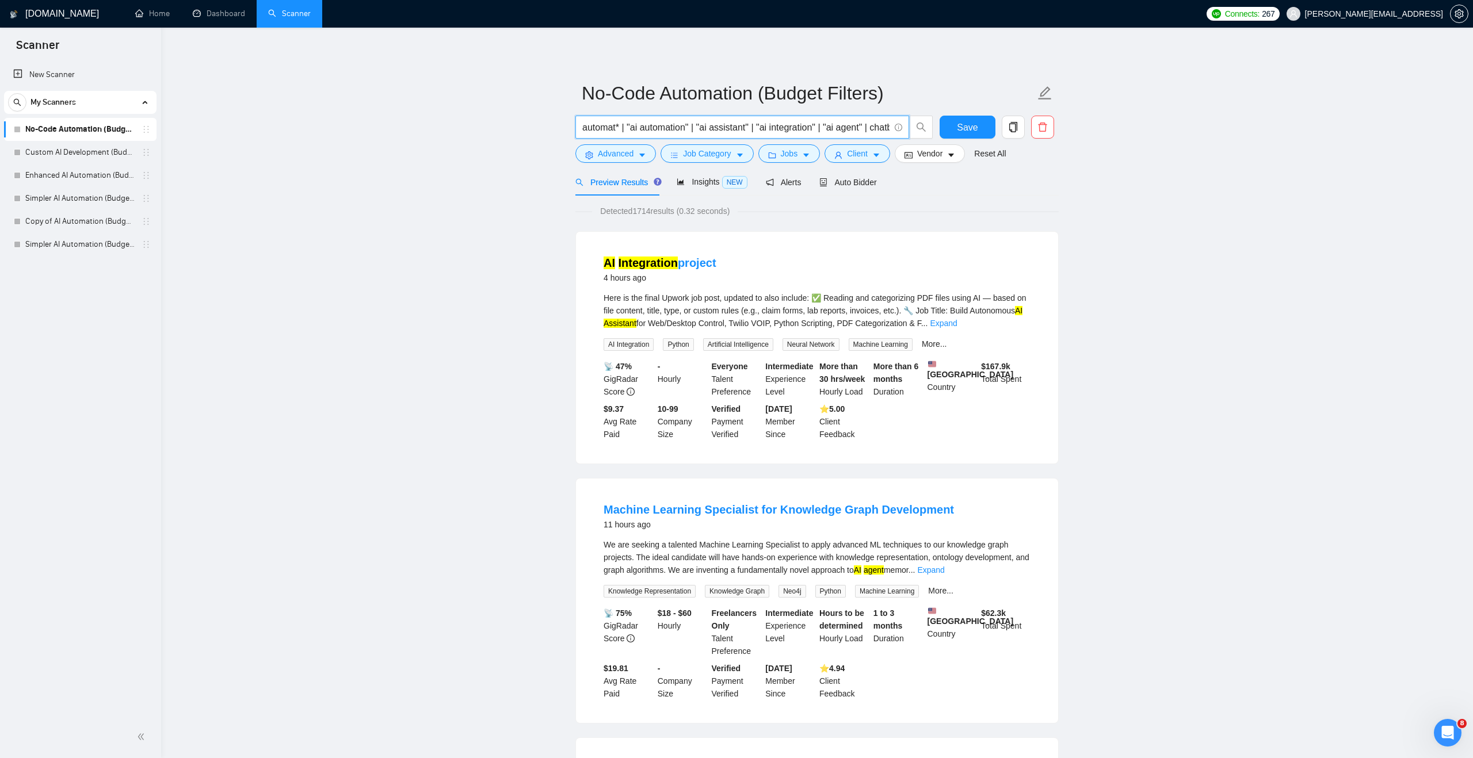
drag, startPoint x: 762, startPoint y: 128, endPoint x: 575, endPoint y: 129, distance: 187.0
click at [575, 129] on span "automat* | "ai automation" | "ai assistant" | "ai integration" | "ai agent" | c…" at bounding box center [742, 127] width 334 height 23
drag, startPoint x: 683, startPoint y: 129, endPoint x: 909, endPoint y: 129, distance: 225.5
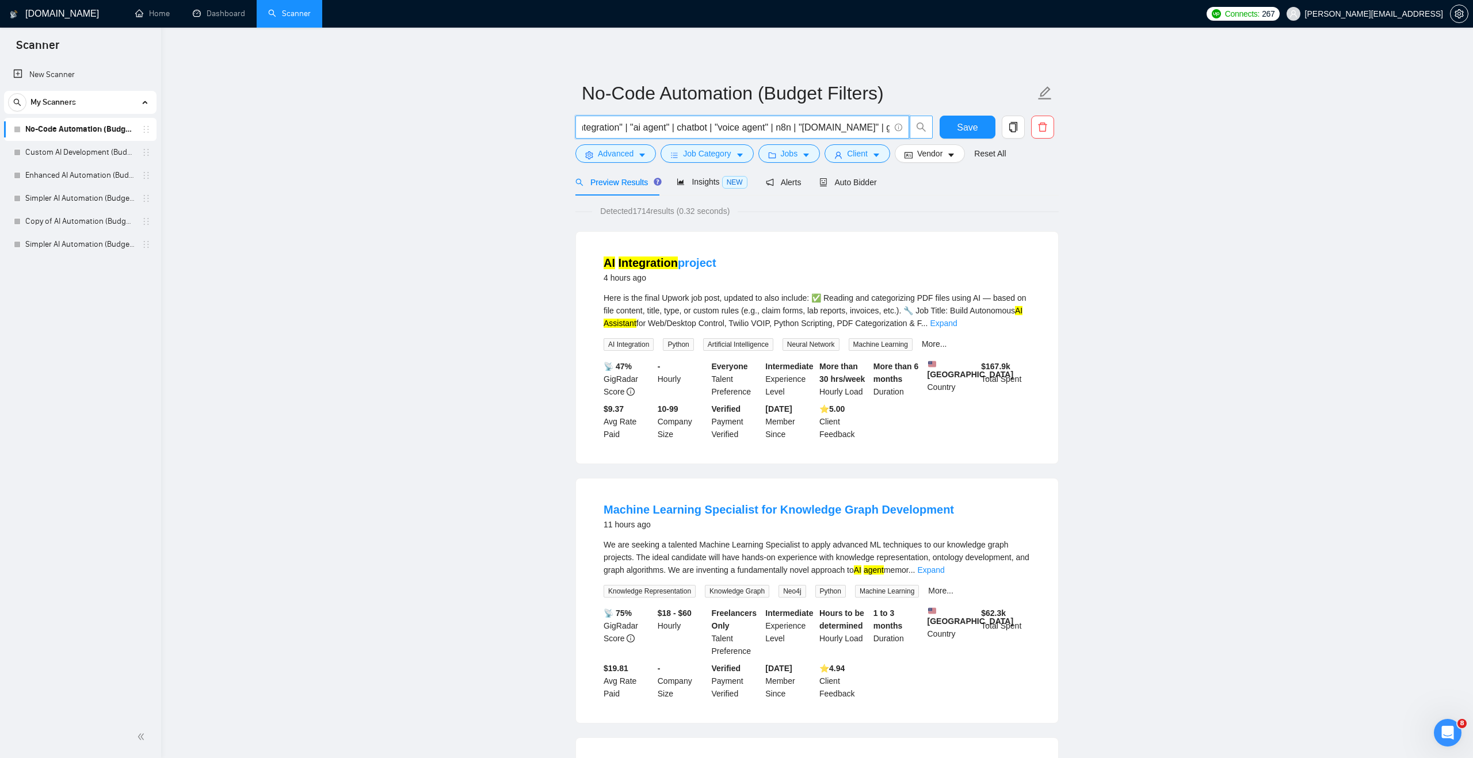
click at [909, 129] on span "automat* | "ai automation" | "ai assistant" | "ai integration" | "ai agent" | c…" at bounding box center [754, 127] width 358 height 23
click at [889, 128] on input "automat* | "ai automation" | "ai assistant" | "ai integration" | "ai agent" | c…" at bounding box center [735, 127] width 307 height 14
type input "automat* | "ai automation" | "ai assistant" | "ai integration" | "ai agent" | c…"
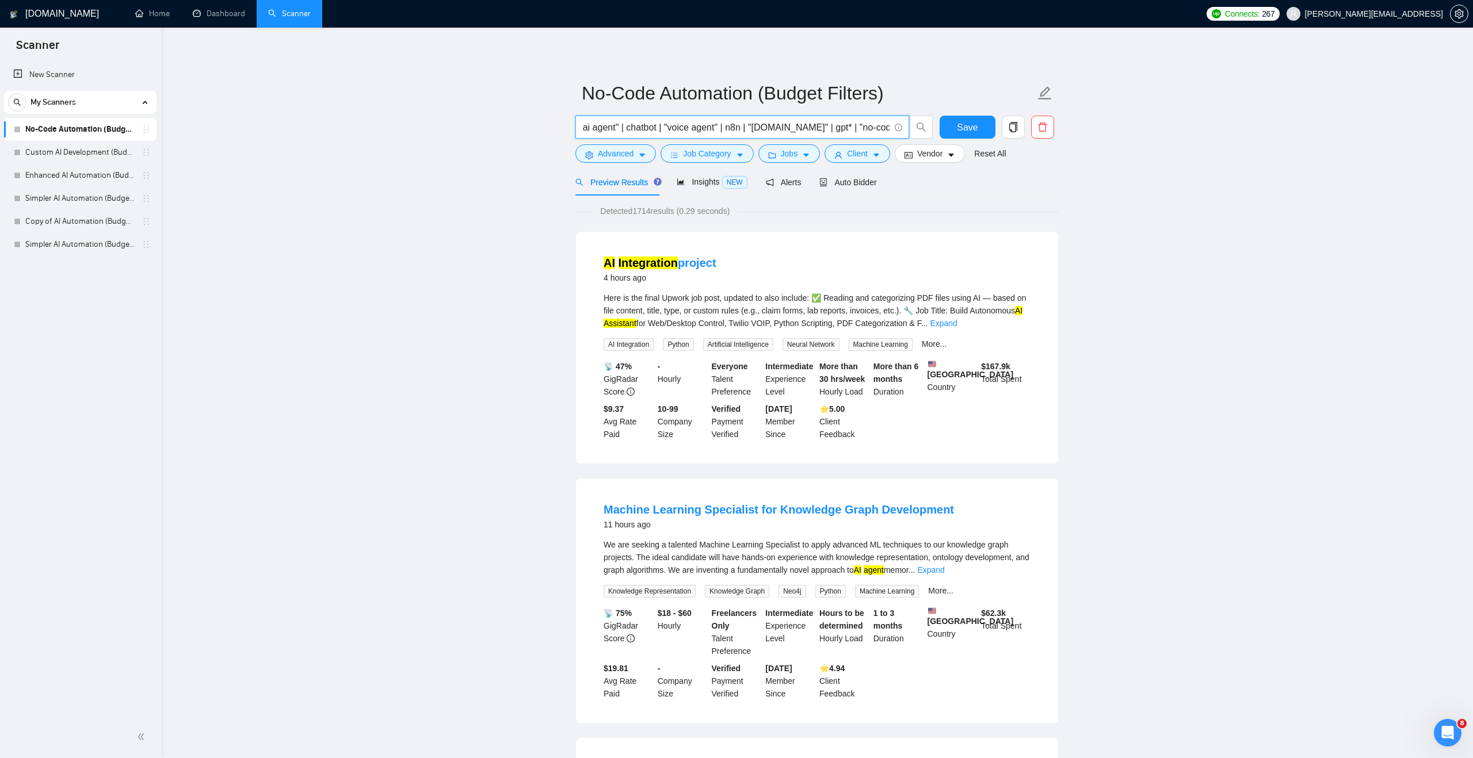
scroll to position [0, 0]
click at [954, 127] on button "Save" at bounding box center [967, 127] width 56 height 23
